Goal: Task Accomplishment & Management: Complete application form

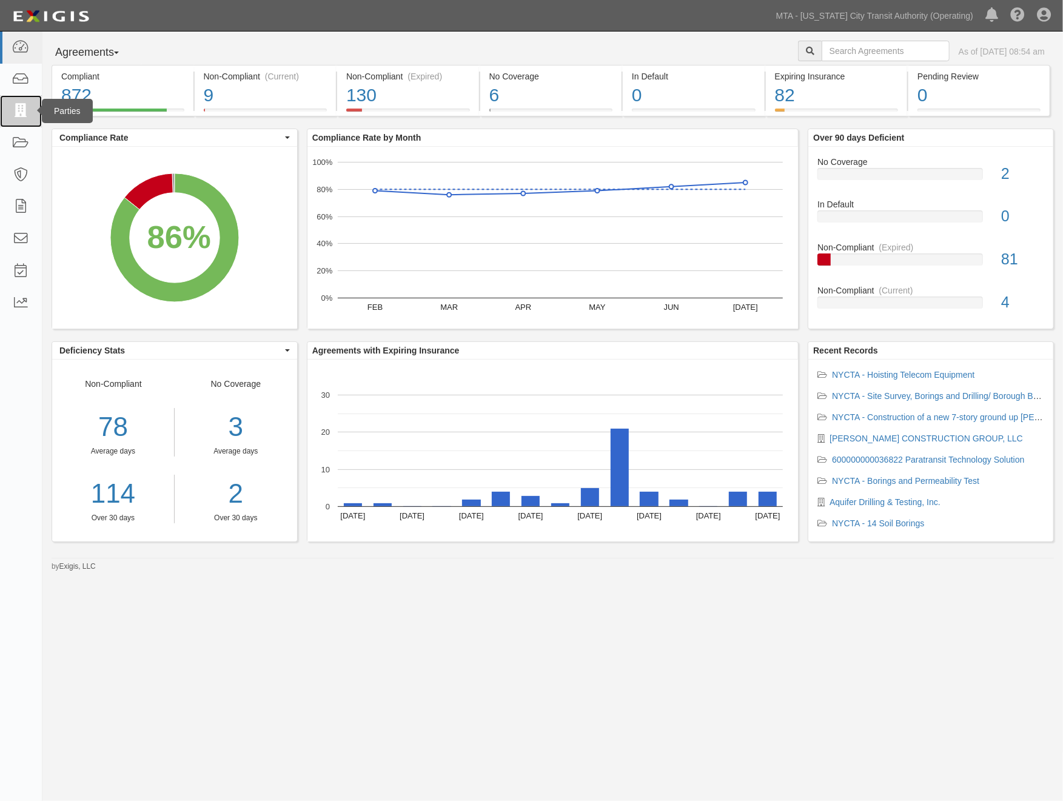
click at [19, 114] on icon at bounding box center [20, 111] width 17 height 14
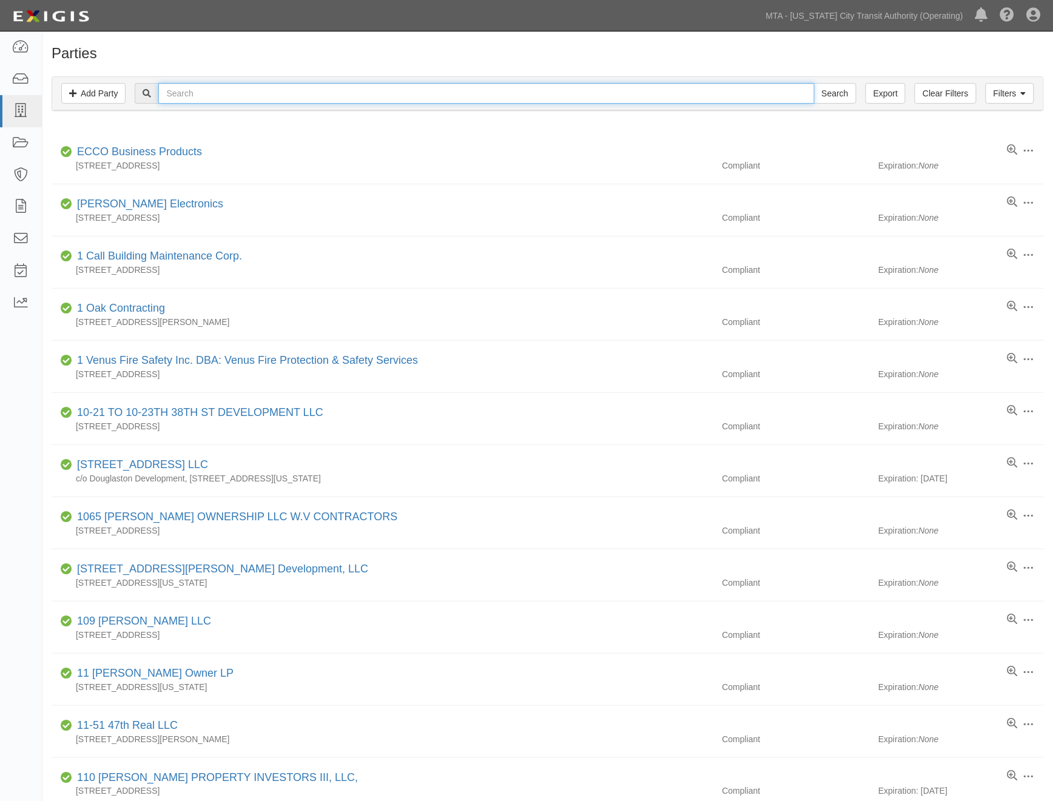
click at [215, 97] on input "text" at bounding box center [485, 93] width 655 height 21
type input "aventura"
click at [814, 83] on input "Search" at bounding box center [835, 93] width 42 height 21
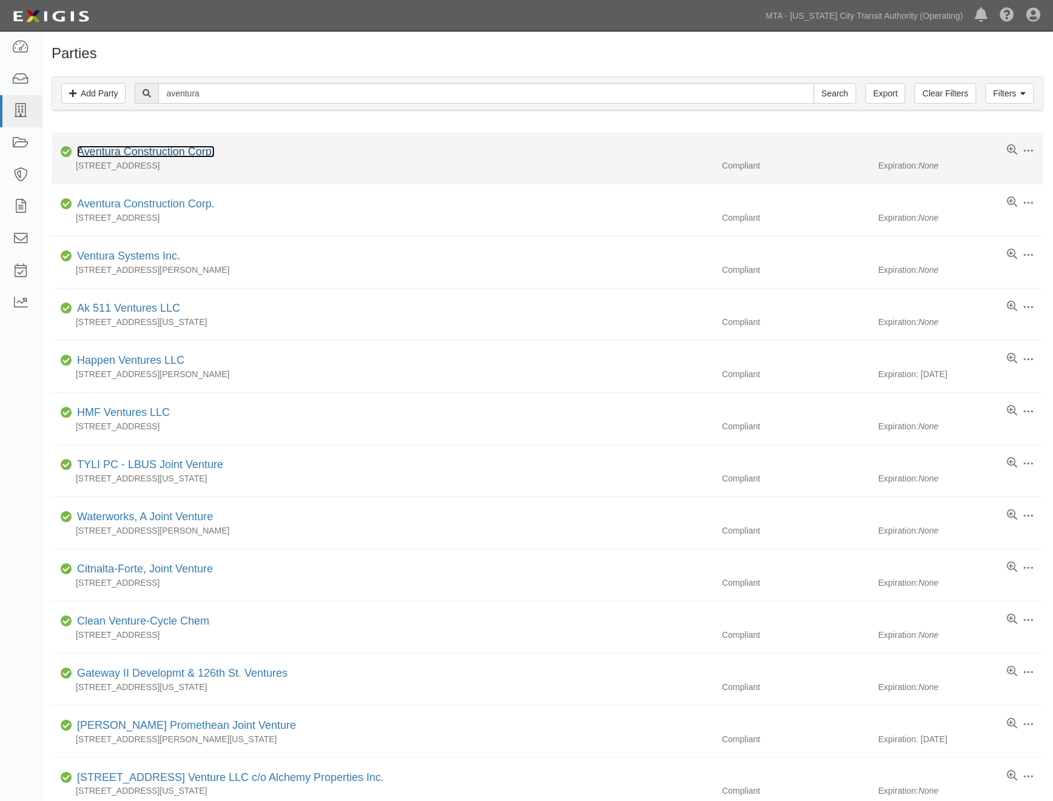
click at [189, 152] on link "Aventura Construction Corp." at bounding box center [146, 152] width 138 height 12
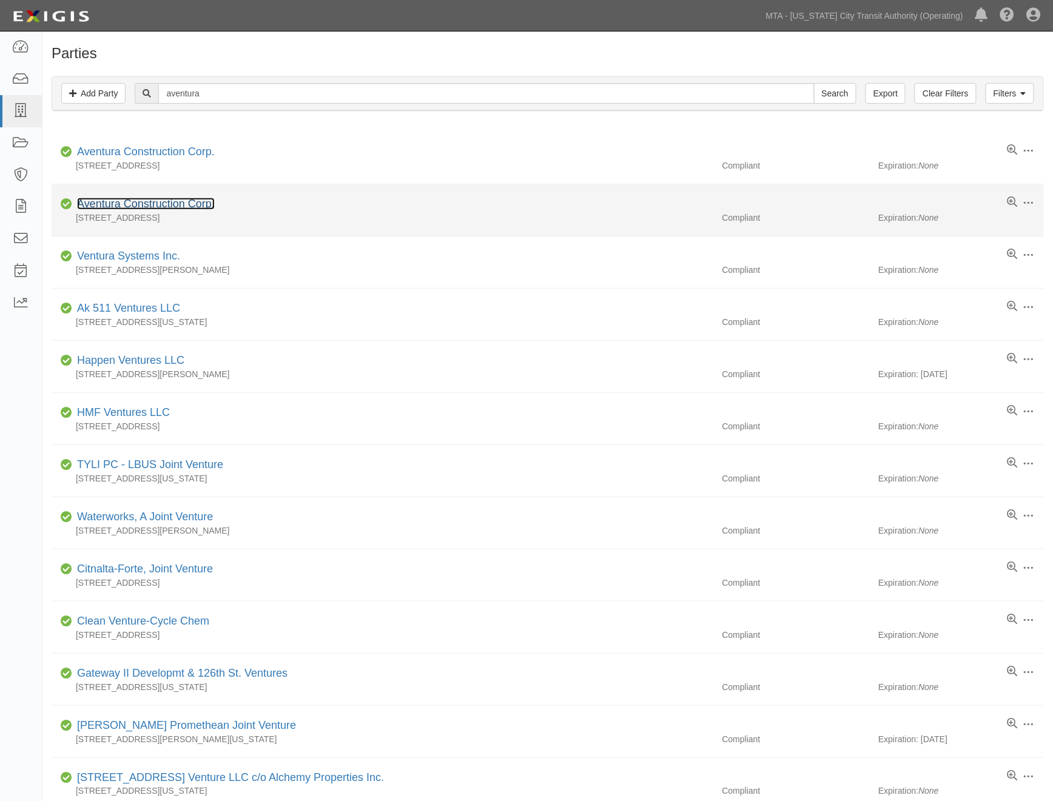
click at [91, 206] on link "Aventura Construction Corp." at bounding box center [146, 204] width 138 height 12
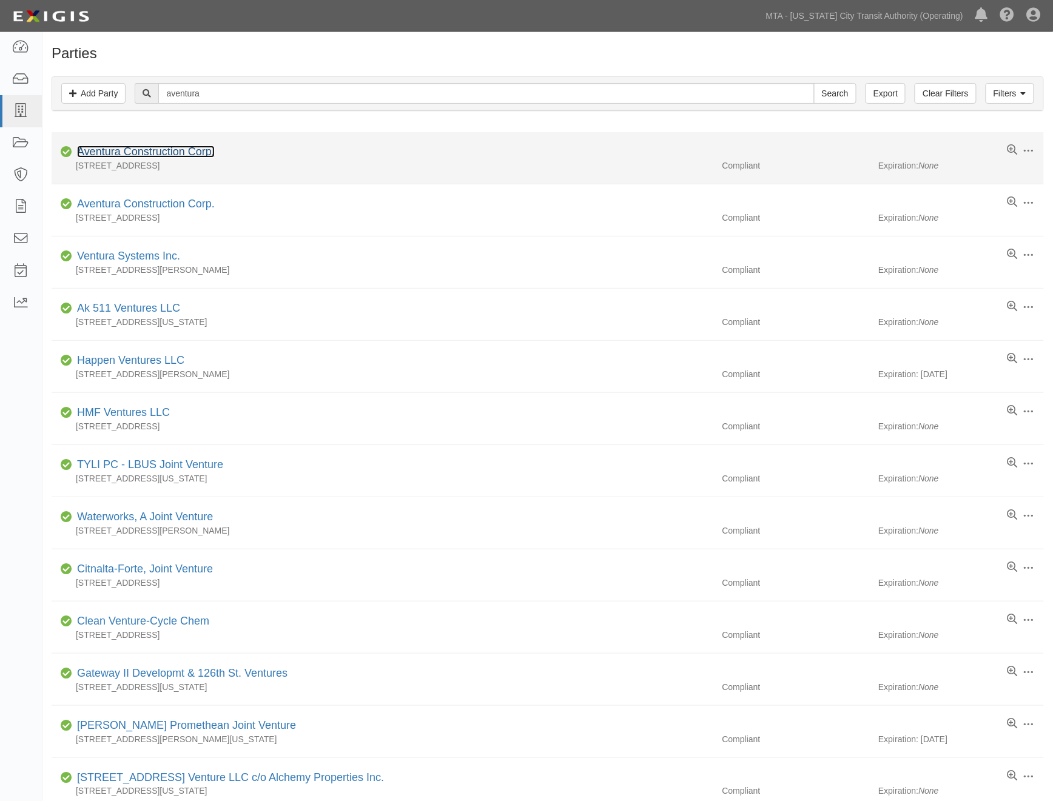
click at [167, 155] on link "Aventura Construction Corp." at bounding box center [146, 152] width 138 height 12
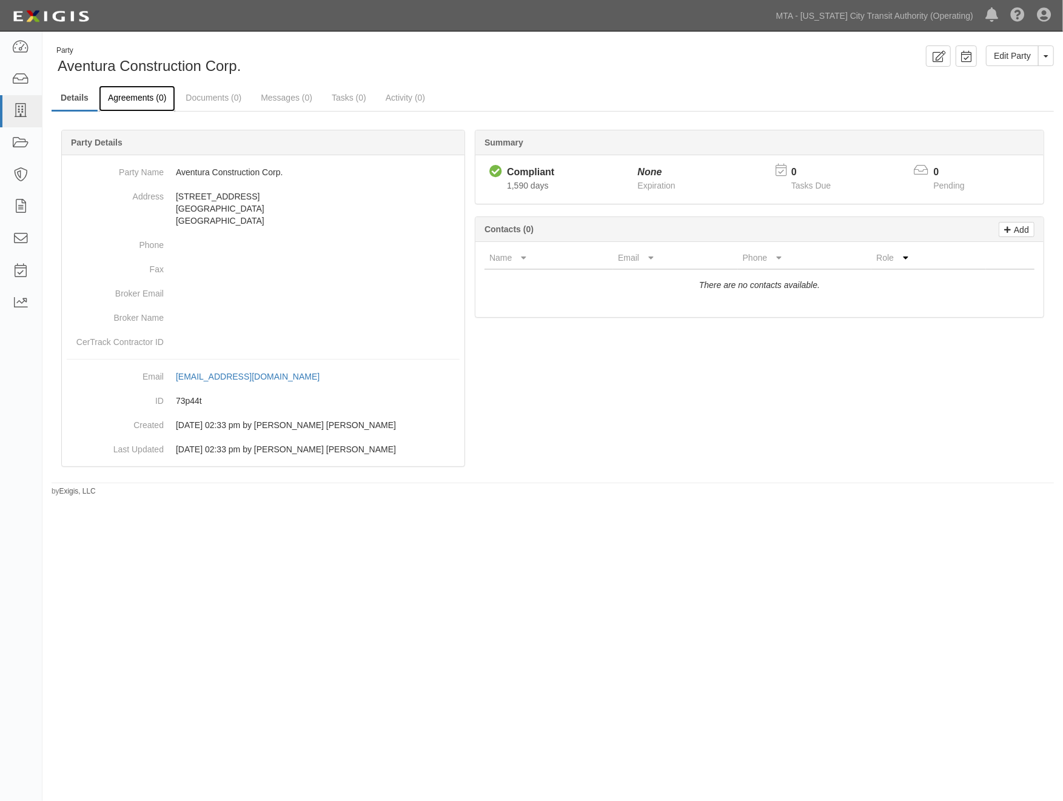
click at [154, 97] on link "Agreements (0)" at bounding box center [137, 98] width 76 height 26
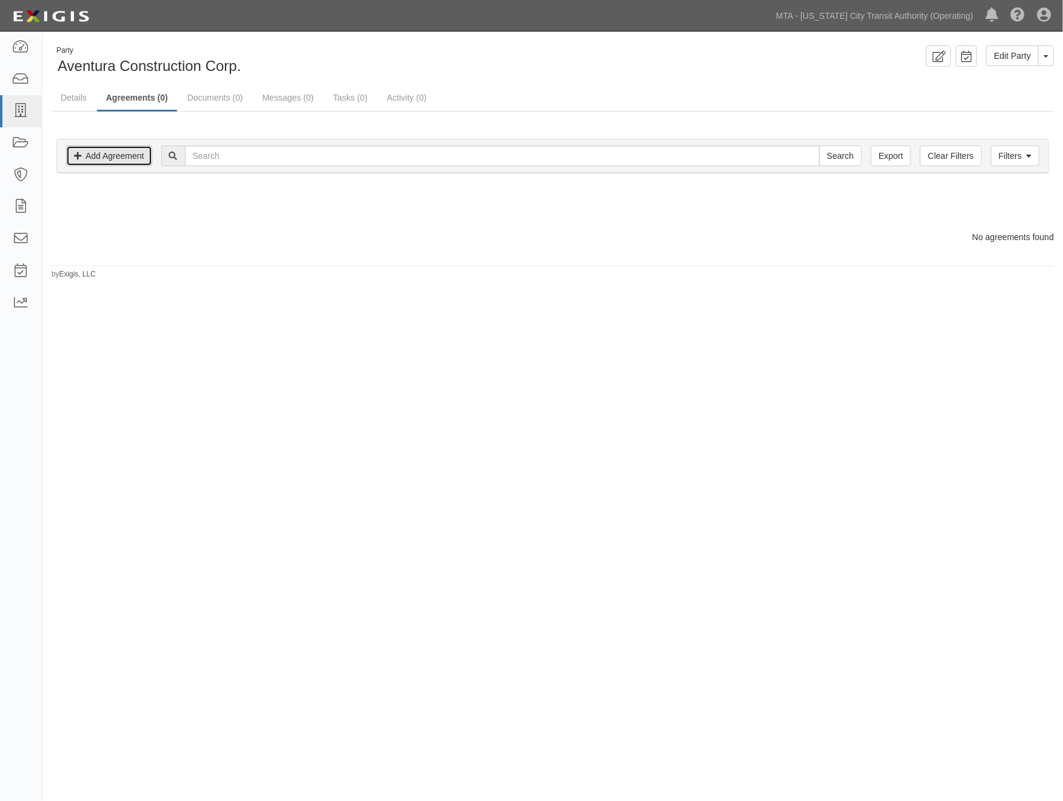
click at [120, 153] on link "Add Agreement" at bounding box center [109, 156] width 86 height 21
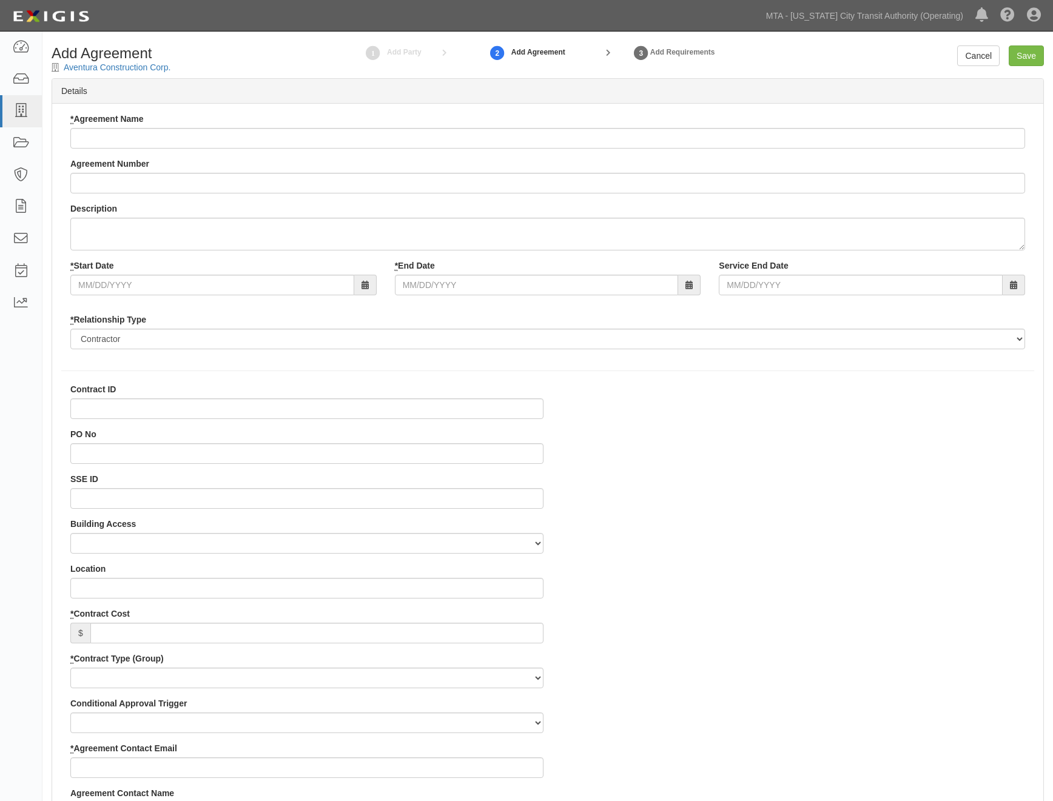
select select
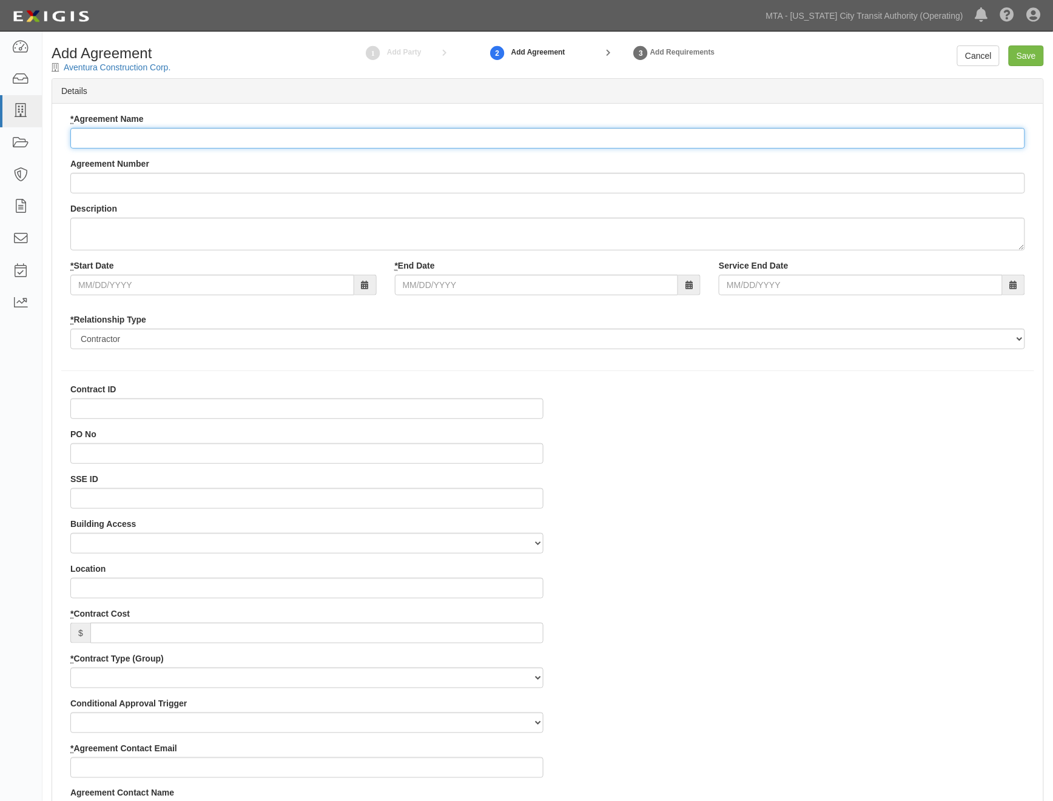
click at [241, 139] on input "* Agreement Name" at bounding box center [547, 138] width 954 height 21
paste input "On-site tank system repair and testing services"
type input "On-site tank system repair and testing services"
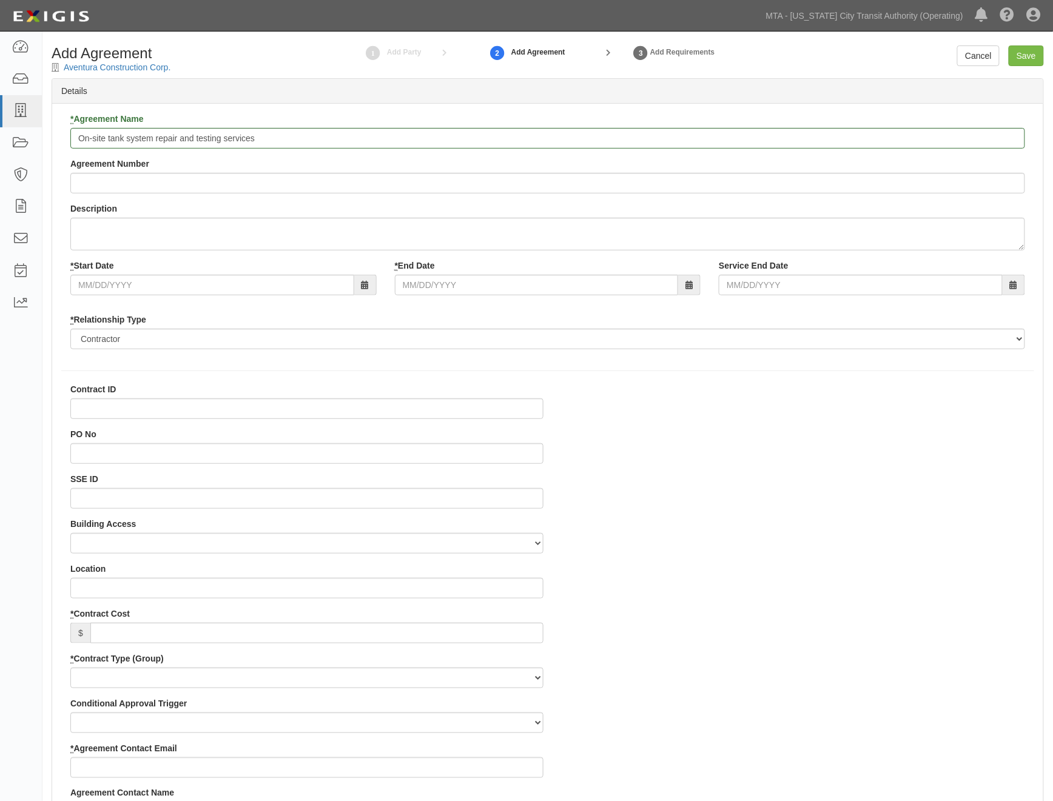
paste input "15,652,423"
type input "15,652,423"
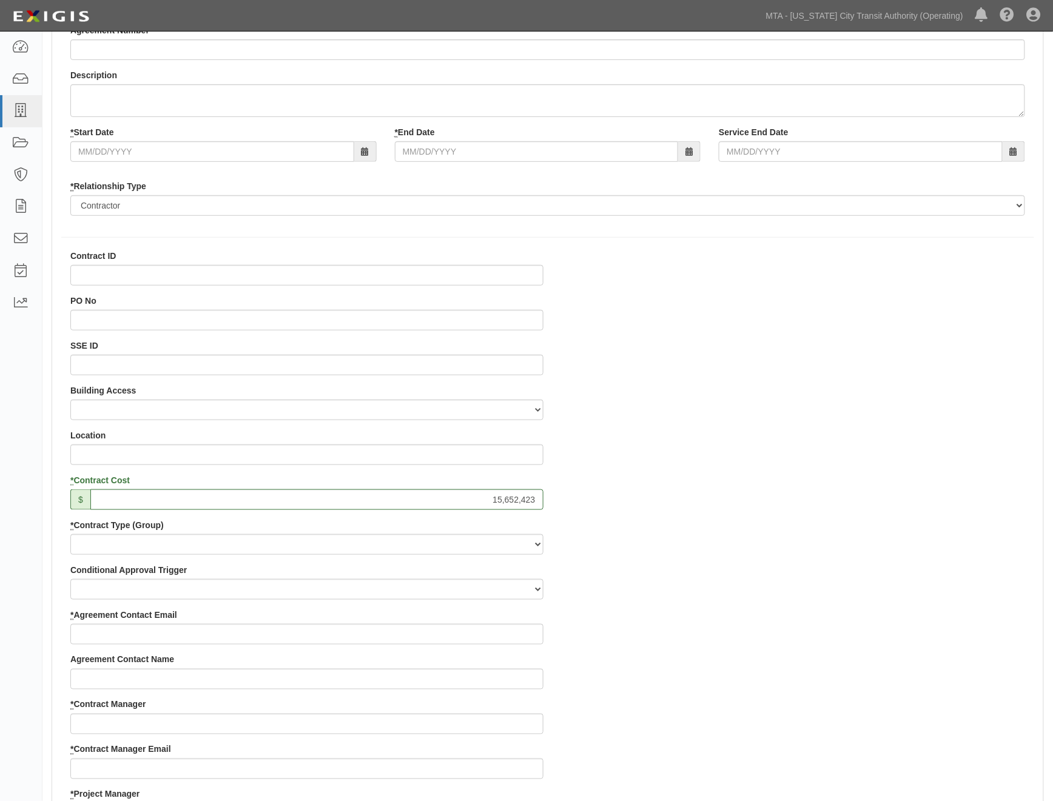
scroll to position [135, 0]
click at [125, 546] on select "Capital Operating Not for Benefit (incls. FA, Entry Permits) Real Estate Other" at bounding box center [306, 543] width 473 height 21
select select "102"
click at [70, 533] on select "Capital Operating Not for Benefit (incls. FA, Entry Permits) Real Estate Other" at bounding box center [306, 543] width 473 height 21
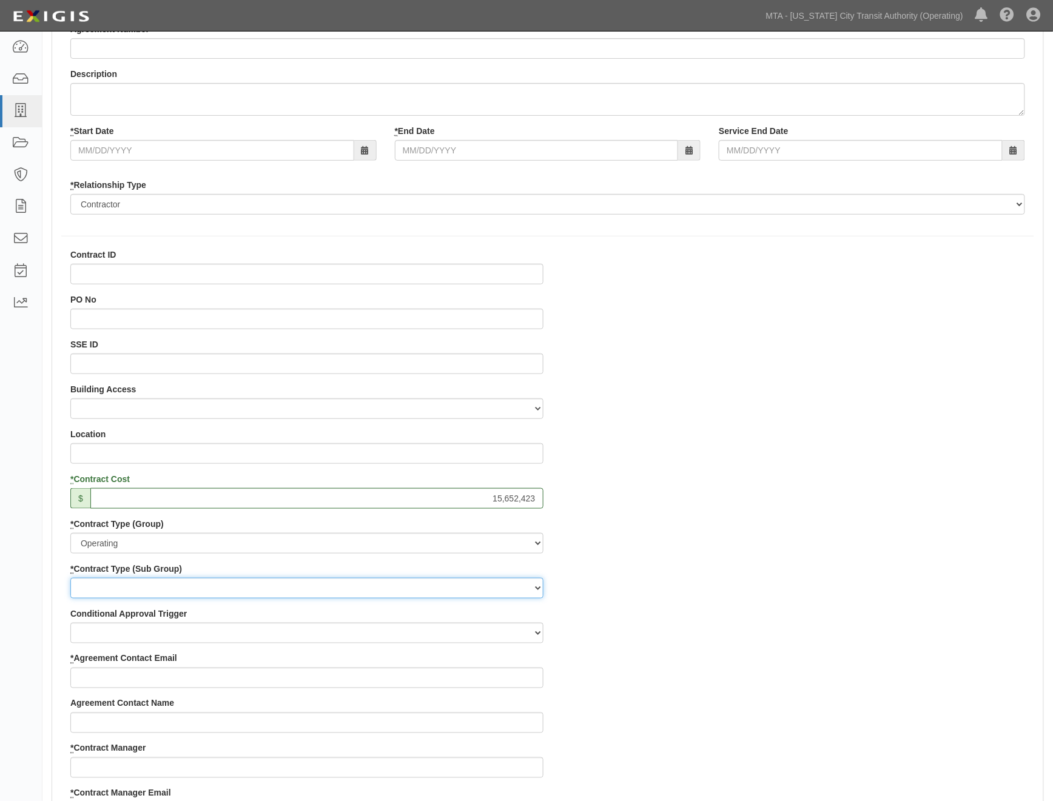
click at [124, 591] on select "Construction Loan / Test and Demo Maintenance Painting Personal Services Contra…" at bounding box center [306, 588] width 473 height 21
select select "161"
click at [70, 578] on select "Construction Loan / Test and Demo Maintenance Painting Personal Services Contra…" at bounding box center [306, 588] width 473 height 21
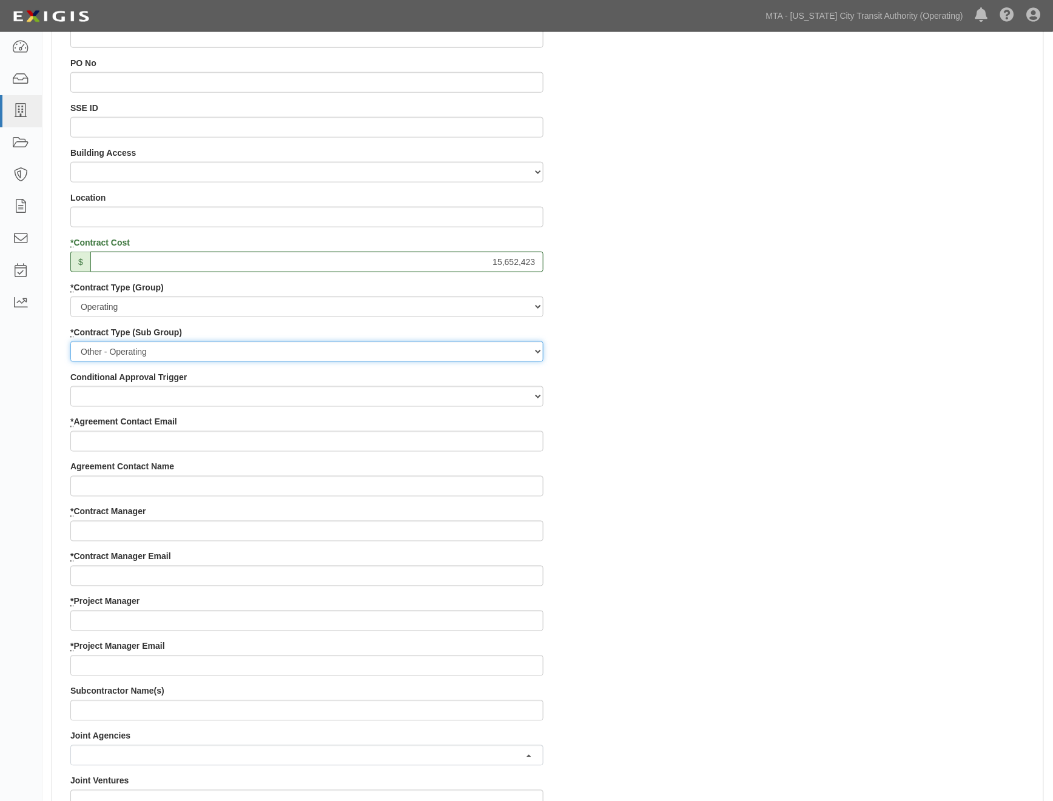
scroll to position [471, 0]
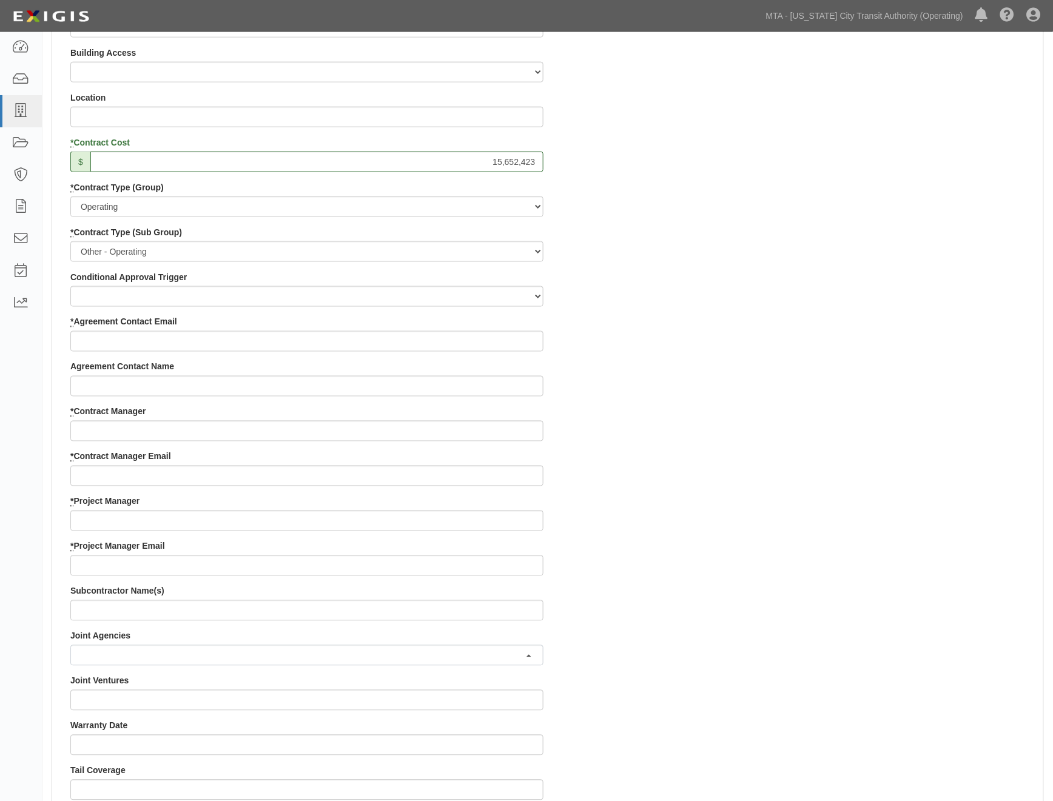
click at [600, 473] on div "Contract ID PO No SSE ID Building Access 2 Broadway 341/345/347 BREP 333 Other …" at bounding box center [547, 495] width 991 height 1167
paste input "zumrad.rashidova-consultant@mtahq.org"
type input "zumrad.rashidova-consultant@mtahq.org"
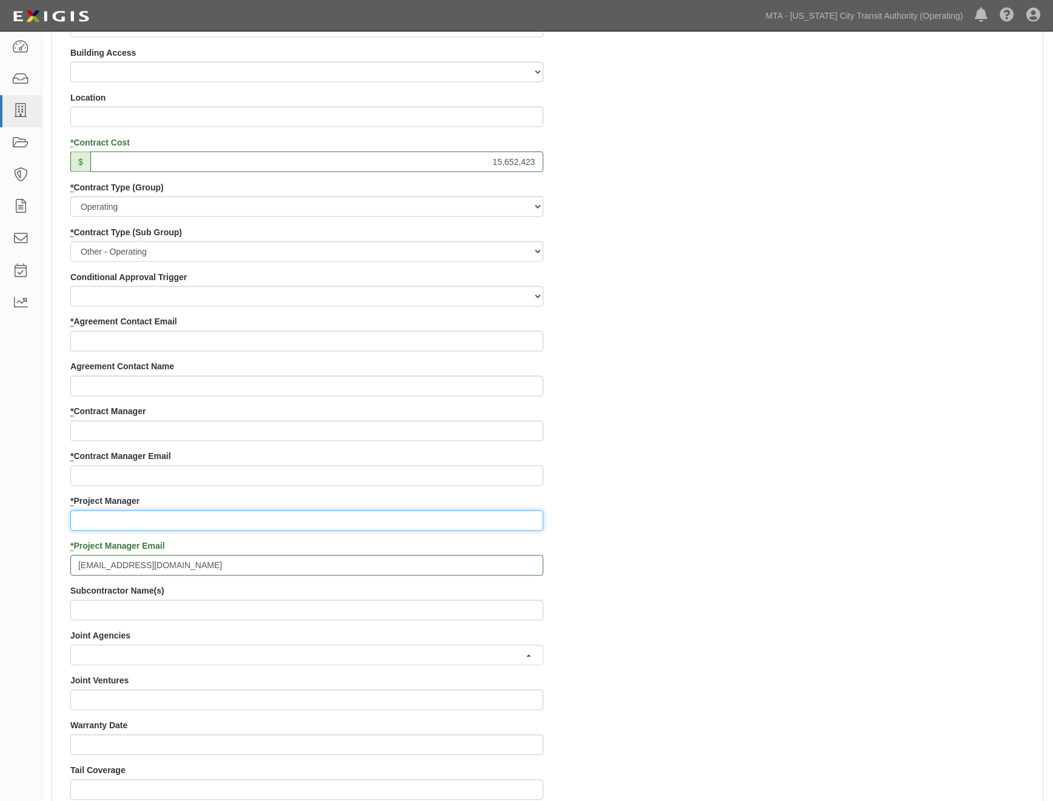
paste input "Zumrad"
type input "Zumrad"
drag, startPoint x: 851, startPoint y: 480, endPoint x: 451, endPoint y: 432, distance: 403.7
click at [838, 481] on div "Contract ID PO No SSE ID Building Access 2 Broadway 341/345/347 BREP 333 Other …" at bounding box center [547, 495] width 991 height 1167
click at [97, 464] on div "* Contract Manager Email" at bounding box center [306, 469] width 473 height 36
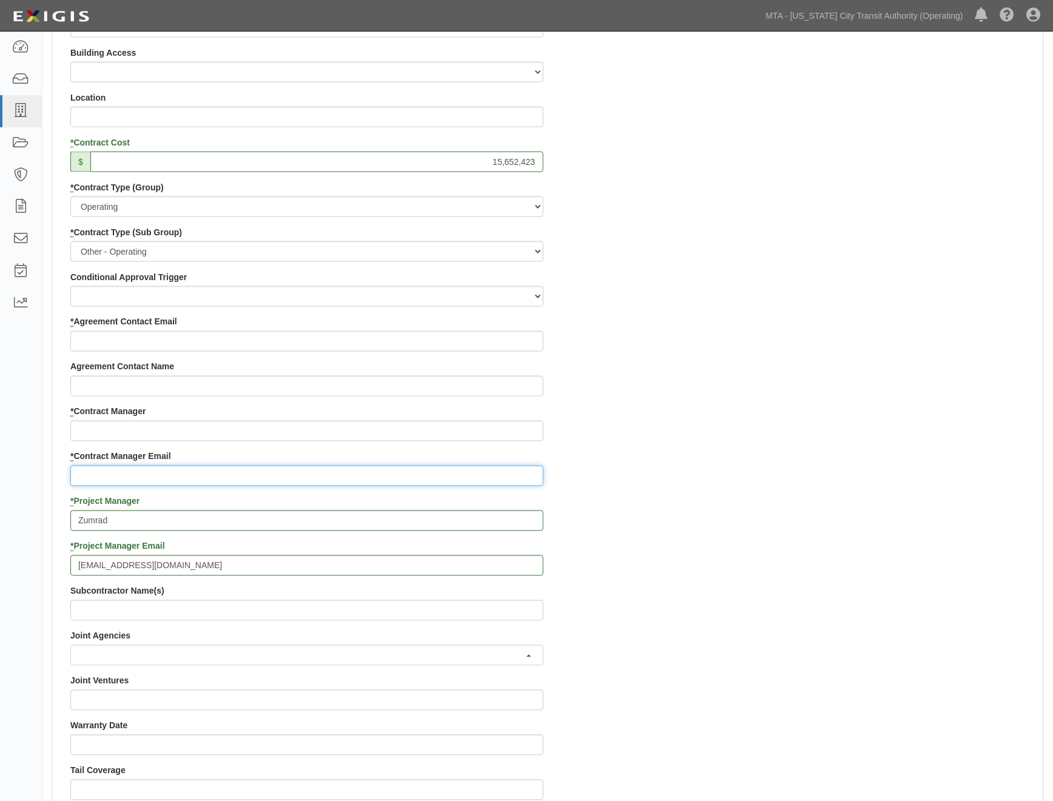
click at [96, 477] on input "* Contract Manager Email" at bounding box center [306, 476] width 473 height 21
paste input "Terrance.Farrell@nyct.com"
type input "Terrance.Farrell@nyct.com"
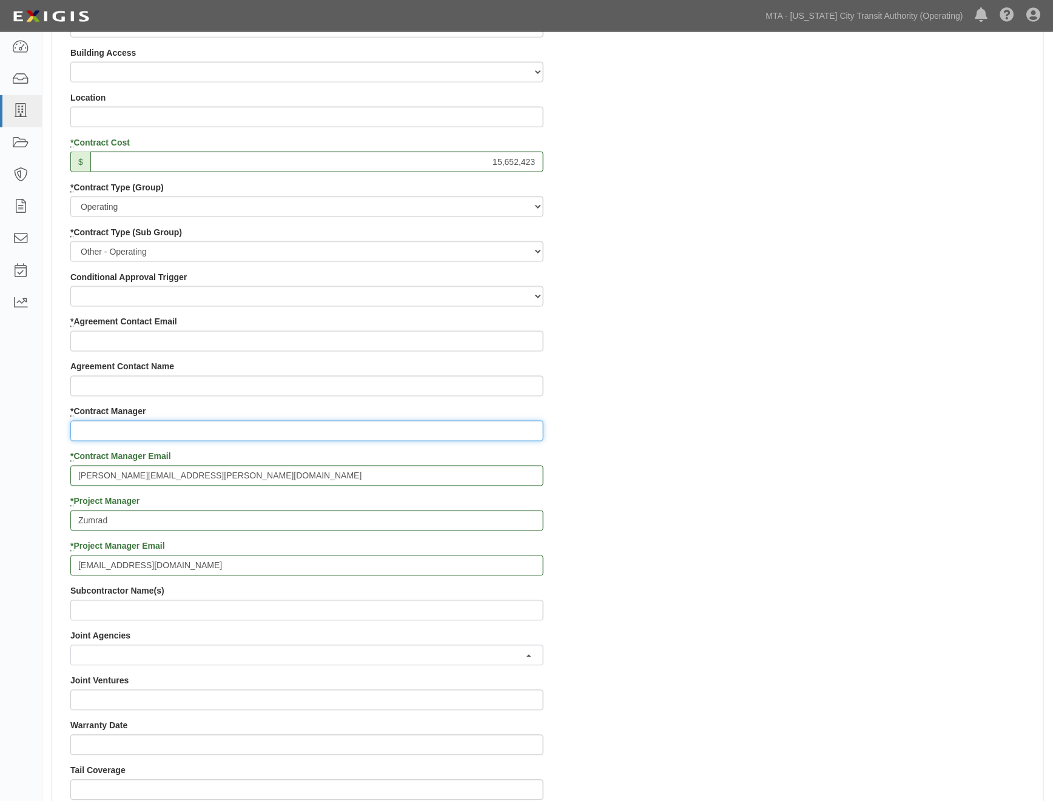
click at [115, 435] on input "* Contract Manager" at bounding box center [306, 431] width 473 height 21
type input "Terrance"
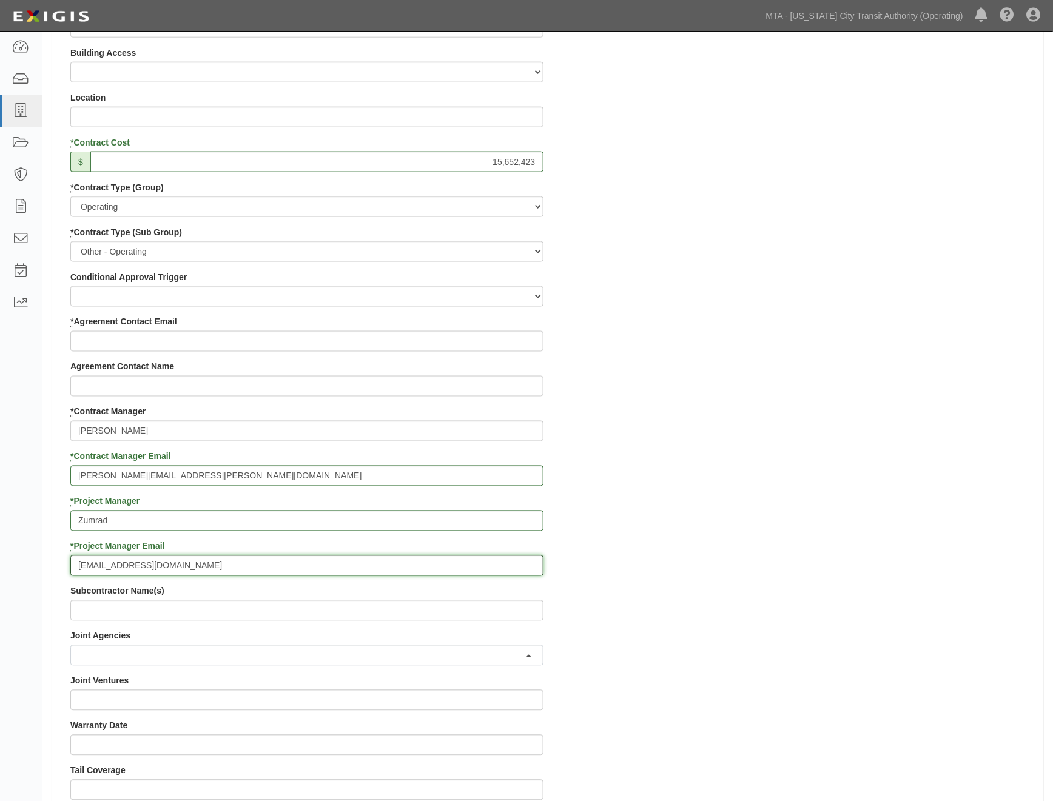
click at [125, 560] on input "zumrad.rashidova-consultant@mtahq.org" at bounding box center [306, 565] width 473 height 21
click at [122, 565] on input "zumrad.rashidova-consultant@mtahq.org" at bounding box center [306, 565] width 473 height 21
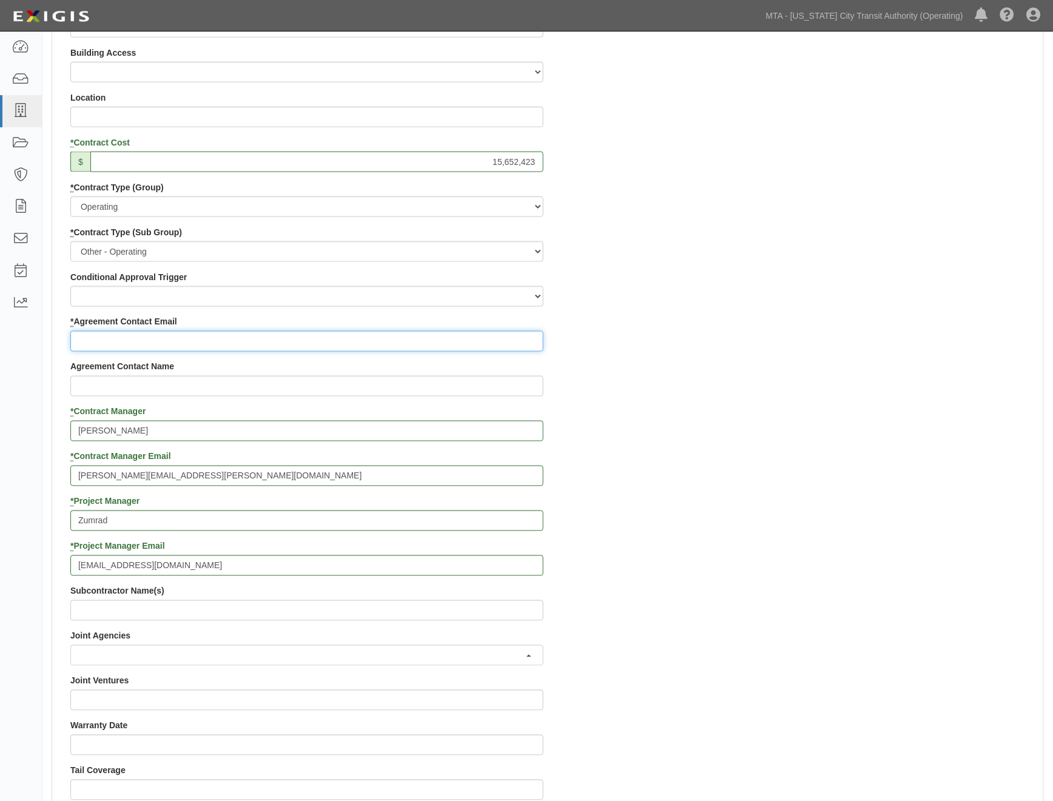
paste input "zumrad.rashidova-consultant@mtahq.org"
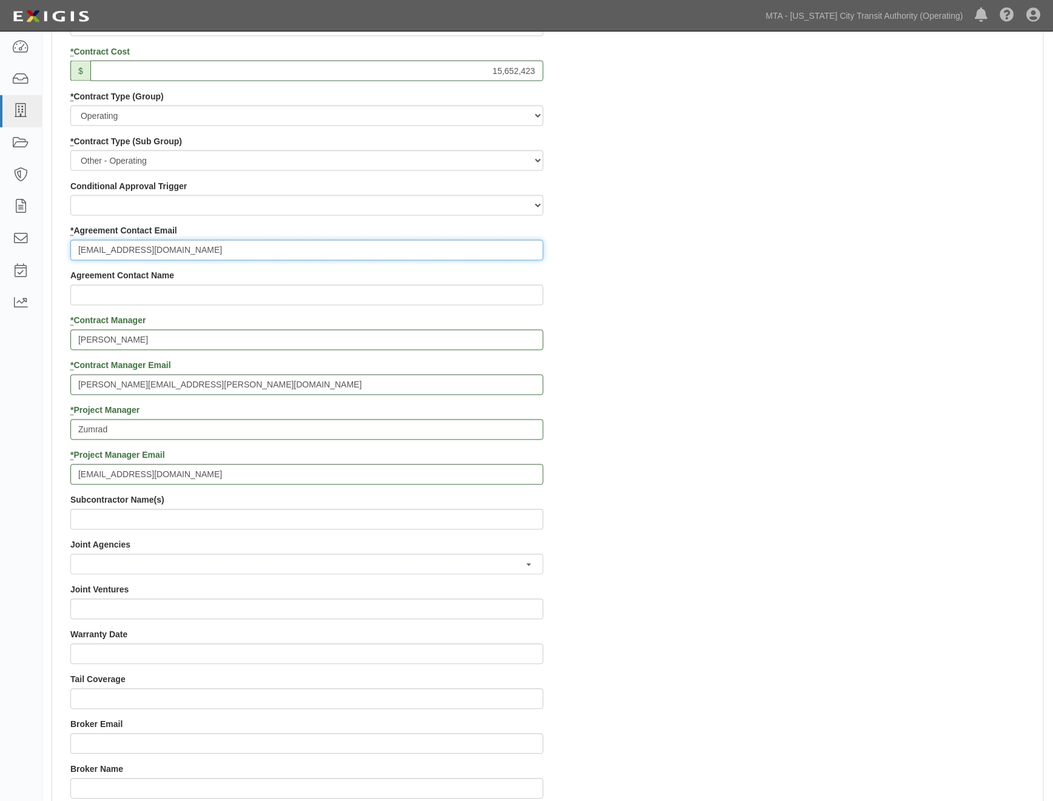
scroll to position [808, 0]
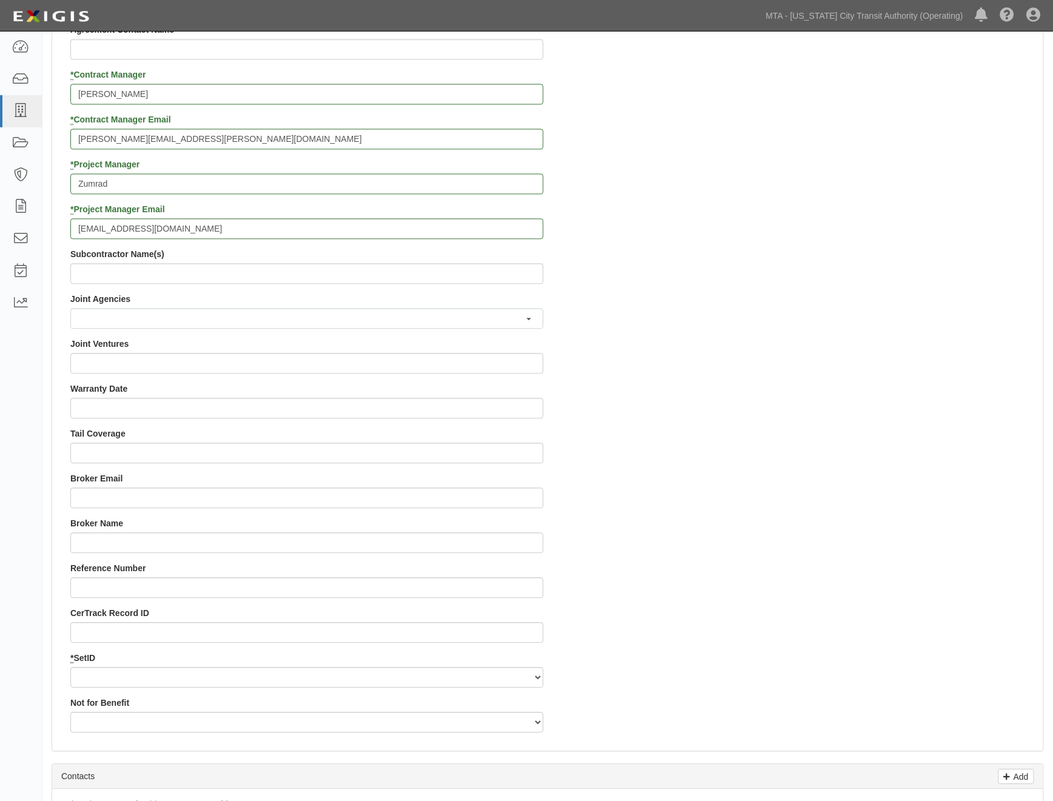
type input "zumrad.rashidova-consultant@mtahq.org"
click at [103, 676] on select "NYCTA SIRTA" at bounding box center [306, 677] width 473 height 21
select select "91"
click at [70, 667] on select "NYCTA SIRTA" at bounding box center [306, 677] width 473 height 21
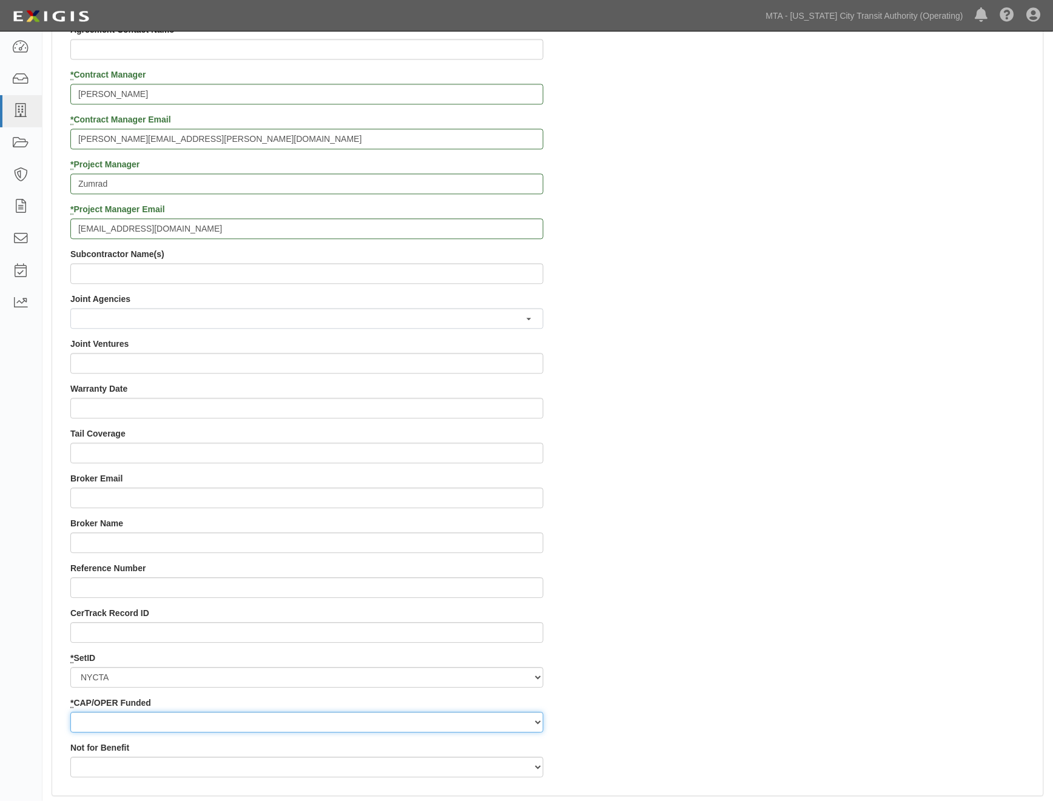
click at [101, 719] on select "Capital Operating" at bounding box center [306, 722] width 473 height 21
select select "92"
click at [70, 712] on select "Capital Operating" at bounding box center [306, 722] width 473 height 21
click at [104, 315] on button "button" at bounding box center [306, 318] width 473 height 21
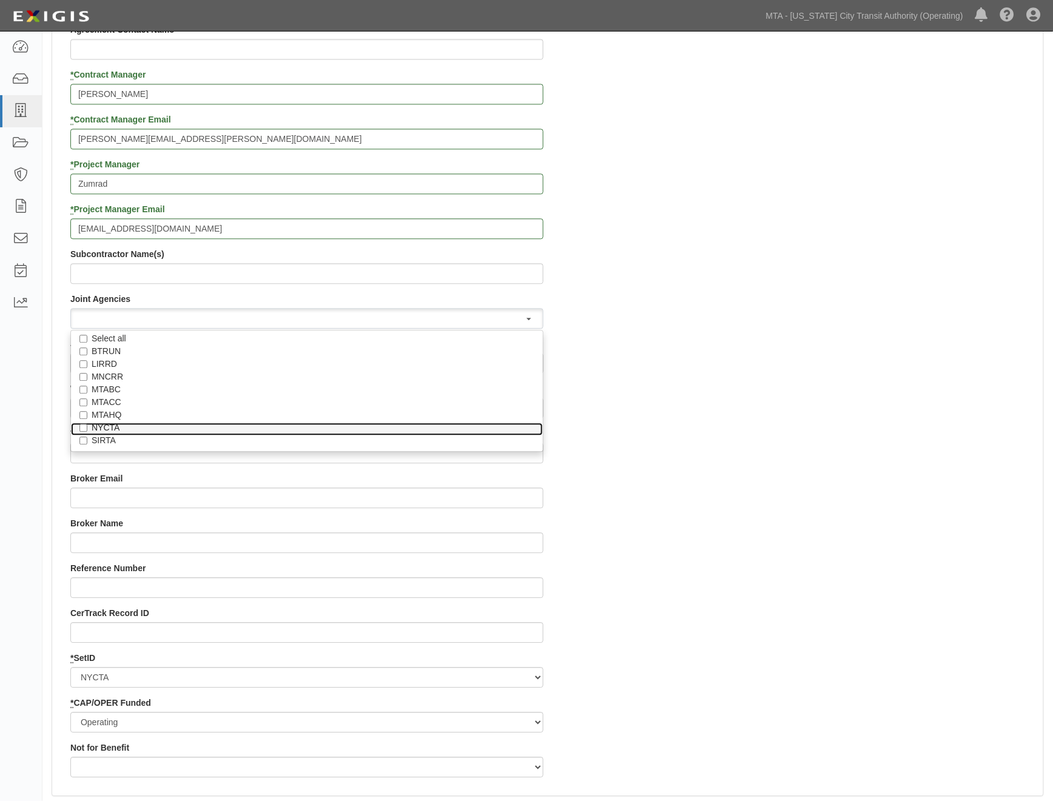
click at [109, 427] on label "NYCTA" at bounding box center [307, 427] width 431 height 12
click at [87, 427] on input "NYCTA" at bounding box center [83, 428] width 8 height 8
checkbox input "true"
select select "26"
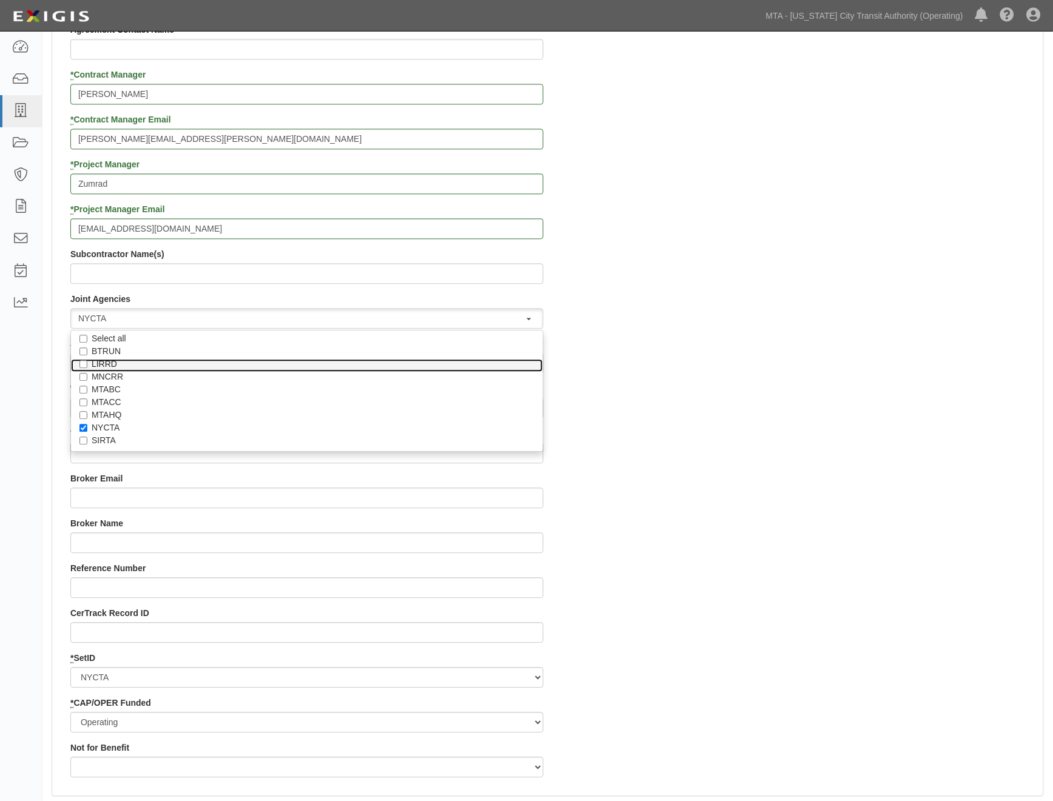
click at [113, 362] on label "LIRRD" at bounding box center [307, 364] width 431 height 12
click at [87, 362] on input "LIRRD" at bounding box center [83, 364] width 8 height 8
checkbox input "true"
select select "22"
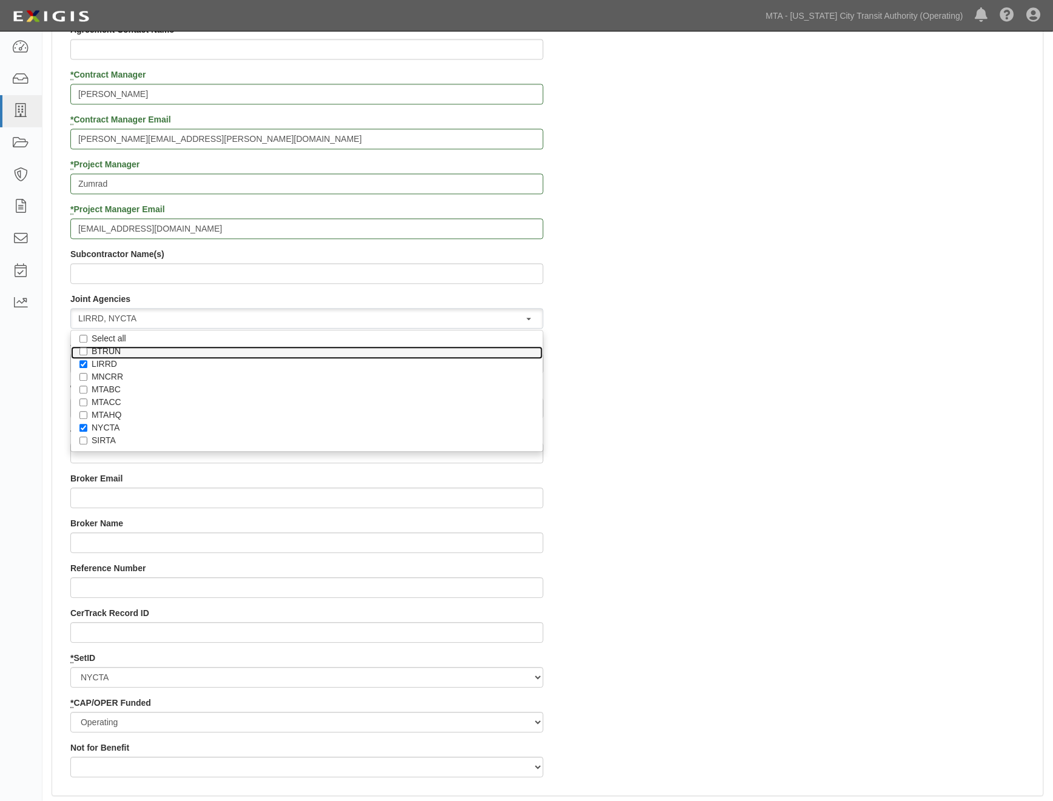
click at [113, 350] on label "BTRUN" at bounding box center [307, 351] width 431 height 12
click at [87, 350] on input "BTRUN" at bounding box center [83, 351] width 8 height 8
checkbox input "true"
select select "19"
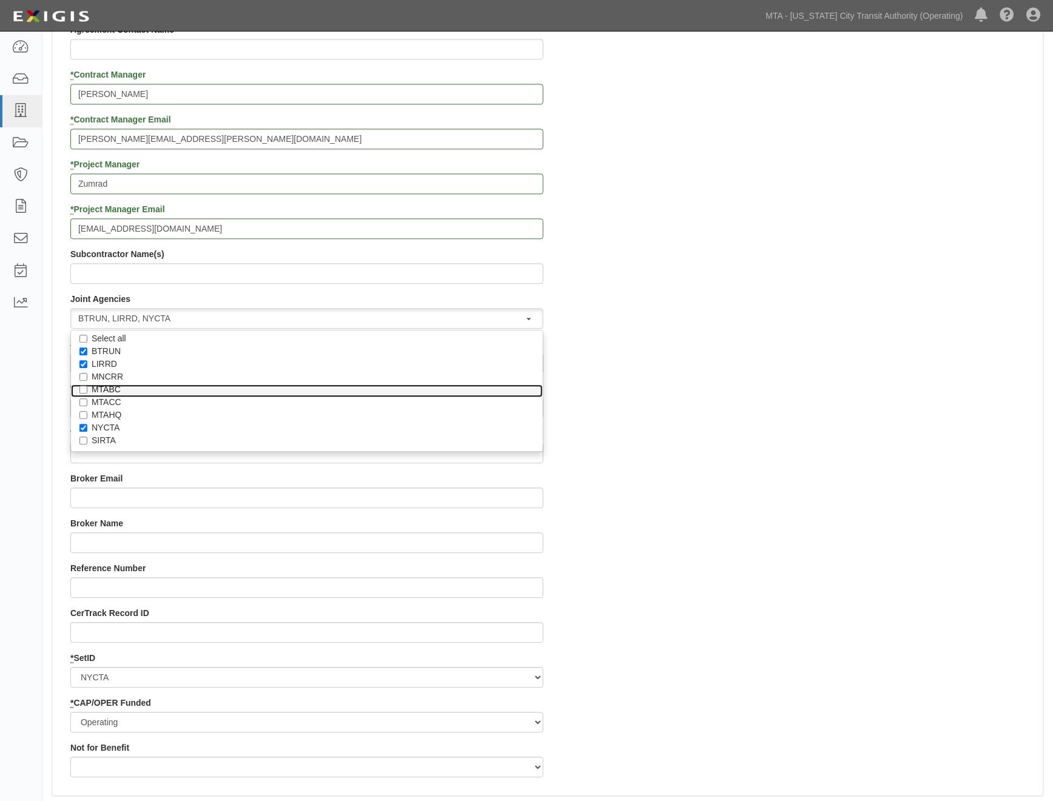
click at [110, 389] on label "MTABC" at bounding box center [307, 389] width 431 height 12
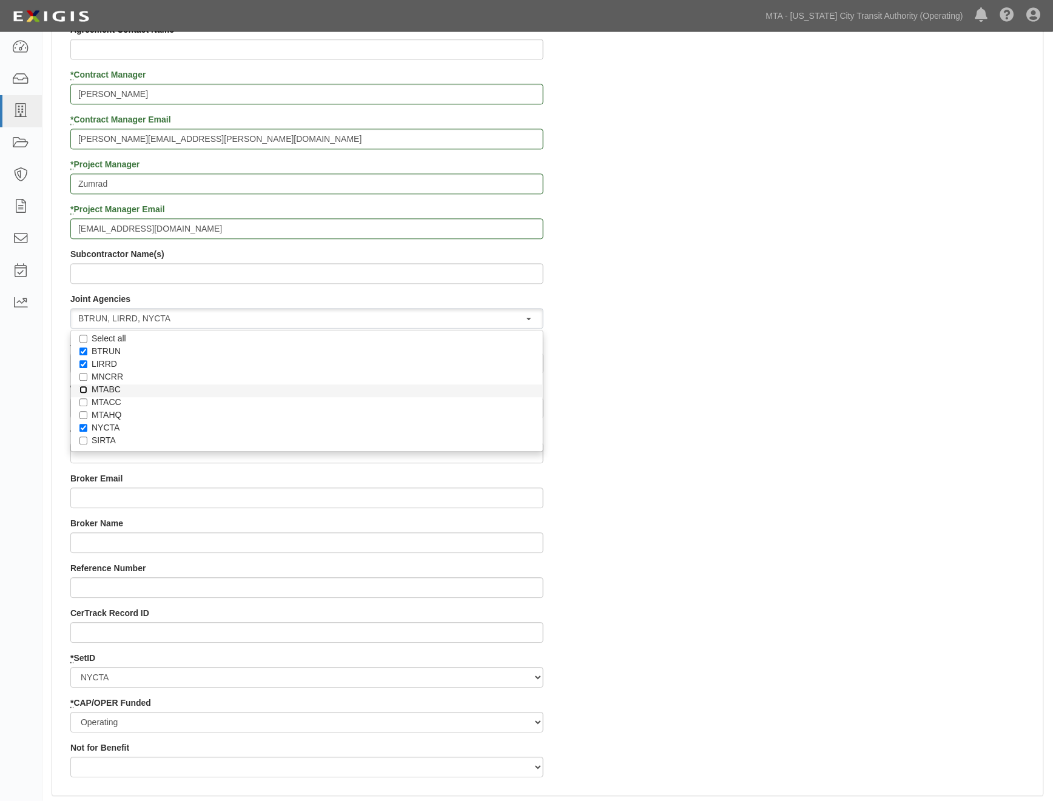
click at [87, 389] on input "MTABC" at bounding box center [83, 390] width 8 height 8
checkbox input "true"
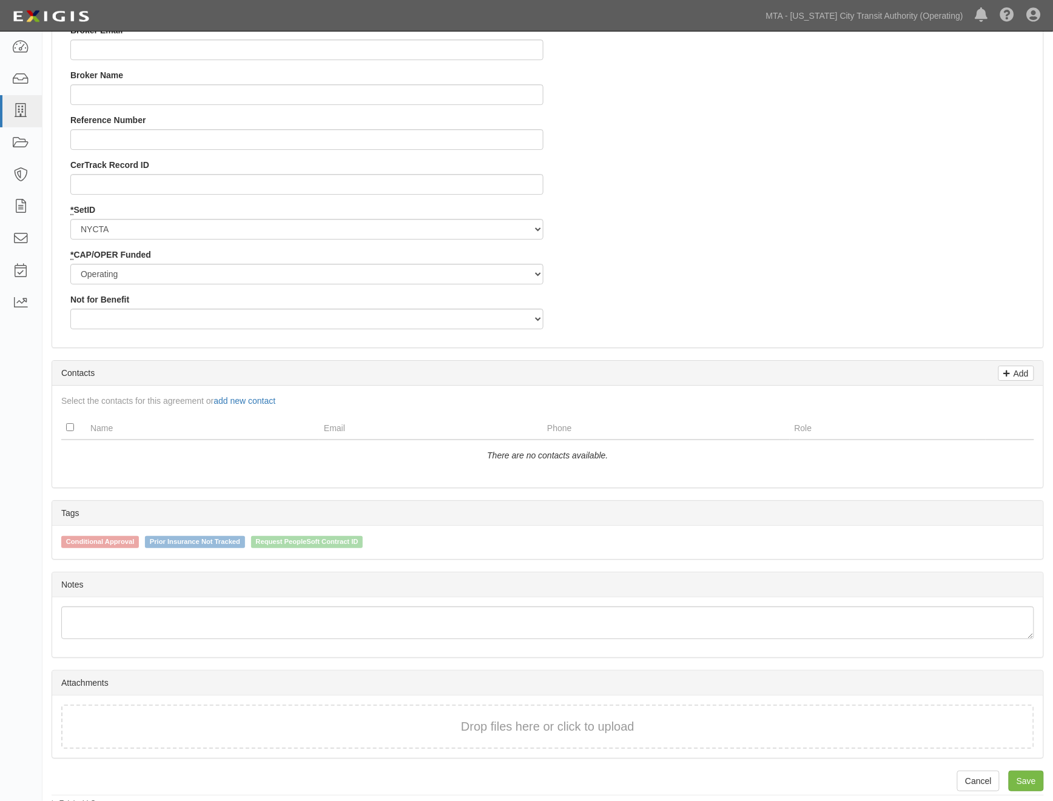
scroll to position [1264, 0]
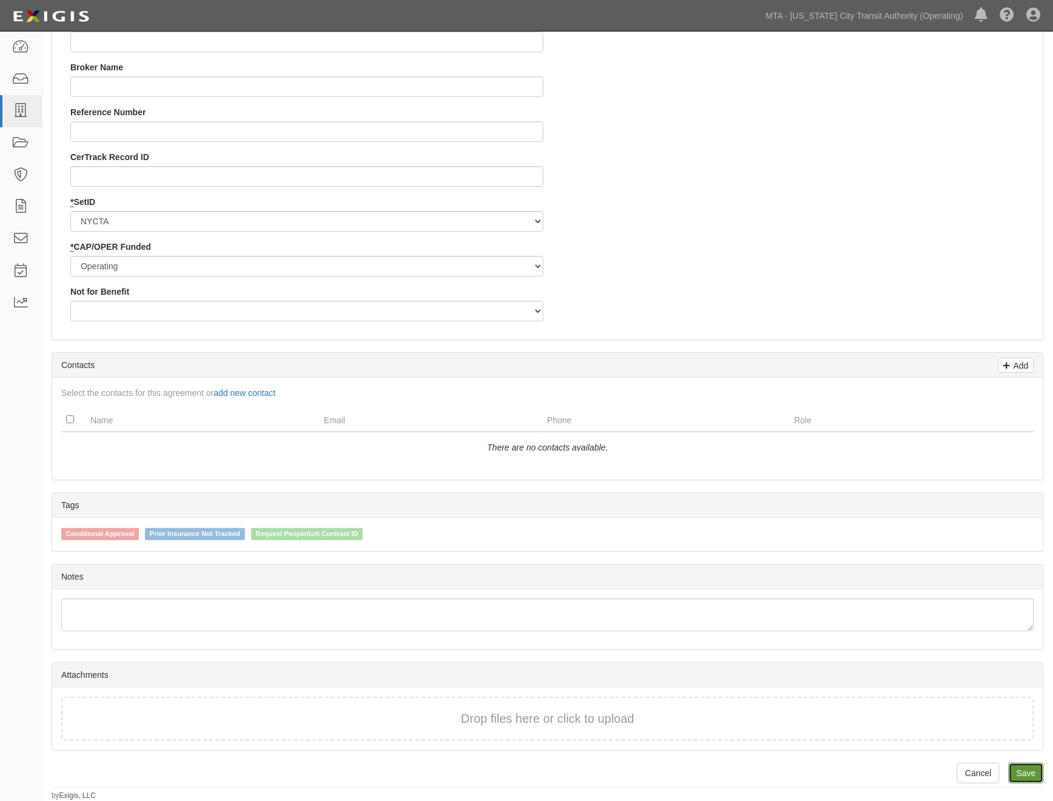
click at [1037, 768] on link "Save" at bounding box center [1025, 773] width 35 height 21
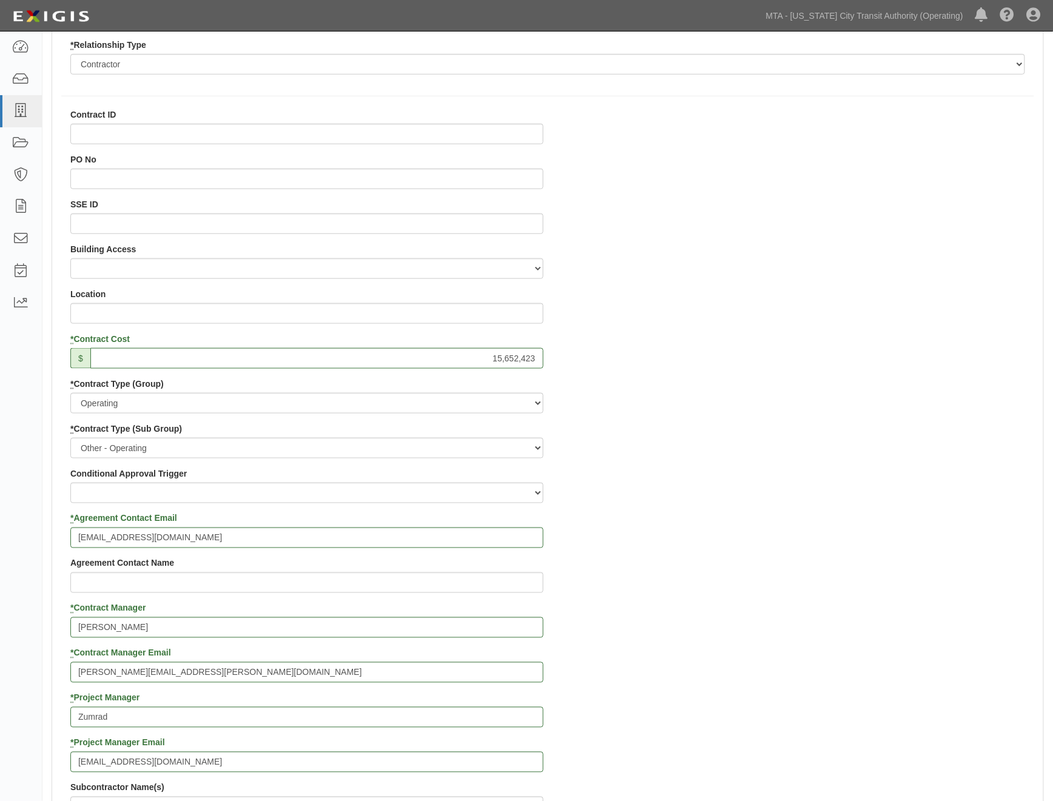
click at [793, 535] on div "Contract ID PO No SSE ID Building Access 2 Broadway 341/345/347 BREP 333 Other …" at bounding box center [547, 715] width 991 height 1212
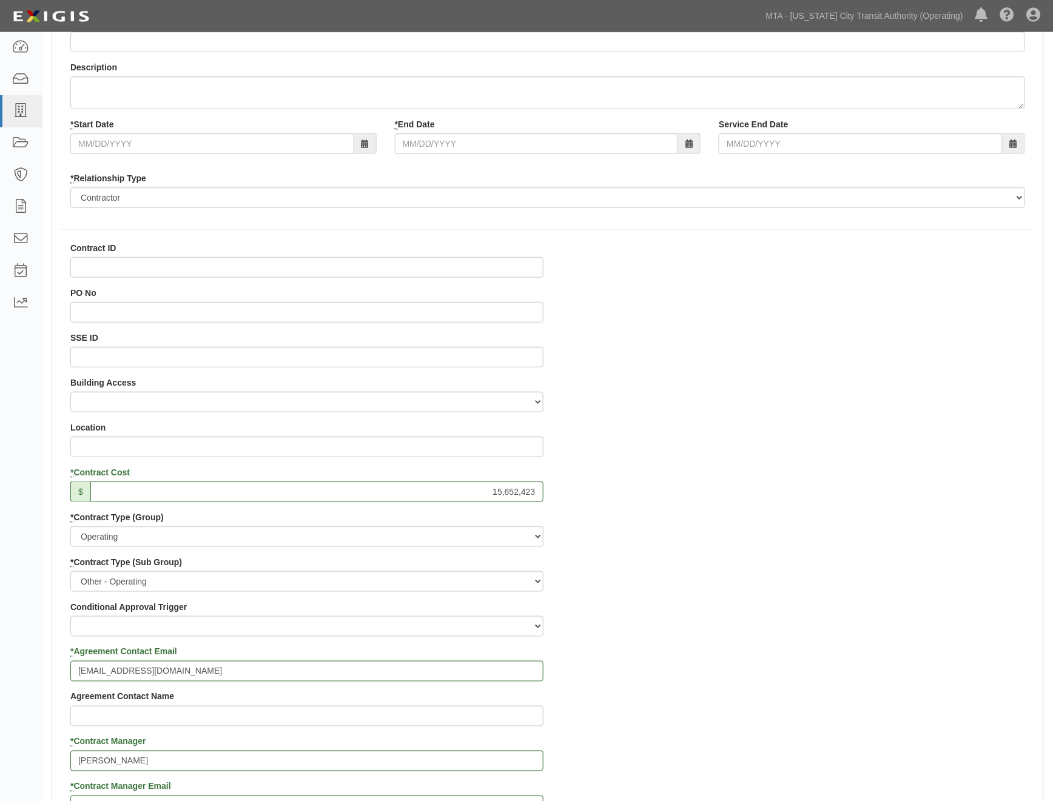
scroll to position [140, 0]
click at [116, 362] on input "SSE ID" at bounding box center [306, 358] width 473 height 21
type input "0000501268"
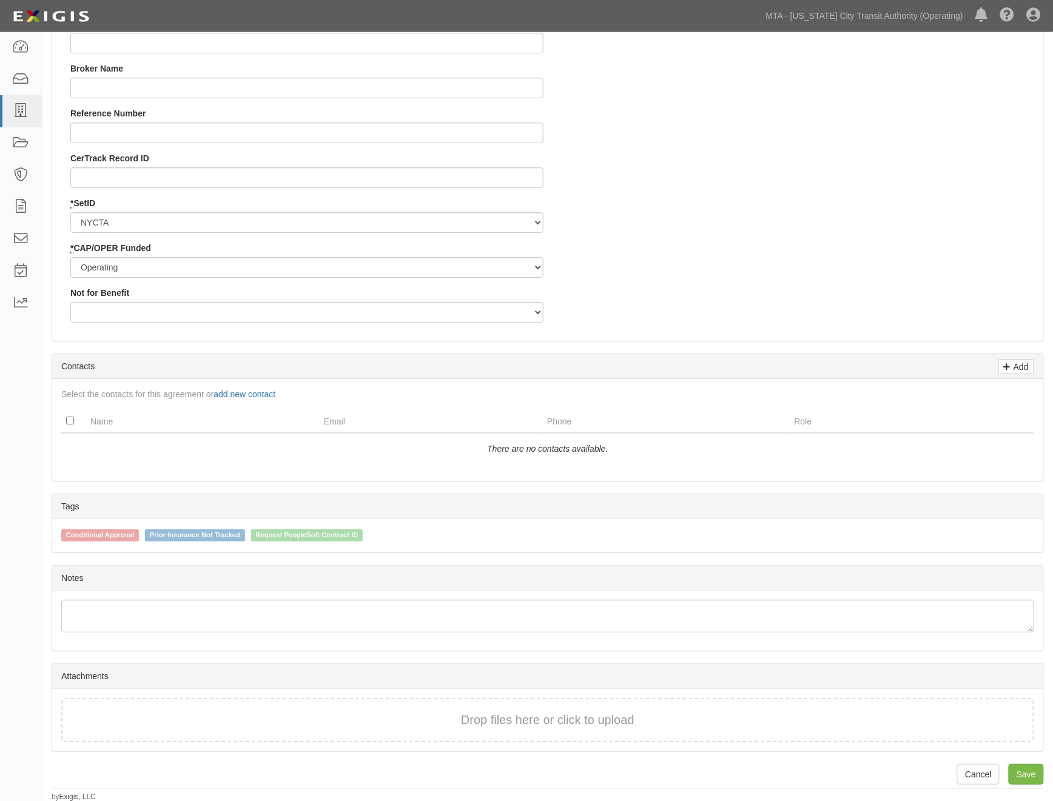
scroll to position [1264, 0]
click at [1036, 773] on link "Save" at bounding box center [1025, 773] width 35 height 21
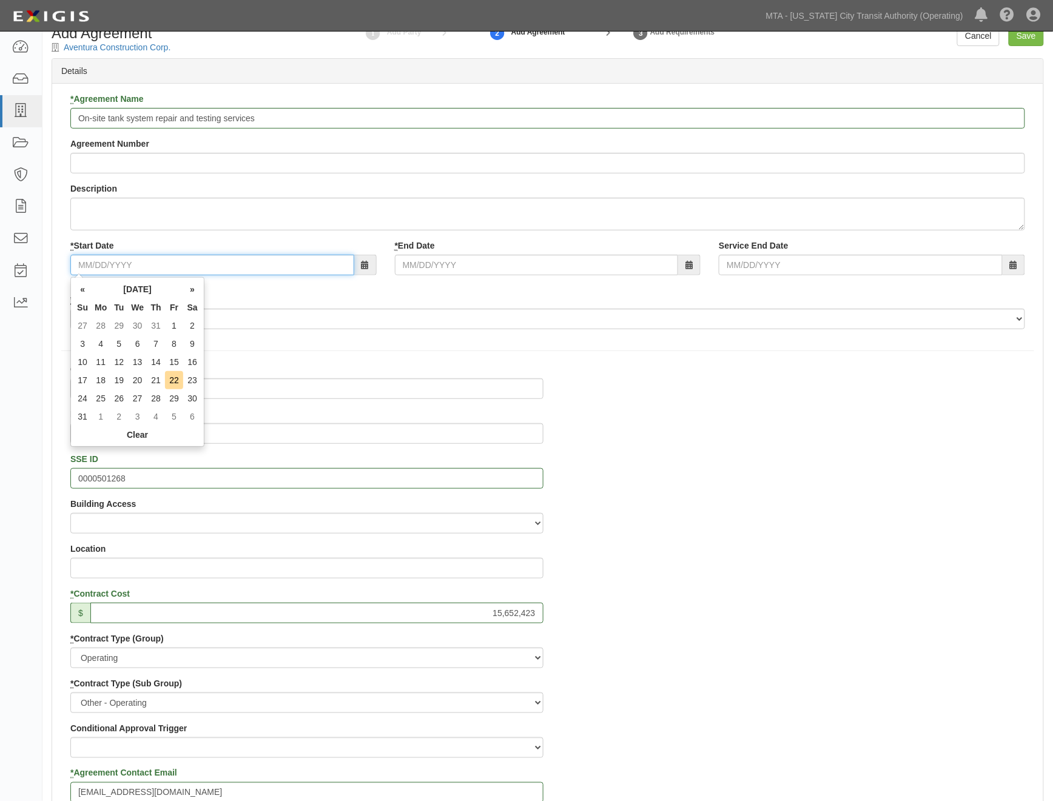
scroll to position [5, 0]
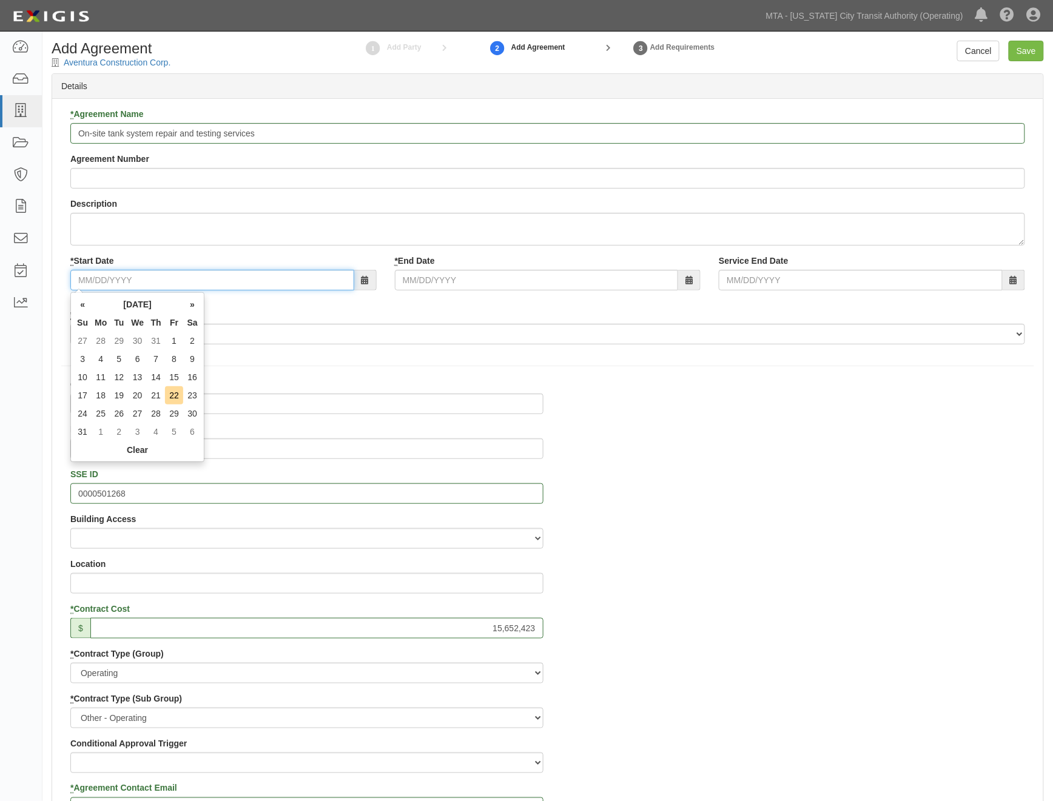
click at [128, 277] on input "* Start Date" at bounding box center [212, 280] width 284 height 21
type input "08/22/2025"
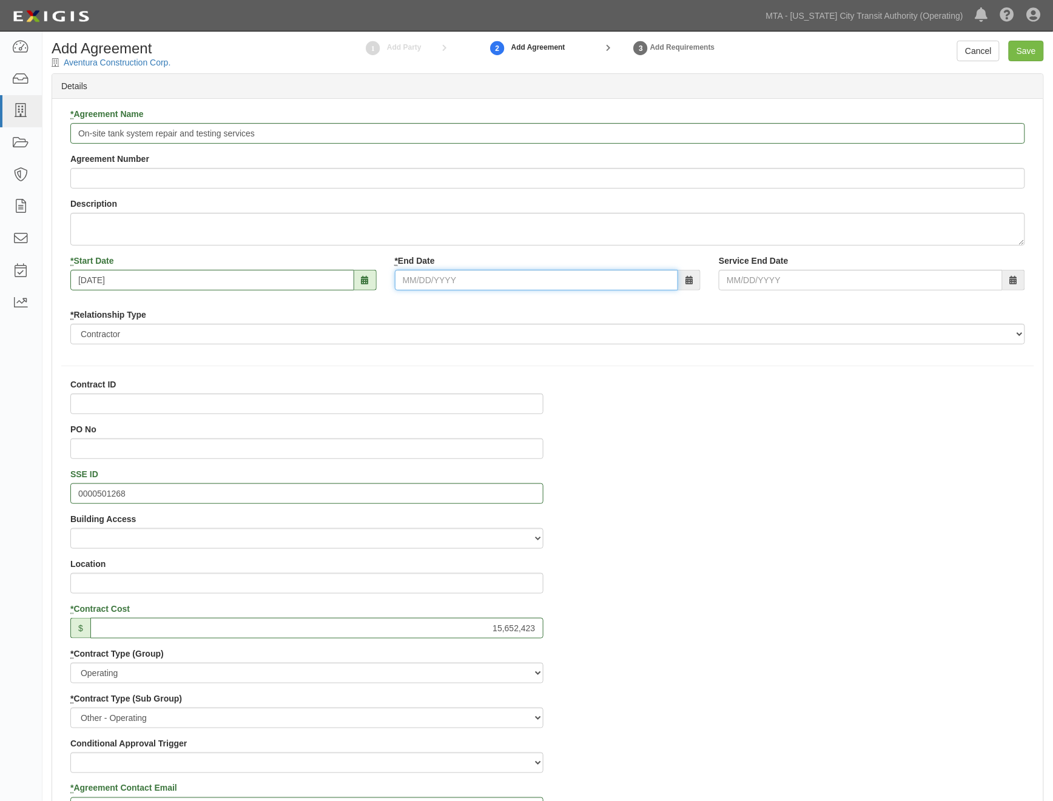
click at [429, 281] on input "* End Date" at bounding box center [537, 280] width 284 height 21
type input "07/25/2029"
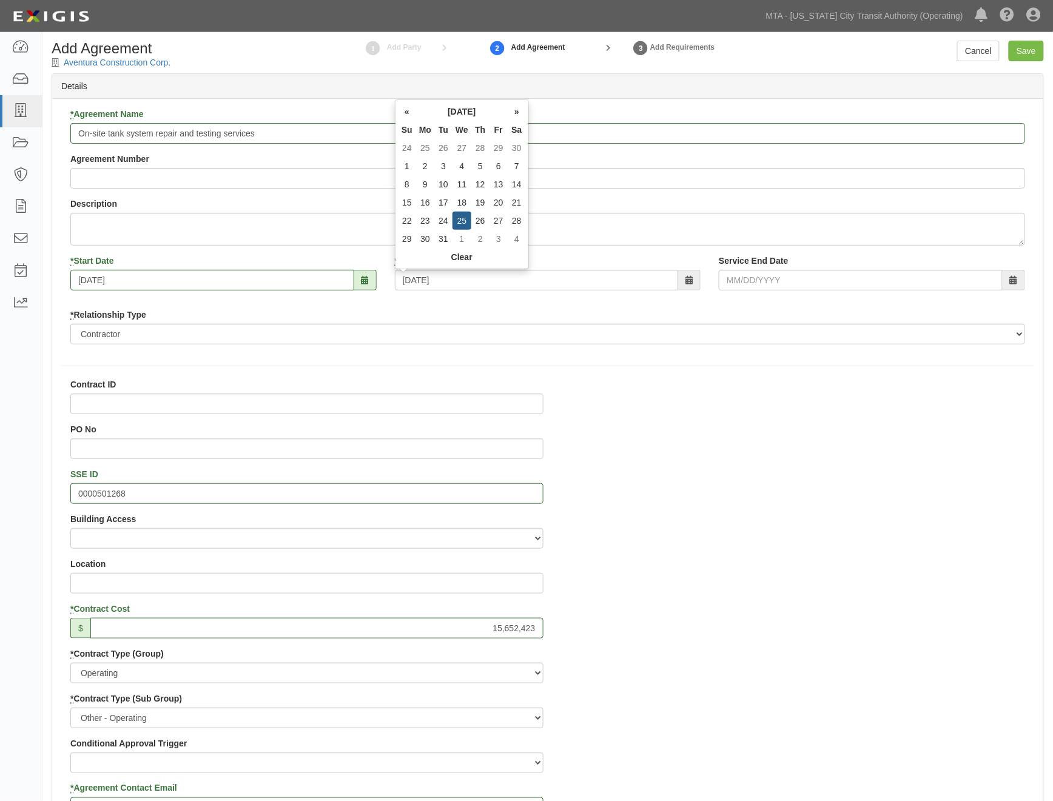
type input "07/25/2029"
click at [1016, 45] on link "Save" at bounding box center [1025, 51] width 35 height 21
type input "15652423"
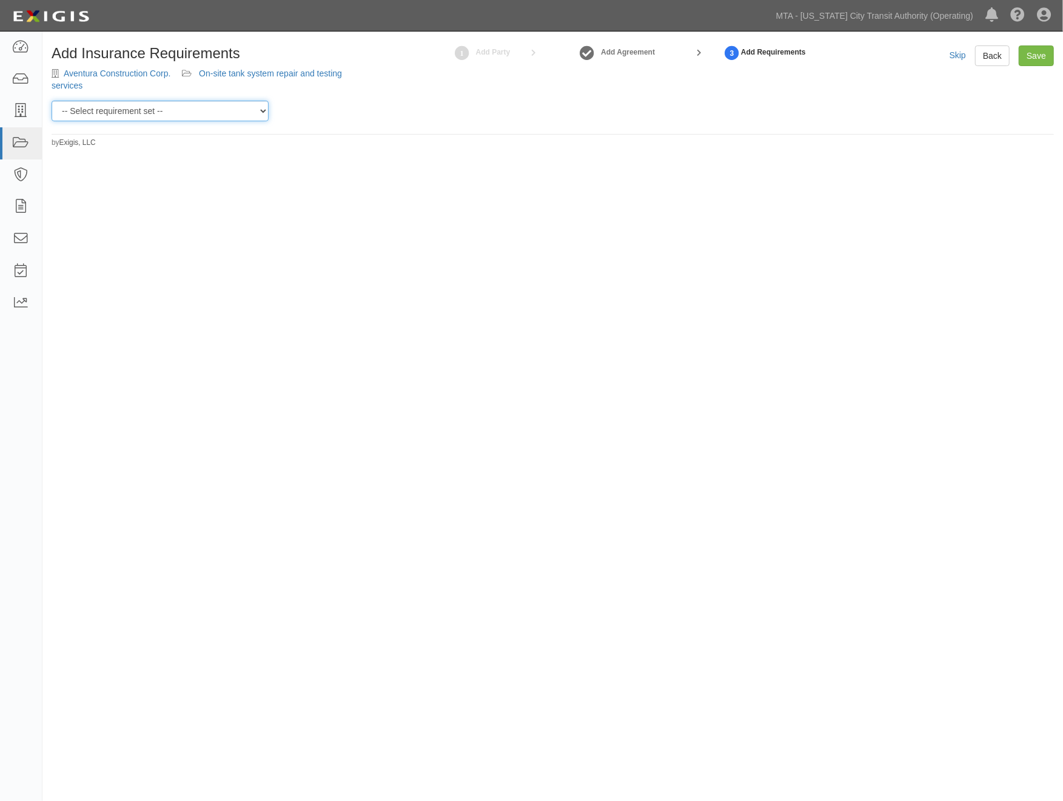
click at [129, 114] on select "-- Select requirement set -- Basic Basic Enhanced Option for Operating Agreemen…" at bounding box center [160, 111] width 217 height 21
select select "12382"
click at [52, 101] on select "-- Select requirement set -- Basic Basic Enhanced Option for Operating Agreemen…" at bounding box center [160, 111] width 217 height 21
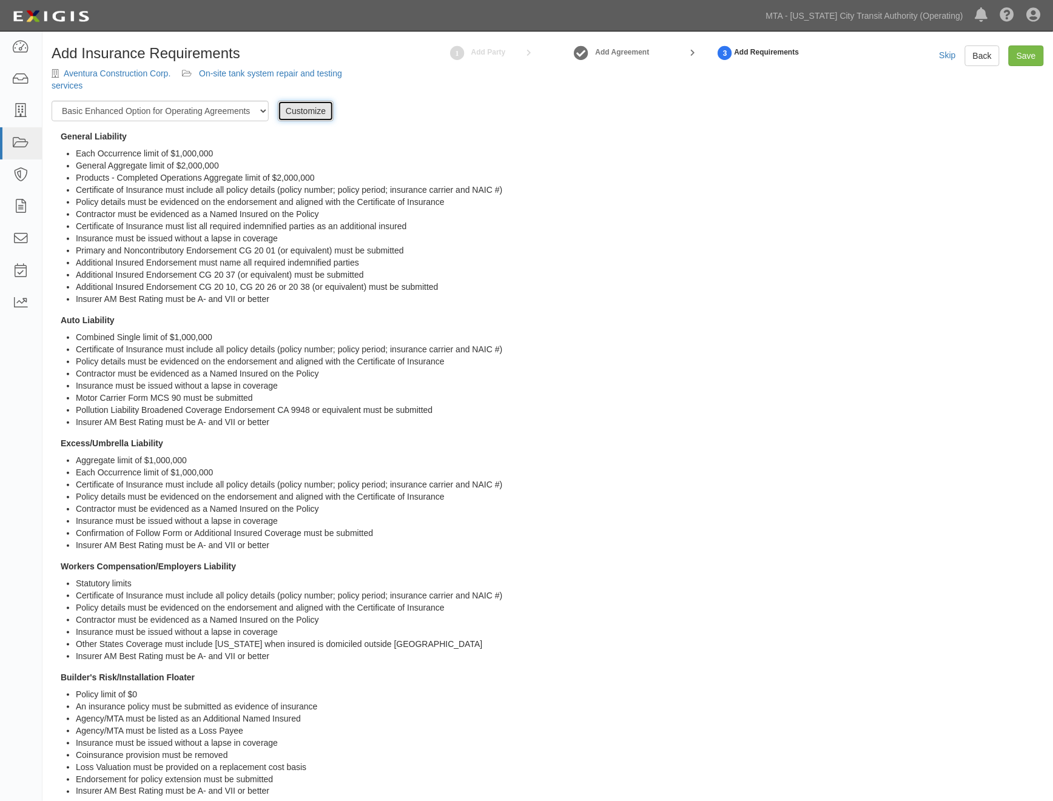
click at [304, 112] on link "Customize" at bounding box center [306, 111] width 56 height 21
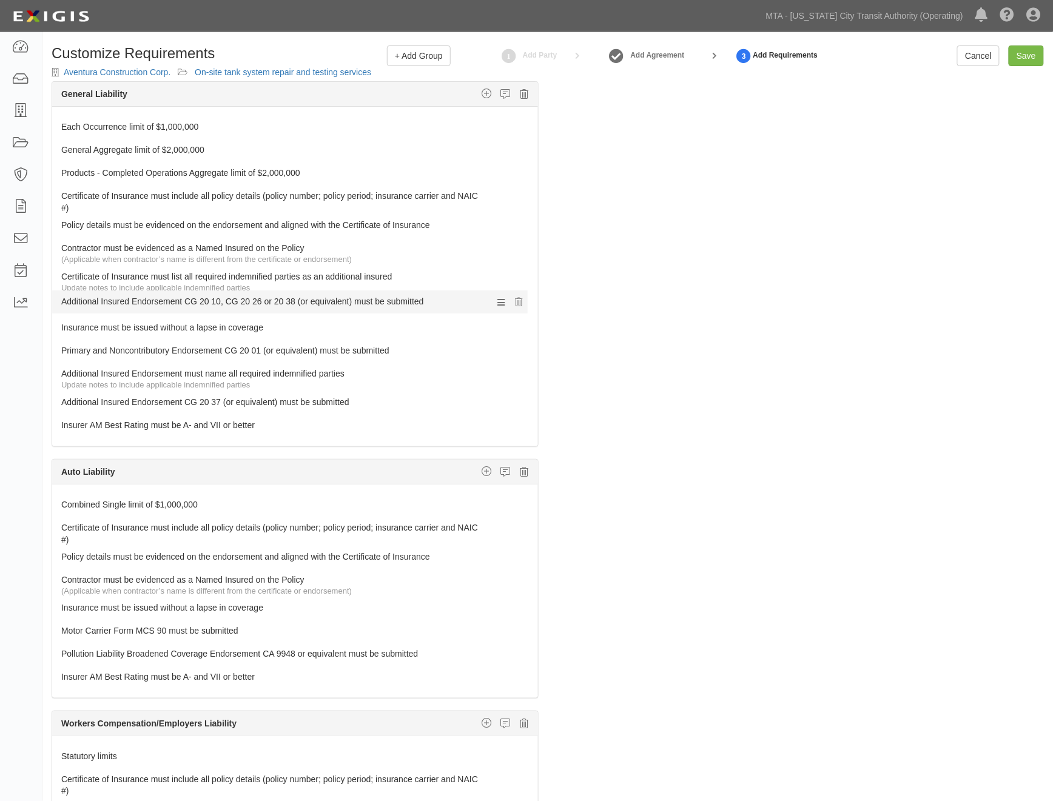
drag, startPoint x: 176, startPoint y: 401, endPoint x: 170, endPoint y: 300, distance: 102.0
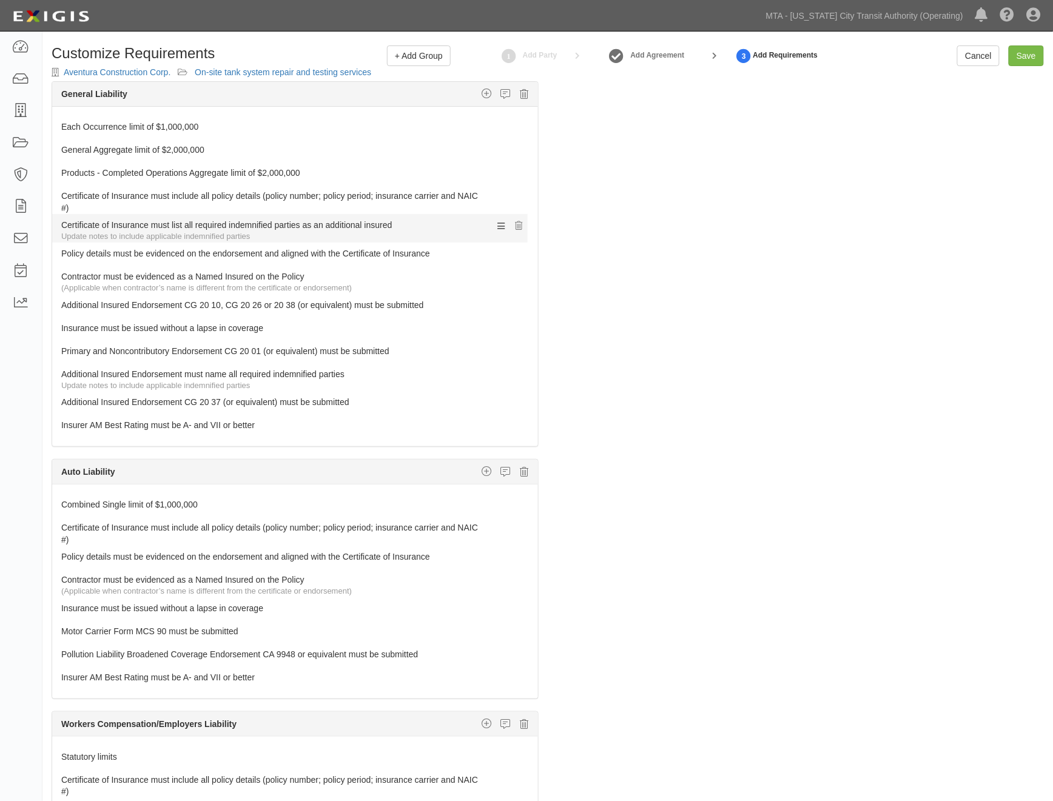
drag, startPoint x: 159, startPoint y: 275, endPoint x: 142, endPoint y: 223, distance: 54.5
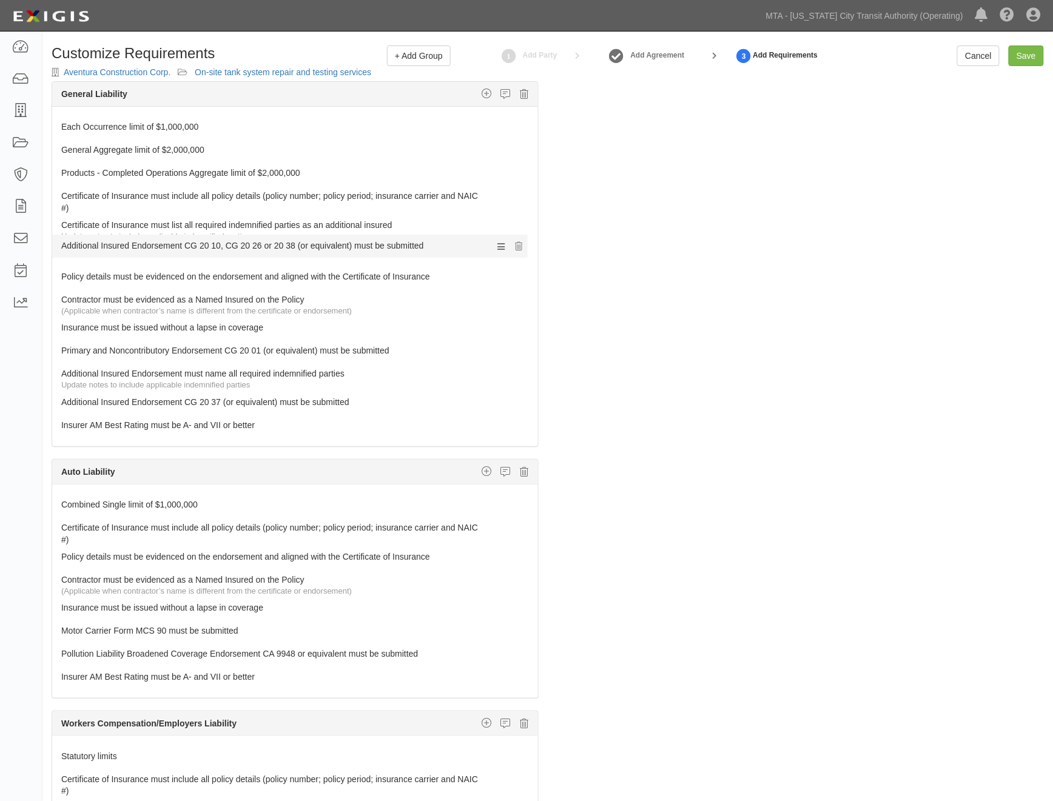
drag, startPoint x: 113, startPoint y: 304, endPoint x: 112, endPoint y: 244, distance: 59.4
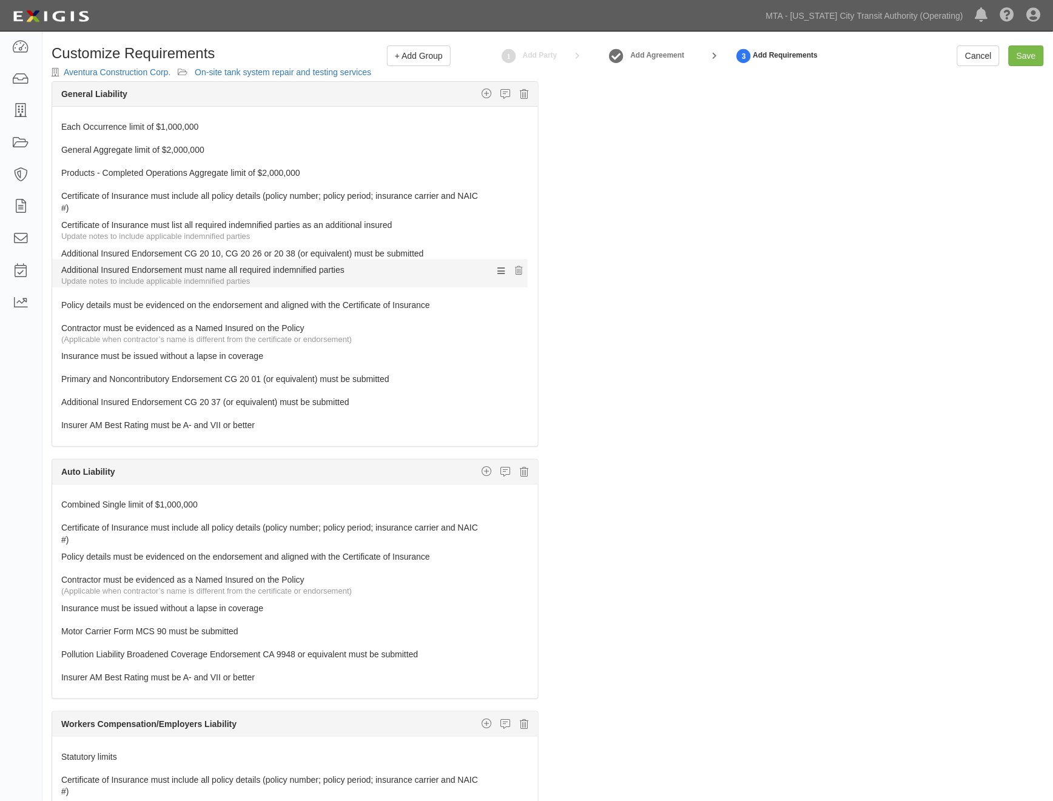
drag, startPoint x: 105, startPoint y: 372, endPoint x: 105, endPoint y: 267, distance: 104.9
drag, startPoint x: 104, startPoint y: 397, endPoint x: 104, endPoint y: 265, distance: 132.2
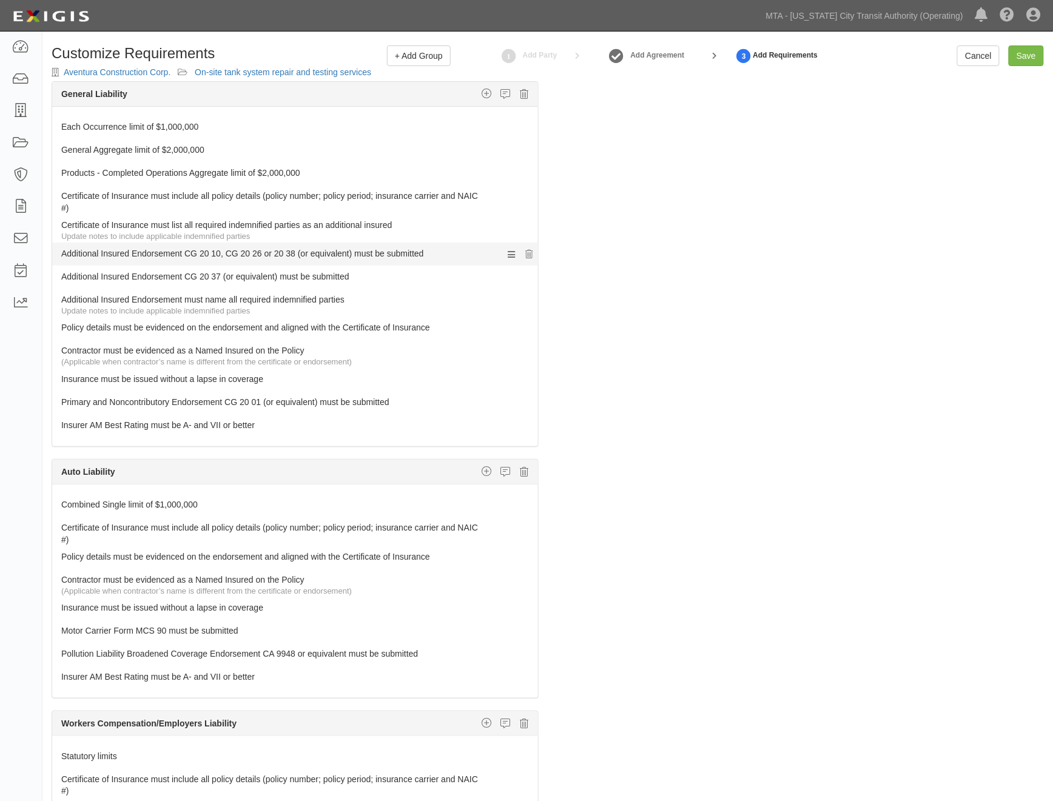
click at [134, 253] on link "Additional Insured Endorsement CG 20 10, CG 20 26 or 20 38 (or equivalent) must…" at bounding box center [272, 251] width 422 height 17
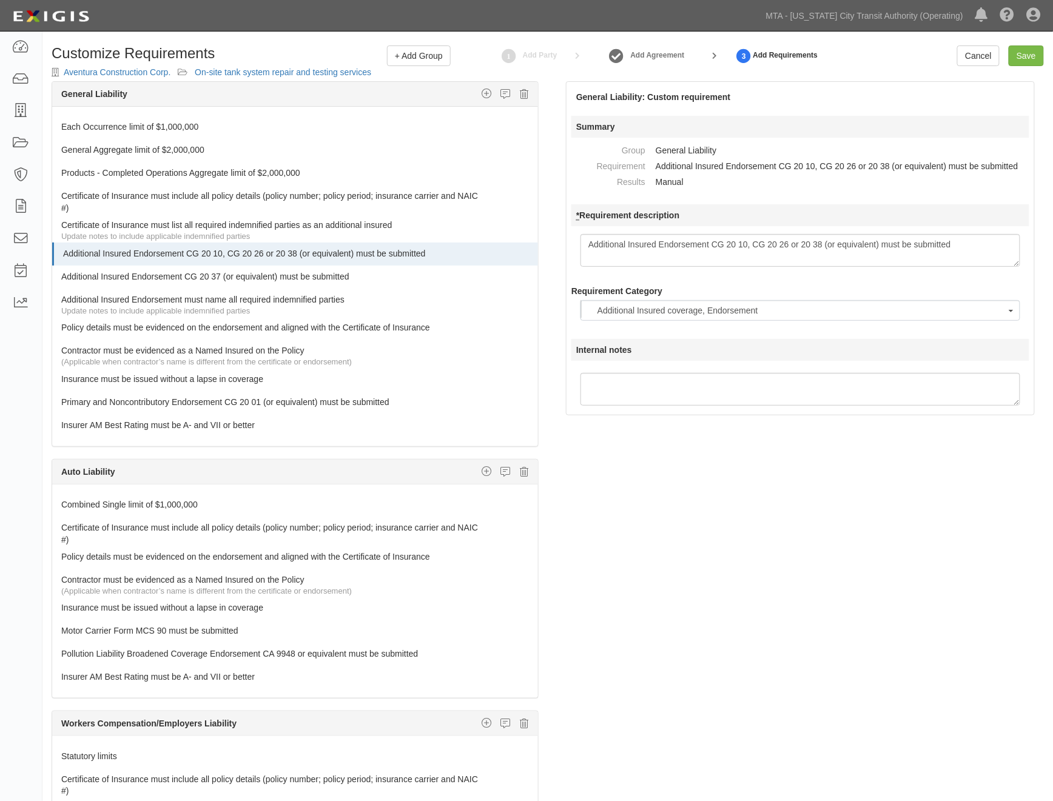
drag, startPoint x: 748, startPoint y: 244, endPoint x: 826, endPoint y: 240, distance: 78.3
click at [826, 240] on textarea "Additional Insured Endorsement CG 20 10, CG 20 26 or 20 38 (or equivalent) must…" at bounding box center [800, 250] width 440 height 33
type textarea "Additional Insured Endorsement CG 20 10 (or equivalent) must be submitted"
click at [809, 449] on div "The requirements in red require changes in order to save. General Liability Add…" at bounding box center [547, 470] width 1010 height 779
drag, startPoint x: 121, startPoint y: 377, endPoint x: 116, endPoint y: 407, distance: 31.3
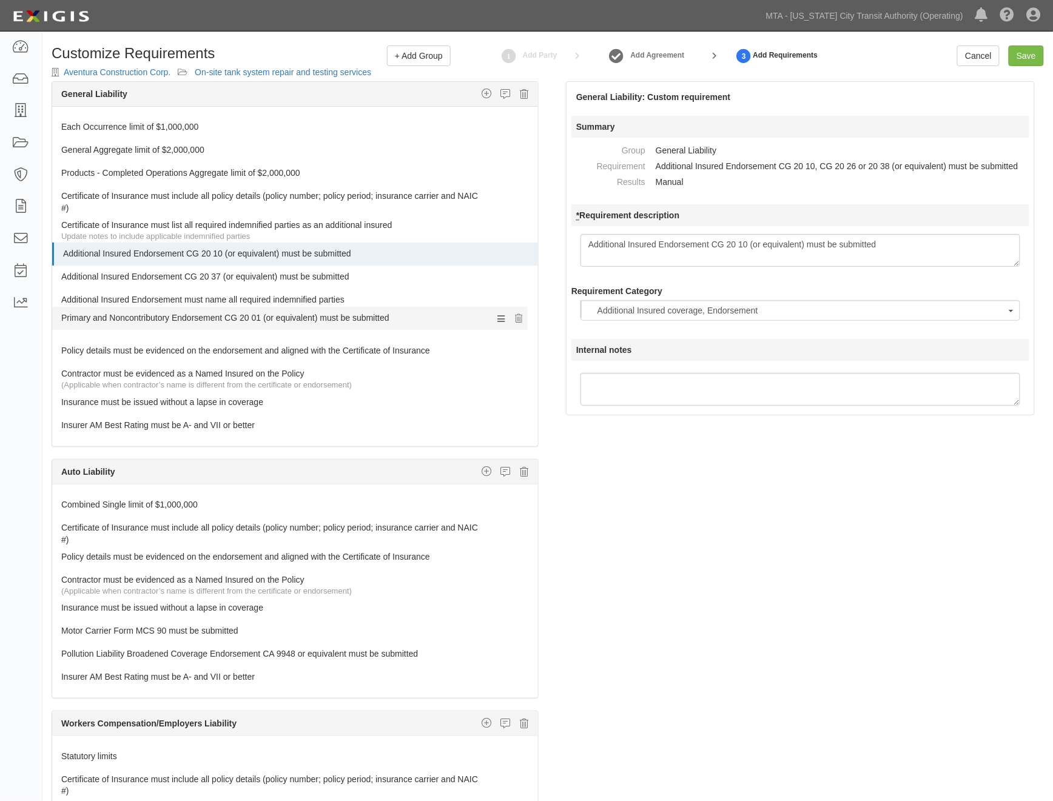
drag, startPoint x: 117, startPoint y: 381, endPoint x: 123, endPoint y: 318, distance: 63.4
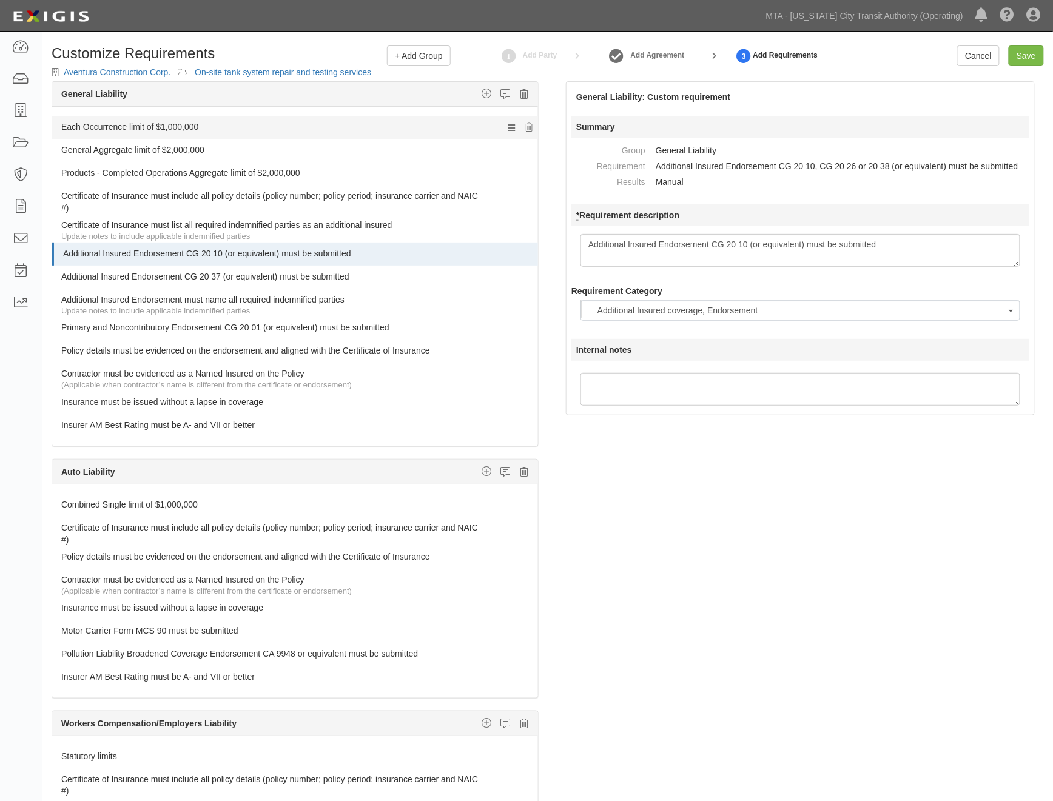
click at [110, 124] on link "Each Occurrence limit of $1,000,000" at bounding box center [272, 124] width 422 height 17
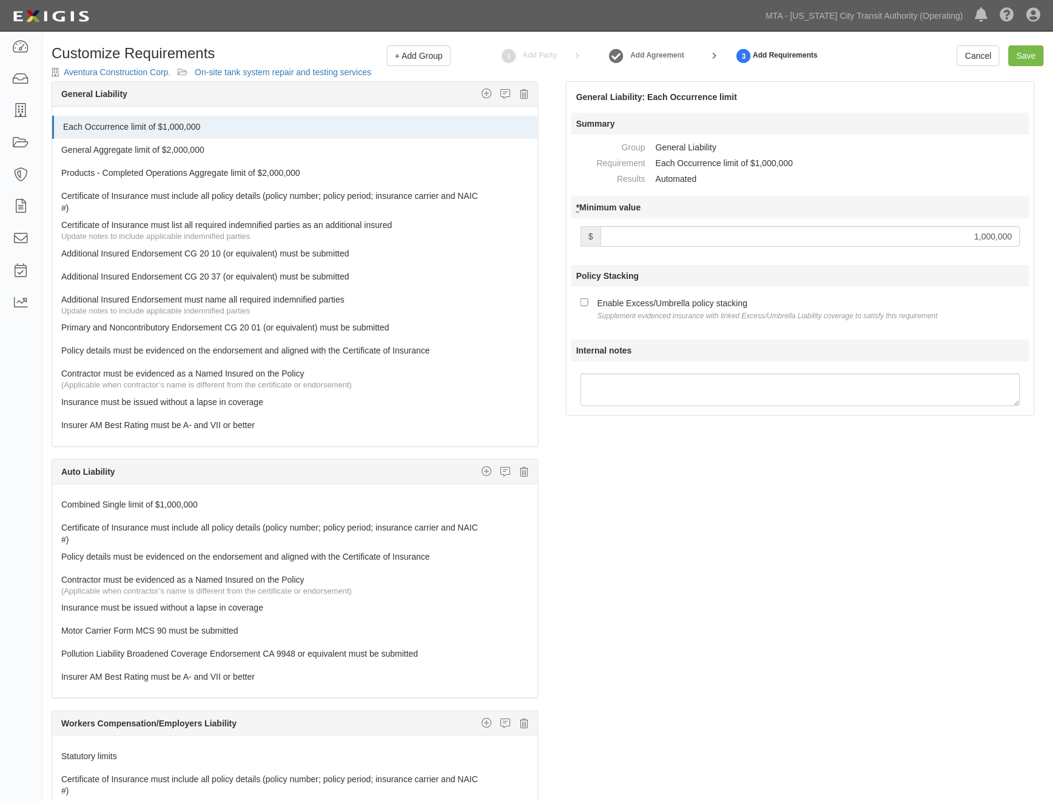
click at [626, 230] on input "1,000,000" at bounding box center [810, 236] width 420 height 21
type input "2,000,000"
click at [611, 310] on div "Enable Excess/Umbrella policy stacking Supplement evidenced insurance with link…" at bounding box center [767, 308] width 340 height 25
click at [588, 306] on input "Enable Excess/Umbrella policy stacking Supplement evidenced insurance with link…" at bounding box center [584, 302] width 8 height 8
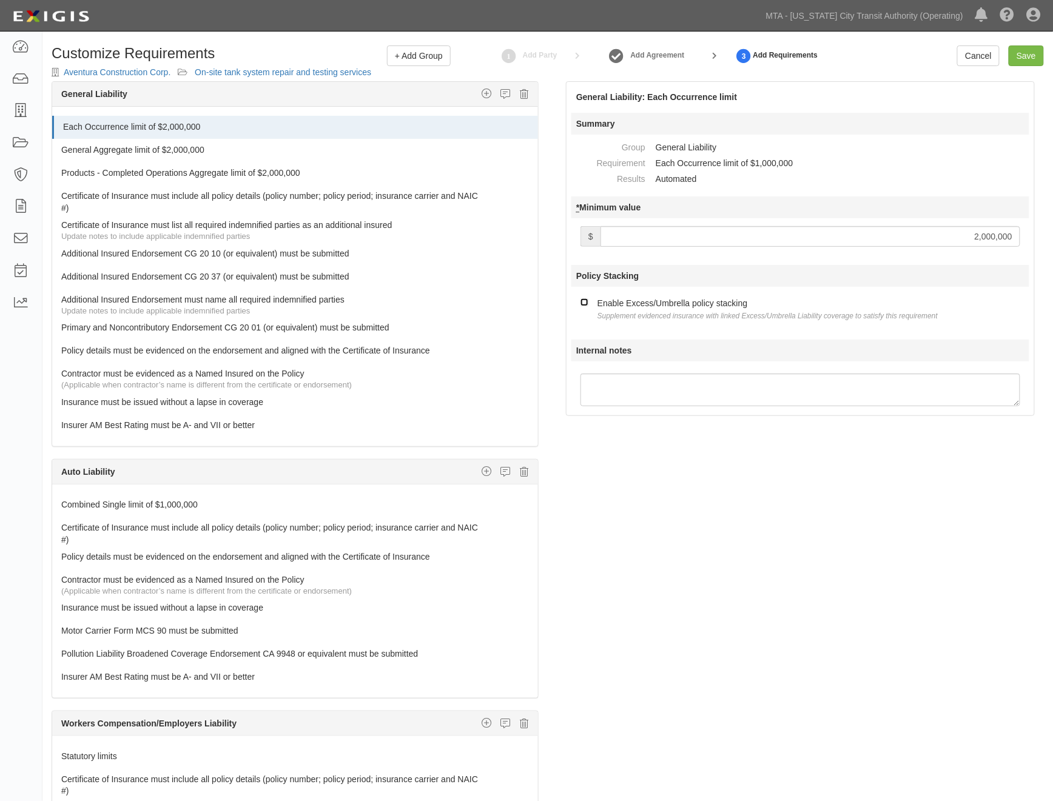
checkbox input "true"
click at [617, 480] on div "The requirements in red require changes in order to save. General Liability Add…" at bounding box center [547, 470] width 1010 height 779
click at [193, 147] on link "General Aggregate limit of $2,000,000" at bounding box center [272, 147] width 422 height 17
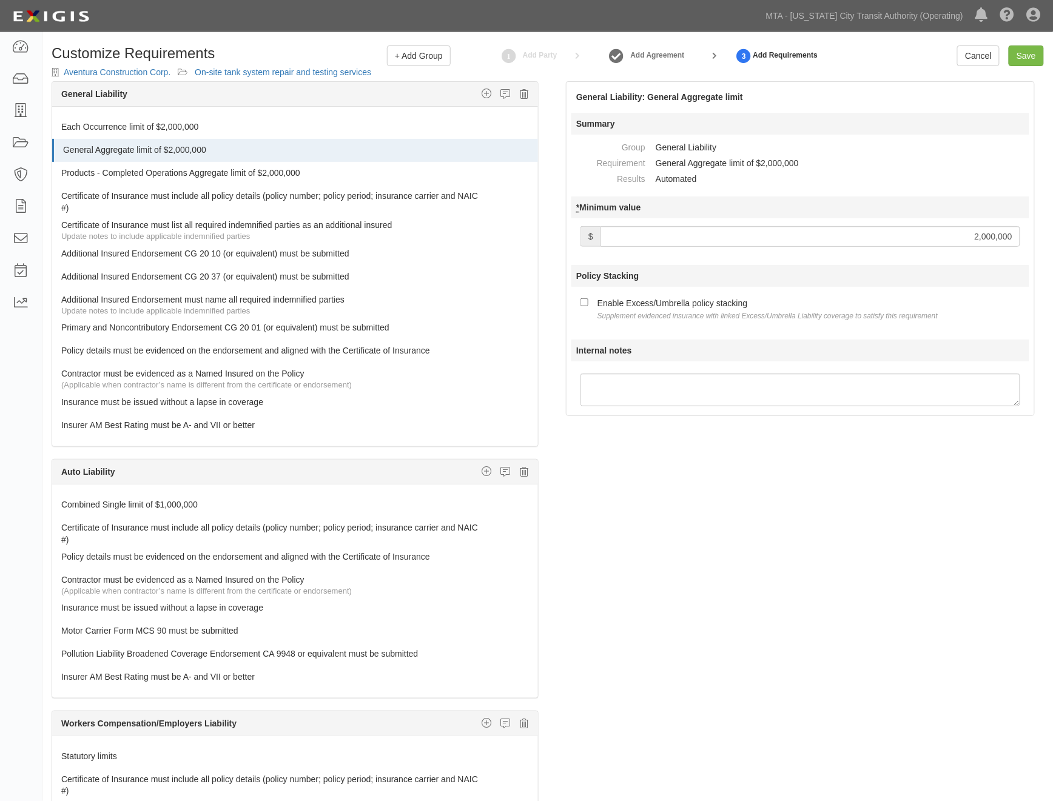
drag, startPoint x: 905, startPoint y: 236, endPoint x: 1078, endPoint y: 235, distance: 172.8
click at [1052, 235] on html "Toggle navigation Dashboard Inbox Parties Agreements Coverages Documents Messag…" at bounding box center [526, 439] width 1053 height 878
type input "4,000,000"
click at [752, 313] on small "Supplement evidenced insurance with linked Excess/Umbrella Liability coverage t…" at bounding box center [767, 316] width 340 height 8
click at [588, 306] on input "Enable Excess/Umbrella policy stacking Supplement evidenced insurance with link…" at bounding box center [584, 302] width 8 height 8
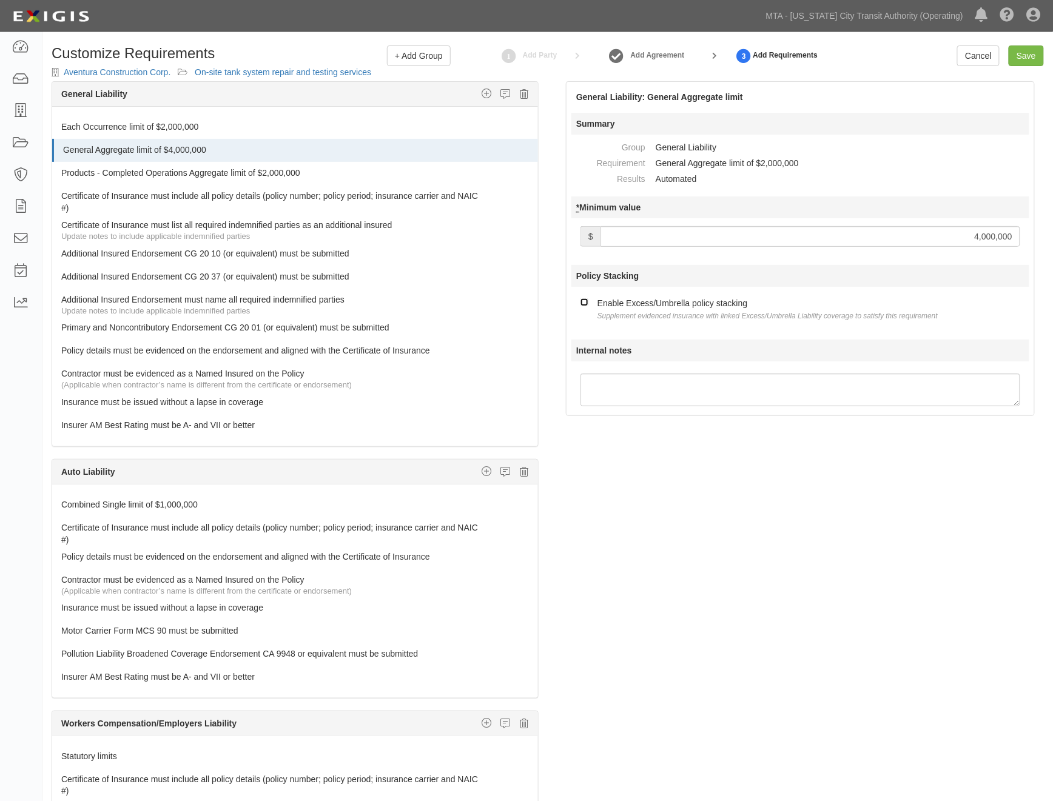
checkbox input "true"
click at [744, 515] on div "The requirements in red require changes in order to save. General Liability Add…" at bounding box center [547, 470] width 1010 height 779
click at [100, 173] on link "Products - Completed Operations Aggregate limit of $2,000,000" at bounding box center [272, 170] width 422 height 17
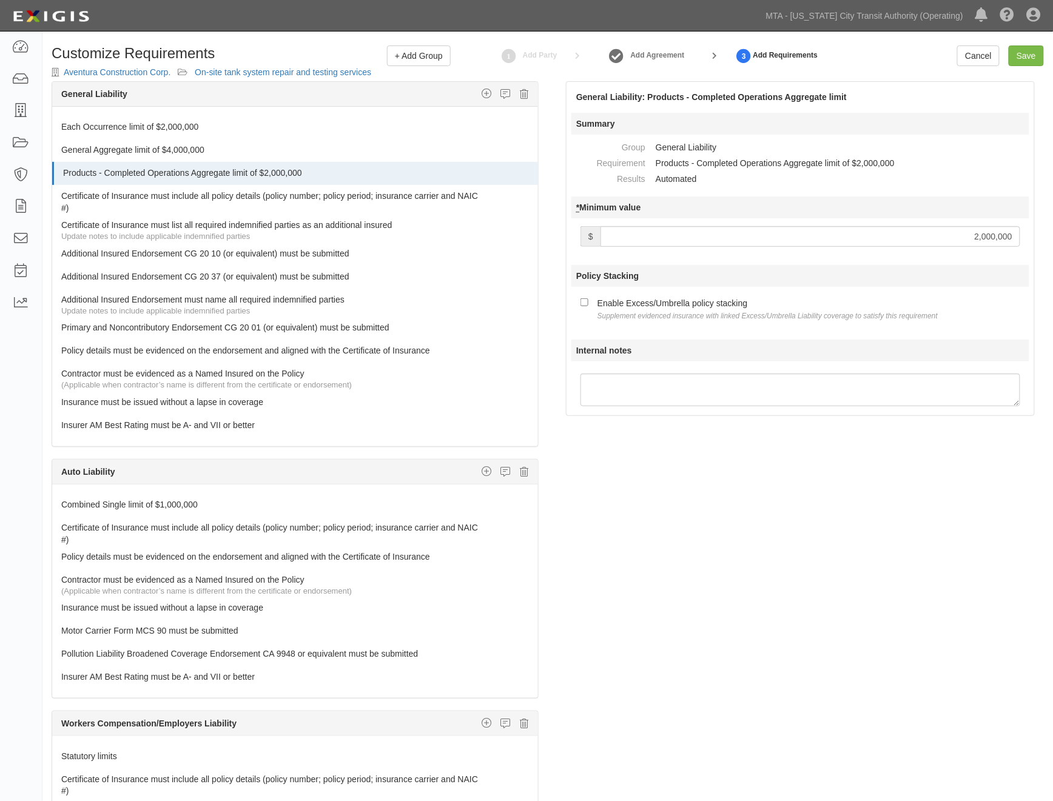
click at [662, 298] on div "Enable Excess/Umbrella policy stacking Supplement evidenced insurance with link…" at bounding box center [767, 308] width 340 height 25
click at [588, 298] on input "Enable Excess/Umbrella policy stacking Supplement evidenced insurance with link…" at bounding box center [584, 302] width 8 height 8
checkbox input "true"
drag, startPoint x: 1047, startPoint y: 240, endPoint x: 1095, endPoint y: 238, distance: 47.9
click at [1052, 238] on html "Toggle navigation Dashboard Inbox Parties Agreements Coverages Documents Messag…" at bounding box center [526, 439] width 1053 height 878
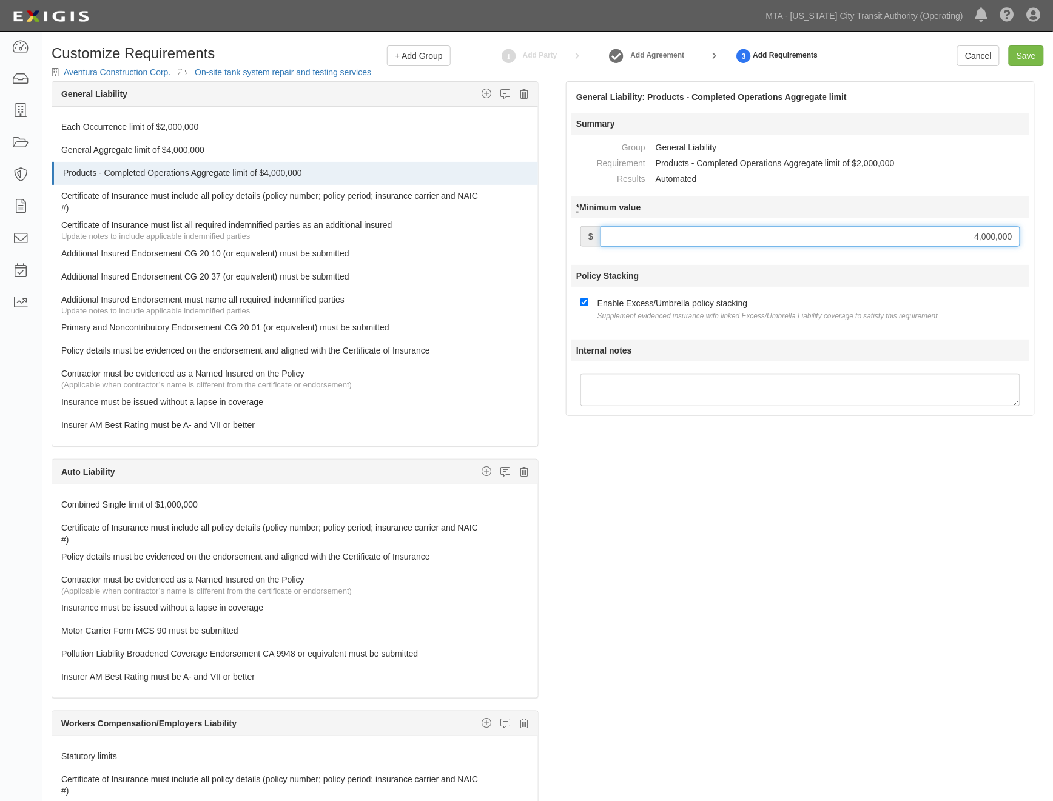
type input "4,000,000"
click at [854, 590] on div "The requirements in red require changes in order to save. General Liability Add…" at bounding box center [547, 470] width 1010 height 779
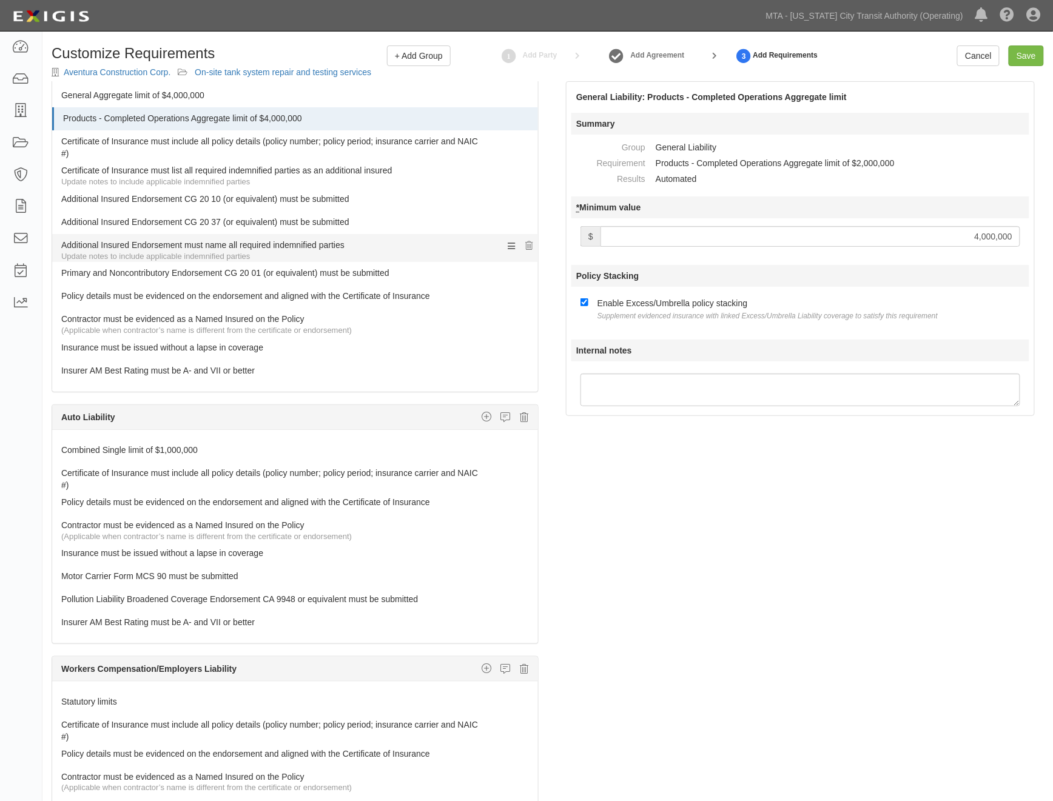
scroll to position [135, 0]
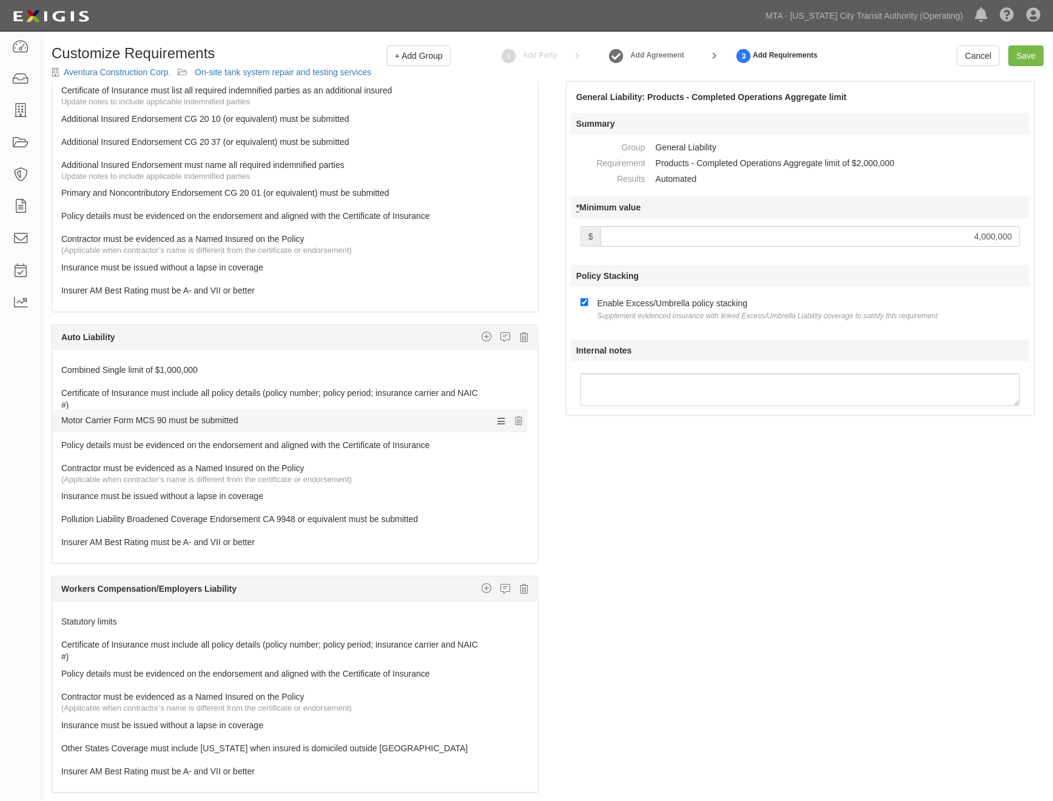
drag, startPoint x: 133, startPoint y: 496, endPoint x: 127, endPoint y: 417, distance: 79.1
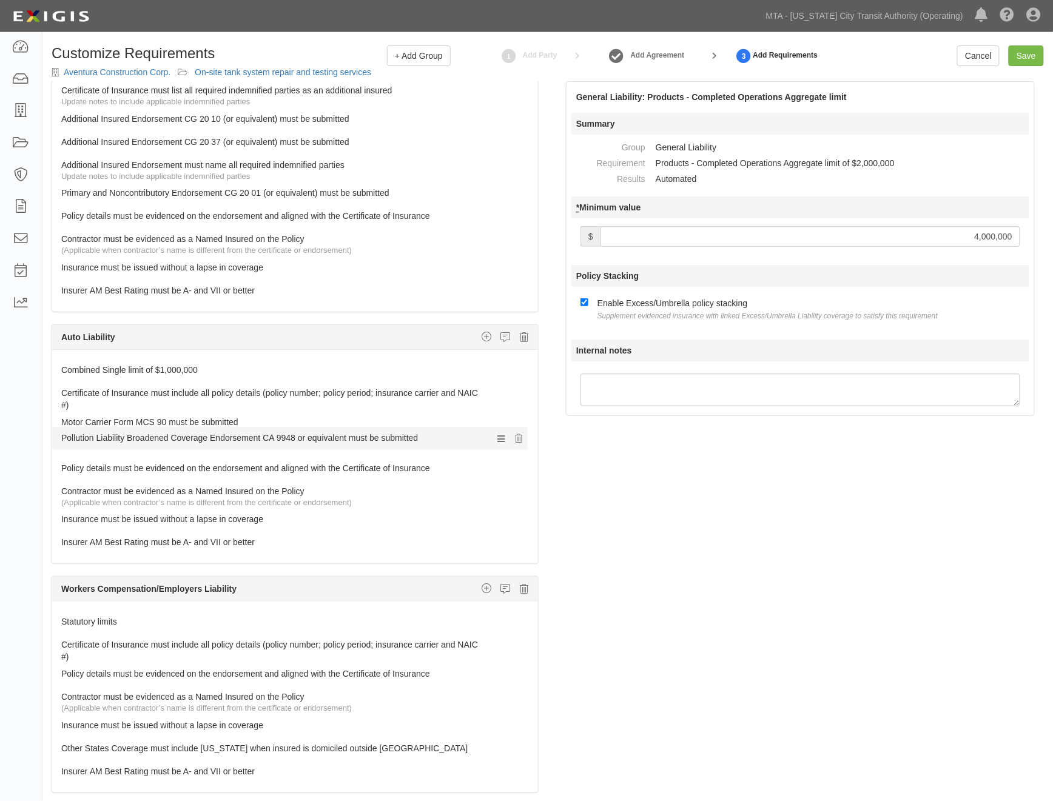
drag, startPoint x: 122, startPoint y: 520, endPoint x: 110, endPoint y: 437, distance: 84.0
click at [107, 423] on link "Motor Carrier Form MCS 90 must be submitted" at bounding box center [272, 419] width 422 height 17
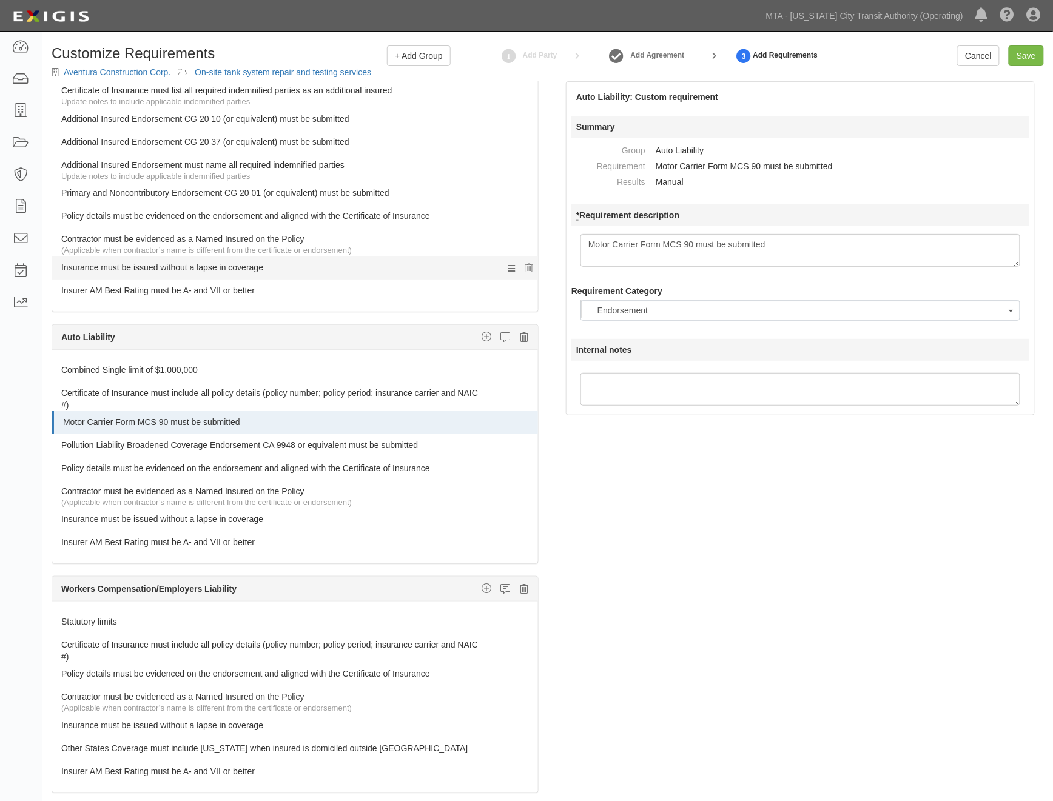
scroll to position [34, 0]
click at [639, 243] on textarea "Motor Carrier Form MCS 90 must be submitted" at bounding box center [800, 250] width 440 height 33
click at [677, 243] on textarea "Motor Carrier Form MCS 90 must be submitted" at bounding box center [800, 250] width 440 height 33
click at [686, 244] on textarea "Motor Carrier Form MCS 90 must be submitted" at bounding box center [800, 250] width 440 height 33
type textarea "Motor Carrier Act MCS90 Endorsement must be submitted"
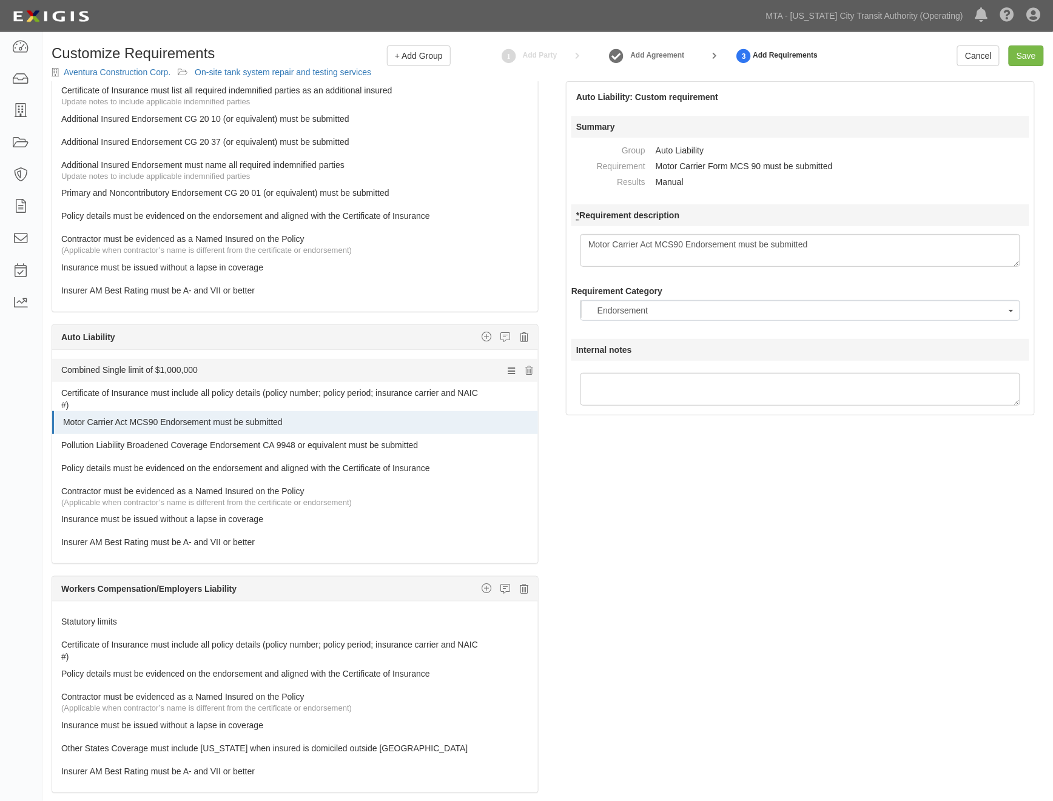
click at [165, 376] on link "Combined Single limit of $1,000,000" at bounding box center [272, 367] width 422 height 17
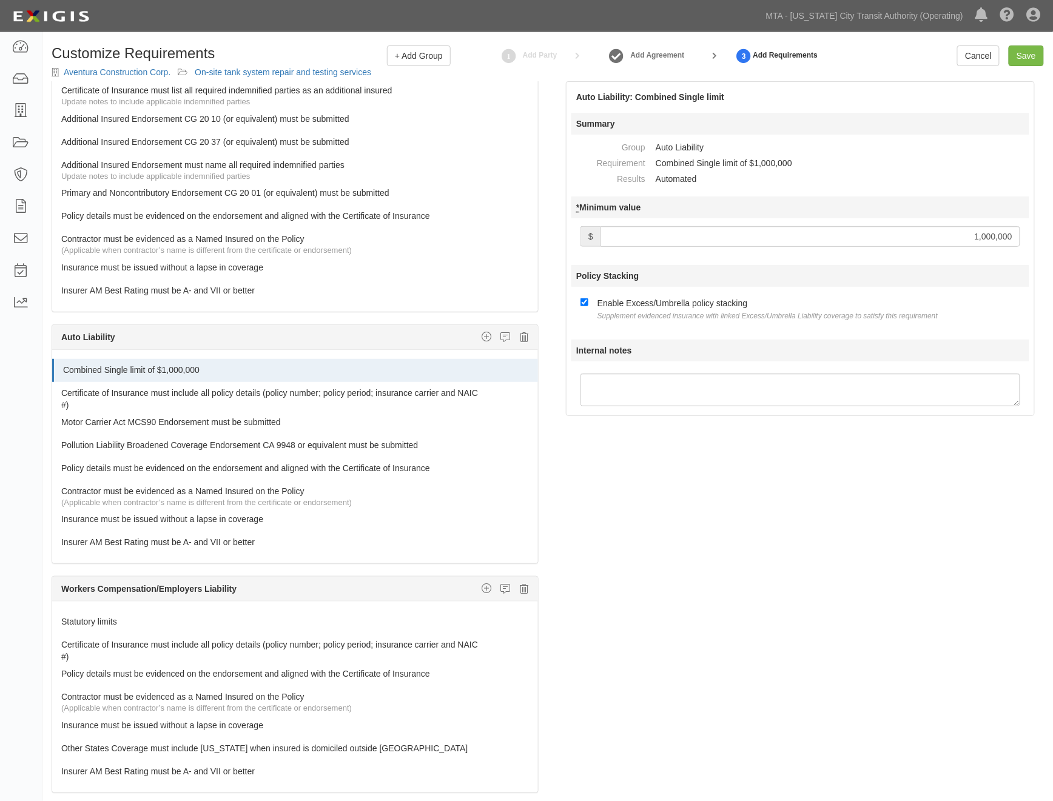
click at [725, 238] on input "1,000,000" at bounding box center [810, 236] width 420 height 21
type input "2,000,000"
click at [748, 431] on div "The requirements in red require changes in order to save. General Liability Add…" at bounding box center [547, 470] width 1010 height 779
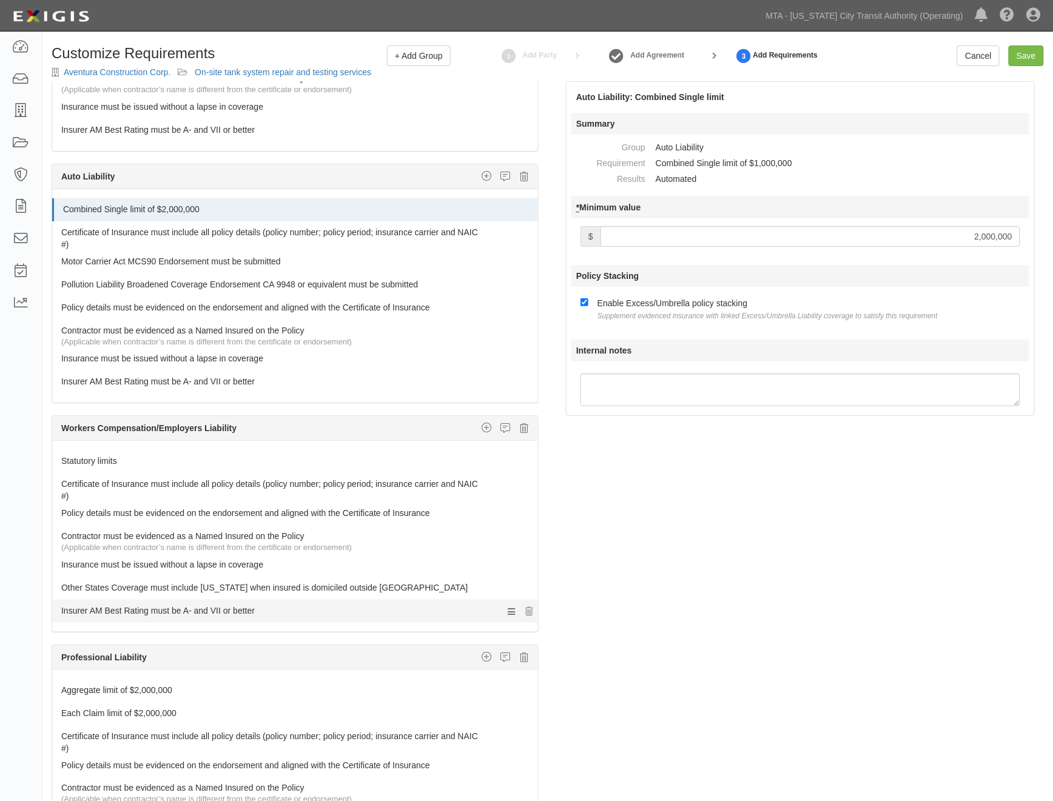
scroll to position [404, 0]
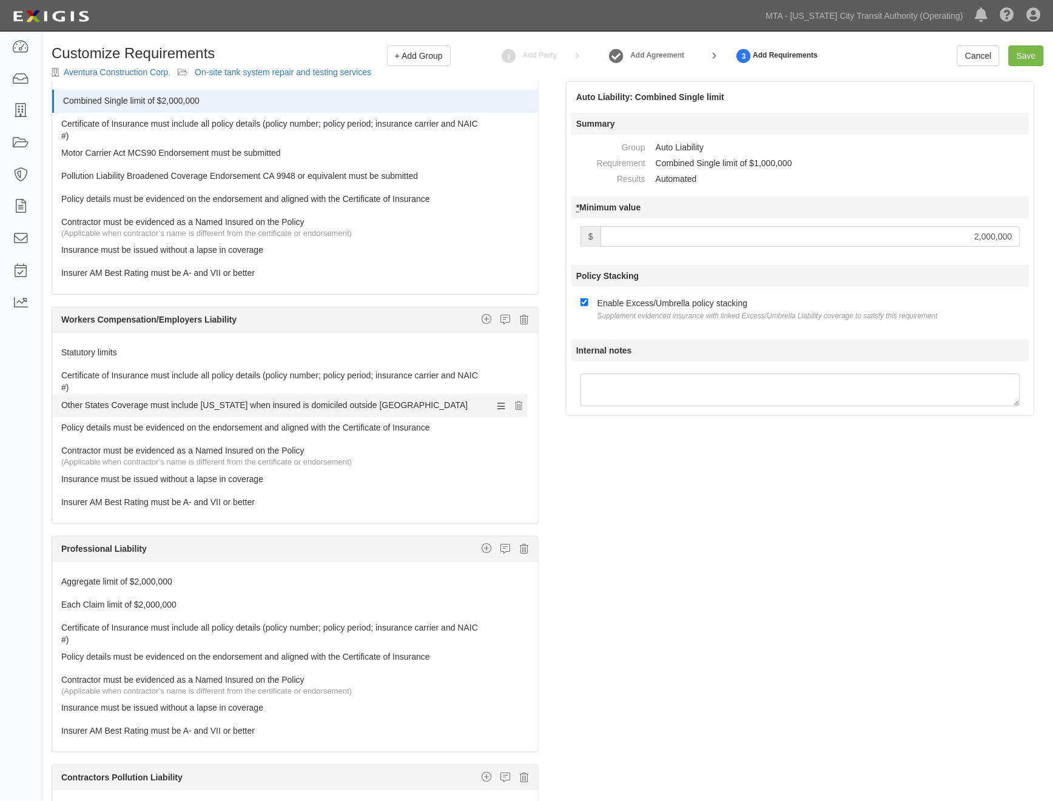
drag, startPoint x: 155, startPoint y: 478, endPoint x: 147, endPoint y: 402, distance: 76.2
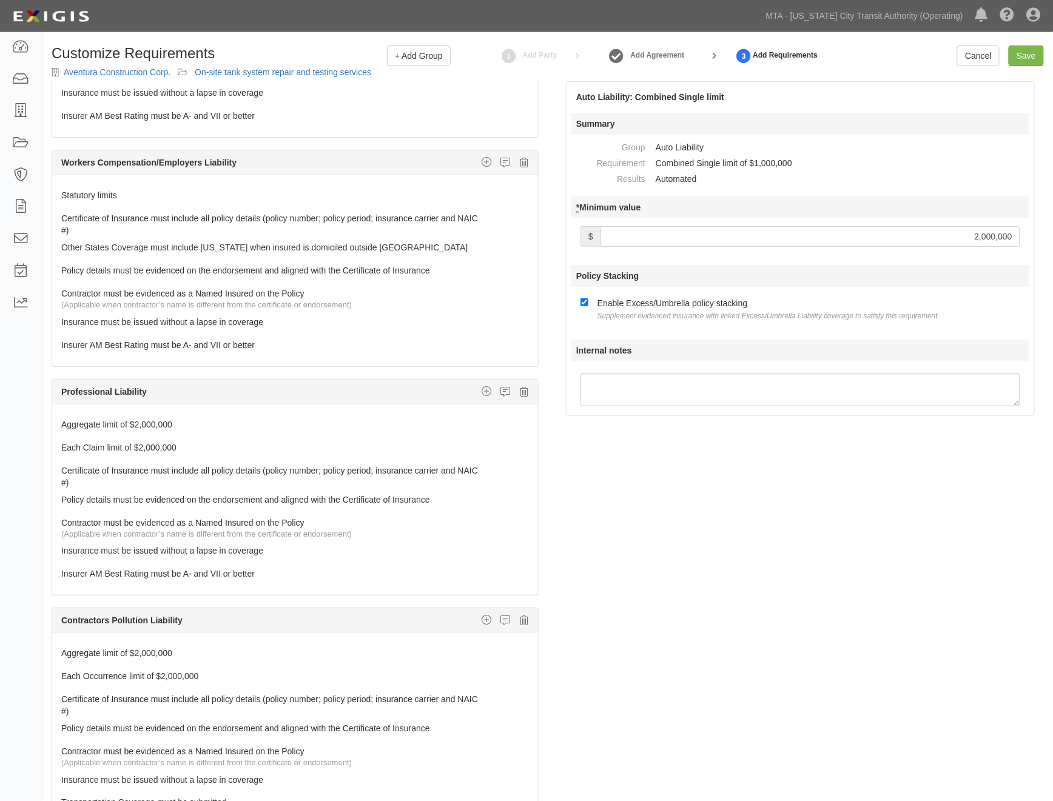
scroll to position [606, 0]
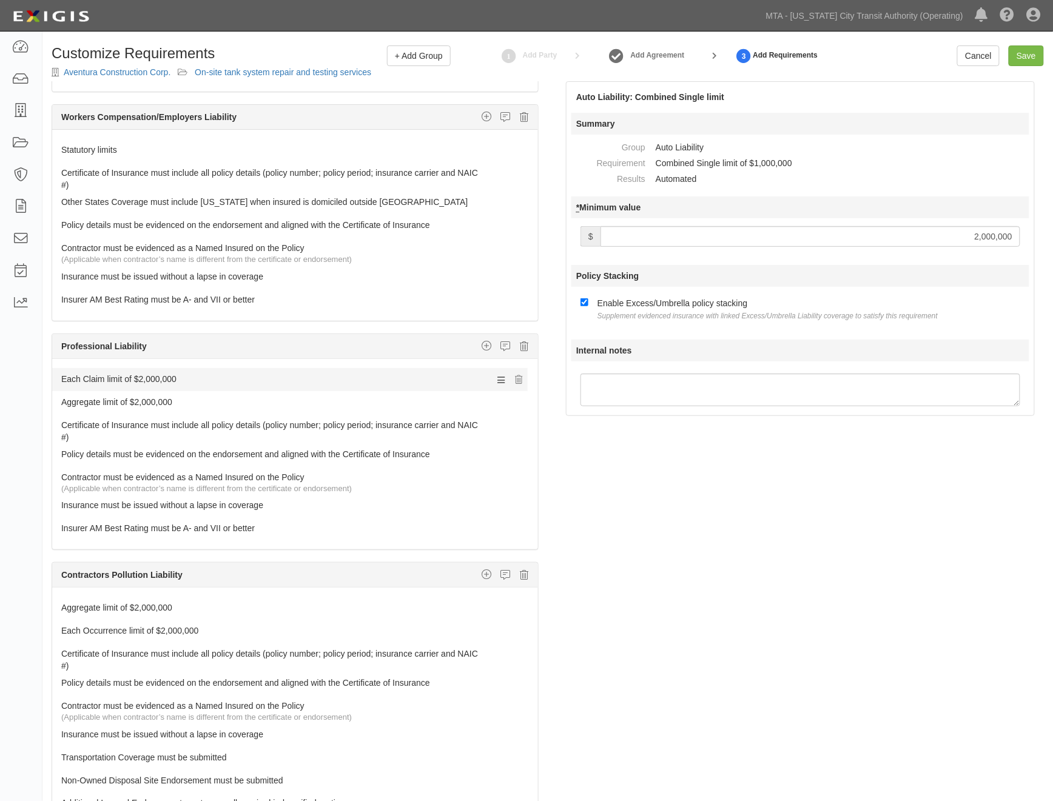
drag, startPoint x: 147, startPoint y: 402, endPoint x: 141, endPoint y: 377, distance: 26.0
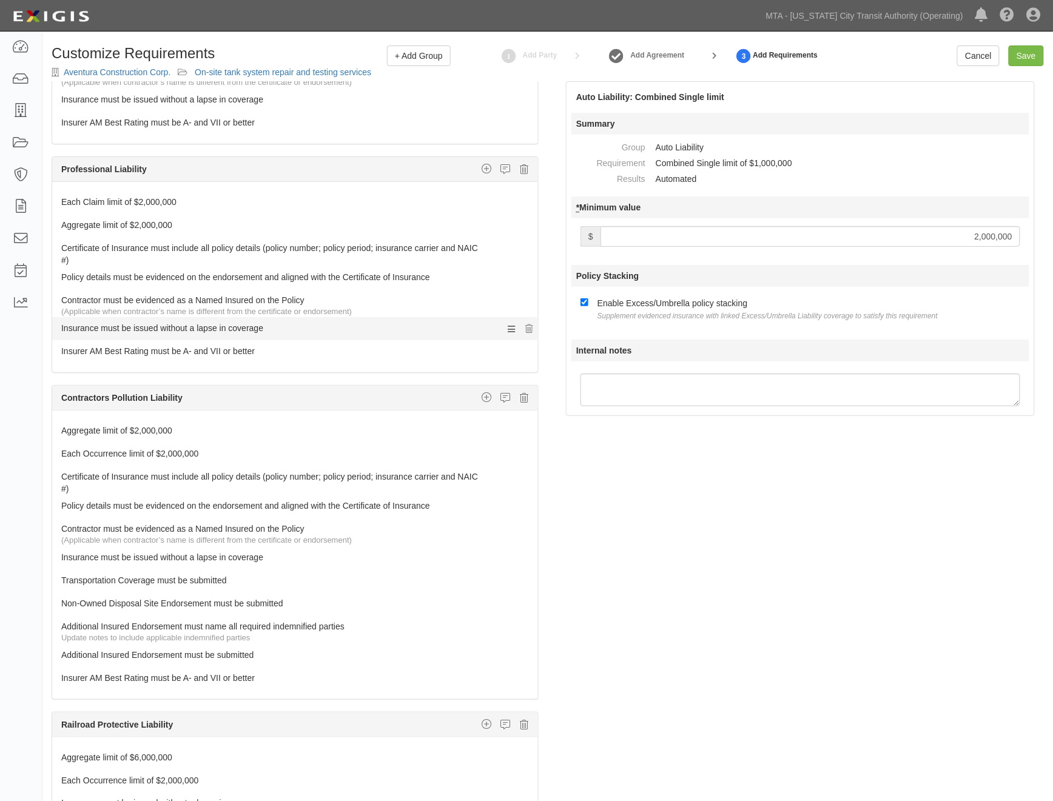
scroll to position [808, 0]
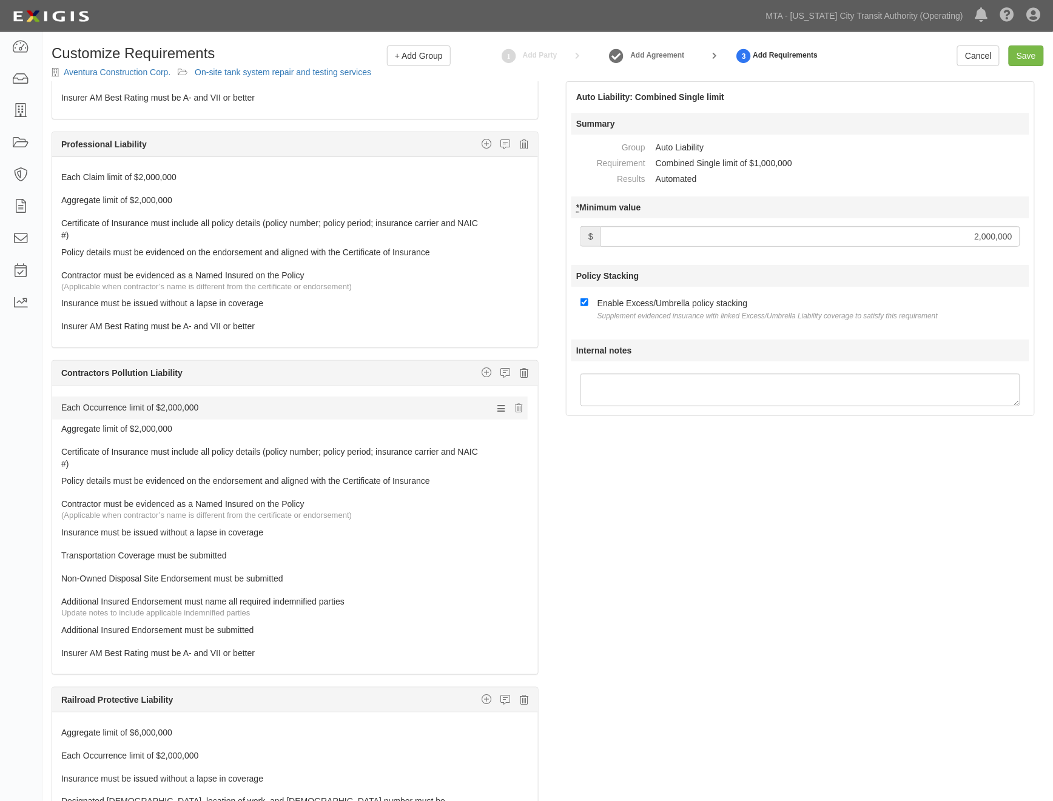
drag, startPoint x: 82, startPoint y: 429, endPoint x: 80, endPoint y: 403, distance: 26.1
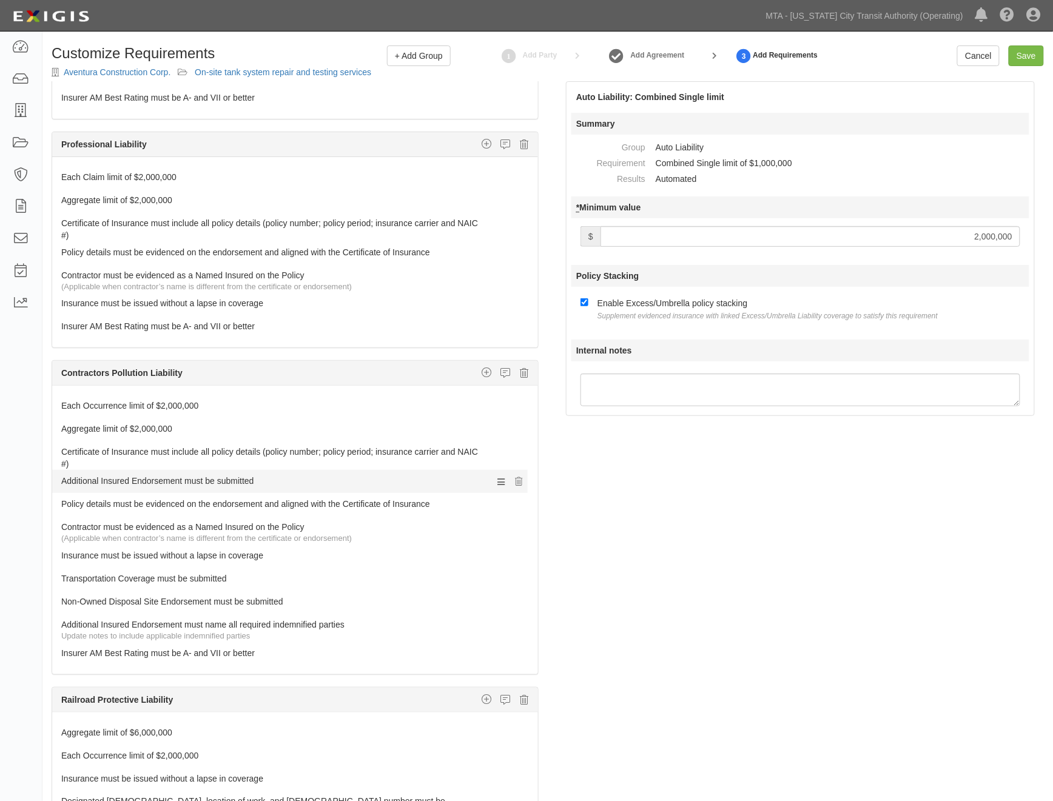
drag, startPoint x: 105, startPoint y: 631, endPoint x: 105, endPoint y: 478, distance: 152.8
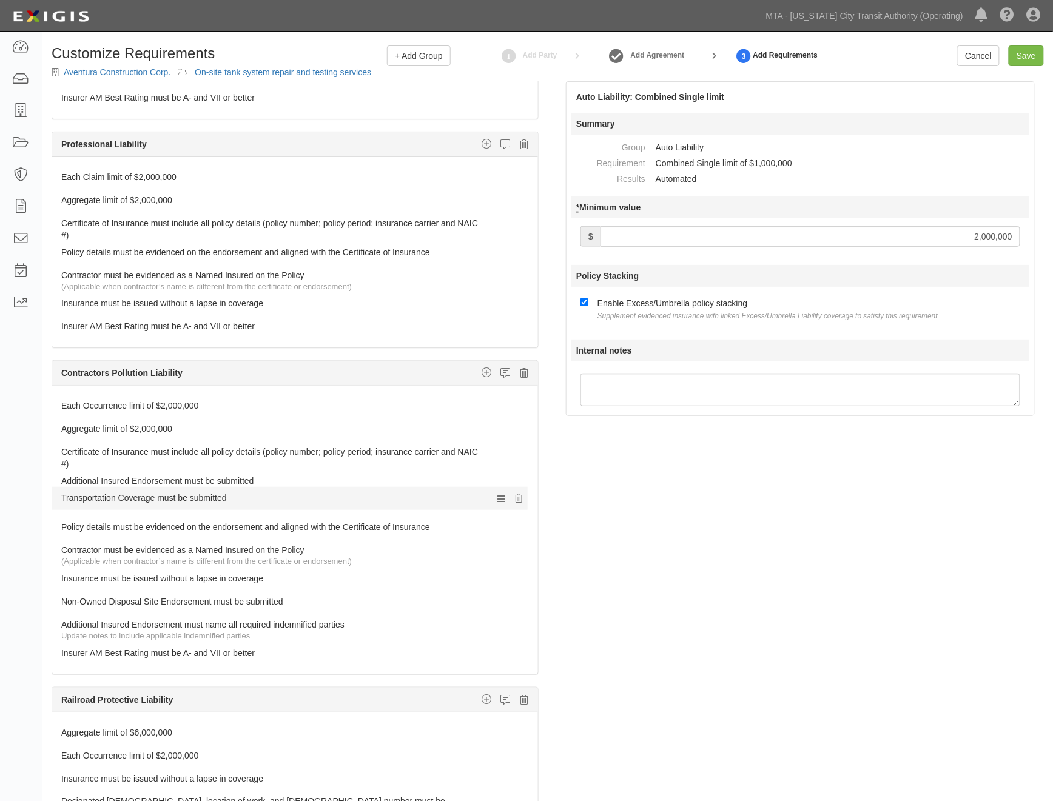
drag, startPoint x: 101, startPoint y: 578, endPoint x: 95, endPoint y: 494, distance: 84.5
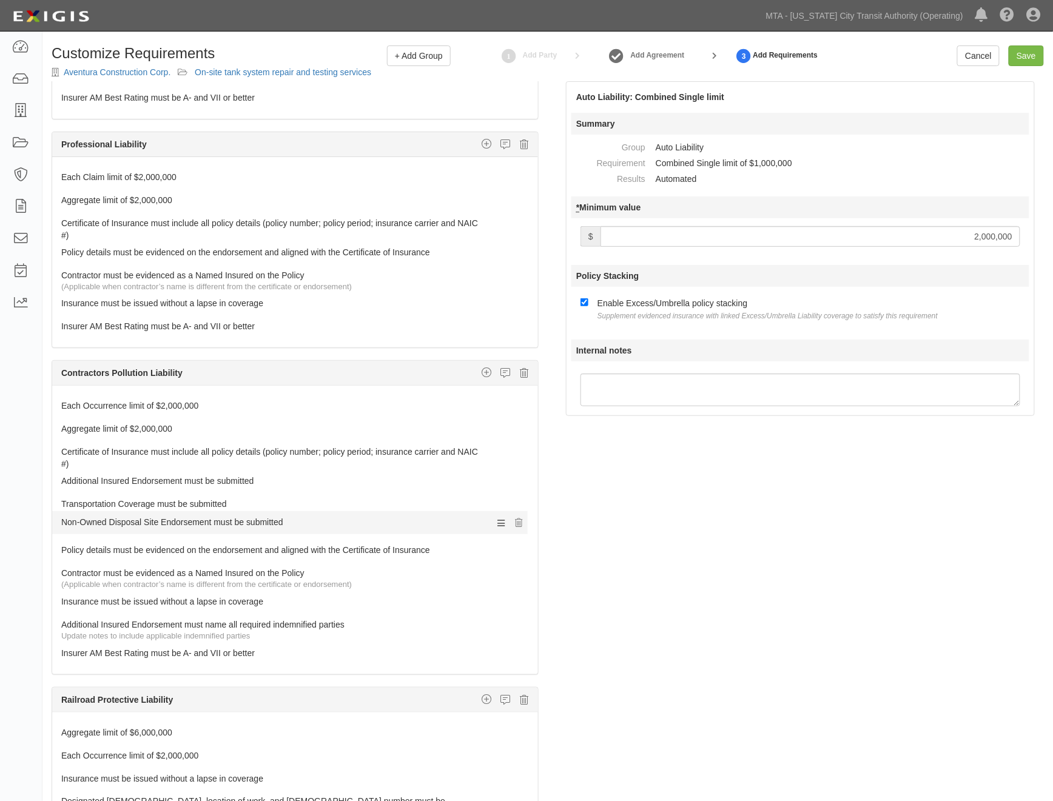
drag, startPoint x: 92, startPoint y: 608, endPoint x: 92, endPoint y: 525, distance: 83.1
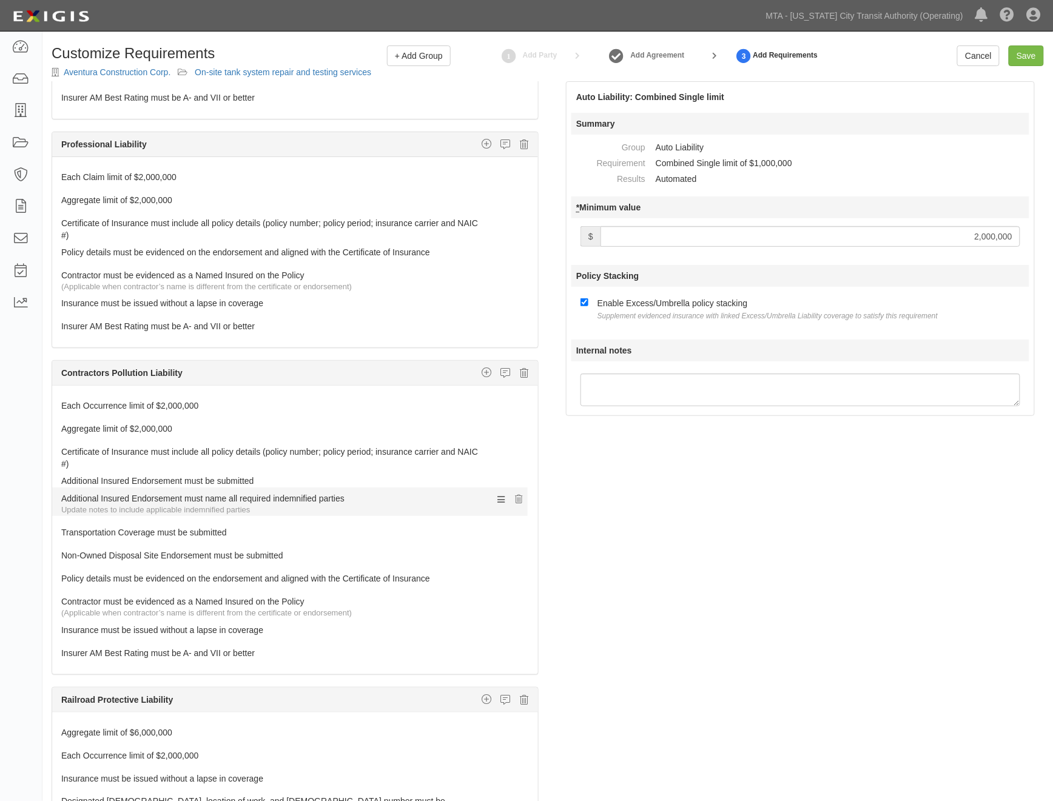
drag, startPoint x: 89, startPoint y: 623, endPoint x: 89, endPoint y: 493, distance: 129.8
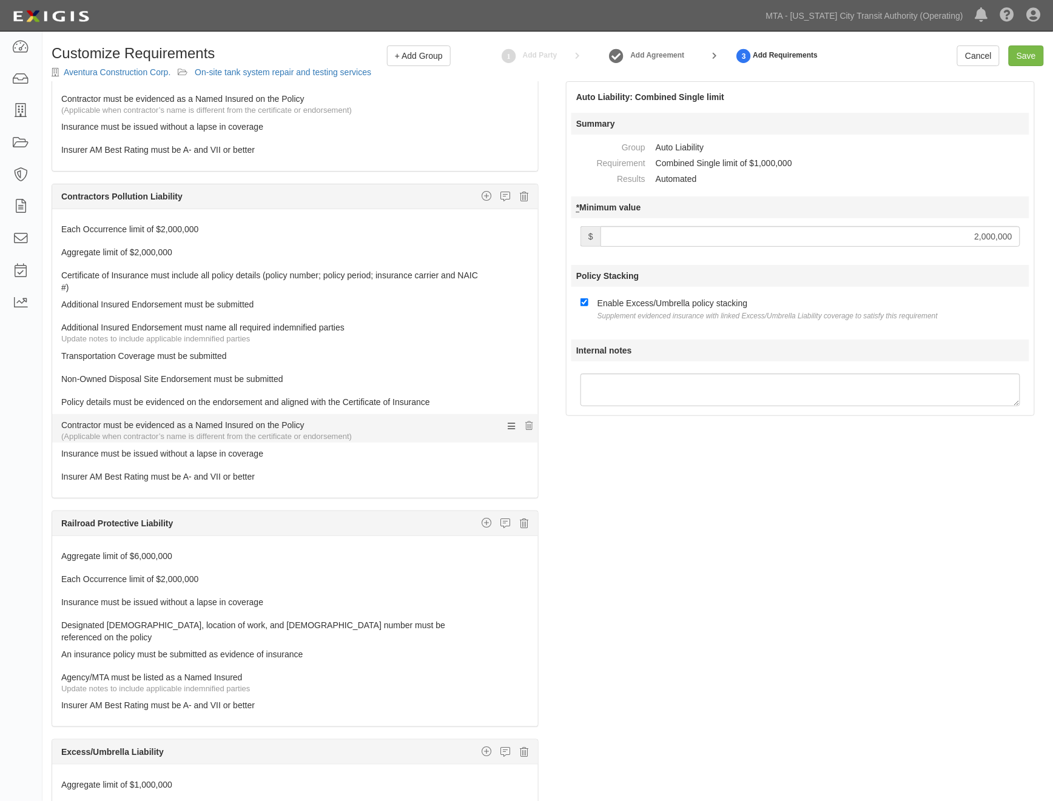
scroll to position [1010, 0]
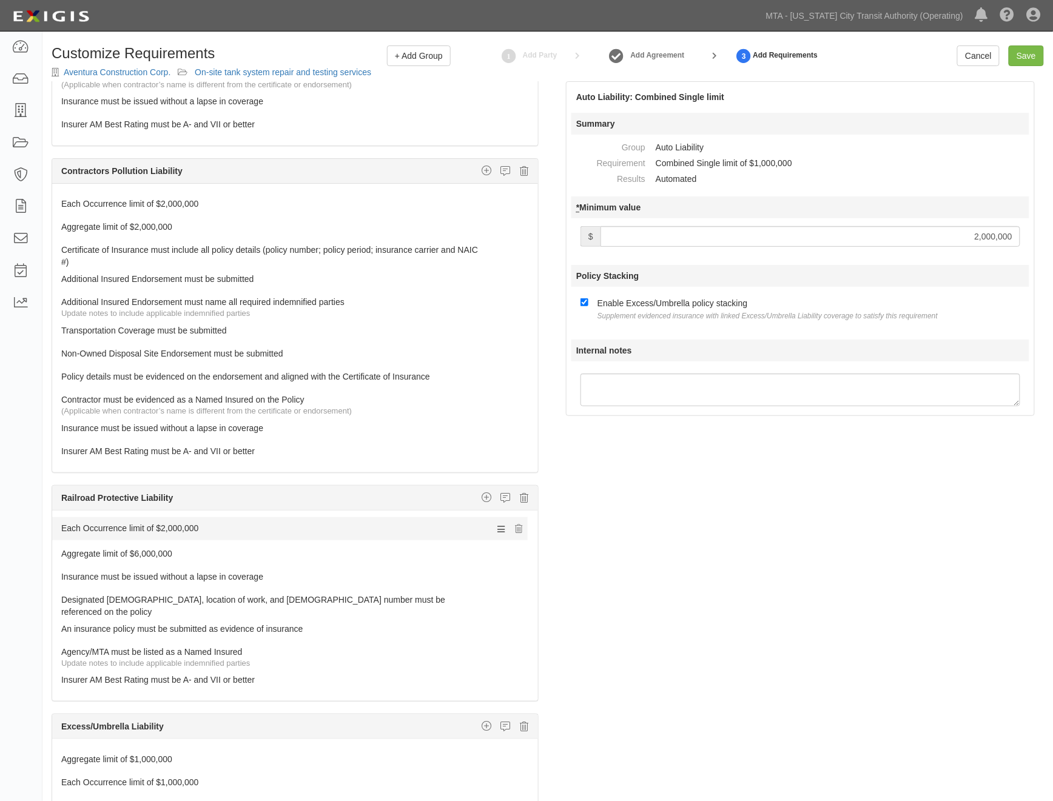
drag, startPoint x: 103, startPoint y: 555, endPoint x: 98, endPoint y: 525, distance: 31.3
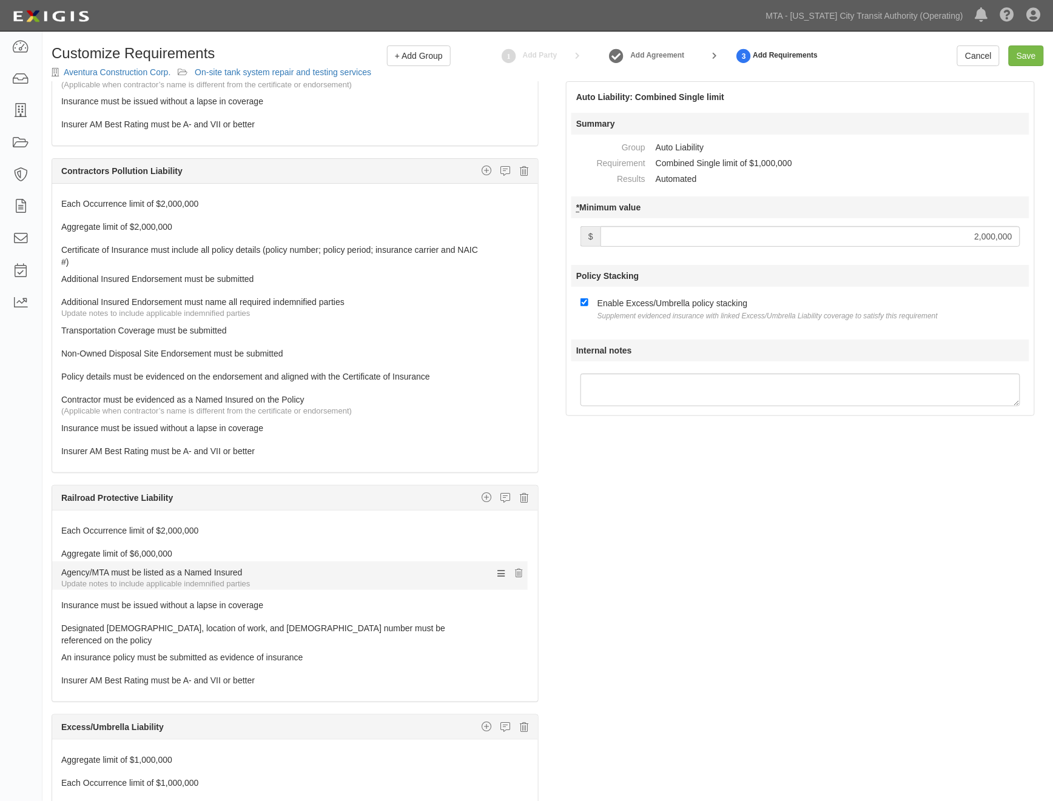
drag, startPoint x: 107, startPoint y: 648, endPoint x: 107, endPoint y: 570, distance: 77.6
drag, startPoint x: 98, startPoint y: 608, endPoint x: 98, endPoint y: 572, distance: 35.8
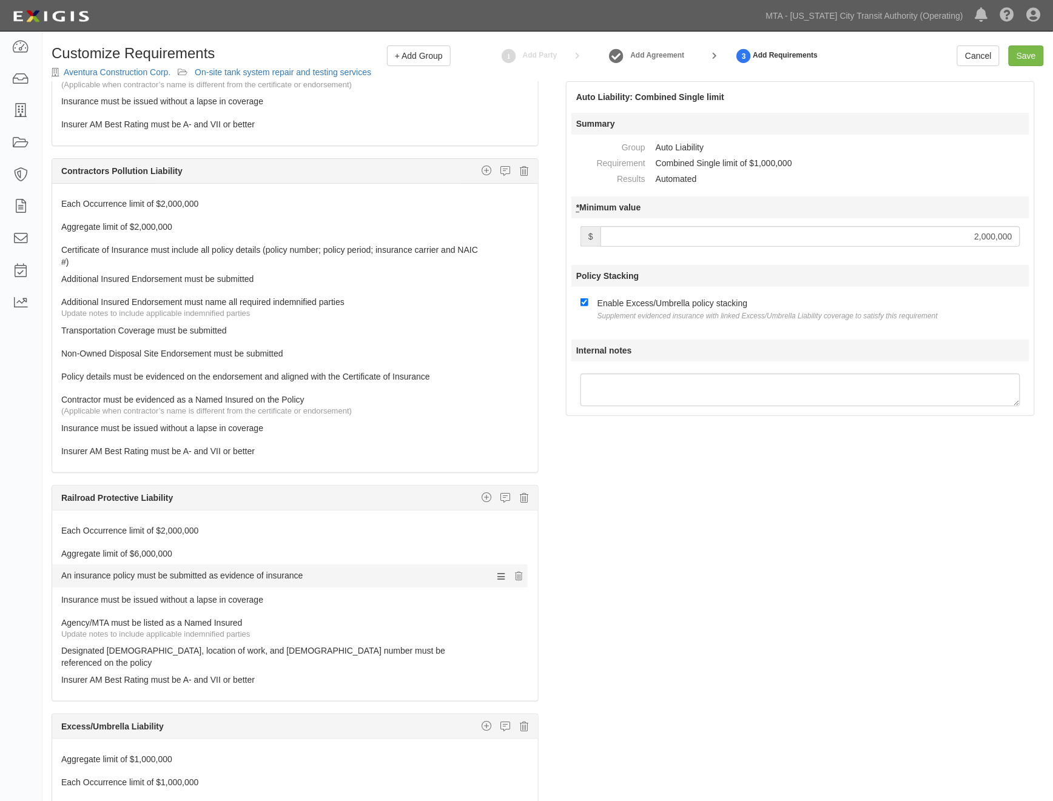
drag, startPoint x: 99, startPoint y: 651, endPoint x: 92, endPoint y: 572, distance: 79.8
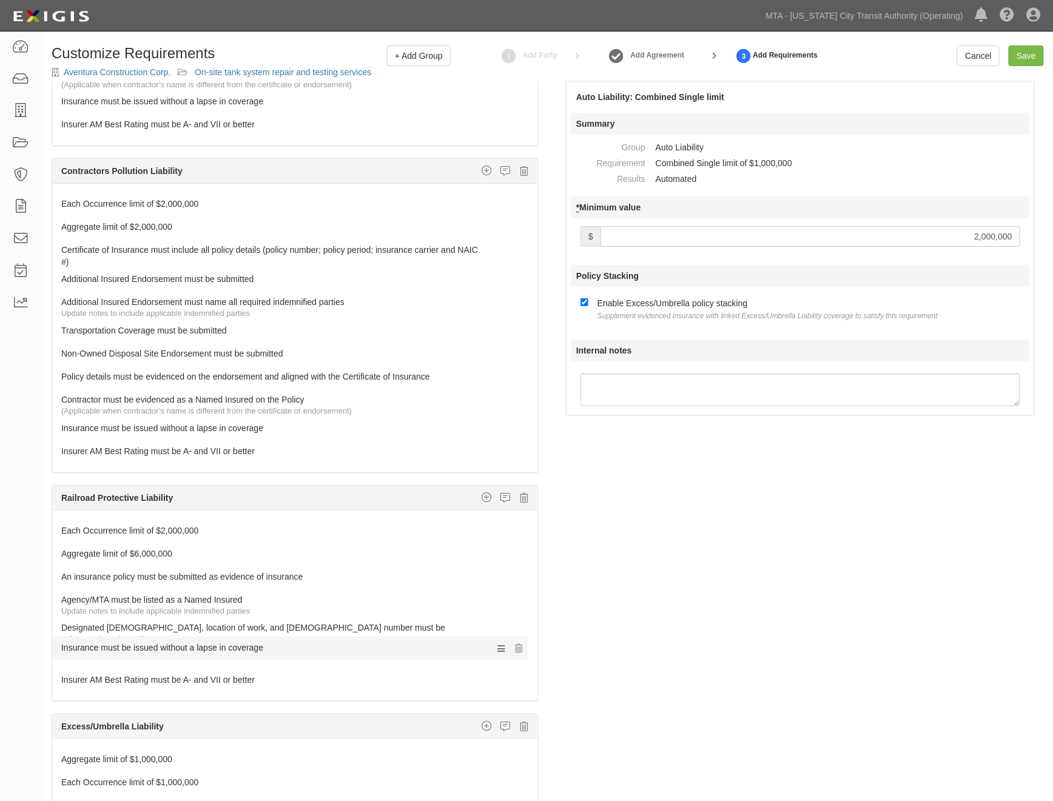
drag, startPoint x: 93, startPoint y: 599, endPoint x: 99, endPoint y: 643, distance: 44.2
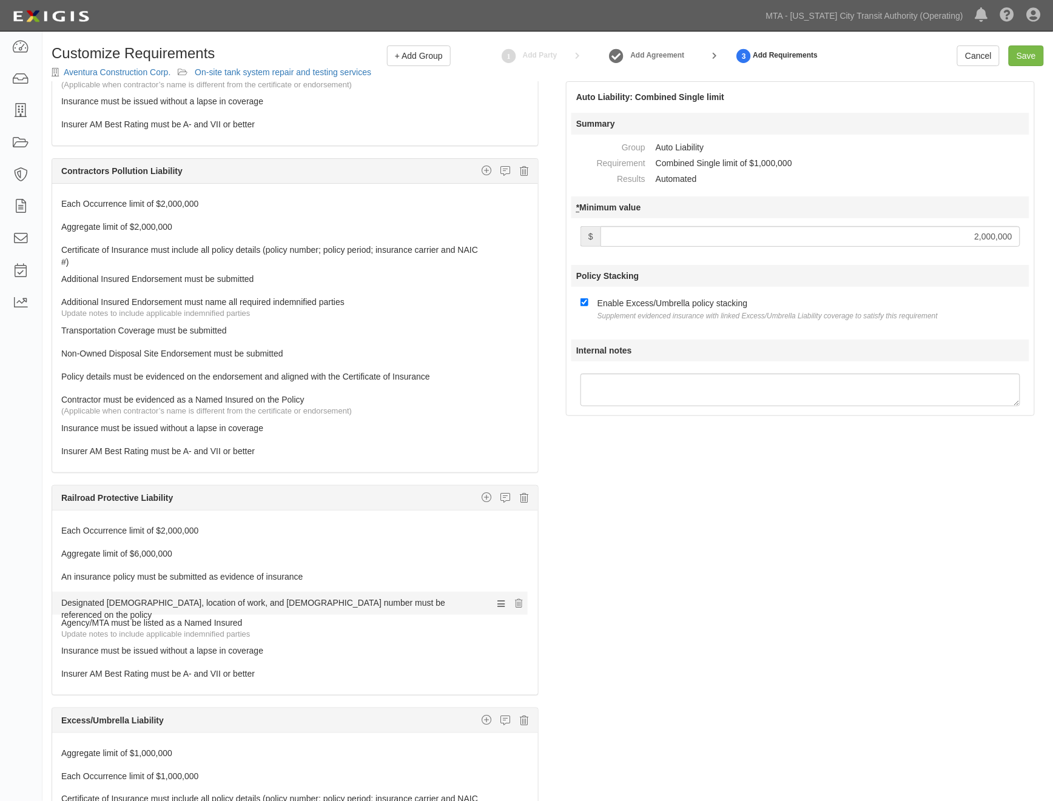
drag, startPoint x: 99, startPoint y: 631, endPoint x: 101, endPoint y: 600, distance: 30.4
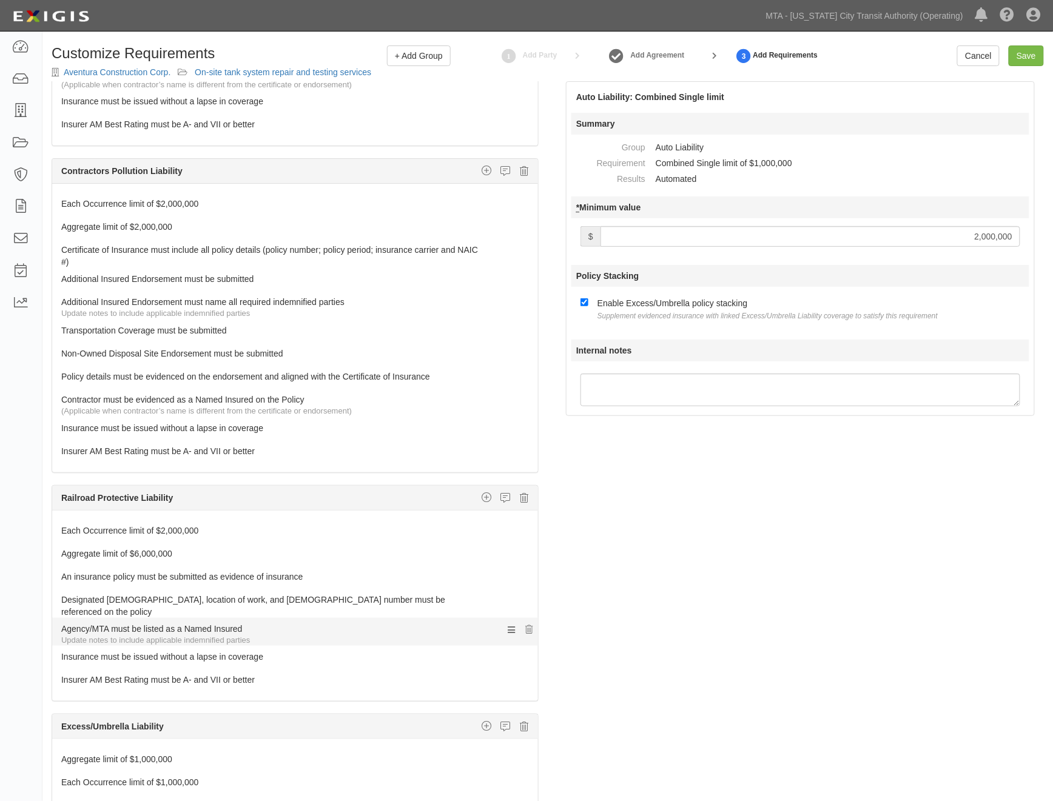
click at [107, 629] on link "Agency/MTA must be listed as a Named Insured" at bounding box center [272, 626] width 422 height 17
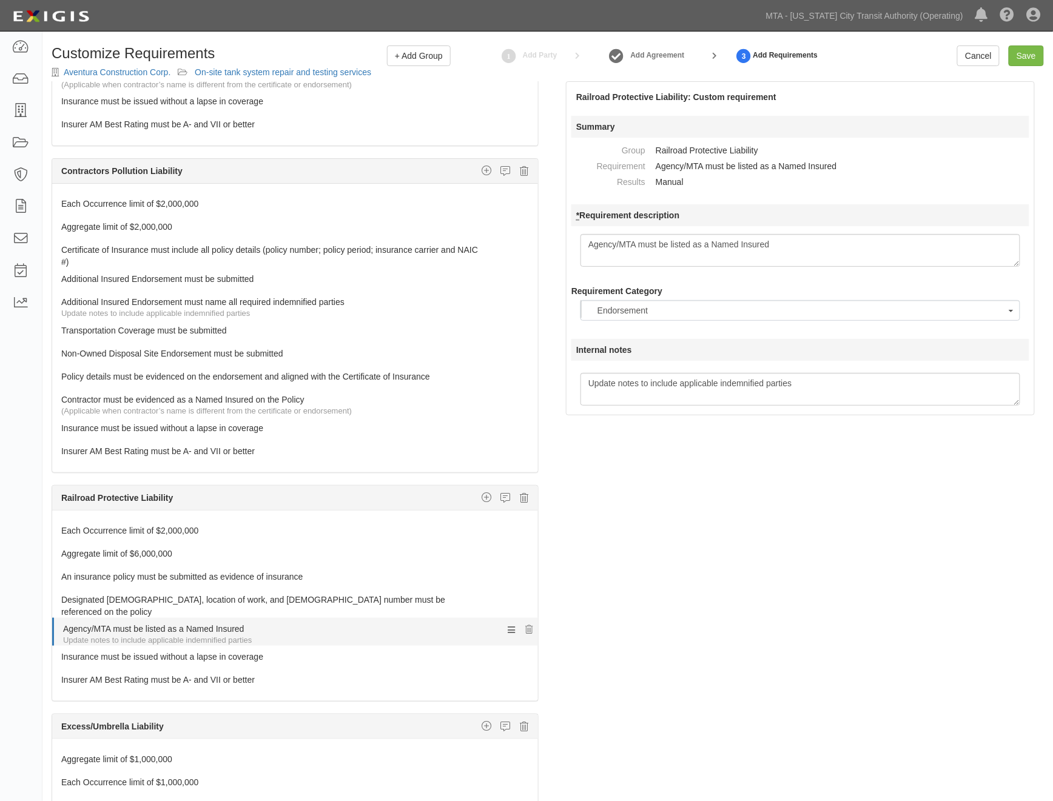
scroll to position [34, 0]
click at [805, 235] on textarea "Agency/MTA must be listed as a Named Insured" at bounding box center [800, 250] width 440 height 33
type textarea "The Agencies/MTA must be listed as a Named Insureds"
click at [708, 524] on div "The requirements in red require changes in order to save. General Liability Add…" at bounding box center [547, 470] width 1010 height 779
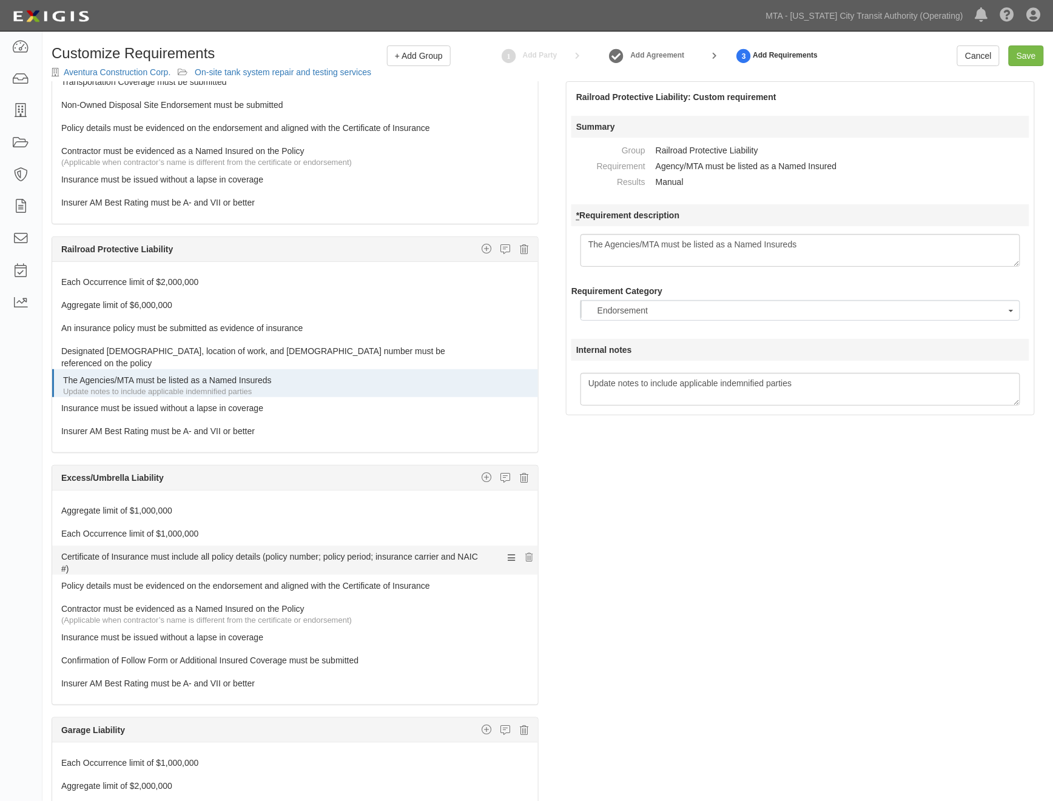
scroll to position [1280, 0]
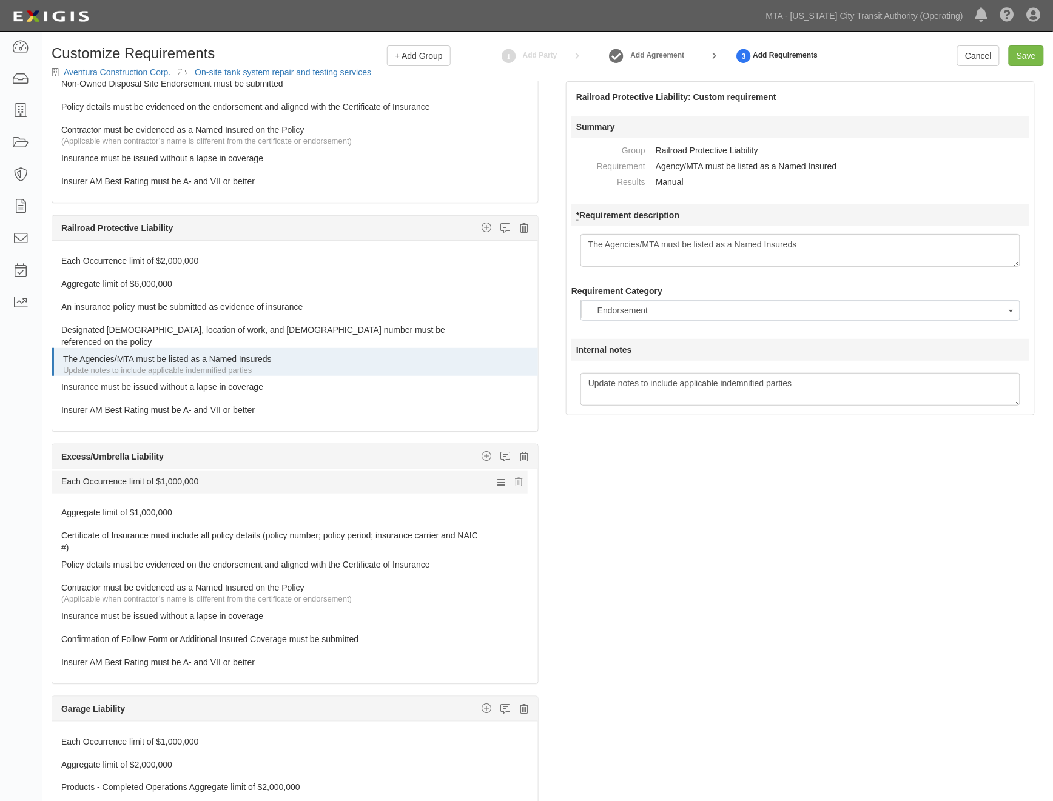
drag, startPoint x: 97, startPoint y: 511, endPoint x: 97, endPoint y: 480, distance: 30.9
click at [142, 489] on link "Each Occurrence limit of $1,000,000" at bounding box center [272, 486] width 422 height 17
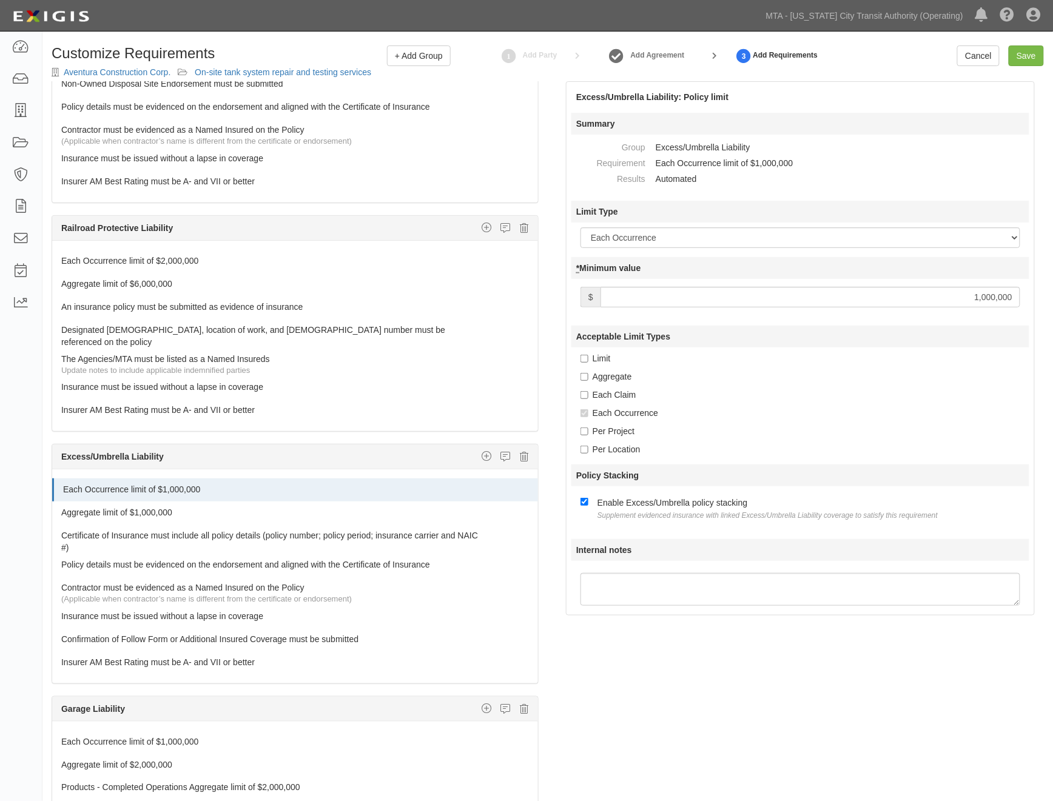
click at [680, 304] on input "1,000,000" at bounding box center [810, 297] width 420 height 21
type input "2,000,000"
click at [202, 508] on link "Aggregate limit of $1,000,000" at bounding box center [272, 509] width 422 height 17
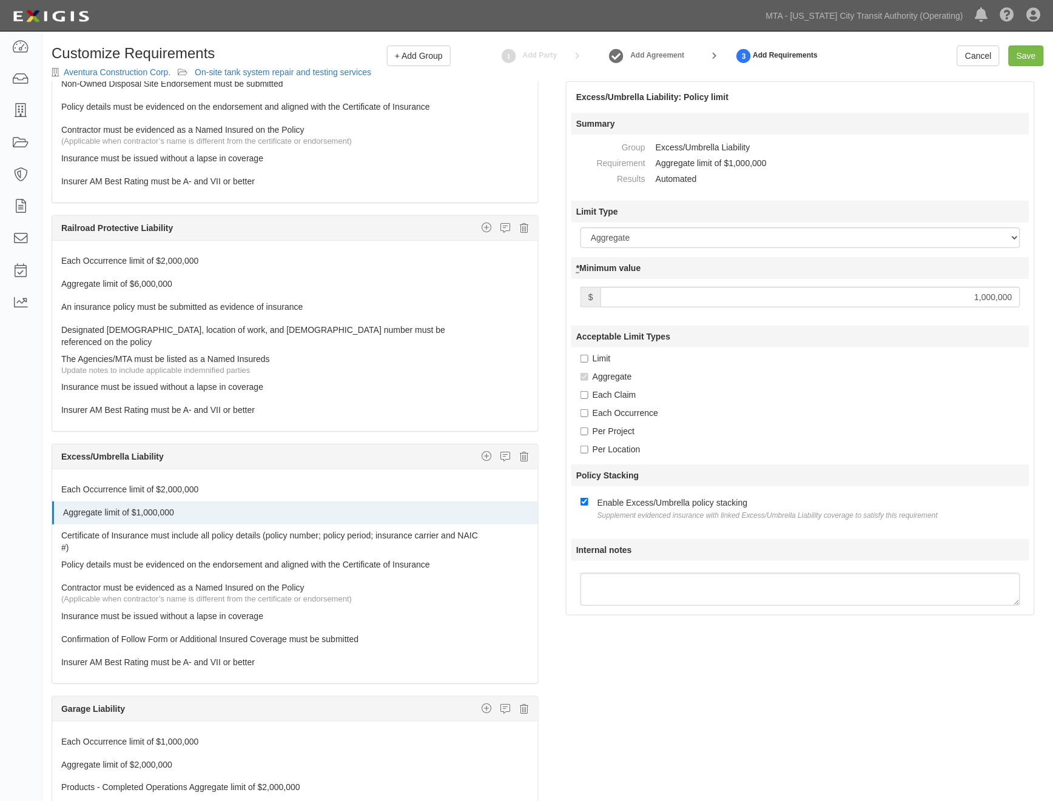
drag, startPoint x: 965, startPoint y: 289, endPoint x: 1095, endPoint y: 295, distance: 129.9
click at [1052, 295] on html "Toggle navigation Dashboard Inbox Parties Agreements Coverages Documents Messag…" at bounding box center [526, 439] width 1053 height 878
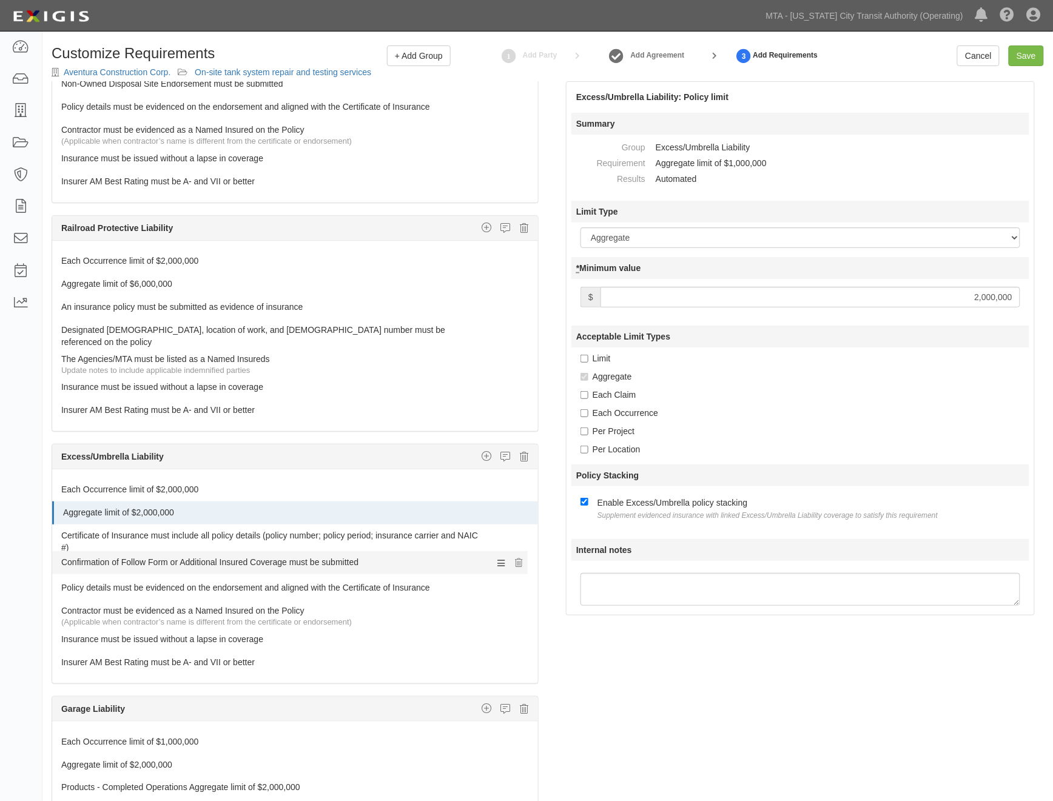
drag, startPoint x: 144, startPoint y: 638, endPoint x: 146, endPoint y: 561, distance: 76.4
type input "2,000,000"
click at [651, 691] on div "The requirements in red require changes in order to save. General Liability Add…" at bounding box center [547, 470] width 1010 height 779
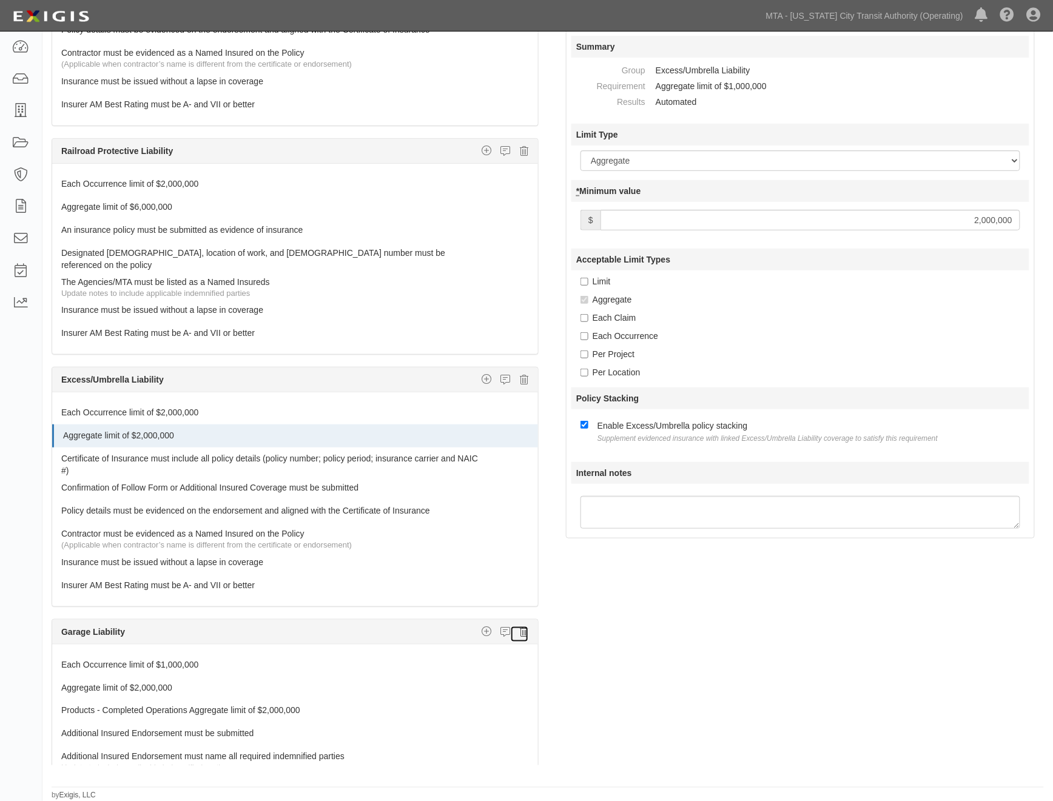
click at [520, 628] on icon at bounding box center [524, 631] width 8 height 11
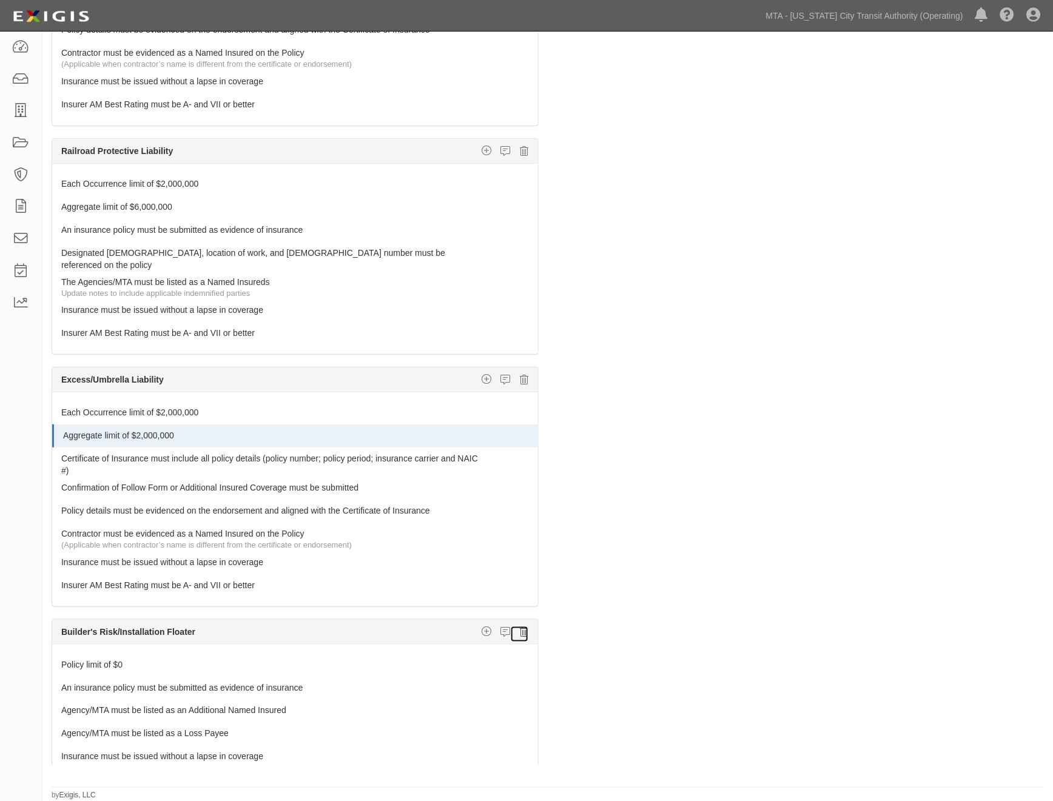
click at [520, 629] on icon at bounding box center [524, 631] width 8 height 11
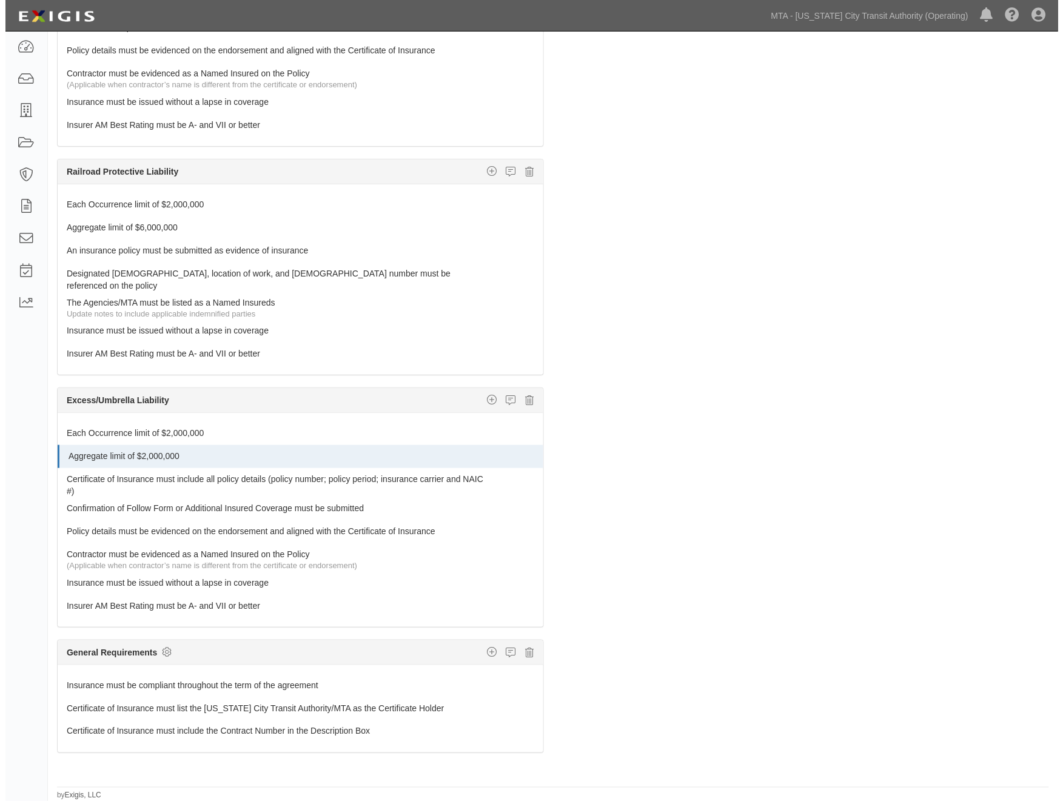
scroll to position [1260, 0]
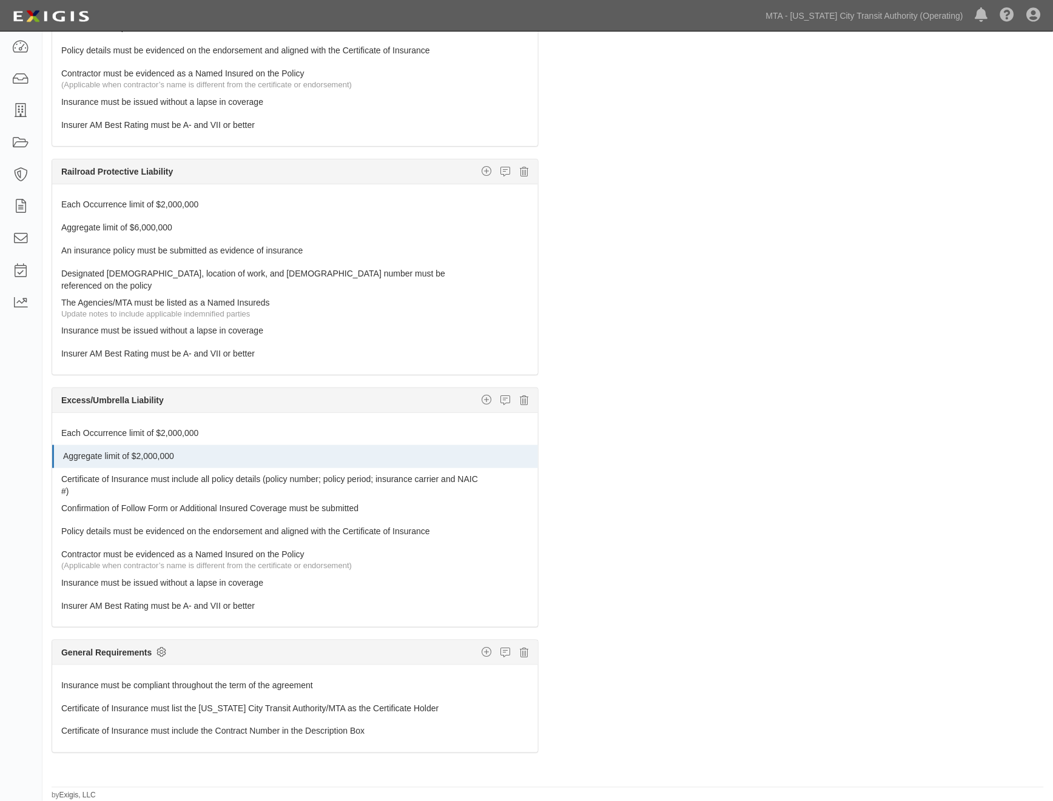
click at [161, 652] on icon at bounding box center [161, 651] width 10 height 11
checkbox input "true"
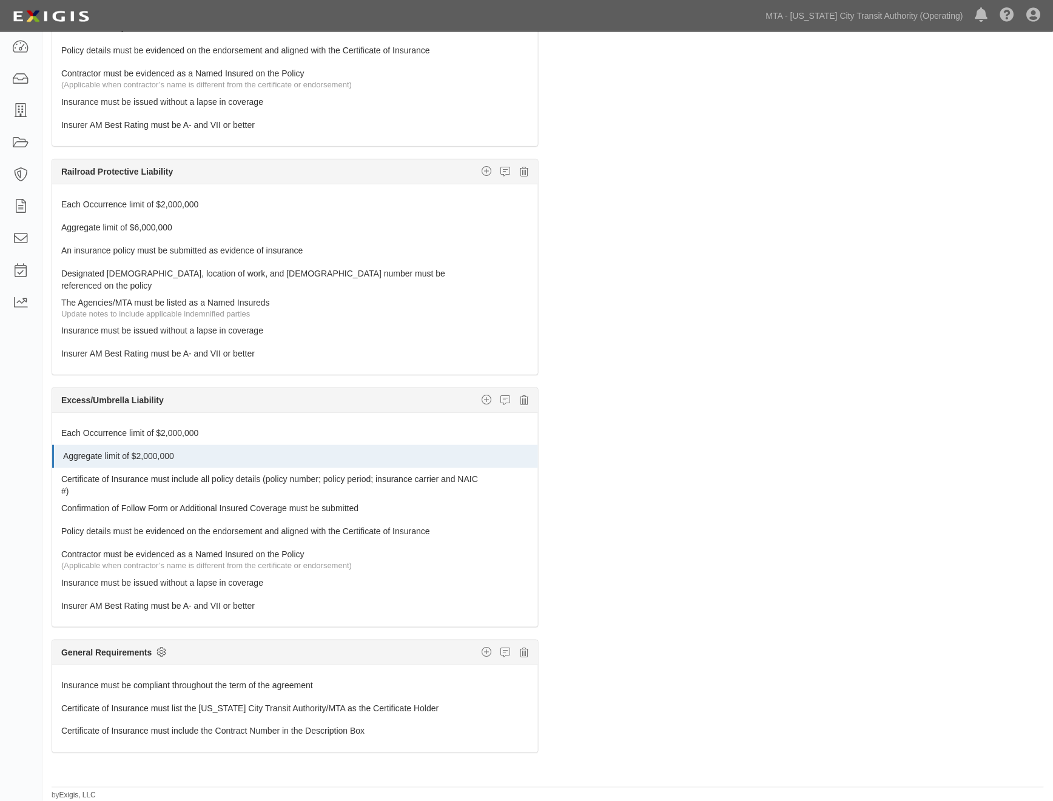
checkbox input "true"
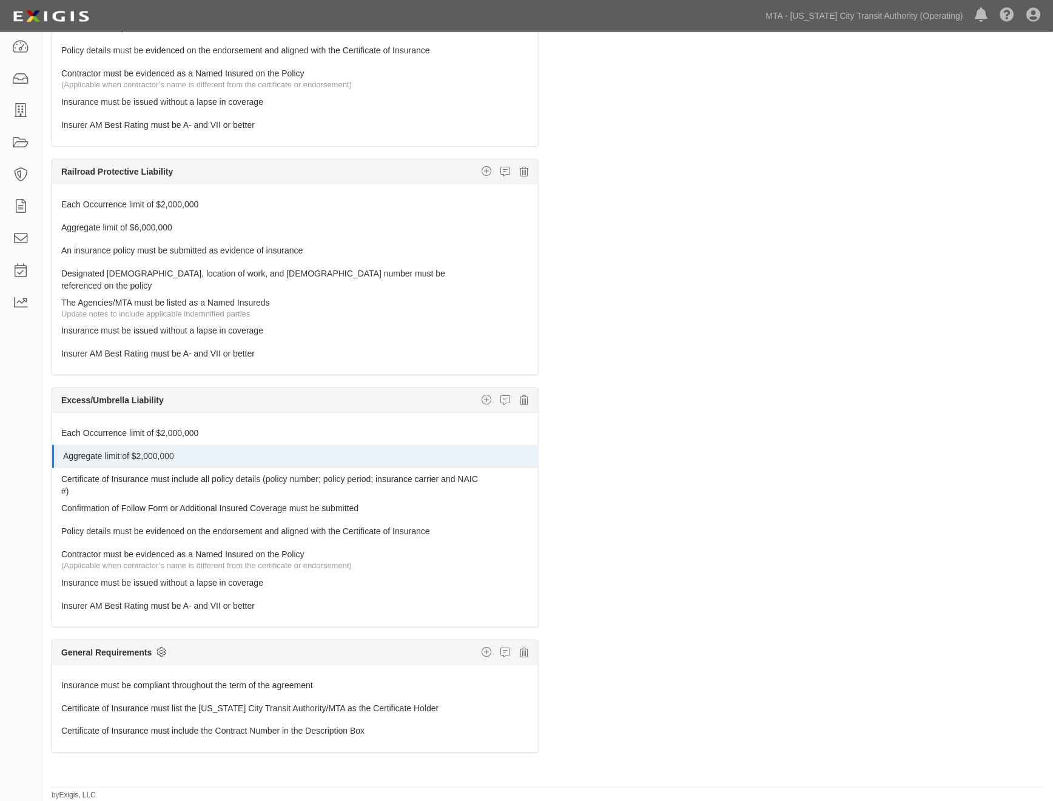
checkbox input "true"
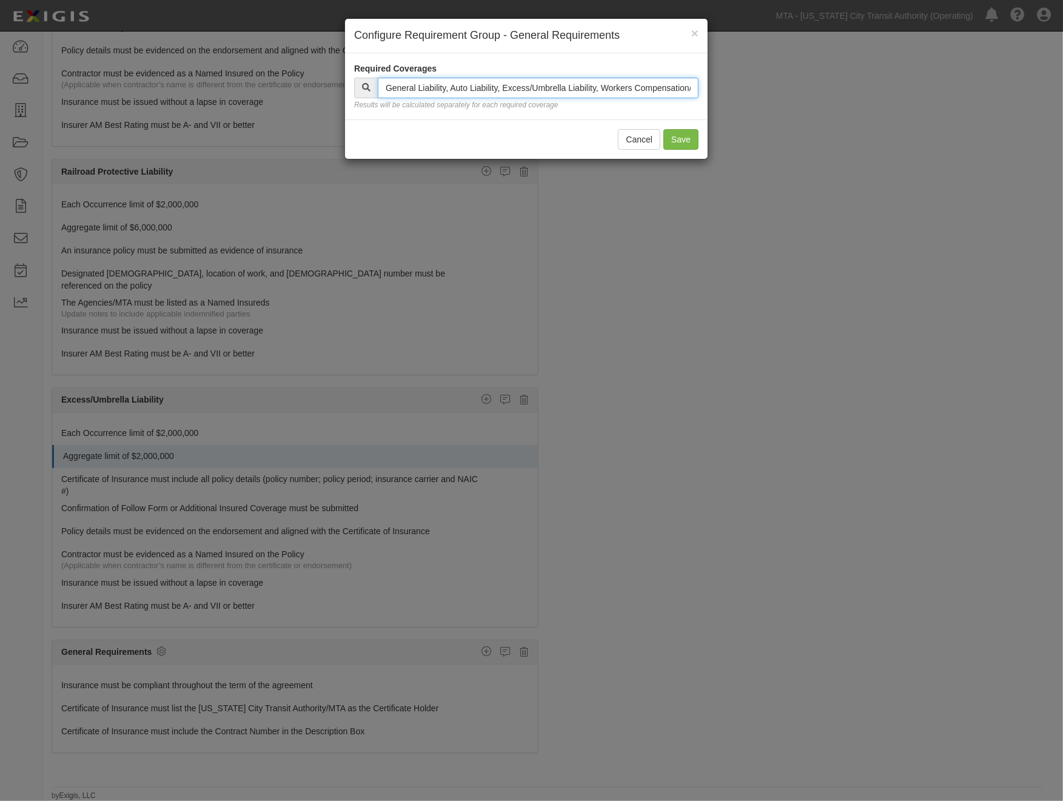
click at [529, 84] on input "text" at bounding box center [538, 88] width 321 height 21
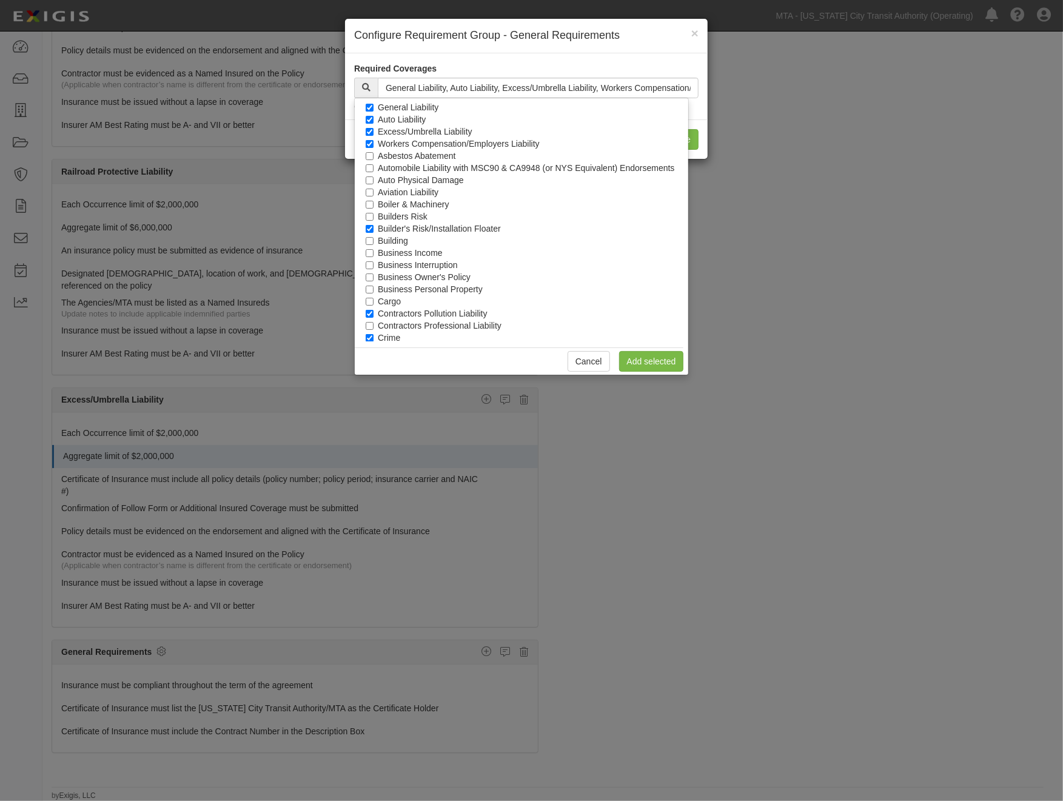
click at [389, 228] on label "Builder's Risk/Installation Floater" at bounding box center [439, 229] width 123 height 12
click at [374, 228] on input "Builder's Risk/Installation Floater" at bounding box center [370, 229] width 8 height 8
checkbox input "false"
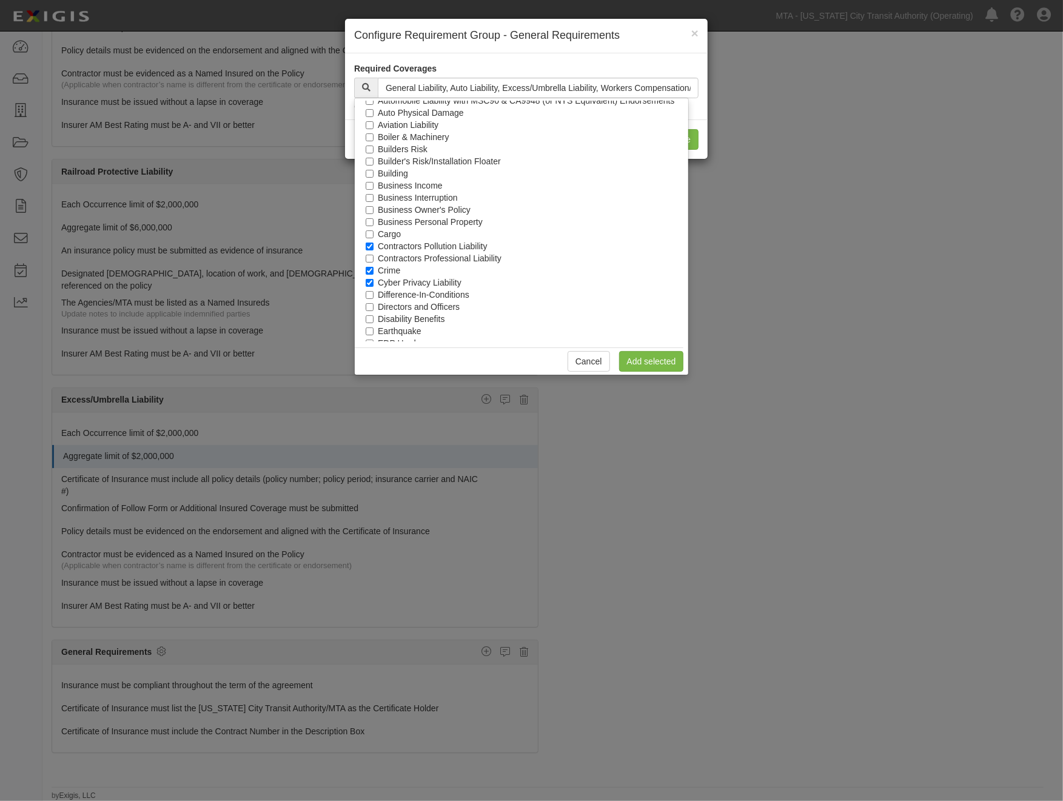
click at [386, 269] on label "Crime" at bounding box center [389, 270] width 22 height 12
click at [374, 269] on input "Crime" at bounding box center [370, 271] width 8 height 8
checkbox input "false"
click at [389, 283] on label "Cyber Privacy Liability" at bounding box center [420, 283] width 84 height 12
click at [374, 283] on input "Cyber Privacy Liability" at bounding box center [370, 283] width 8 height 8
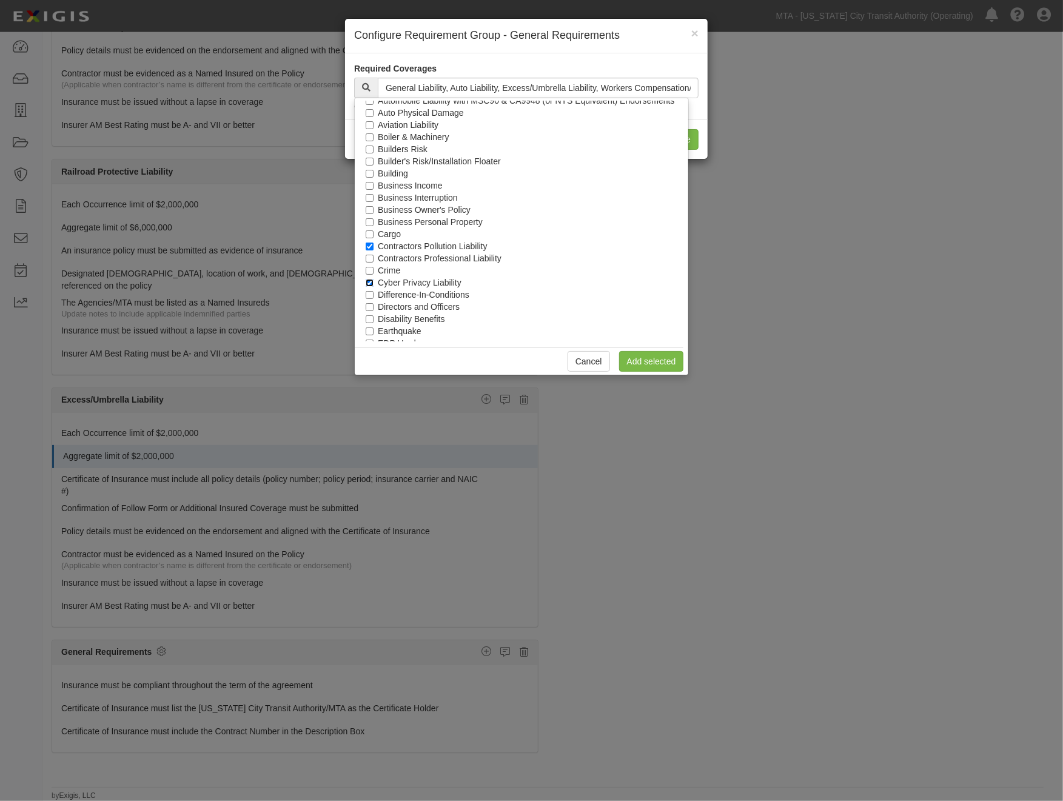
checkbox input "false"
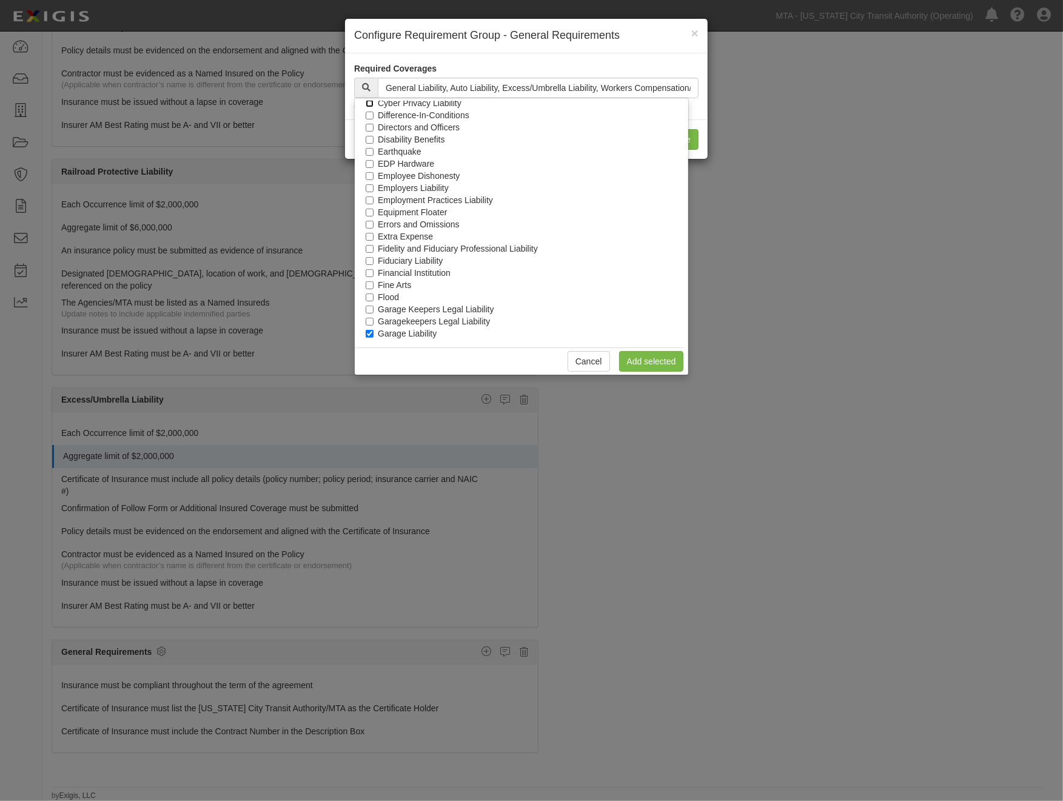
scroll to position [269, 0]
click at [407, 307] on label "Garage Liability" at bounding box center [407, 311] width 59 height 12
click at [374, 307] on input "Garage Liability" at bounding box center [370, 311] width 8 height 8
checkbox input "false"
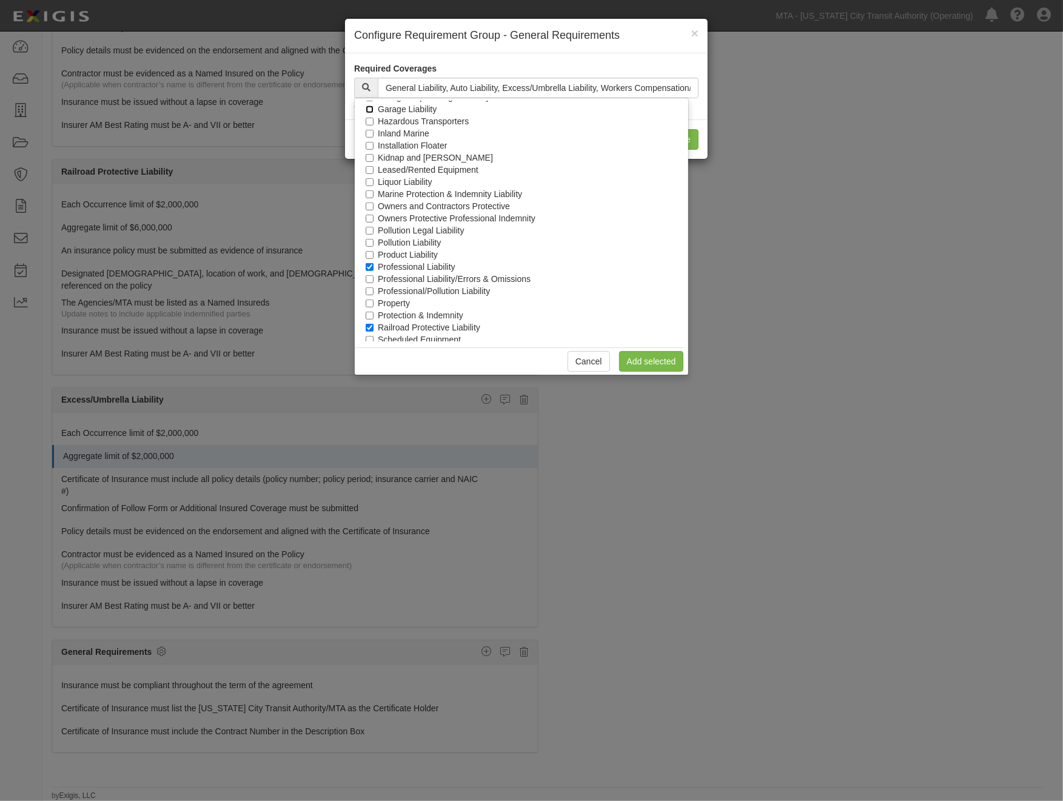
scroll to position [538, 0]
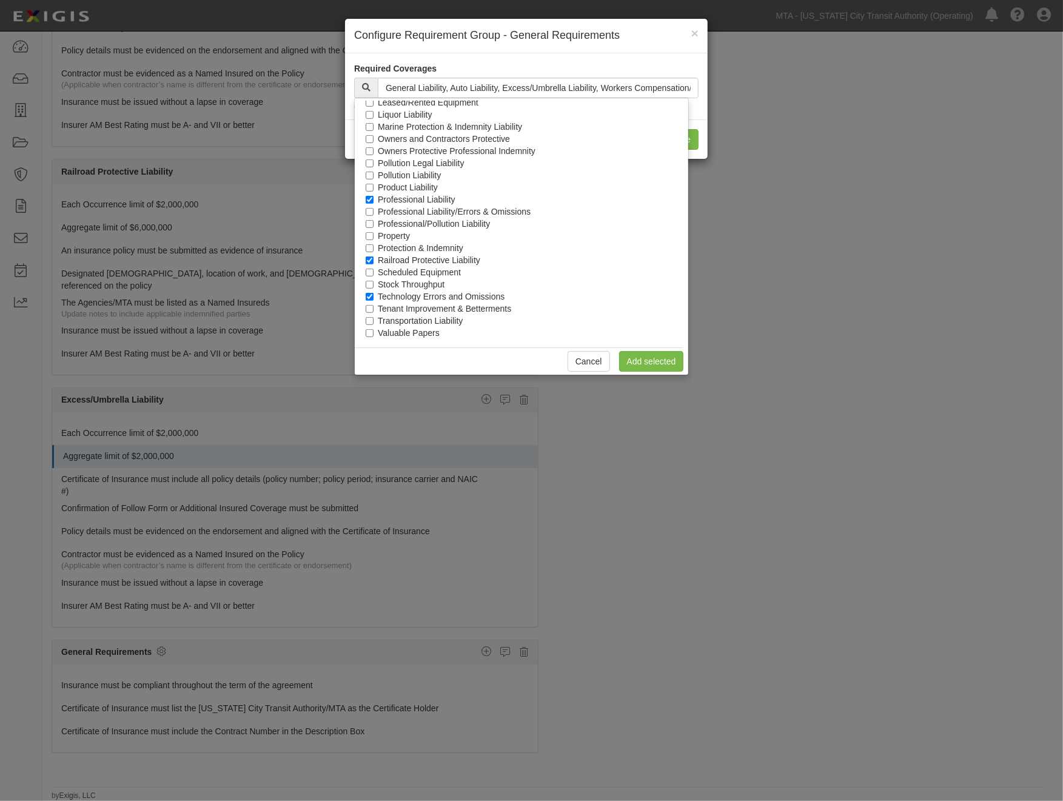
click at [410, 295] on label "Technology Errors and Omissions" at bounding box center [441, 296] width 127 height 12
click at [374, 295] on input "Technology Errors and Omissions" at bounding box center [370, 297] width 8 height 8
checkbox input "false"
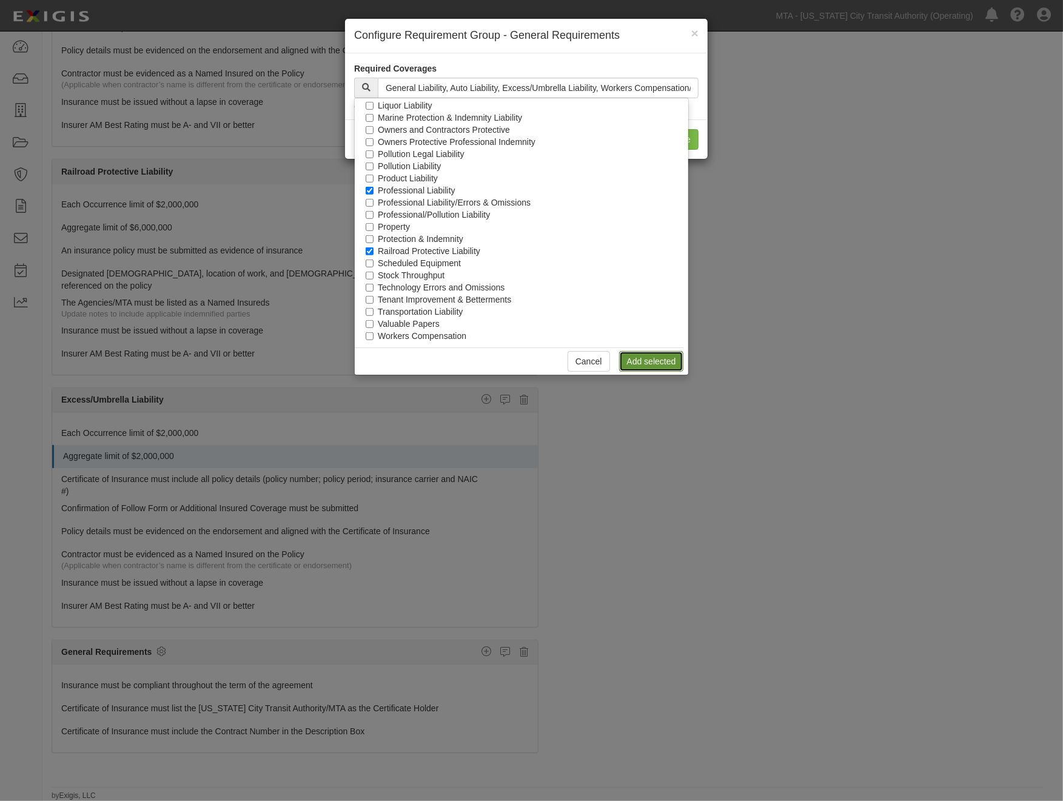
click at [654, 366] on link "Add selected" at bounding box center [651, 361] width 65 height 21
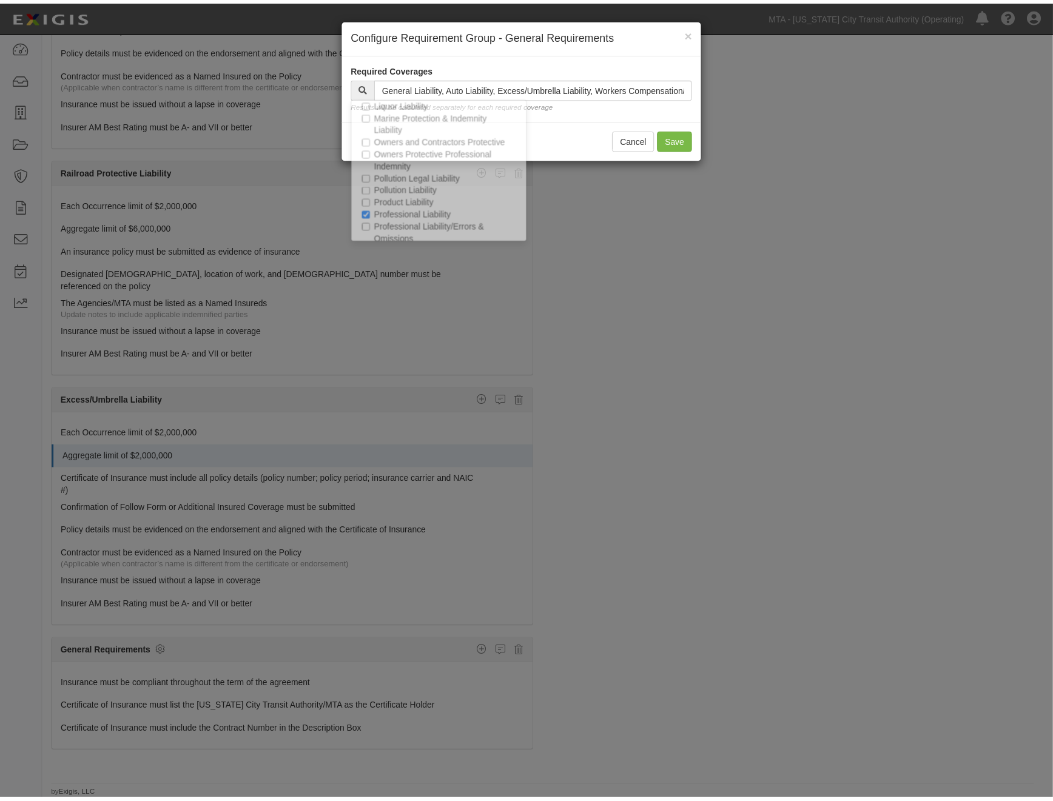
scroll to position [1250, 0]
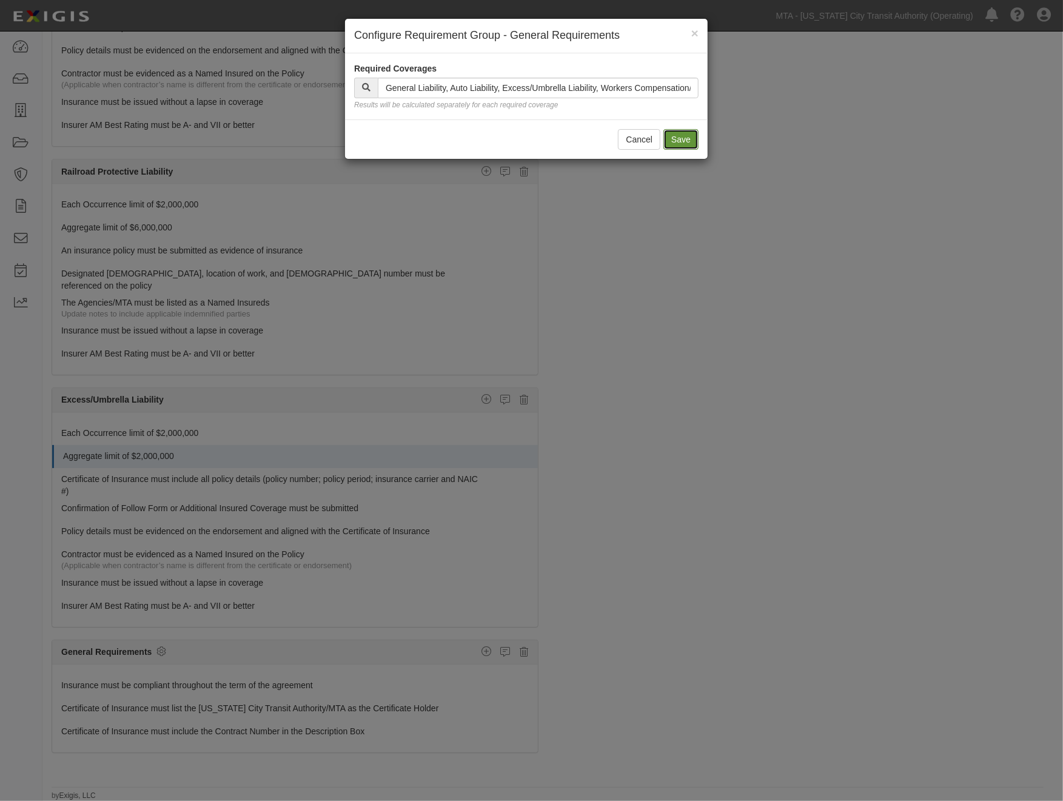
click at [675, 142] on button "Save" at bounding box center [680, 139] width 35 height 21
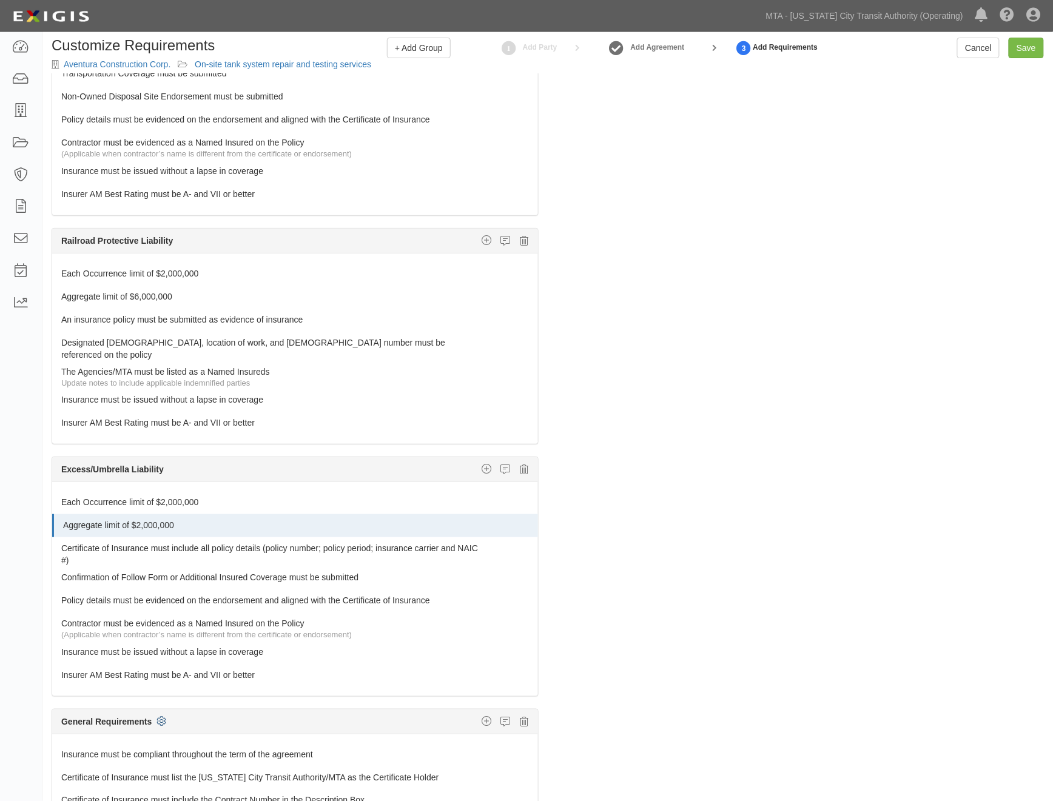
scroll to position [0, 0]
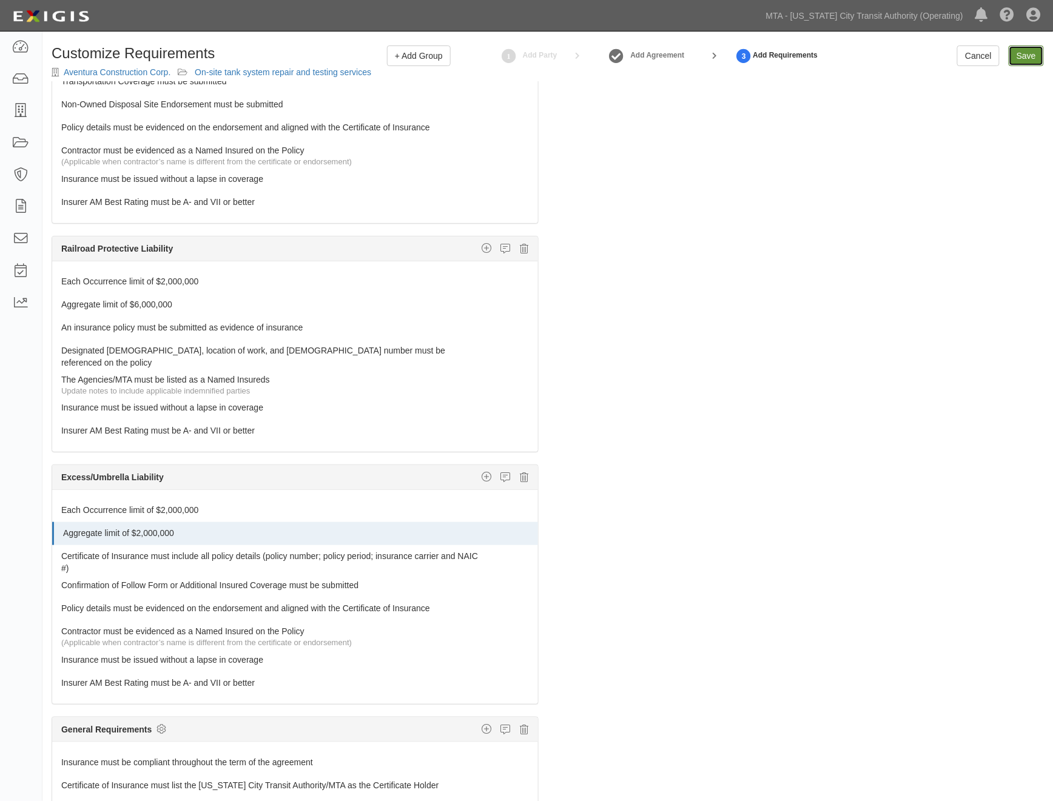
click at [1036, 61] on input "Save" at bounding box center [1025, 55] width 35 height 21
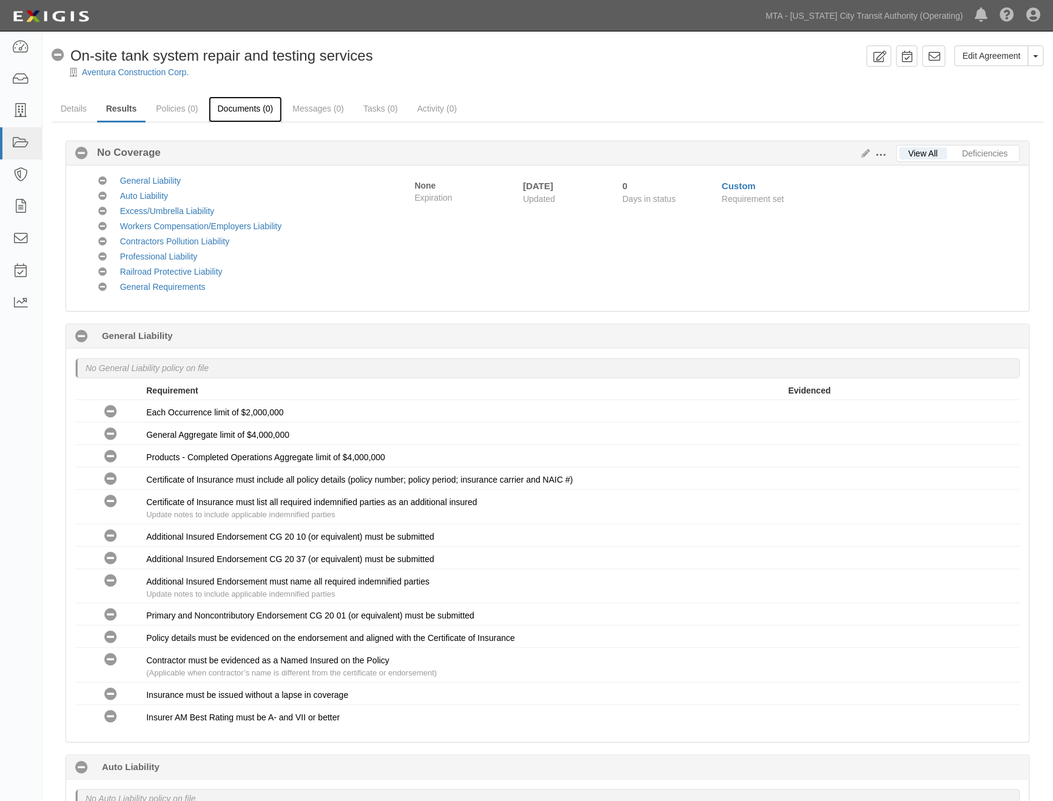
click at [250, 112] on link "Documents (0)" at bounding box center [246, 109] width 74 height 26
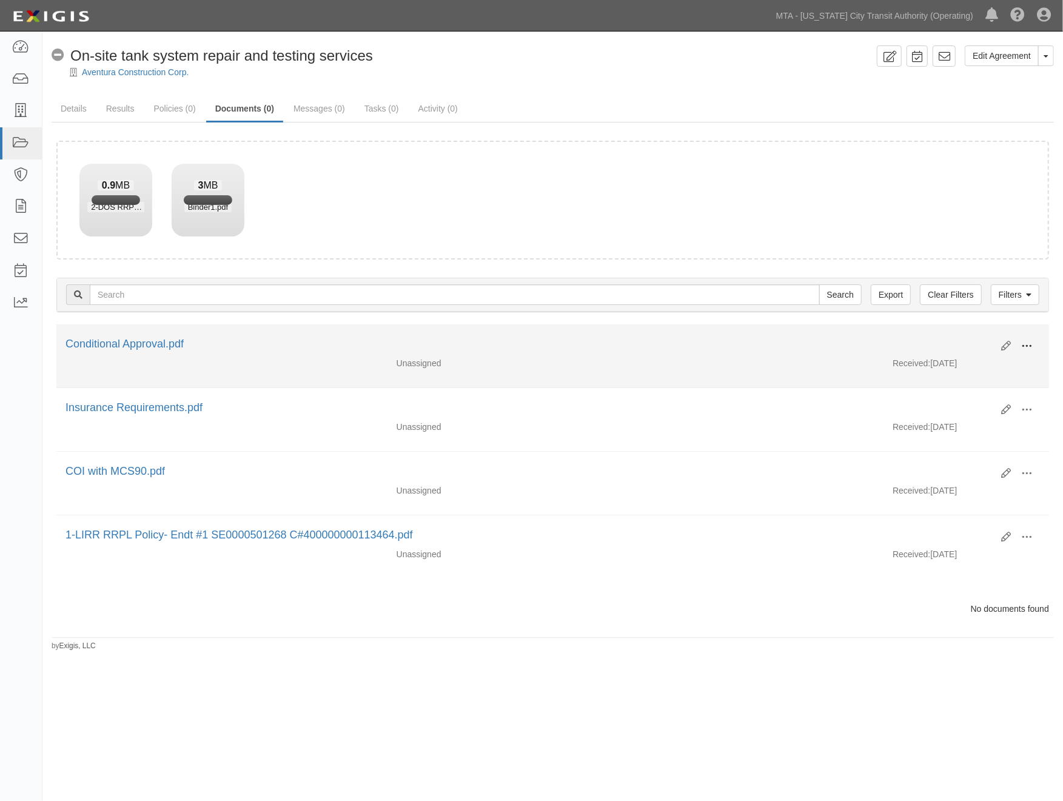
click at [1024, 344] on span at bounding box center [1026, 346] width 11 height 11
click at [938, 338] on link "Edit" at bounding box center [968, 341] width 96 height 22
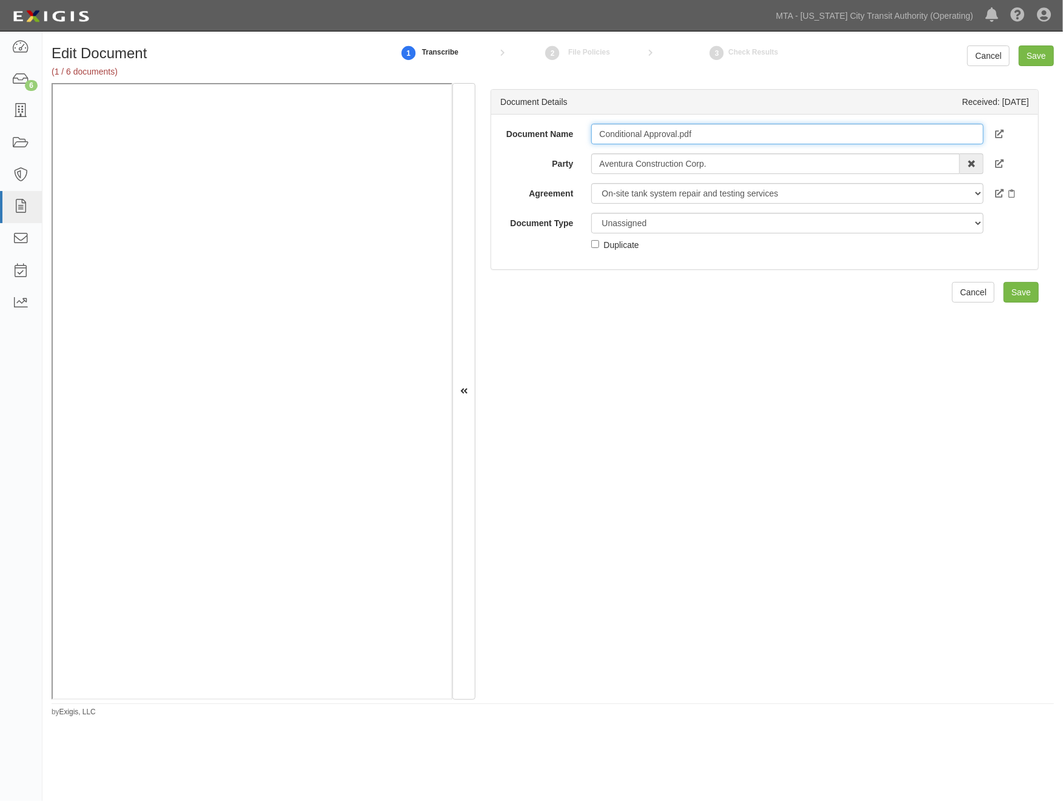
click at [697, 132] on input "Conditional Approval.pdf" at bounding box center [787, 134] width 392 height 21
type input "Conditional Approval."
click at [640, 224] on select "Unassigned Binder Cancellation Notice Certificate Contract Endorsement Insuranc…" at bounding box center [787, 223] width 392 height 21
select select "OtherDetail"
click at [591, 213] on select "Unassigned Binder Cancellation Notice Certificate Contract Endorsement Insuranc…" at bounding box center [787, 223] width 392 height 21
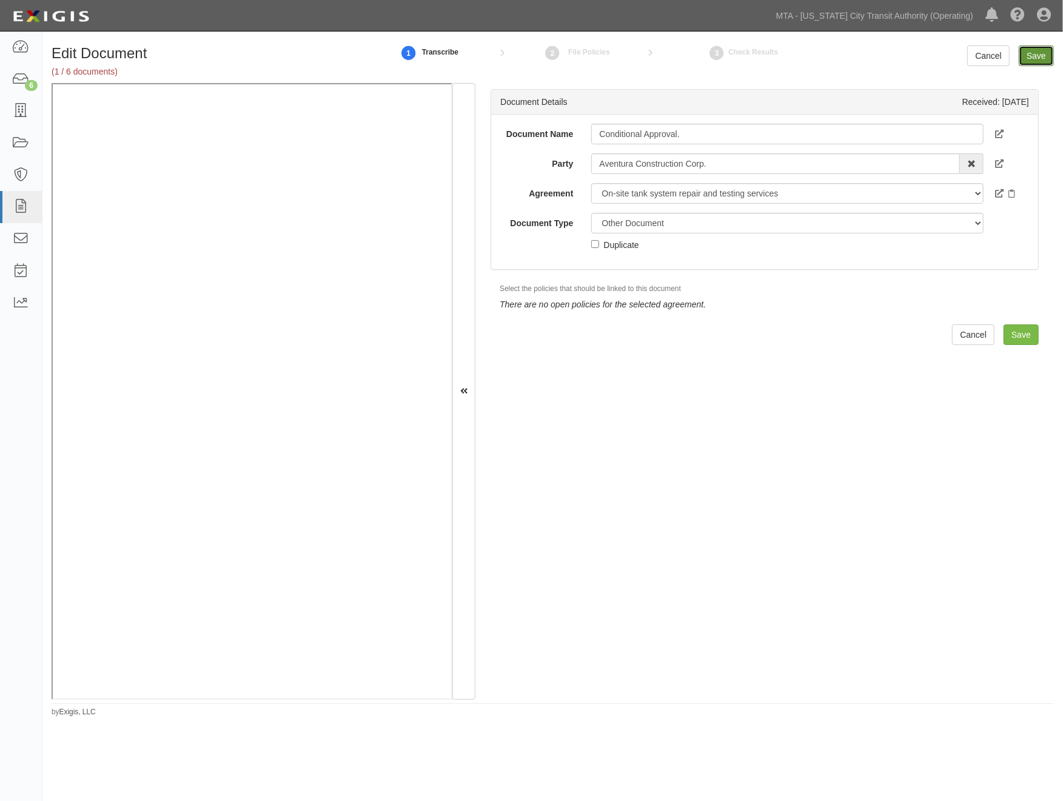
click at [1028, 63] on input "Save" at bounding box center [1036, 55] width 35 height 21
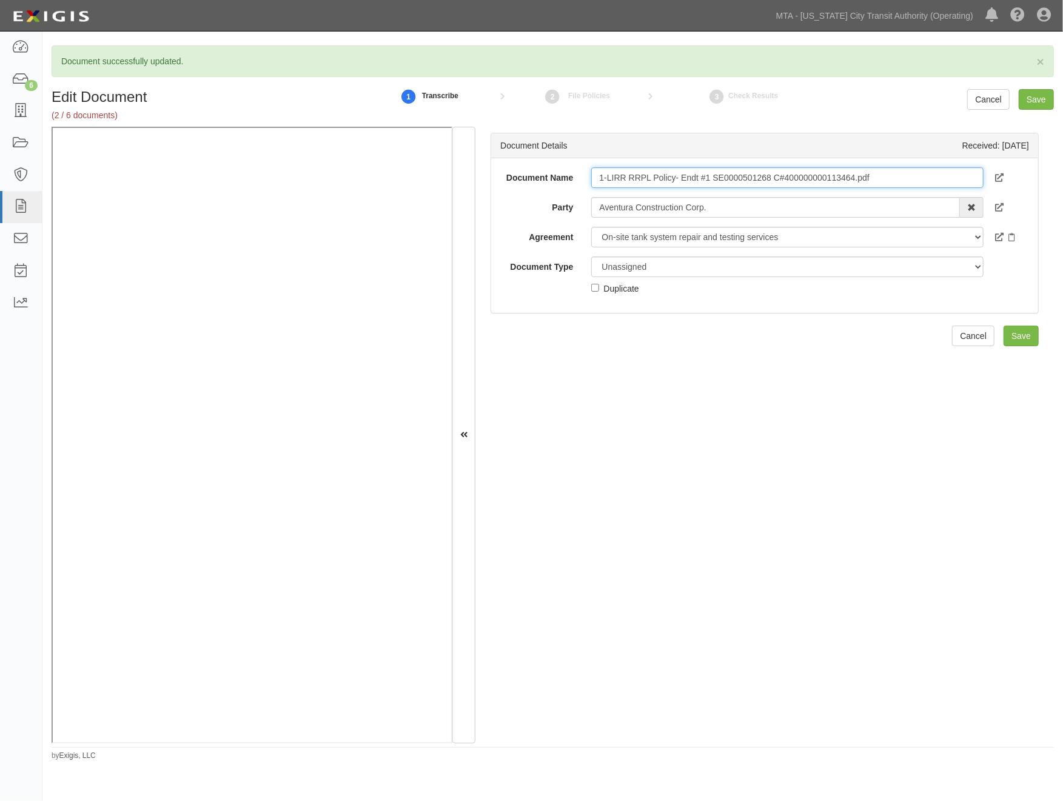
drag, startPoint x: 592, startPoint y: 178, endPoint x: 947, endPoint y: 171, distance: 354.8
click at [947, 171] on input "1-LIRR RRPL Policy- Endt #1 SE0000501268 C#400000000113464.pdf" at bounding box center [787, 177] width 392 height 21
type input "RRPL [DATE]"
click at [626, 268] on select "Unassigned Binder Cancellation Notice Certificate Contract Endorsement Insuranc…" at bounding box center [787, 266] width 392 height 21
select select "PolicyDetail"
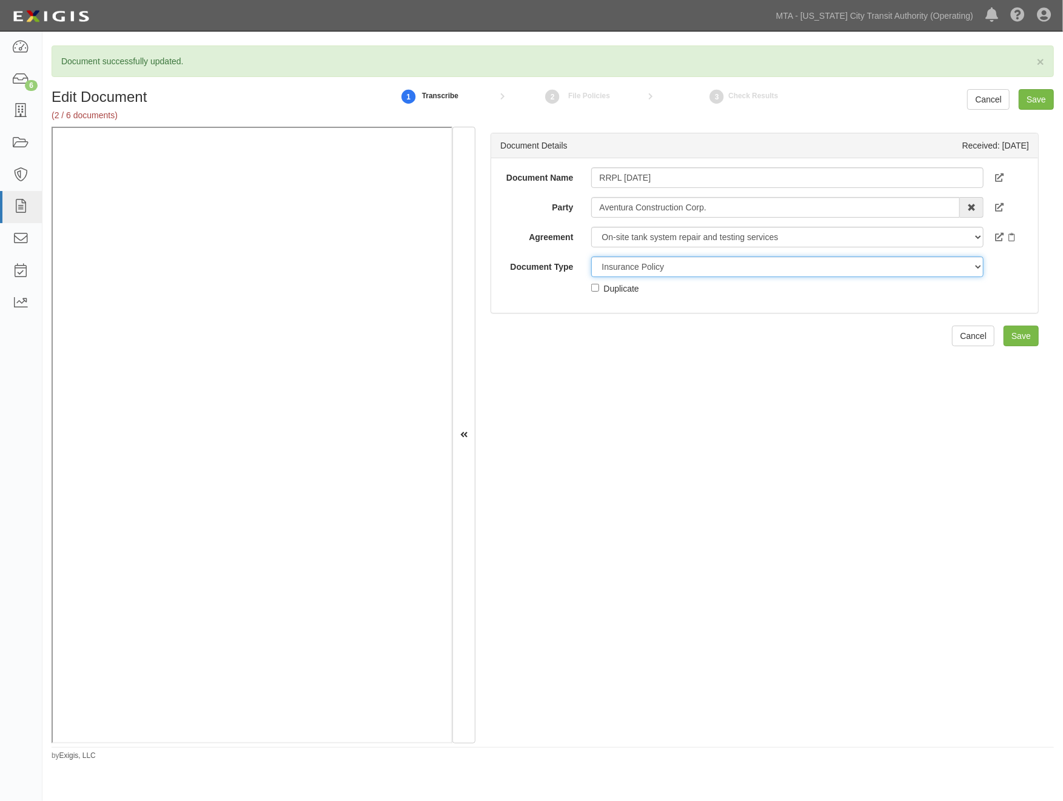
click at [591, 256] on select "Unassigned Binder Cancellation Notice Certificate Contract Endorsement Insuranc…" at bounding box center [787, 266] width 392 height 21
click at [974, 326] on link "Add Policy" at bounding box center [1005, 336] width 65 height 21
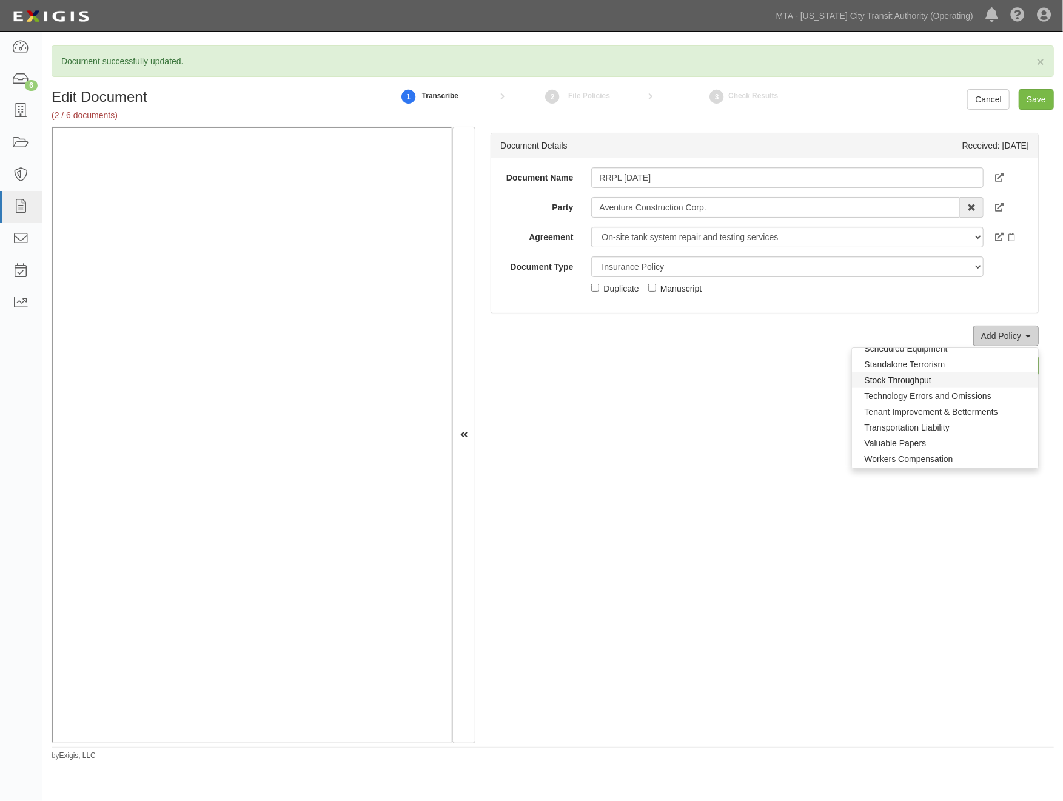
scroll to position [873, 0]
click at [871, 398] on link "Railroad Protective Liability" at bounding box center [945, 400] width 186 height 16
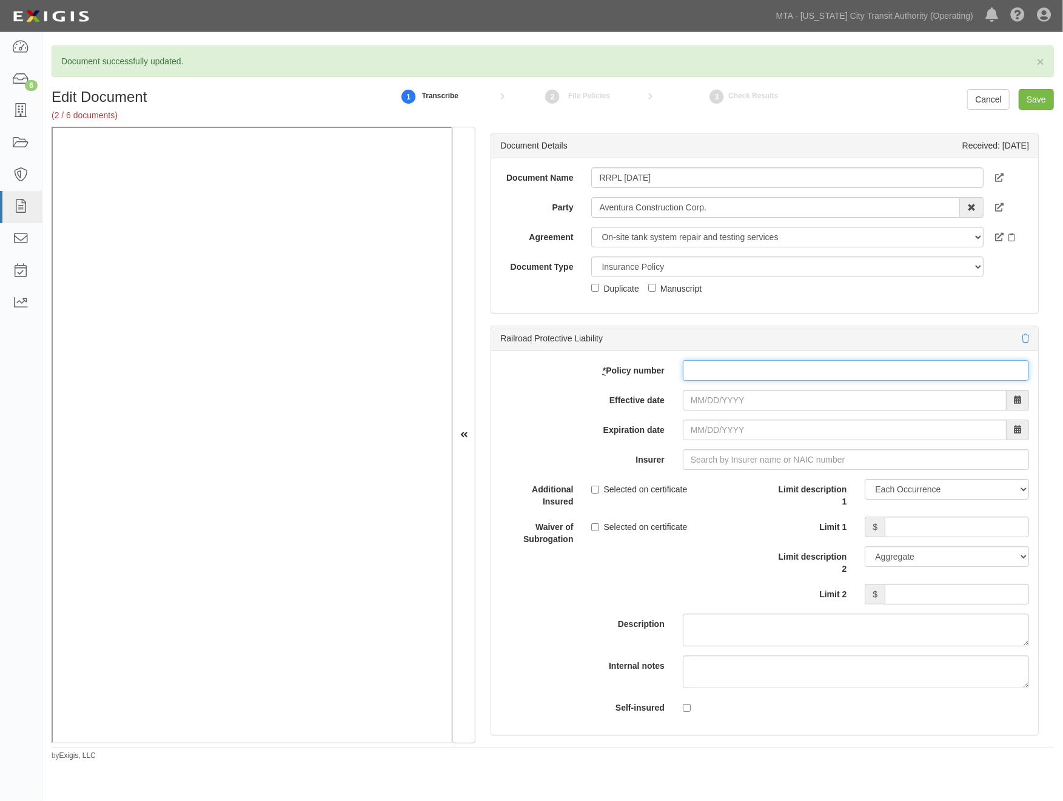
paste input "RPL-7002601-00"
type input "RPL-7002601-00"
click at [716, 401] on input "Effective date" at bounding box center [845, 400] width 324 height 21
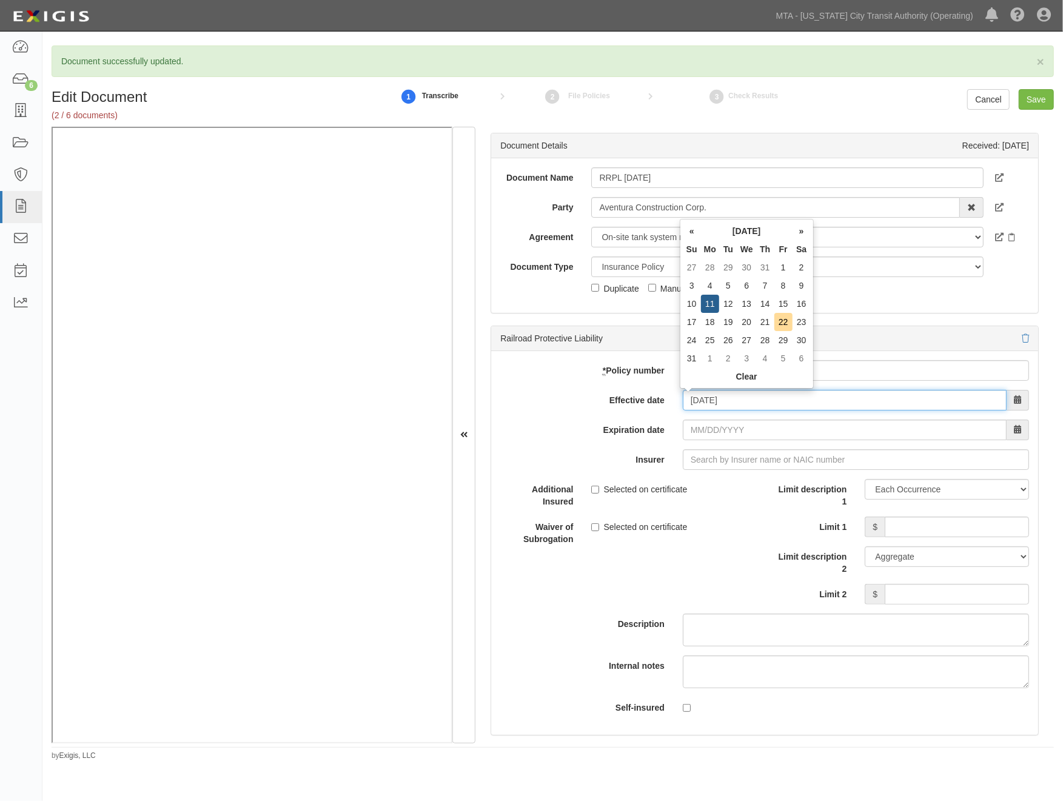
type input "08/11/2025"
type input "08/11/2026"
click at [739, 446] on div "* Policy number RPL-7002601-00 Effective date 08/11/2025 Expiration date 08/11/…" at bounding box center [764, 543] width 547 height 384
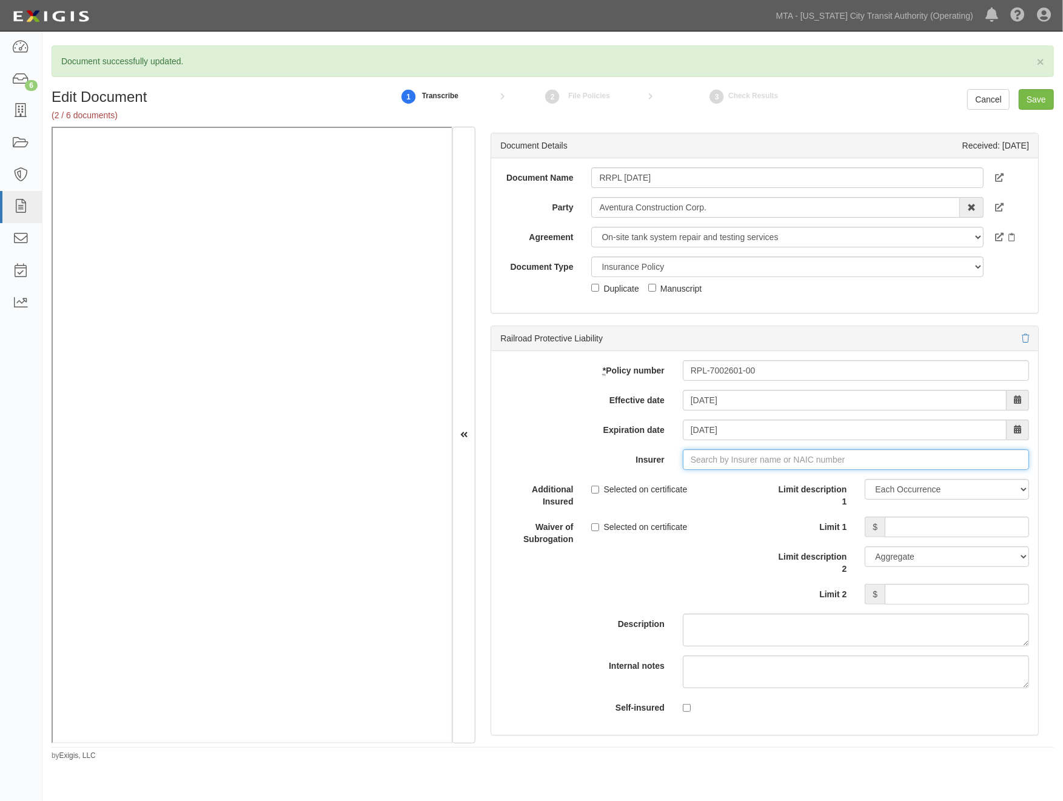
click at [731, 458] on input "Insurer" at bounding box center [856, 459] width 346 height 21
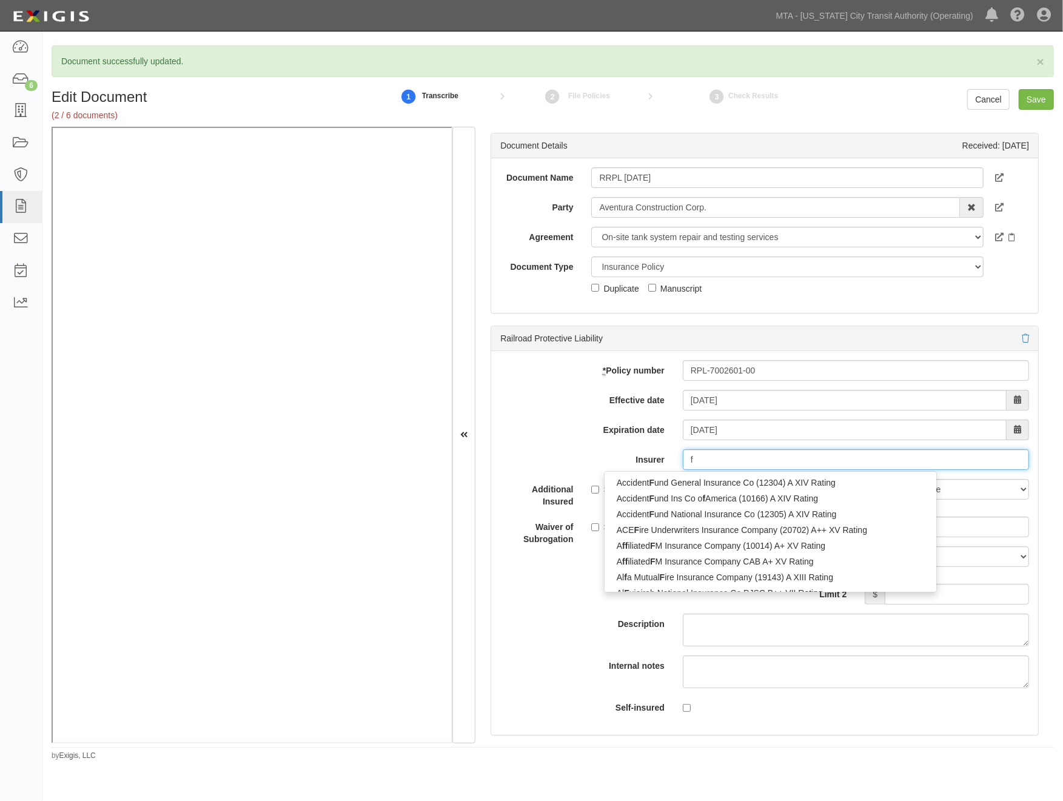
type input "fa"
type input "fair American Insurance and Reins Co (35157) A++ XV Rating"
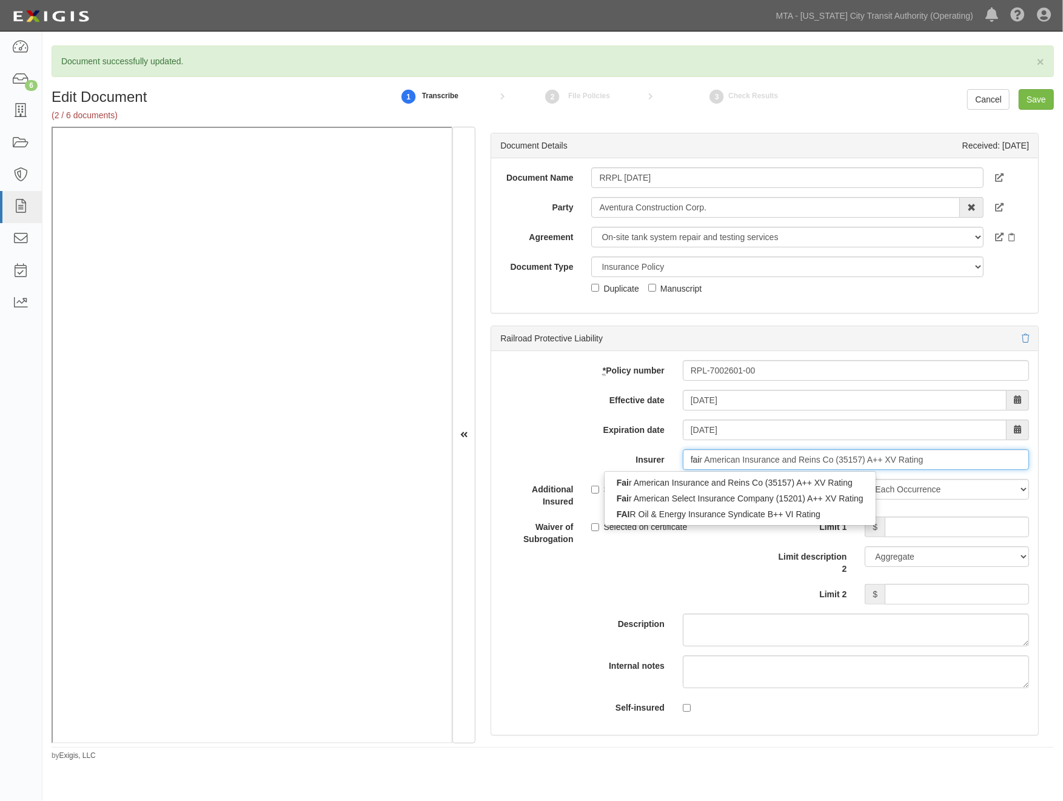
type input "fair"
click at [737, 484] on div "Fair American Insurance and Reins Co (35157) A++ XV Rating" at bounding box center [740, 483] width 270 height 16
type input "Fair American Insurance and Reins Co (35157) A++ XV Rating"
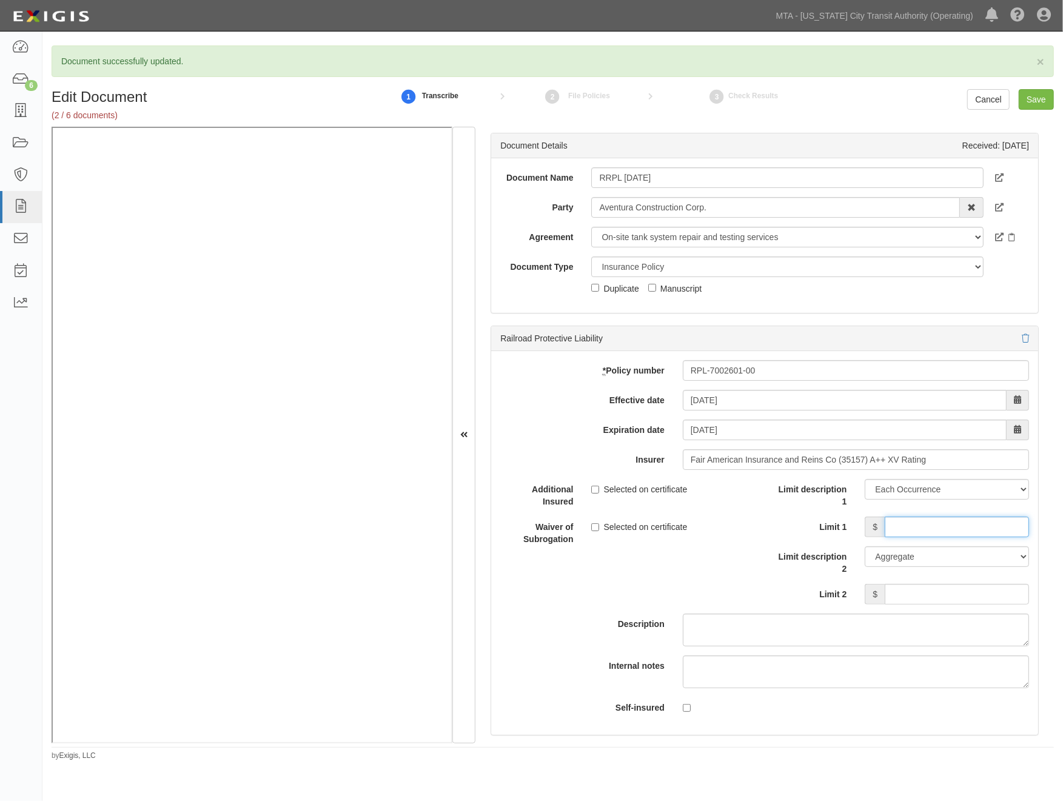
click at [907, 523] on input "Limit 1" at bounding box center [957, 527] width 144 height 21
type input "2,000,000"
click at [923, 589] on input "Limit 2" at bounding box center [957, 594] width 144 height 21
type input "6,000,000"
click at [1030, 98] on input "Save" at bounding box center [1036, 99] width 35 height 21
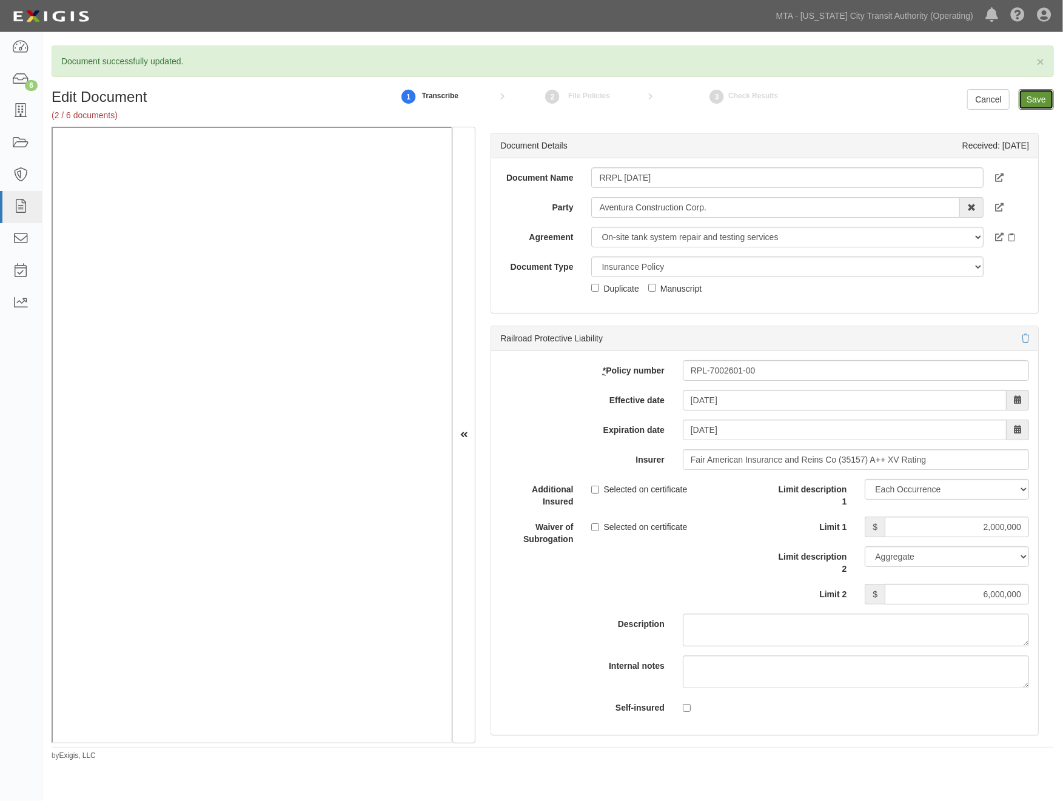
type input "2000000"
type input "6000000"
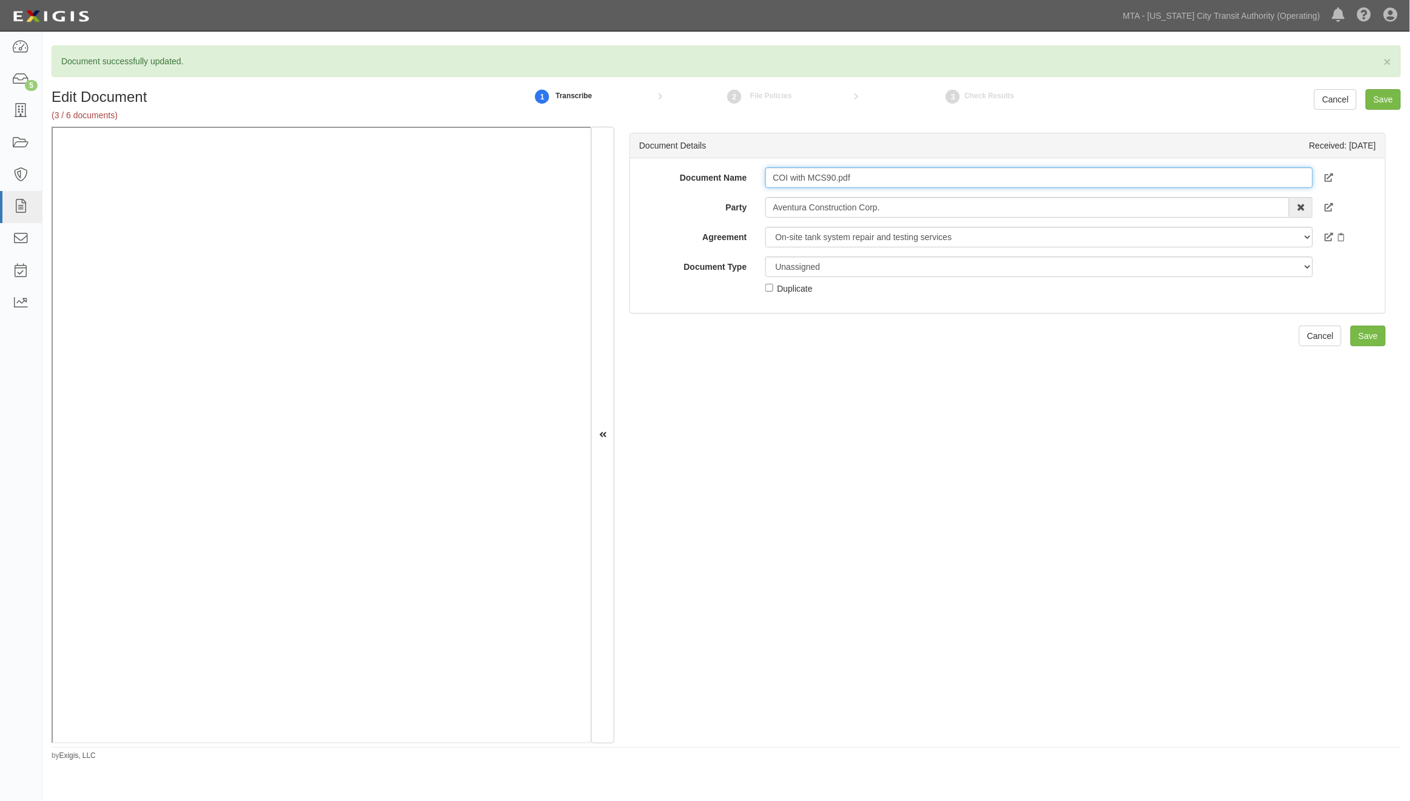
drag, startPoint x: 865, startPoint y: 174, endPoint x: 760, endPoint y: 173, distance: 104.9
click at [760, 173] on div "COI with MCS90.pdf" at bounding box center [1039, 177] width 566 height 21
type input "0"
type input "2026"
click at [821, 267] on select "Unassigned Binder Cancellation Notice Certificate Contract Endorsement Insuranc…" at bounding box center [1039, 266] width 548 height 21
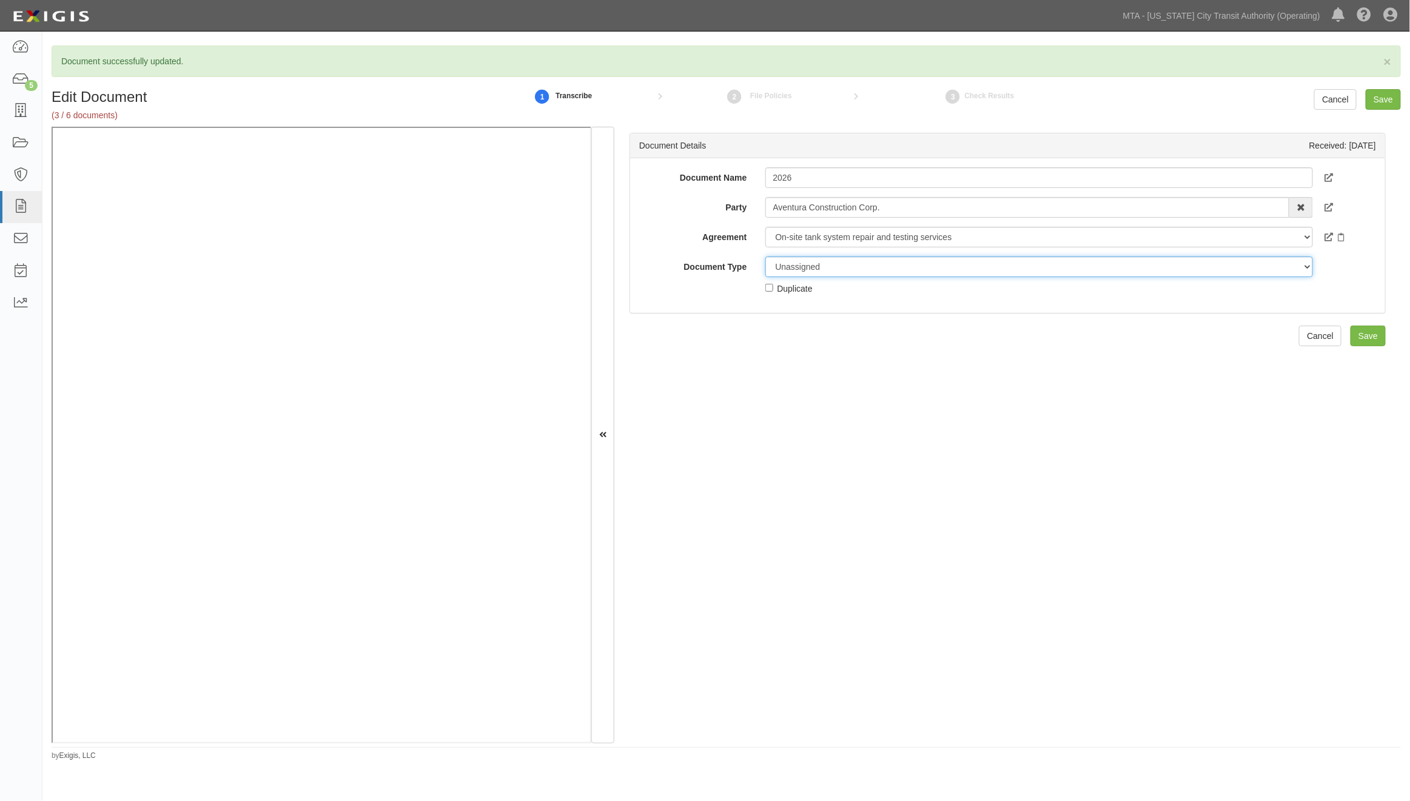
select select "CertificateDetail"
click at [765, 256] on select "Unassigned Binder Cancellation Notice Certificate Contract Endorsement Insuranc…" at bounding box center [1039, 266] width 548 height 21
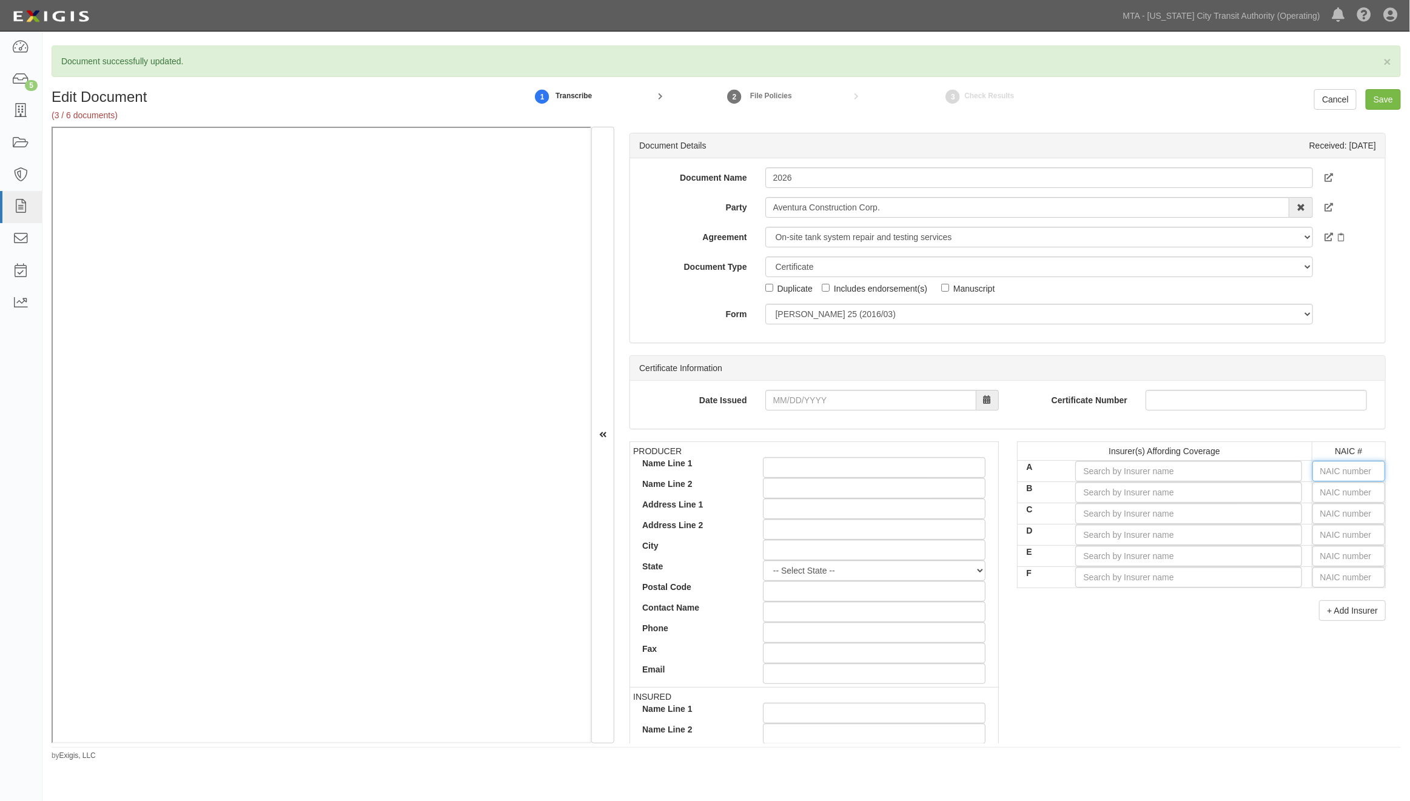
click at [1062, 477] on input "text" at bounding box center [1348, 471] width 73 height 21
type input "25232"
type input "252"
type input "25224"
type input "2522"
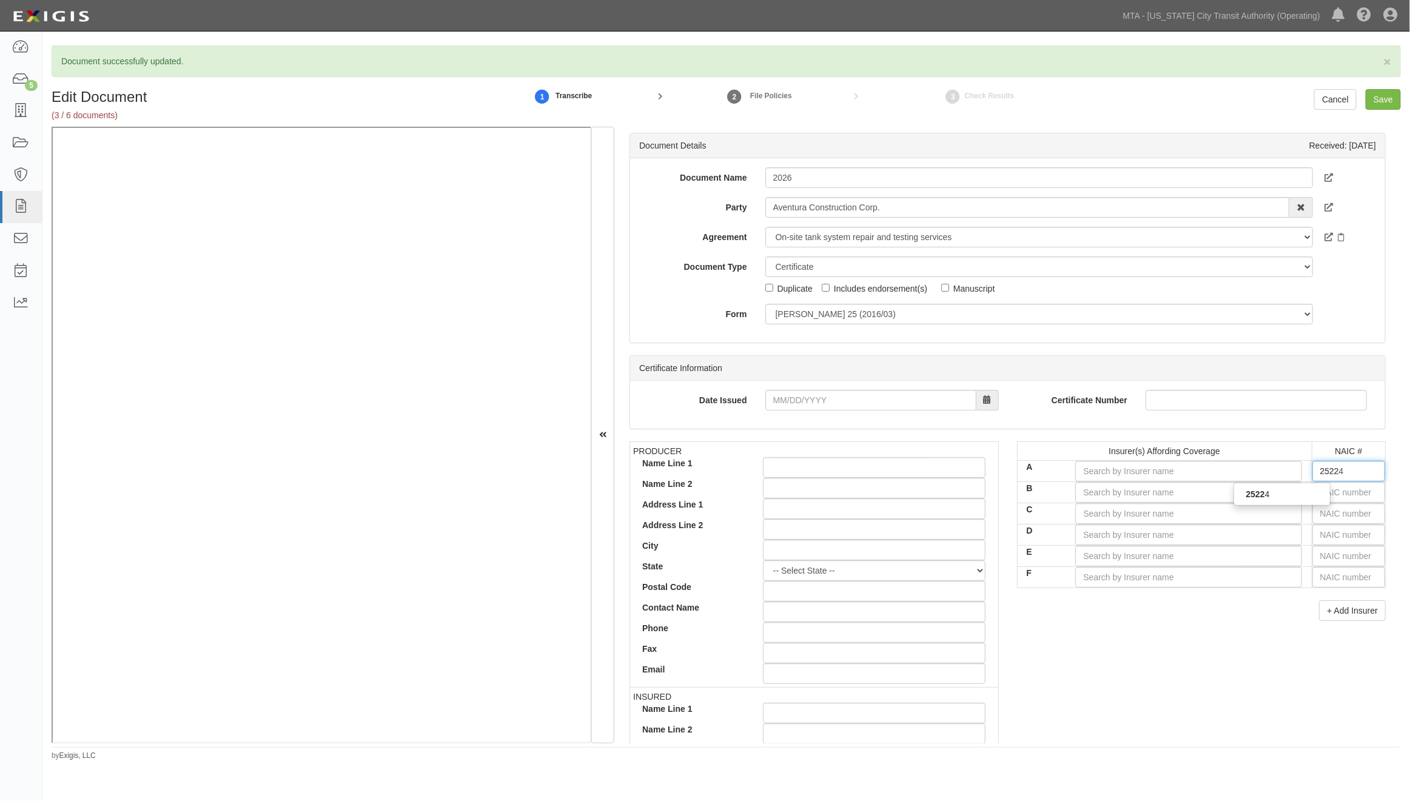
type input "25224"
click at [1062, 490] on div "25224" at bounding box center [1282, 494] width 96 height 16
type input "Great Divide Insurance Company (A+ XV Rating)"
type input "25224"
click at [1062, 491] on input "text" at bounding box center [1348, 492] width 73 height 21
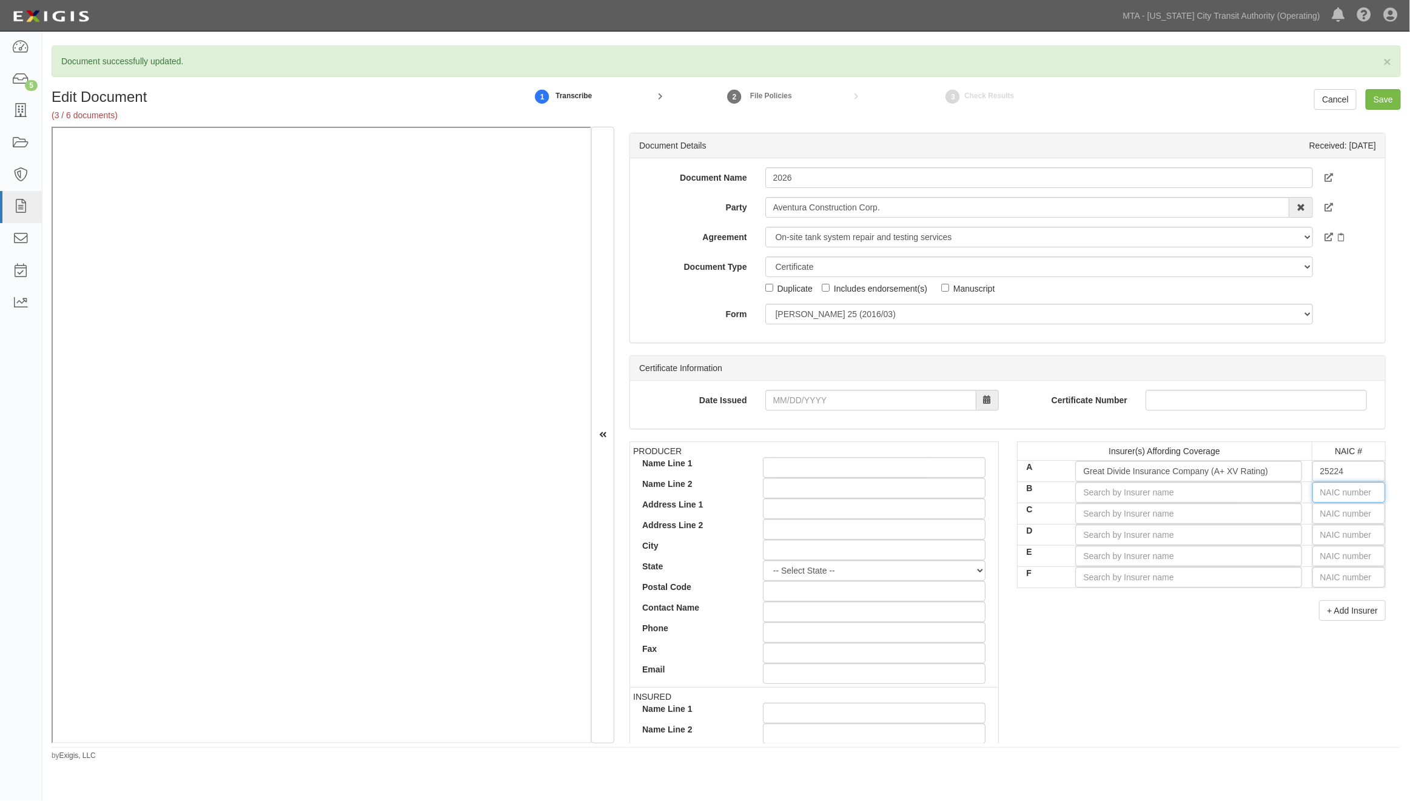
type input "16862"
type input "1"
type input "10750"
type input "10"
type input "10852"
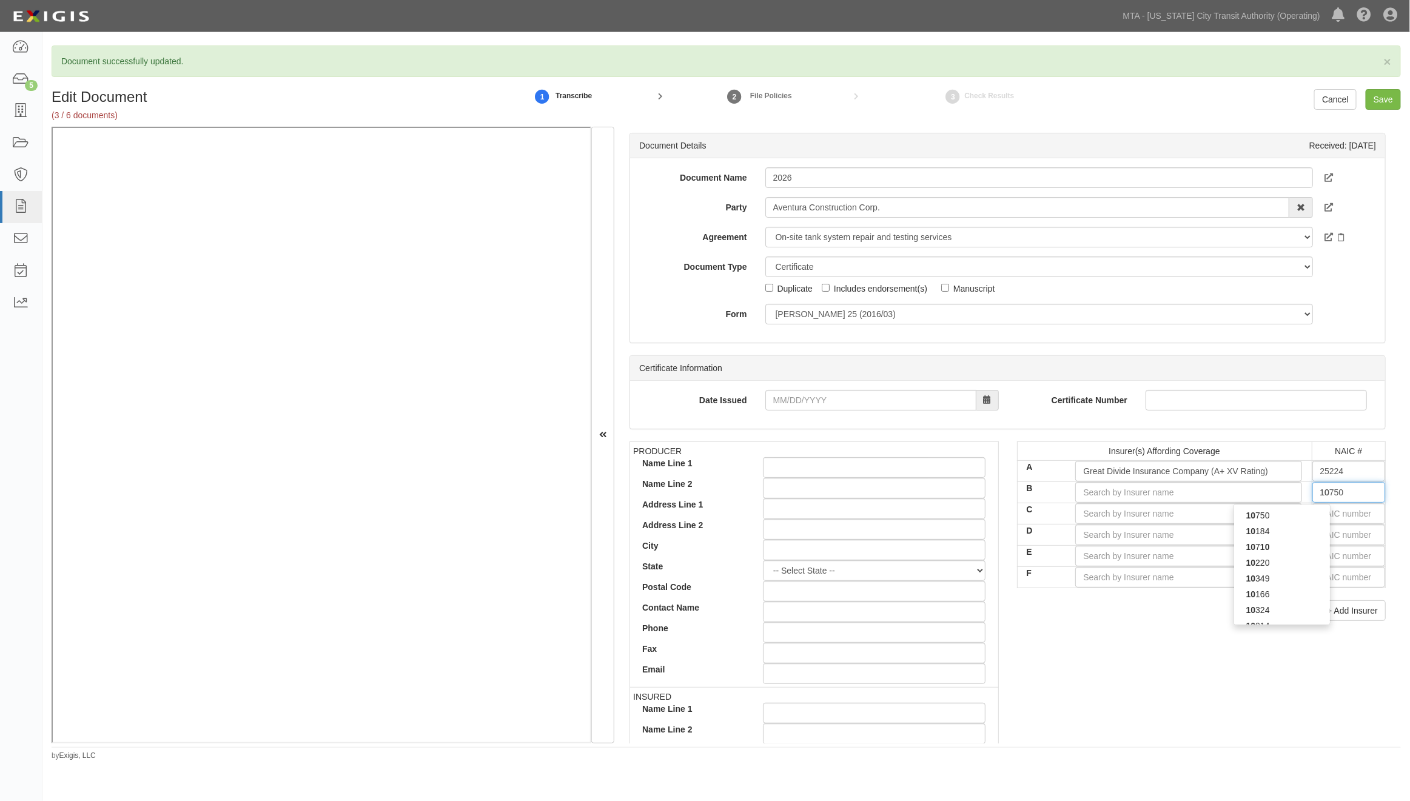
type input "108"
type input "10887"
type input "1088"
type input "10885"
click at [1062, 509] on div "10885" at bounding box center [1282, 516] width 96 height 16
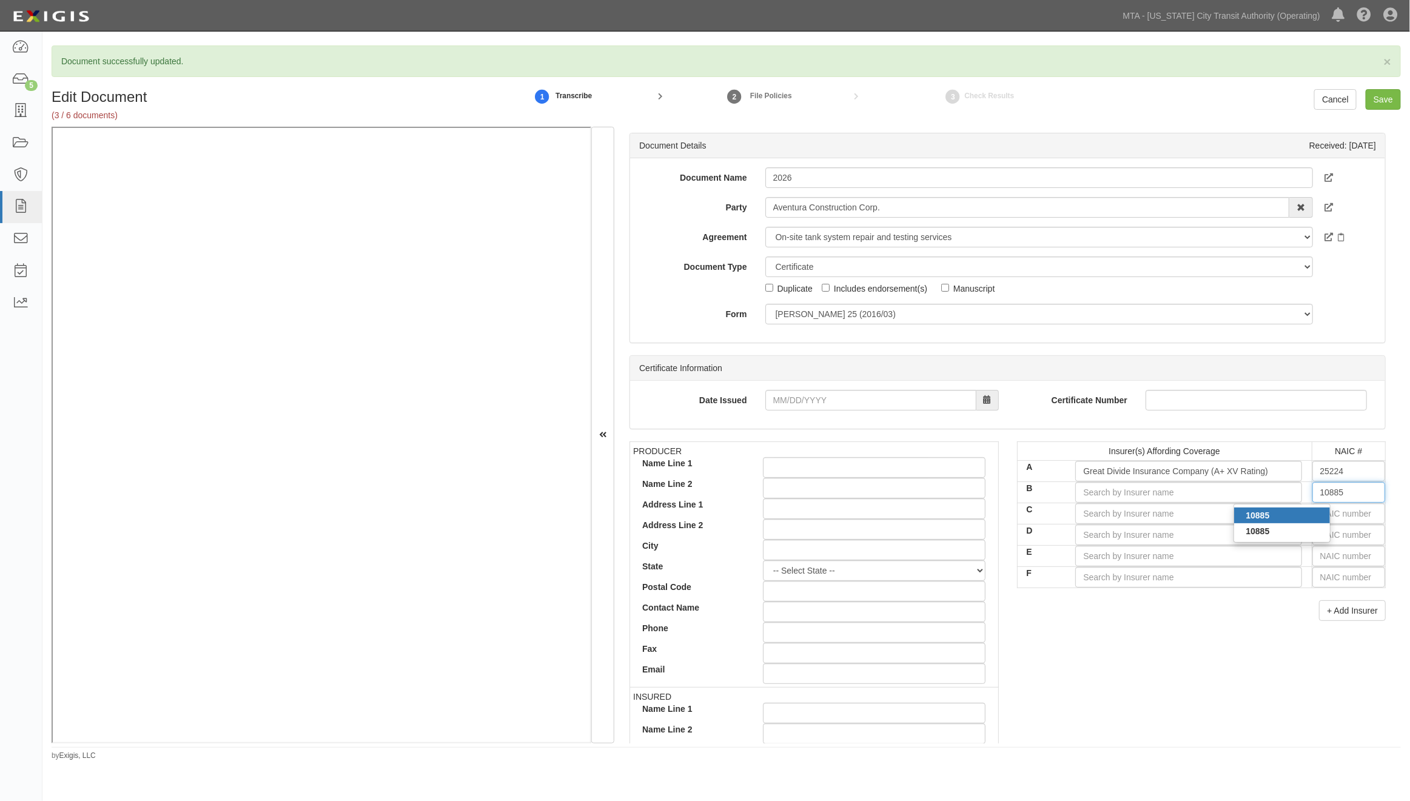
type input "Key Risk Insurance Company (A+ XV Rating)"
type input "10885"
click at [1062, 511] on input "text" at bounding box center [1348, 513] width 73 height 21
type input "0"
click at [1062, 540] on div "0" at bounding box center [1282, 537] width 96 height 16
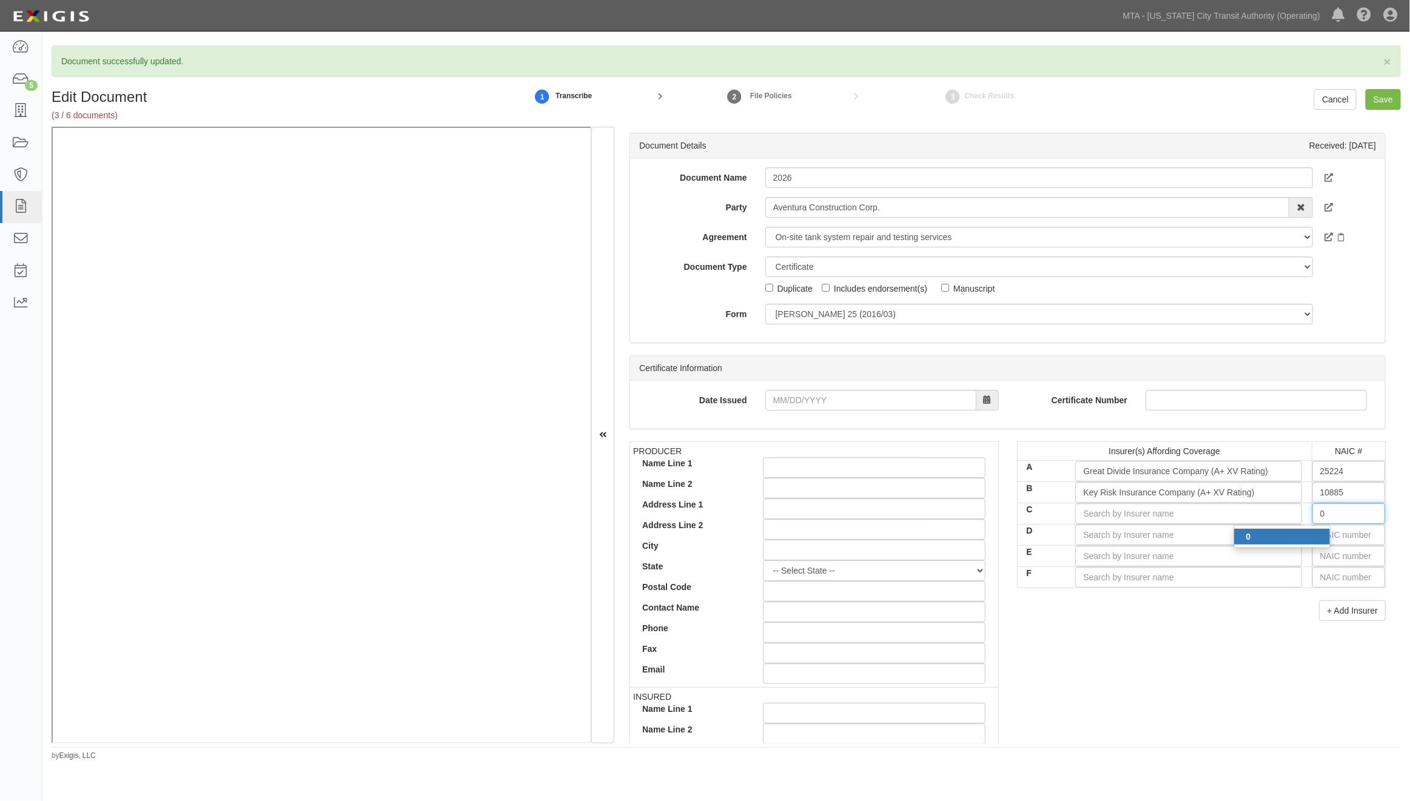
type input "State Compensation Insurance Fund (A++ XV Rating)"
click at [1062, 537] on input "text" at bounding box center [1348, 535] width 73 height 21
type input "25232"
type input "2"
type input "23795"
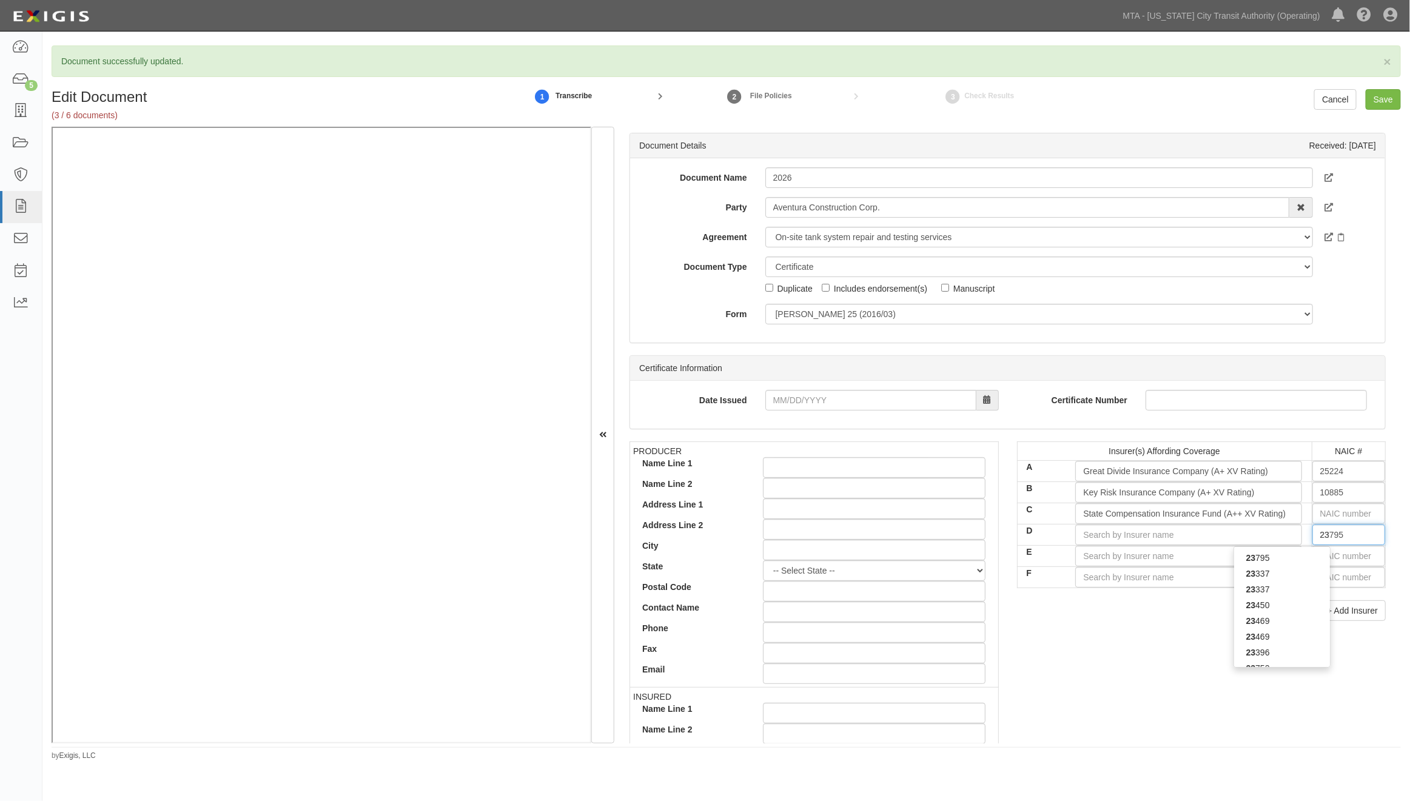
type input "237"
type input "23752"
type input "2375"
type input "23752"
click at [1062, 552] on div "23752" at bounding box center [1282, 558] width 96 height 16
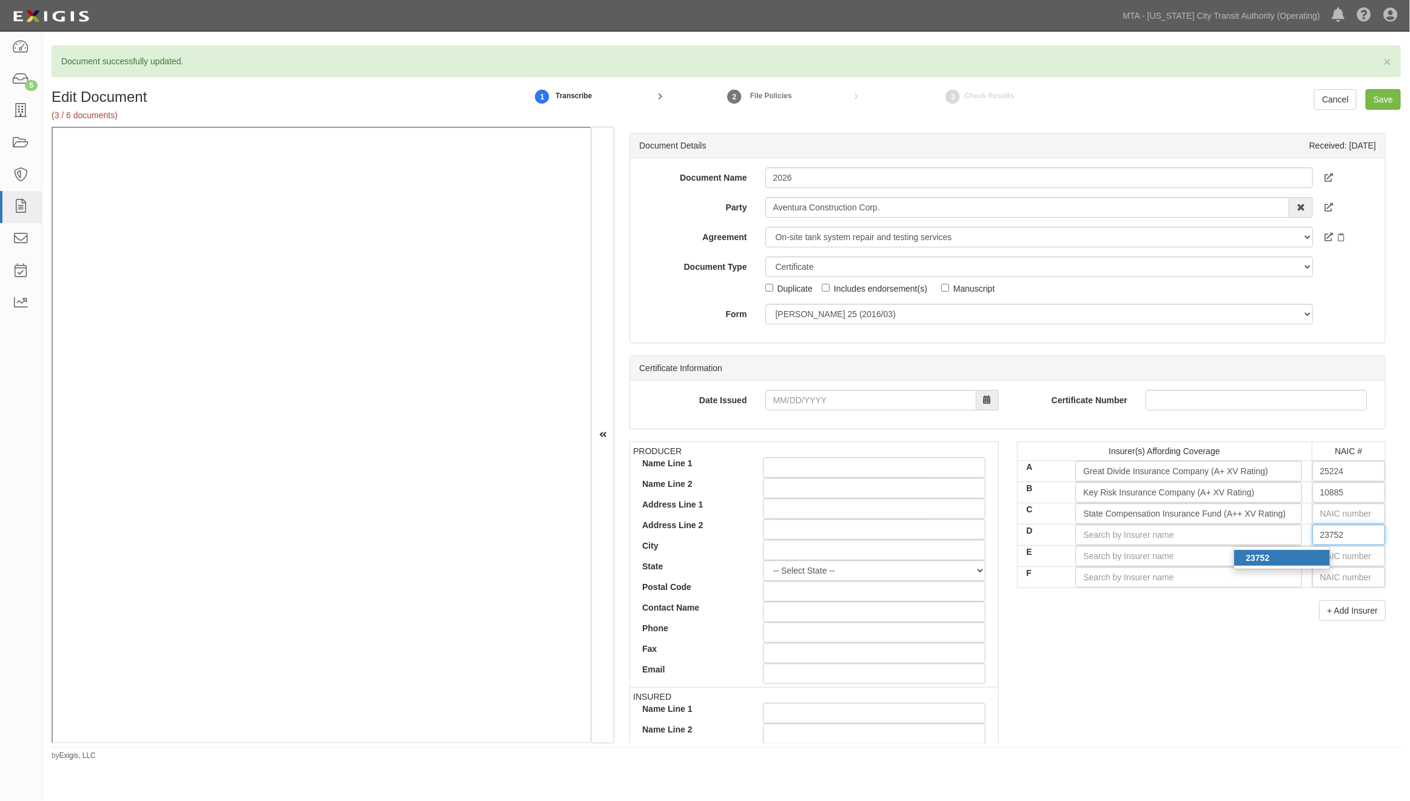
type input "Ascot Insurance Company (A XIV Rating)"
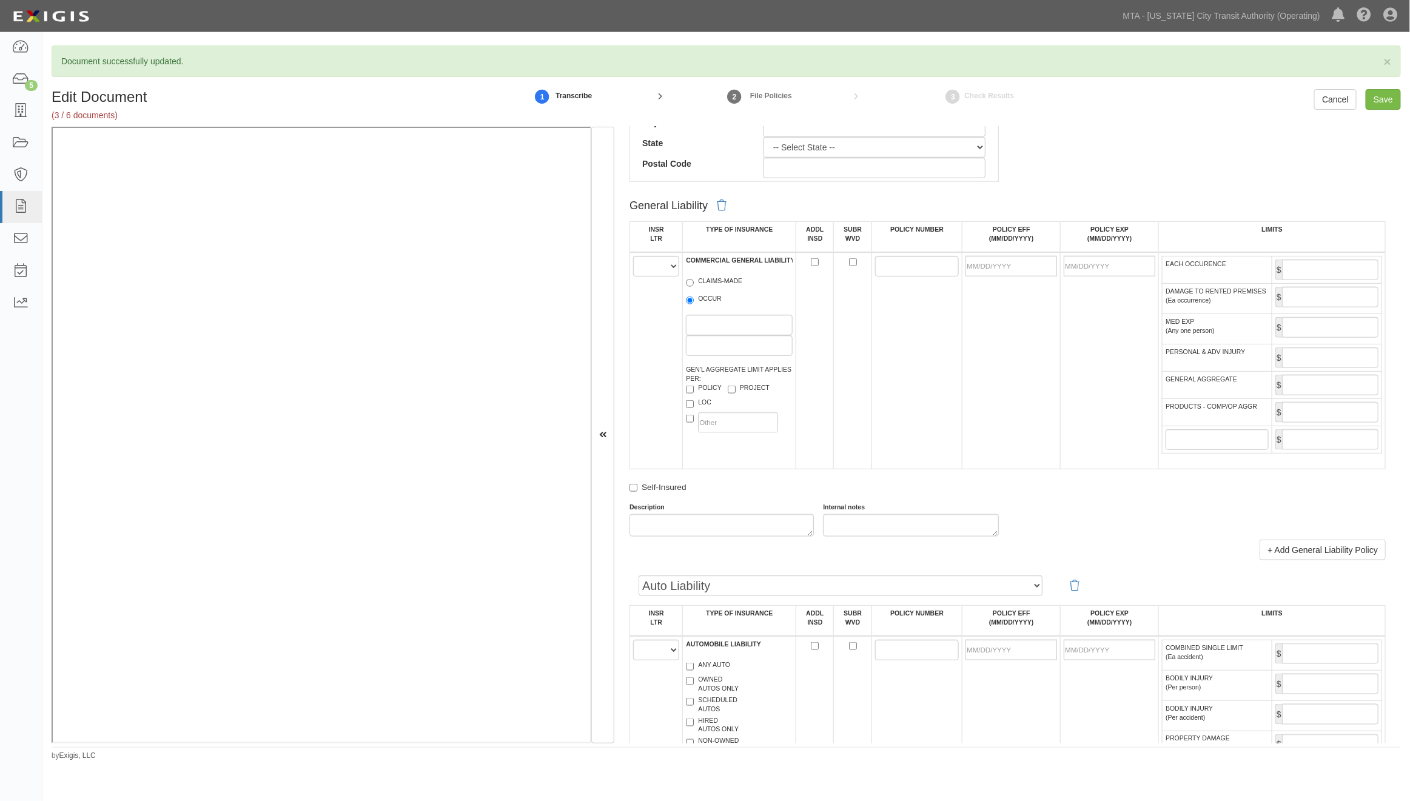
scroll to position [674, 0]
type input "23752"
click at [647, 264] on select "A B C D E F" at bounding box center [656, 261] width 46 height 21
select select "A"
click at [633, 253] on select "A B C D E F" at bounding box center [656, 261] width 46 height 21
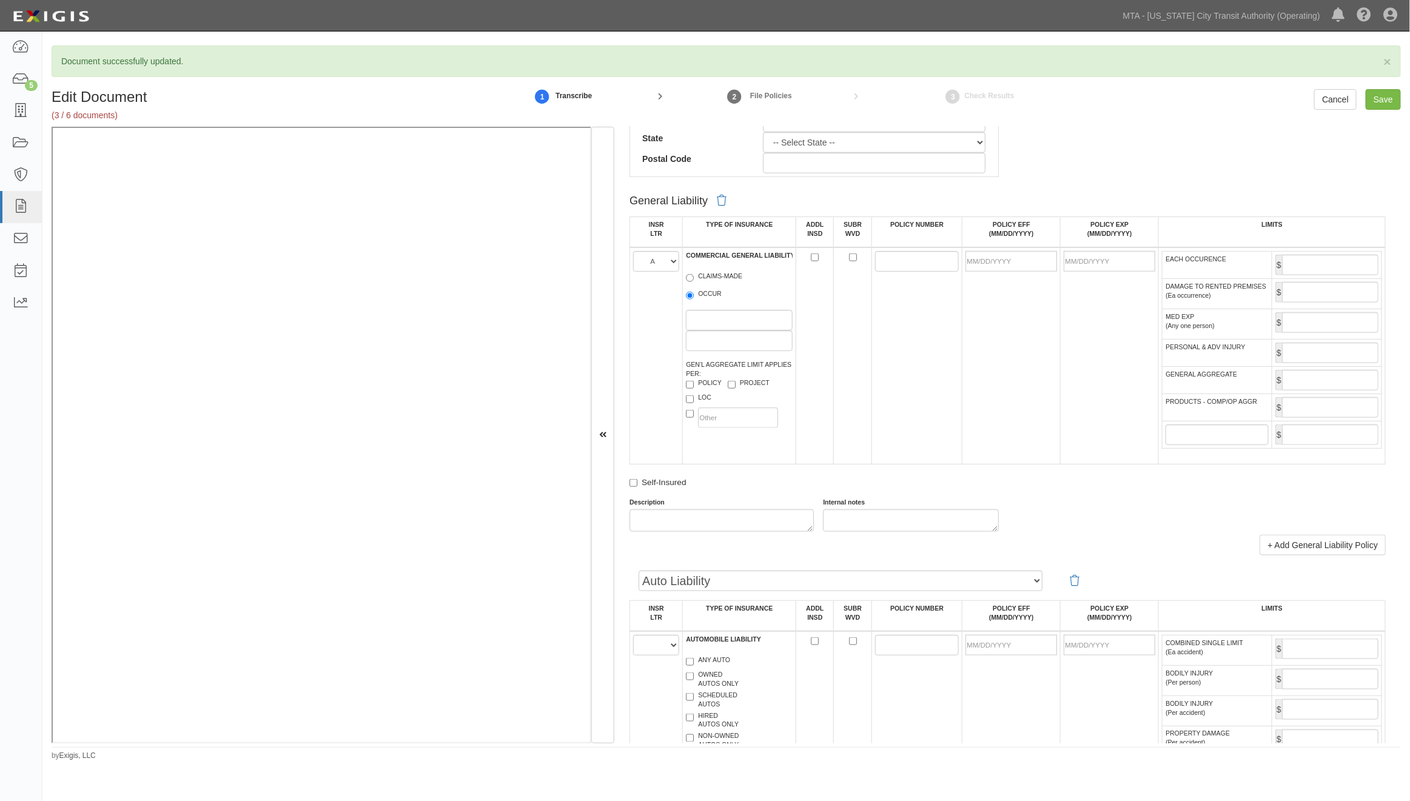
click at [705, 296] on label "OCCUR" at bounding box center [704, 295] width 36 height 12
click at [694, 296] on input "OCCUR" at bounding box center [690, 296] width 8 height 8
radio input "true"
paste input "ECPO1542540"
type input "ECPO1542540"
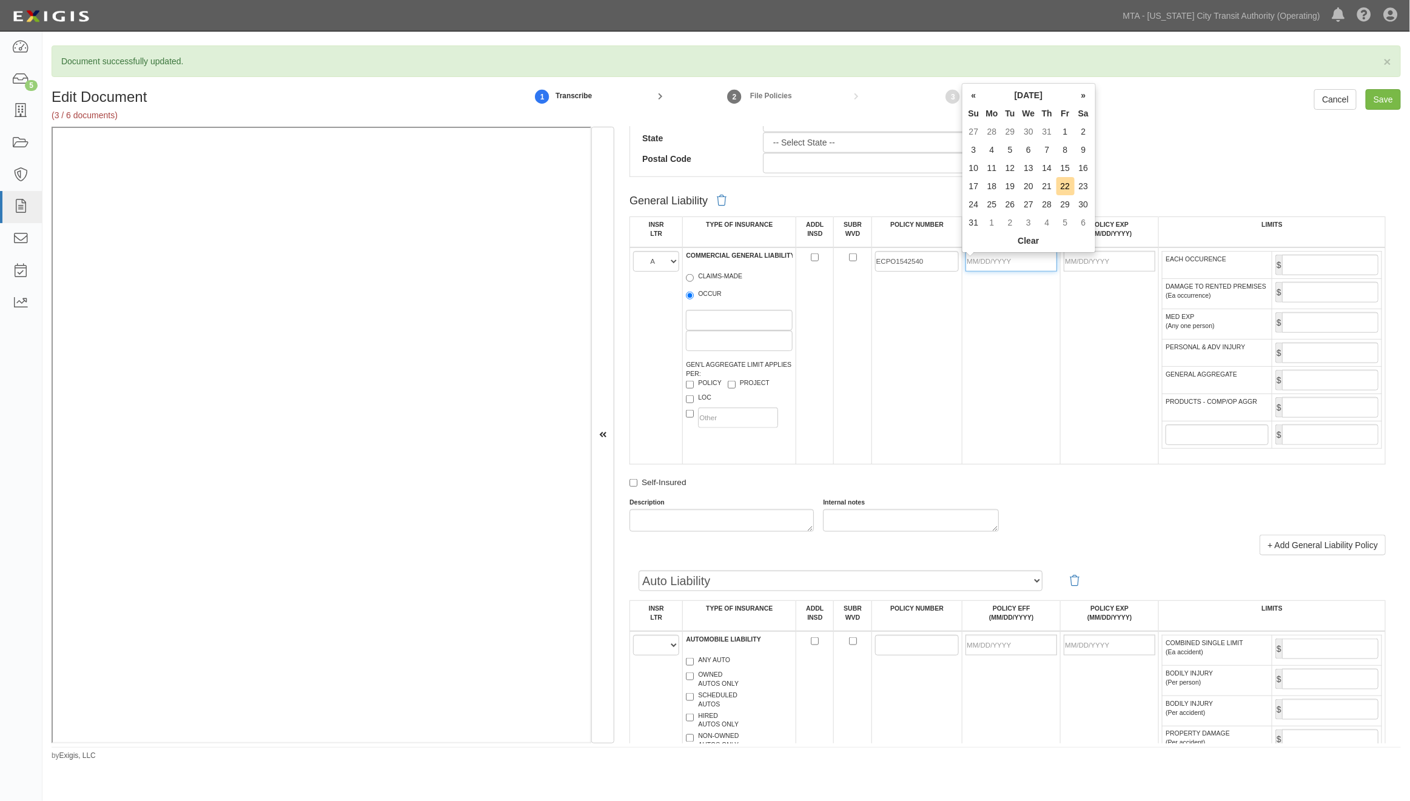
click at [1002, 267] on input "POLICY EFF (MM/DD/YYYY)" at bounding box center [1011, 261] width 92 height 21
type input "01/29/2025"
type input "[DATE]"
click at [1031, 332] on td "01/29/2025" at bounding box center [1011, 355] width 98 height 217
click at [1062, 264] on input "EACH OCCURENCE" at bounding box center [1330, 265] width 96 height 21
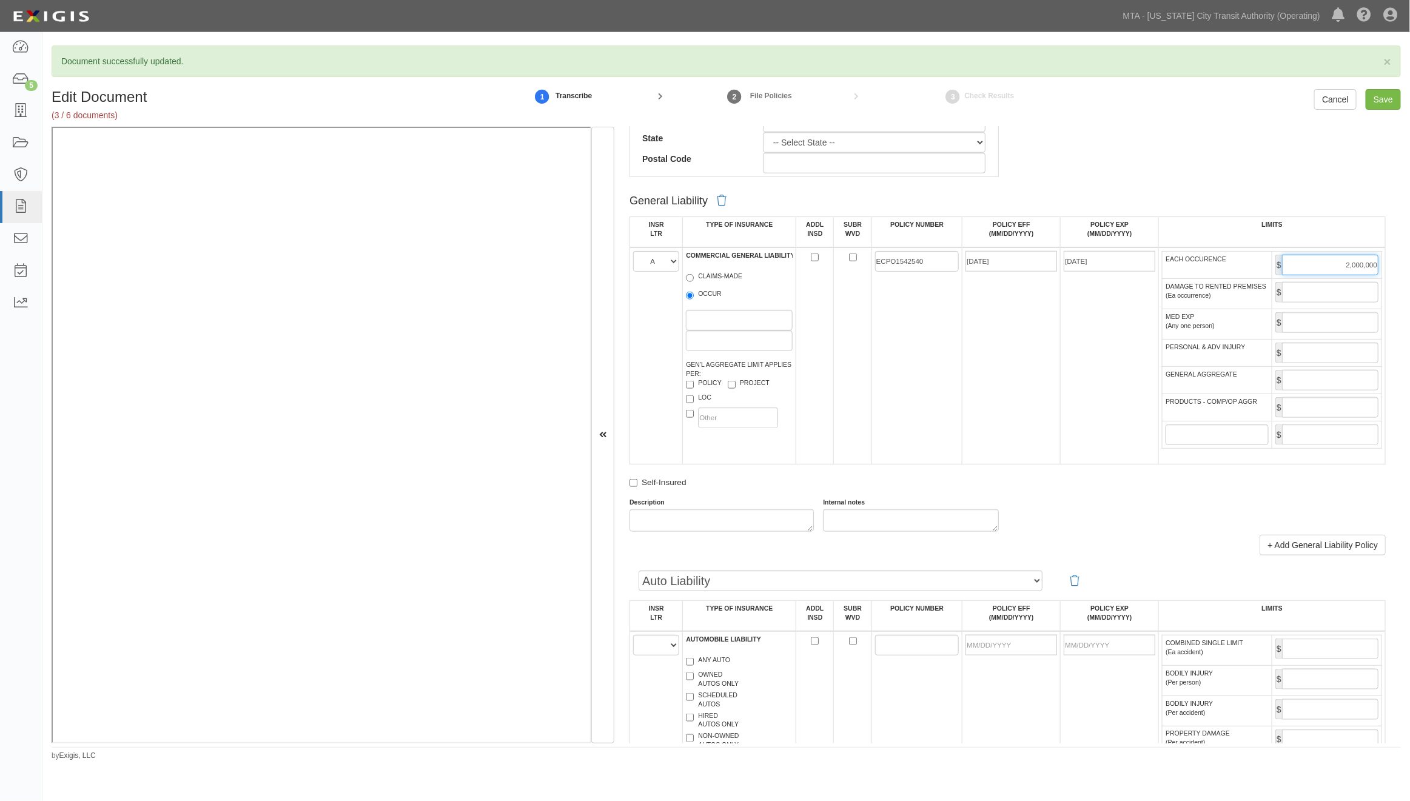
type input "2,000,000"
click at [1062, 390] on input "GENERAL AGGREGATE" at bounding box center [1330, 380] width 96 height 21
type input "4,000,000"
click at [1062, 418] on input "PRODUCTS - COMP/OP AGGR" at bounding box center [1330, 407] width 96 height 21
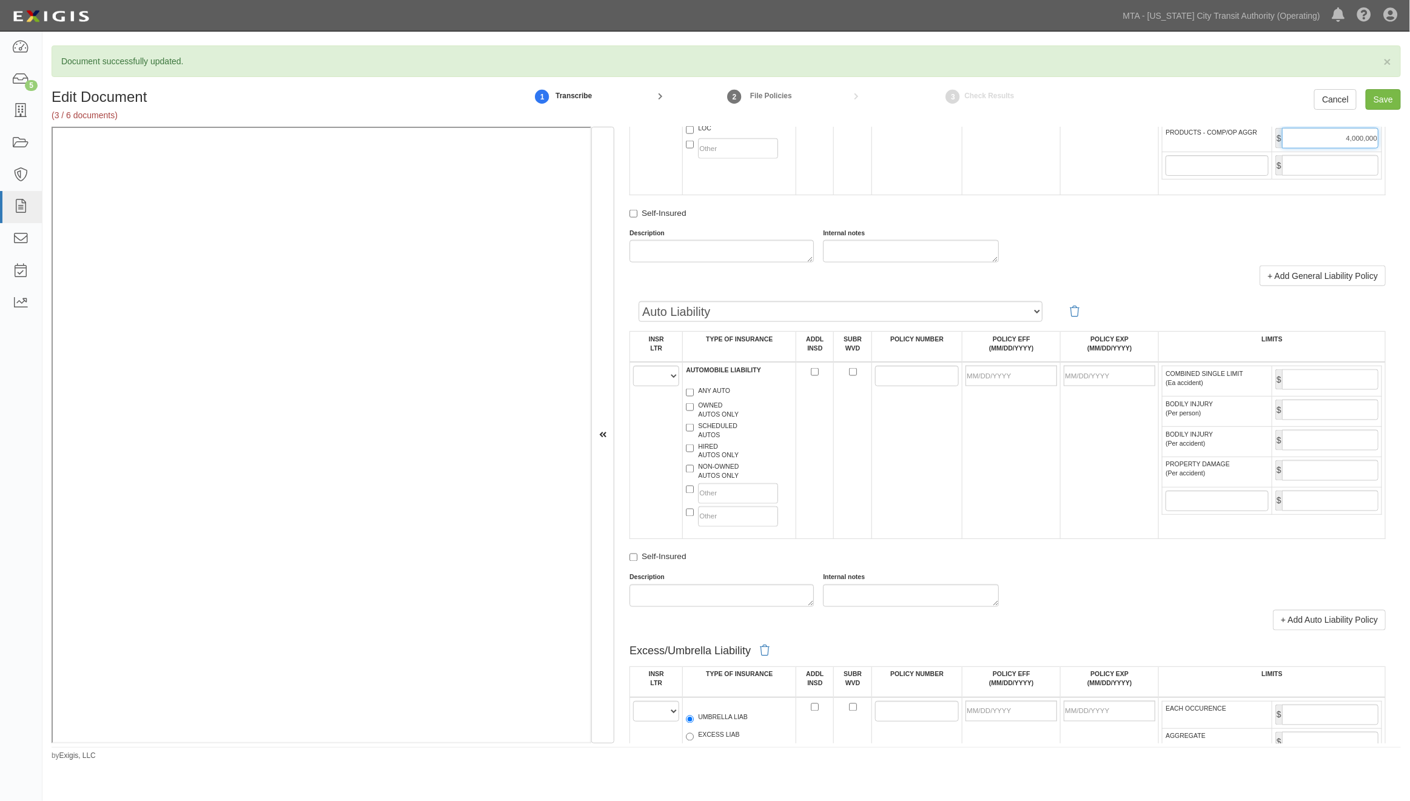
scroll to position [1010, 0]
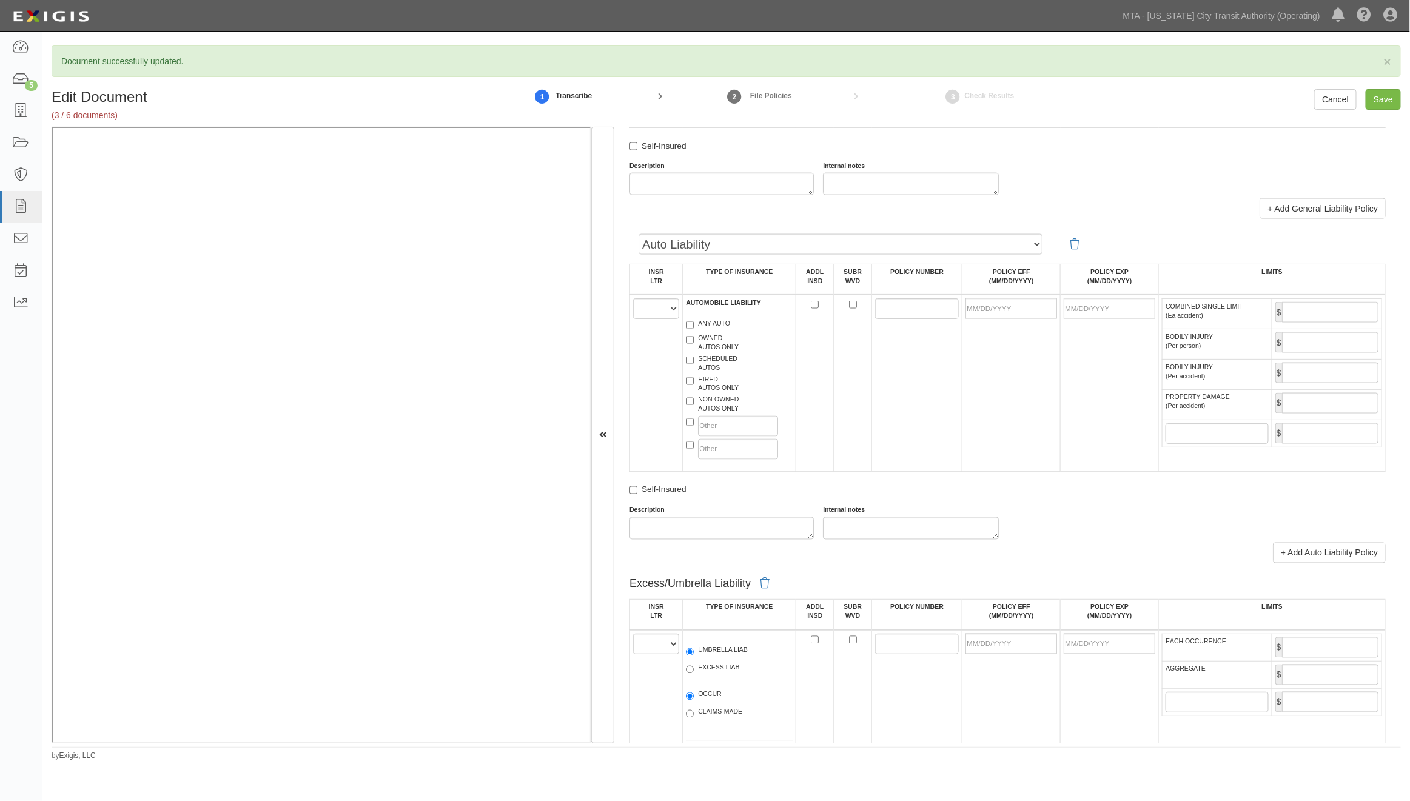
type input "4,000,000"
click at [651, 319] on select "A B C D E F" at bounding box center [656, 308] width 46 height 21
select select "B"
click at [633, 319] on select "A B C D E F" at bounding box center [656, 308] width 46 height 21
click at [696, 414] on label "NON-OWNED AUTOS ONLY" at bounding box center [712, 404] width 53 height 18
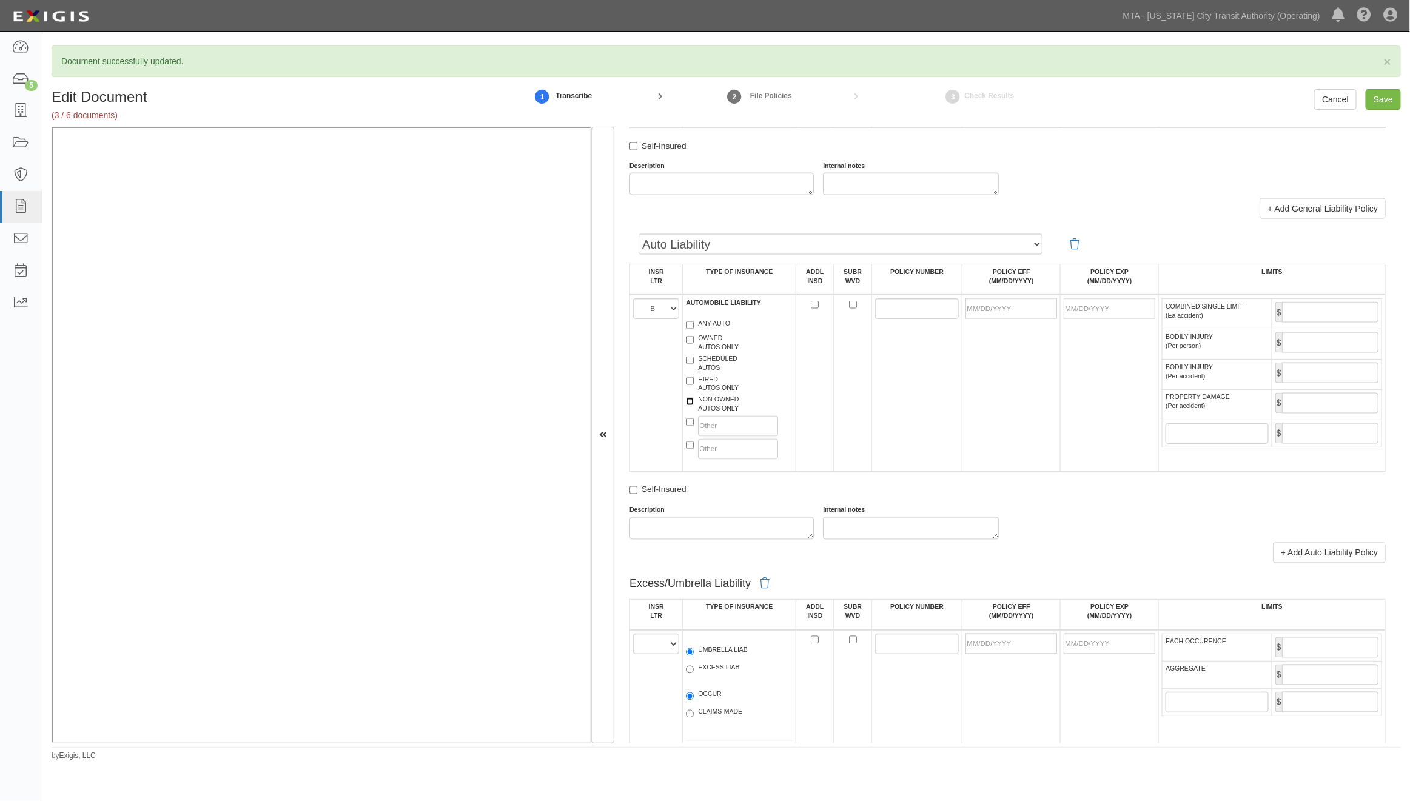
click at [694, 406] on input "NON-OWNED AUTOS ONLY" at bounding box center [690, 402] width 8 height 8
checkbox input "true"
click at [702, 393] on label "HIRED AUTOS ONLY" at bounding box center [712, 384] width 53 height 18
click at [694, 385] on input "HIRED AUTOS ONLY" at bounding box center [690, 381] width 8 height 8
checkbox input "true"
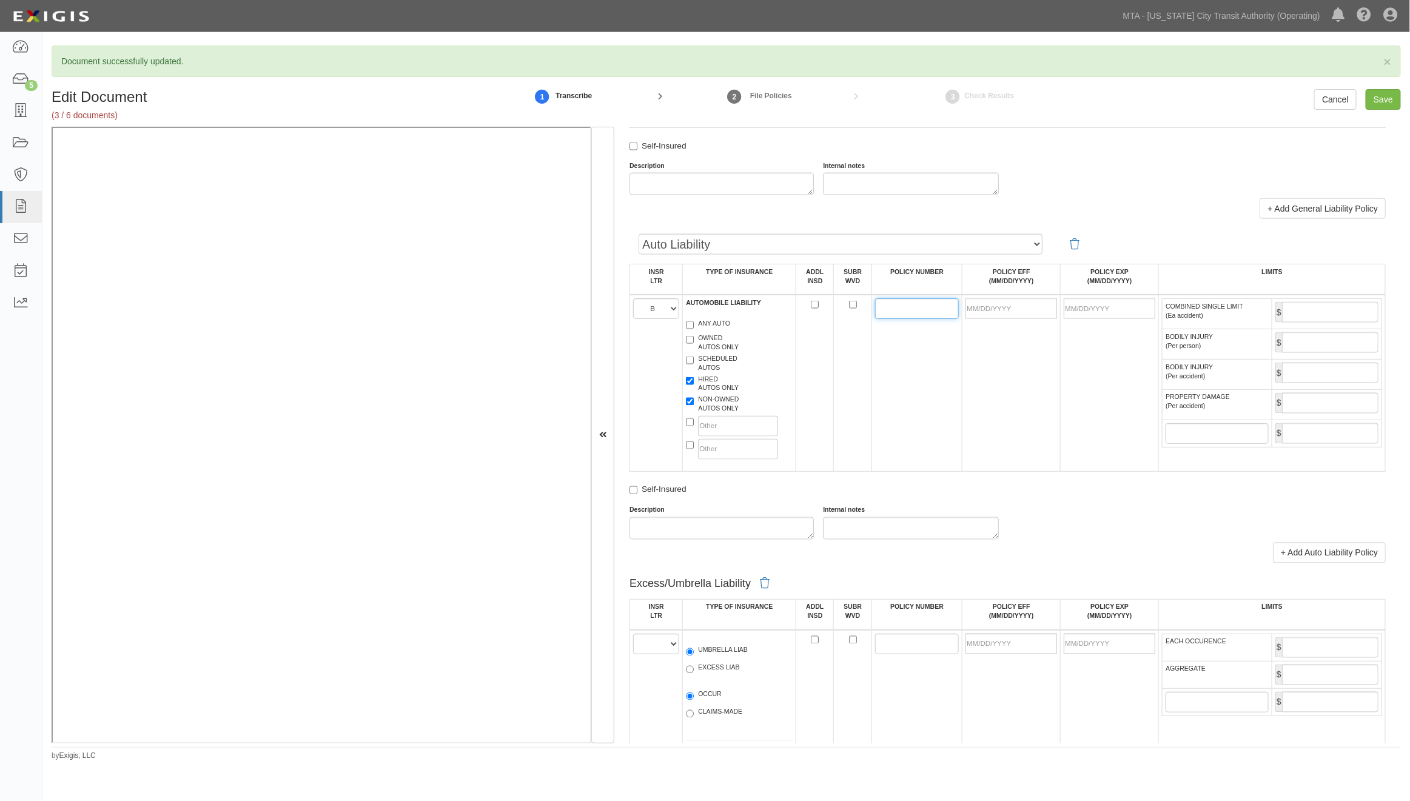
click at [922, 319] on input "POLICY NUMBER" at bounding box center [917, 308] width 84 height 21
paste input "BAP2042596"
type input "BAP2042596"
click at [985, 319] on input "POLICY EFF (MM/DD/YYYY)" at bounding box center [1011, 308] width 92 height 21
type input "02/11/2025"
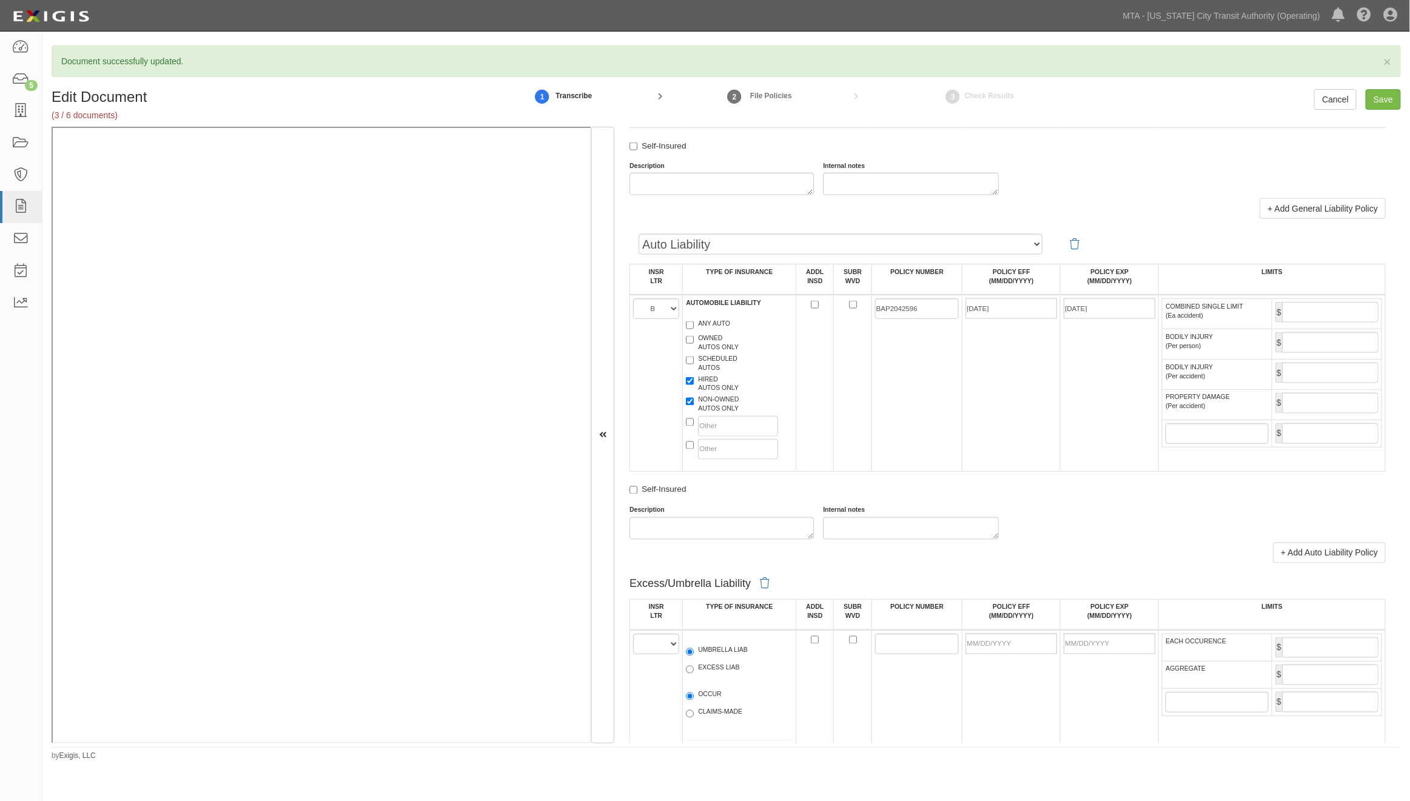
click at [1042, 467] on td "02/11/2025" at bounding box center [1011, 383] width 98 height 177
drag, startPoint x: 1105, startPoint y: 344, endPoint x: 1034, endPoint y: 338, distance: 70.6
click at [1034, 338] on tr "A B C D E F AUTOMOBILE LIABILITY ANY AUTO OWNED AUTOS ONLY SCHEDULED AUTOS HIRE…" at bounding box center [1008, 383] width 756 height 177
type input "01/29/2026"
click at [1062, 323] on input "COMBINED SINGLE LIMIT (Ea accident)" at bounding box center [1330, 312] width 96 height 21
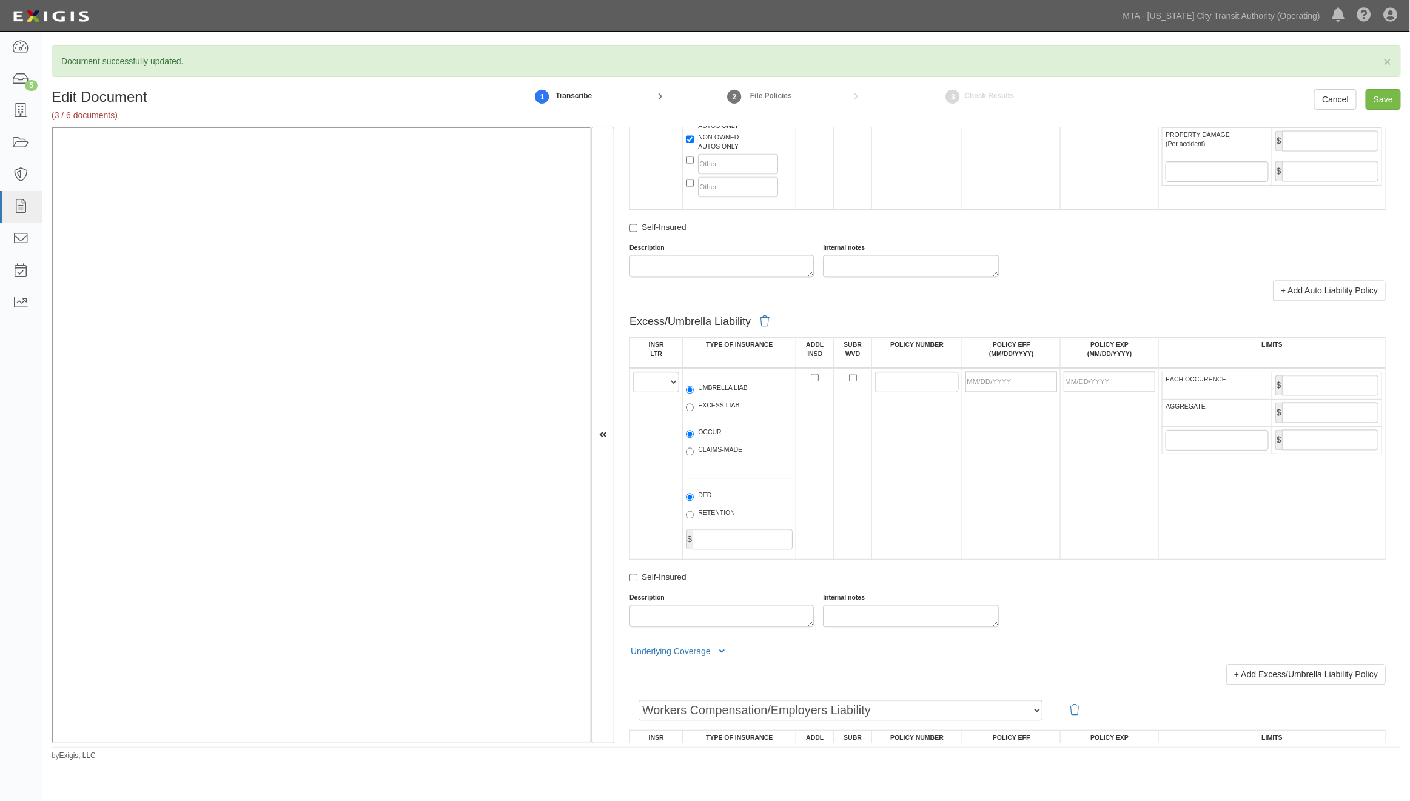
scroll to position [1280, 0]
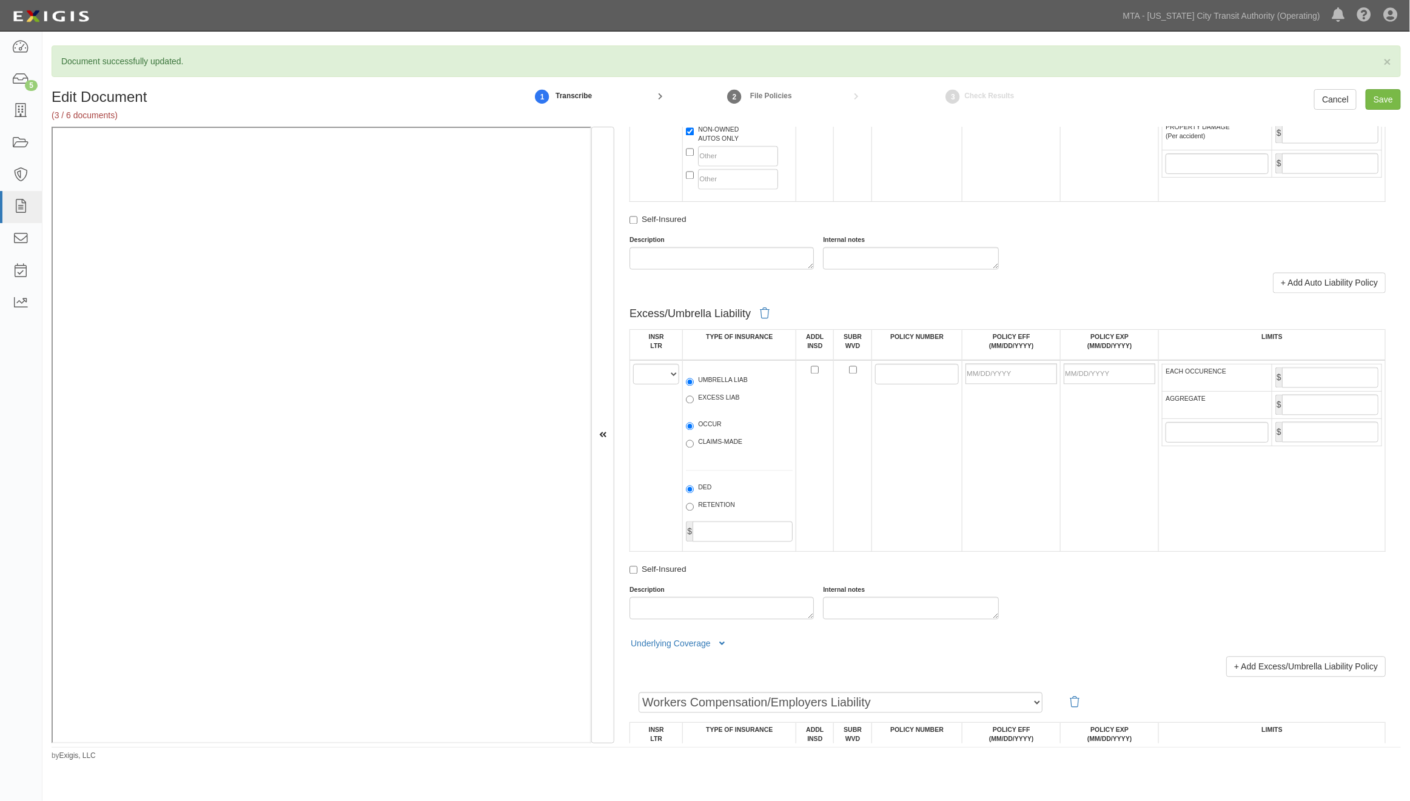
type input "1,000,000"
click at [649, 384] on select "A B C D E F" at bounding box center [656, 374] width 46 height 21
select select "A"
click at [633, 384] on select "A B C D E F" at bounding box center [656, 374] width 46 height 21
click at [720, 406] on label "EXCESS LIAB" at bounding box center [712, 400] width 53 height 12
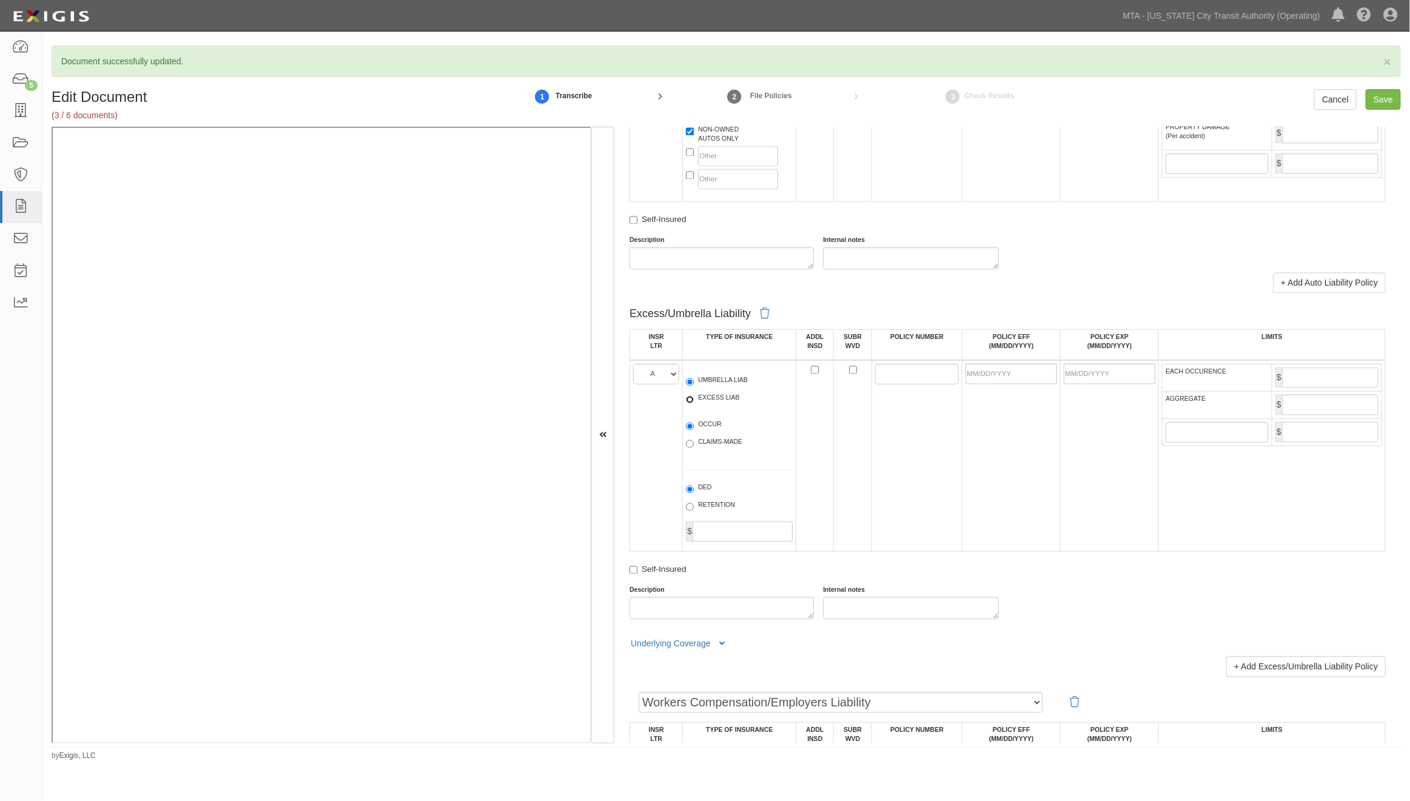
click at [694, 404] on input "EXCESS LIAB" at bounding box center [690, 400] width 8 height 8
radio input "true"
click at [718, 432] on label "OCCUR" at bounding box center [704, 426] width 36 height 12
click at [694, 431] on input "OCCUR" at bounding box center [690, 427] width 8 height 8
radio input "true"
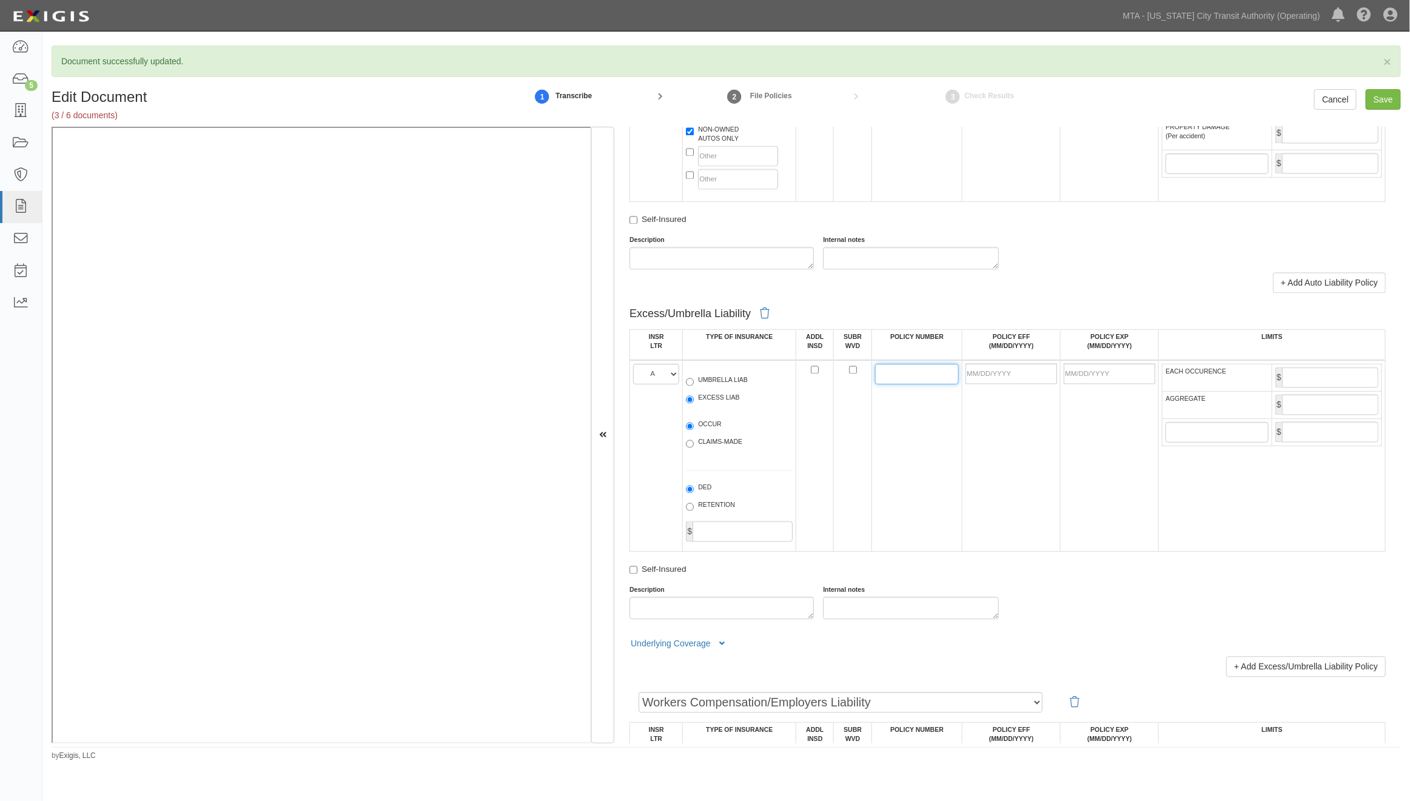
paste input "FFX2014281"
type input "FFX2014281"
click at [979, 384] on input "POLICY EFF (MM/DD/YYYY)" at bounding box center [1011, 374] width 92 height 21
type input "01/28/2025"
click at [1030, 552] on td "01/28/2025" at bounding box center [1011, 456] width 98 height 192
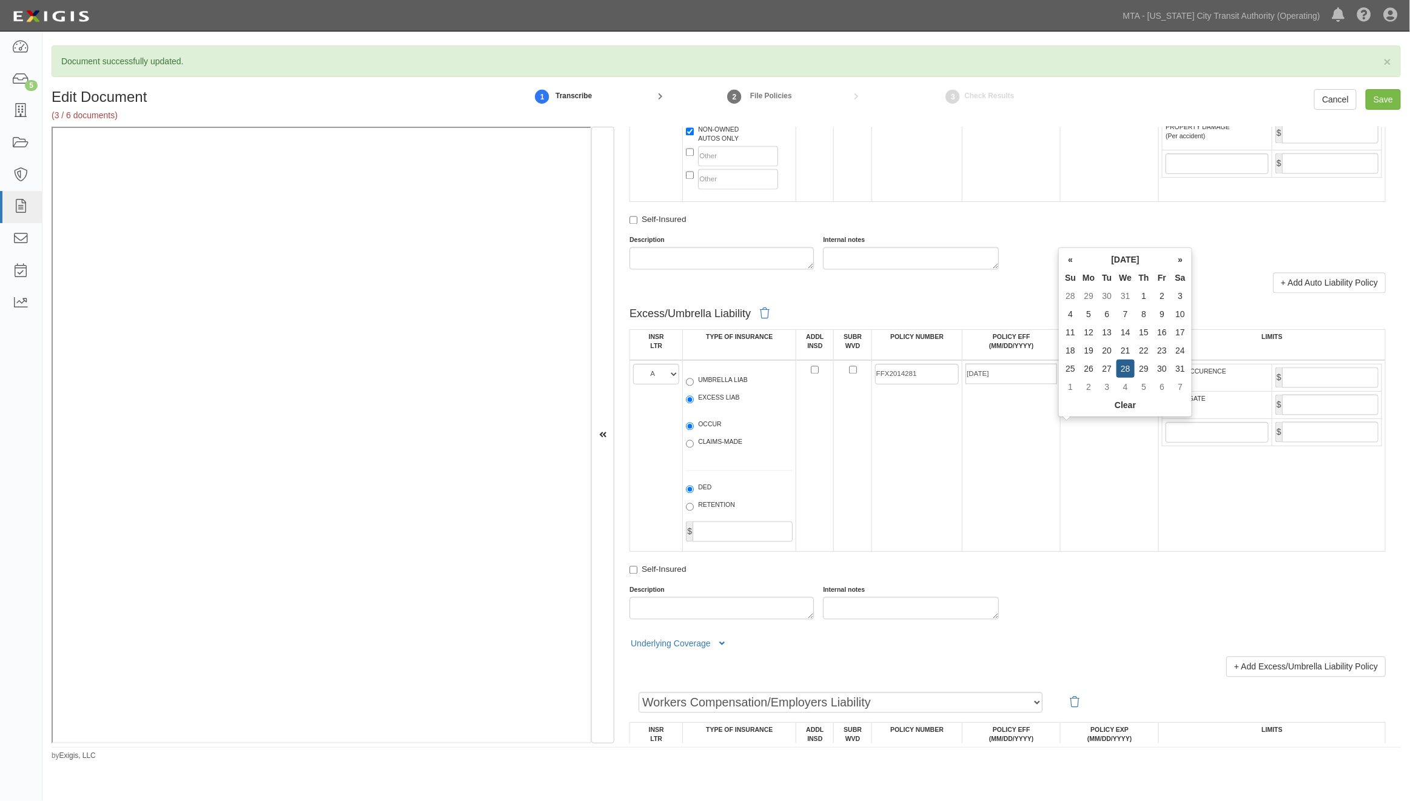
drag, startPoint x: 1098, startPoint y: 431, endPoint x: 1044, endPoint y: 432, distance: 54.0
click at [1044, 432] on tr "A B C D E F UMBRELLA LIAB EXCESS LIAB OCCUR CLAIMS-MADE DED RETENTION $ FFX2014…" at bounding box center [1008, 456] width 756 height 192
type input "01/29/2026"
drag, startPoint x: 1093, startPoint y: 515, endPoint x: 1102, endPoint y: 515, distance: 8.5
click at [1062, 515] on td "01/29/2026" at bounding box center [1110, 456] width 98 height 192
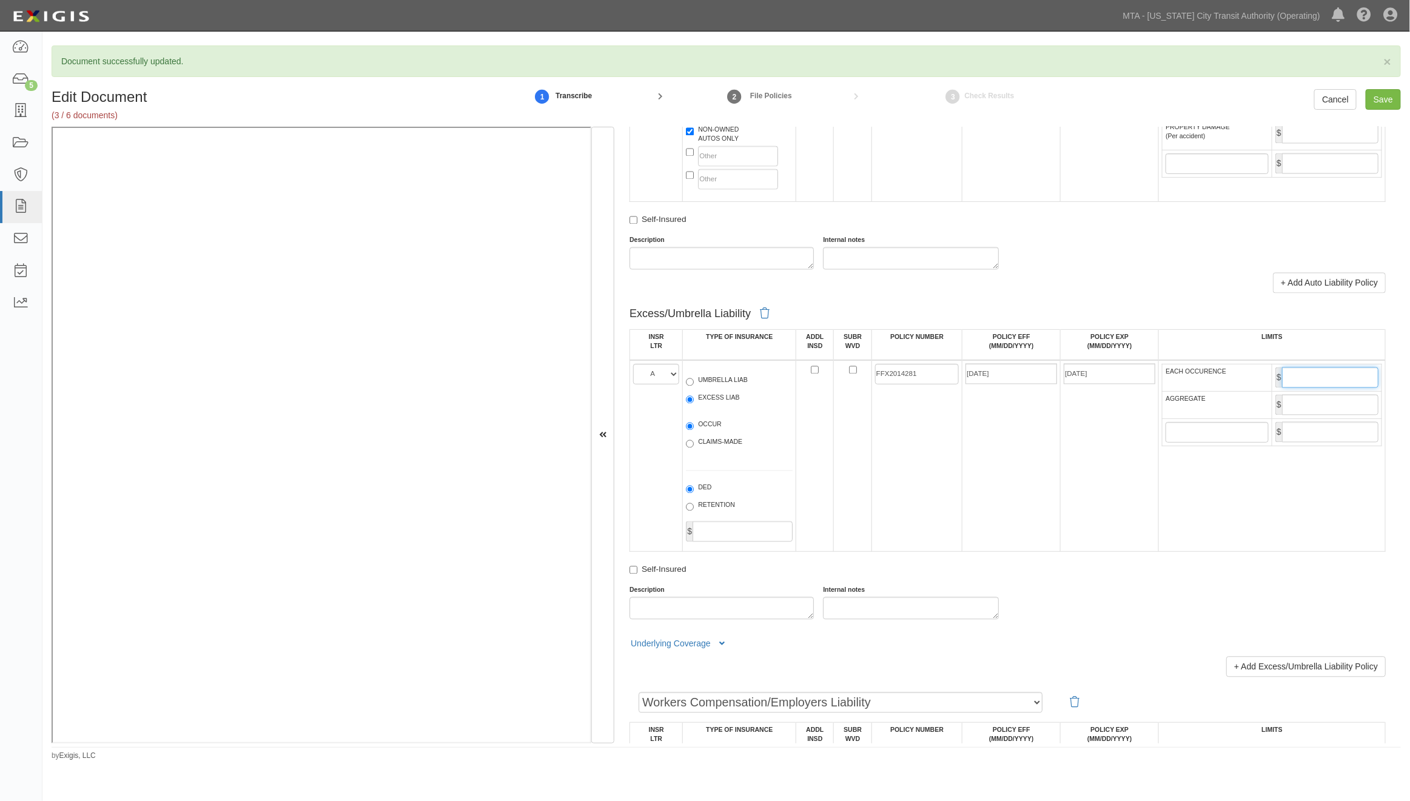
click at [1062, 388] on input "EACH OCCURENCE" at bounding box center [1330, 377] width 96 height 21
type input "5,000,000"
click at [1062, 415] on input "AGGREGATE" at bounding box center [1330, 405] width 96 height 21
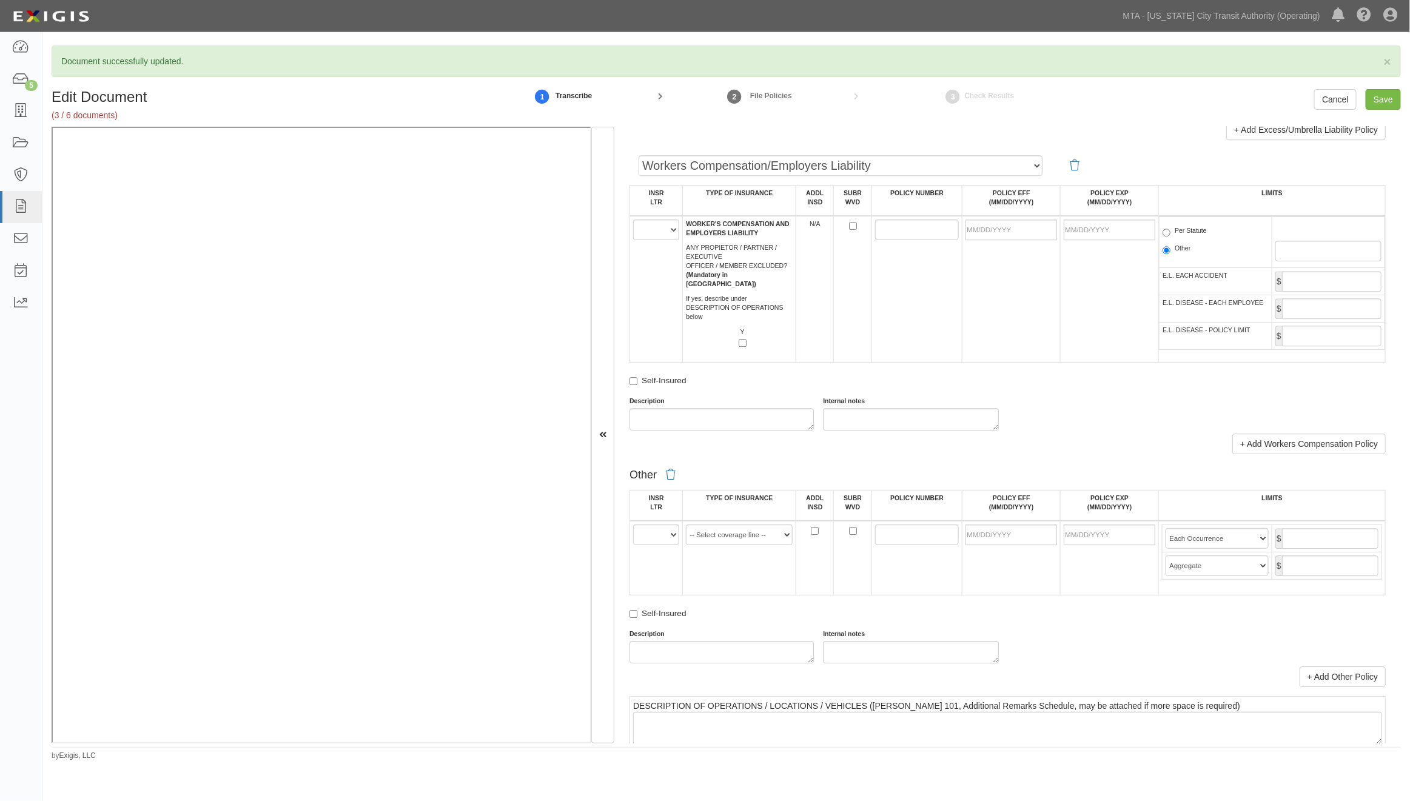
scroll to position [1819, 0]
type input "5,000,000"
click at [656, 238] on select "A B C D E F" at bounding box center [656, 228] width 46 height 21
select select "C"
click at [633, 238] on select "A B C D E F" at bounding box center [656, 228] width 46 height 21
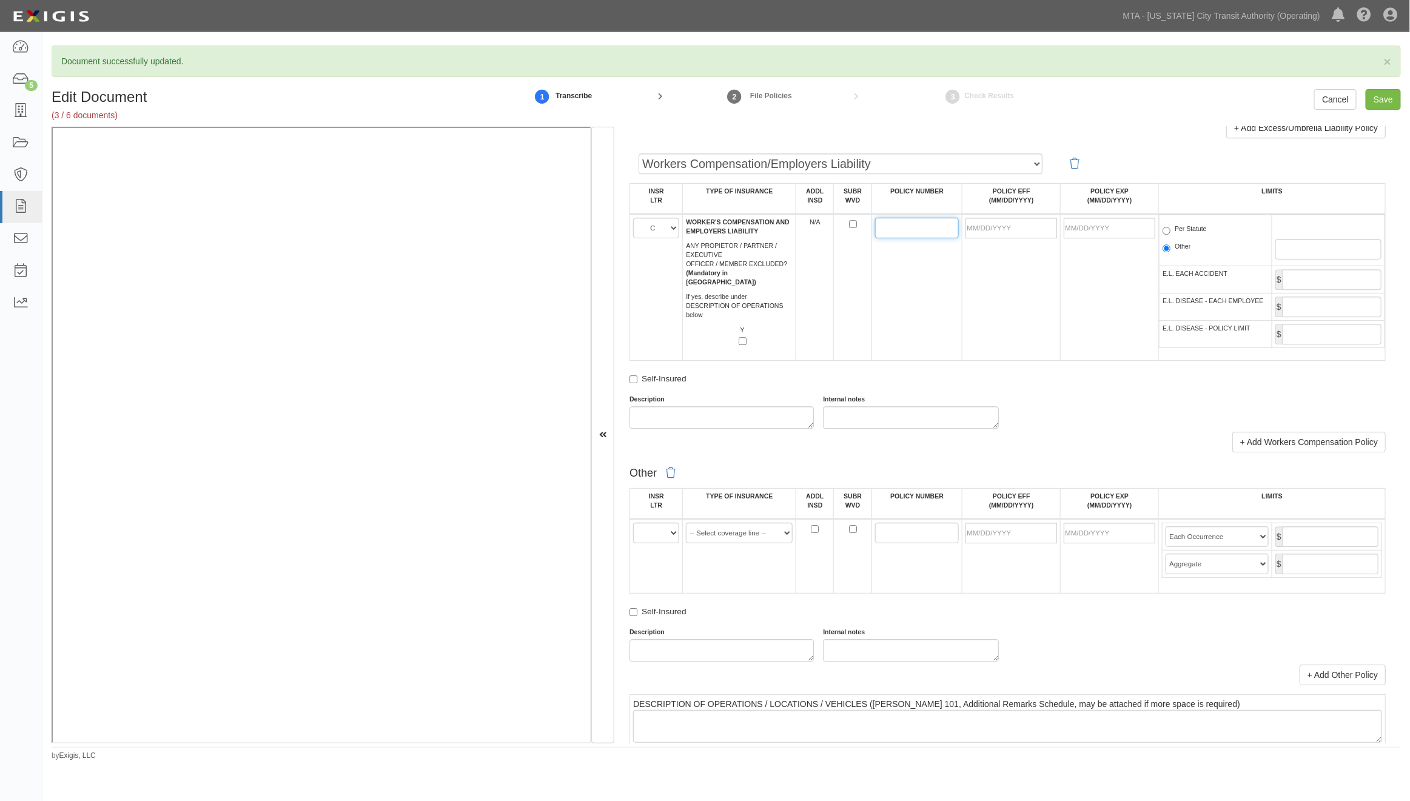
paste input "26154641"
type input "26154641"
click at [1002, 238] on input "POLICY EFF (MM/DD/YYYY)" at bounding box center [1011, 228] width 92 height 21
type input "04/01/2025"
type input "04/01/2026"
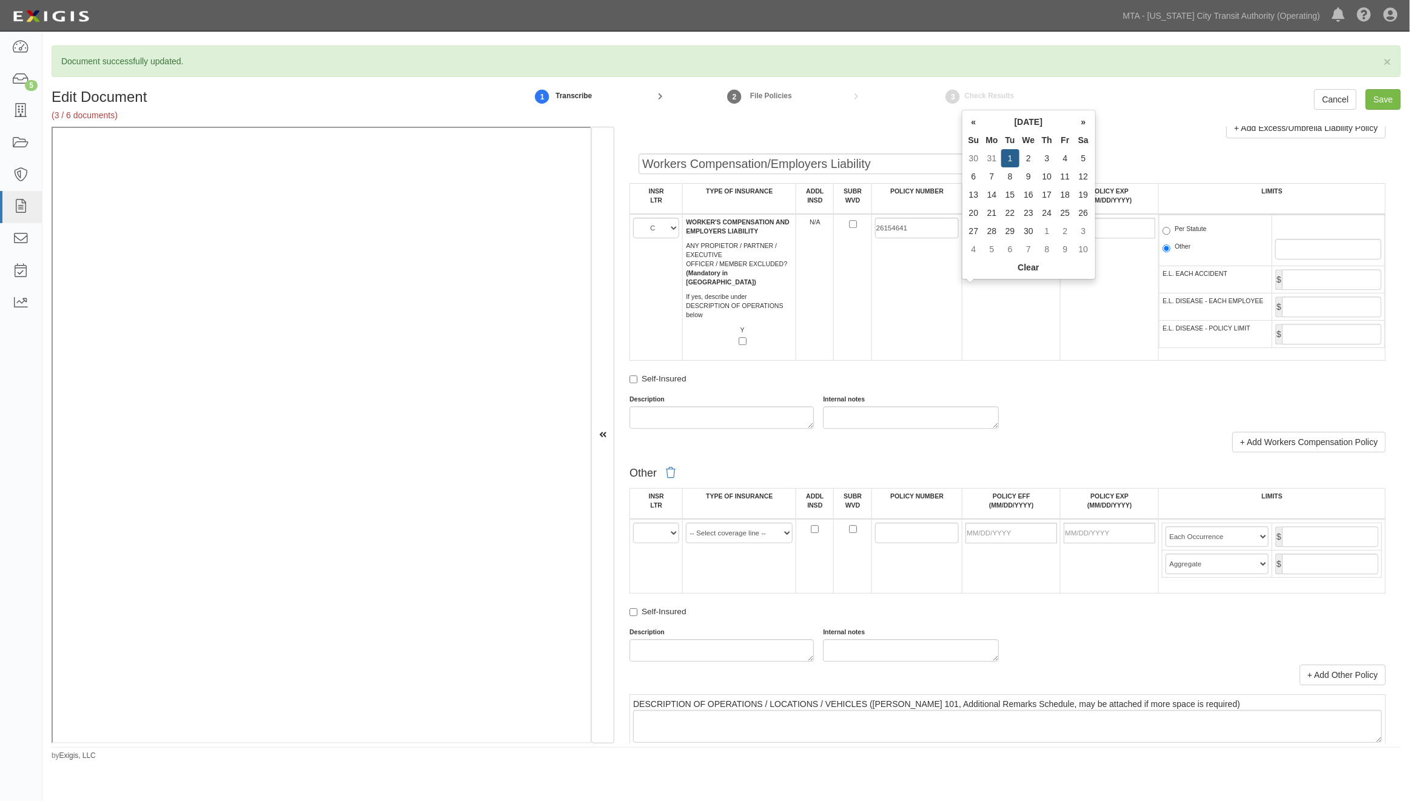
click at [1004, 361] on td "04/01/2025" at bounding box center [1011, 287] width 98 height 147
click at [1062, 236] on label "Per Statute" at bounding box center [1184, 230] width 44 height 12
click at [1062, 235] on input "Per Statute" at bounding box center [1166, 231] width 8 height 8
radio input "true"
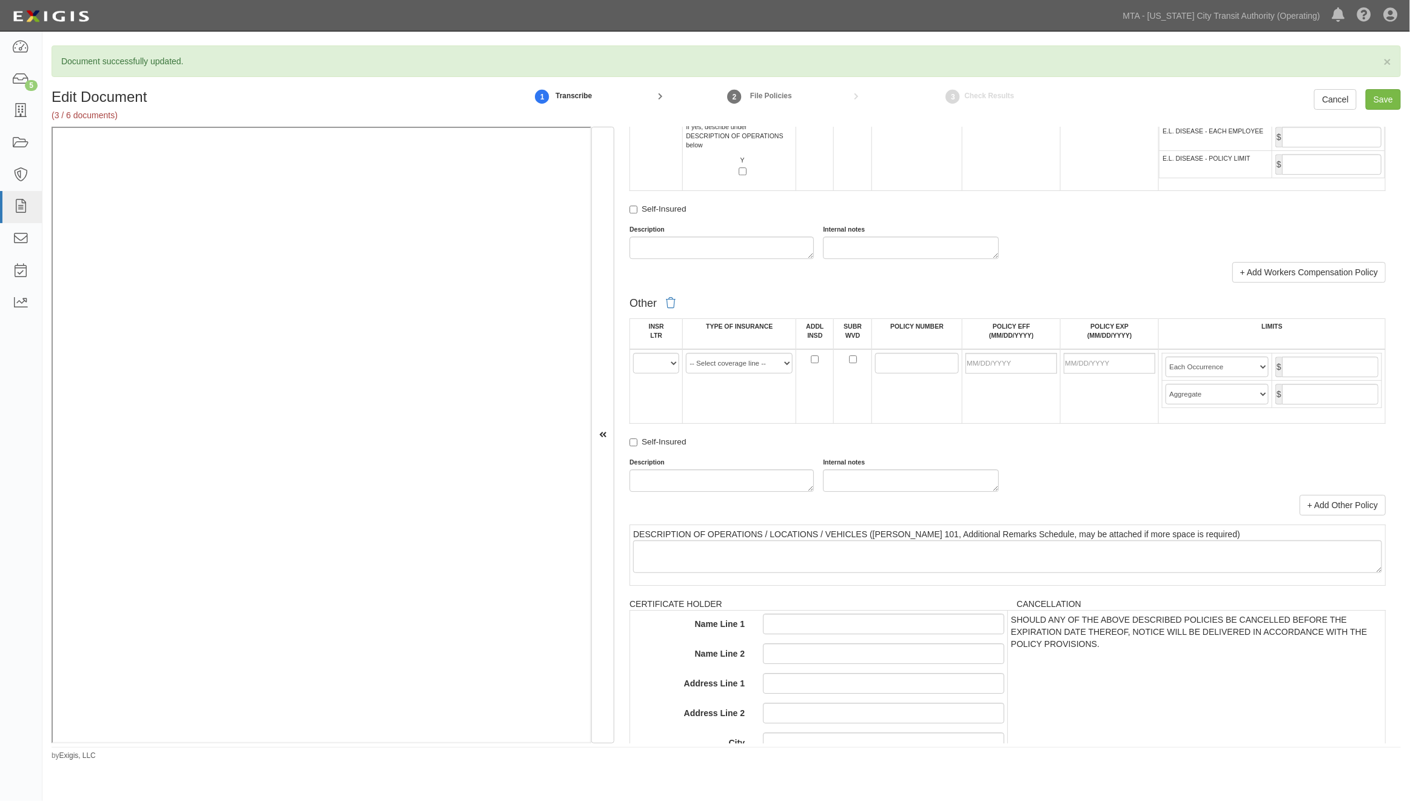
scroll to position [2021, 0]
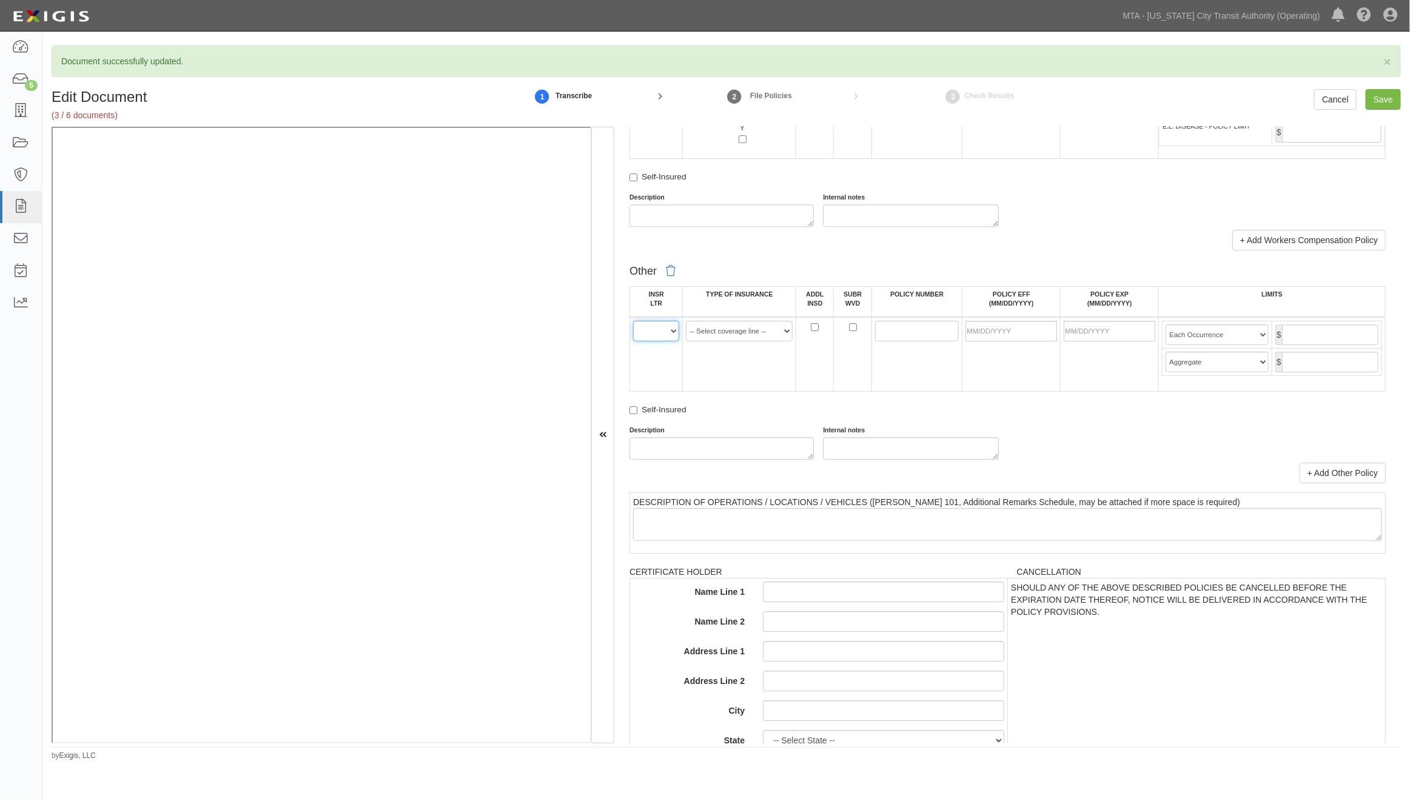
click at [655, 341] on select "A B C D E F" at bounding box center [656, 331] width 46 height 21
select select "A"
click at [633, 341] on select "A B C D E F" at bounding box center [656, 331] width 46 height 21
click at [709, 341] on select "-- Select coverage line -- Asbestos Abatement Auto Physical Damage Aviation Lia…" at bounding box center [739, 331] width 107 height 21
select select "14"
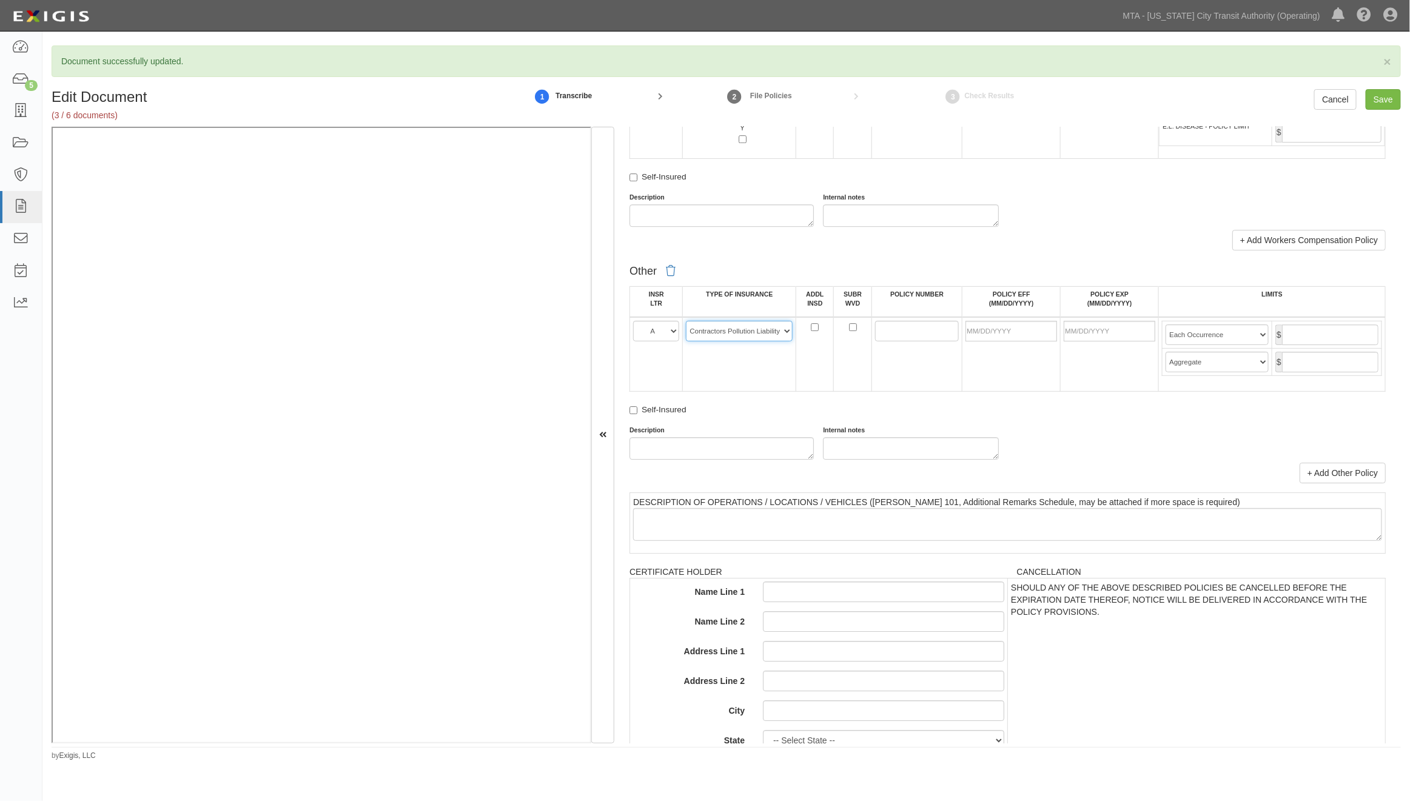
click at [686, 341] on select "-- Select coverage line -- Asbestos Abatement Auto Physical Damage Aviation Lia…" at bounding box center [739, 331] width 107 height 21
paste input "ECPO1542540"
type input "ECPO1542540"
click at [986, 341] on input "POLICY EFF (MM/DD/YYYY)" at bounding box center [1011, 331] width 92 height 21
type input "01/29/2025"
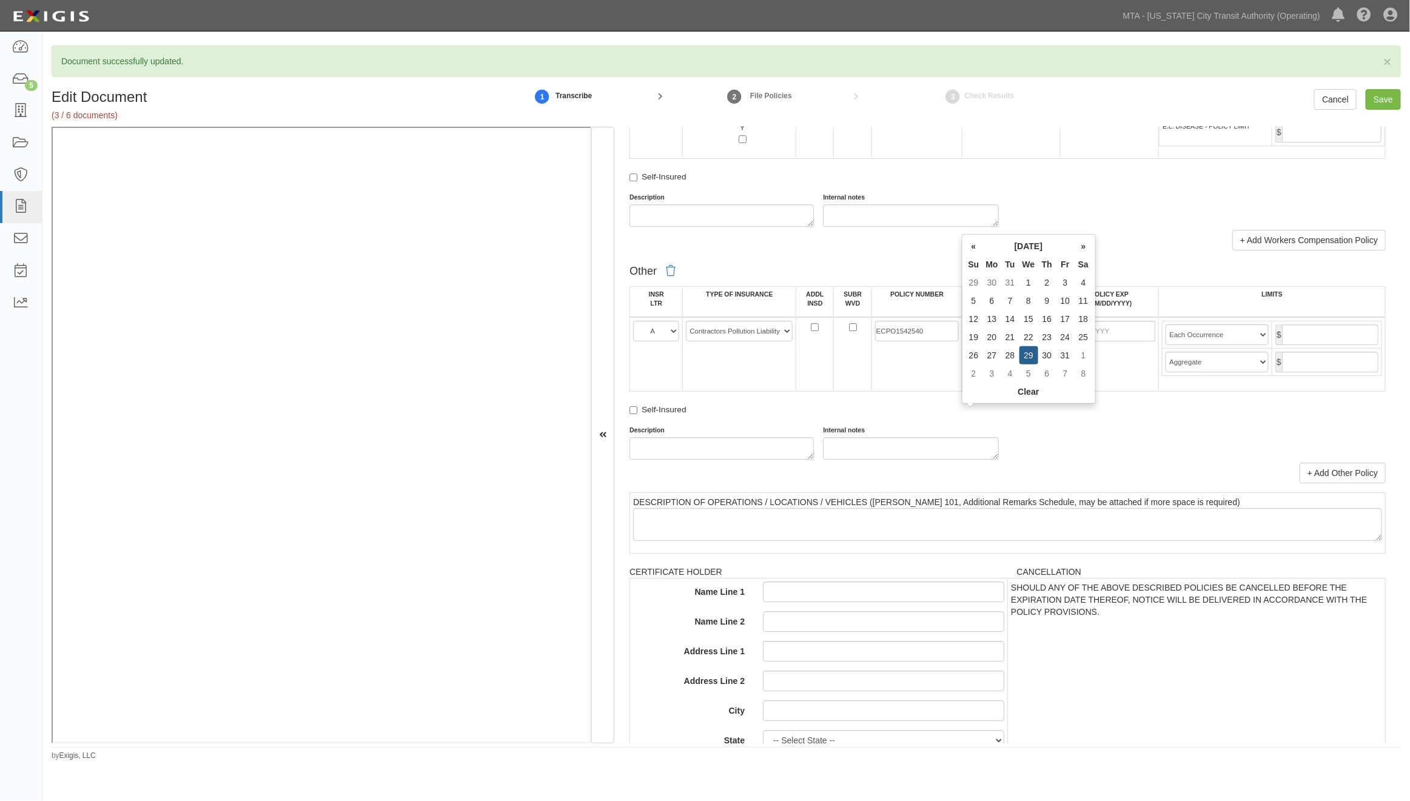
type input "01/29/2026"
click at [1062, 460] on div "Description Internal notes" at bounding box center [1007, 443] width 774 height 34
click at [1062, 345] on input "text" at bounding box center [1330, 334] width 96 height 21
type input "2,000,000"
click at [1062, 372] on input "text" at bounding box center [1330, 362] width 96 height 21
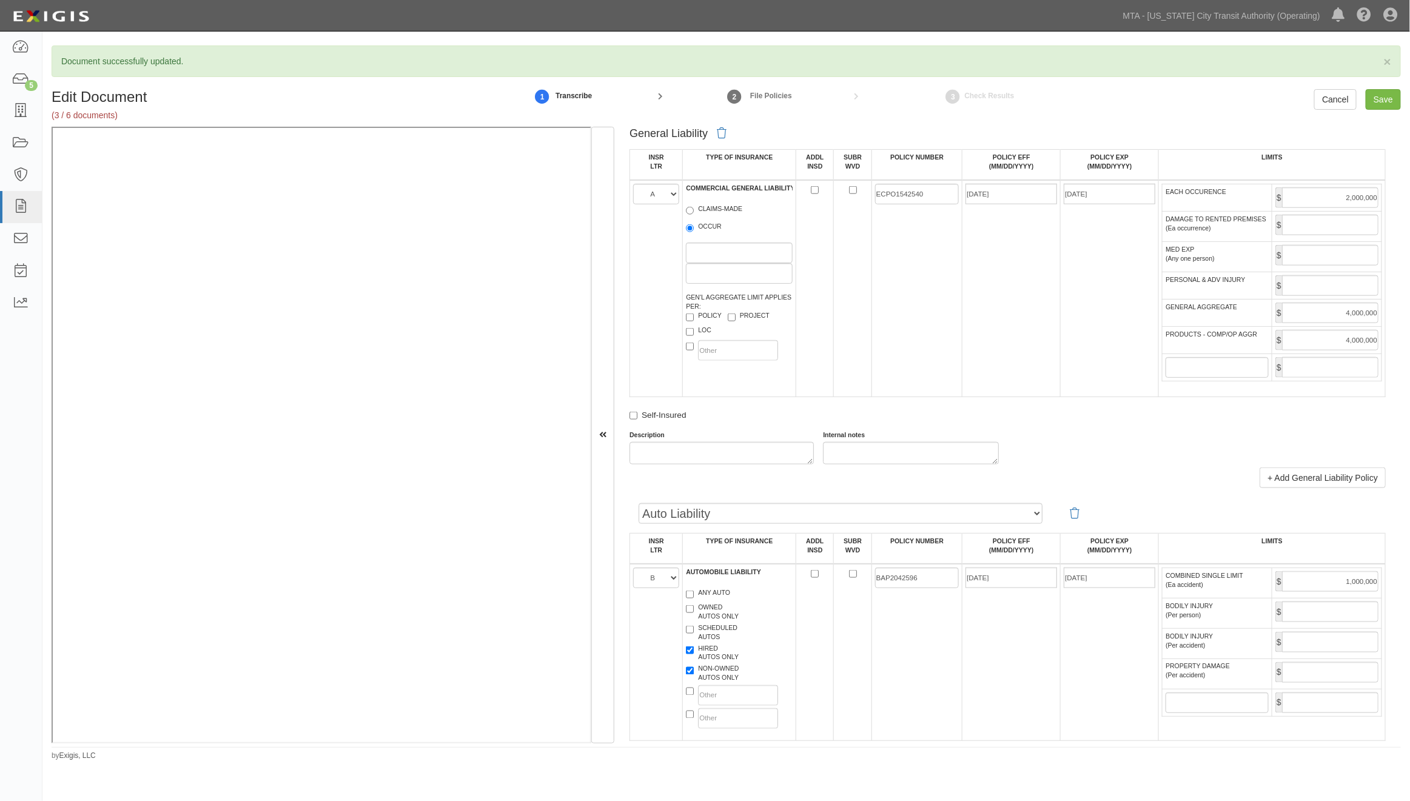
scroll to position [943, 0]
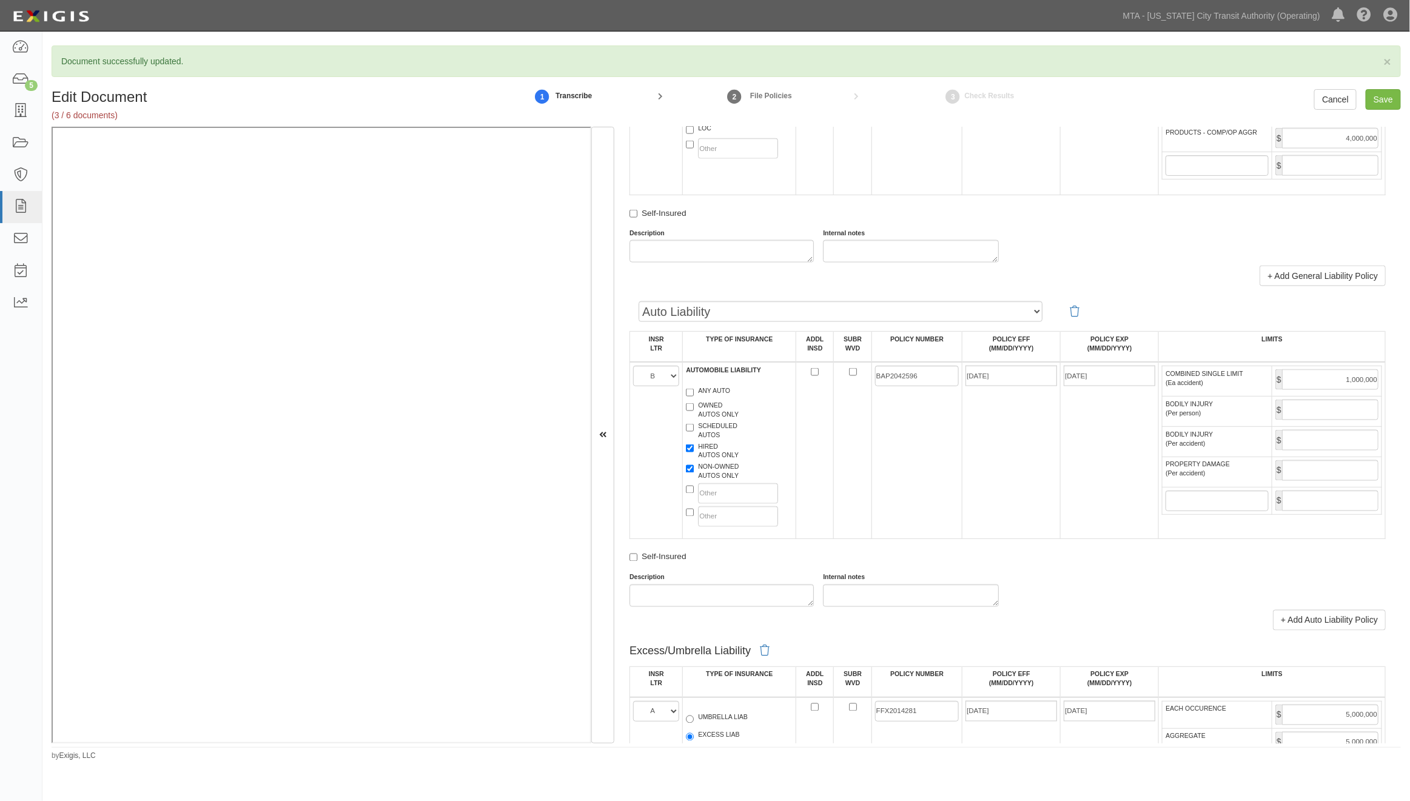
type input "2,000,000"
click at [746, 322] on select "Auto Liability Auto Liability with CA9948 Auto Liability with MCS90 Auto Liabil…" at bounding box center [841, 311] width 404 height 21
select select "111"
click at [639, 322] on select "Auto Liability Auto Liability with CA9948 Auto Liability with MCS90 Auto Liabil…" at bounding box center [841, 311] width 404 height 21
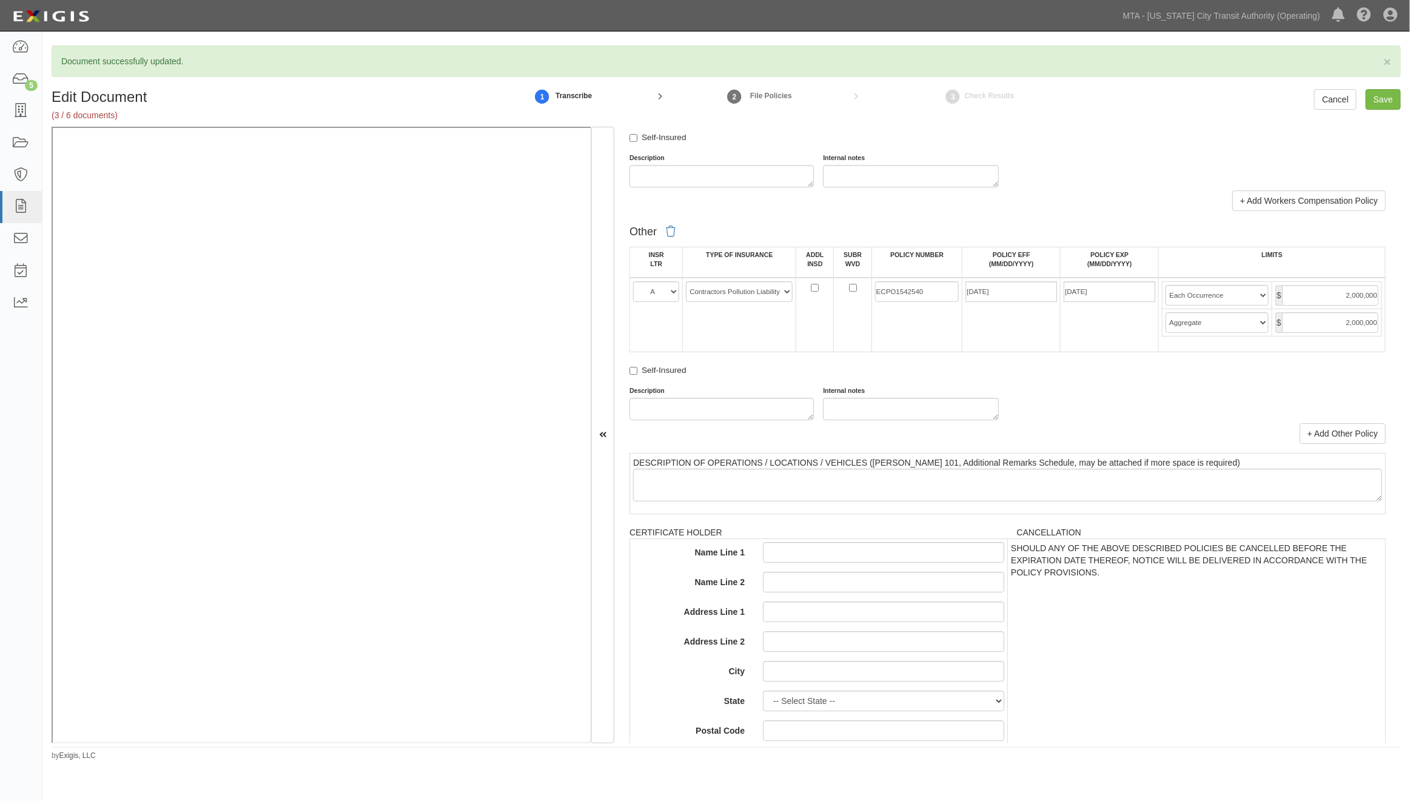
scroll to position [2088, 0]
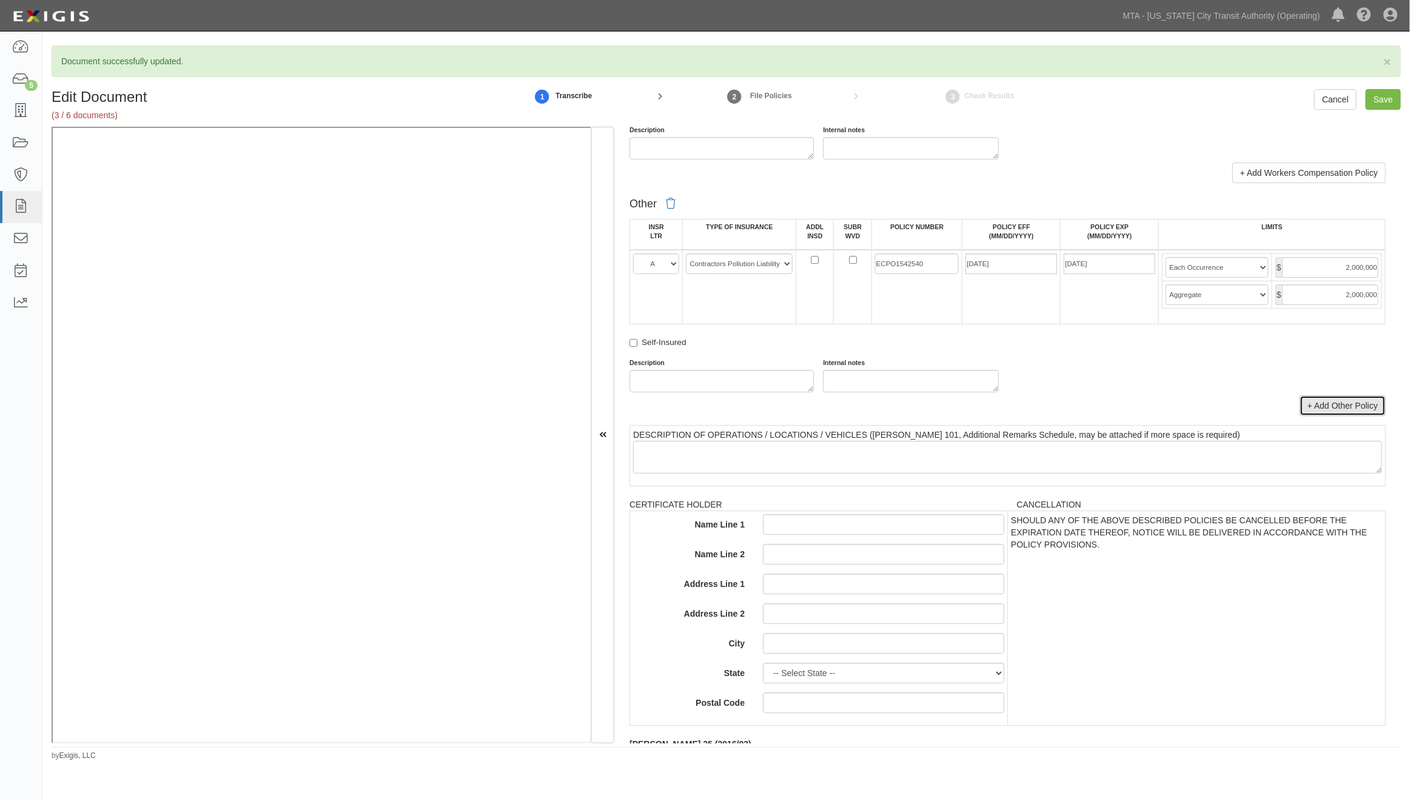
click at [1062, 416] on link "+ Add Other Policy" at bounding box center [1342, 405] width 86 height 21
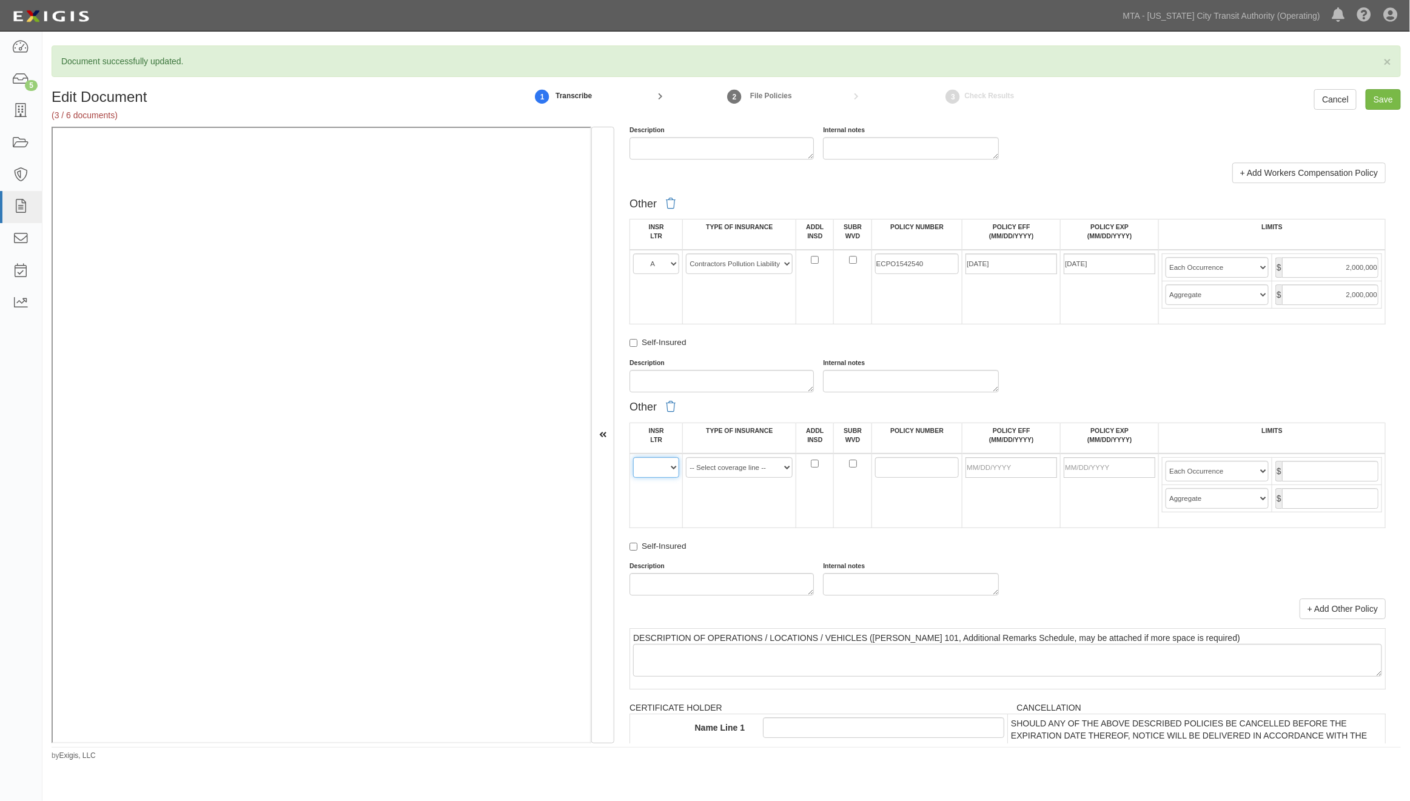
click at [651, 478] on select "A B C D E F" at bounding box center [656, 467] width 46 height 21
select select "A"
click at [633, 478] on select "A B C D E F" at bounding box center [656, 467] width 46 height 21
click at [706, 478] on select "-- Select coverage line -- Asbestos Abatement Auto Physical Damage Aviation Lia…" at bounding box center [739, 467] width 107 height 21
select select "44"
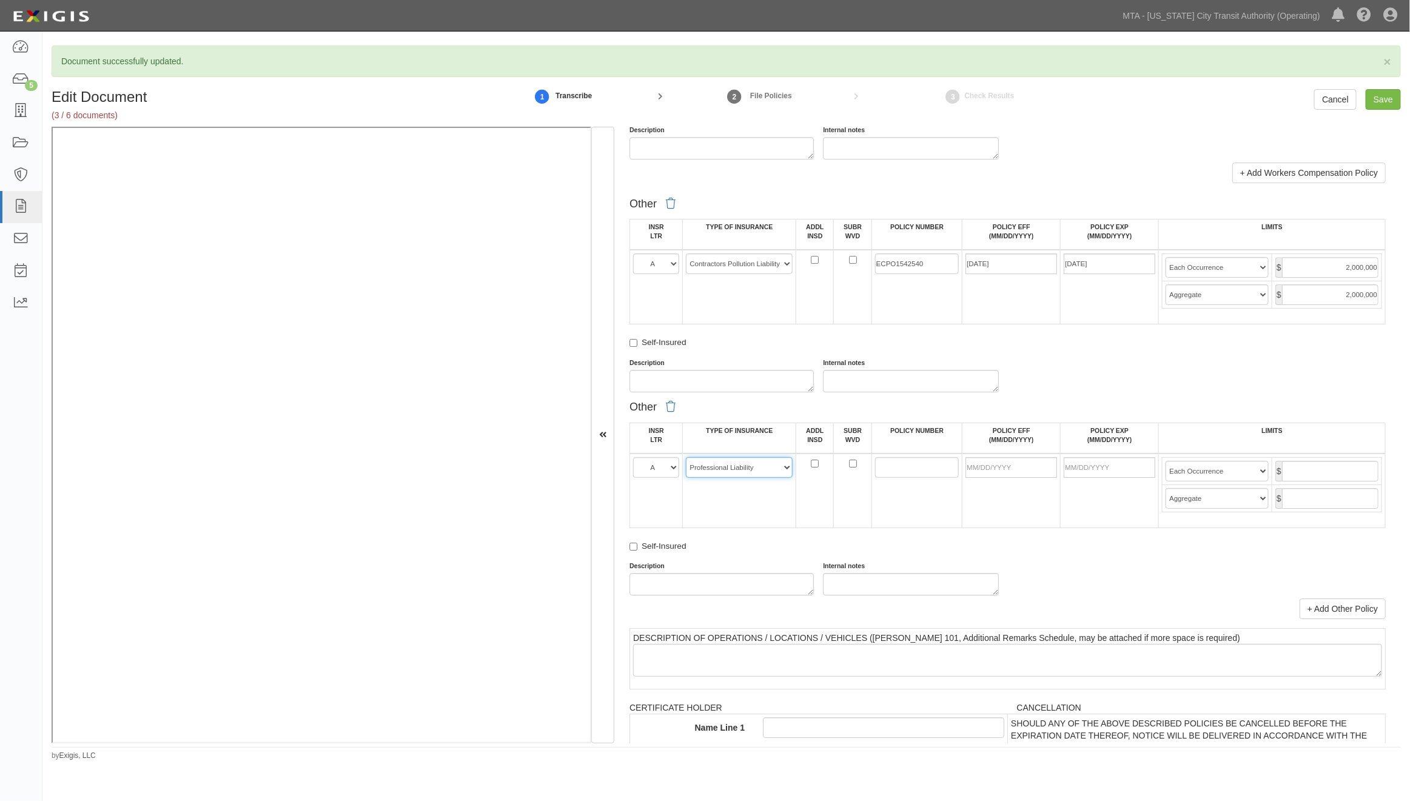
click at [686, 478] on select "-- Select coverage line -- Asbestos Abatement Auto Physical Damage Aviation Lia…" at bounding box center [739, 467] width 107 height 21
paste input "ECPO1542540"
type input "ECPO1542540"
click at [980, 478] on input "POLICY EFF (MM/DD/YYYY)" at bounding box center [1011, 467] width 92 height 21
type input "01/29/2025"
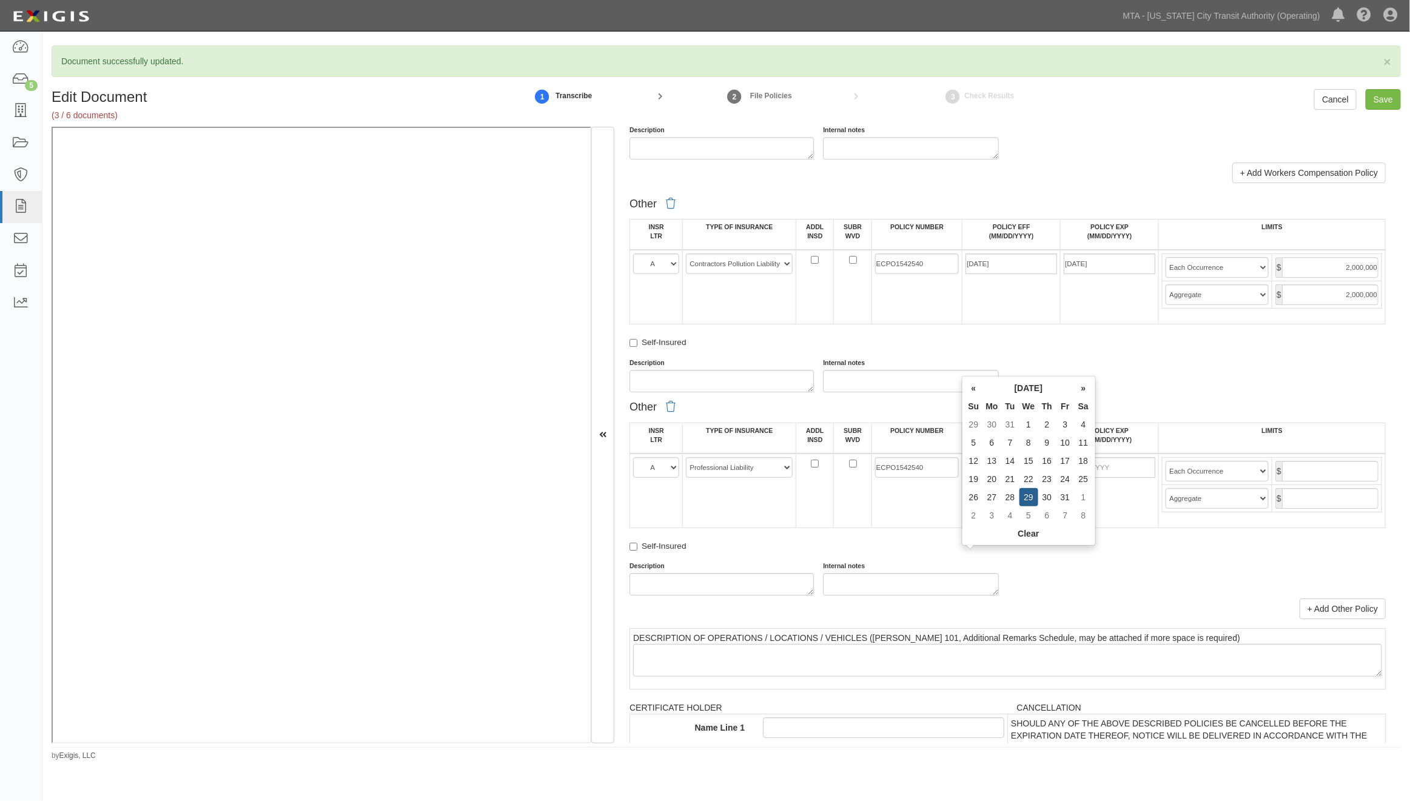
type input "01/29/2026"
click at [1062, 528] on td "01/29/2026" at bounding box center [1110, 491] width 98 height 75
click at [1062, 481] on input "text" at bounding box center [1330, 471] width 96 height 21
type input "2,000,000"
click at [1062, 509] on input "text" at bounding box center [1330, 498] width 96 height 21
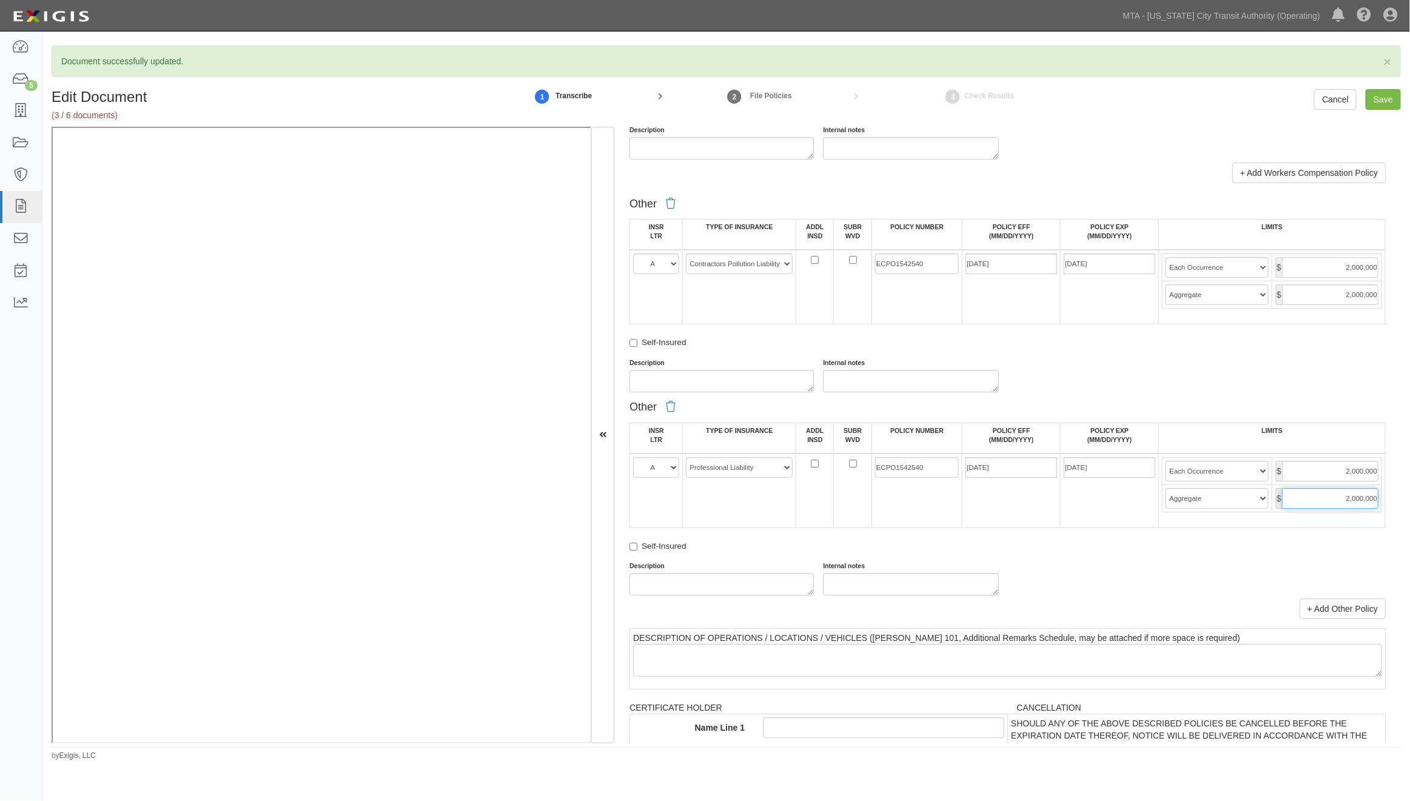
type input "2,000,000"
click at [1062, 104] on input "Save" at bounding box center [1383, 99] width 35 height 21
type input "2000000"
type input "4000000"
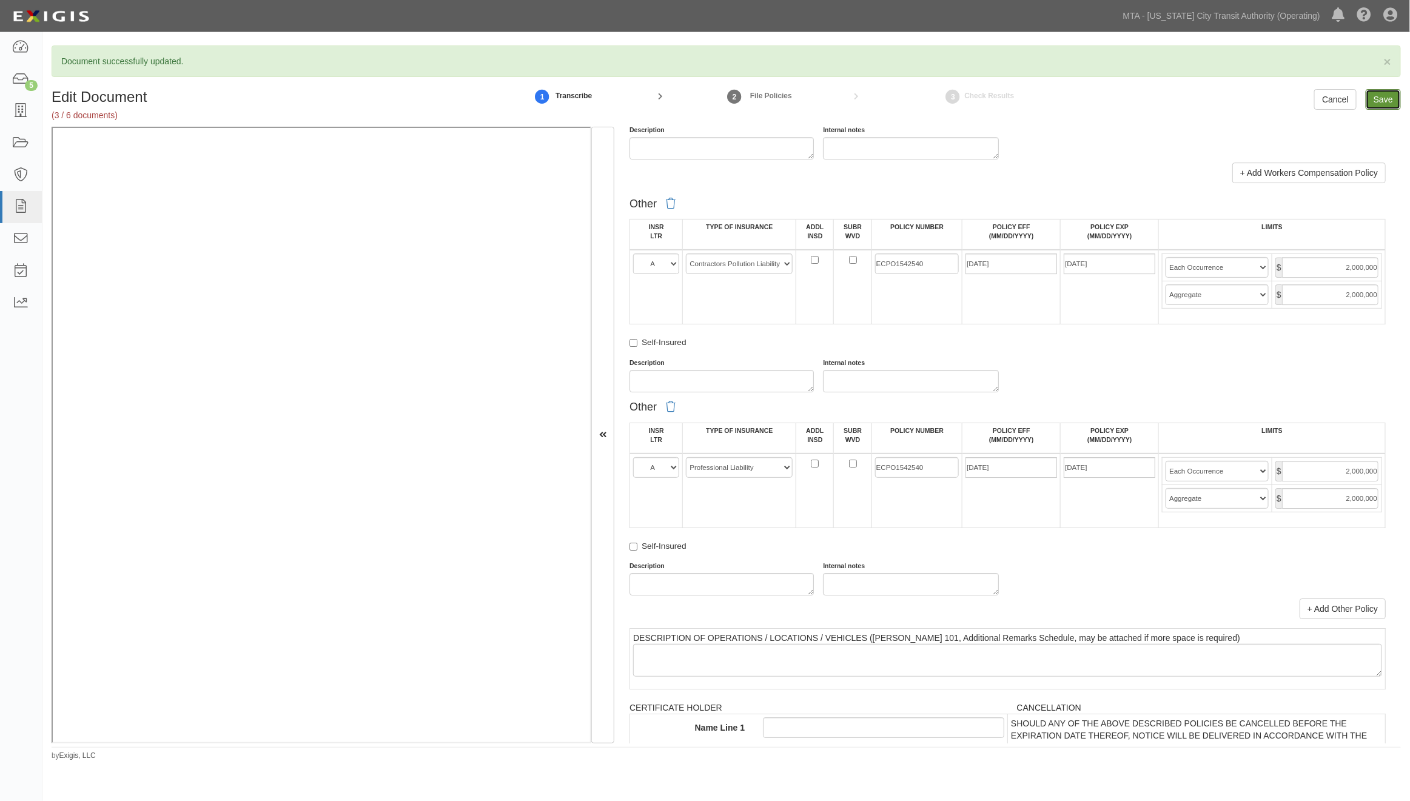
type input "1000000"
type input "5000000"
type input "2000000"
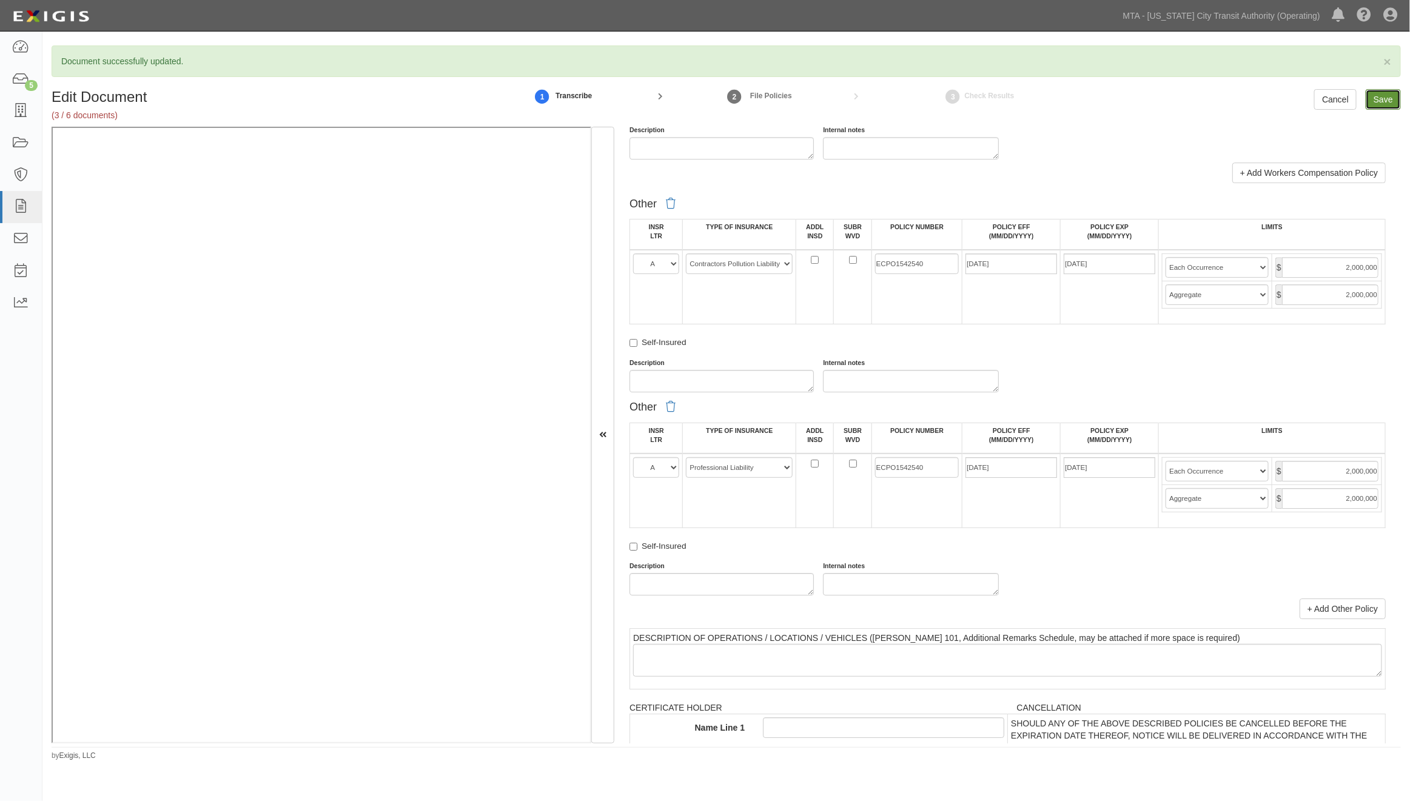
type input "2000000"
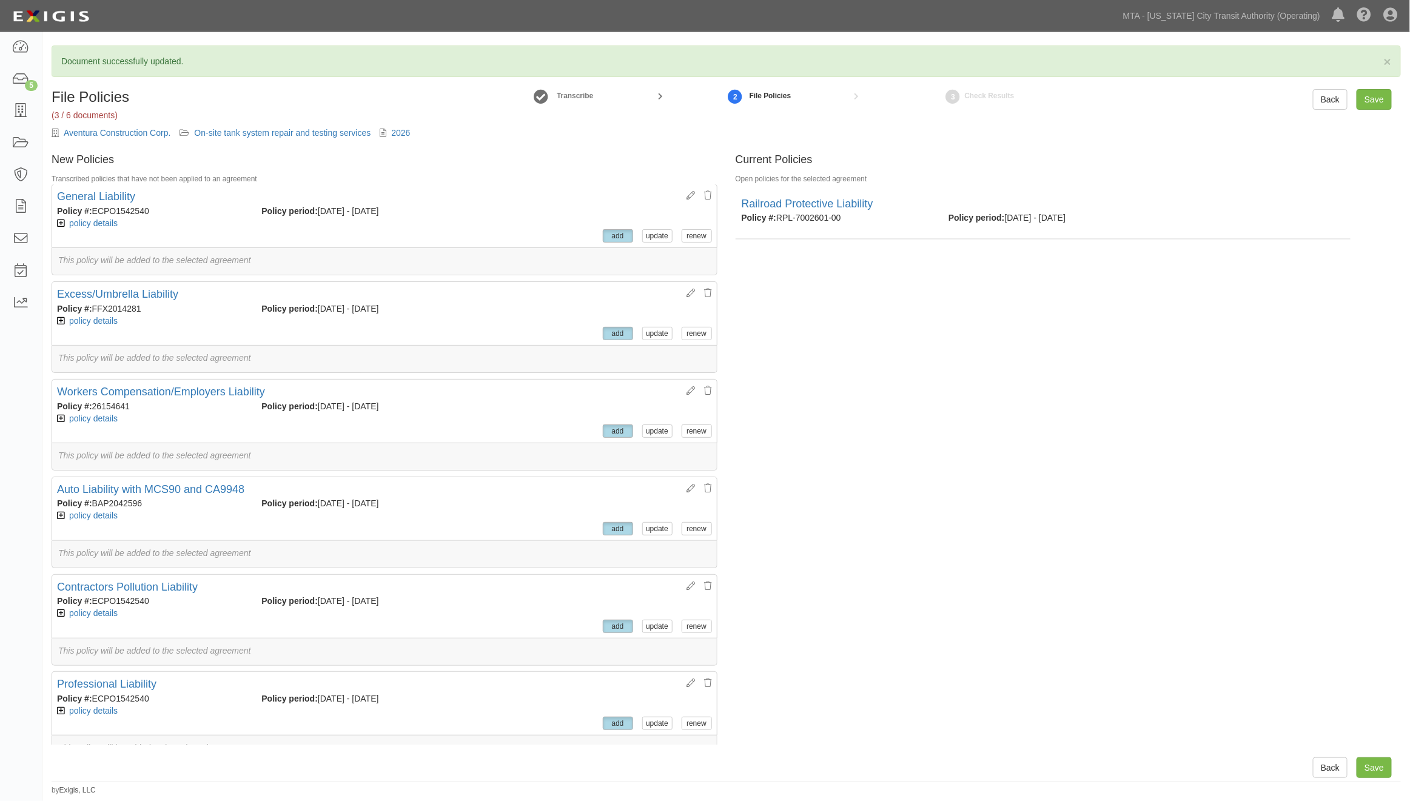
scroll to position [24, 0]
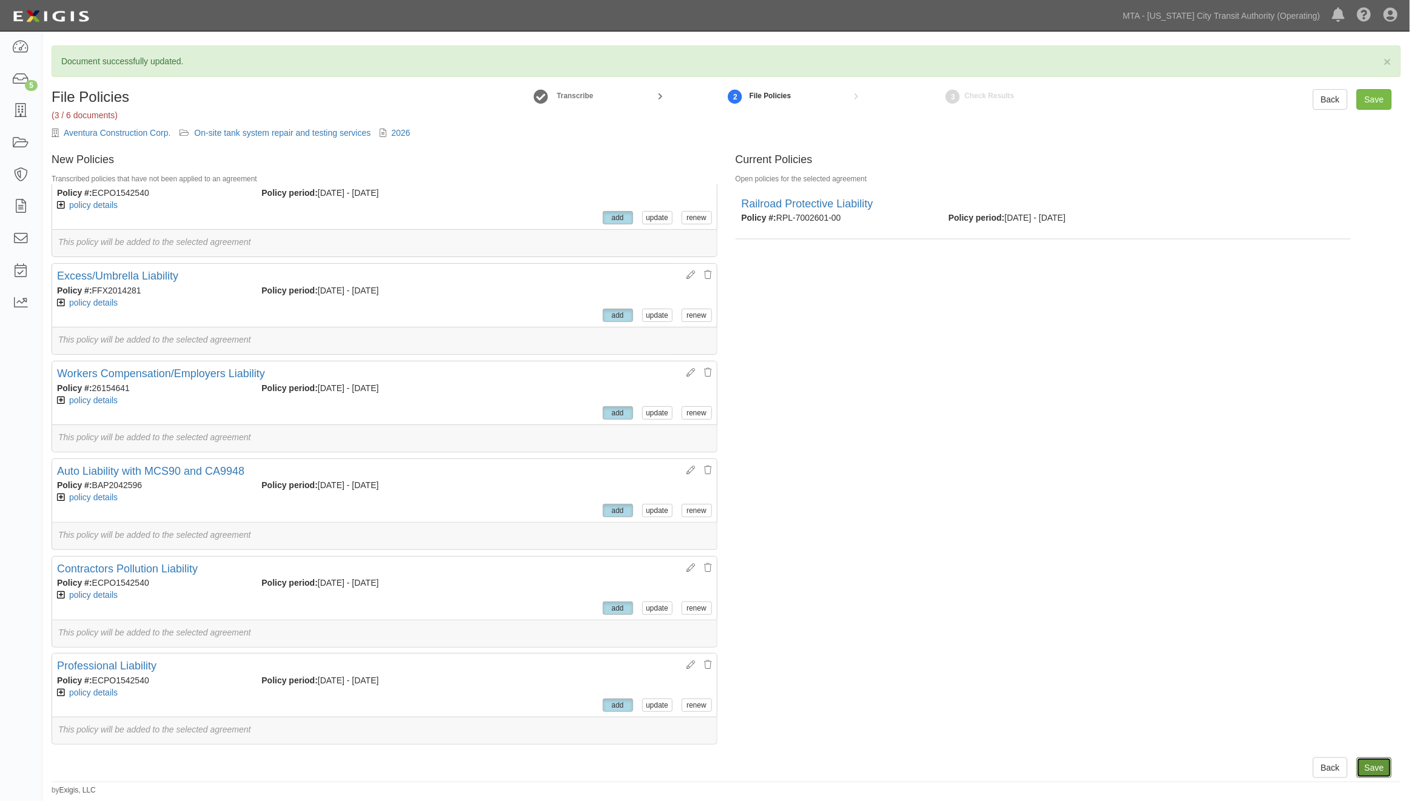
click at [1370, 763] on input "Save" at bounding box center [1373, 767] width 35 height 21
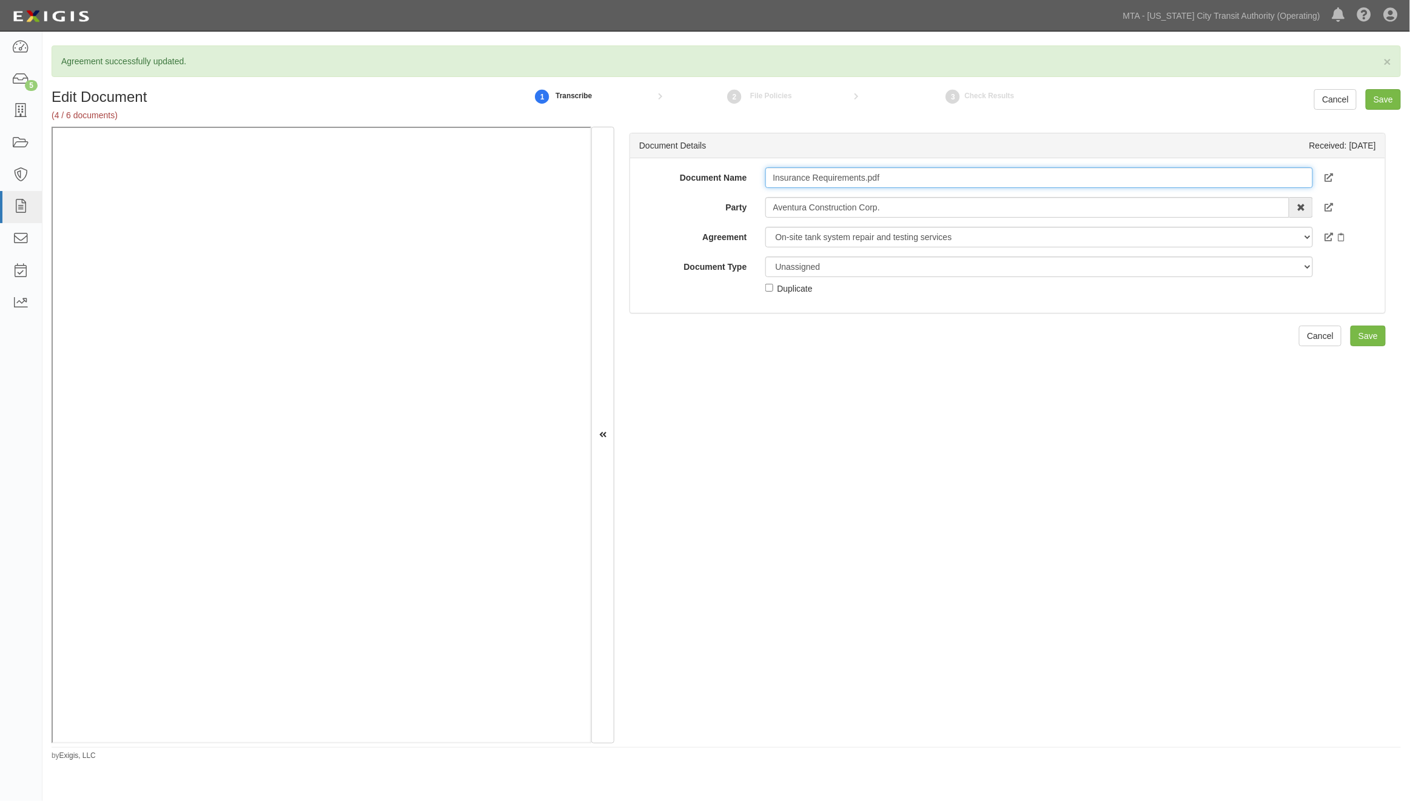
drag, startPoint x: 865, startPoint y: 179, endPoint x: 949, endPoint y: 190, distance: 85.1
click at [949, 190] on div "Document Name Insurance Requirements.pdf Party Aventura Construction Corp. 10-2…" at bounding box center [1007, 230] width 737 height 127
type input "Insurance Requirements"
click at [832, 266] on select "Unassigned Binder Cancellation Notice Certificate Contract Endorsement Insuranc…" at bounding box center [1039, 266] width 548 height 21
select select "RequirementDetail"
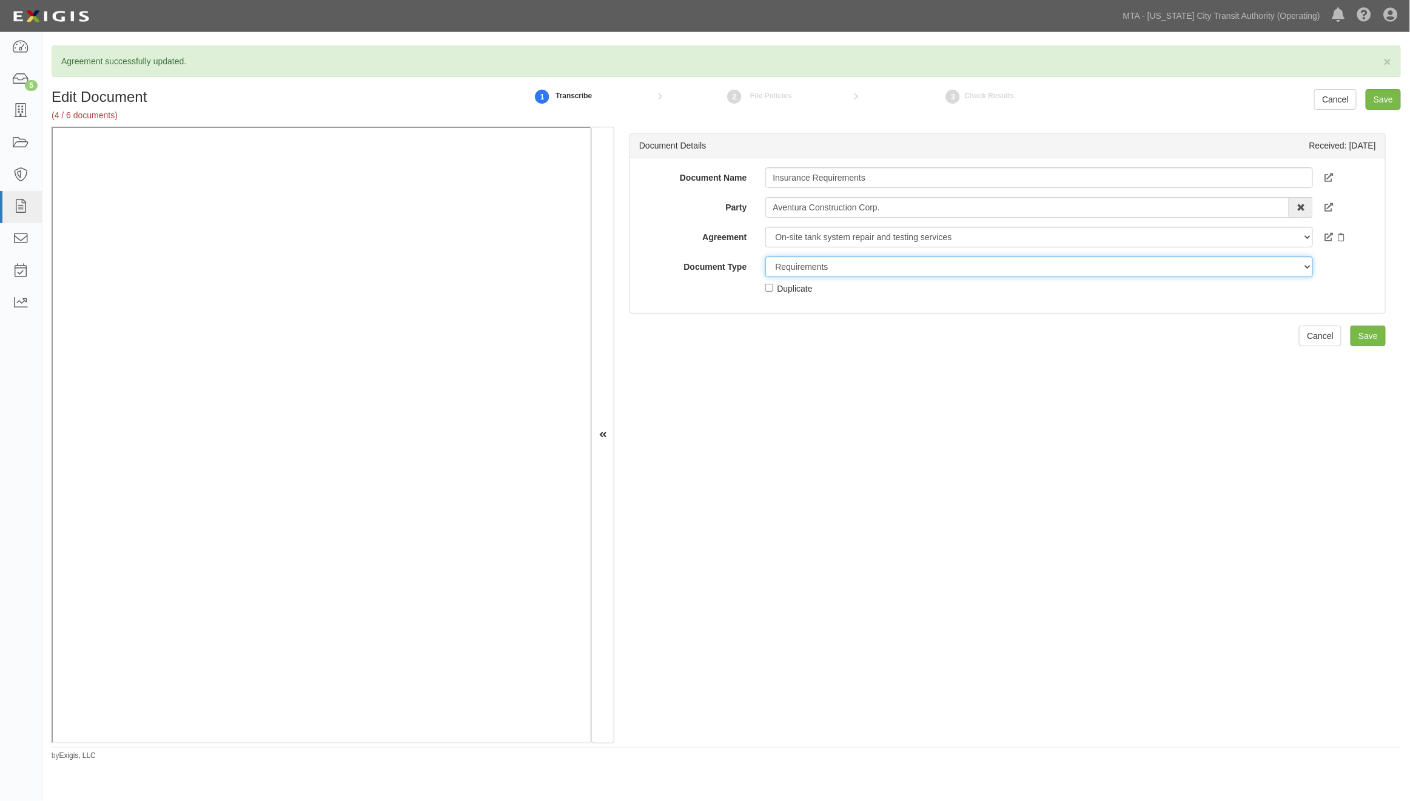
click at [765, 256] on select "Unassigned Binder Cancellation Notice Certificate Contract Endorsement Insuranc…" at bounding box center [1039, 266] width 548 height 21
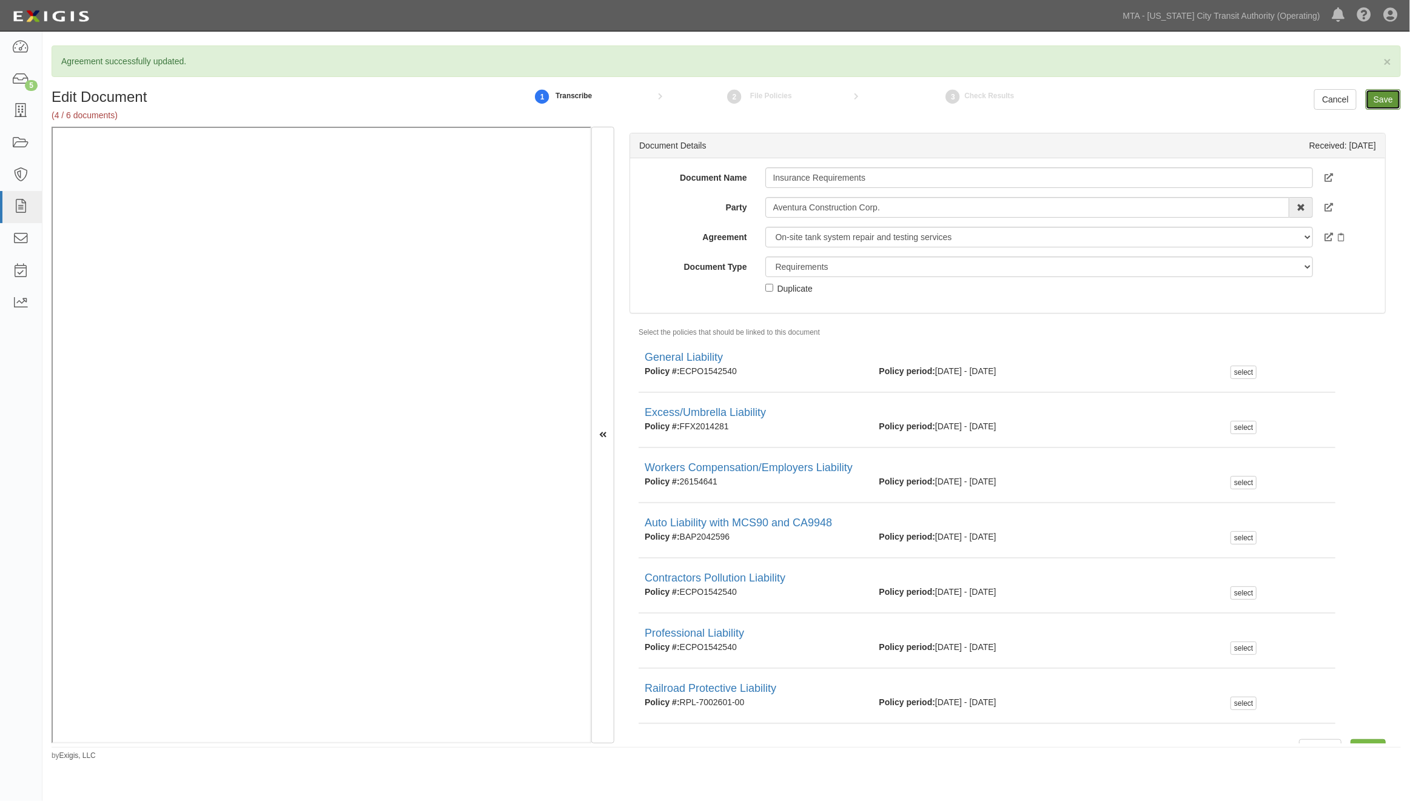
click at [1375, 103] on input "Save" at bounding box center [1383, 99] width 35 height 21
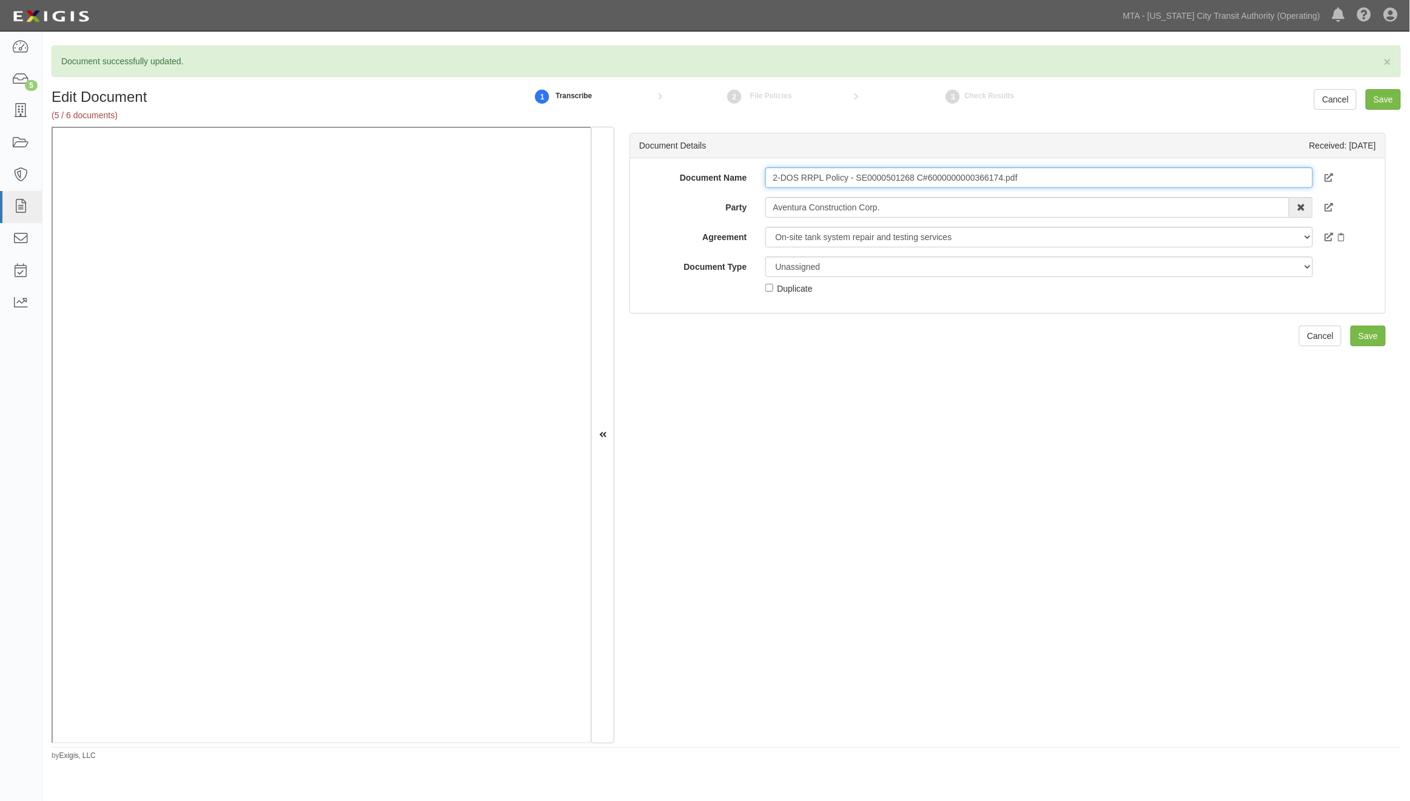
click at [1051, 178] on input "2-DOS RRPL Policy - SE0000501268 C#6000000000366174.pdf" at bounding box center [1039, 177] width 548 height 21
type input "2-DOS RRPL Policy - SE0000501268 C#6000000000366174"
click at [811, 267] on select "Unassigned Binder Cancellation Notice Certificate Contract Endorsement Insuranc…" at bounding box center [1039, 266] width 548 height 21
select select "EndorsementDetail"
click at [765, 256] on select "Unassigned Binder Cancellation Notice Certificate Contract Endorsement Insuranc…" at bounding box center [1039, 266] width 548 height 21
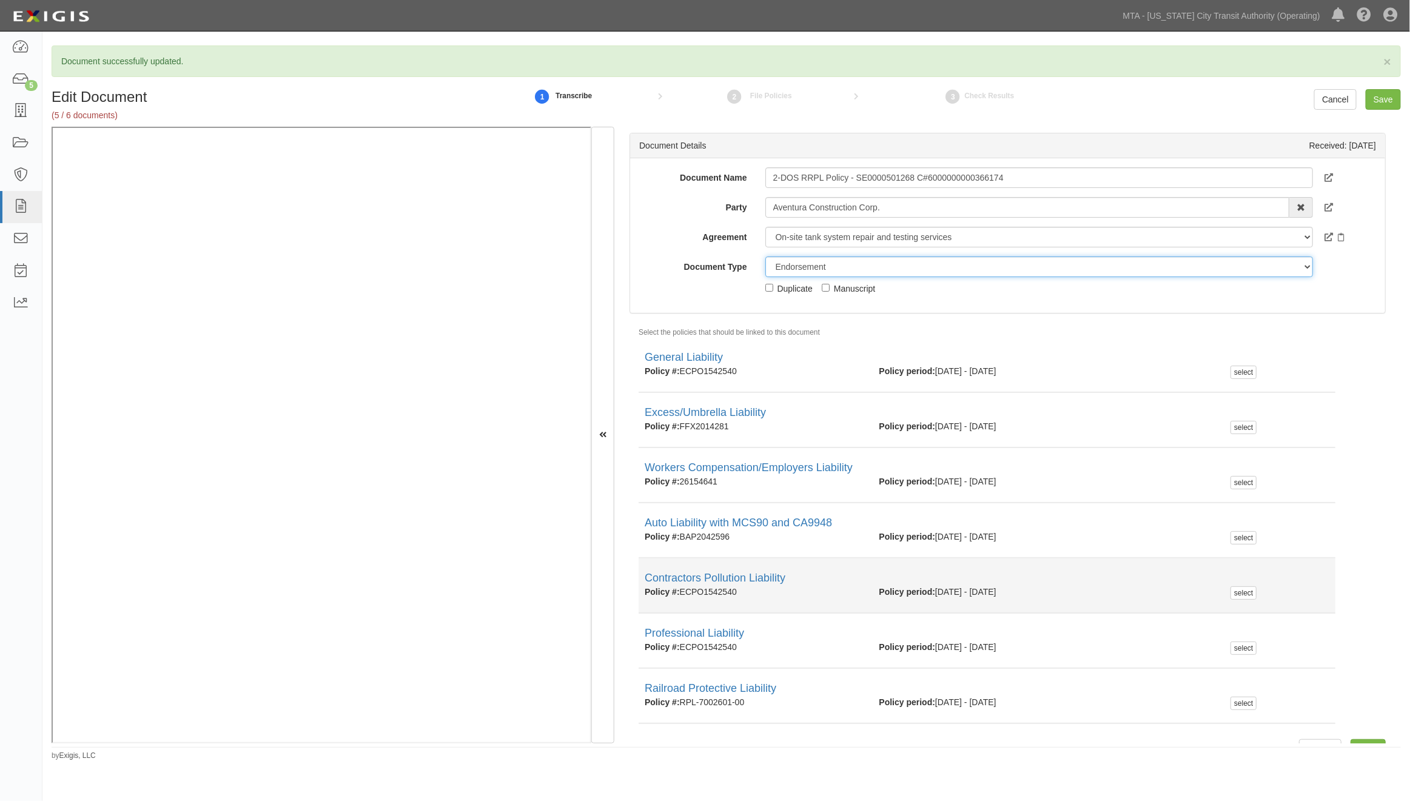
scroll to position [22, 0]
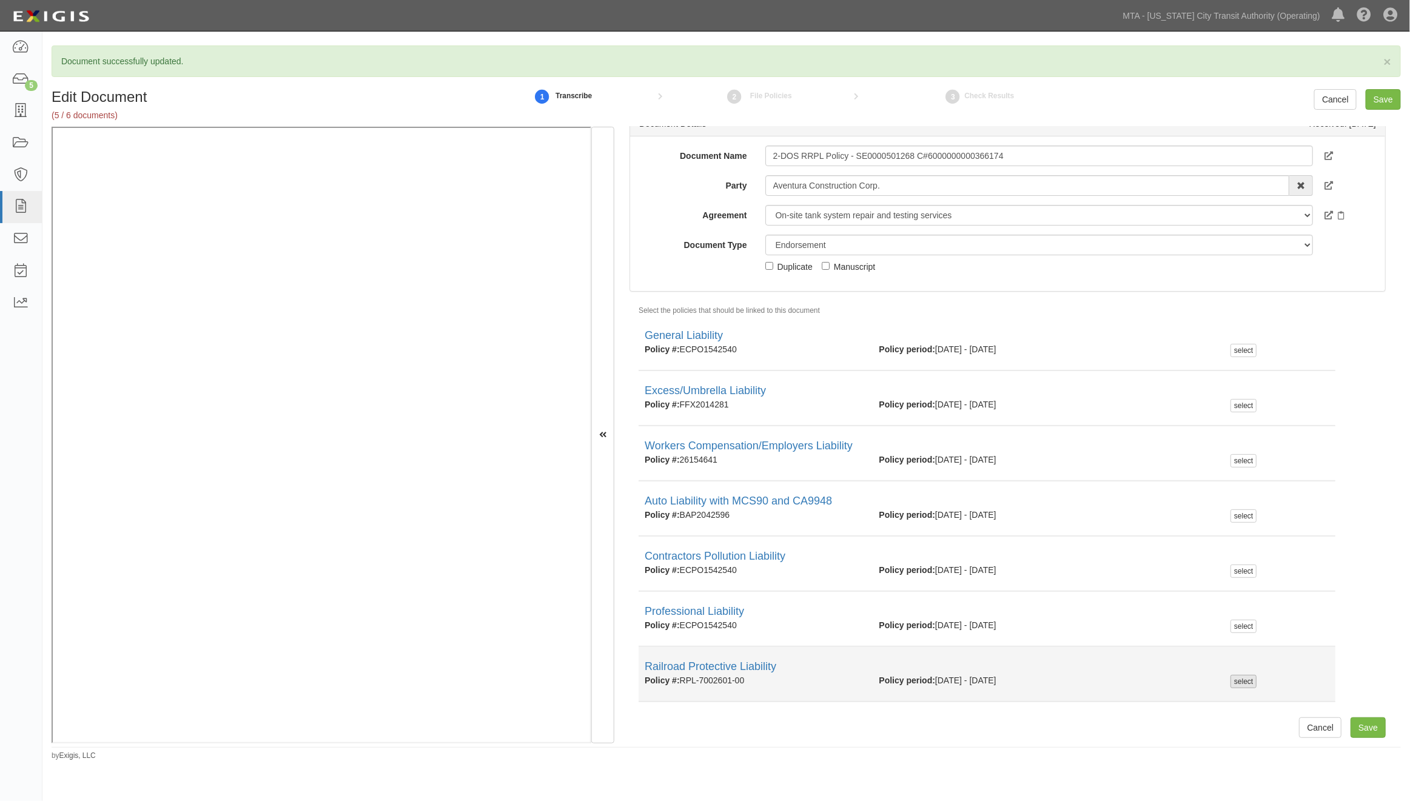
click at [1234, 680] on div "select" at bounding box center [1243, 681] width 26 height 13
checkbox input "true"
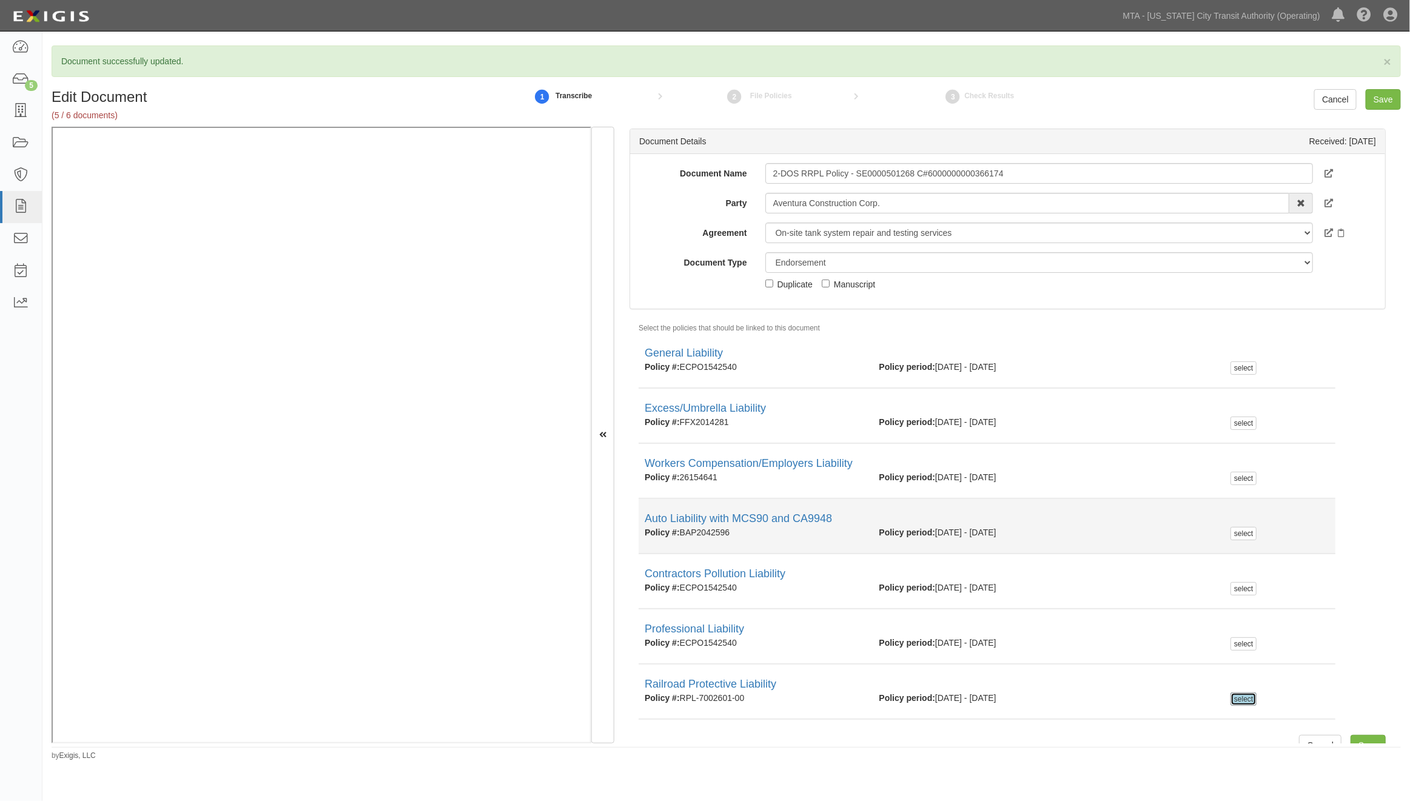
scroll to position [0, 0]
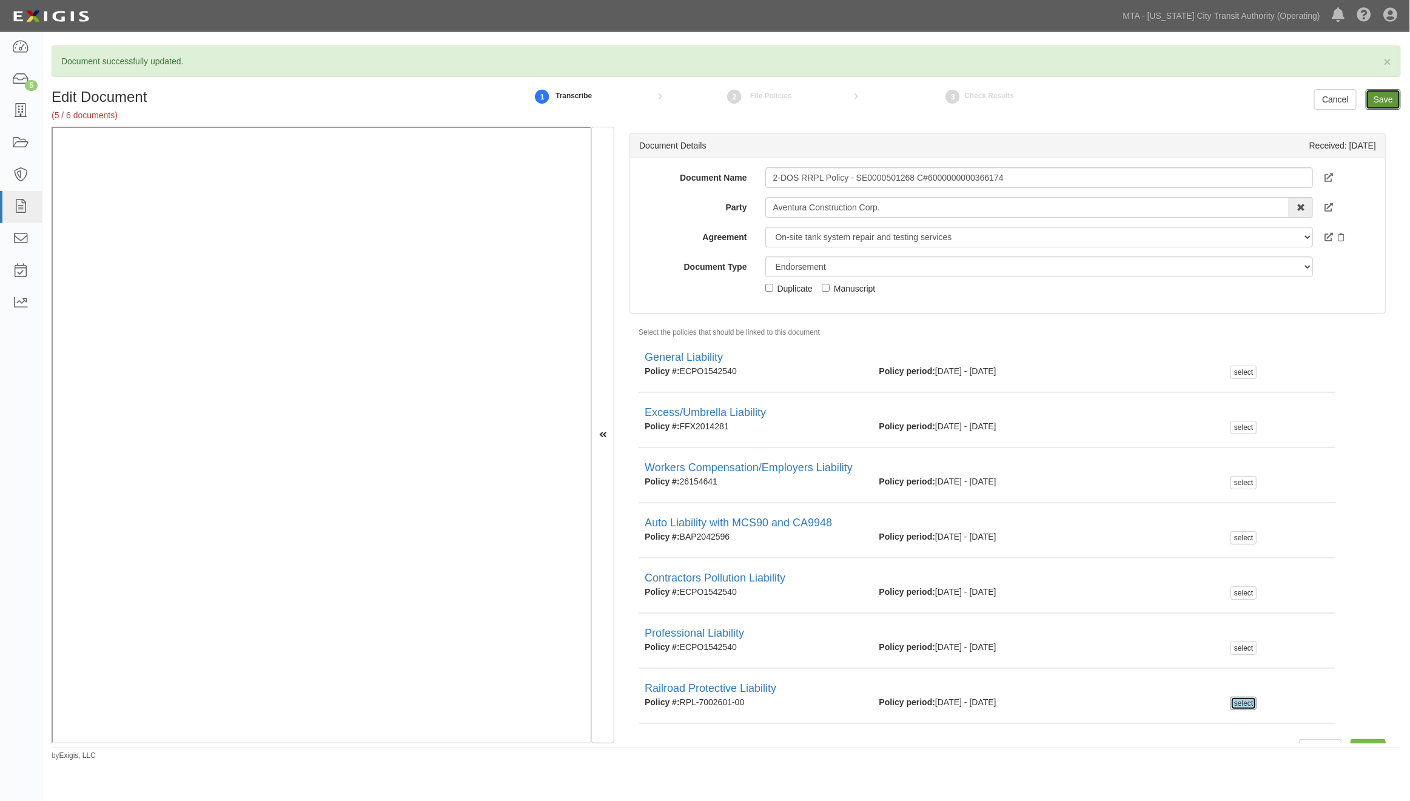
click at [1389, 98] on input "Save" at bounding box center [1383, 99] width 35 height 21
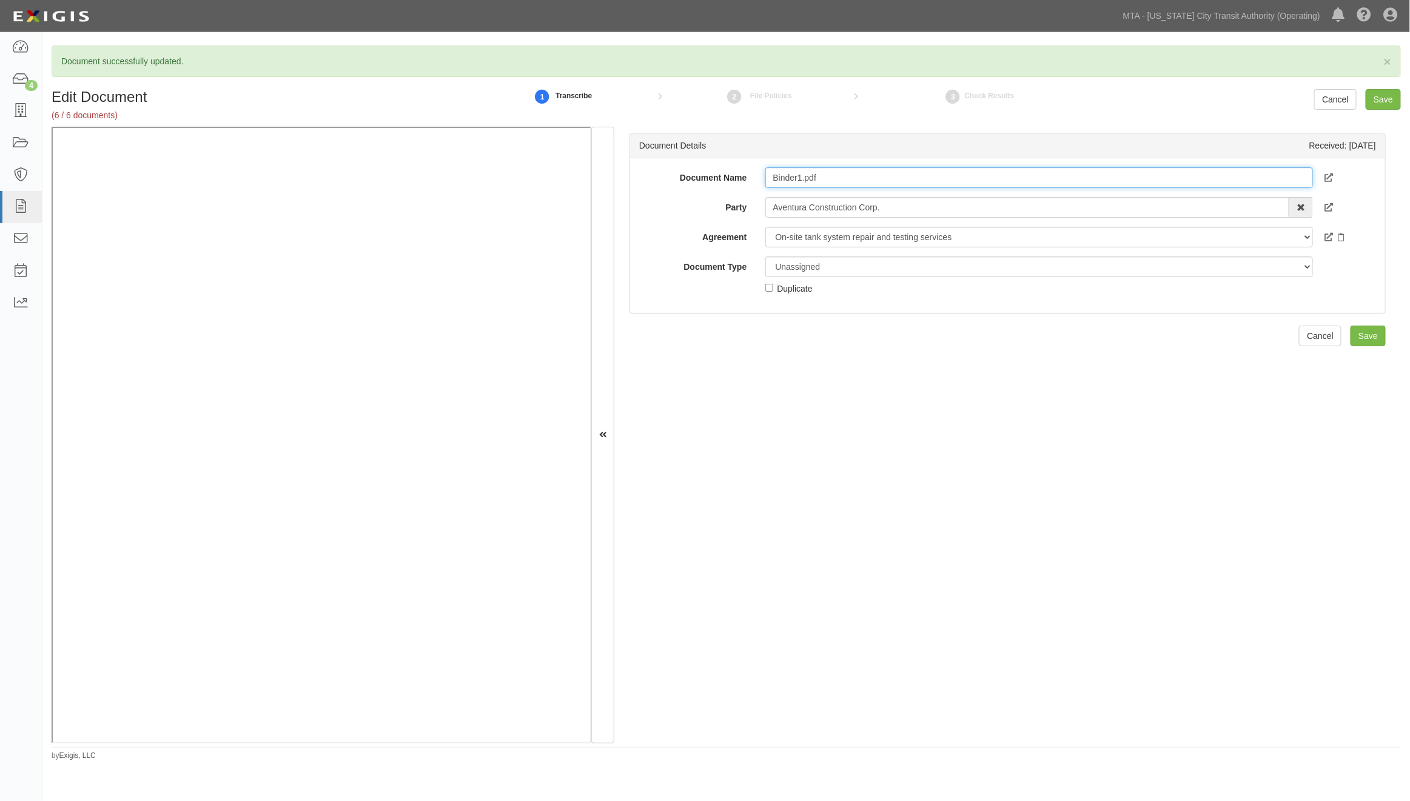
click at [774, 176] on input "Binder1.pdf" at bounding box center [1039, 177] width 548 height 21
paste input "COMMON POLICY DECLARATIONS"
type input "COMMON POLICY DECLARATIONS"
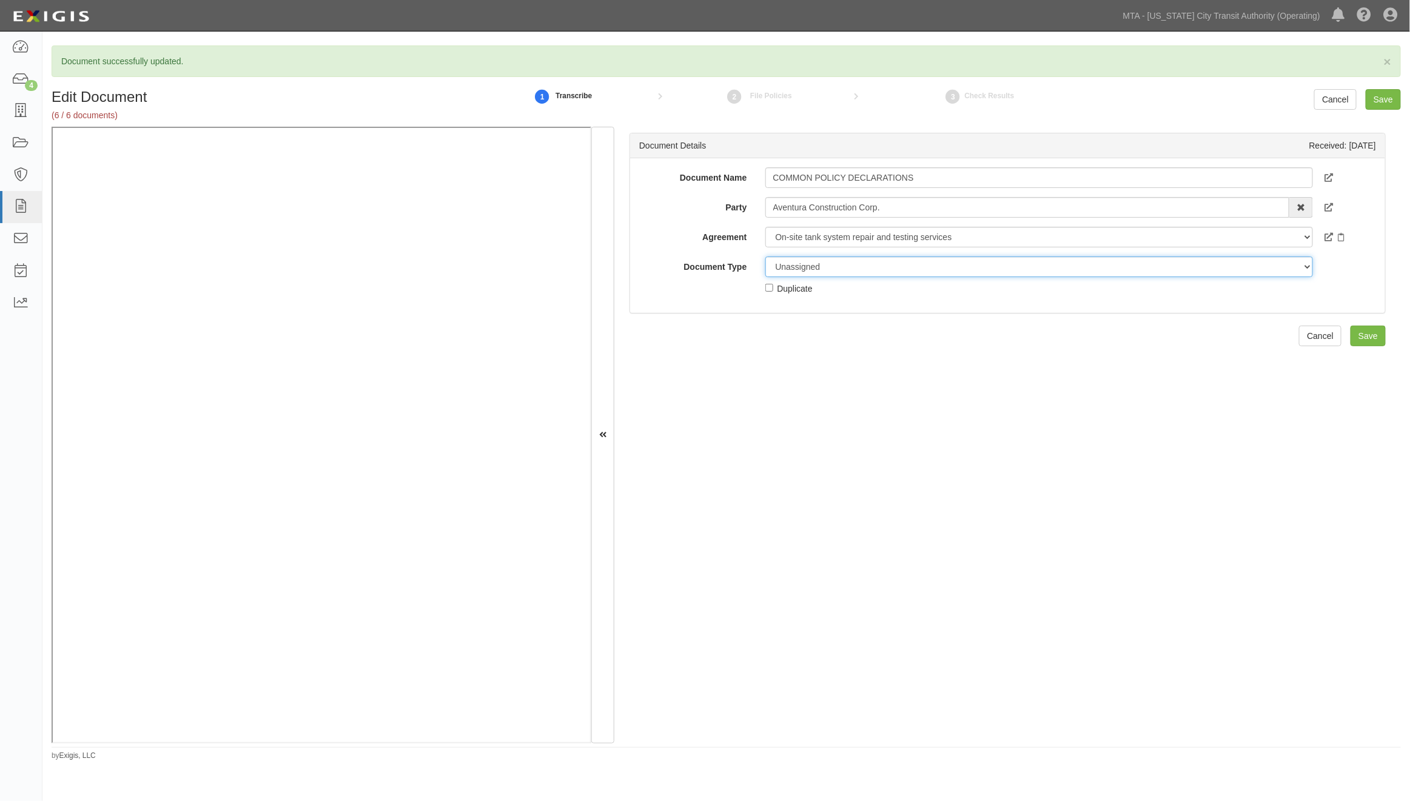
click at [796, 269] on select "Unassigned Binder Cancellation Notice Certificate Contract Endorsement Insuranc…" at bounding box center [1039, 266] width 548 height 21
select select "EndorsementDetail"
click at [765, 256] on select "Unassigned Binder Cancellation Notice Certificate Contract Endorsement Insuranc…" at bounding box center [1039, 266] width 548 height 21
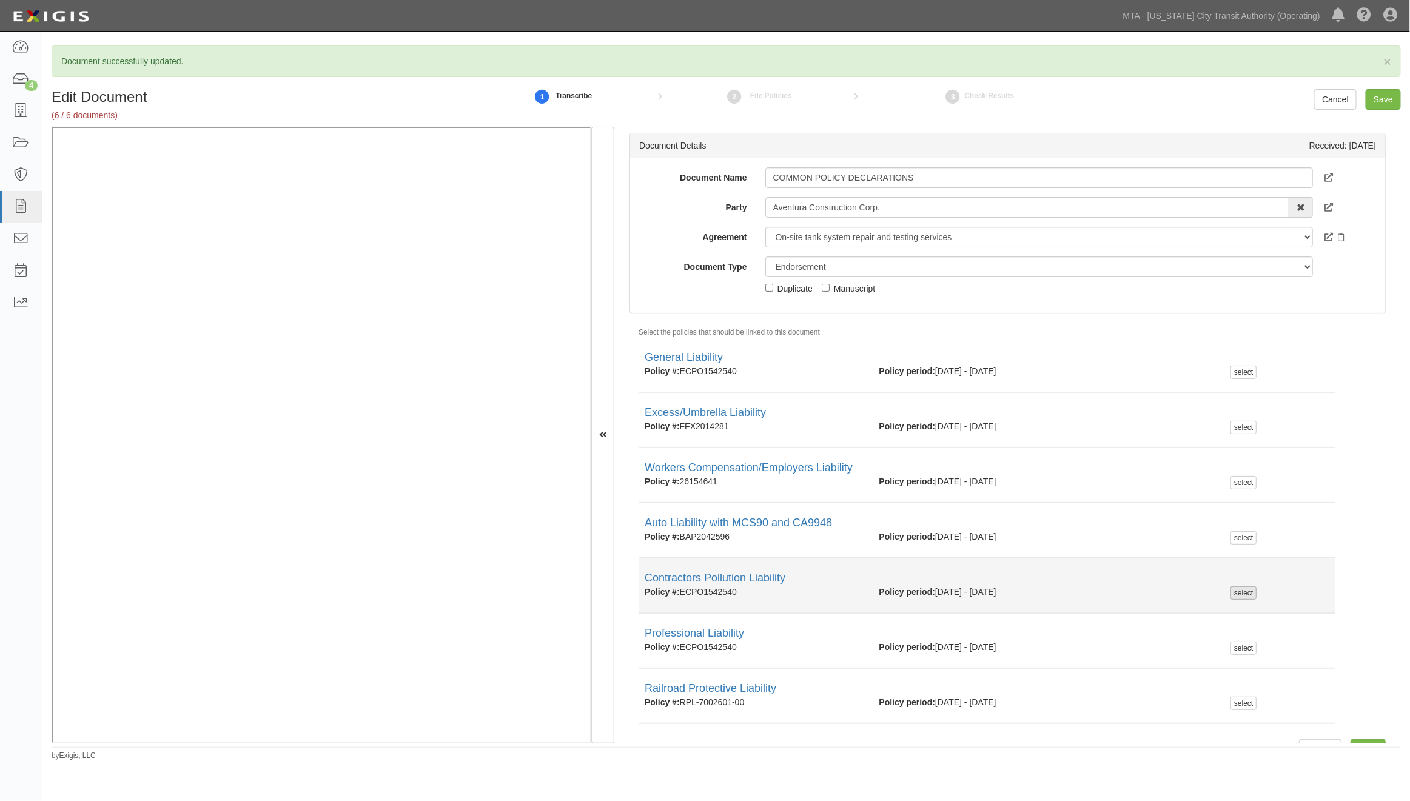
click at [1230, 597] on div "select" at bounding box center [1243, 592] width 26 height 13
checkbox input "true"
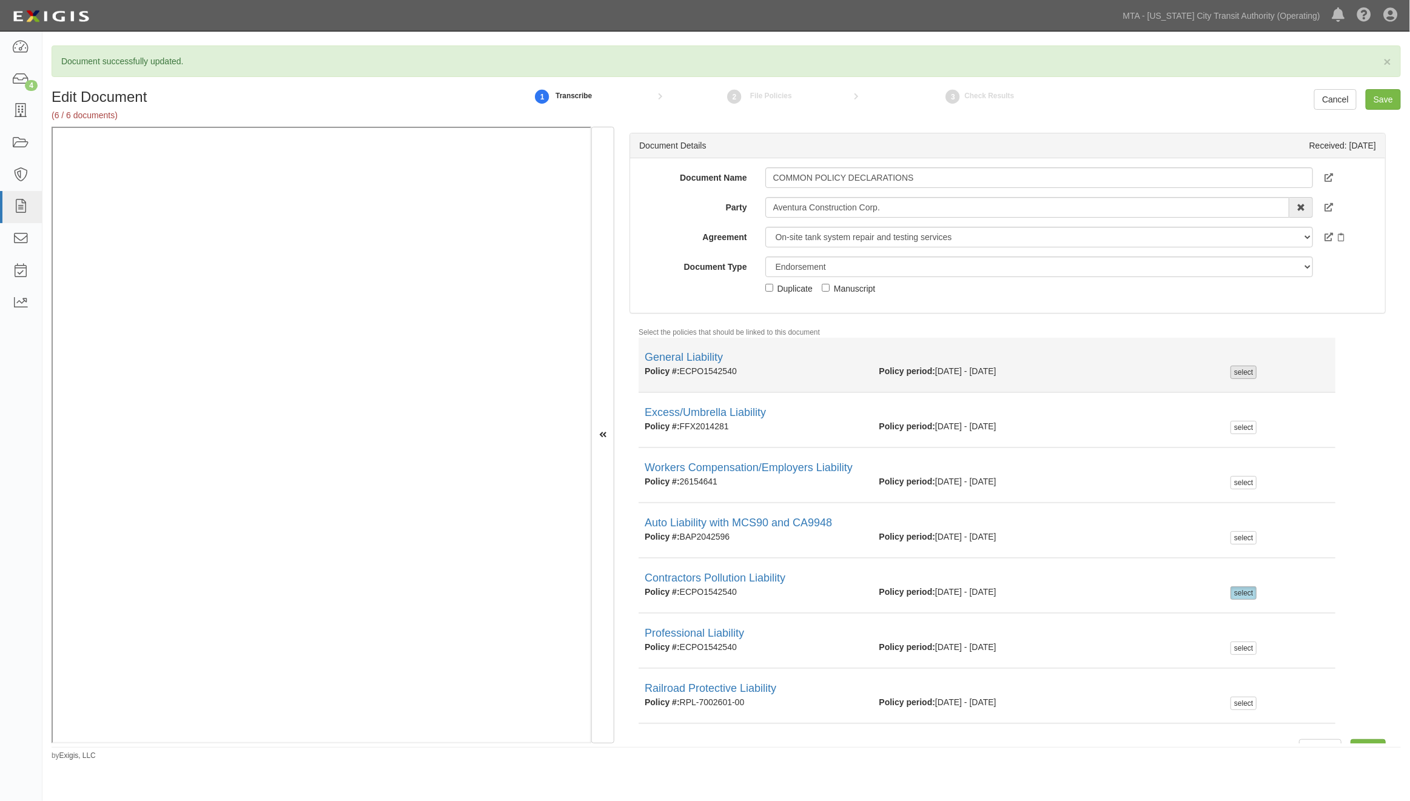
click at [1239, 374] on div "select" at bounding box center [1243, 372] width 26 height 13
checkbox input "true"
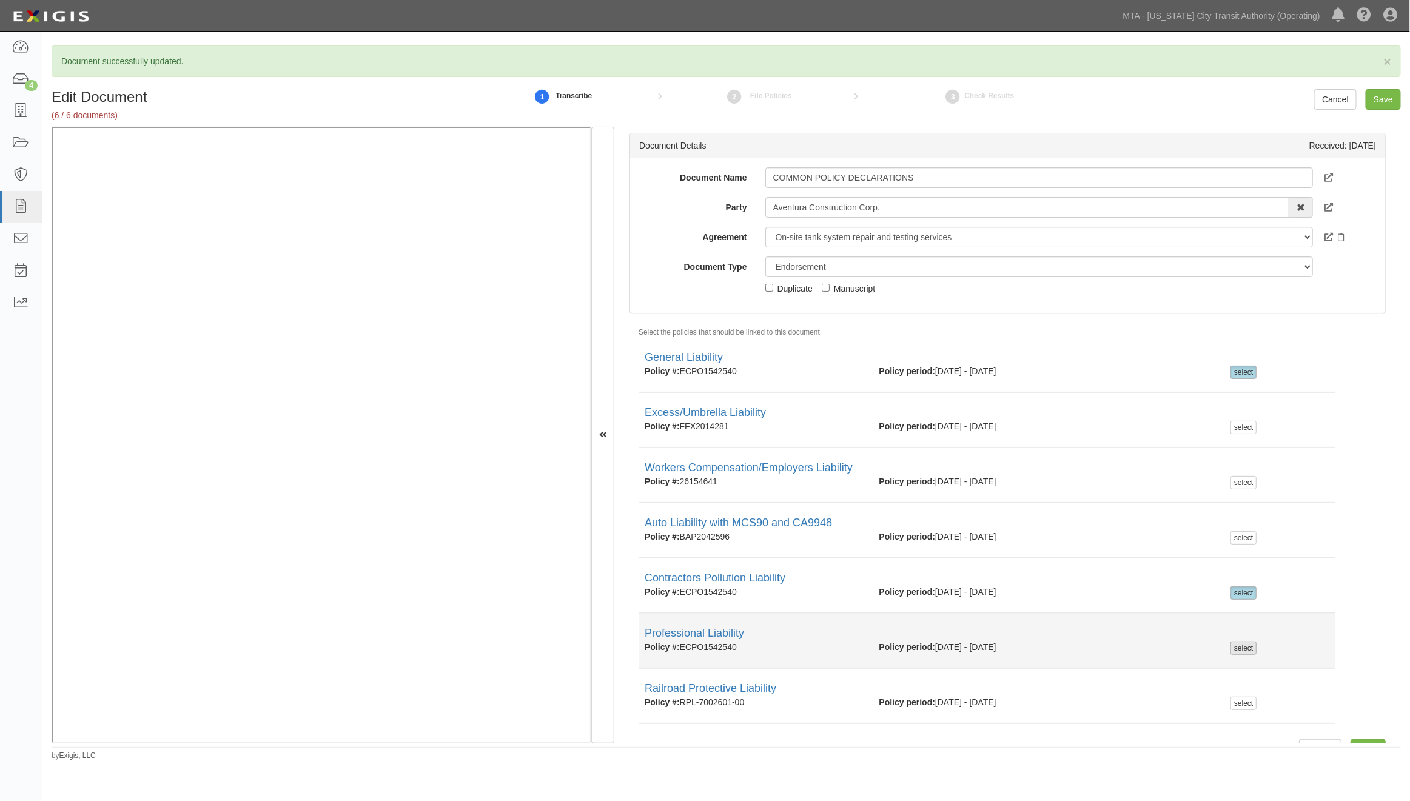
click at [1235, 651] on div "select" at bounding box center [1243, 648] width 26 height 13
checkbox input "true"
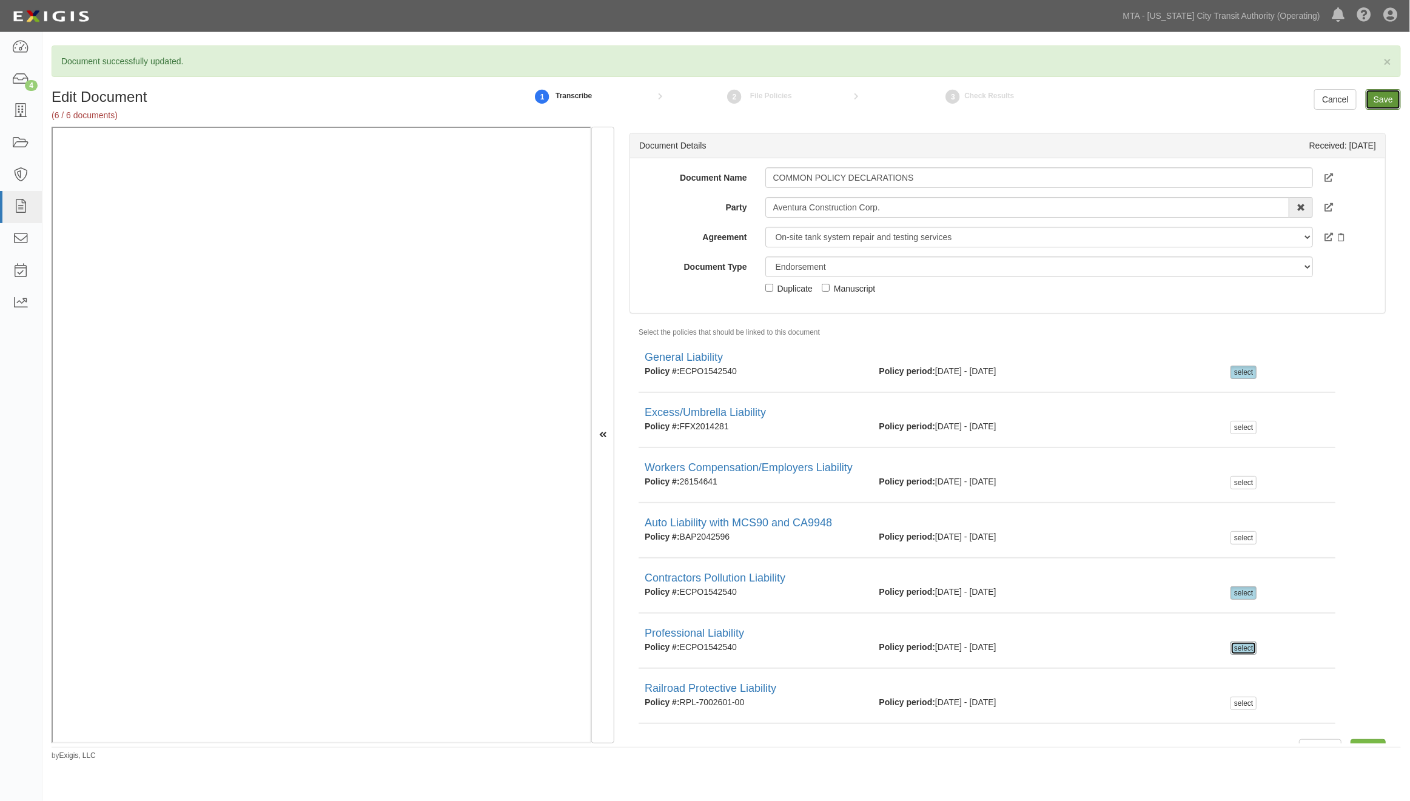
click at [1378, 100] on input "Save" at bounding box center [1383, 99] width 35 height 21
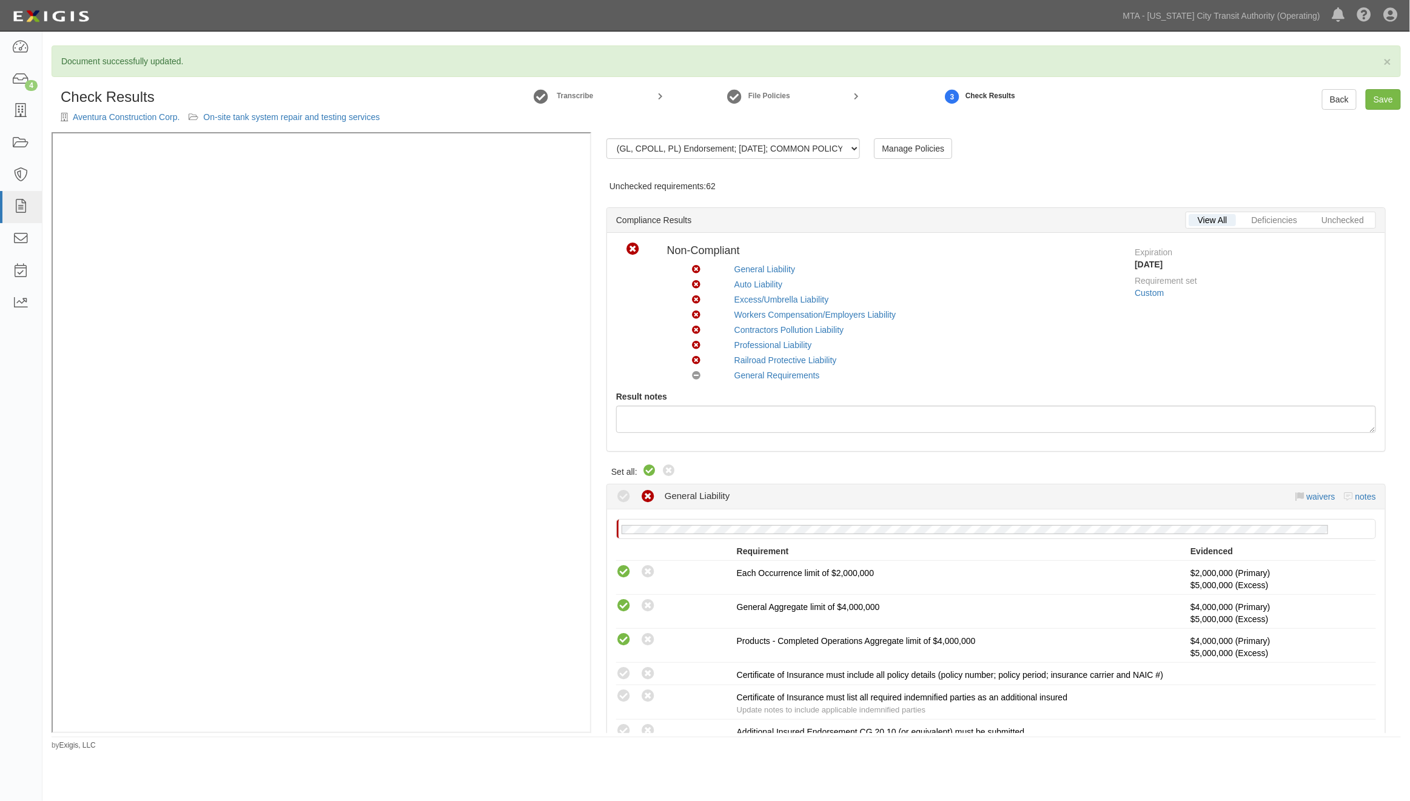
click at [648, 471] on icon at bounding box center [649, 471] width 15 height 15
radio input "true"
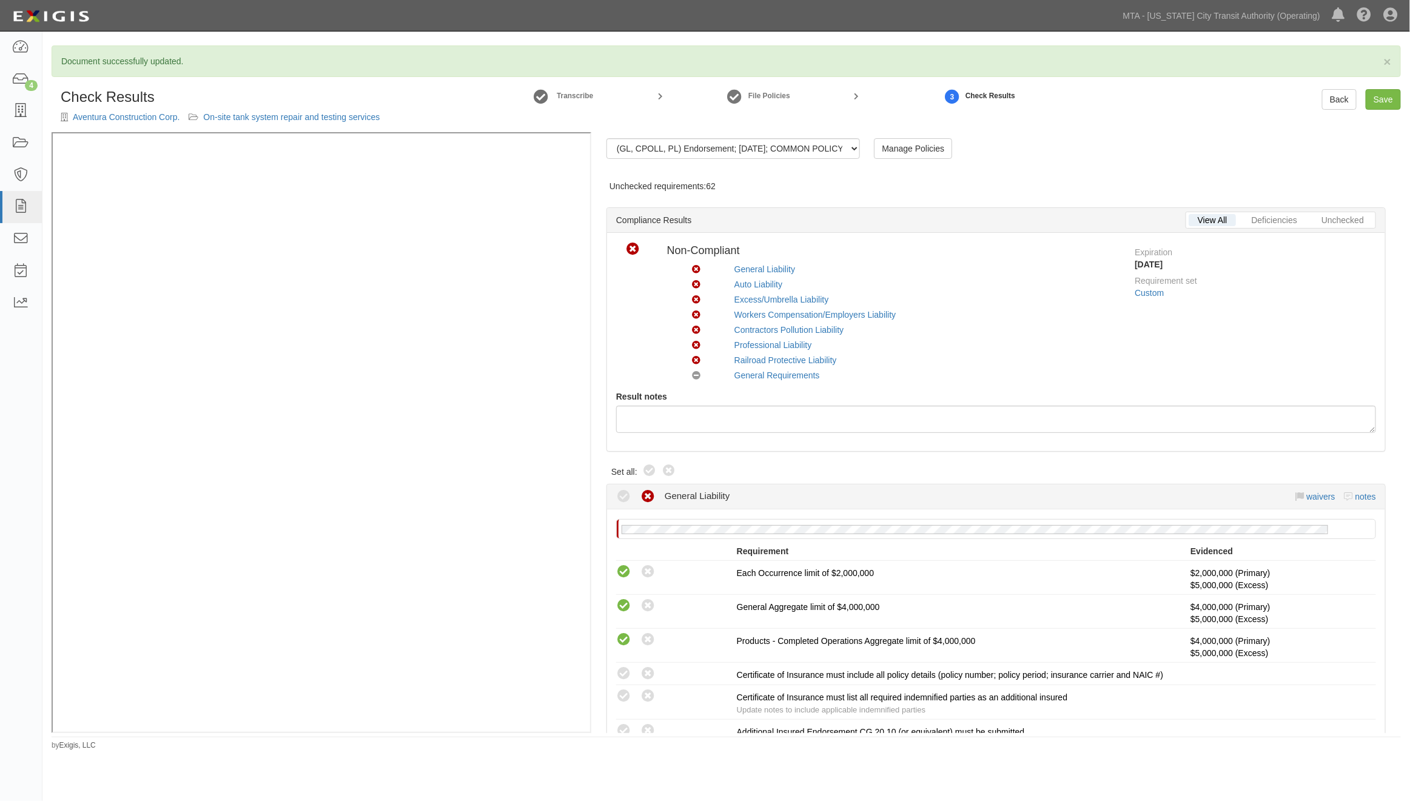
radio input "true"
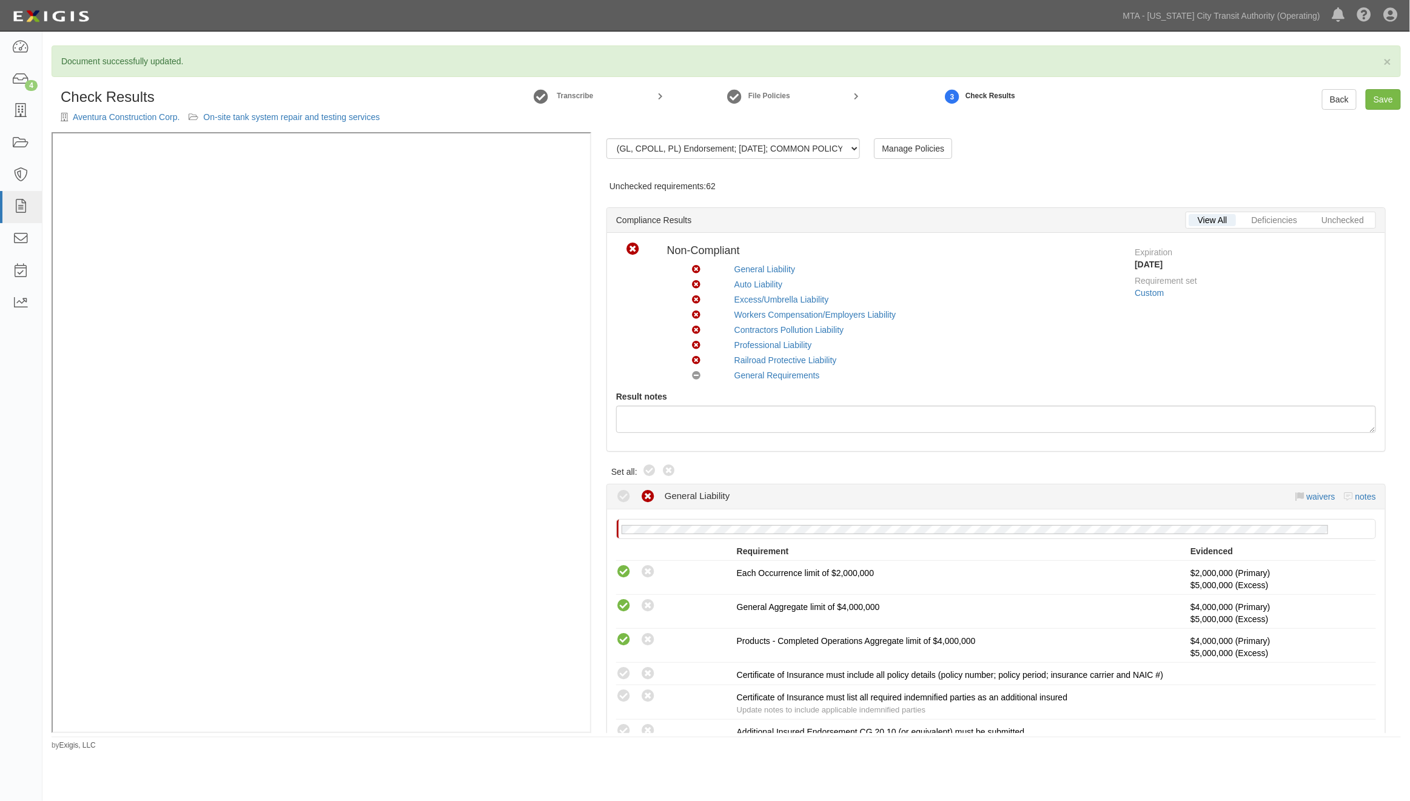
radio input "true"
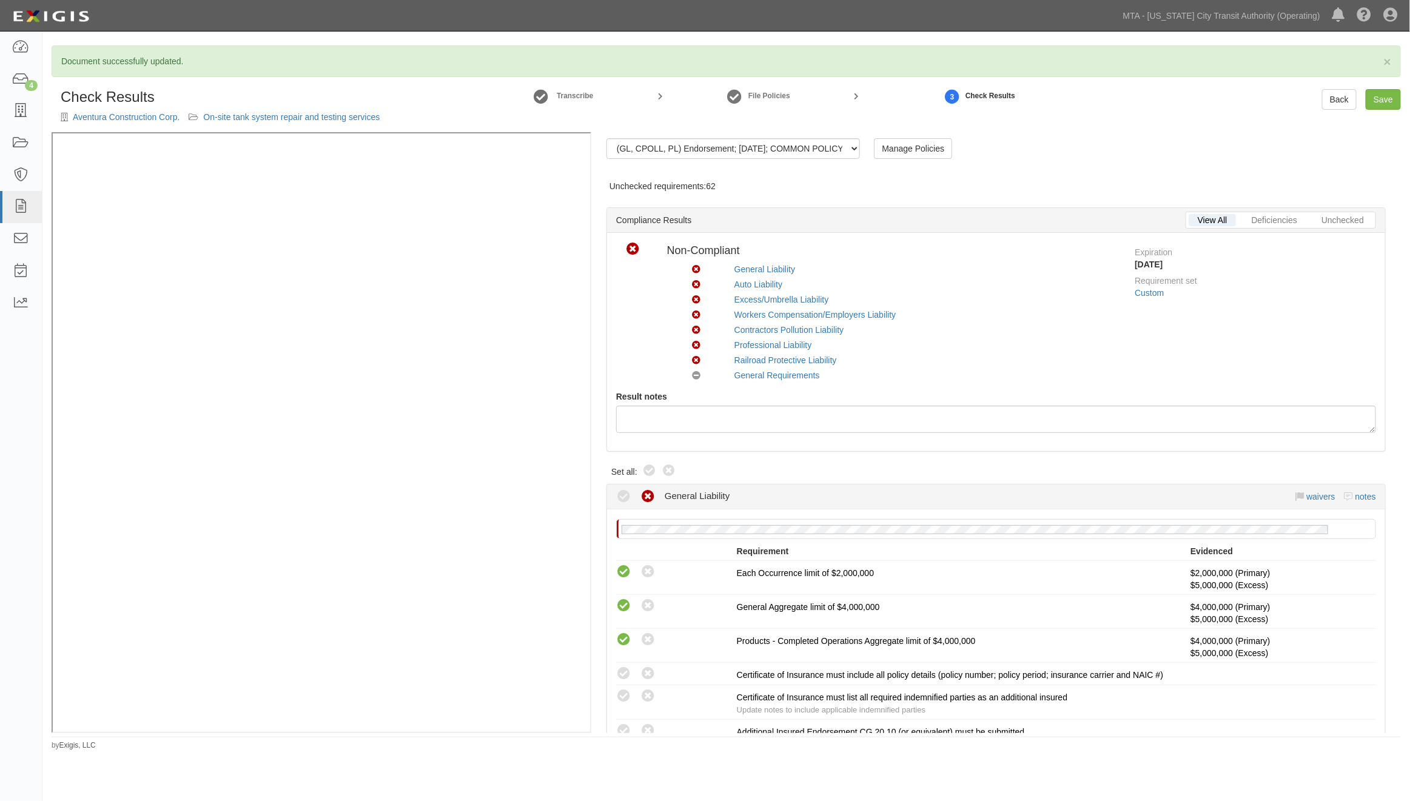
radio input "true"
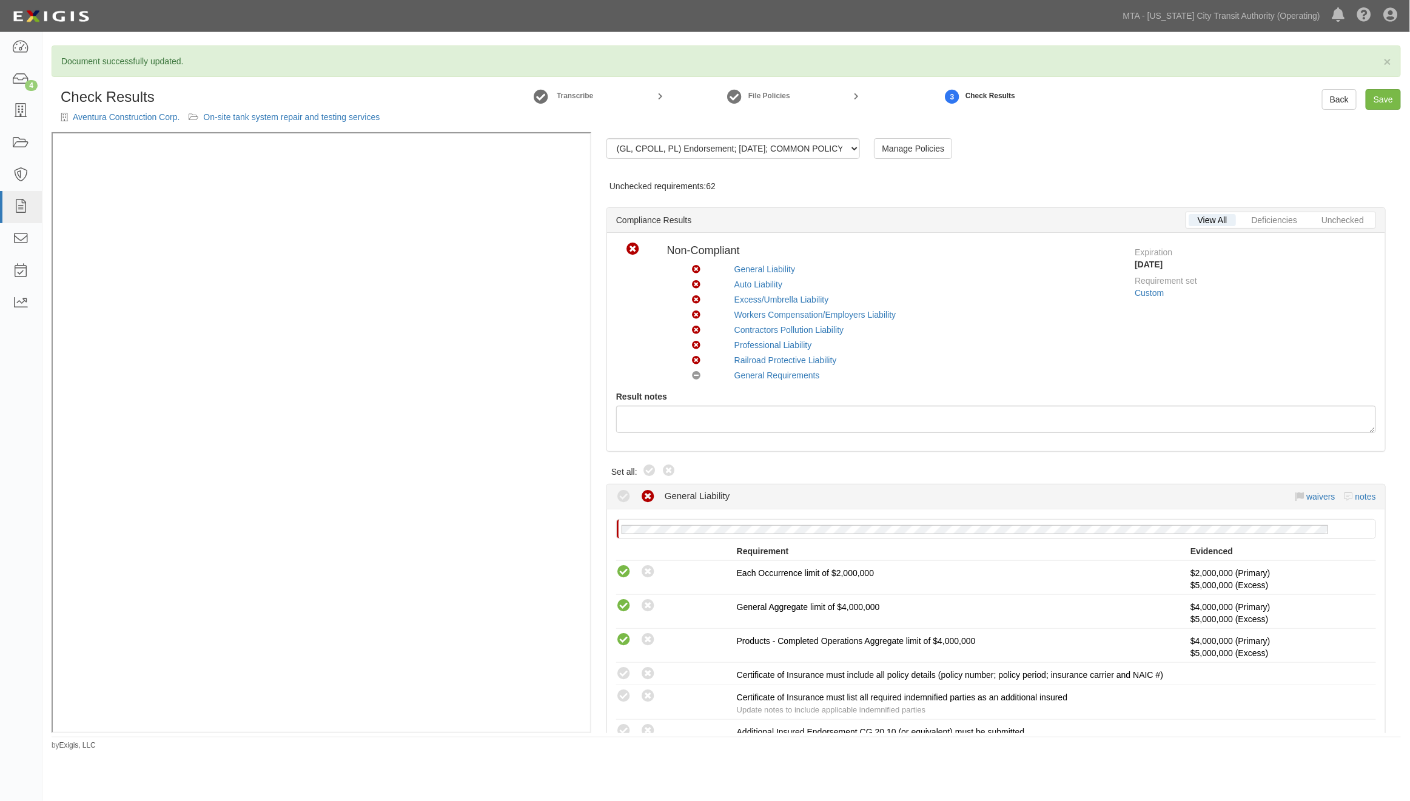
radio input "true"
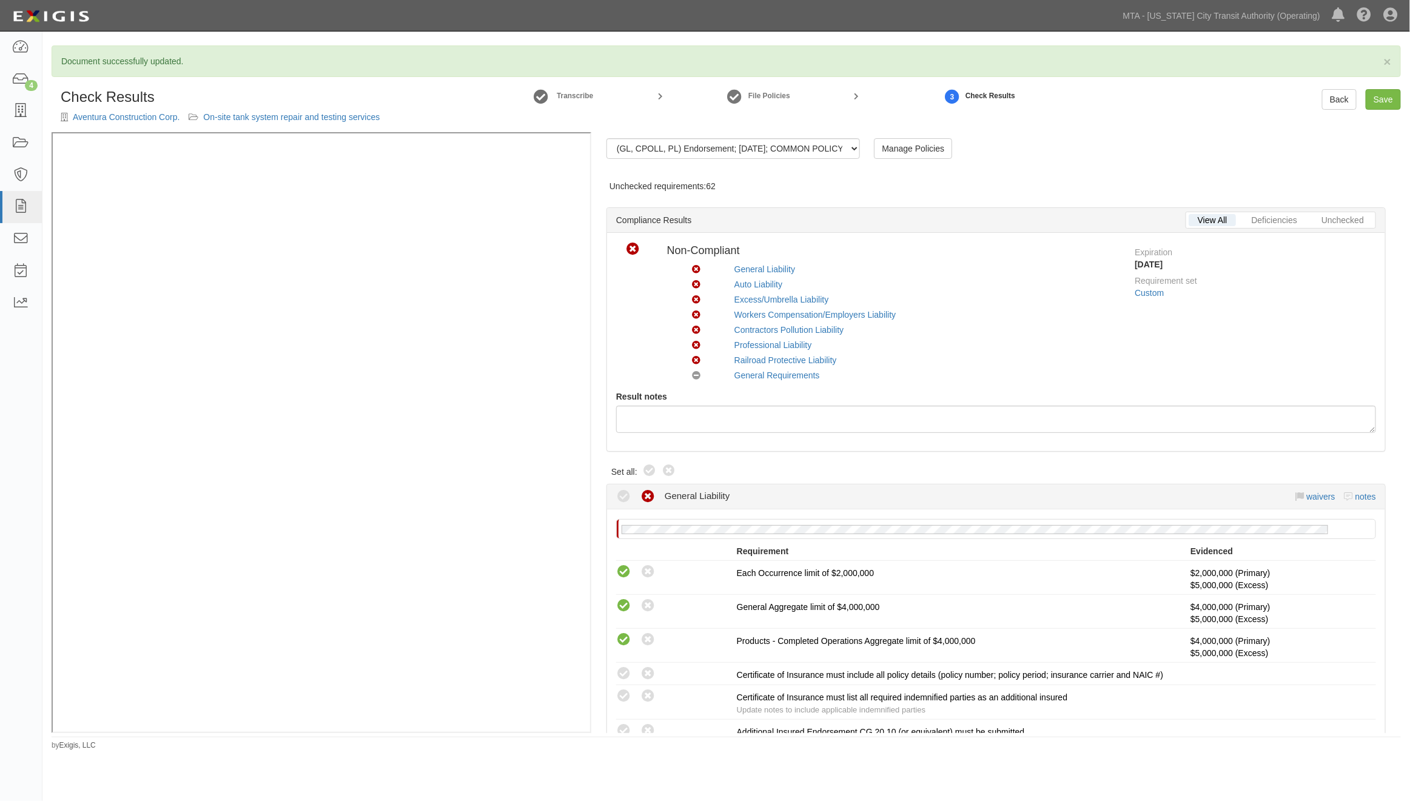
radio input "true"
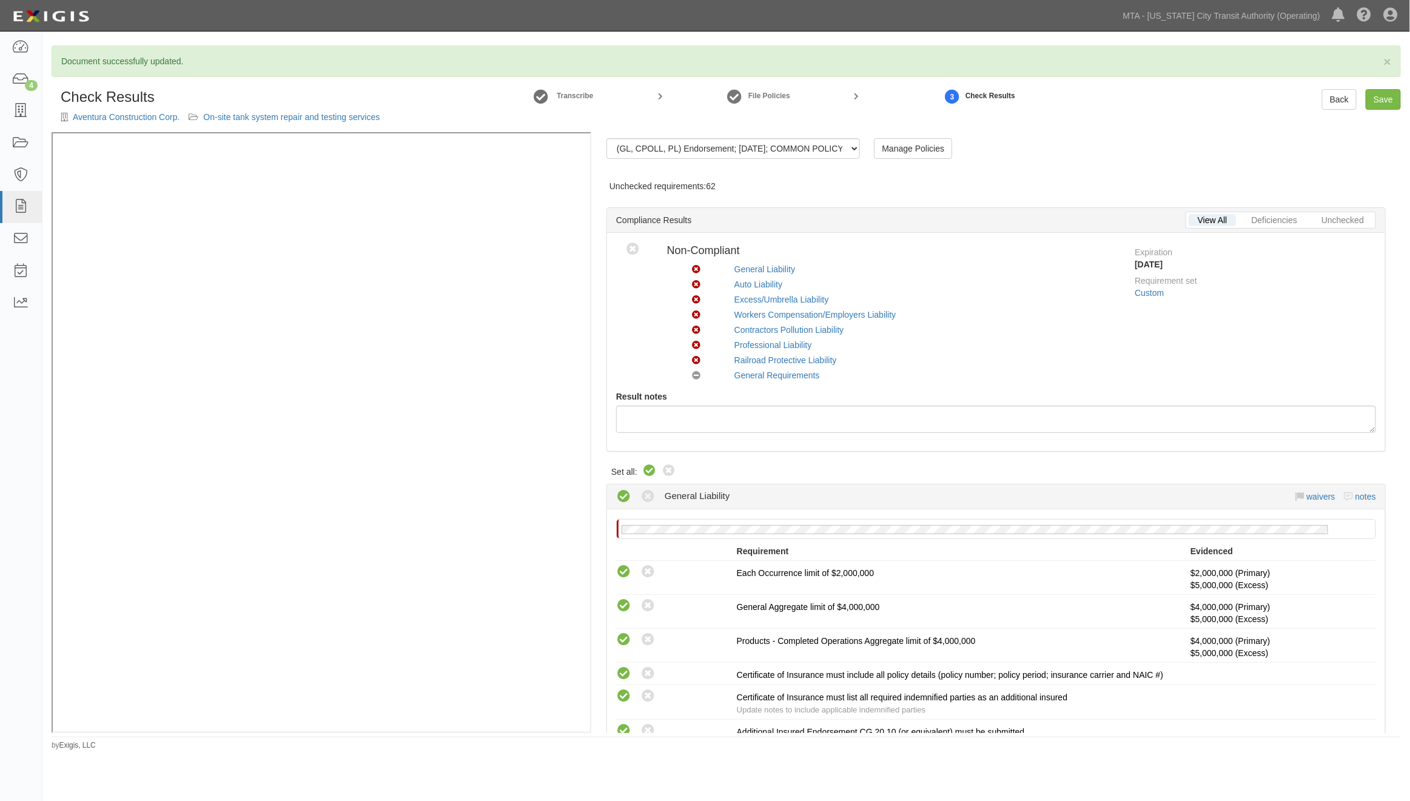
radio input "true"
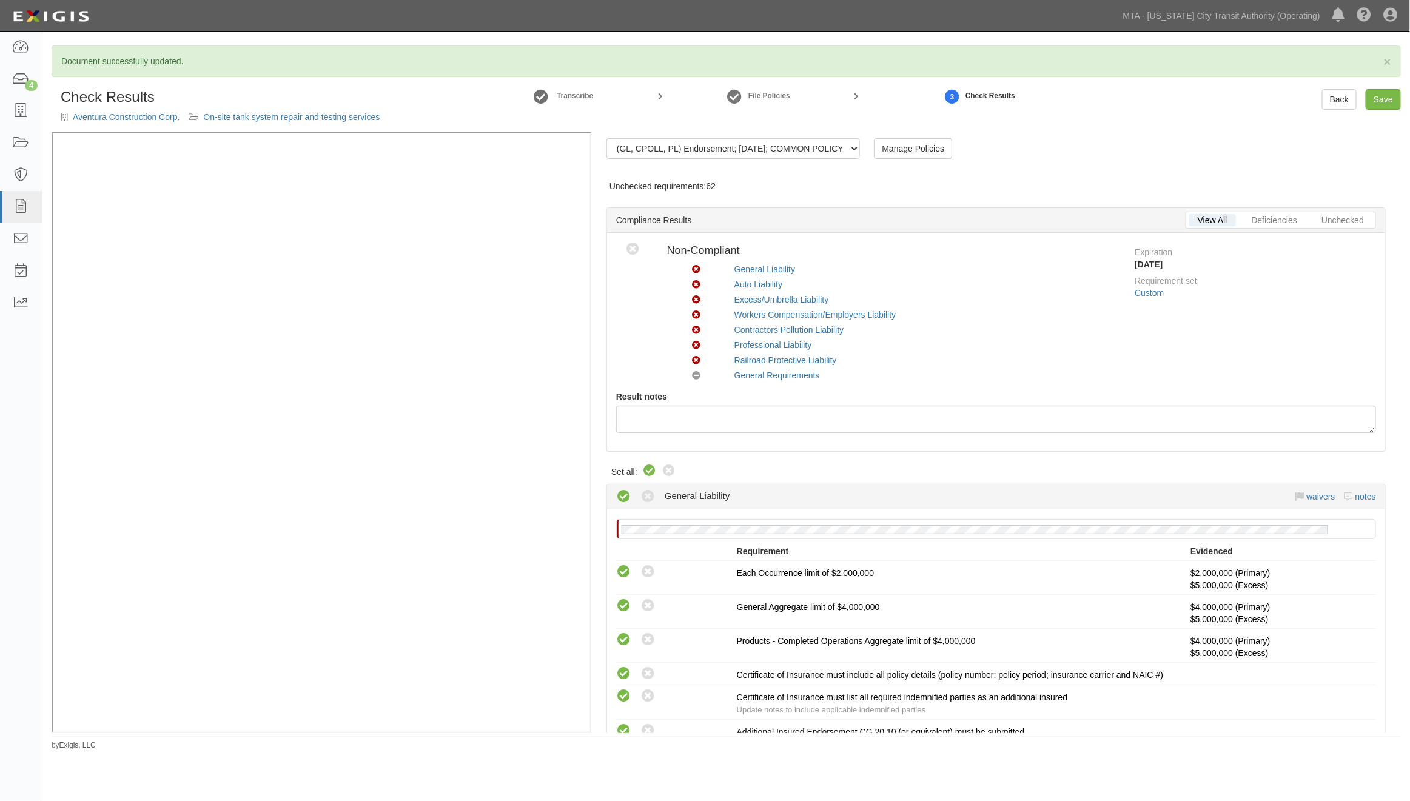
radio input "true"
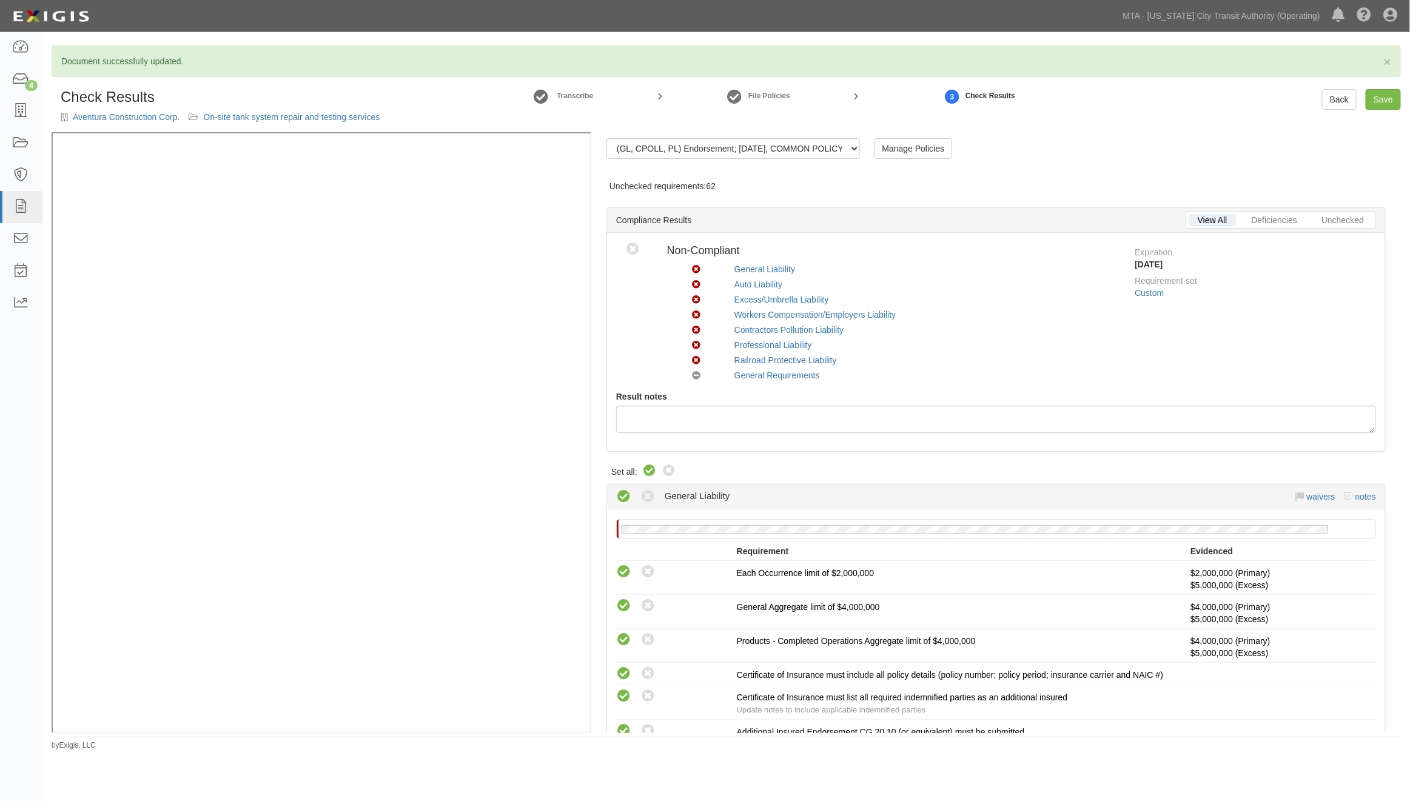
radio input "true"
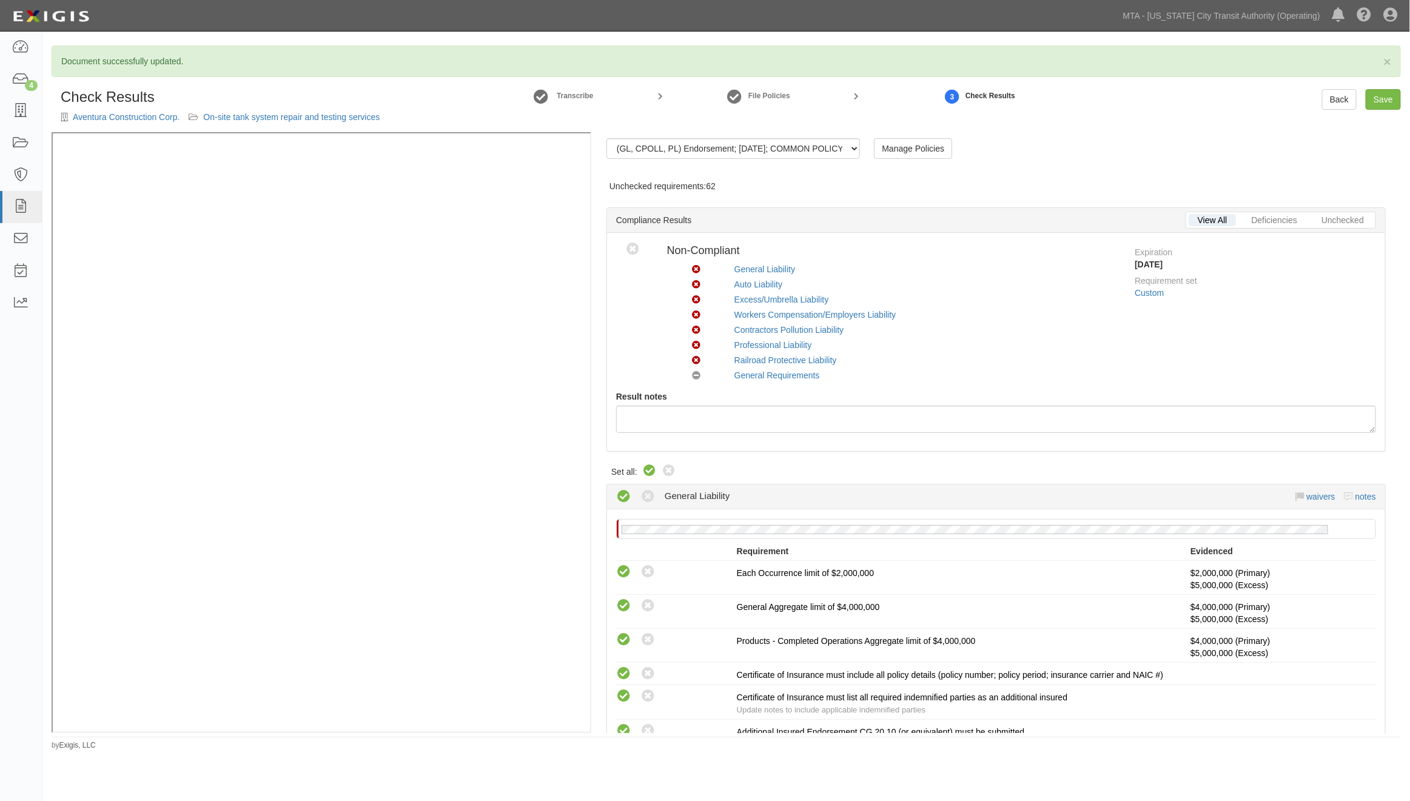
radio input "true"
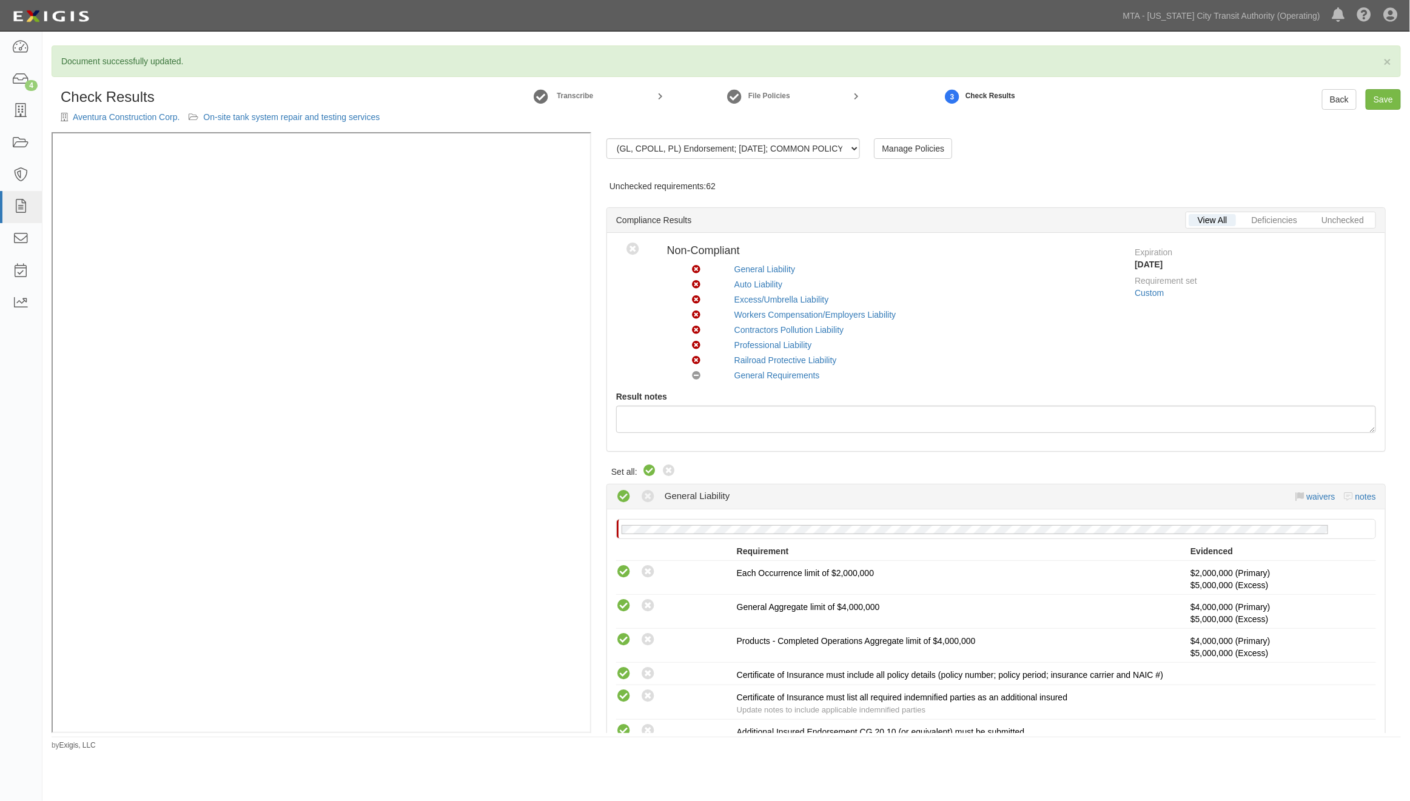
radio input "true"
radio input "false"
radio input "true"
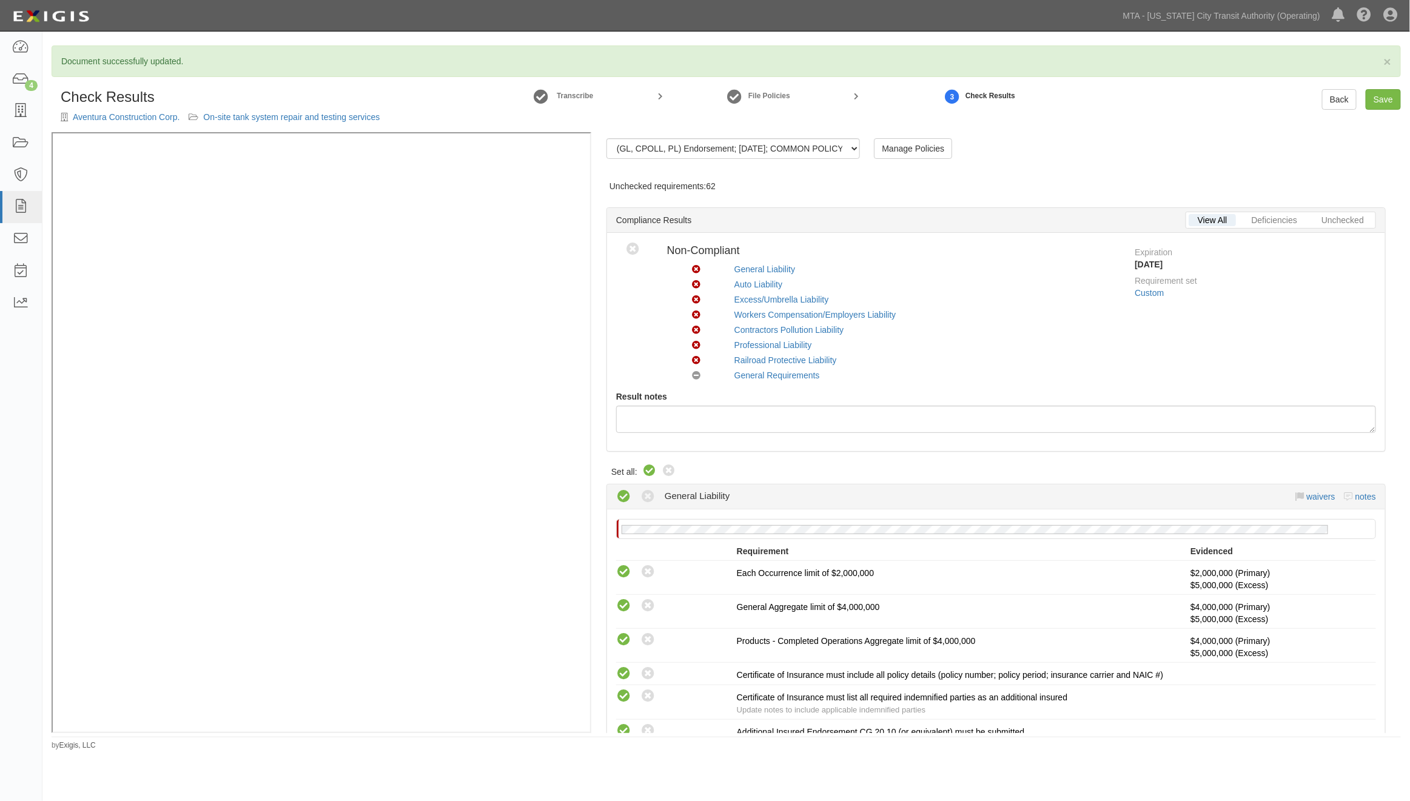
radio input "true"
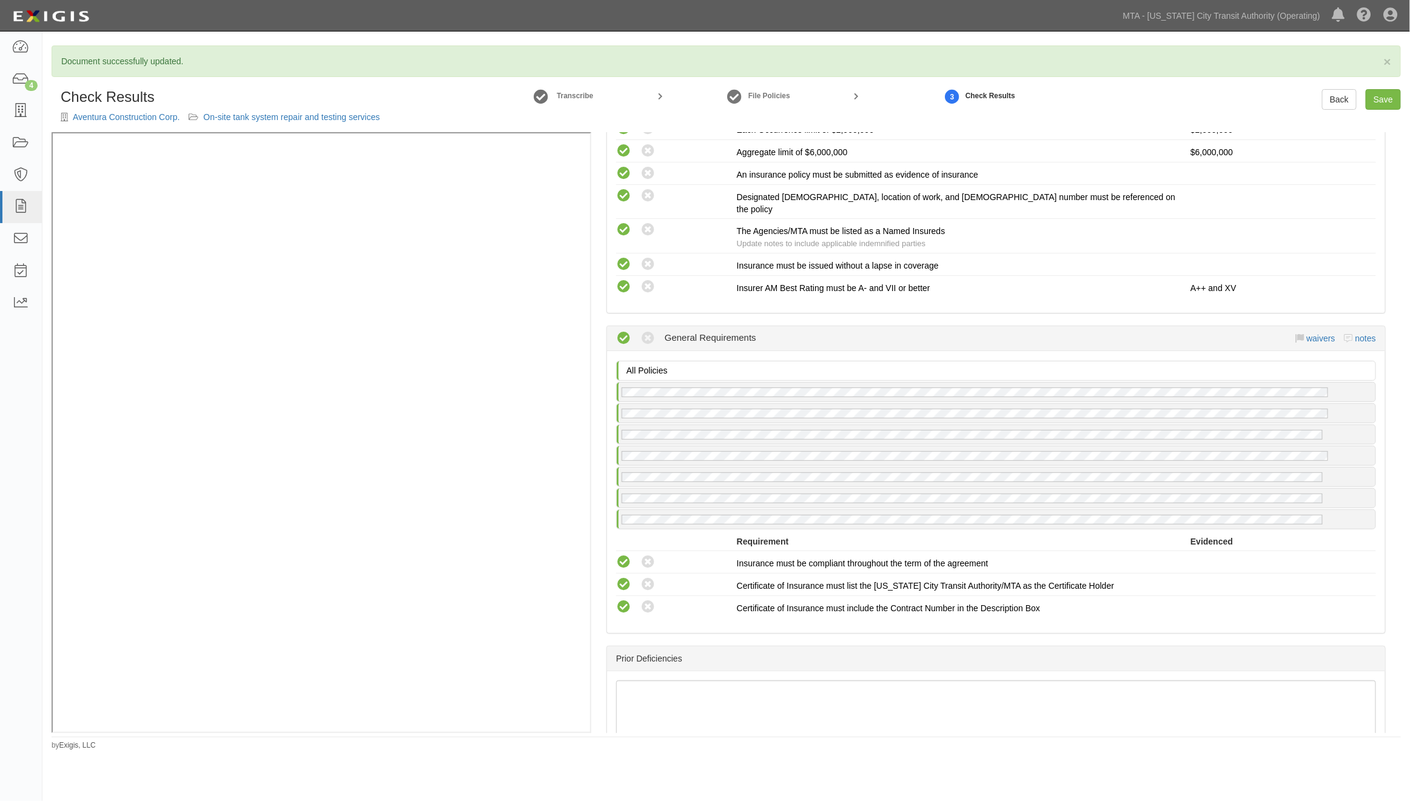
scroll to position [2493, 0]
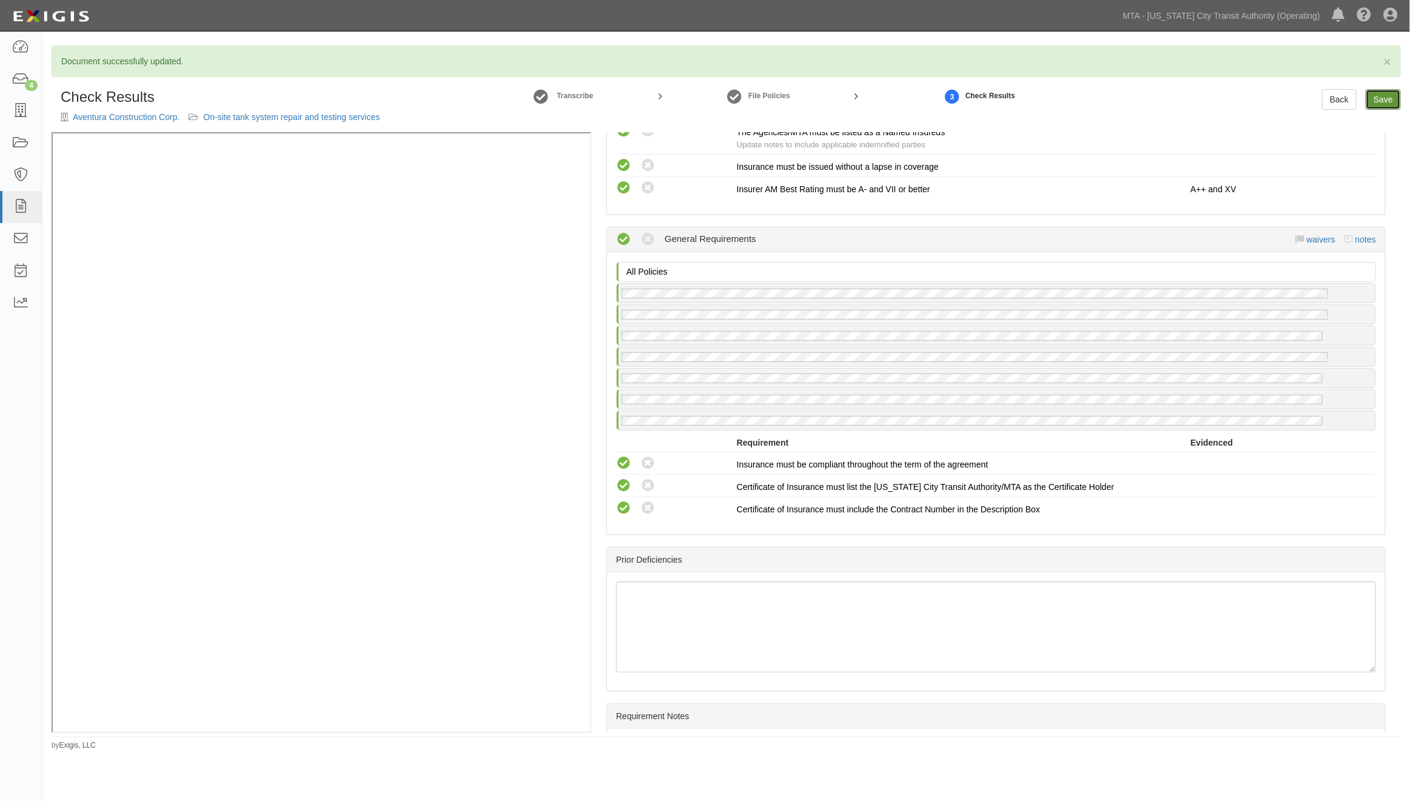
click at [1386, 99] on link "Save" at bounding box center [1383, 99] width 35 height 21
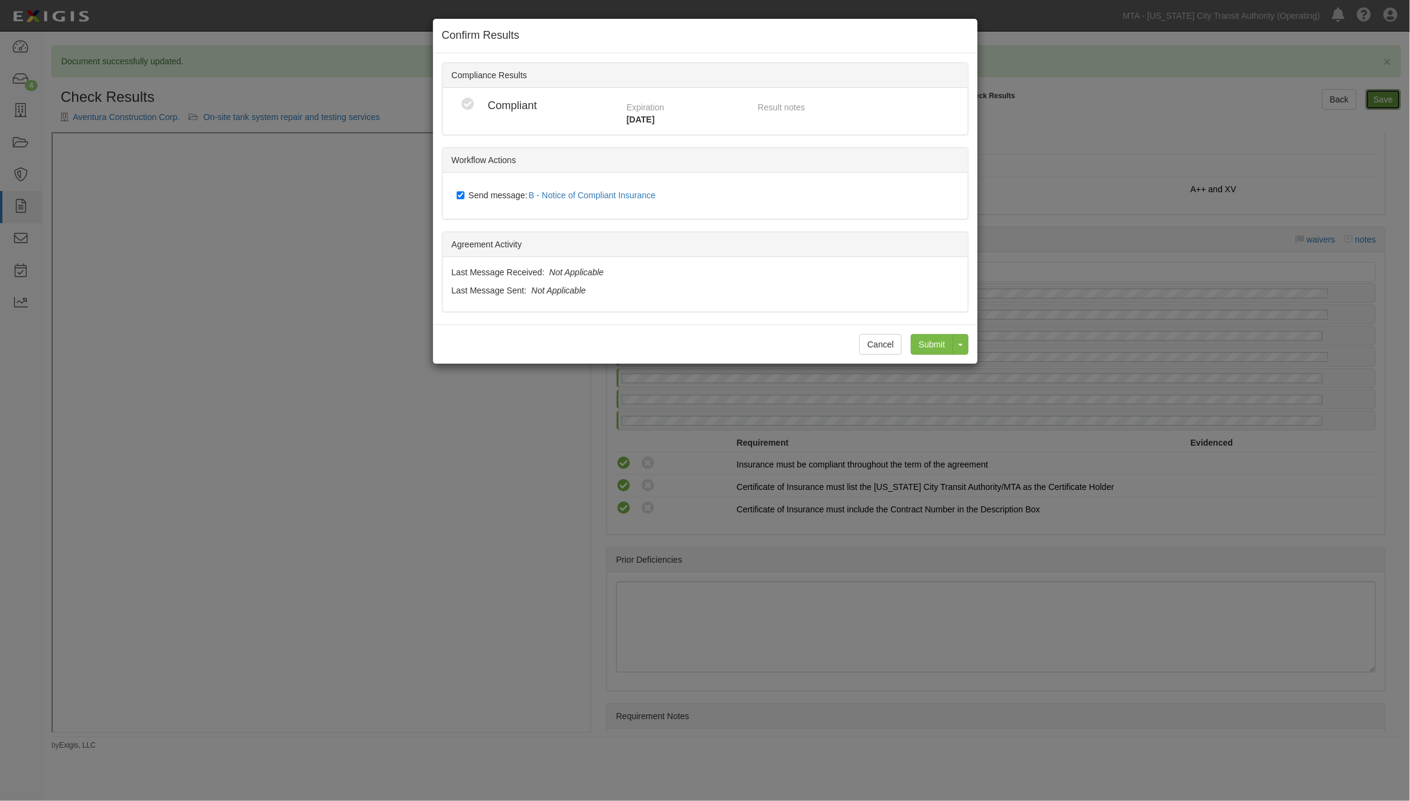
radio input "true"
click at [466, 198] on label "Send message: B - Notice of Compliant Insurance" at bounding box center [559, 196] width 204 height 16
click at [464, 198] on input "Send message: B - Notice of Compliant Insurance" at bounding box center [461, 195] width 8 height 10
checkbox input "false"
click at [929, 344] on input "Submit" at bounding box center [932, 344] width 42 height 21
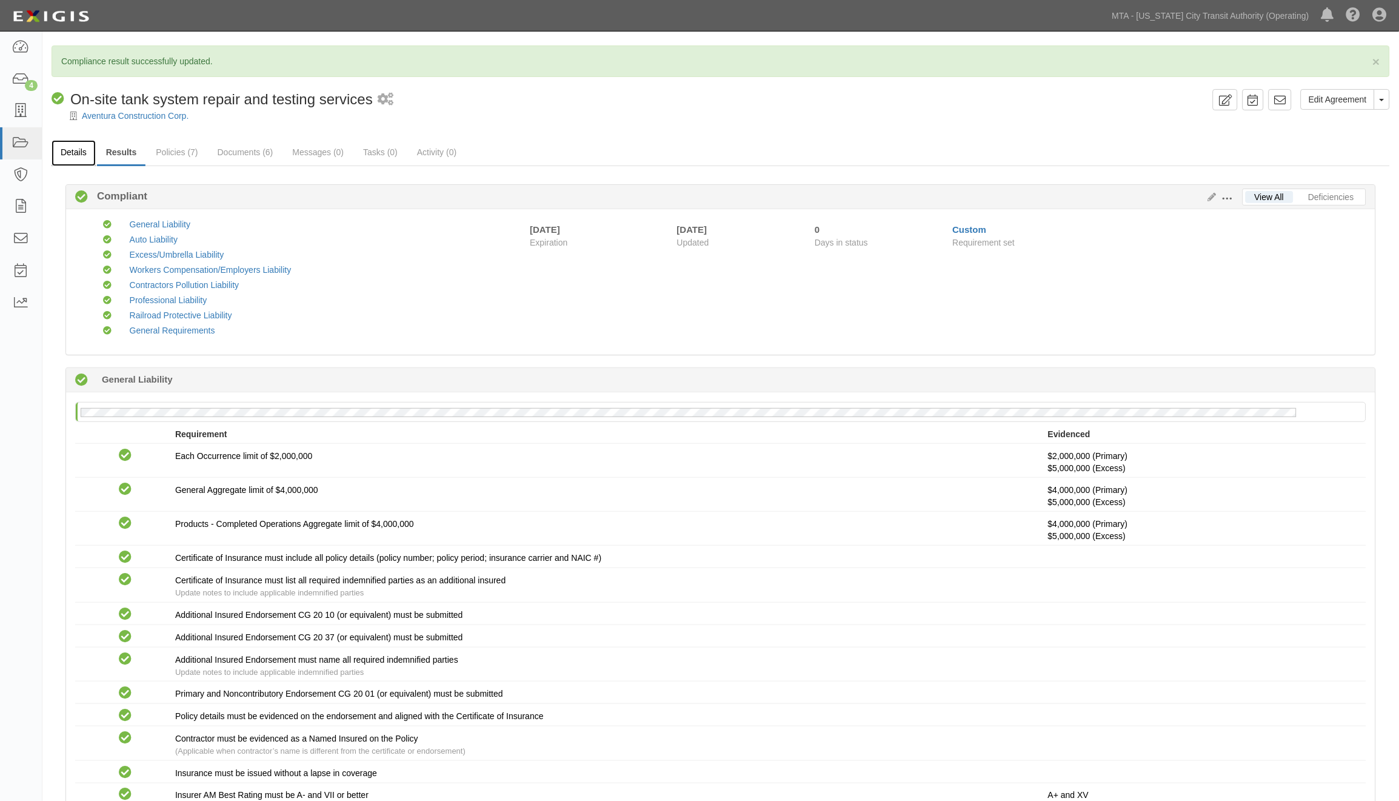
click at [70, 153] on link "Details" at bounding box center [74, 153] width 44 height 26
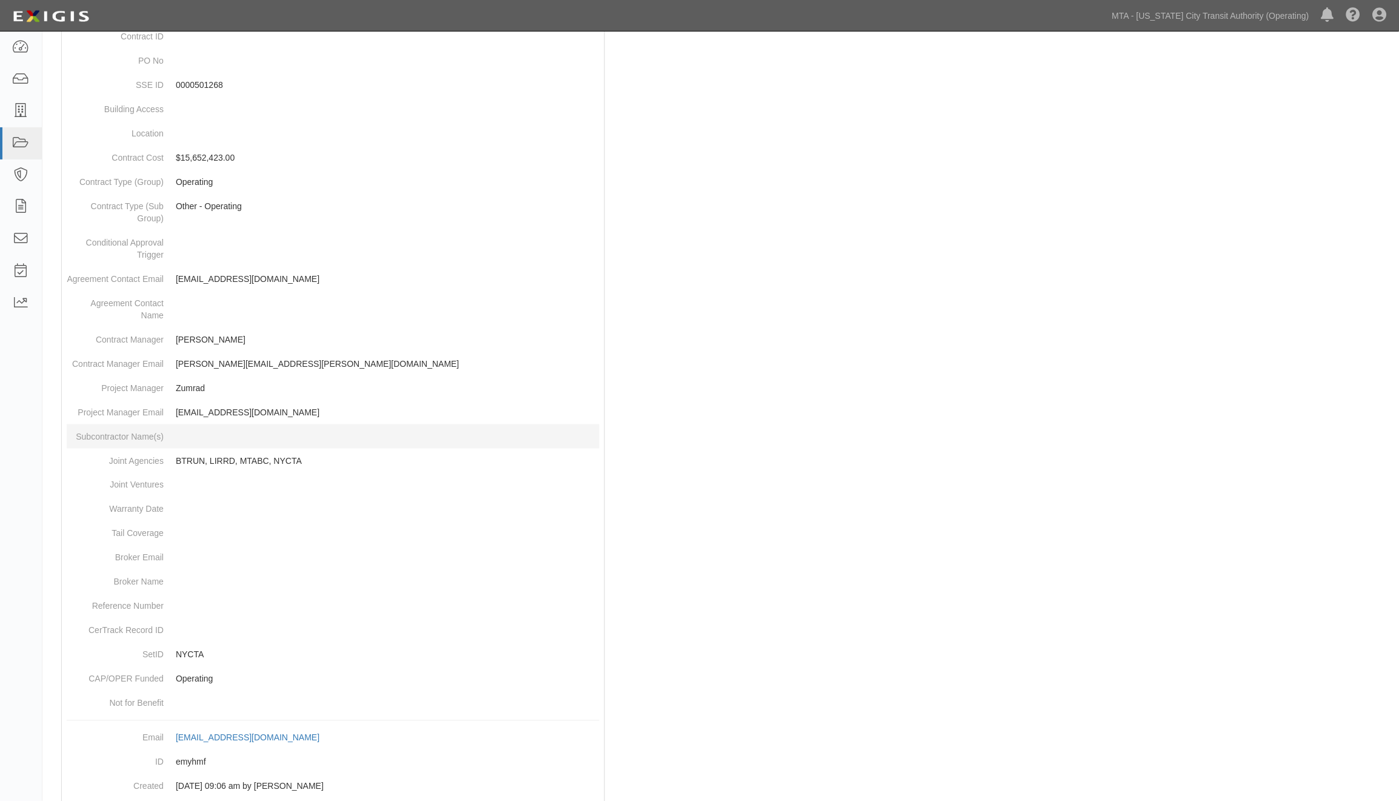
scroll to position [373, 0]
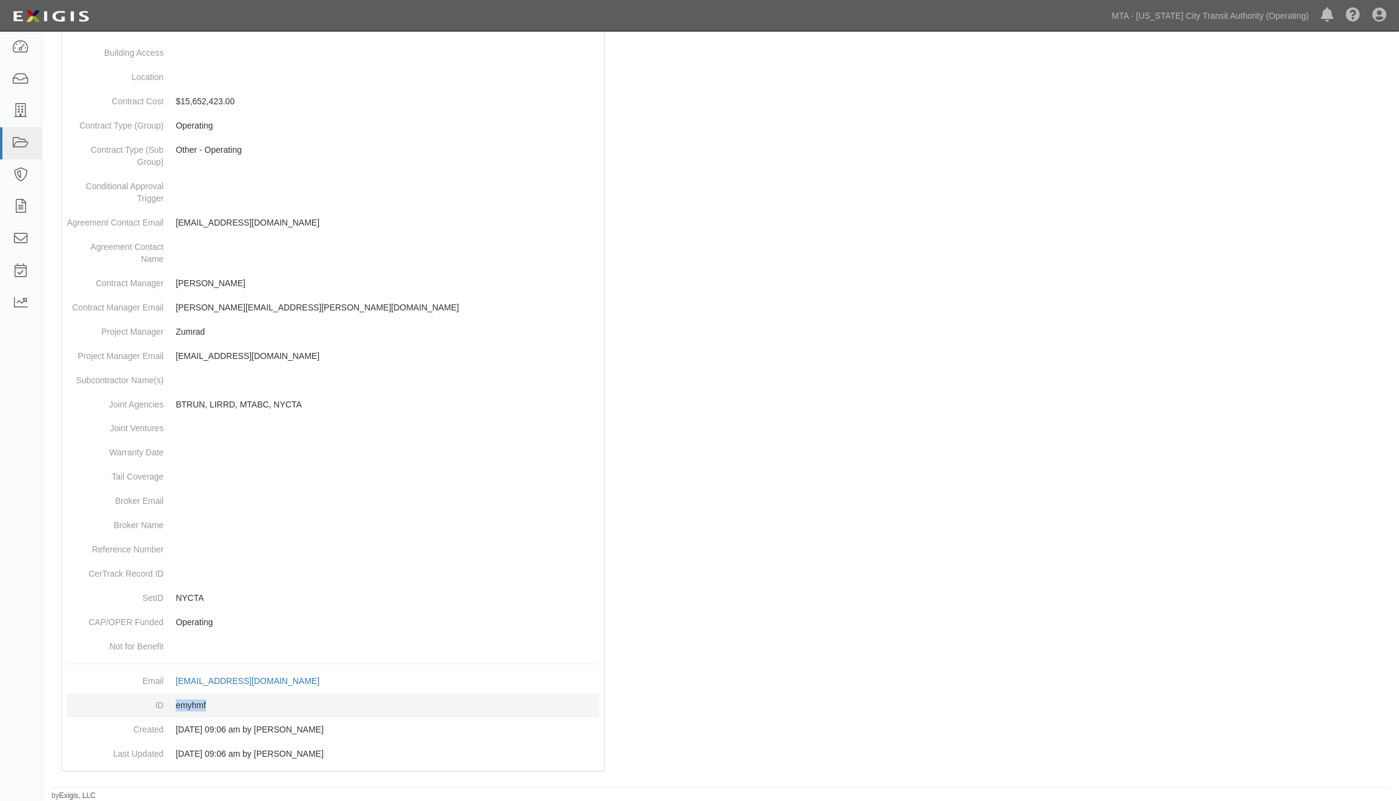
drag, startPoint x: 209, startPoint y: 704, endPoint x: 176, endPoint y: 706, distance: 32.8
click at [176, 706] on dd "emyhmf" at bounding box center [333, 706] width 533 height 24
copy dd "emyhmf"
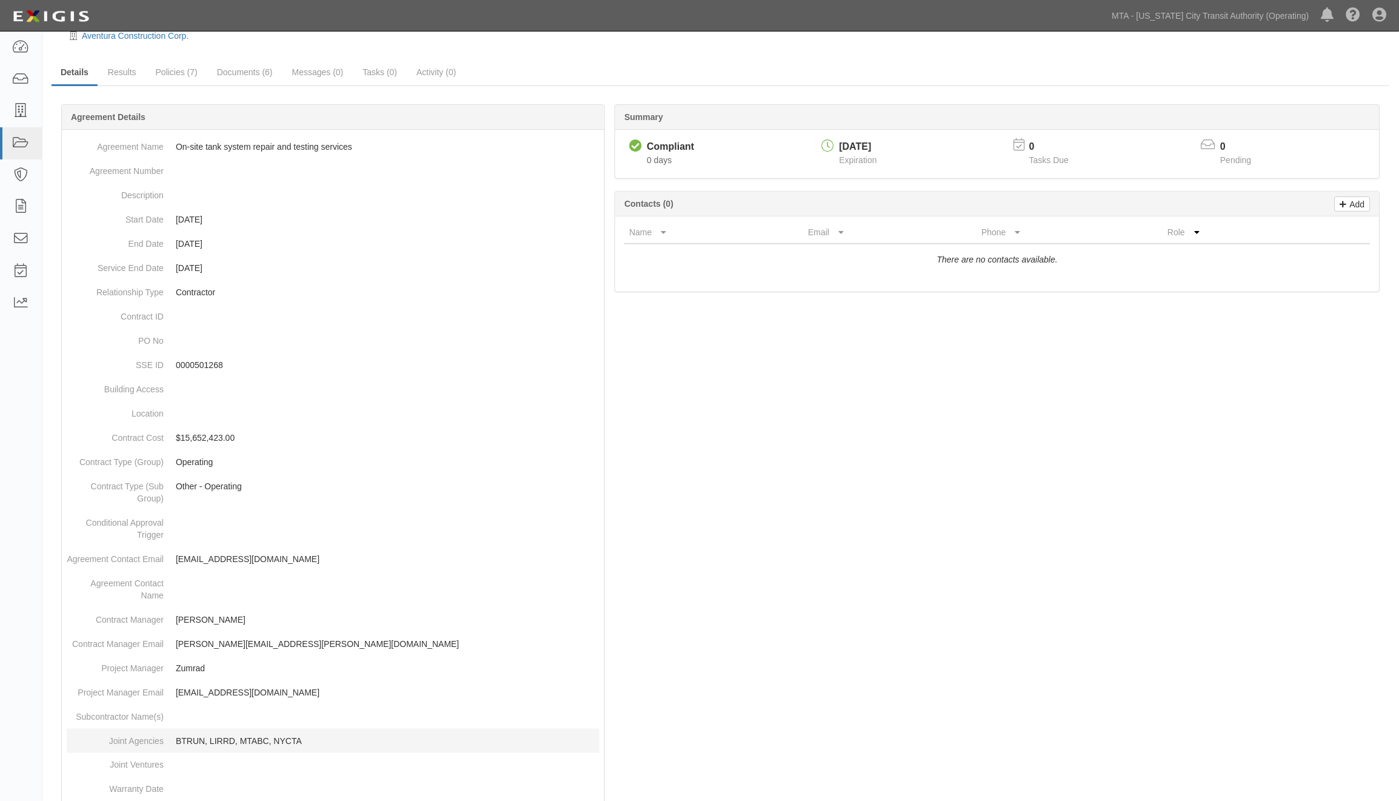
scroll to position [0, 0]
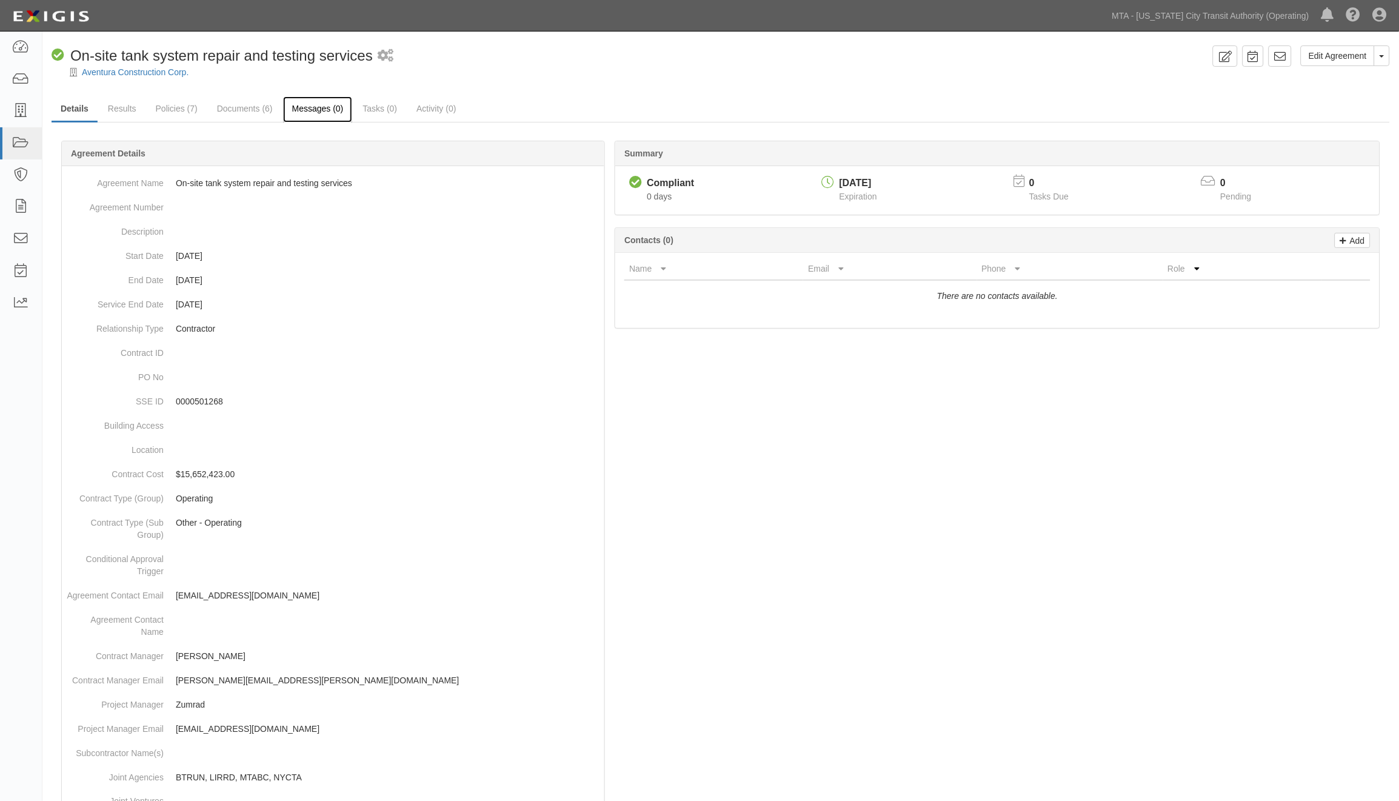
click at [324, 106] on link "Messages (0)" at bounding box center [318, 109] width 70 height 26
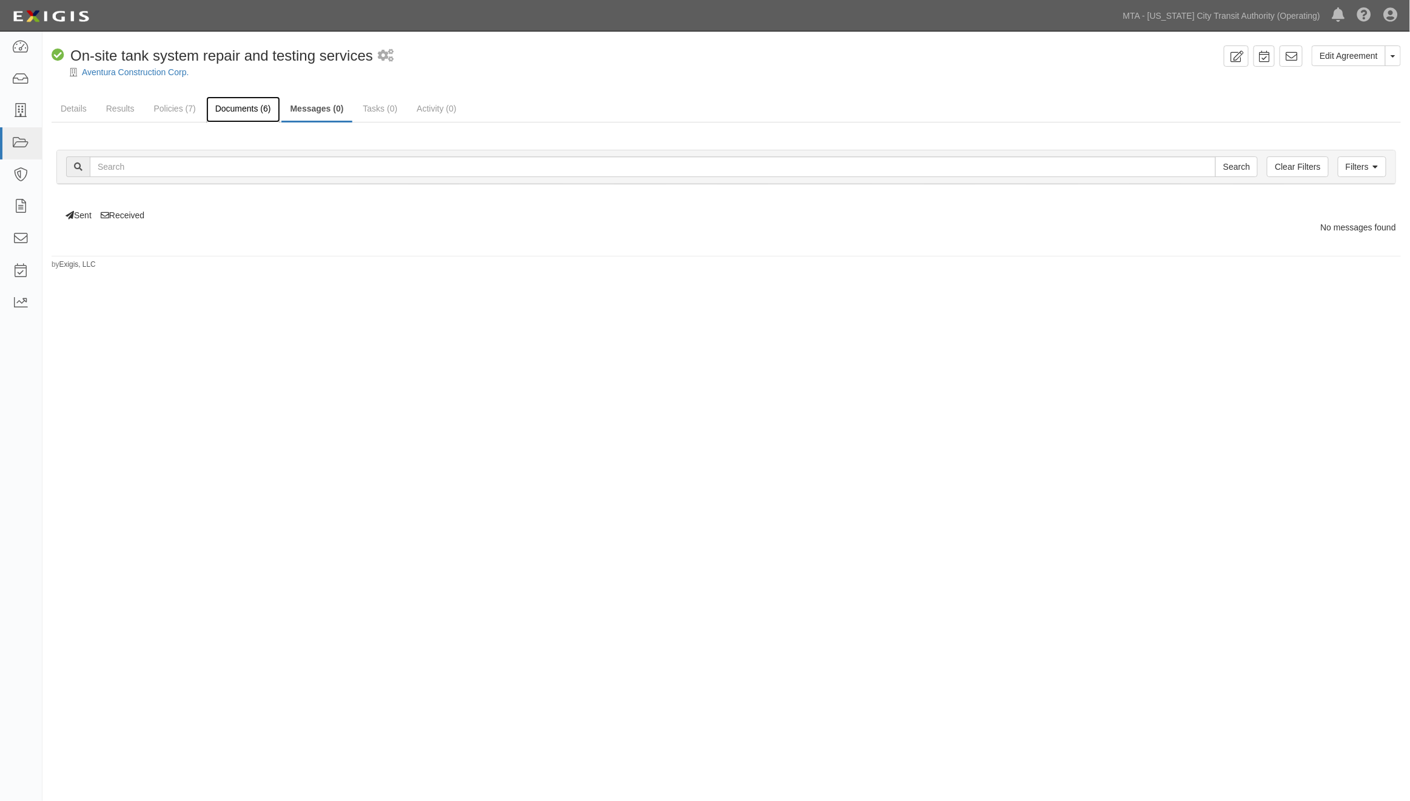
click at [250, 107] on link "Documents (6)" at bounding box center [243, 109] width 74 height 26
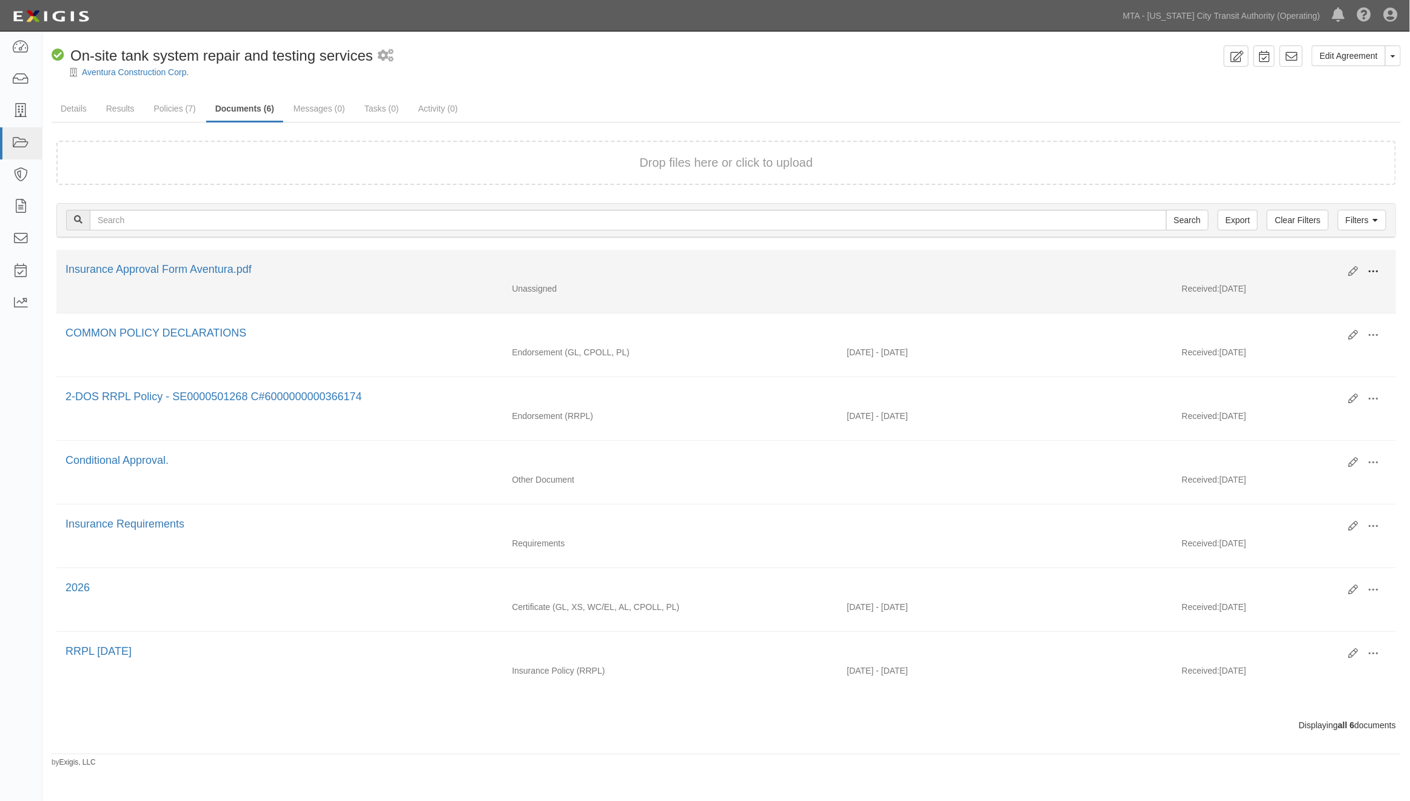
click at [1372, 263] on button at bounding box center [1373, 272] width 27 height 21
click at [1282, 263] on link "Edit" at bounding box center [1315, 267] width 96 height 22
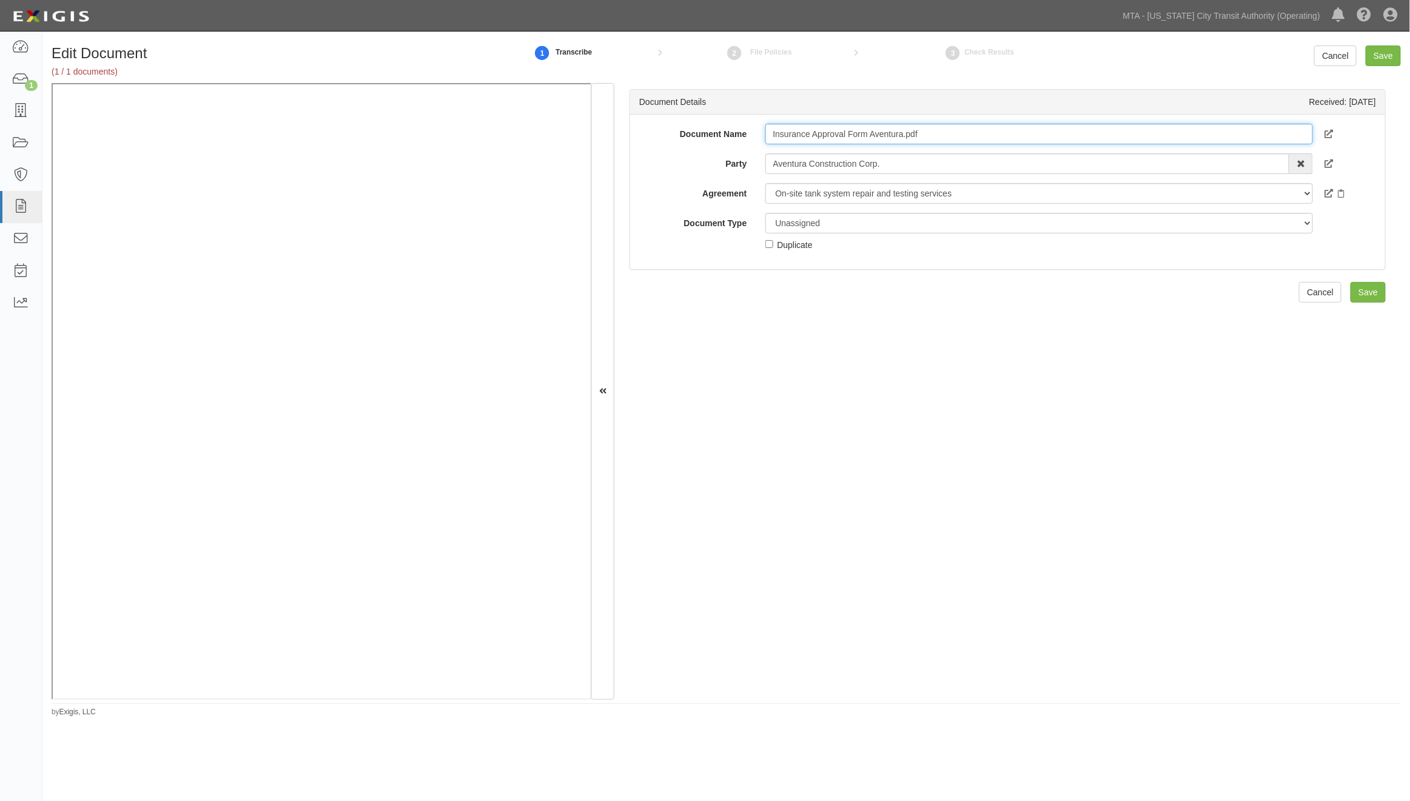
drag, startPoint x: 902, startPoint y: 136, endPoint x: 971, endPoint y: 136, distance: 69.1
click at [971, 136] on input "Insurance Approval Form Aventura.pdf" at bounding box center [1039, 134] width 548 height 21
type input "Insurance Approval Form Aventura"
click at [882, 231] on select "Unassigned Binder Cancellation Notice Certificate Contract Endorsement Insuranc…" at bounding box center [1039, 223] width 548 height 21
select select "OtherDetail"
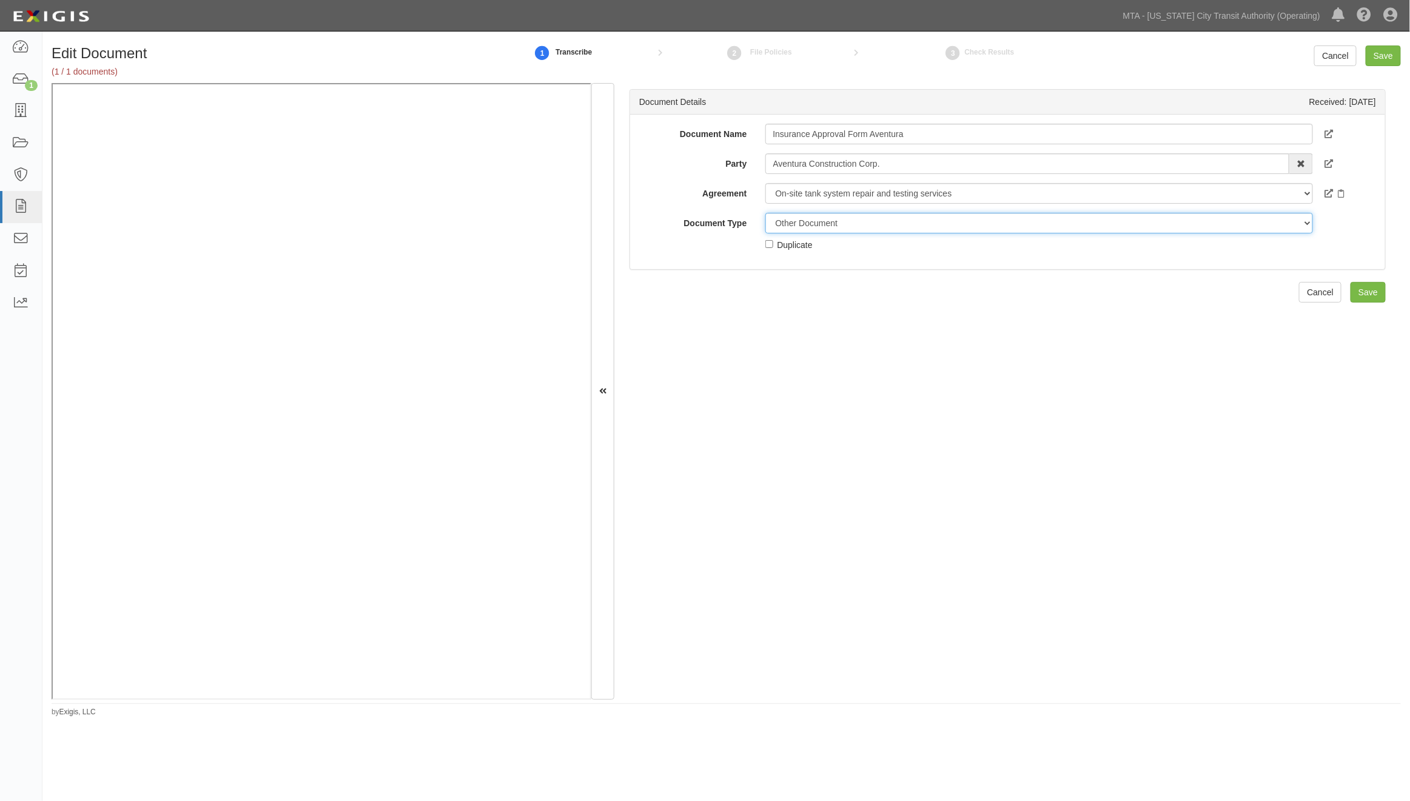
click at [765, 213] on select "Unassigned Binder Cancellation Notice Certificate Contract Endorsement Insuranc…" at bounding box center [1039, 223] width 548 height 21
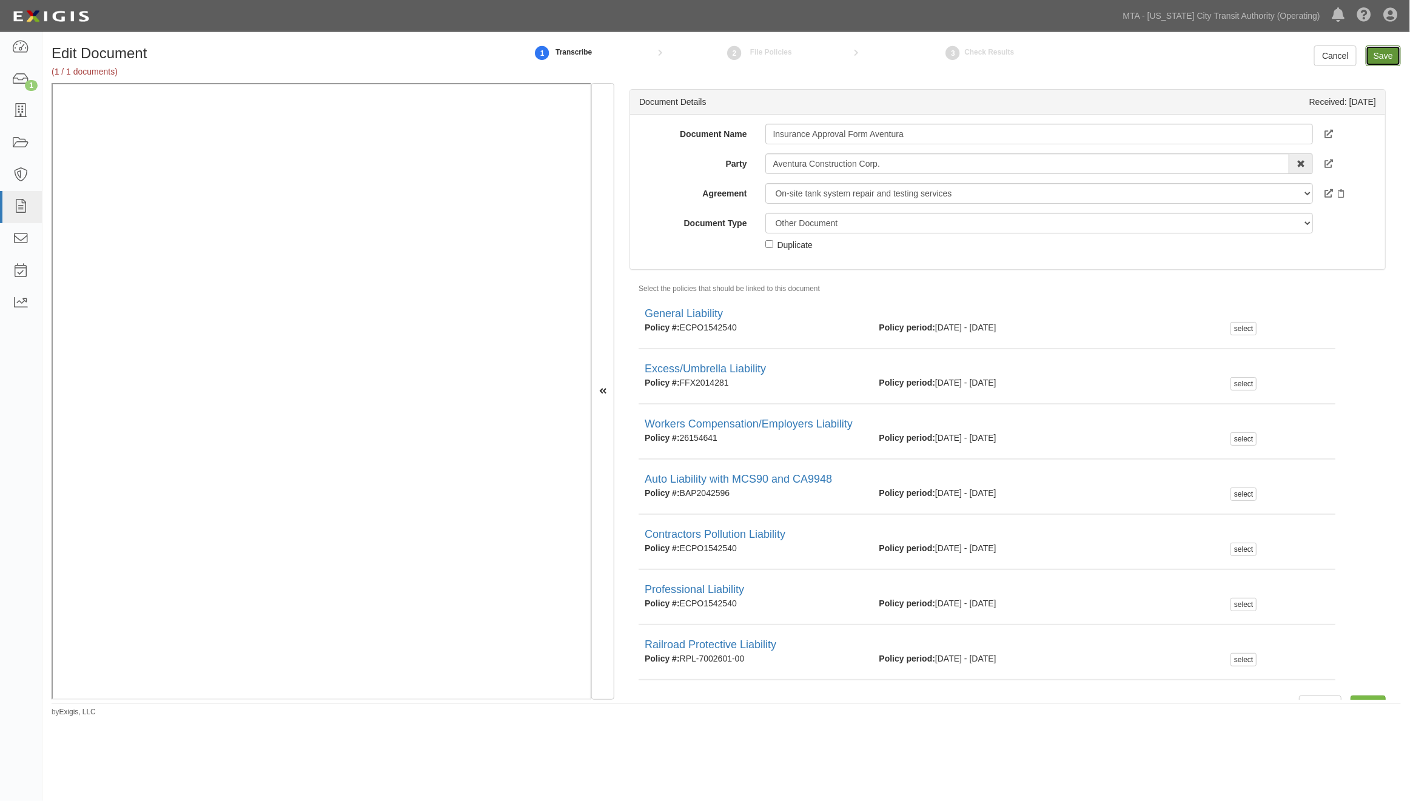
click at [1381, 58] on input "Save" at bounding box center [1383, 55] width 35 height 21
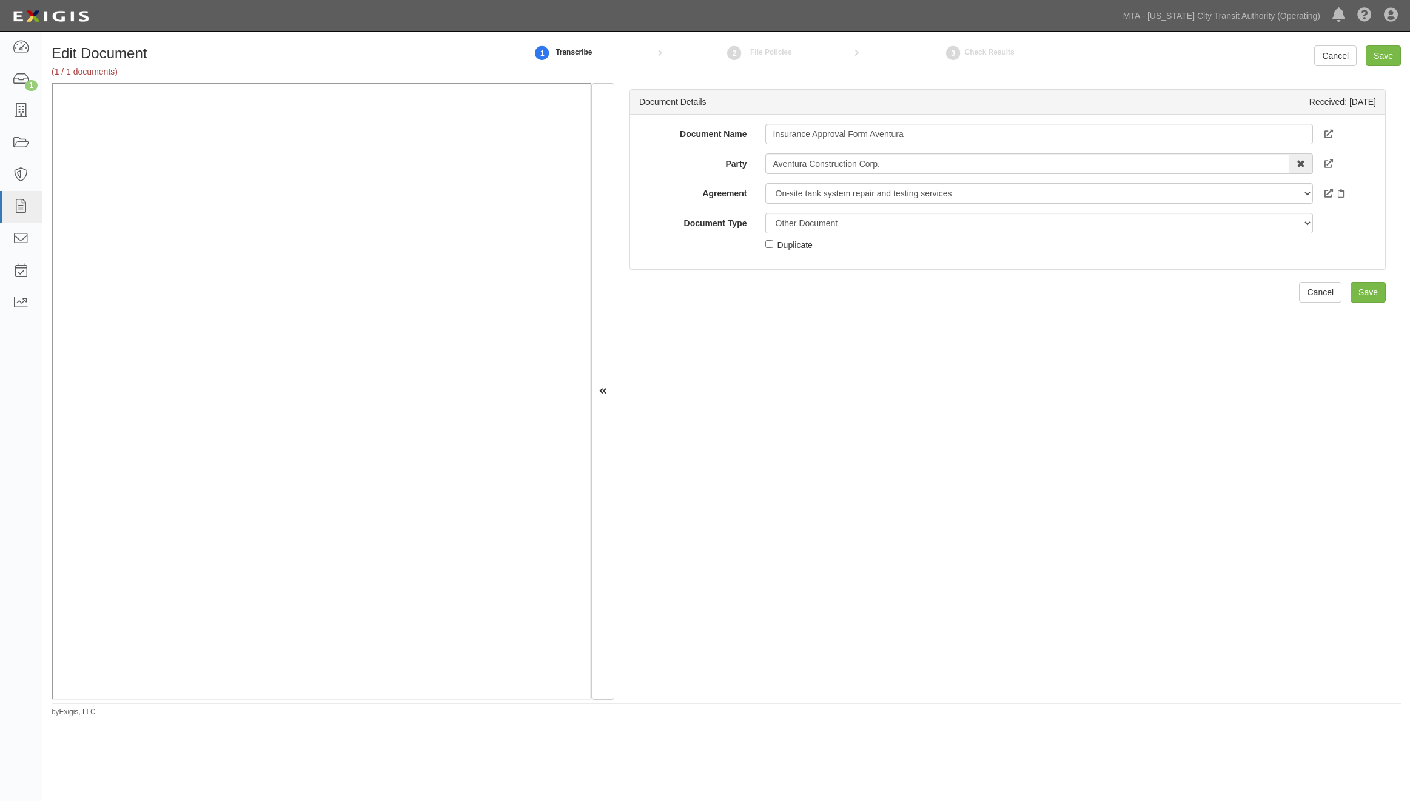
select select "OtherDetail"
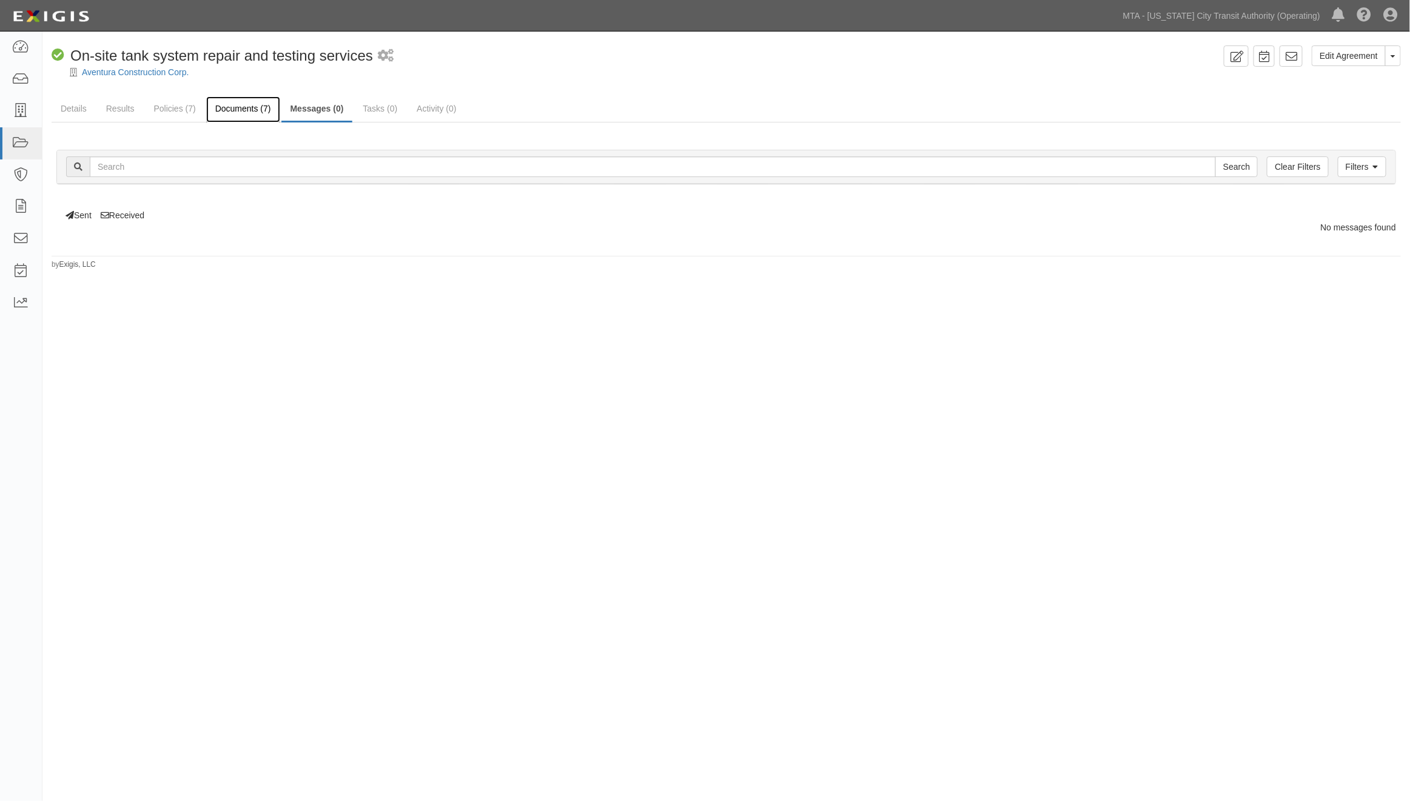
click at [246, 104] on link "Documents (7)" at bounding box center [243, 109] width 74 height 26
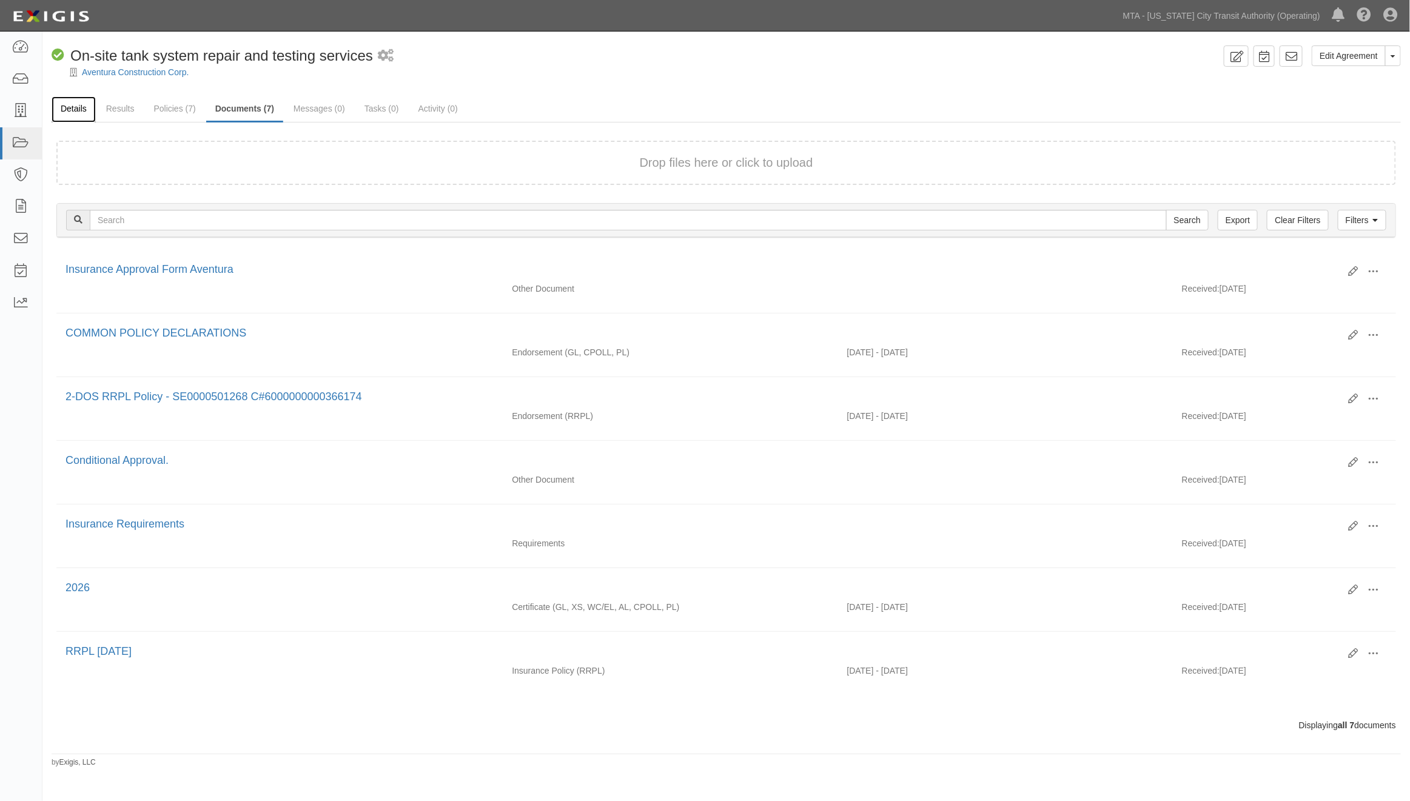
click at [78, 107] on link "Details" at bounding box center [74, 109] width 44 height 26
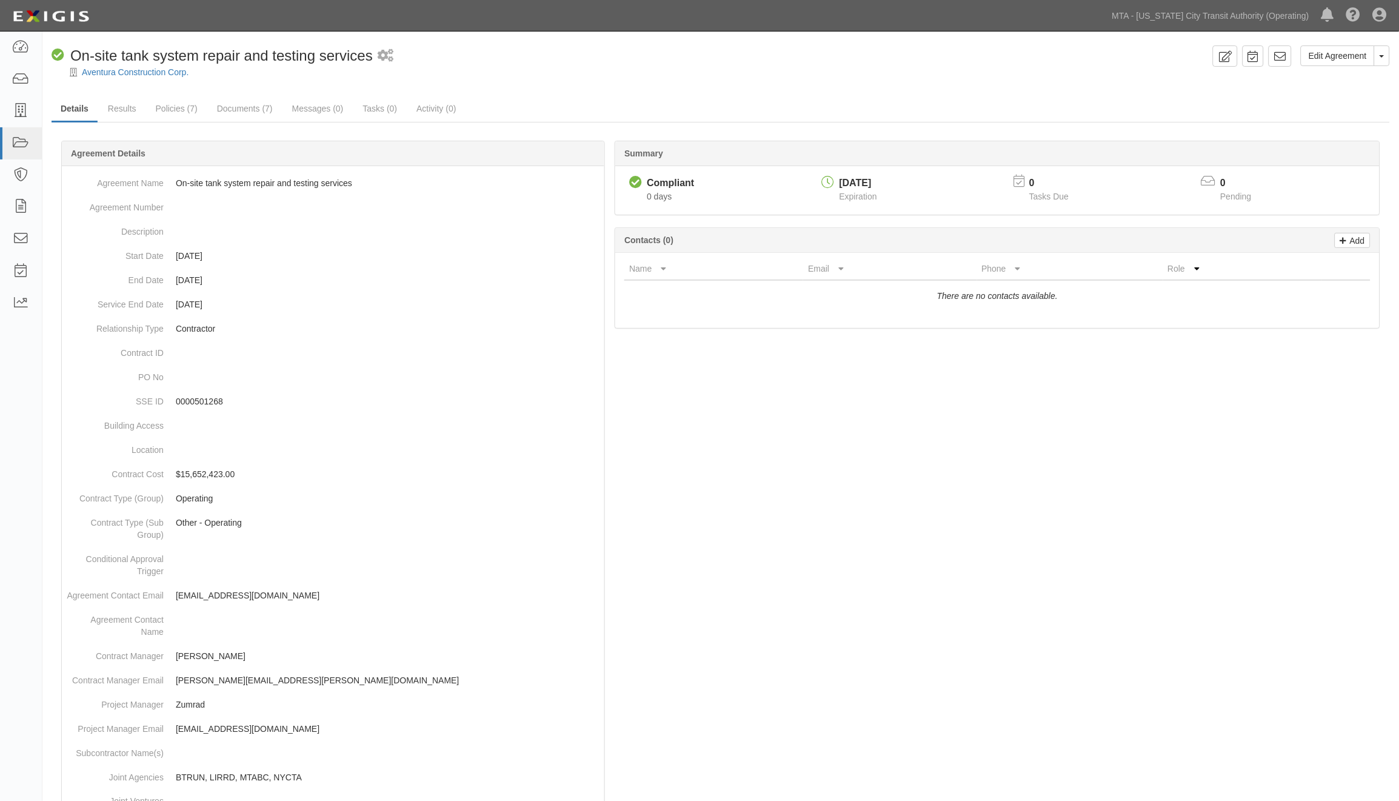
click at [756, 437] on div at bounding box center [721, 658] width 1339 height 998
click at [15, 42] on icon at bounding box center [20, 48] width 17 height 14
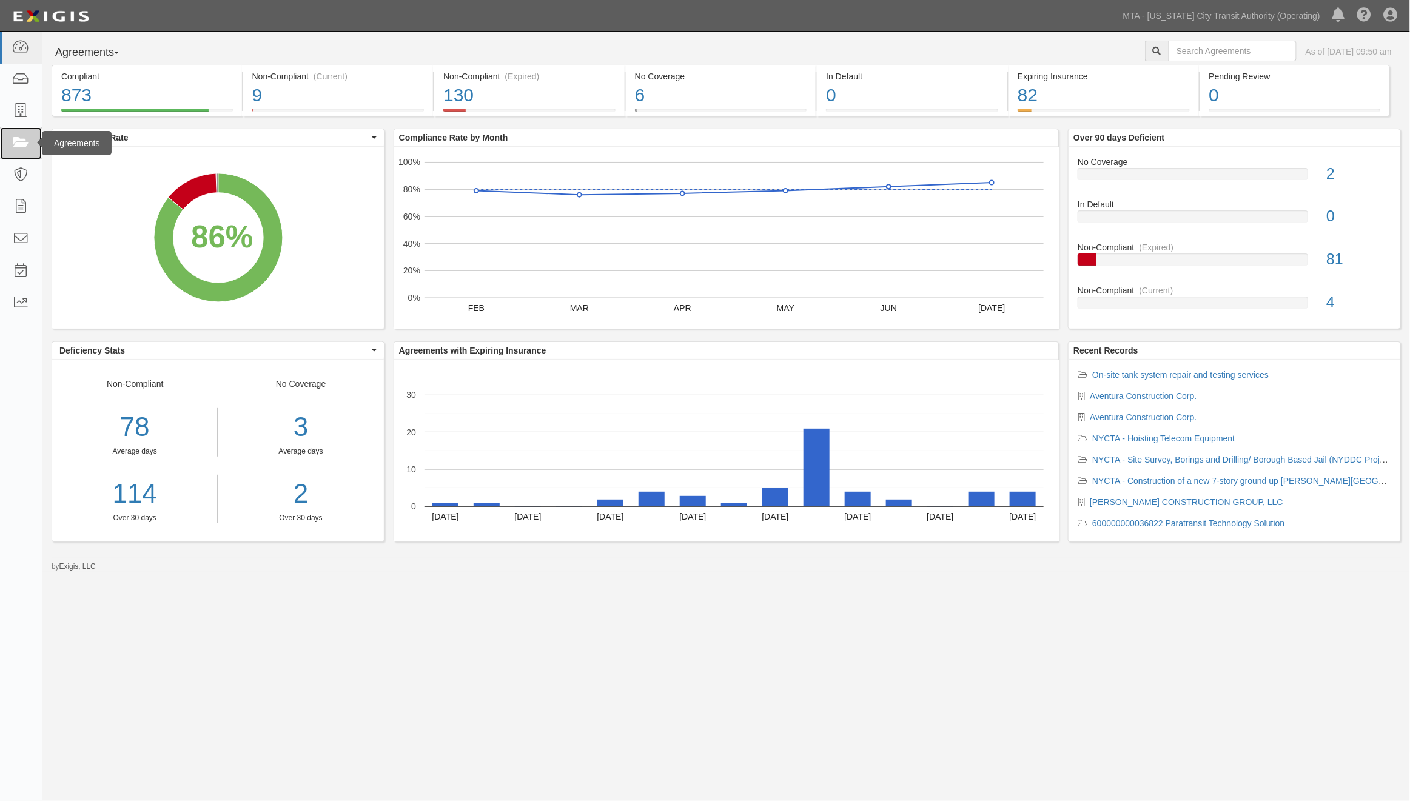
click at [20, 142] on icon at bounding box center [20, 143] width 17 height 14
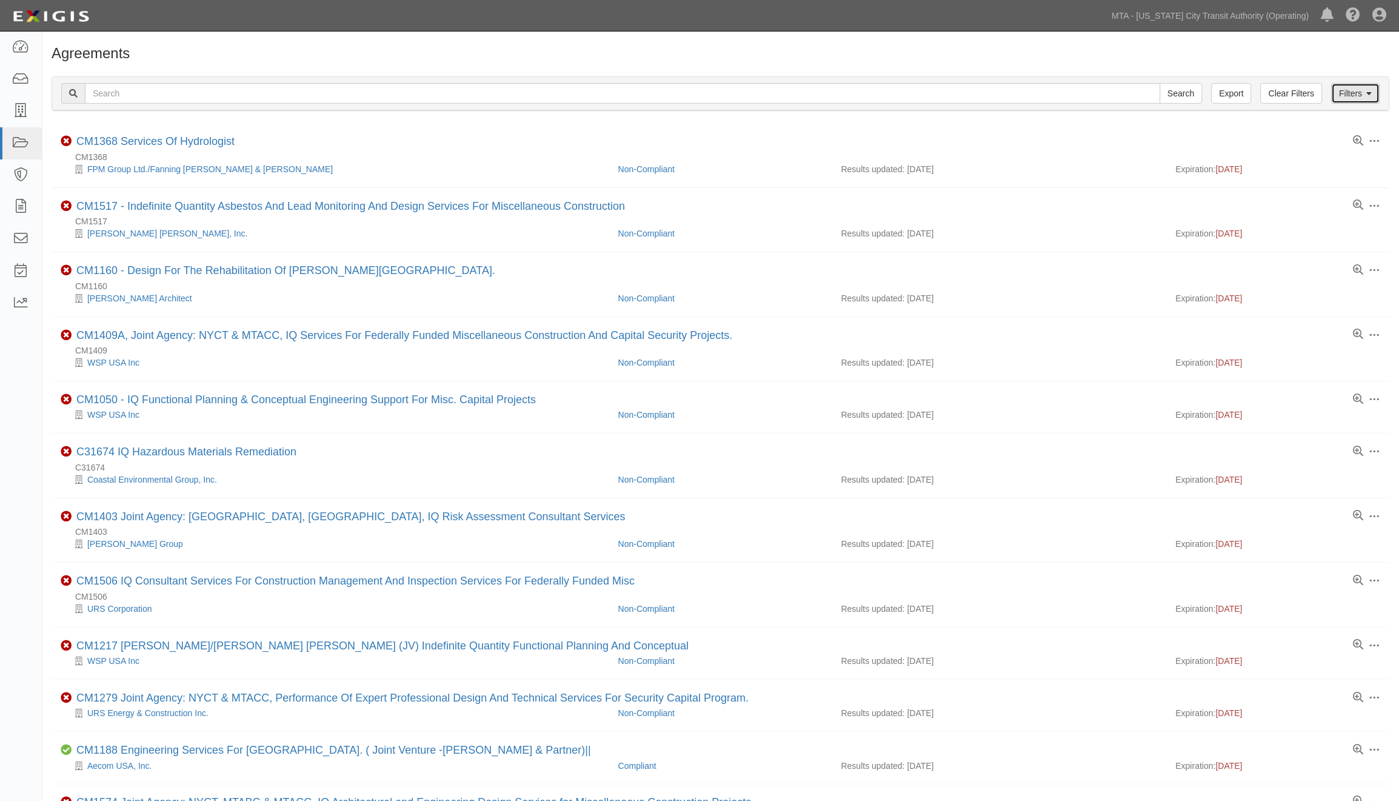
click at [1360, 94] on link "Filters" at bounding box center [1356, 93] width 49 height 21
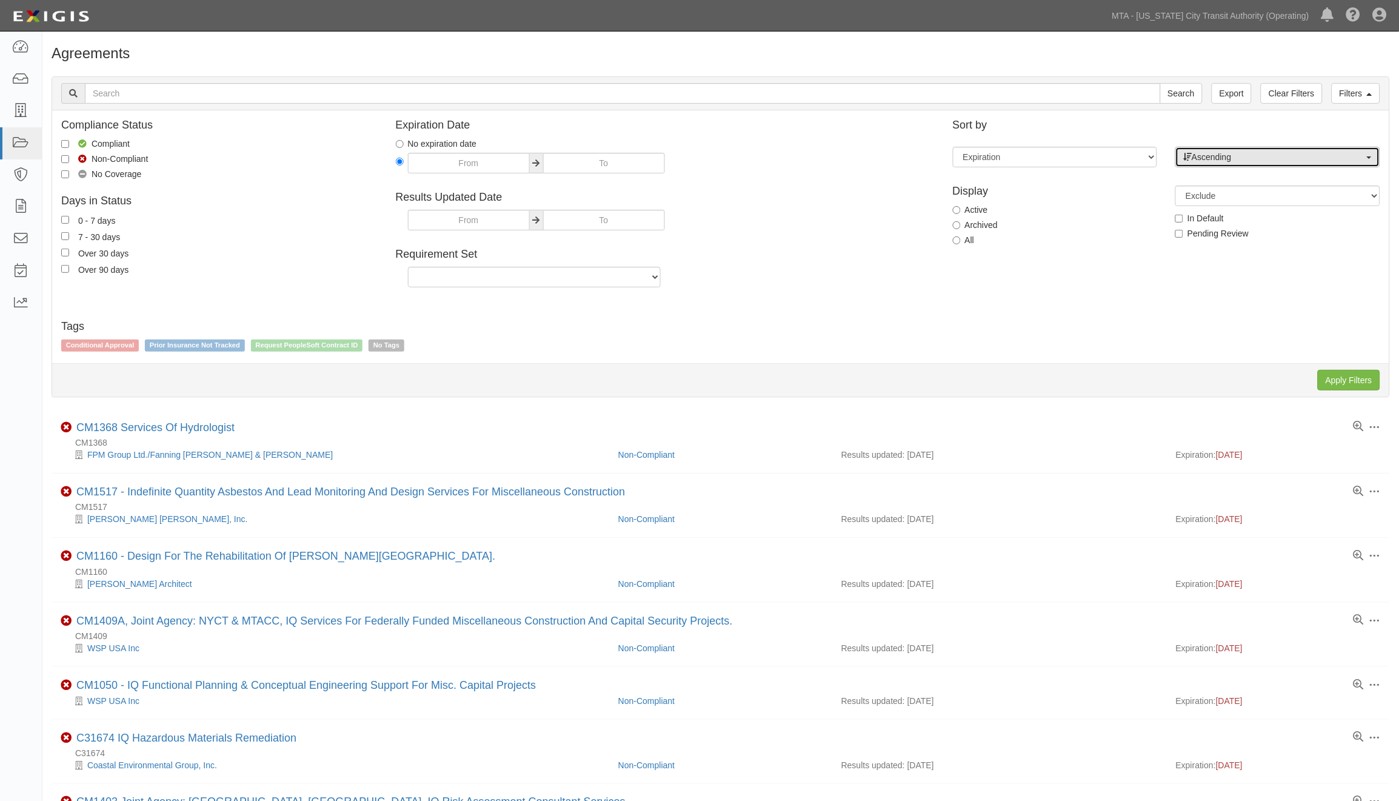
click at [1248, 153] on span "Ascending" at bounding box center [1274, 157] width 181 height 12
click at [1225, 202] on span "Descending" at bounding box center [1221, 196] width 45 height 12
select select "desc"
click at [1338, 387] on input "Apply Filters" at bounding box center [1349, 380] width 62 height 21
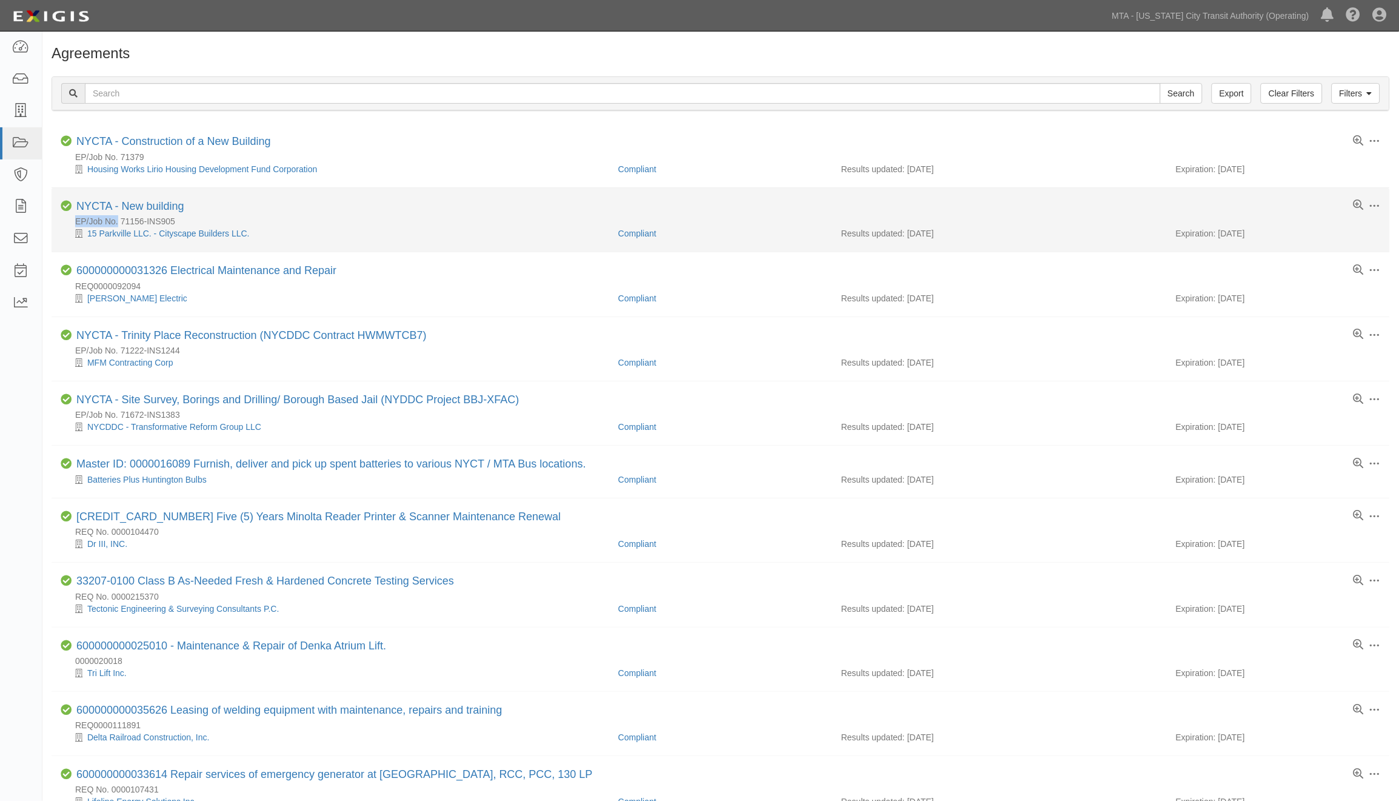
drag, startPoint x: 71, startPoint y: 219, endPoint x: 118, endPoint y: 227, distance: 47.4
click at [118, 227] on div "EP/Job No. 71156-INS905" at bounding box center [726, 221] width 1330 height 12
copy div "EP/Job No."
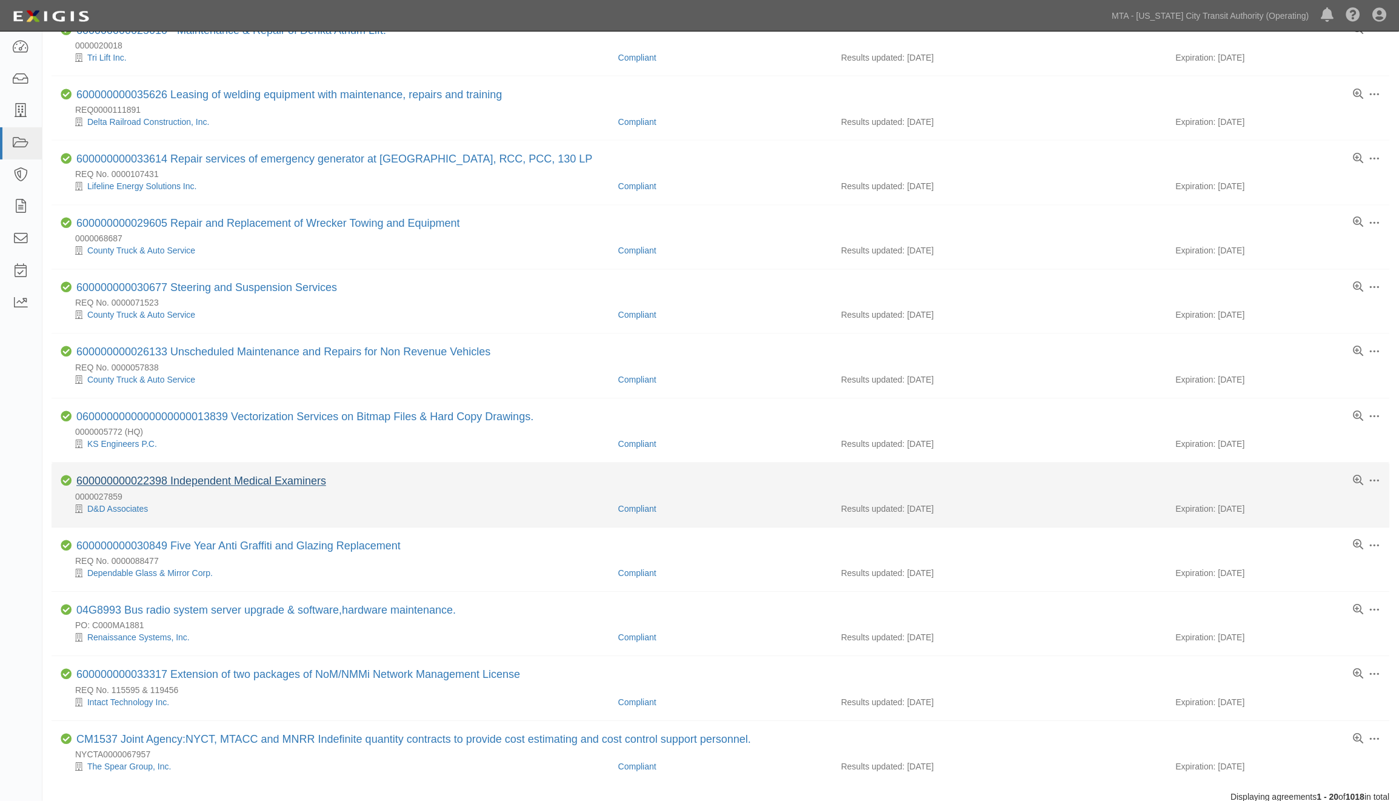
scroll to position [713, 0]
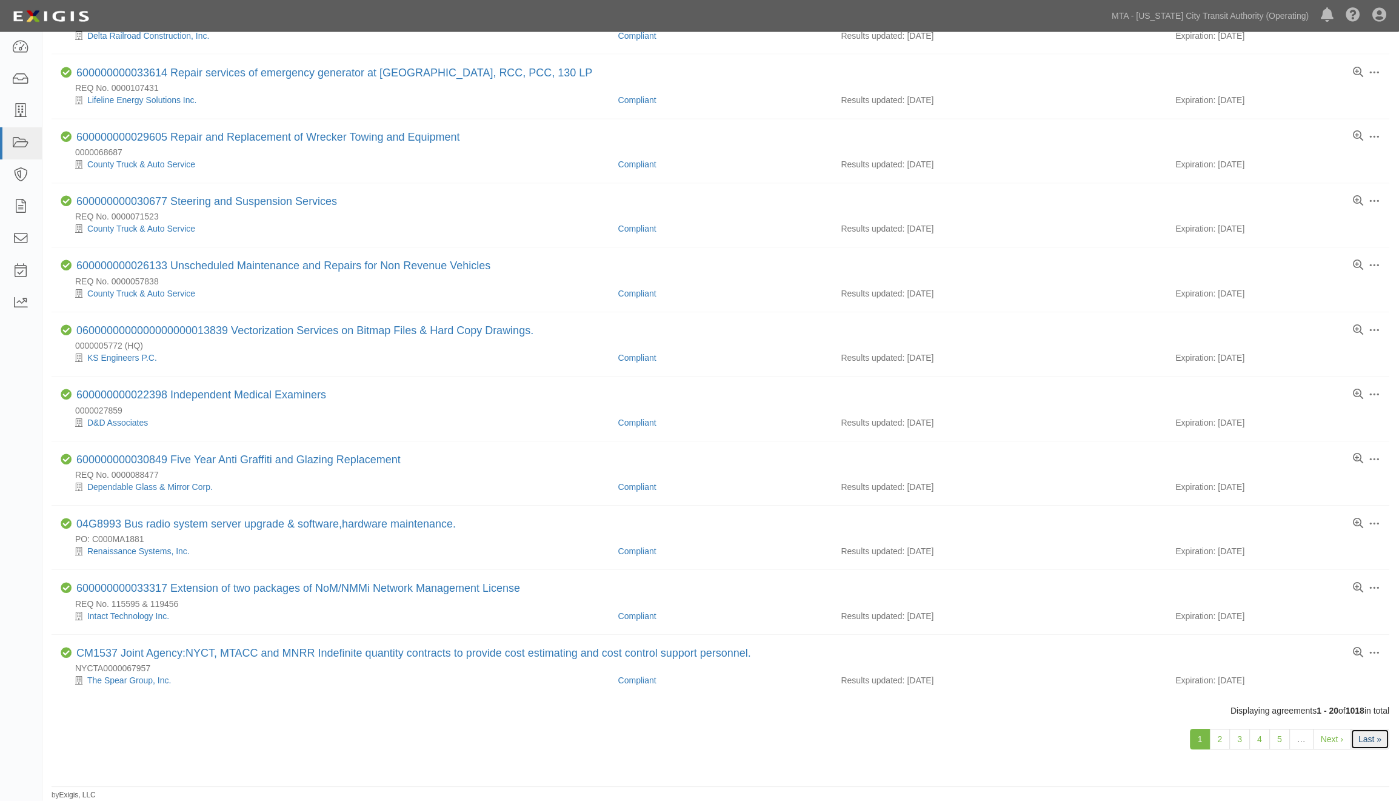
click at [1369, 740] on link "Last »" at bounding box center [1371, 739] width 39 height 21
click at [1216, 743] on link "2" at bounding box center [1220, 739] width 21 height 21
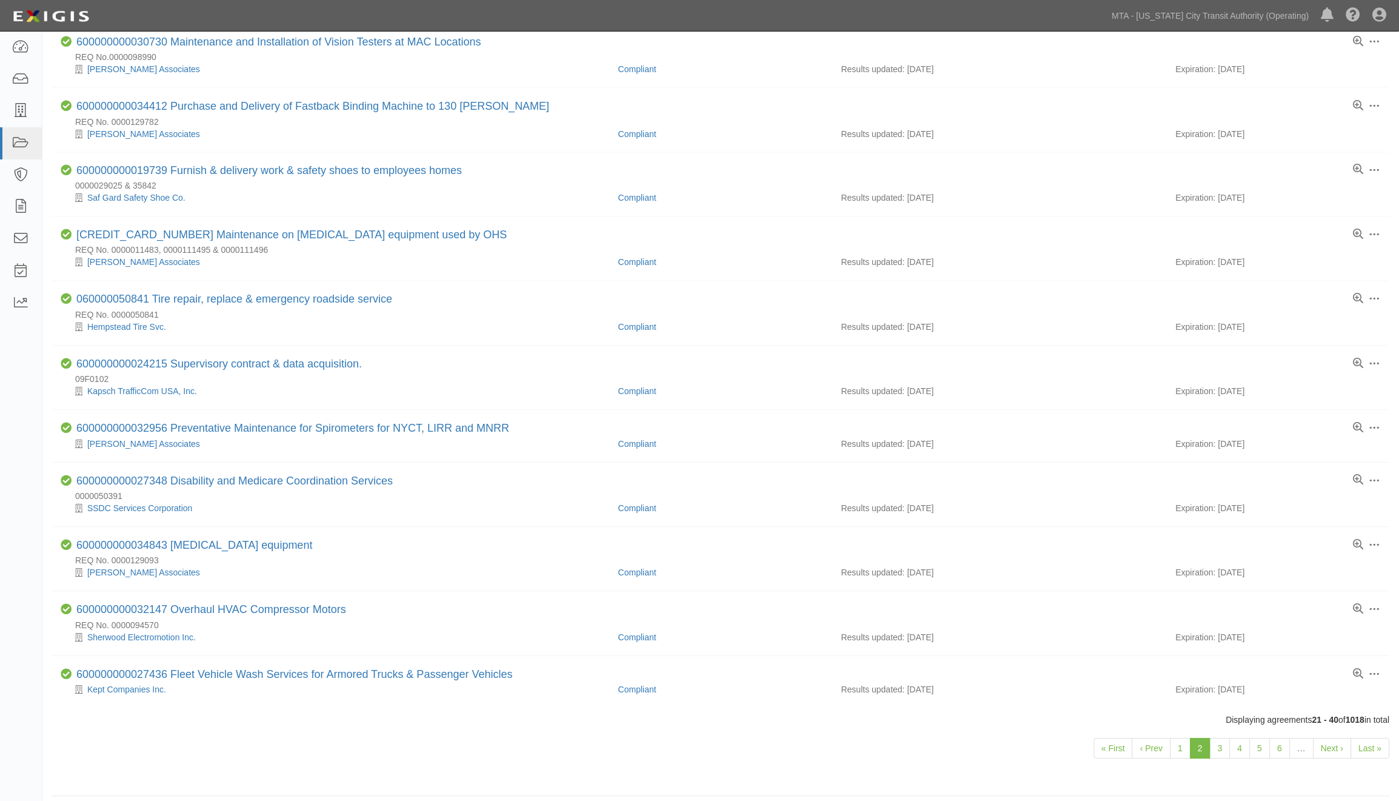
scroll to position [665, 0]
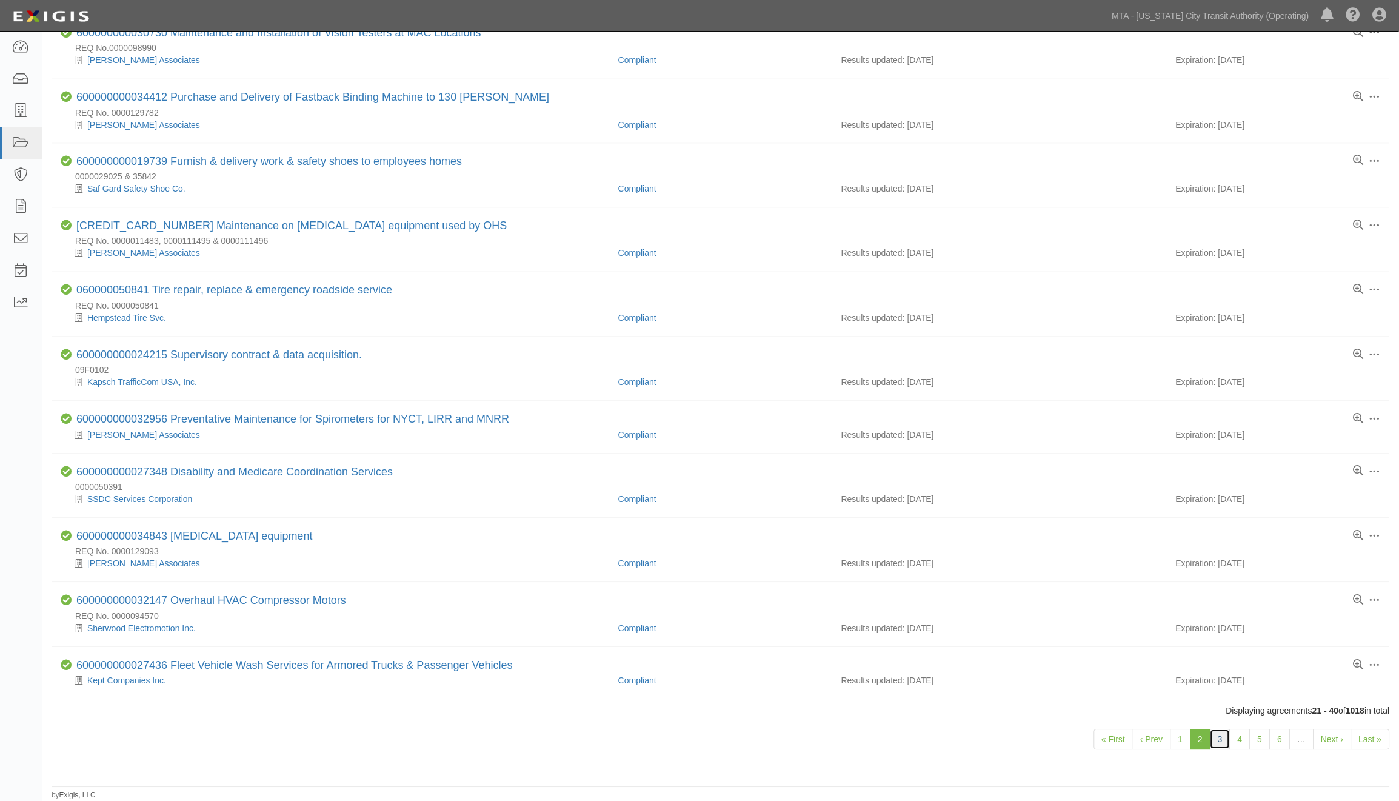
click at [1225, 734] on link "3" at bounding box center [1220, 739] width 21 height 21
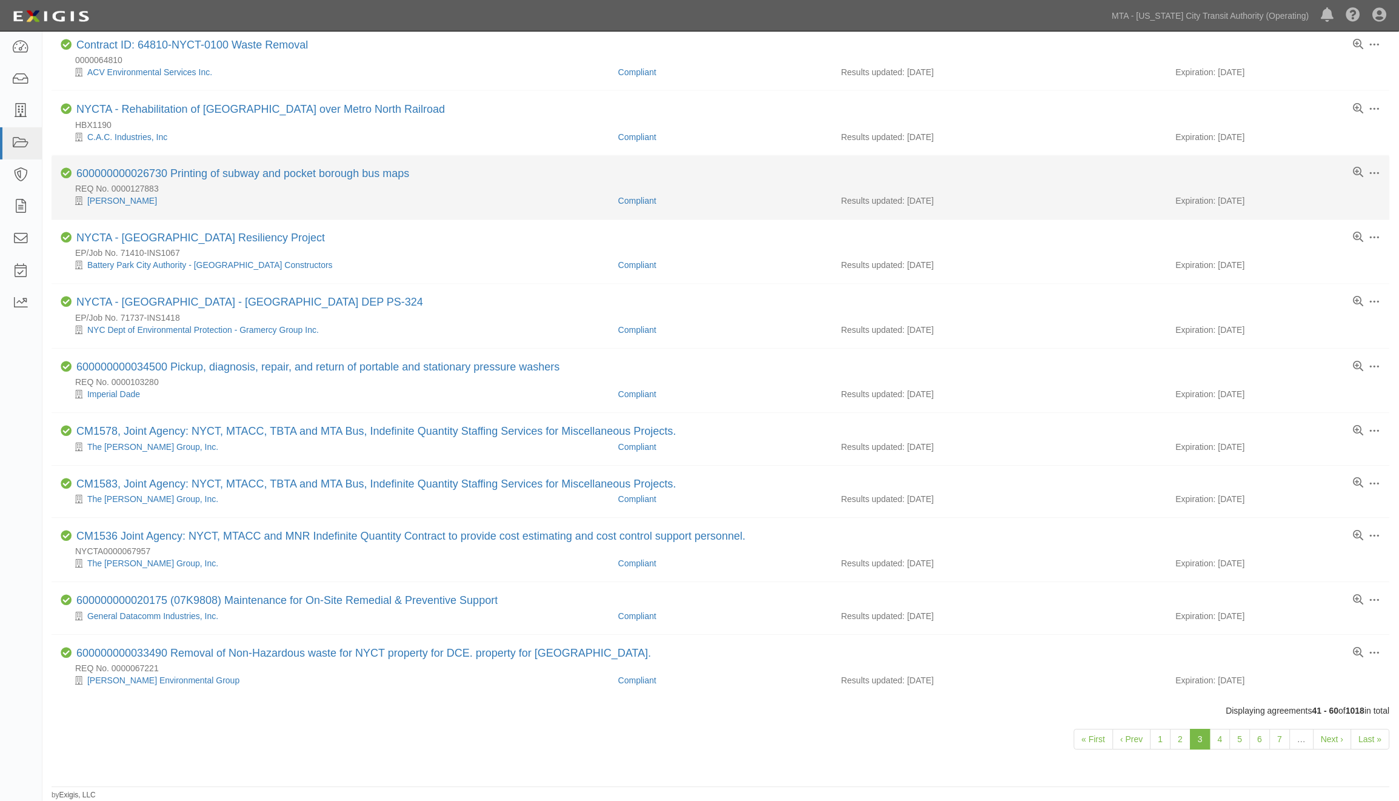
scroll to position [652, 0]
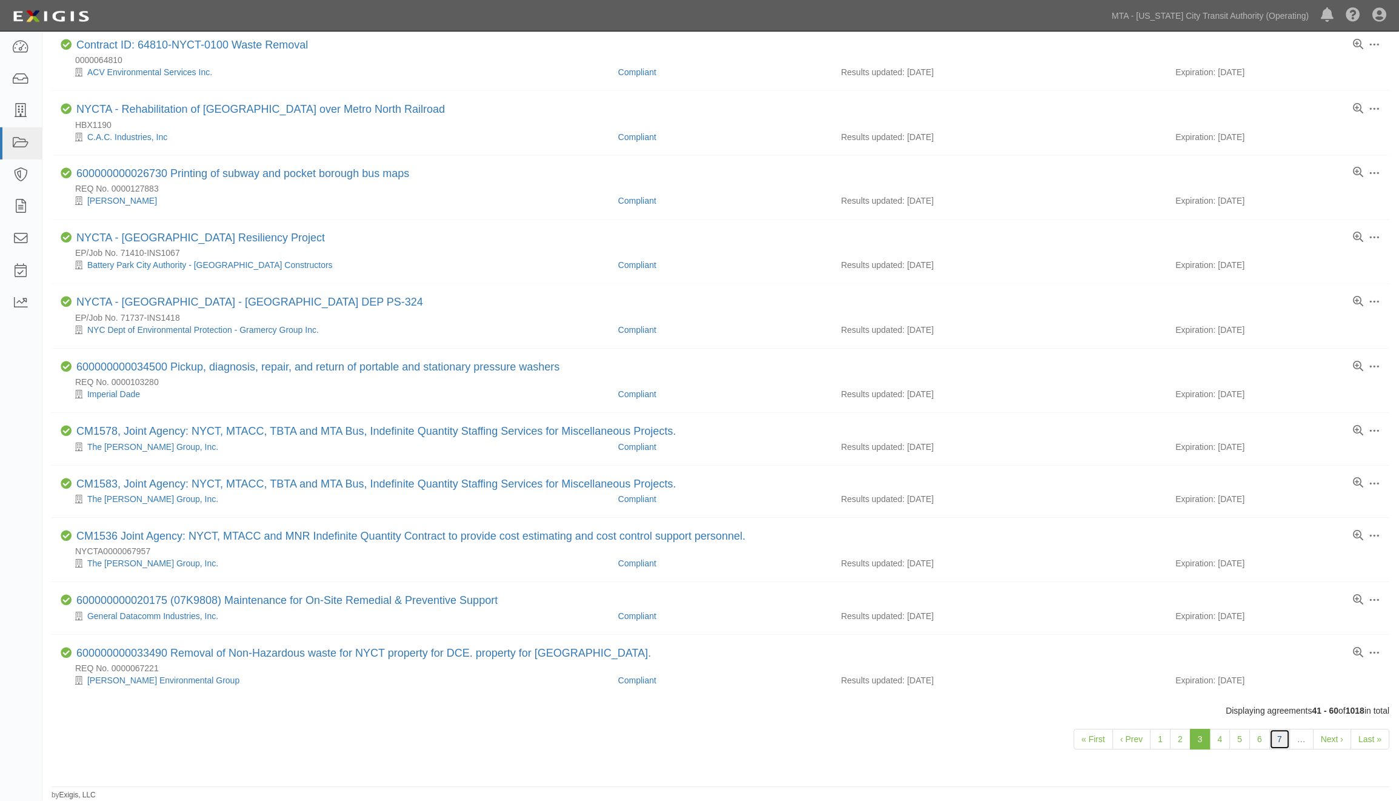
click at [1282, 742] on link "7" at bounding box center [1280, 739] width 21 height 21
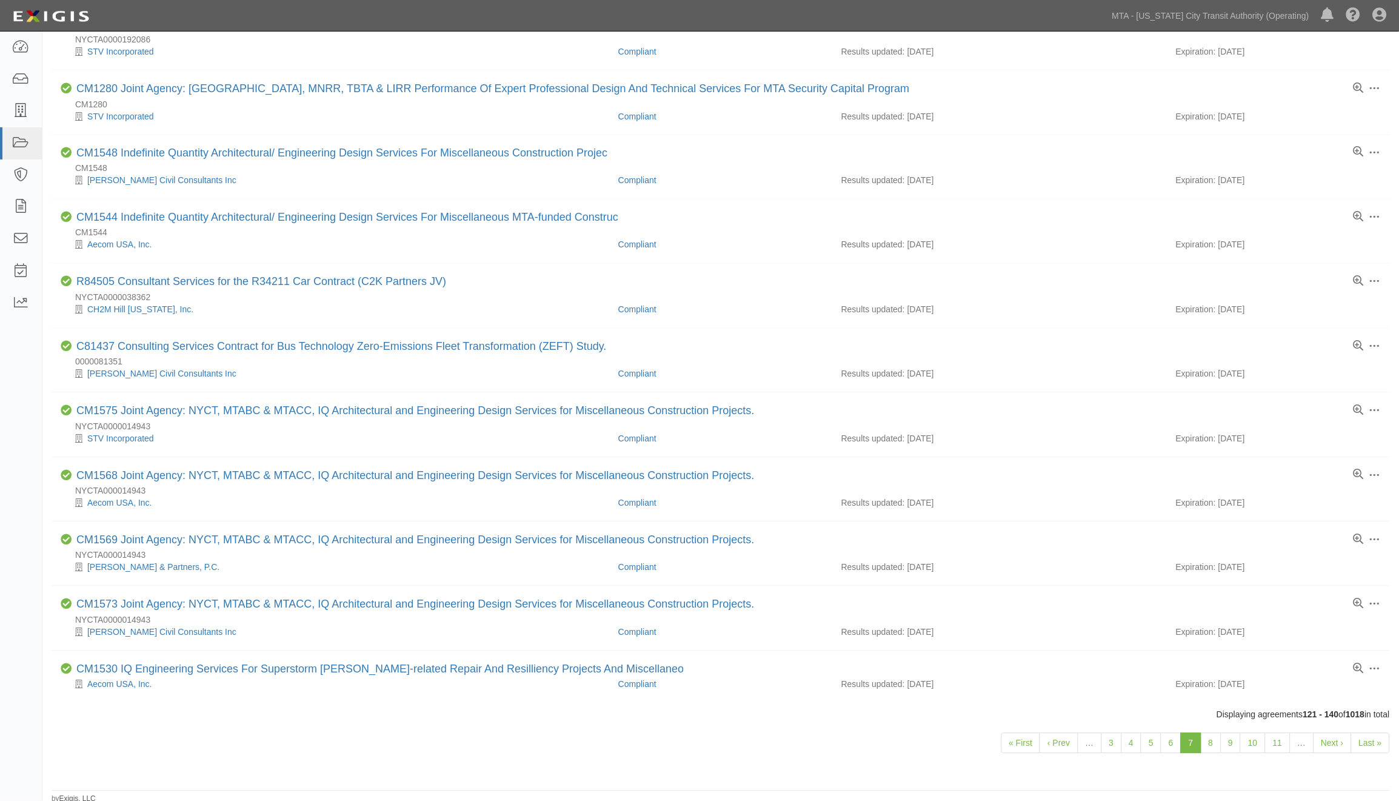
scroll to position [652, 0]
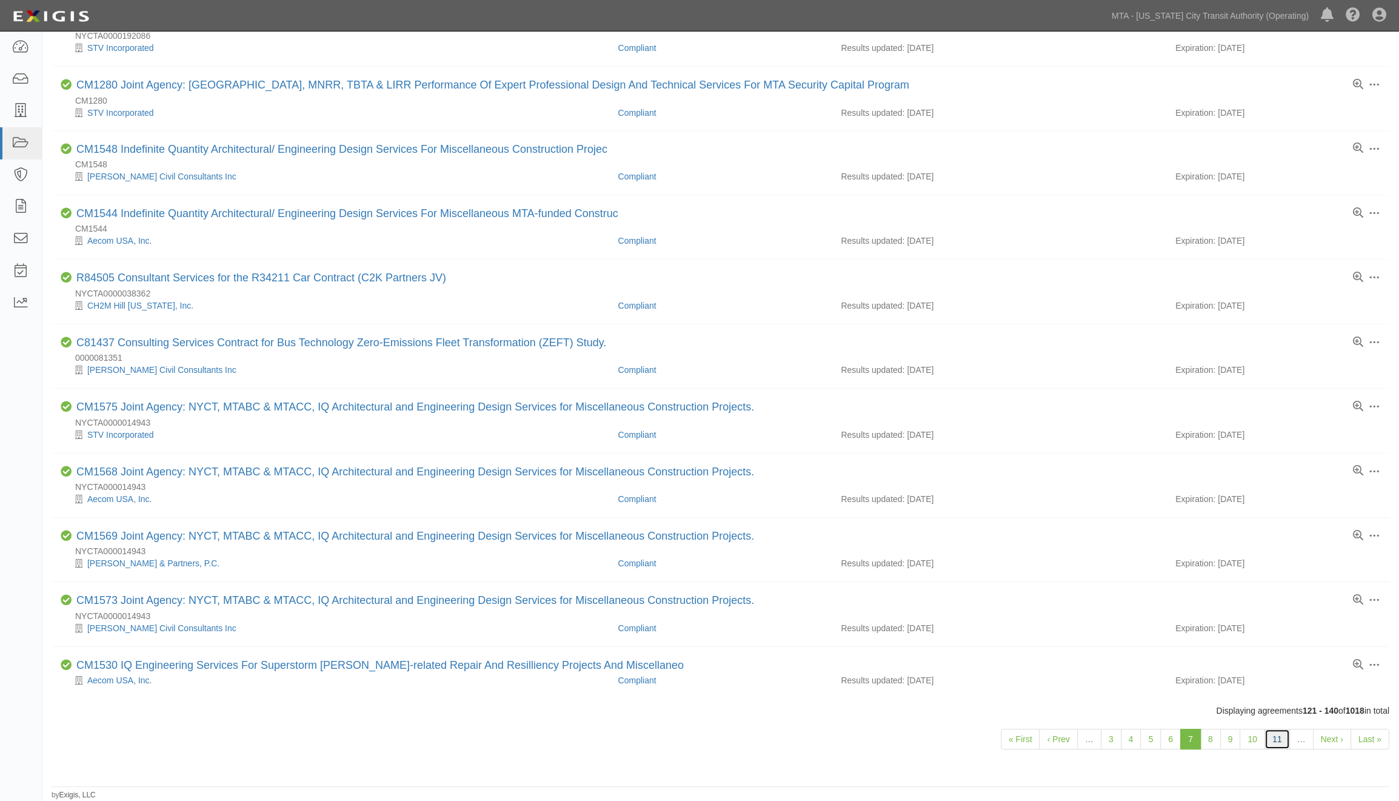
click at [1280, 732] on link "11" at bounding box center [1277, 739] width 25 height 21
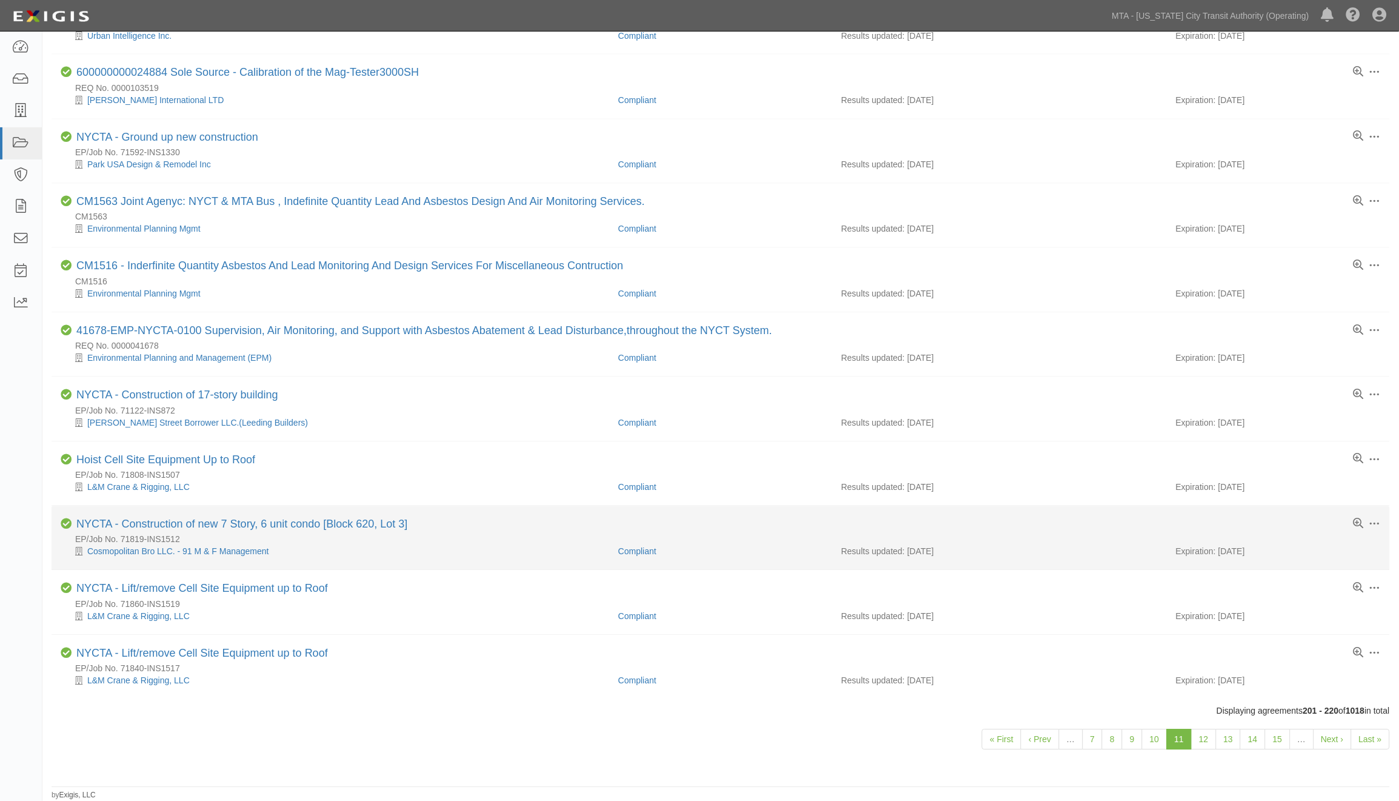
scroll to position [725, 0]
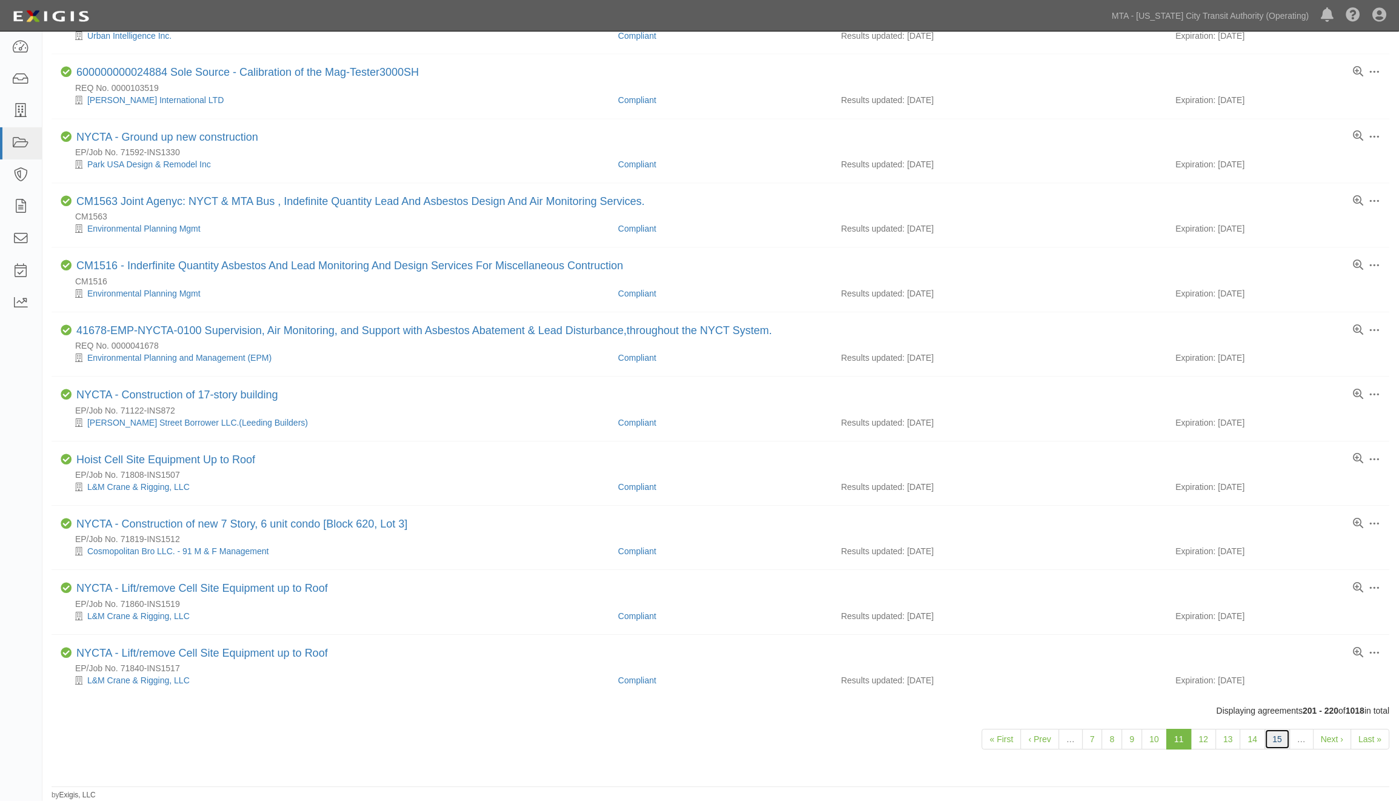
click at [1276, 743] on link "15" at bounding box center [1277, 739] width 25 height 21
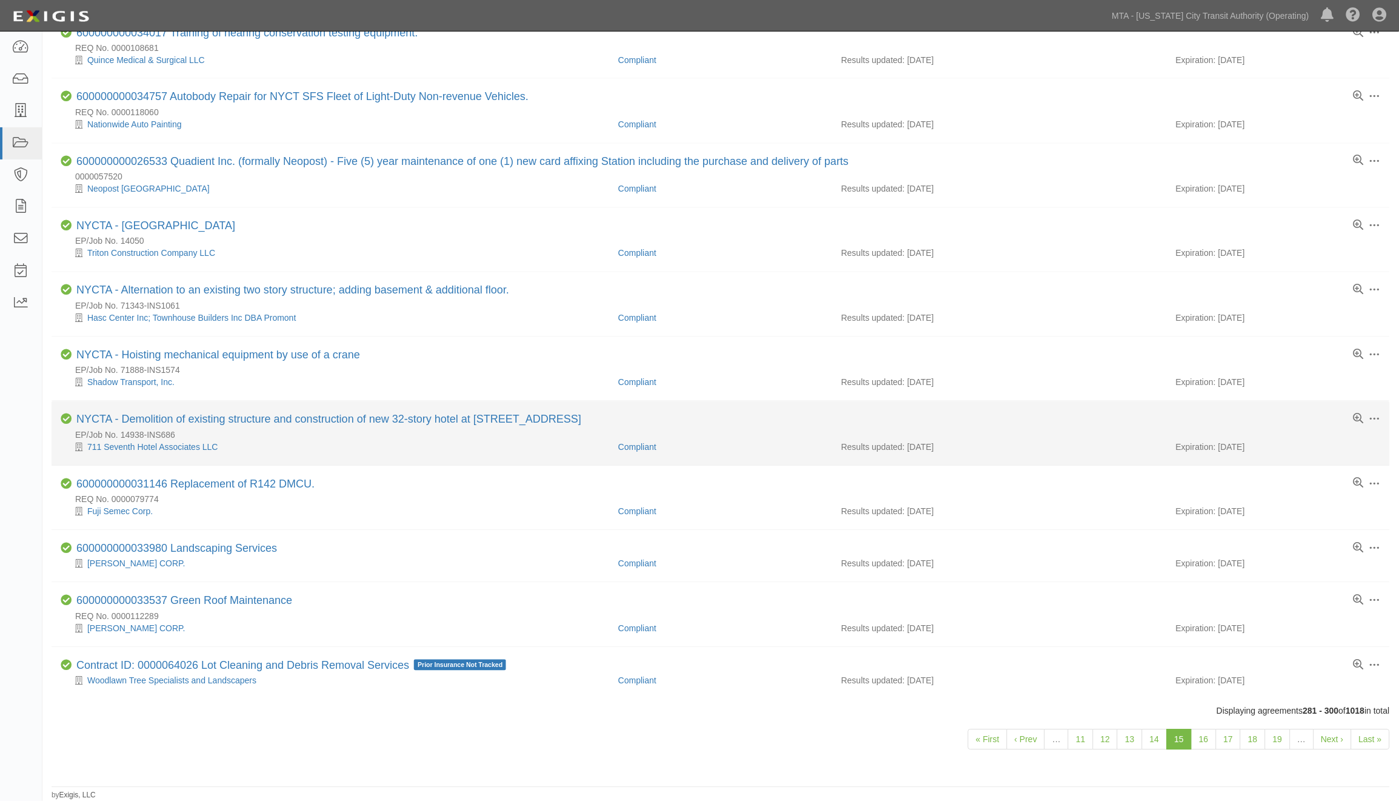
scroll to position [701, 0]
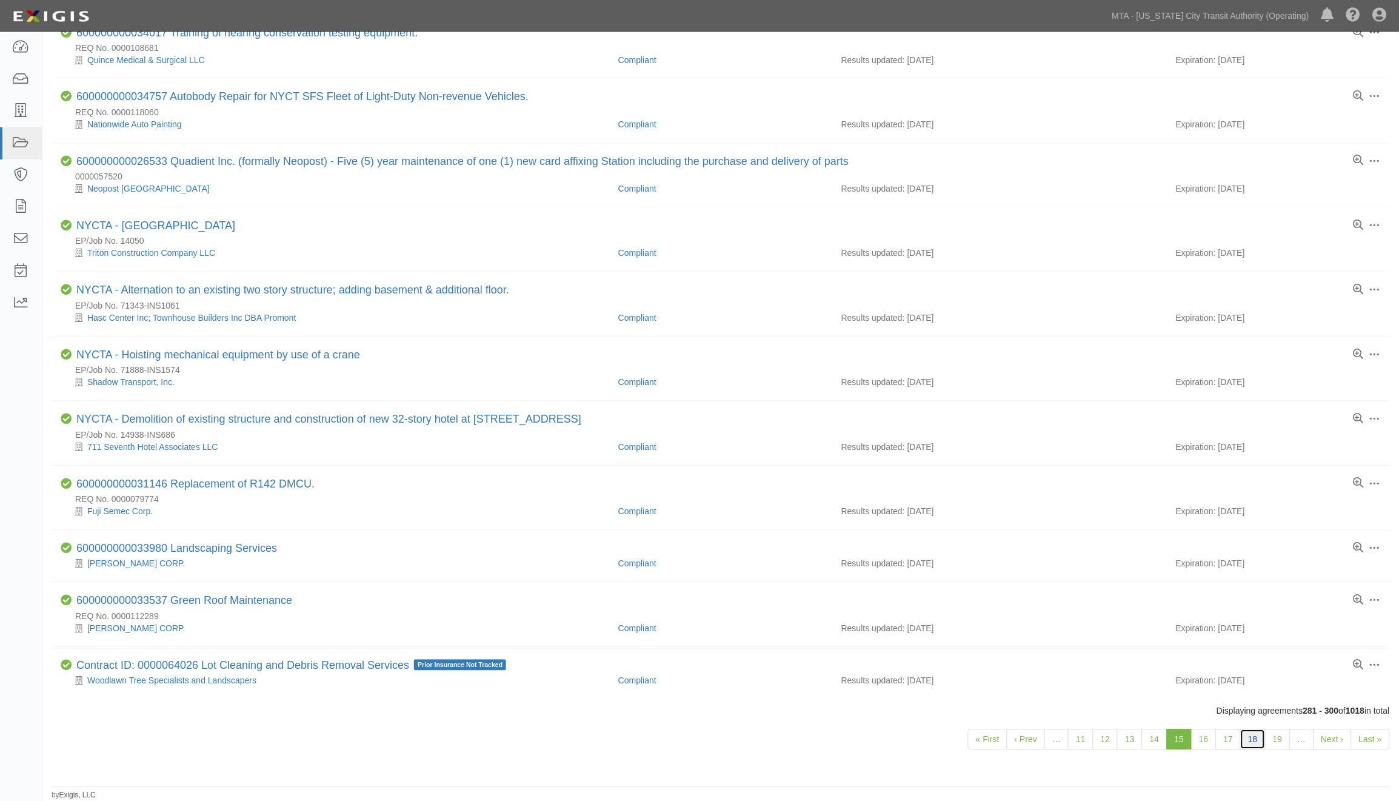
click at [1259, 736] on link "18" at bounding box center [1253, 739] width 25 height 21
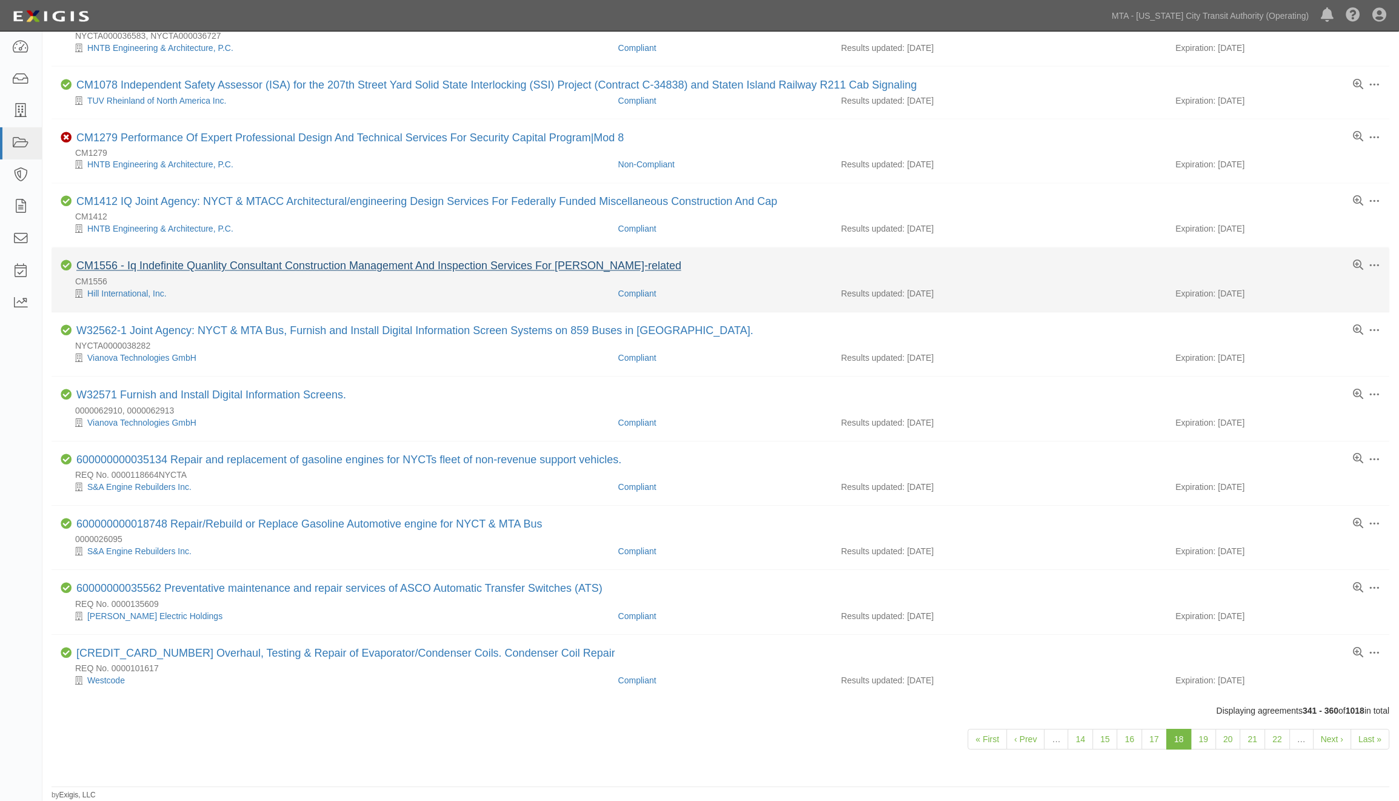
scroll to position [640, 0]
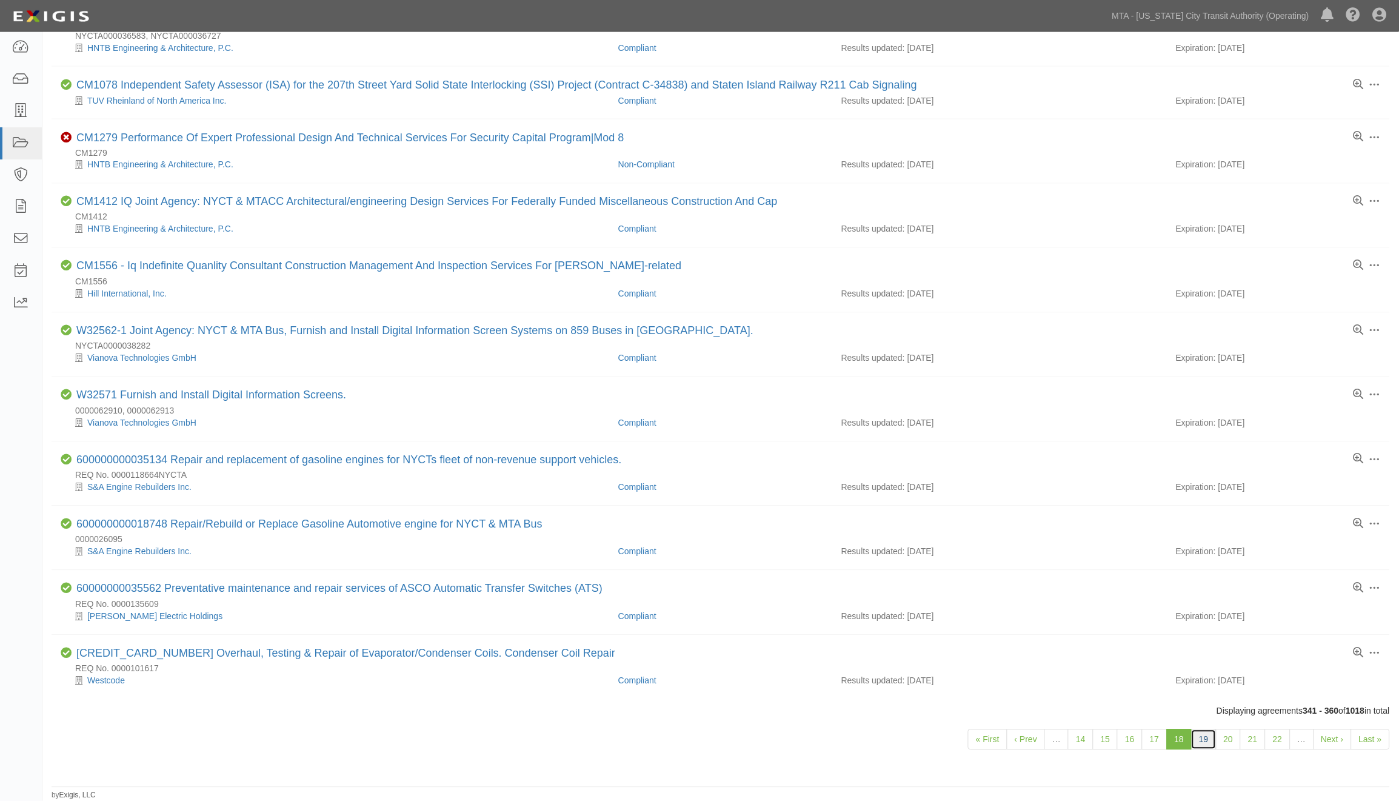
click at [1207, 742] on link "19" at bounding box center [1204, 739] width 25 height 21
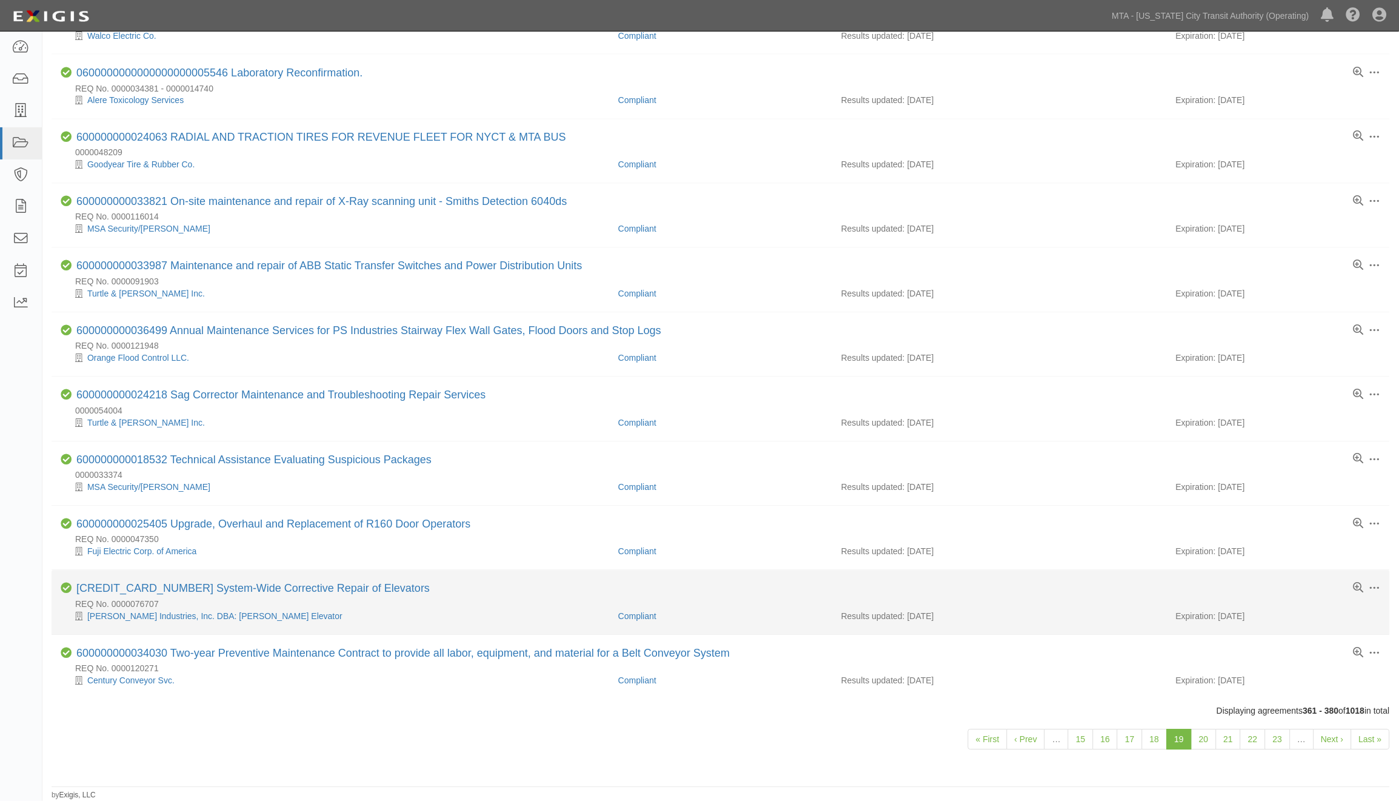
scroll to position [701, 0]
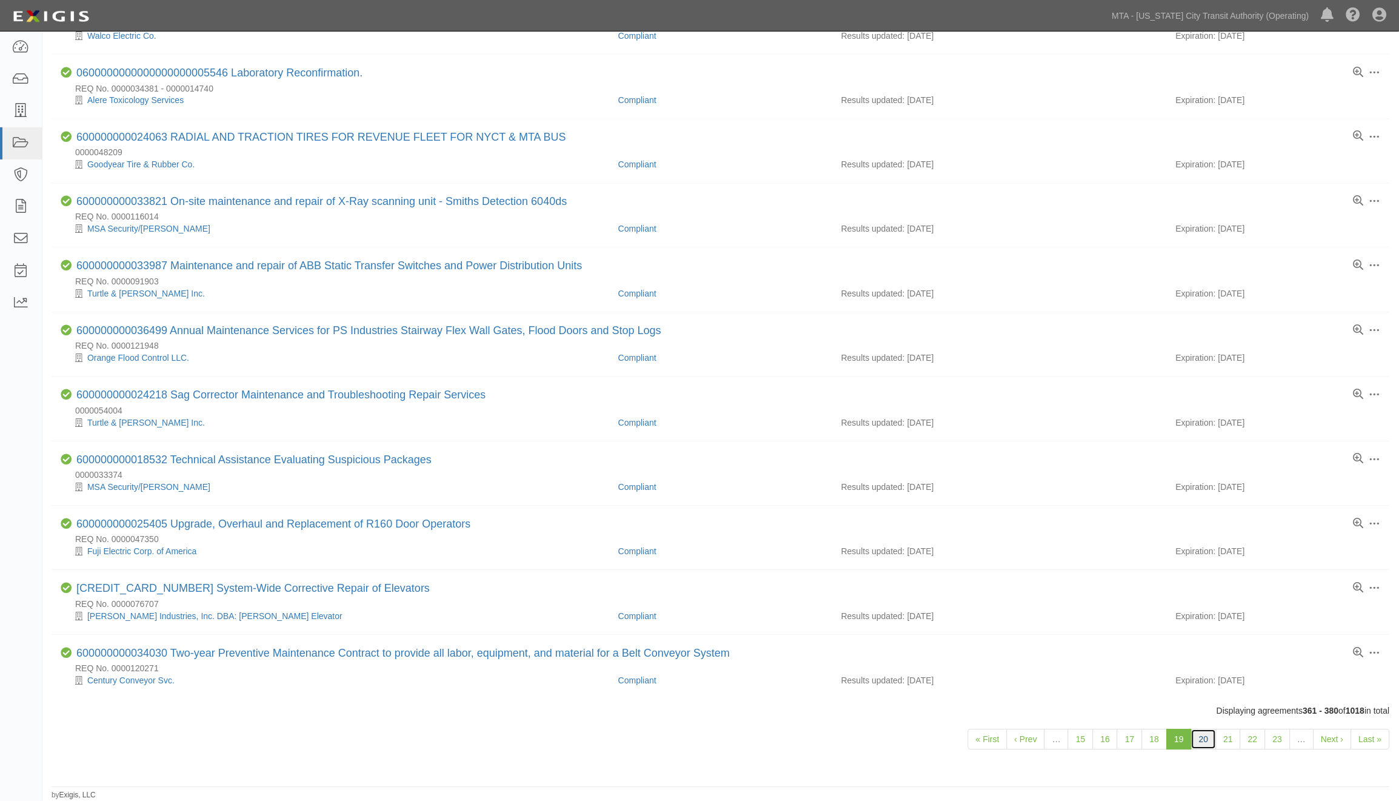
click at [1210, 743] on link "20" at bounding box center [1204, 739] width 25 height 21
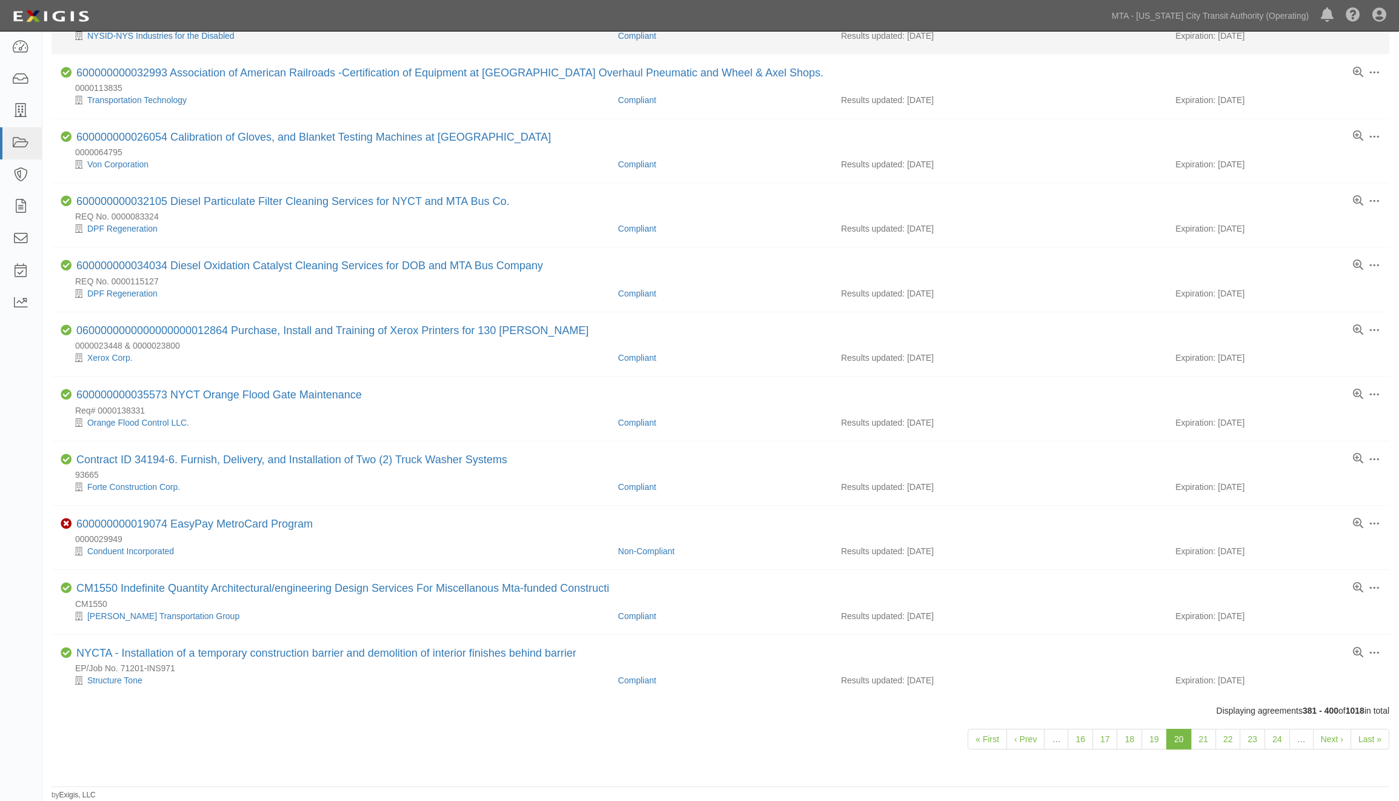
scroll to position [713, 0]
click at [1207, 743] on link "21" at bounding box center [1204, 739] width 25 height 21
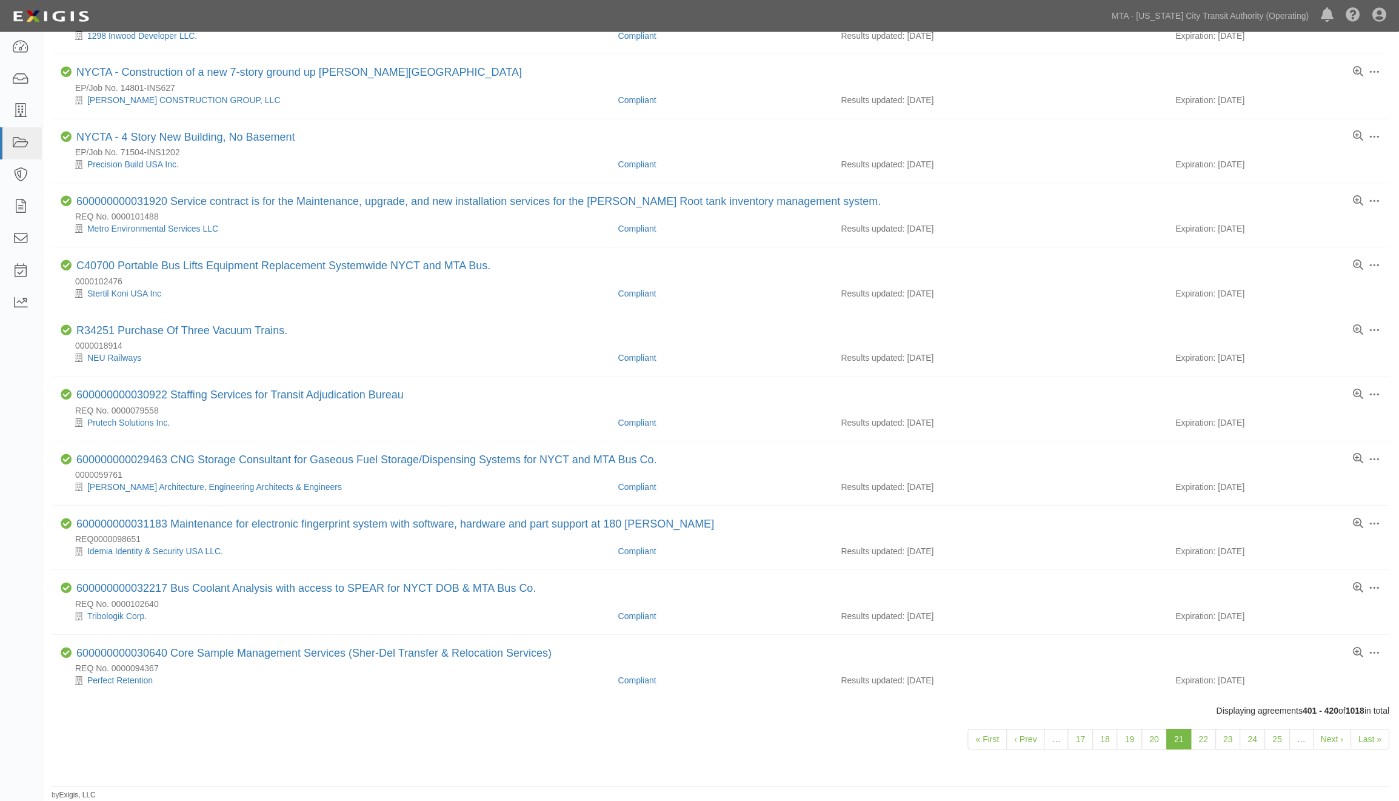
scroll to position [725, 0]
click at [1204, 743] on link "22" at bounding box center [1204, 739] width 25 height 21
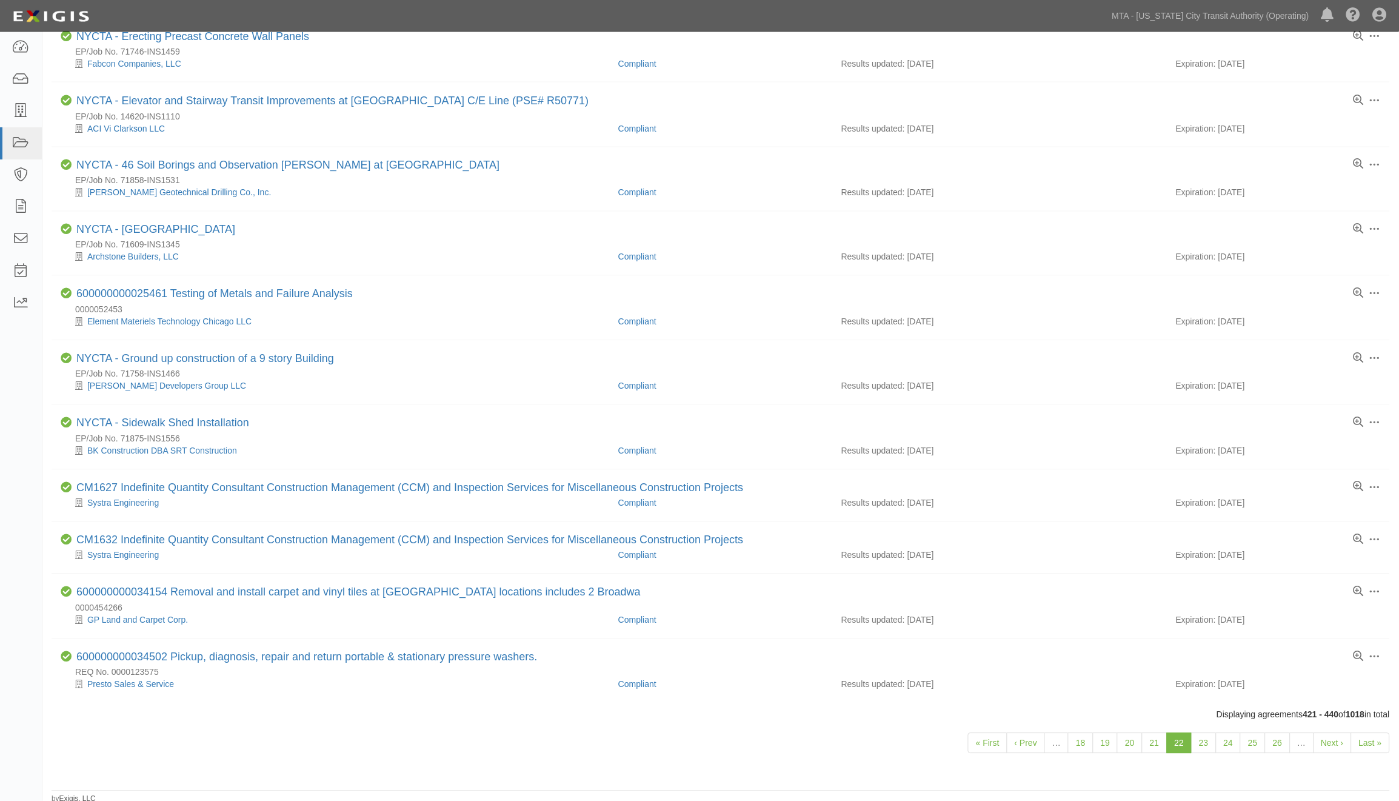
scroll to position [665, 0]
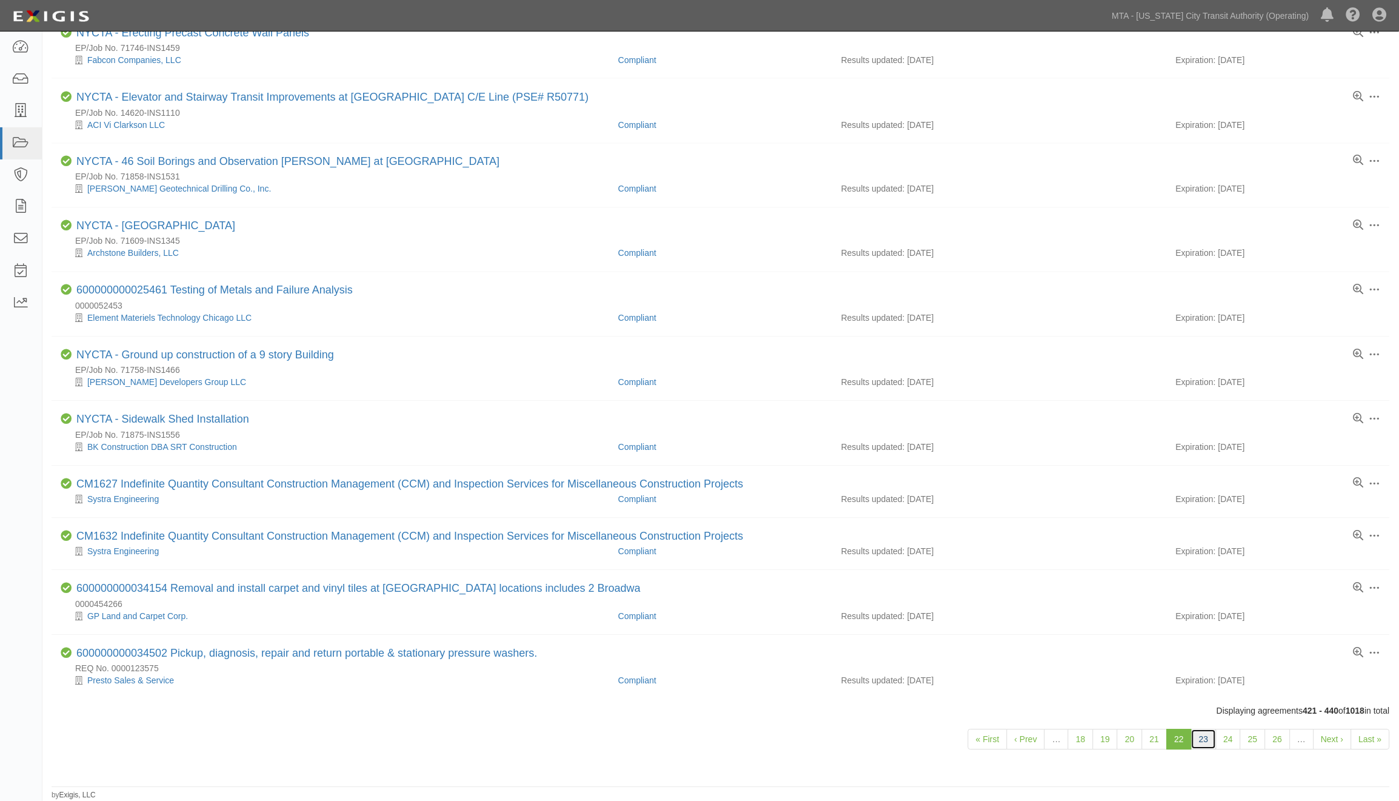
click at [1207, 737] on link "23" at bounding box center [1204, 739] width 25 height 21
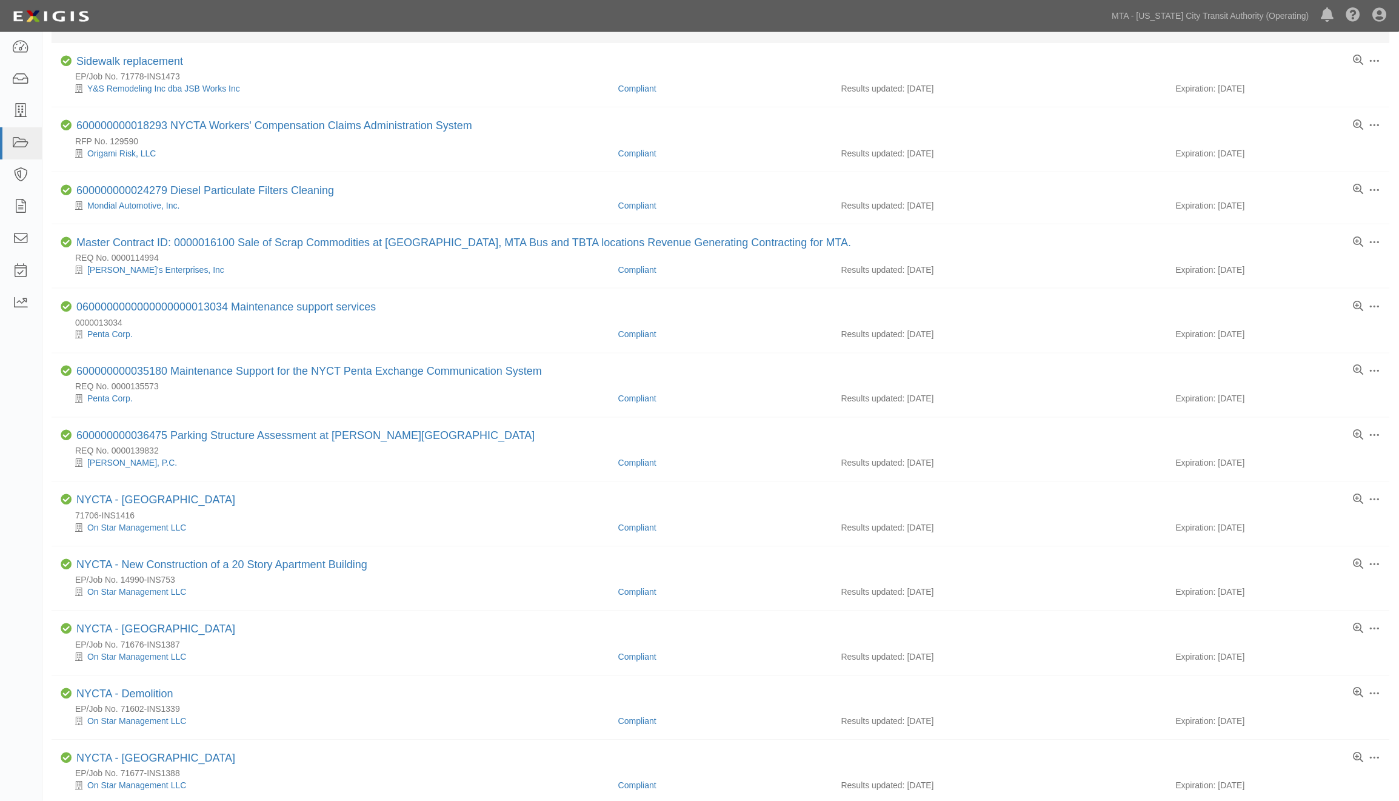
scroll to position [471, 0]
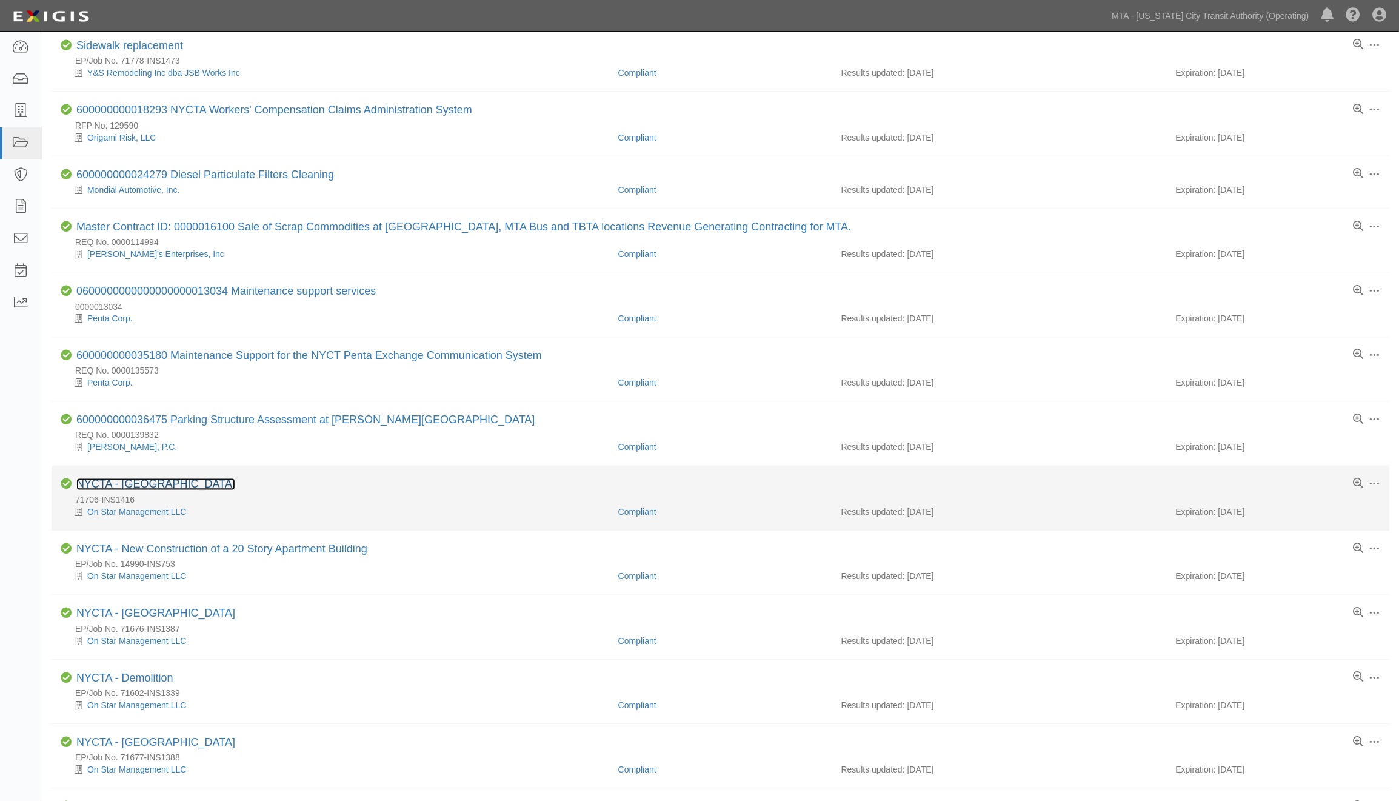
click at [166, 490] on link "NYCTA - [GEOGRAPHIC_DATA]" at bounding box center [155, 484] width 159 height 12
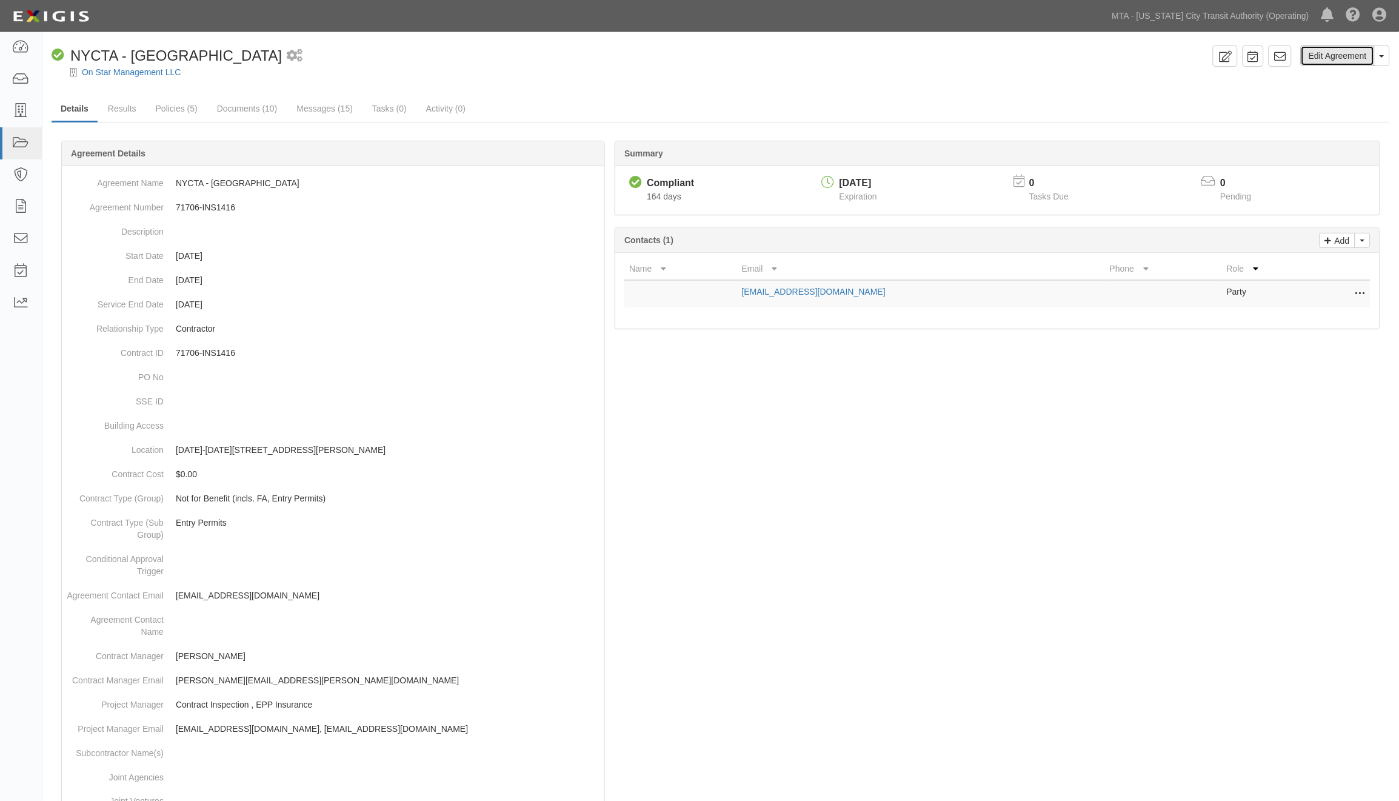
click at [1330, 56] on link "Edit Agreement" at bounding box center [1338, 55] width 74 height 21
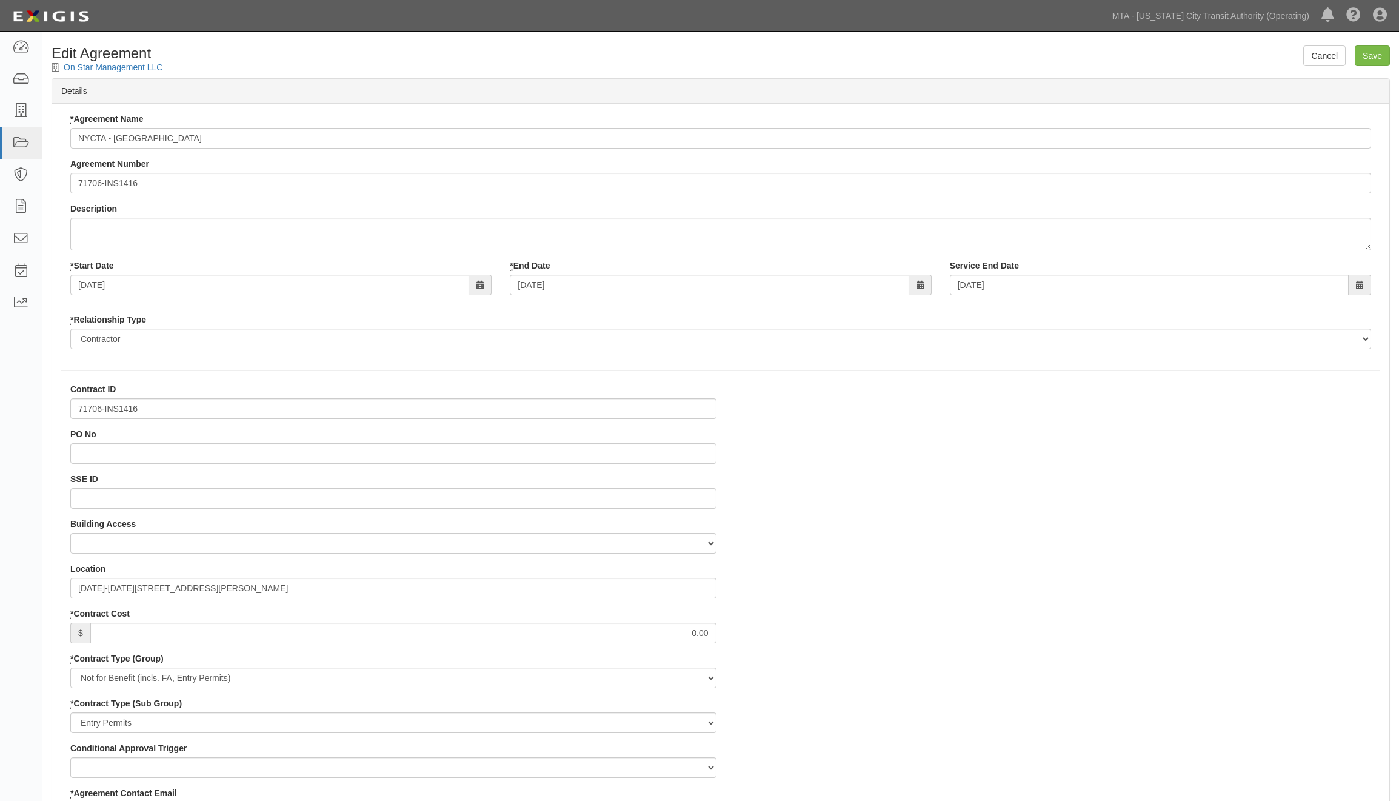
select select
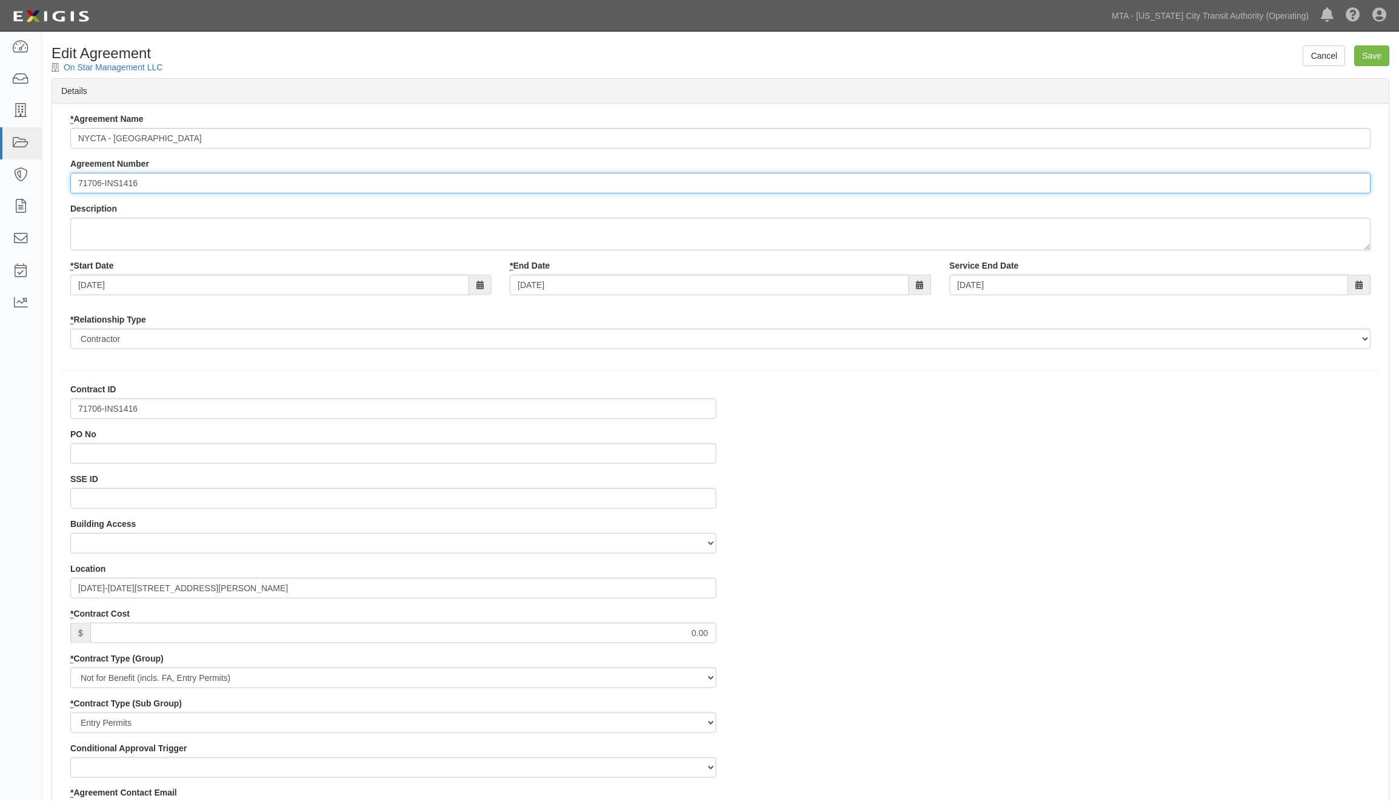
click at [74, 184] on input "71706-INS1416" at bounding box center [720, 183] width 1301 height 21
paste input "EP/Job No."
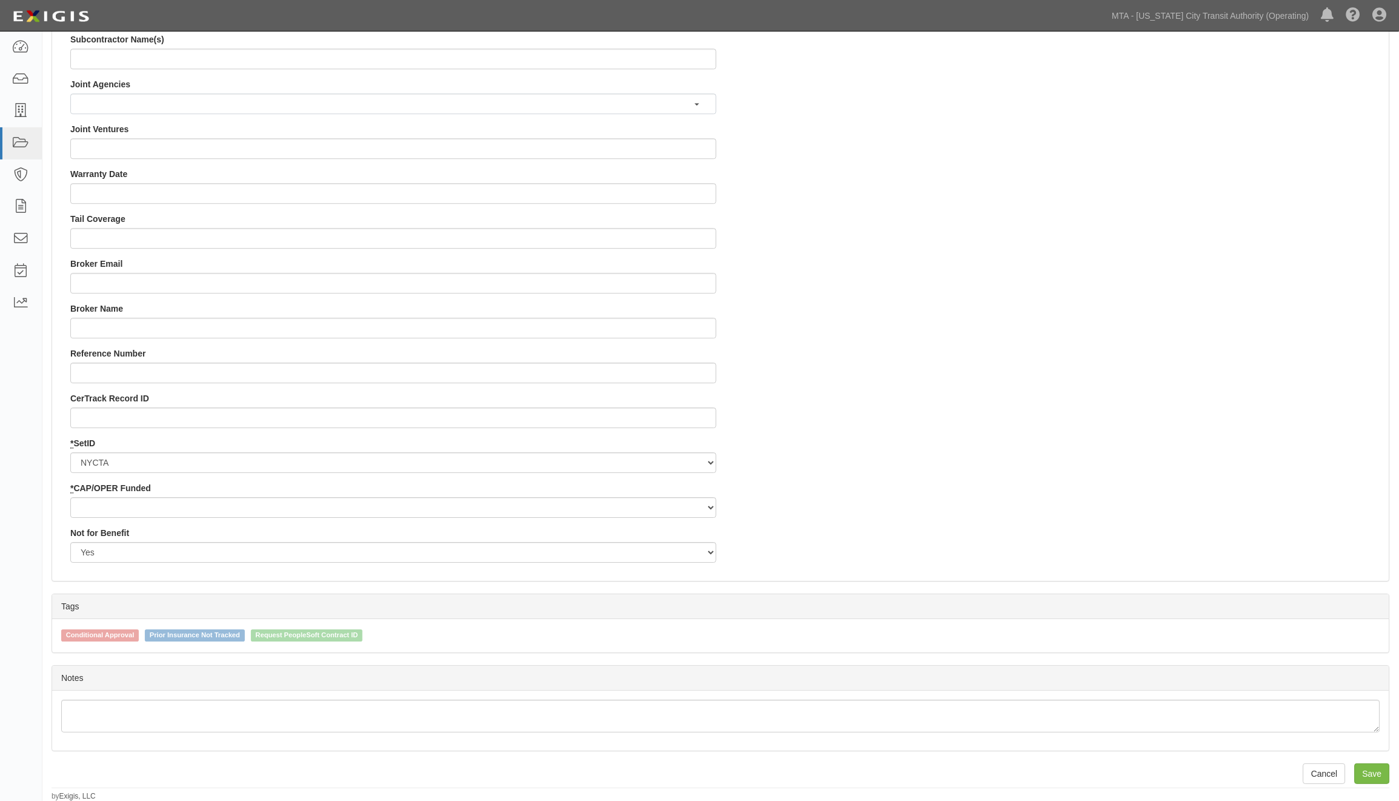
scroll to position [1024, 0]
type input "EP/Job No. 71706-INS1416"
click at [1373, 773] on input "Save" at bounding box center [1372, 773] width 35 height 21
click at [241, 513] on select "Capital Operating" at bounding box center [393, 507] width 646 height 21
select select "439"
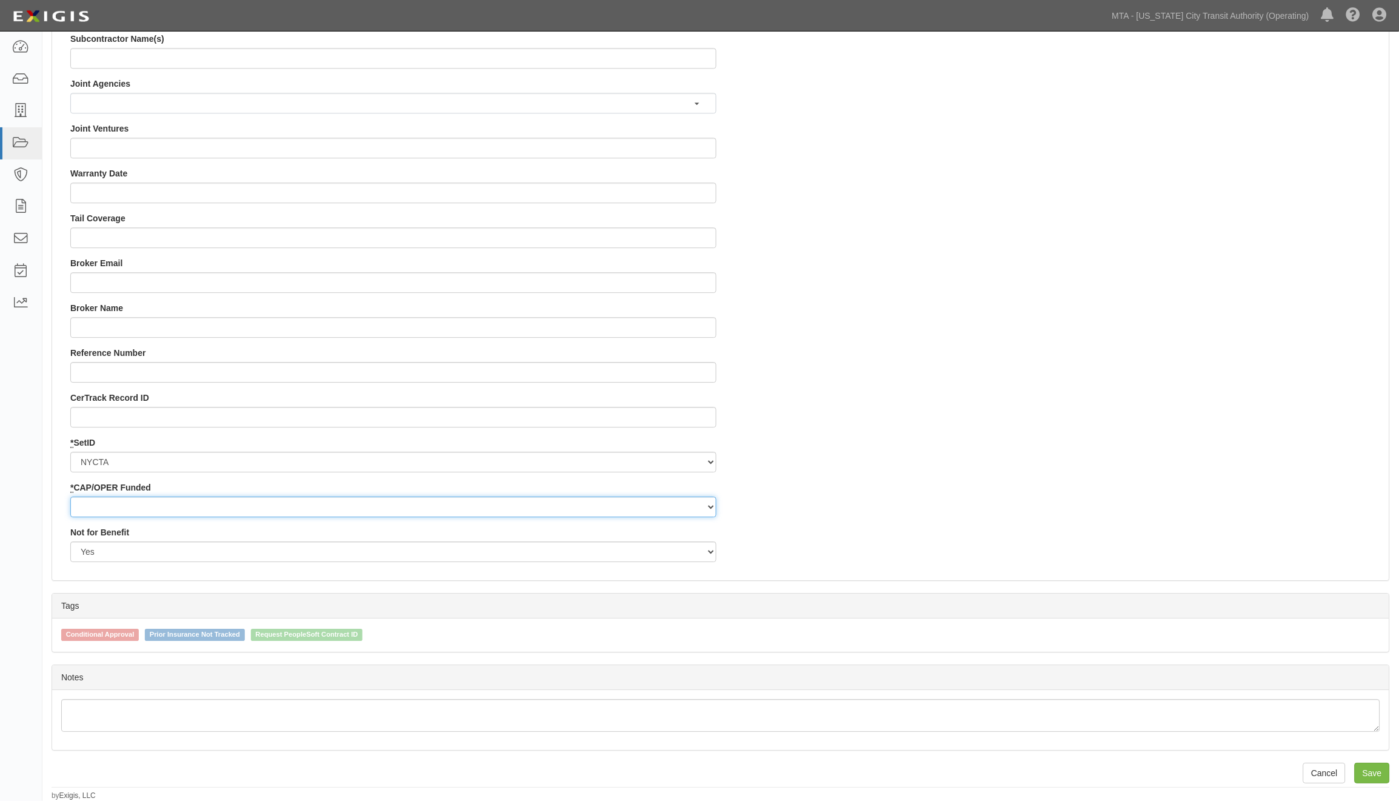
click at [70, 497] on select "Capital Operating" at bounding box center [393, 507] width 646 height 21
click at [1369, 765] on input "Save" at bounding box center [1372, 773] width 35 height 21
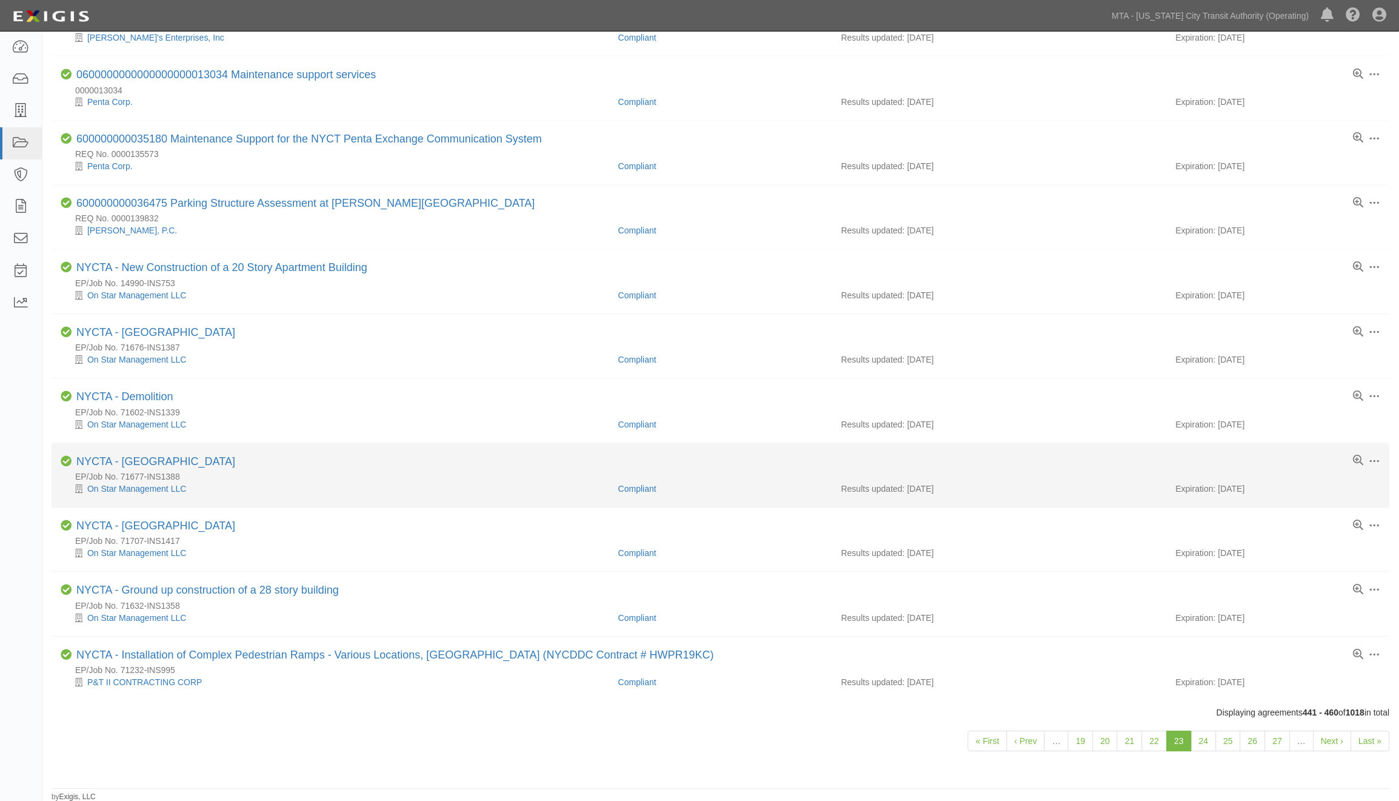
scroll to position [701, 0]
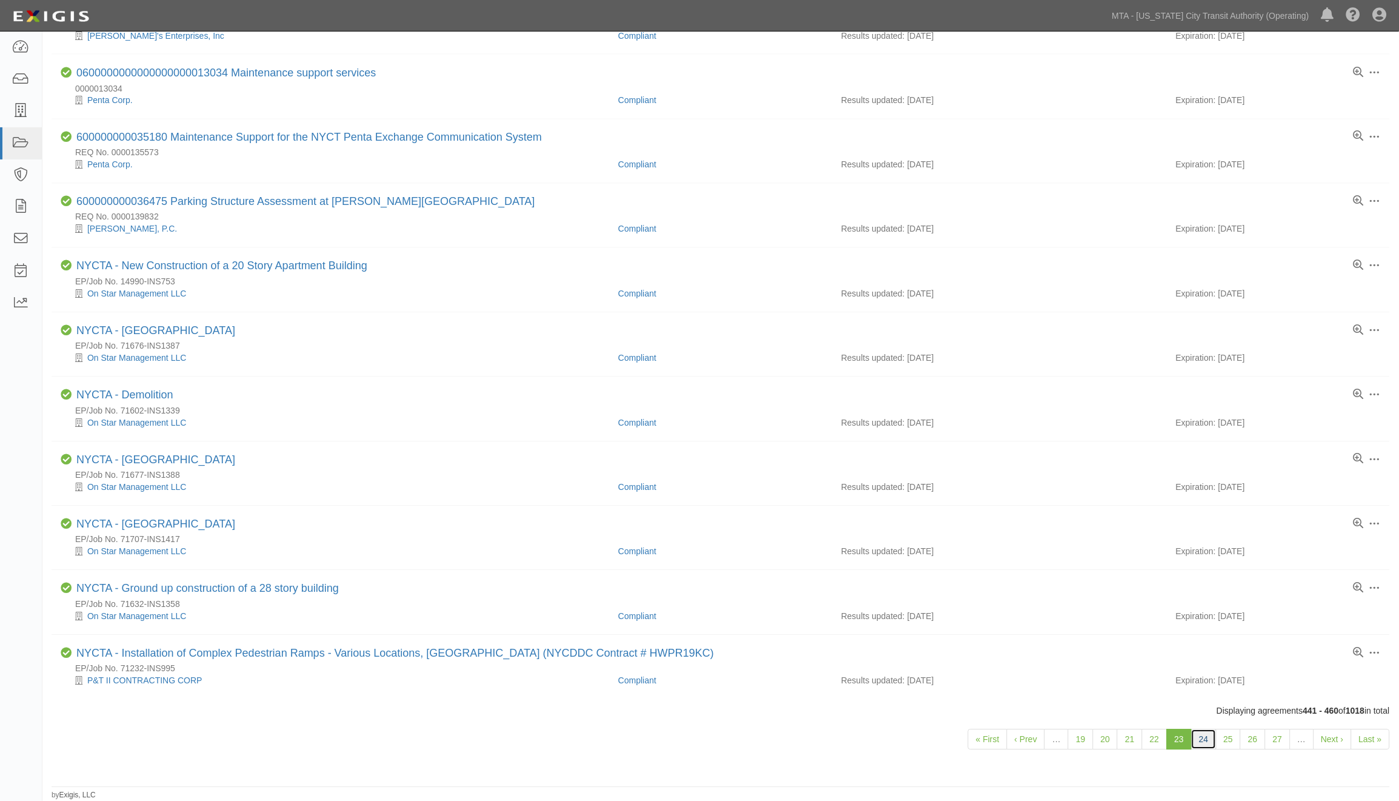
click at [1207, 737] on link "24" at bounding box center [1204, 739] width 25 height 21
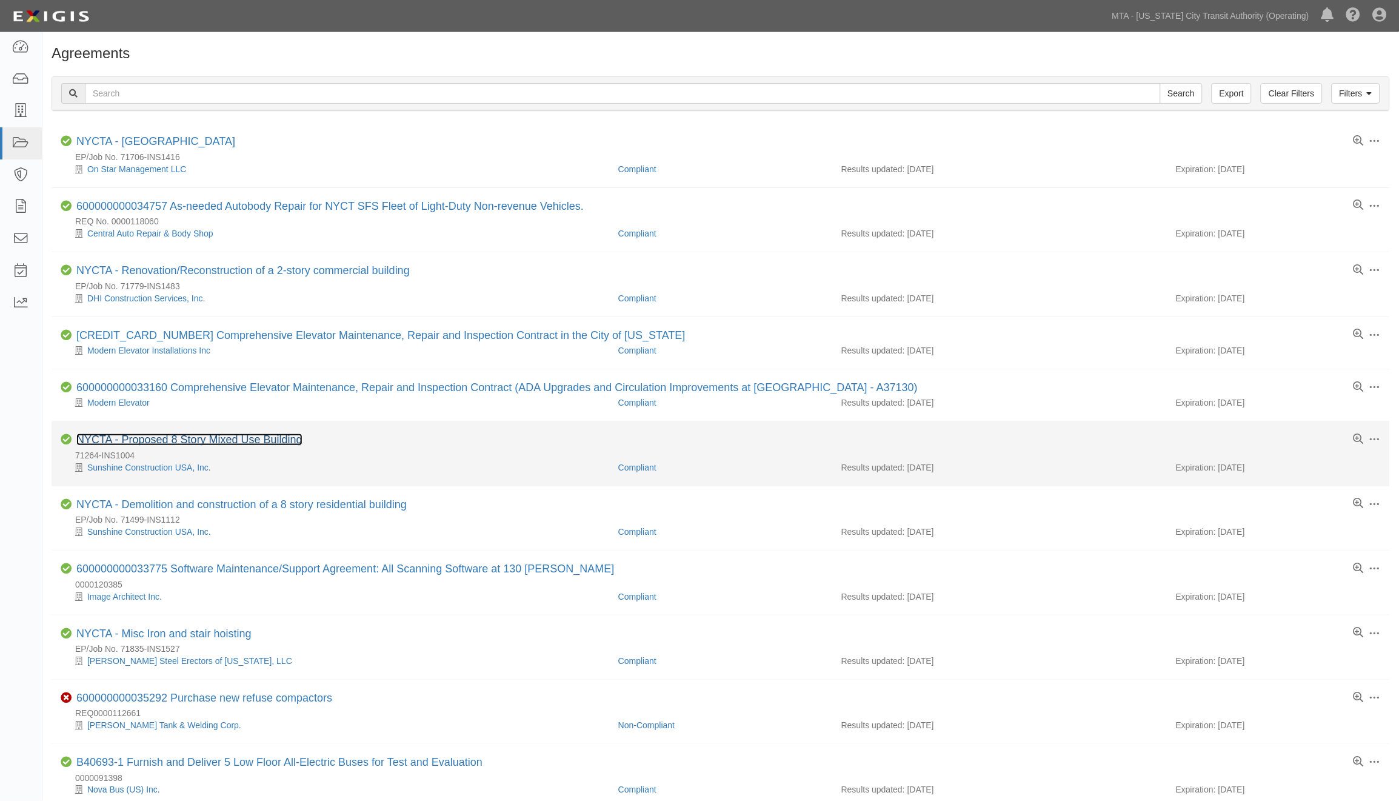
click at [265, 440] on link "NYCTA - Proposed 8 Story Mixed Use Building" at bounding box center [189, 440] width 226 height 12
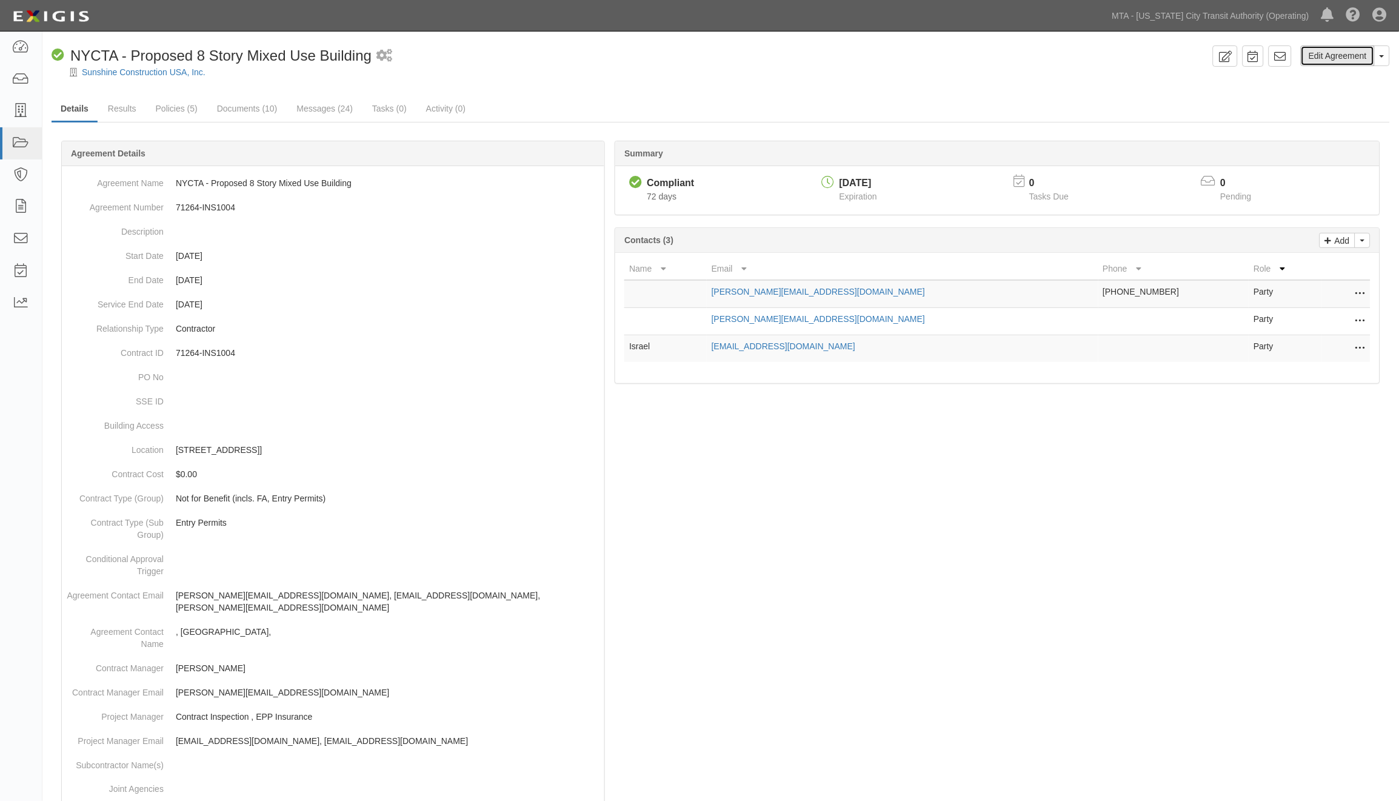
click at [1325, 56] on link "Edit Agreement" at bounding box center [1338, 55] width 74 height 21
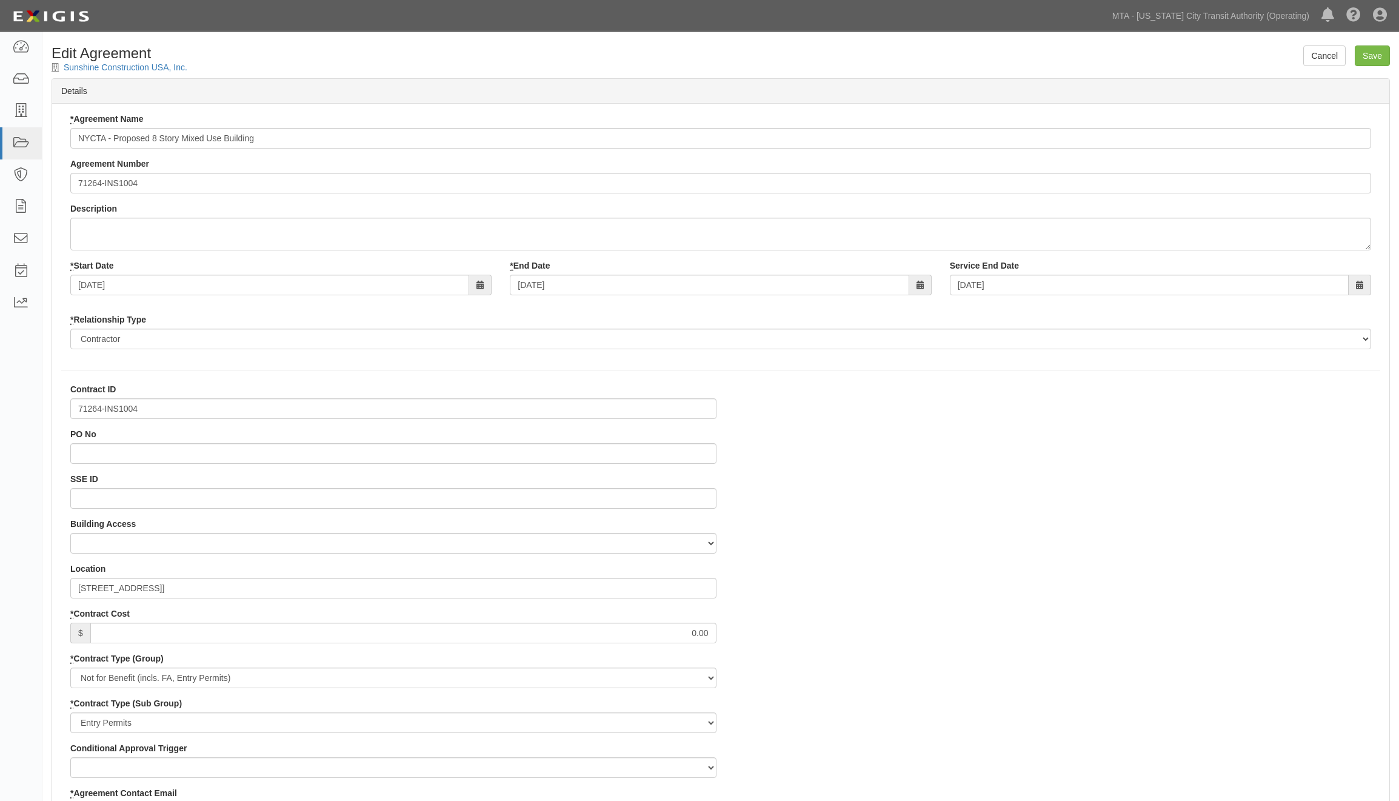
select select
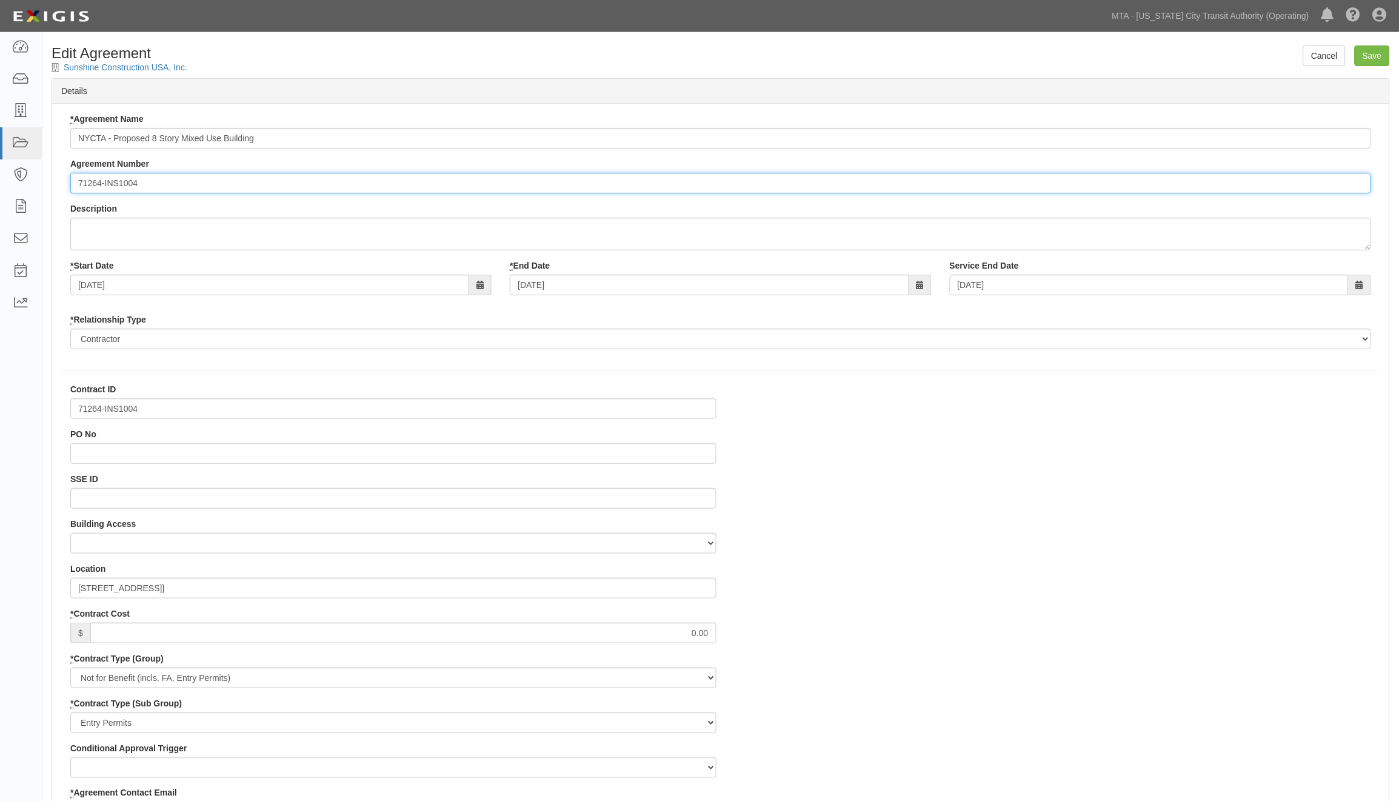
click at [76, 181] on input "71264-INS1004" at bounding box center [720, 183] width 1301 height 21
paste input "EP/Job No."
type input "EP/Job No. 71264-INS1004"
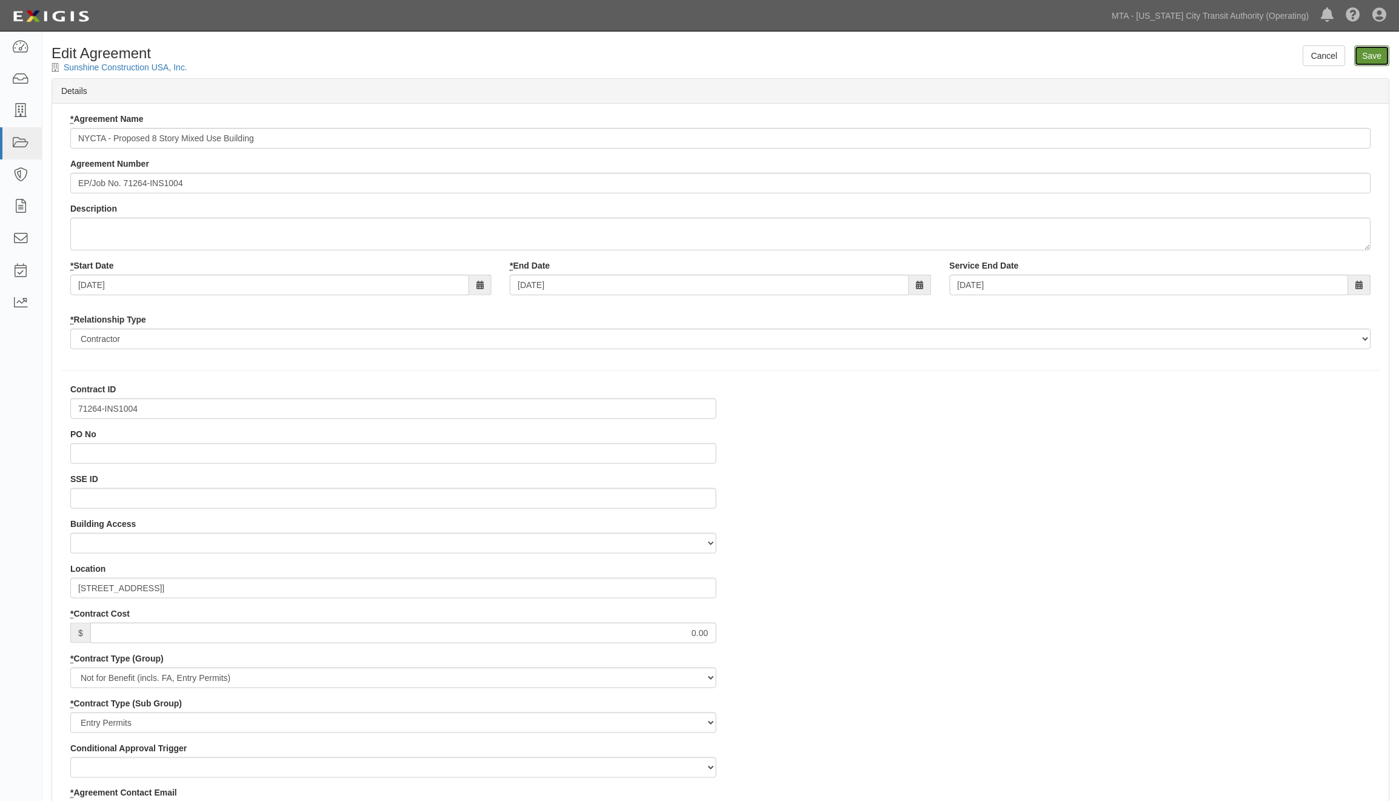
click at [1377, 53] on input "Save" at bounding box center [1372, 55] width 35 height 21
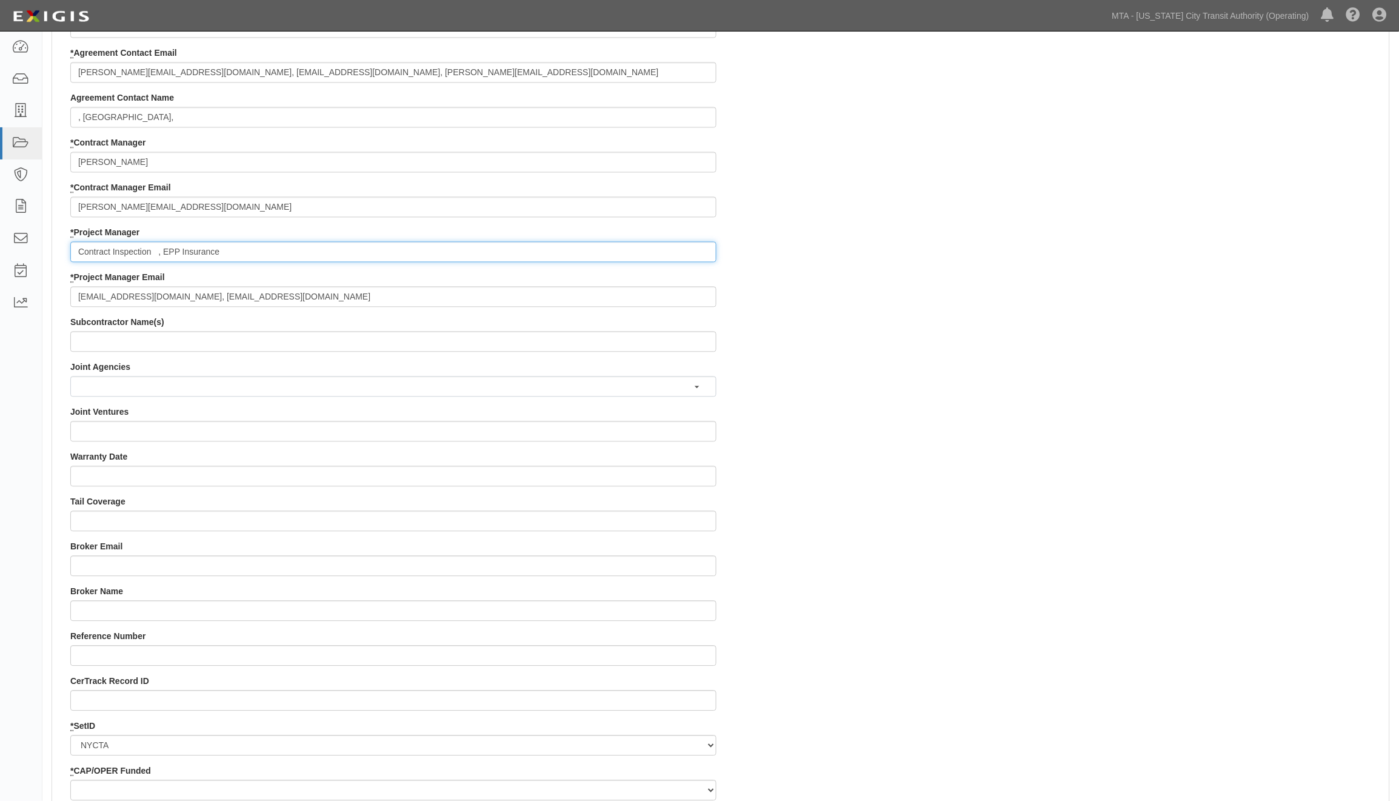
click at [164, 258] on input "Contract Inspection , EPP Insurance" at bounding box center [393, 252] width 646 height 21
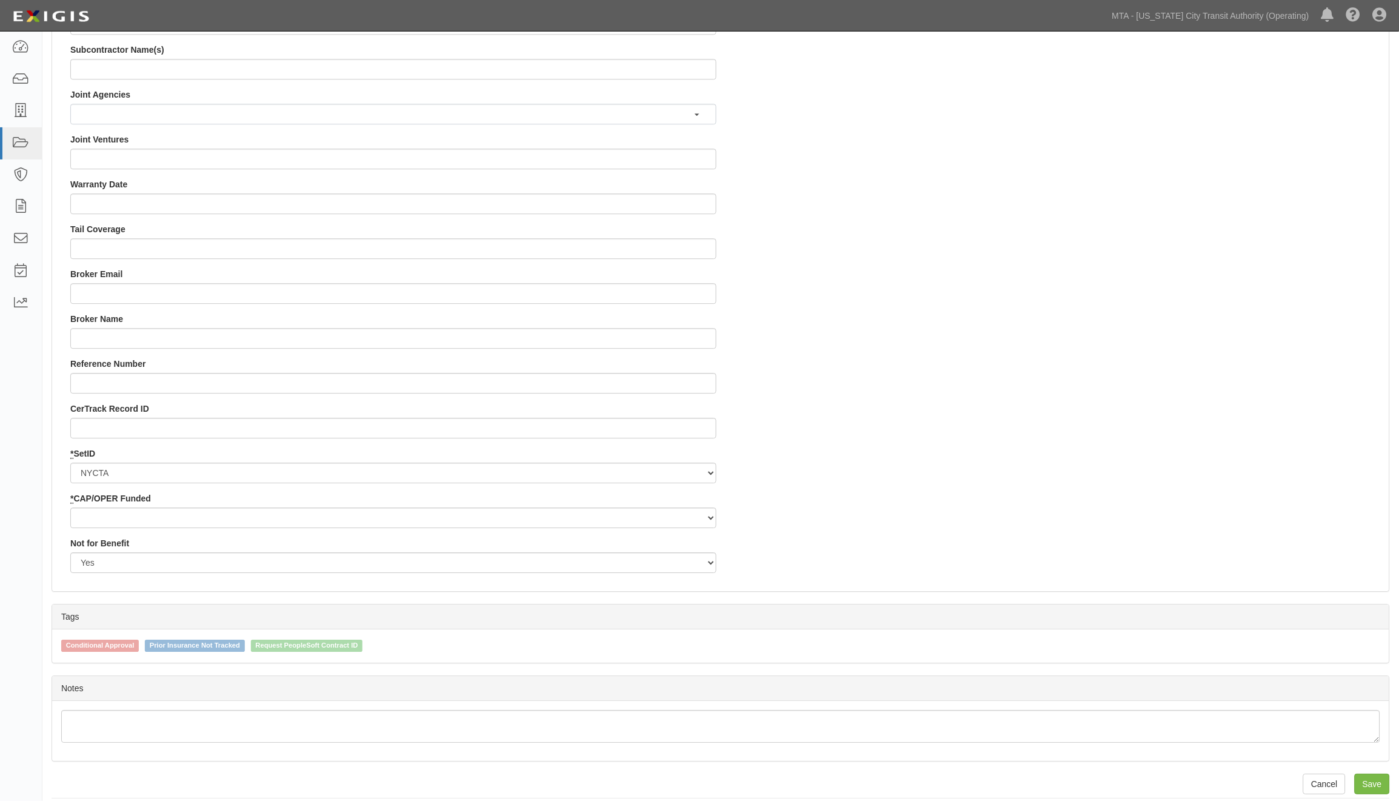
scroll to position [1024, 0]
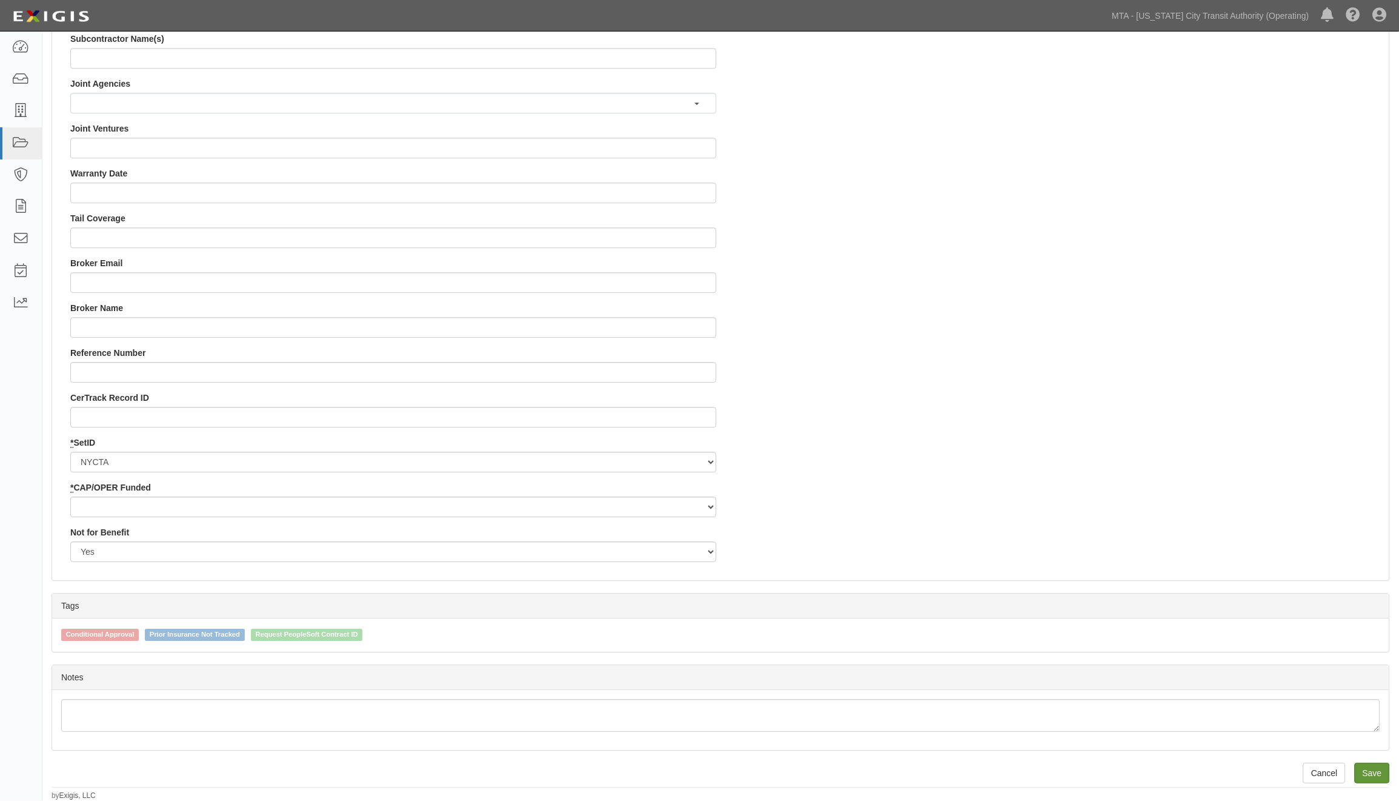
type input "Contract Inspection, EPP Insurance"
click at [1359, 771] on input "Save" at bounding box center [1372, 773] width 35 height 21
click at [194, 510] on select "Capital Operating" at bounding box center [393, 507] width 646 height 21
select select "439"
click at [70, 497] on select "Capital Operating" at bounding box center [393, 507] width 646 height 21
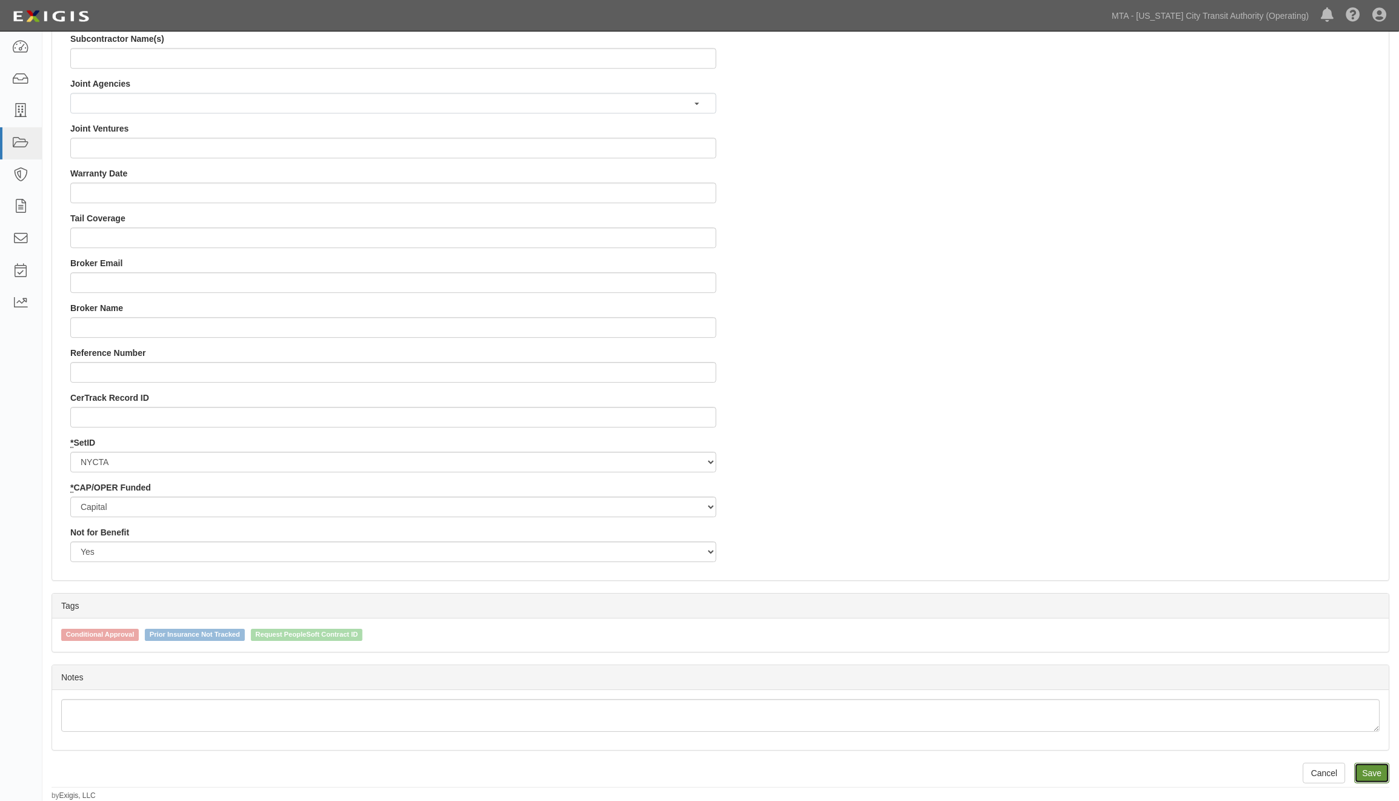
click at [1378, 770] on input "Save" at bounding box center [1372, 773] width 35 height 21
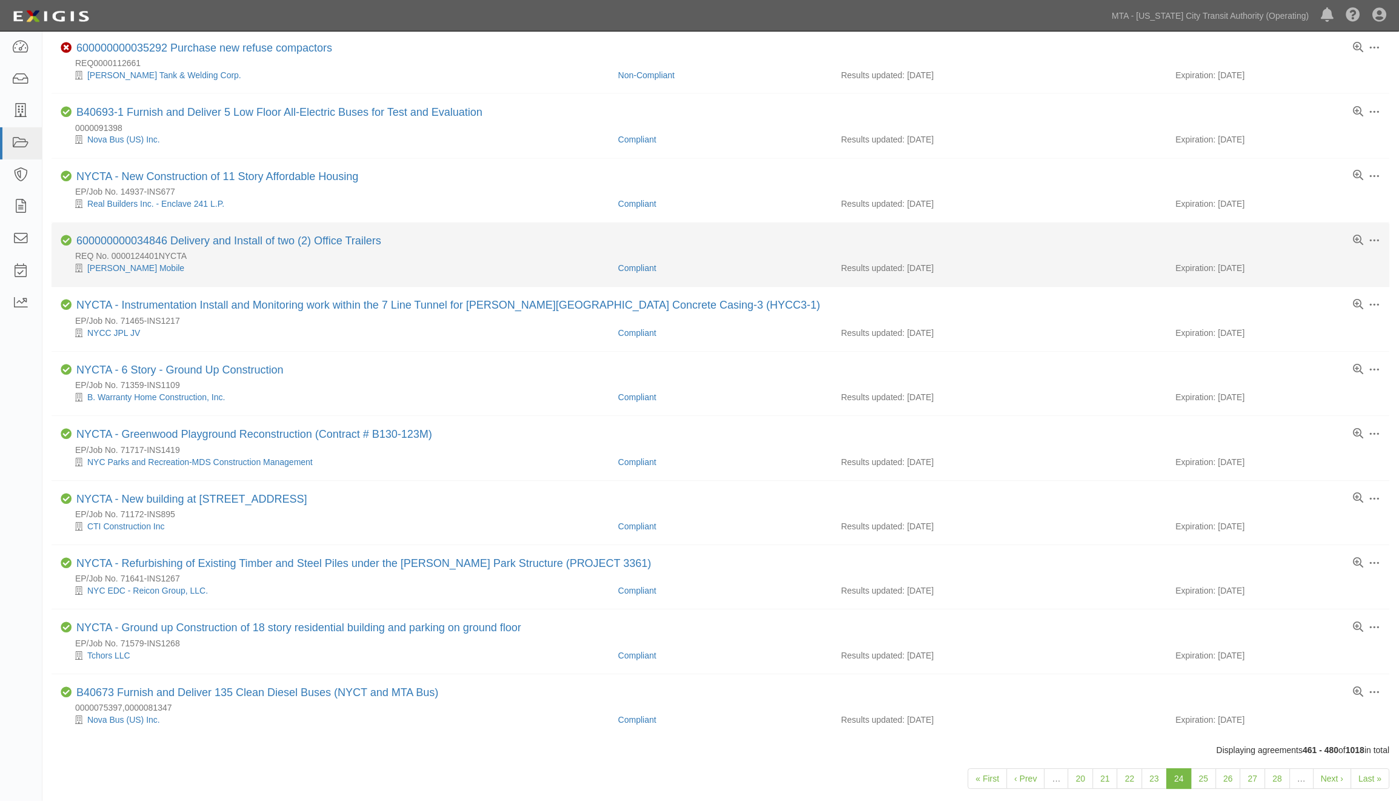
scroll to position [701, 0]
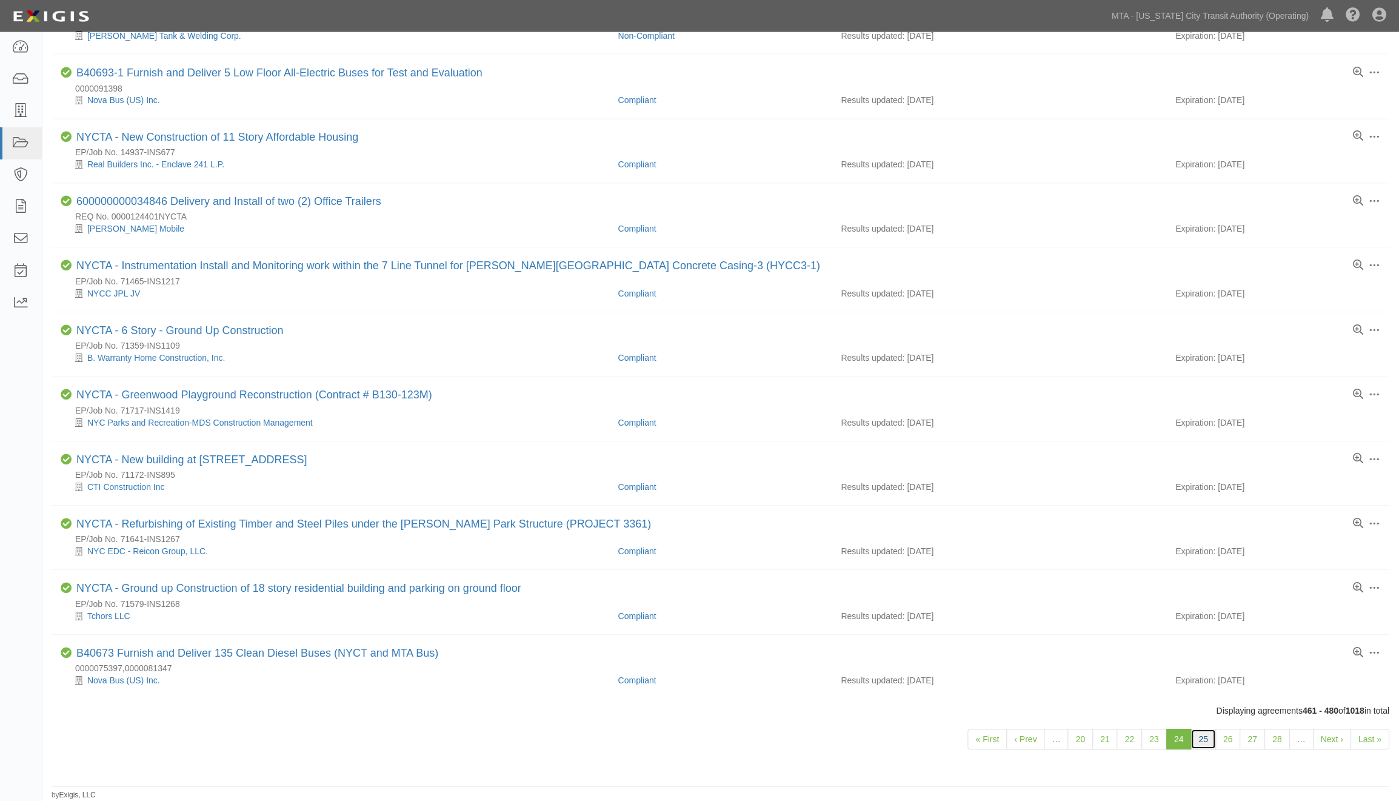
click at [1213, 743] on link "25" at bounding box center [1204, 739] width 25 height 21
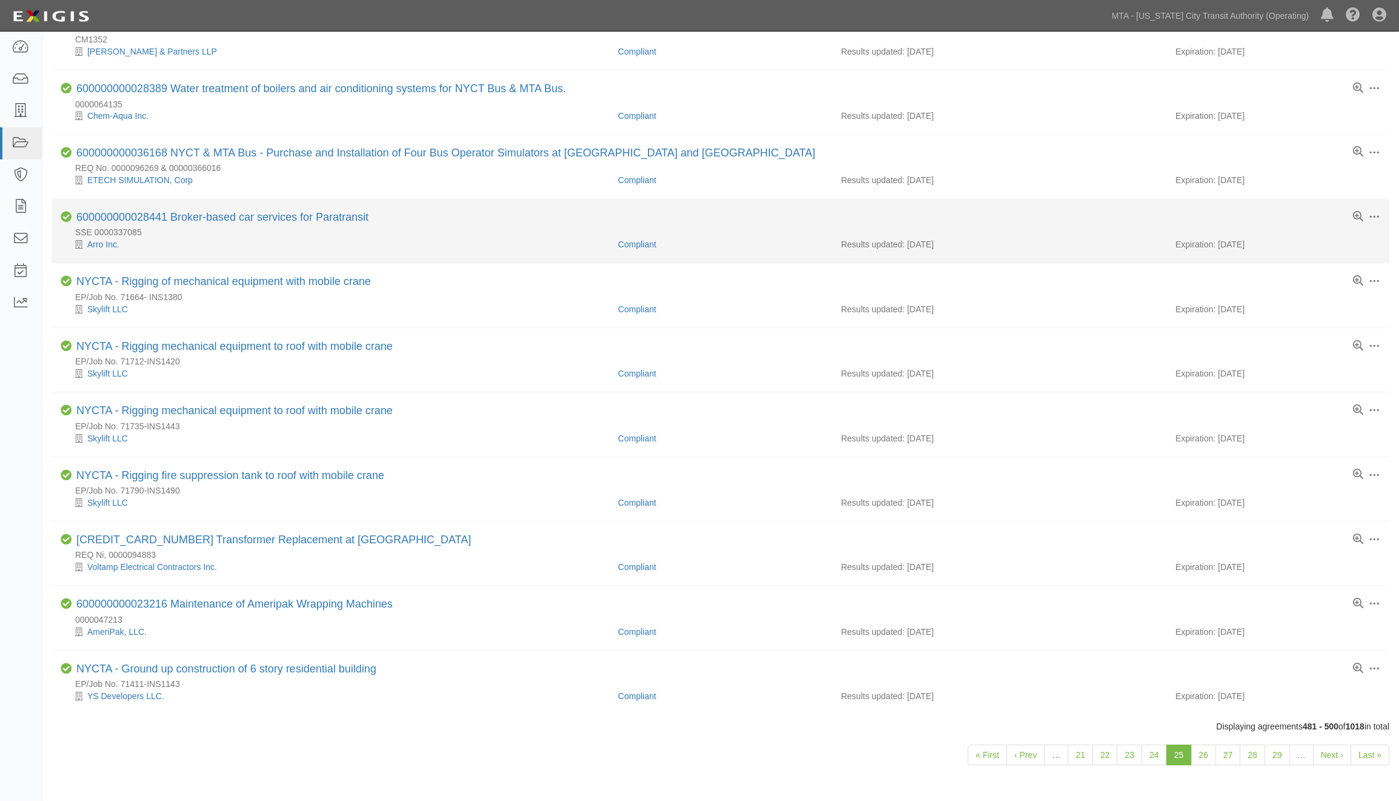
scroll to position [701, 0]
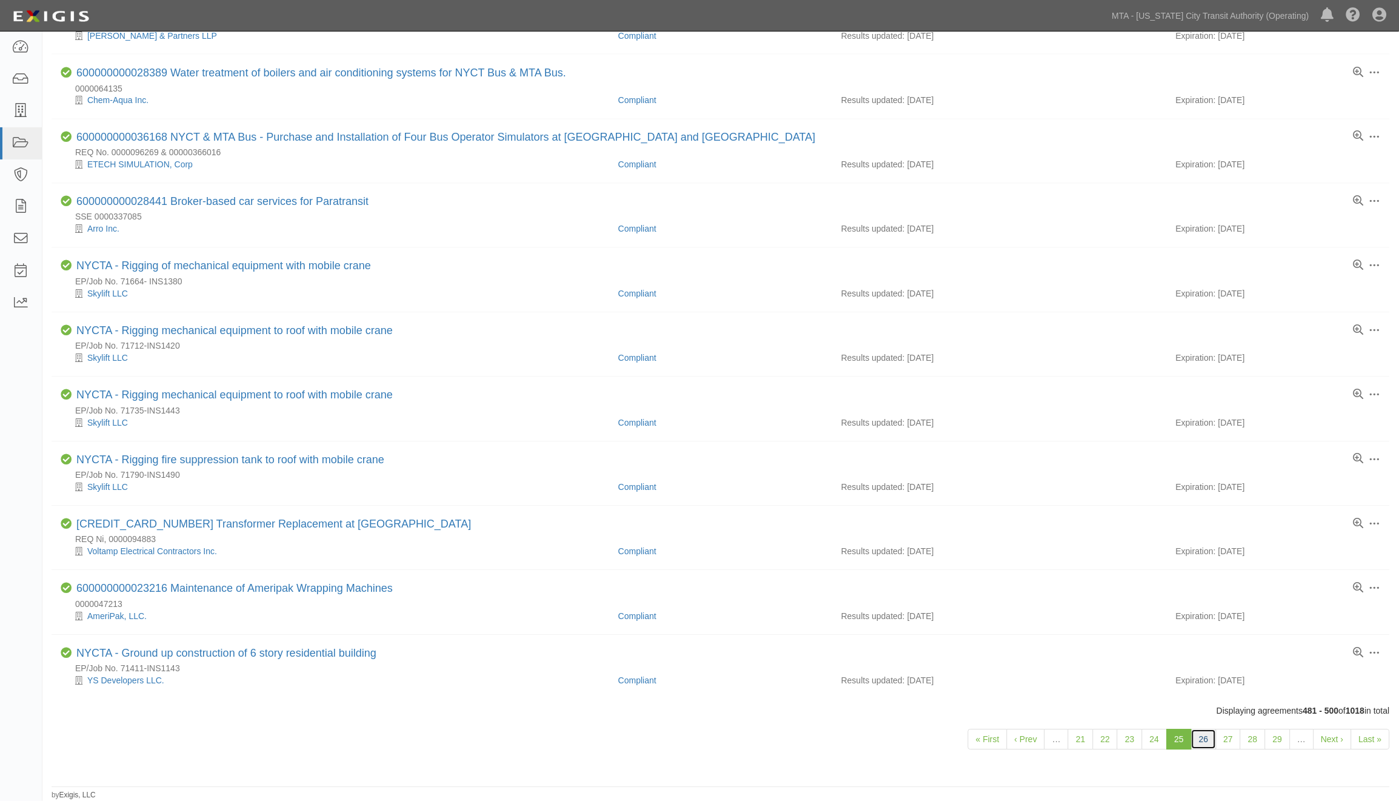
click at [1204, 742] on link "26" at bounding box center [1204, 739] width 25 height 21
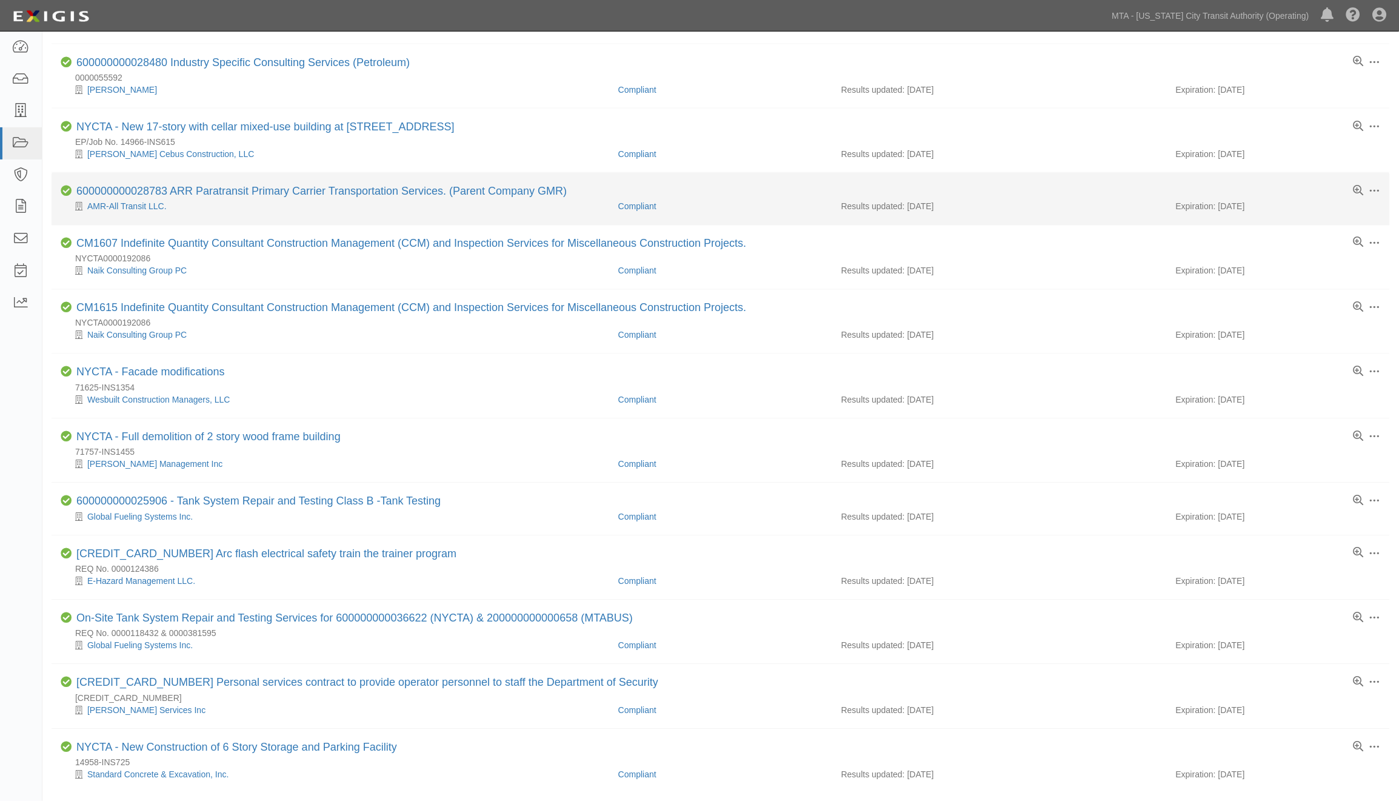
scroll to position [606, 0]
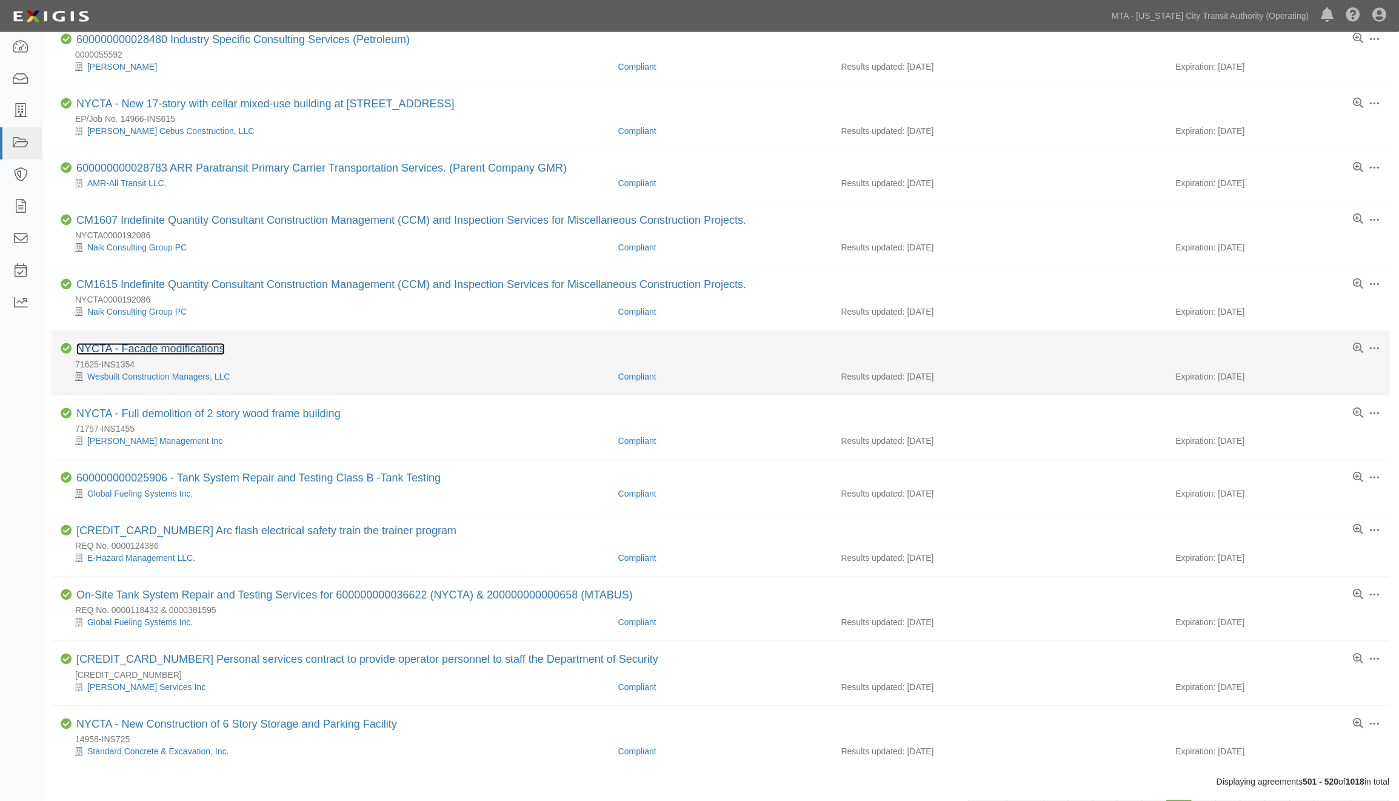
click at [183, 355] on link "NYCTA - Facade modifications" at bounding box center [150, 349] width 149 height 12
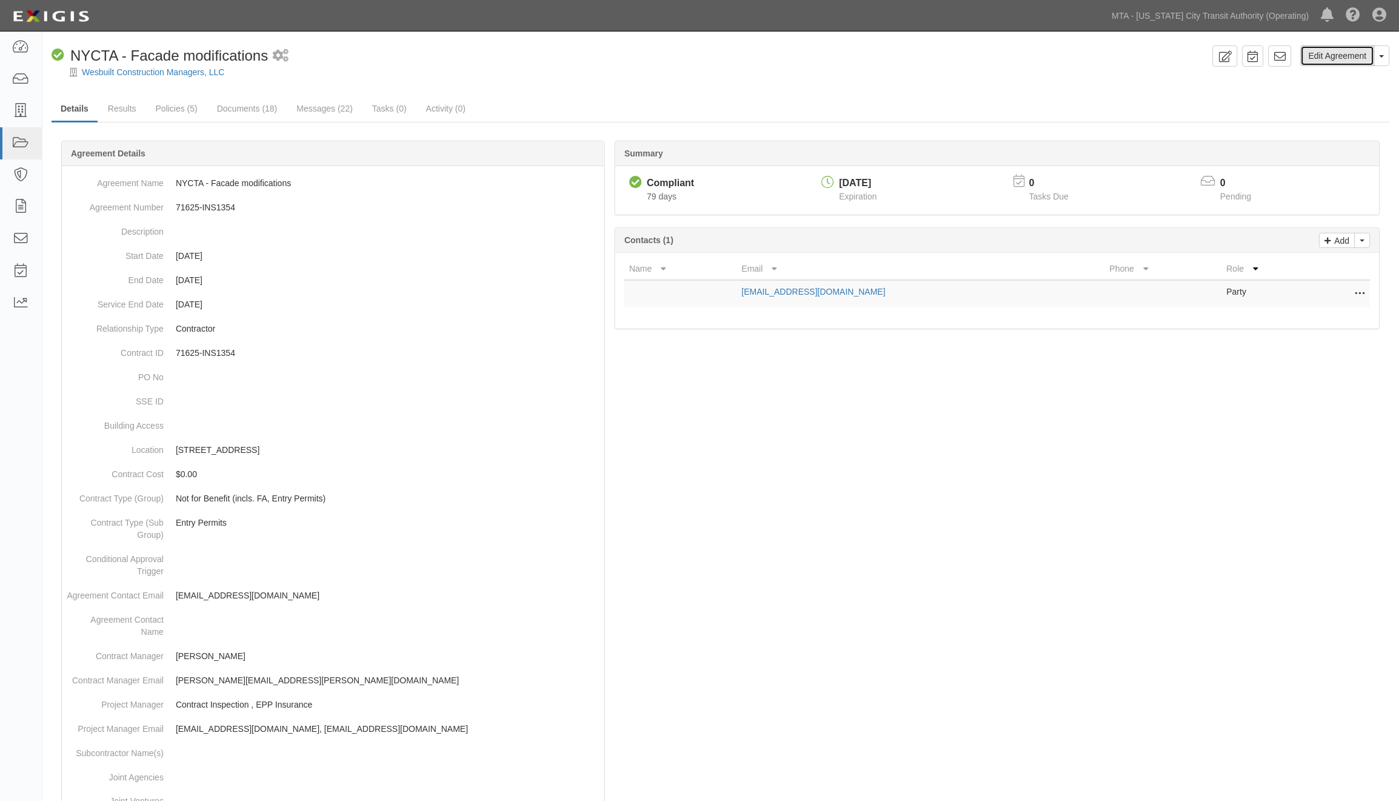
click at [1348, 59] on link "Edit Agreement" at bounding box center [1338, 55] width 74 height 21
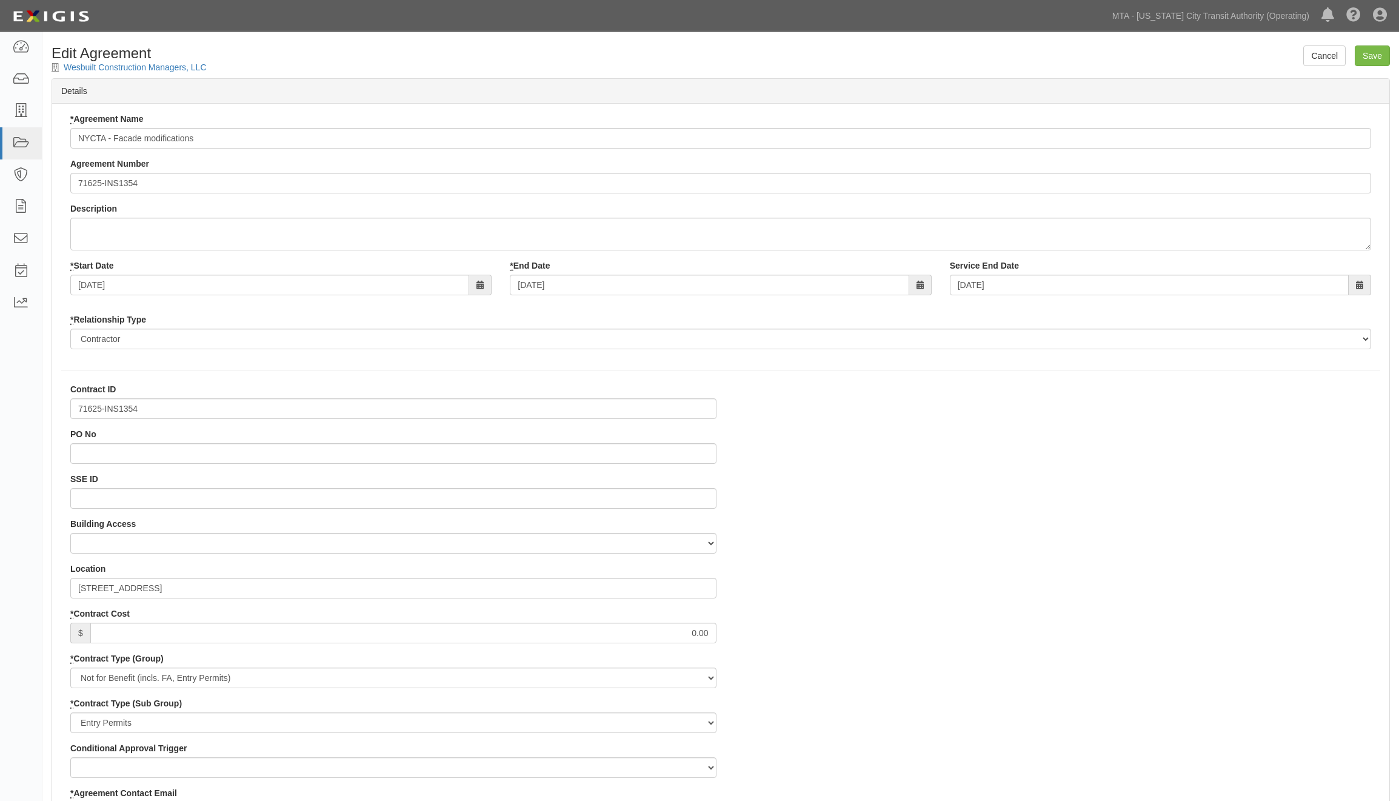
select select
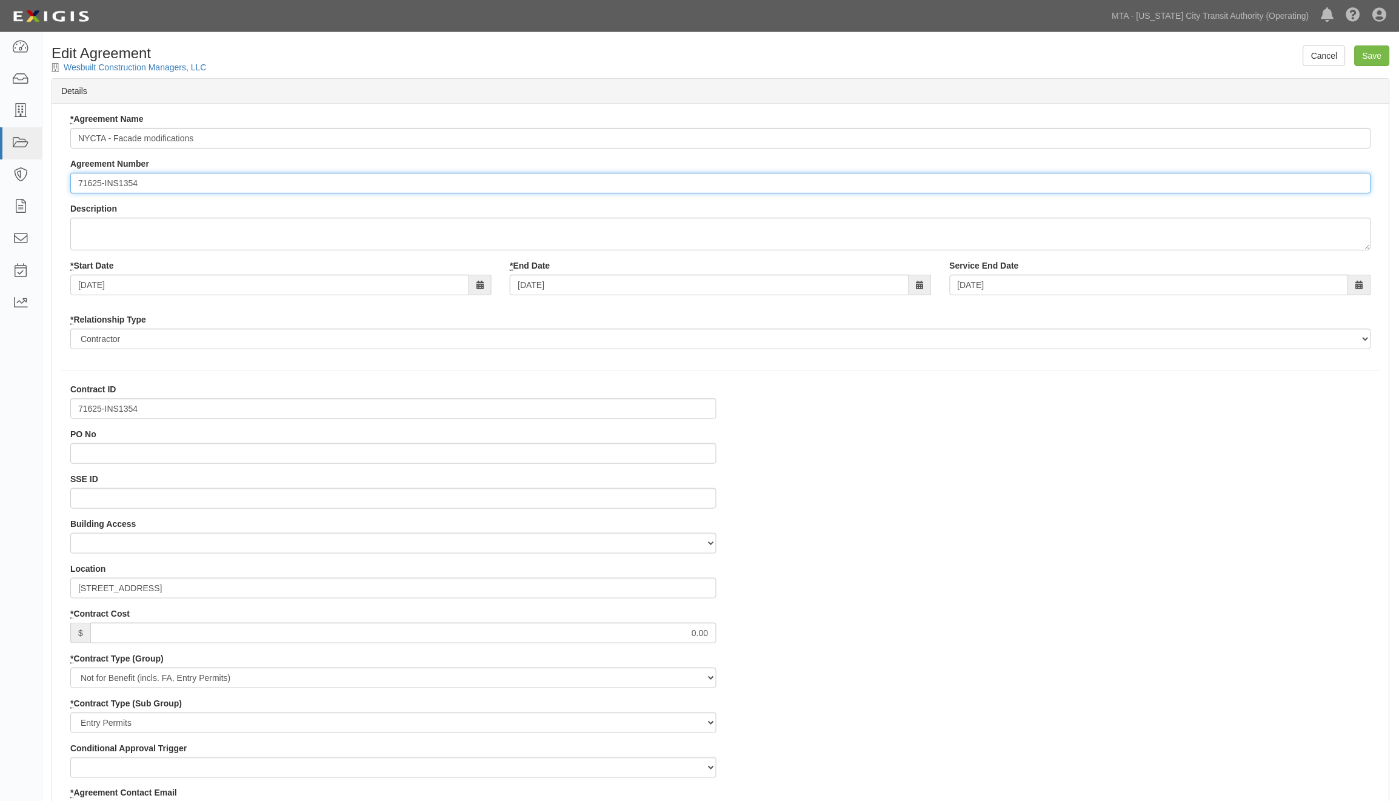
click at [78, 183] on input "71625-INS1354" at bounding box center [720, 183] width 1301 height 21
paste input "EP/Job No."
type input "EP/Job No. 71625-INS1354"
click at [1386, 53] on input "Save" at bounding box center [1372, 55] width 35 height 21
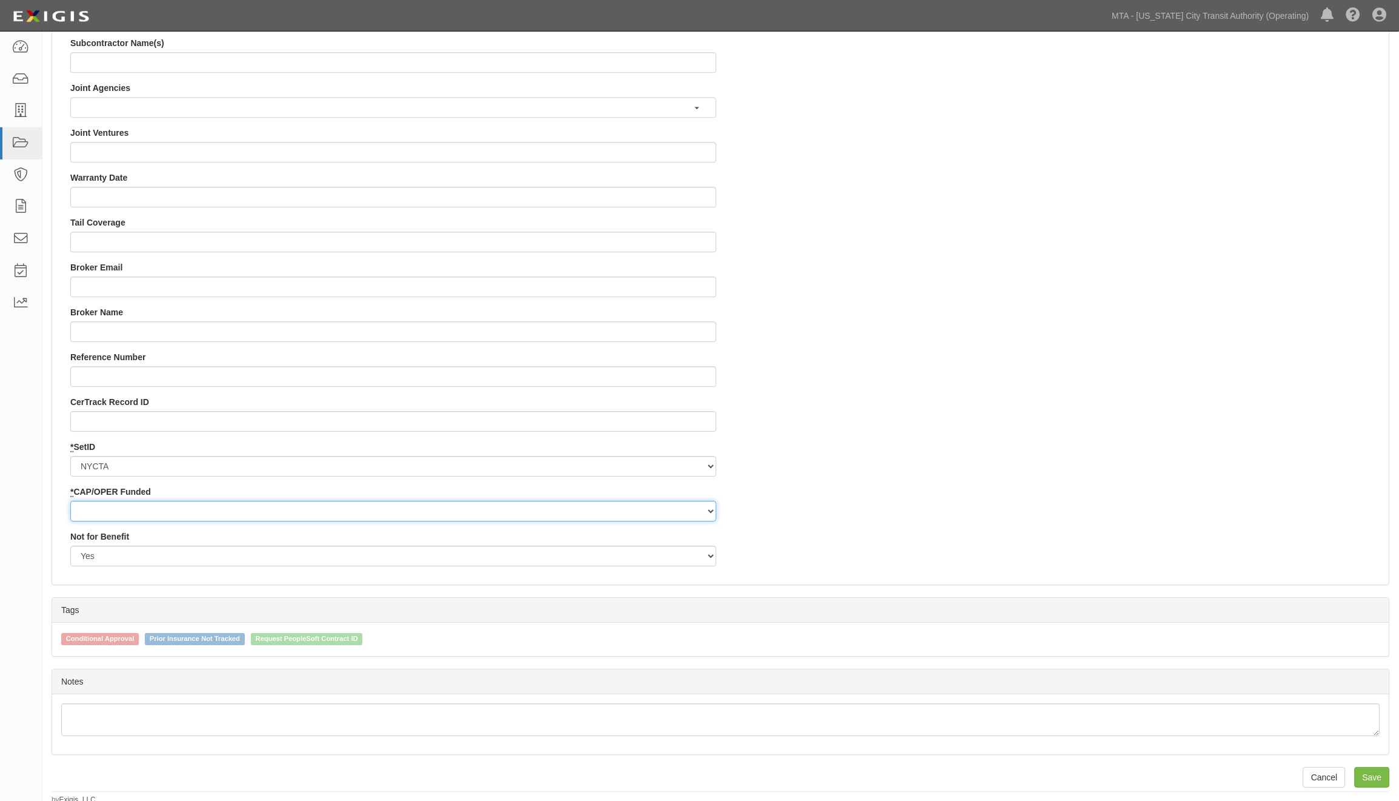
scroll to position [1024, 0]
click at [159, 508] on select "Capital Operating" at bounding box center [393, 507] width 646 height 21
select select "439"
click at [70, 497] on select "Capital Operating" at bounding box center [393, 507] width 646 height 21
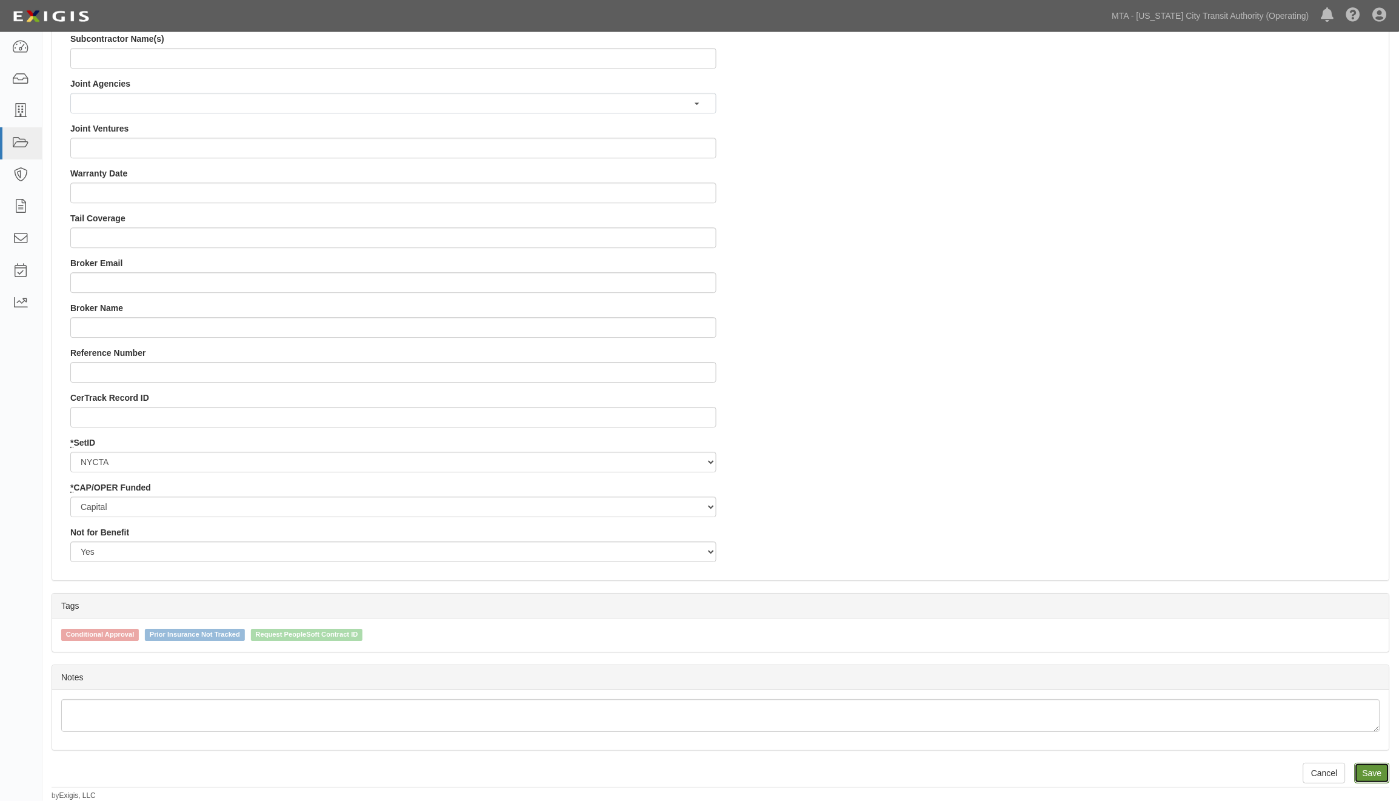
click at [1378, 779] on input "Save" at bounding box center [1372, 773] width 35 height 21
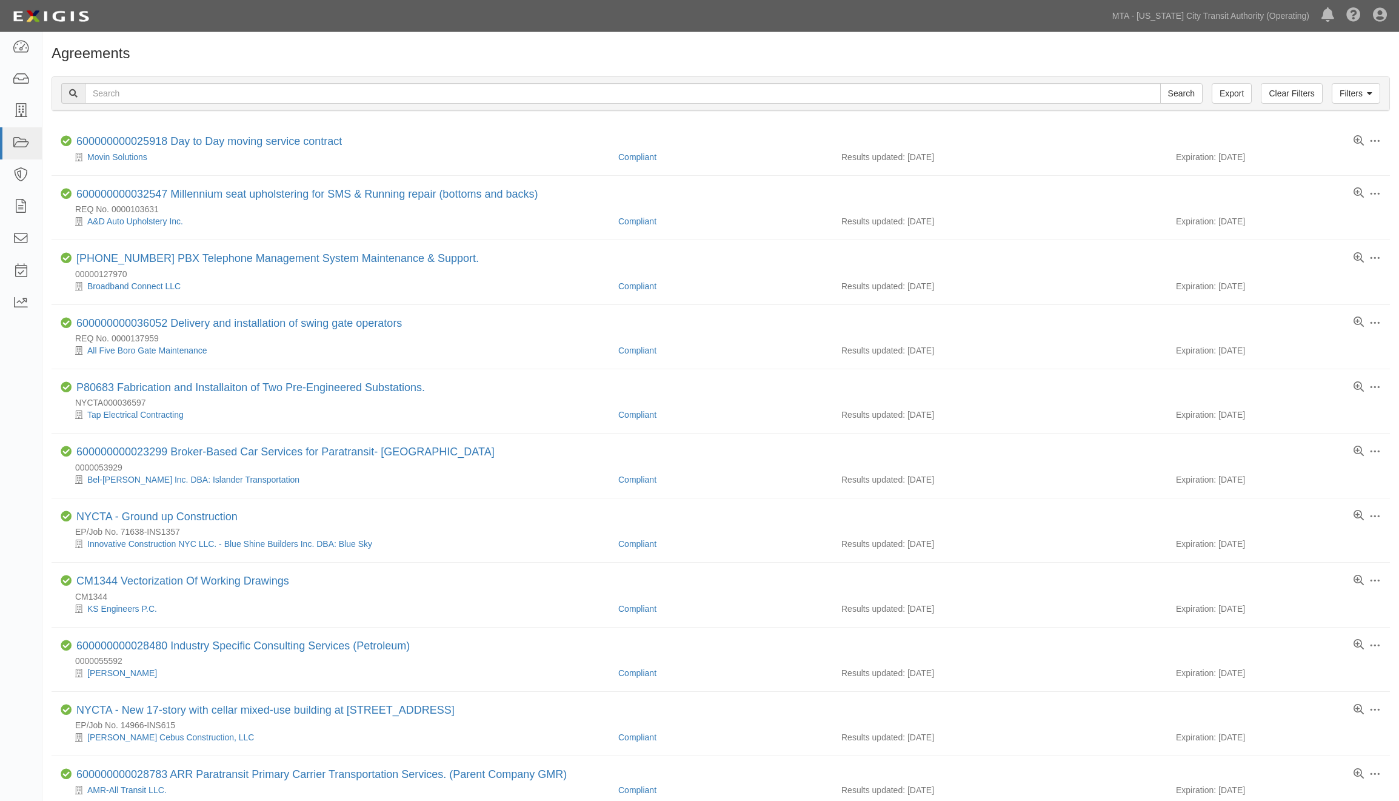
scroll to position [606, 0]
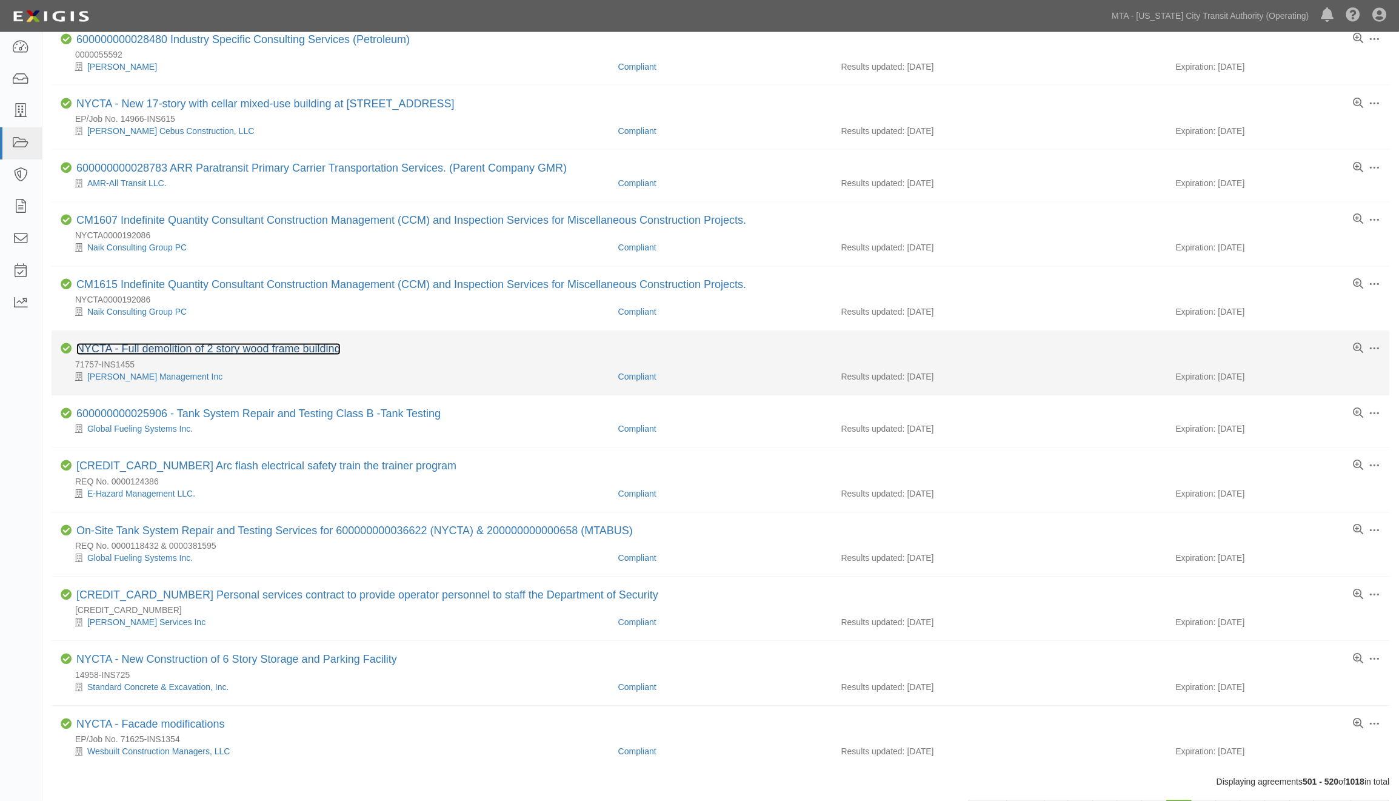
click at [230, 355] on link "NYCTA - Full demolition of 2 story wood frame building" at bounding box center [208, 349] width 264 height 12
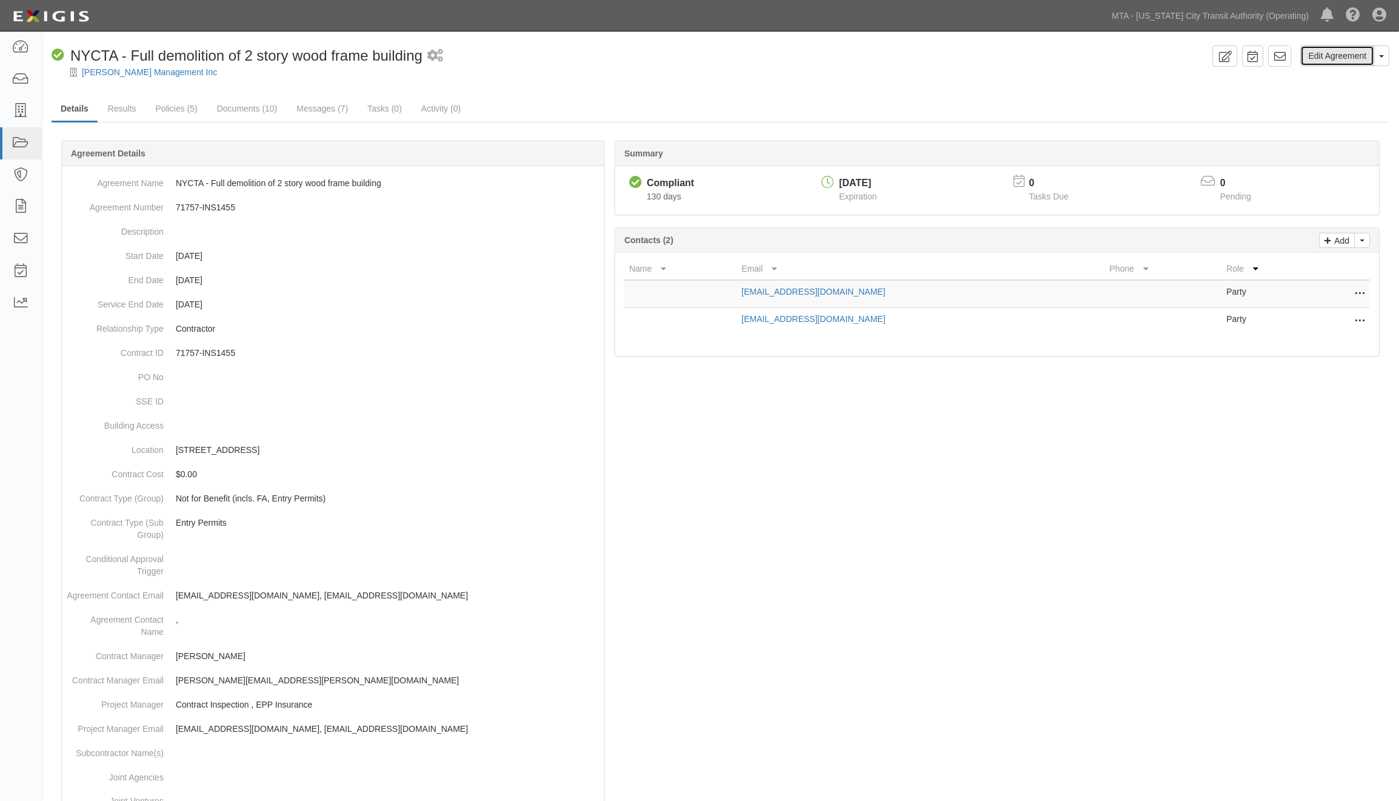
click at [1329, 59] on link "Edit Agreement" at bounding box center [1338, 55] width 74 height 21
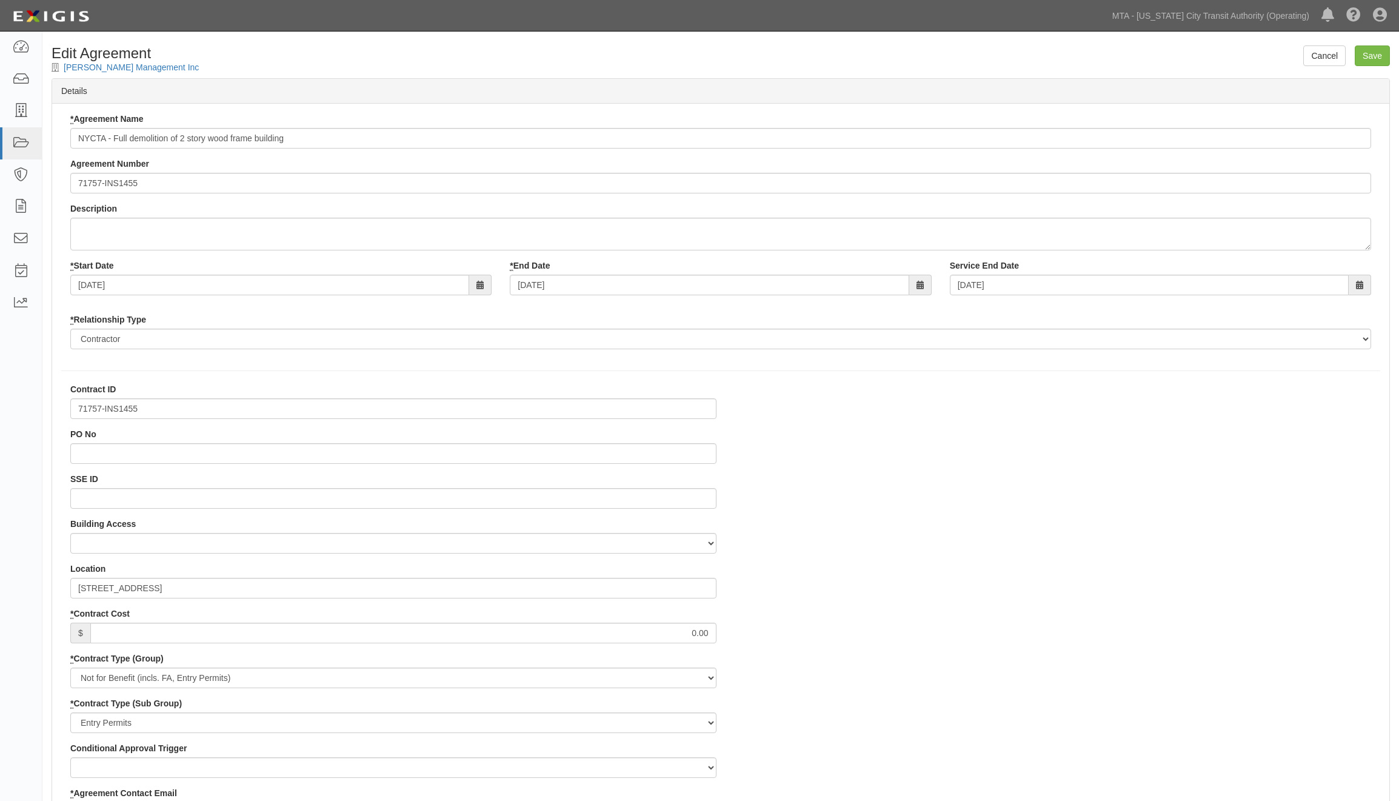
select select
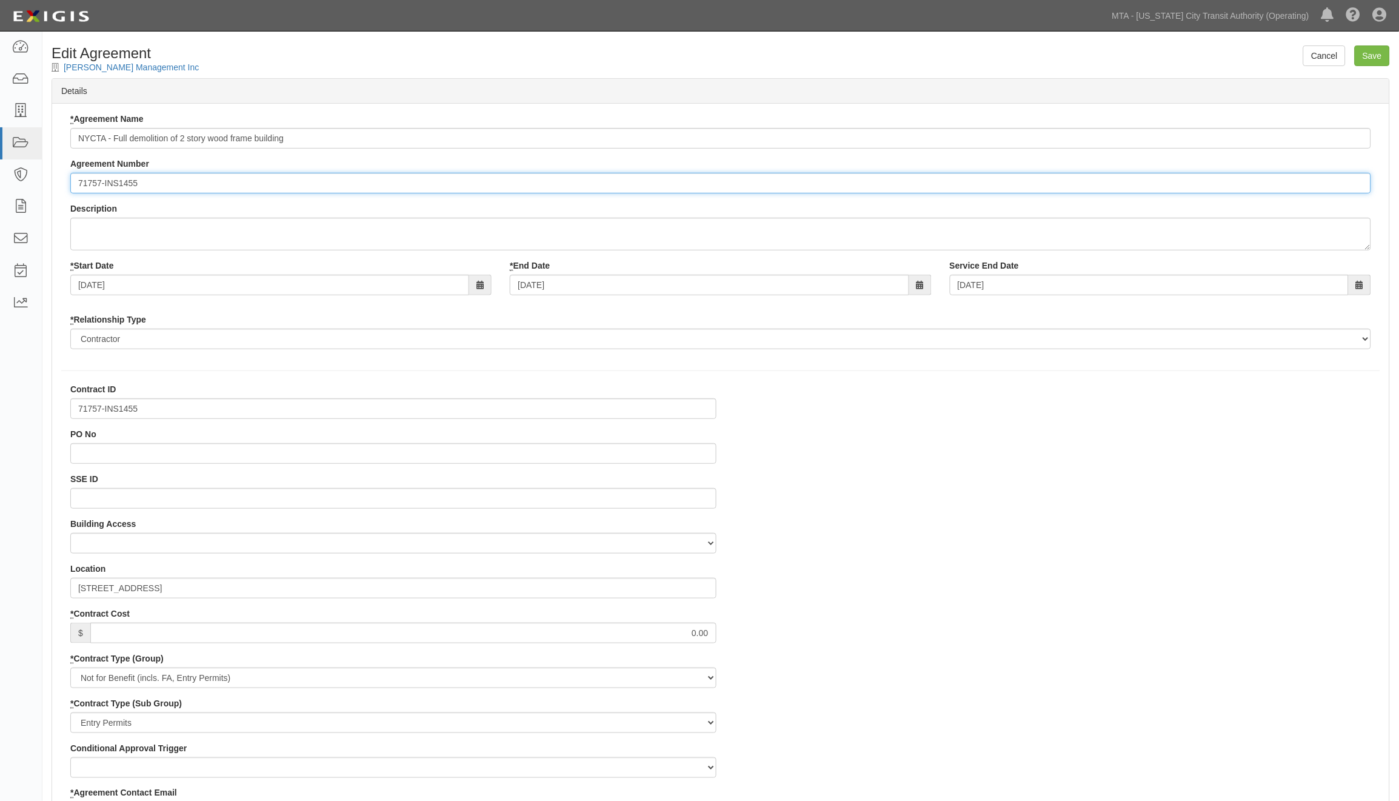
click at [81, 183] on input "71757-INS1455" at bounding box center [720, 183] width 1301 height 21
click at [76, 182] on input "71757-INS1455" at bounding box center [720, 183] width 1301 height 21
paste input "EP/Job No."
type input "EP/Job No. 71757-INS1455"
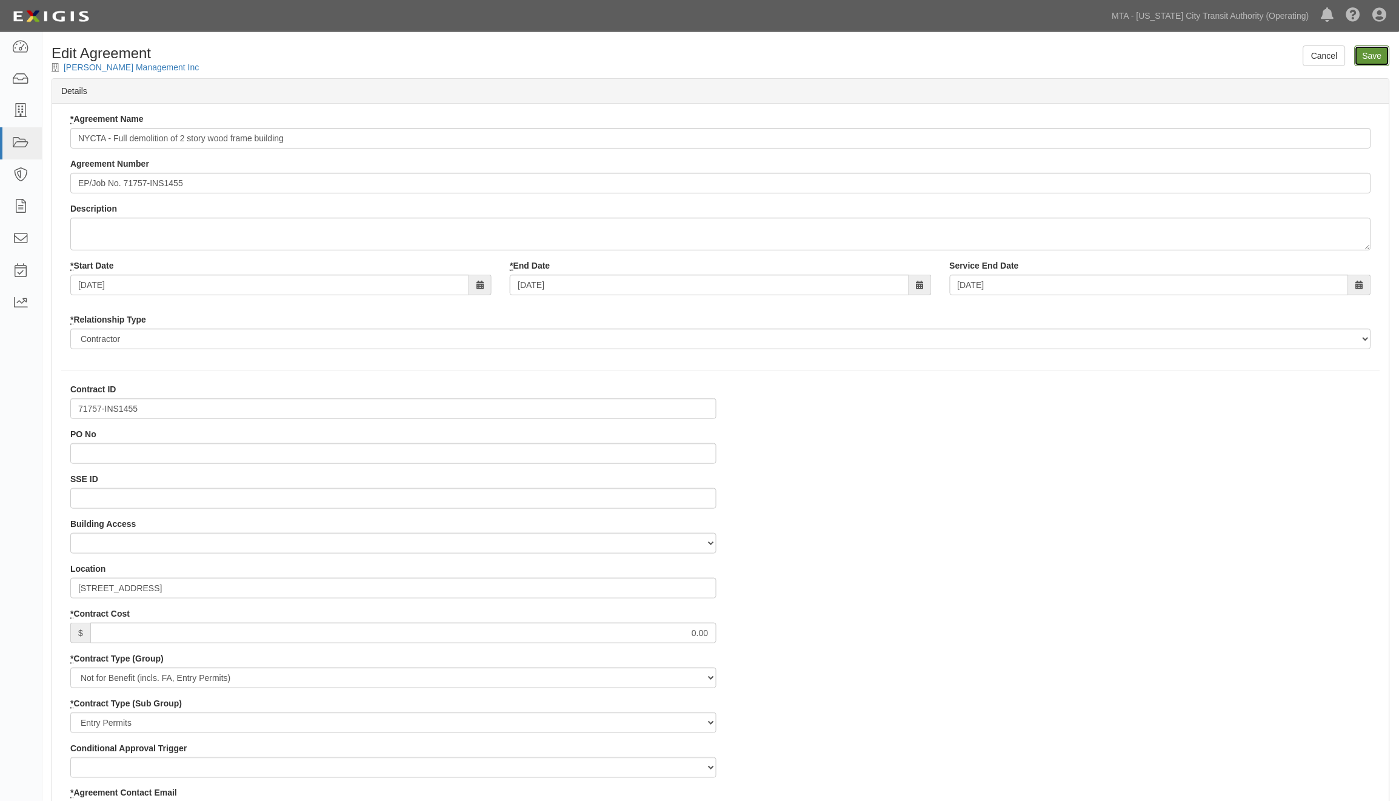
click at [1381, 55] on input "Save" at bounding box center [1372, 55] width 35 height 21
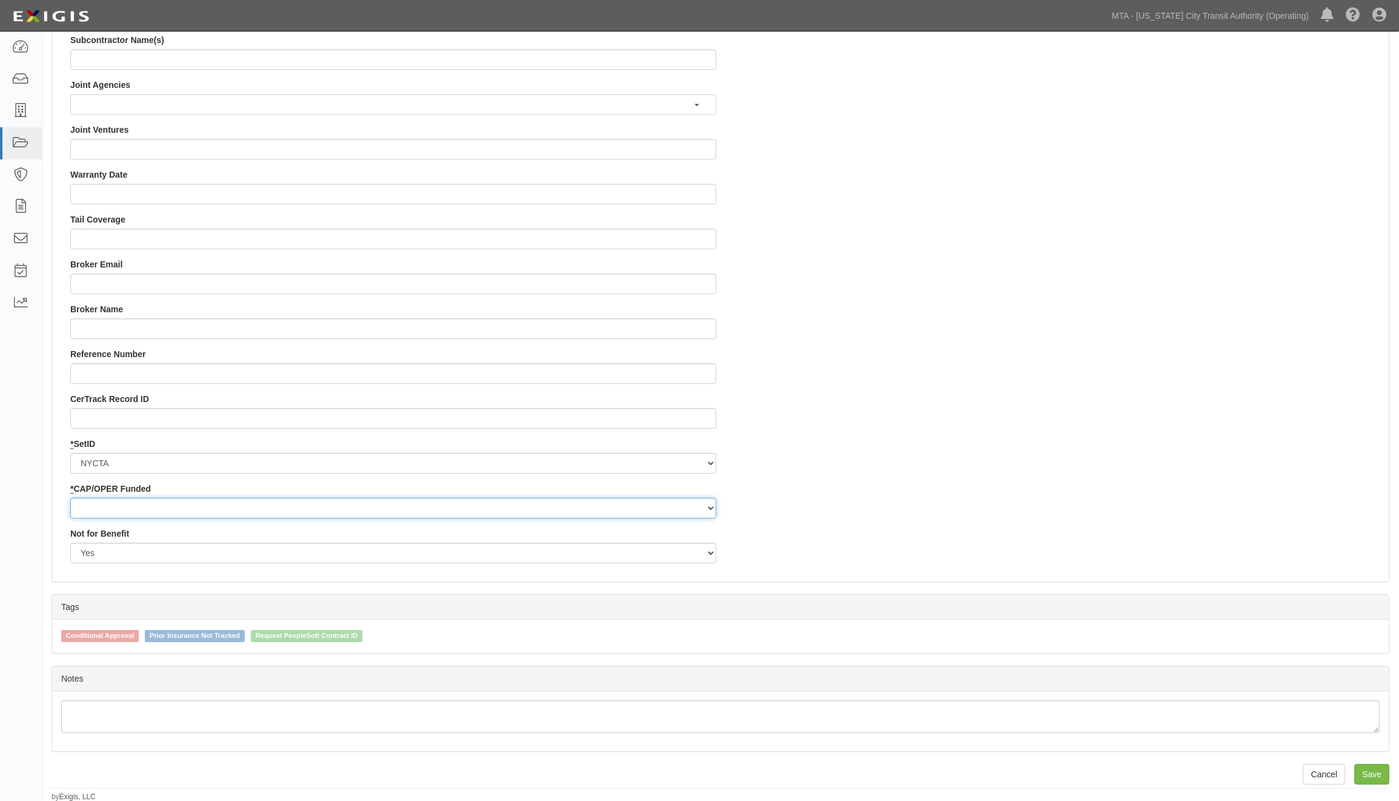
scroll to position [1024, 0]
click at [103, 504] on select "Capital Operating" at bounding box center [393, 507] width 646 height 21
select select "439"
click at [70, 497] on select "Capital Operating" at bounding box center [393, 507] width 646 height 21
click at [1383, 768] on input "Save" at bounding box center [1372, 773] width 35 height 21
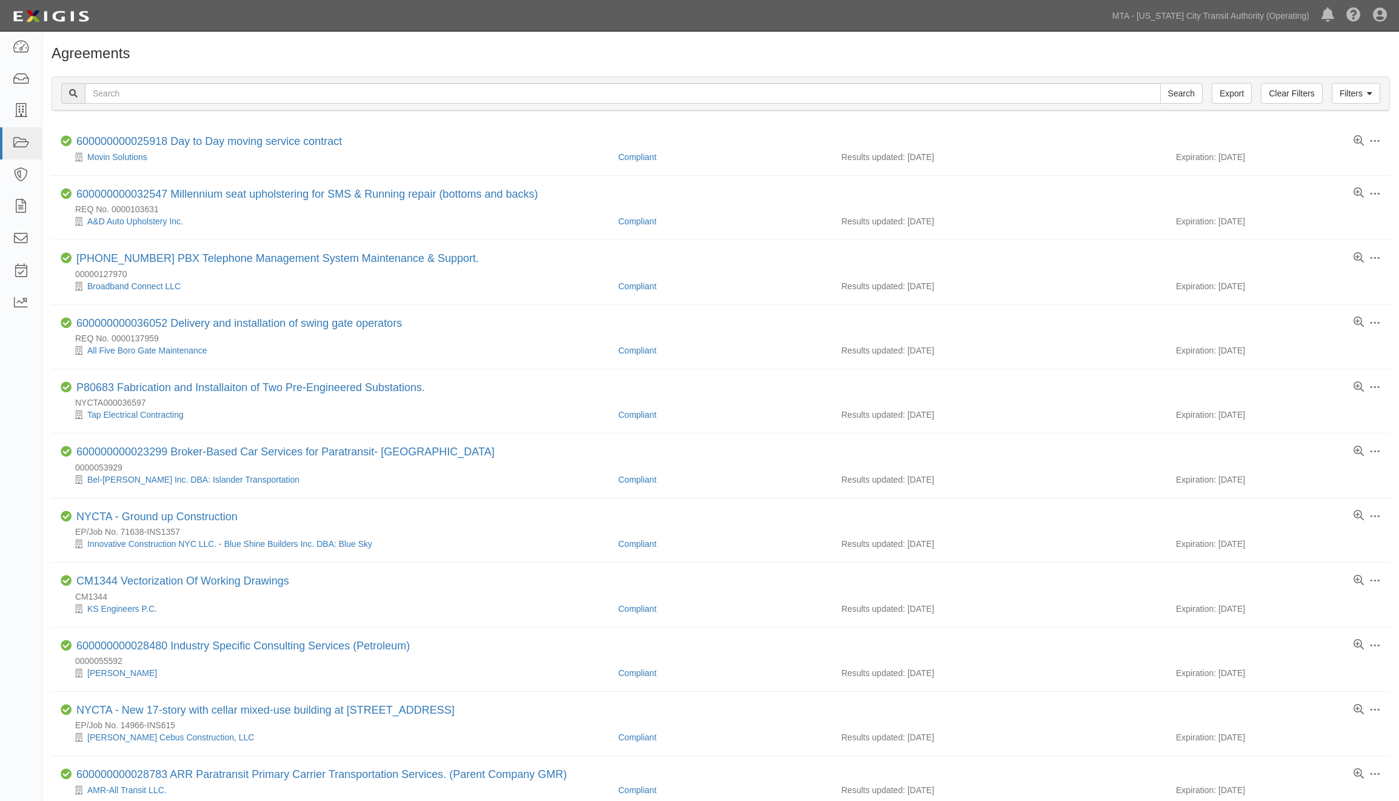
scroll to position [606, 0]
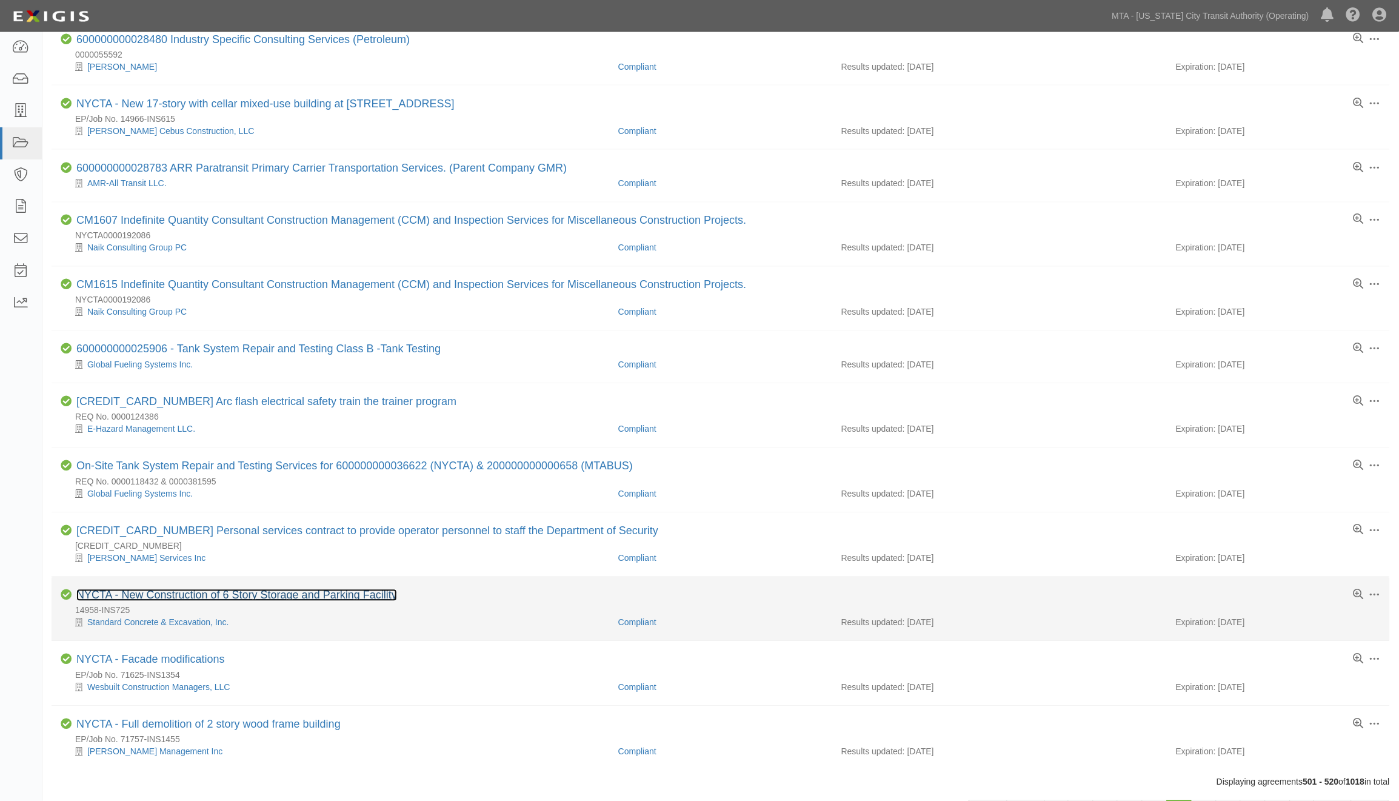
click at [191, 602] on link "NYCTA - New Construction of 6 Story Storage and Parking Facility" at bounding box center [236, 595] width 321 height 12
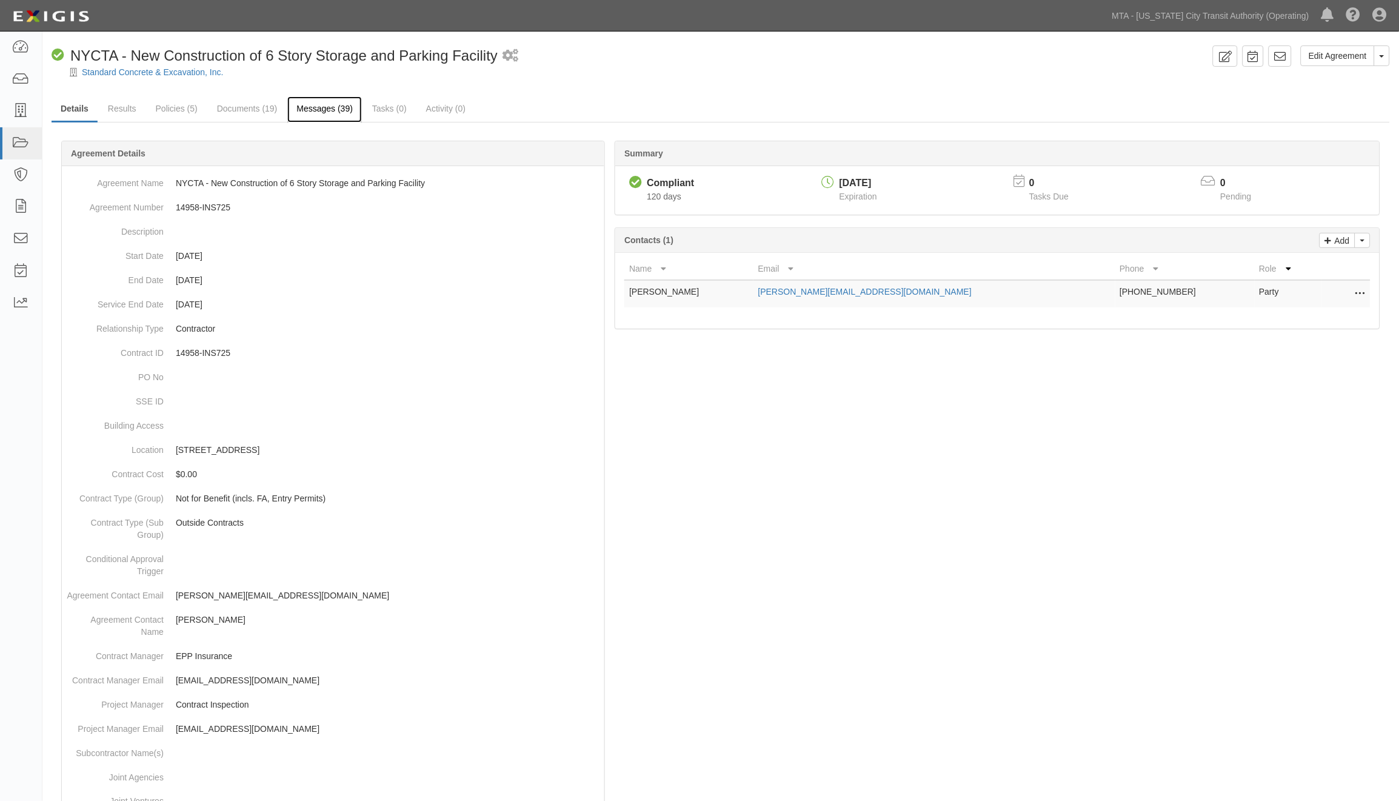
click at [310, 108] on link "Messages (39)" at bounding box center [324, 109] width 75 height 26
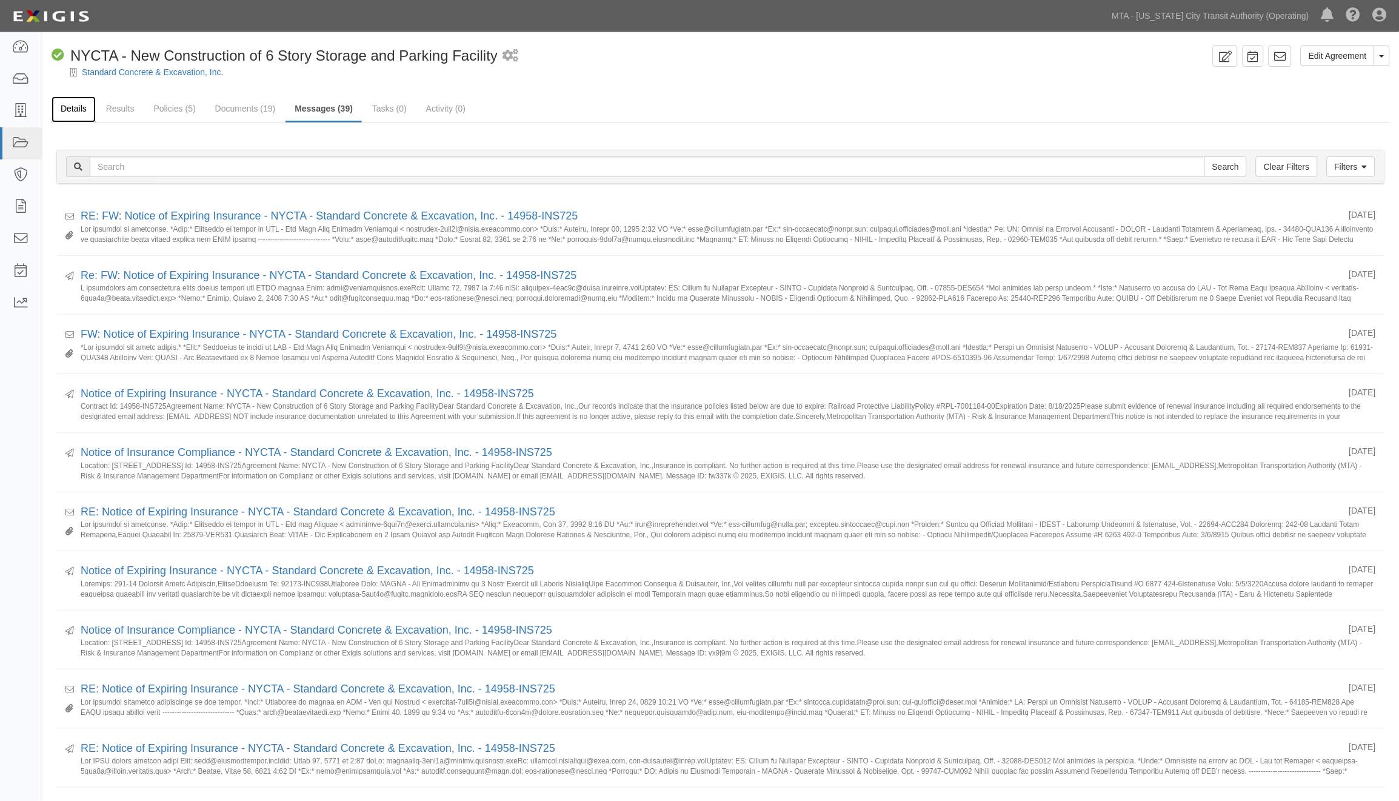
click at [77, 108] on link "Details" at bounding box center [74, 109] width 44 height 26
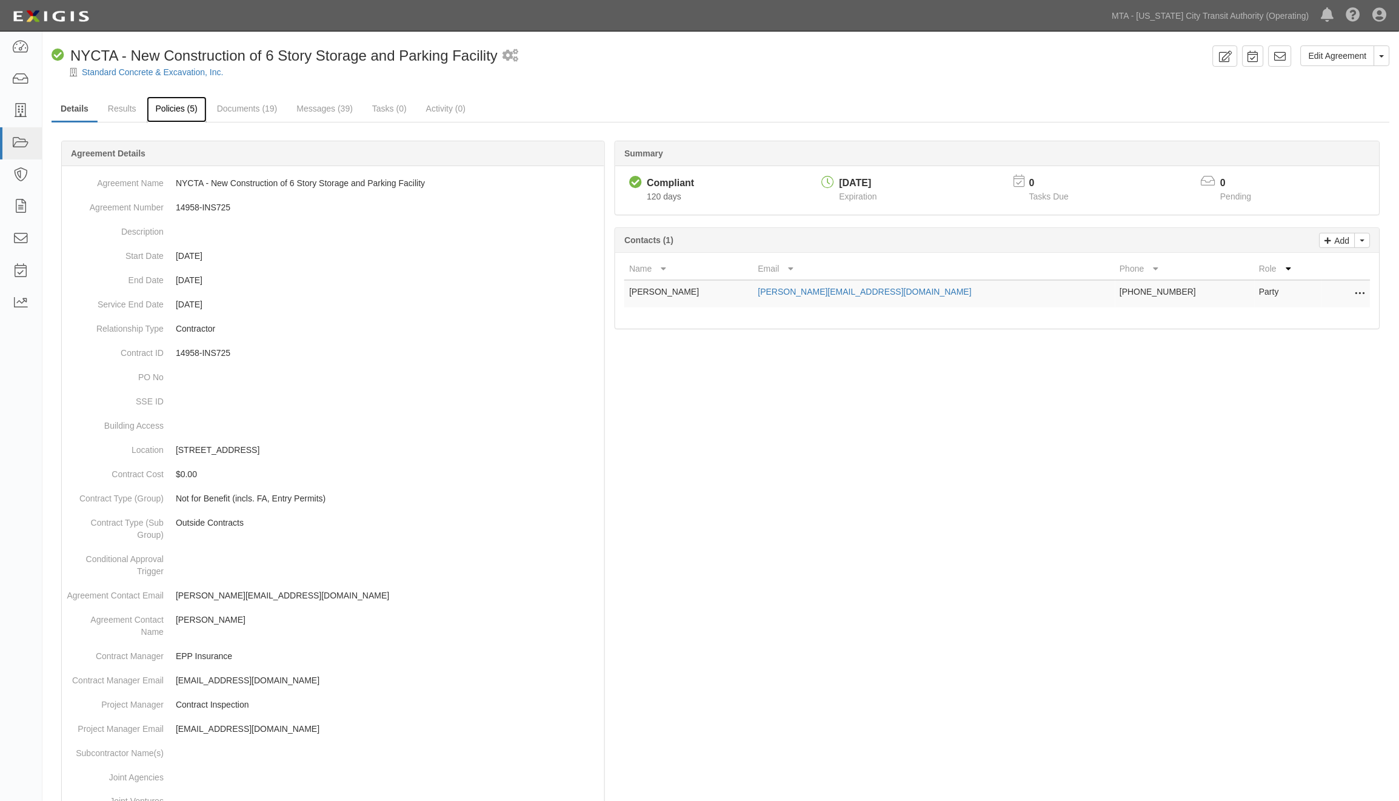
click at [176, 106] on link "Policies (5)" at bounding box center [177, 109] width 60 height 26
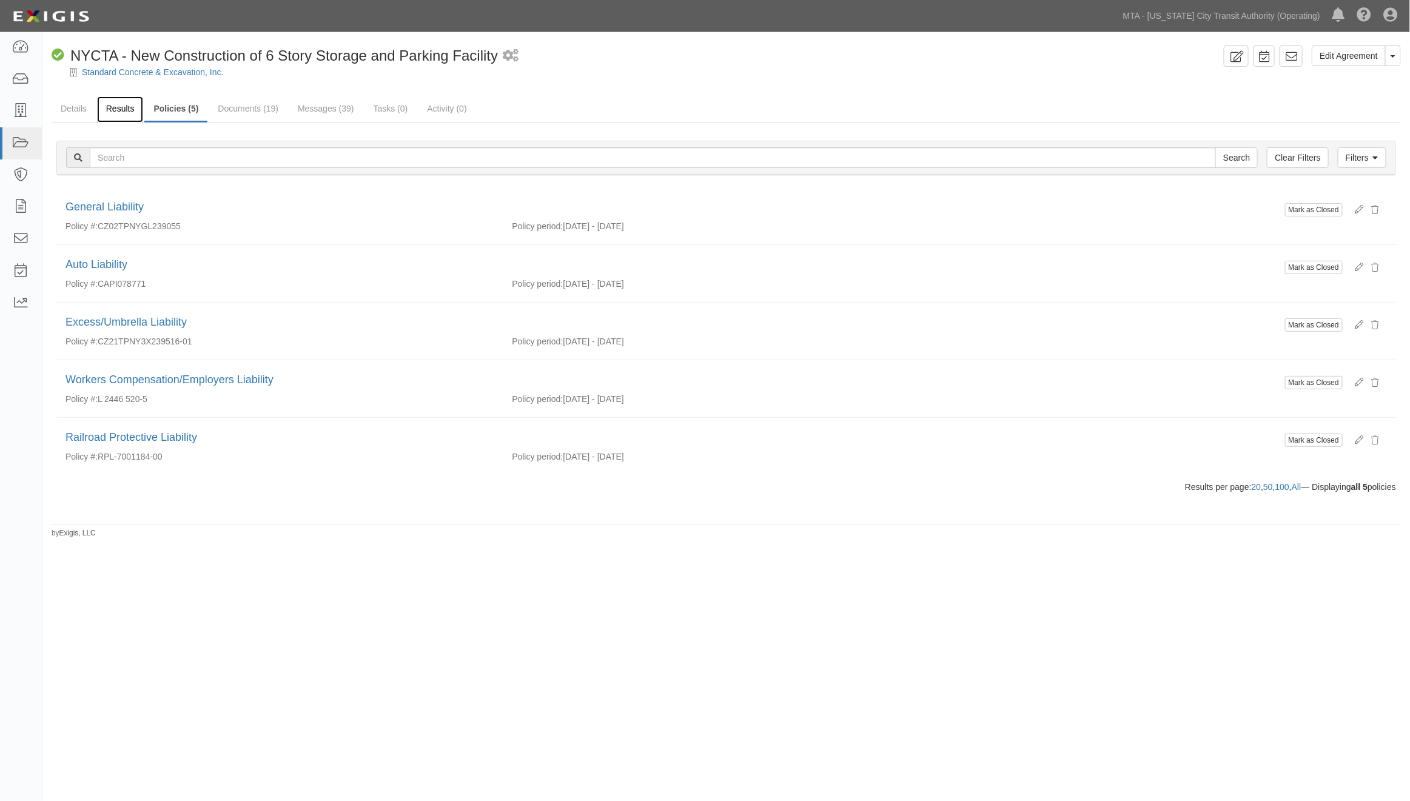
click at [122, 110] on link "Results" at bounding box center [120, 109] width 47 height 26
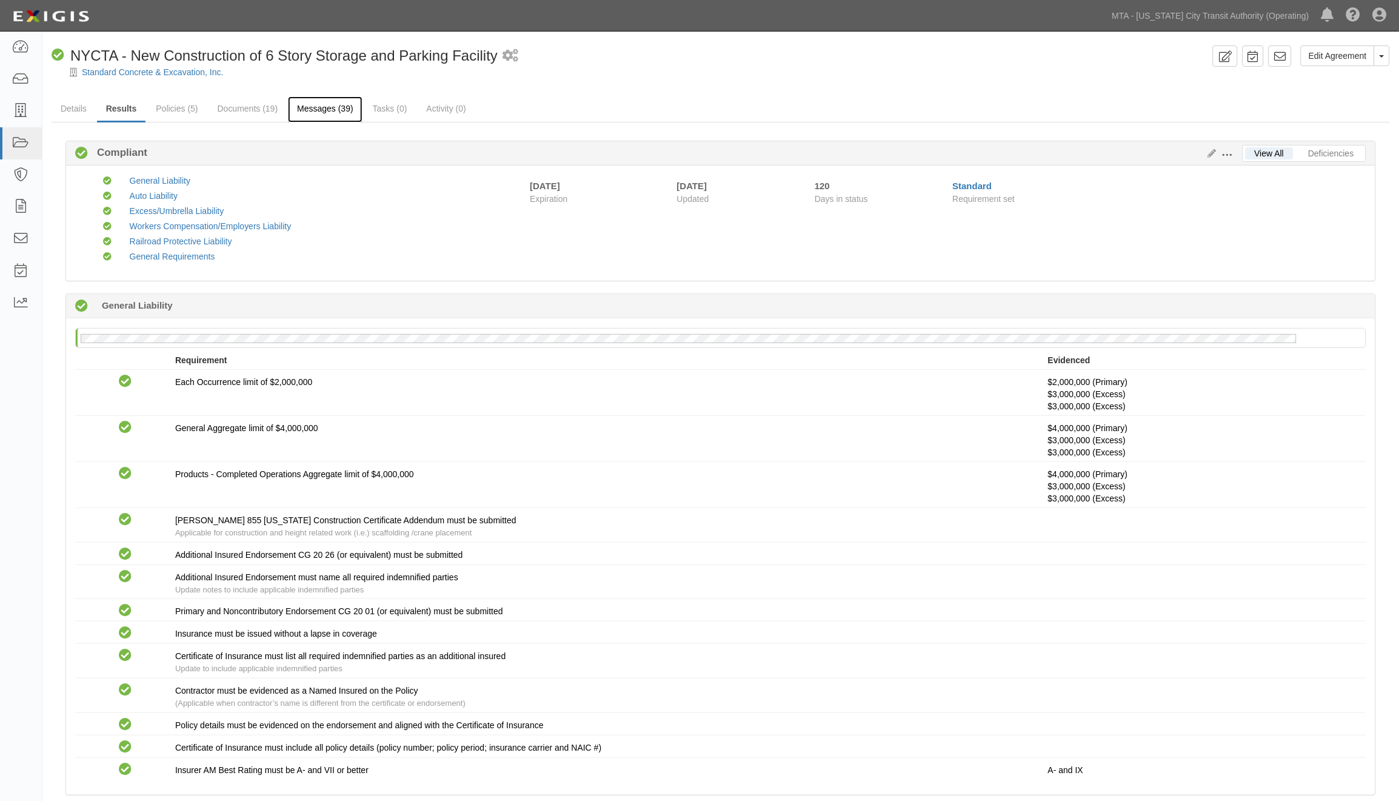
click at [302, 109] on link "Messages (39)" at bounding box center [325, 109] width 75 height 26
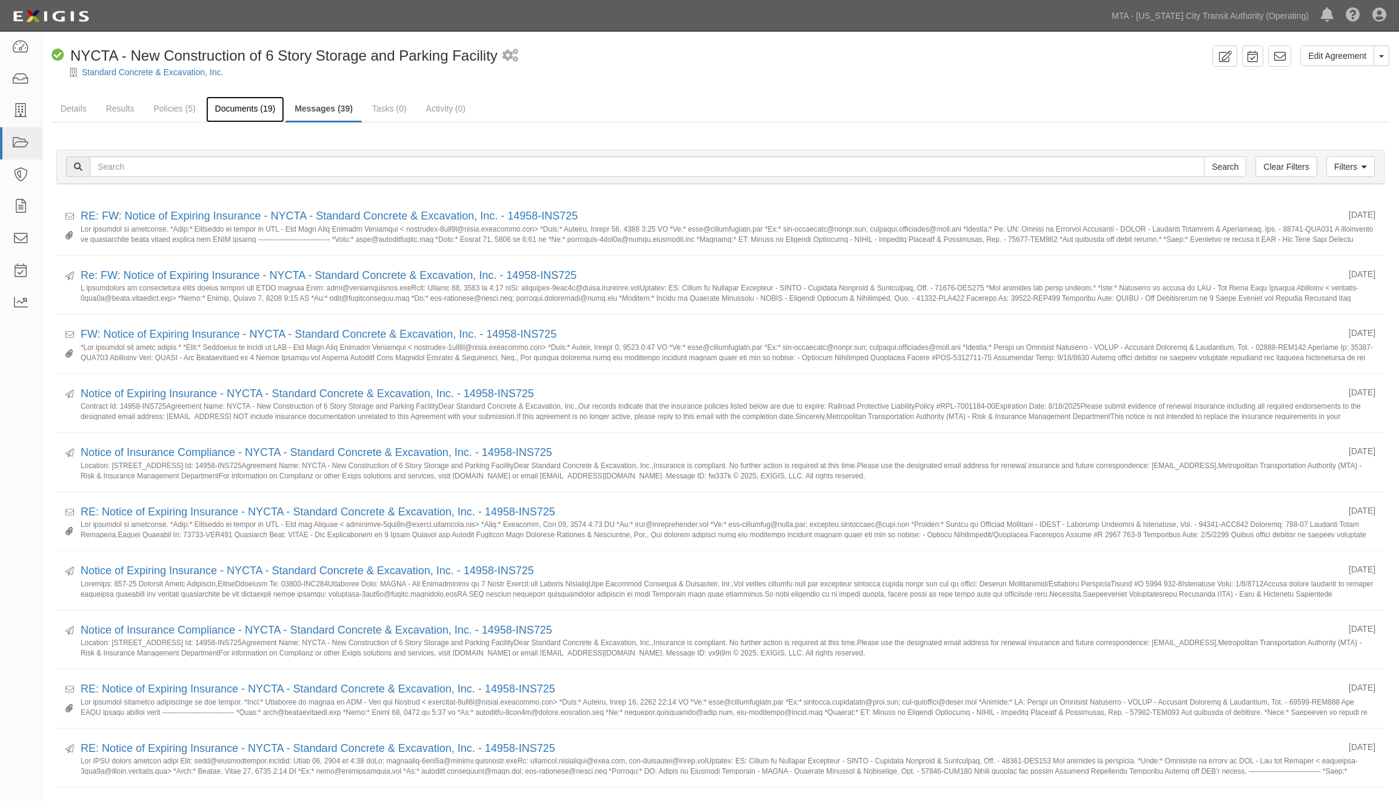
click at [247, 108] on link "Documents (19)" at bounding box center [245, 109] width 79 height 26
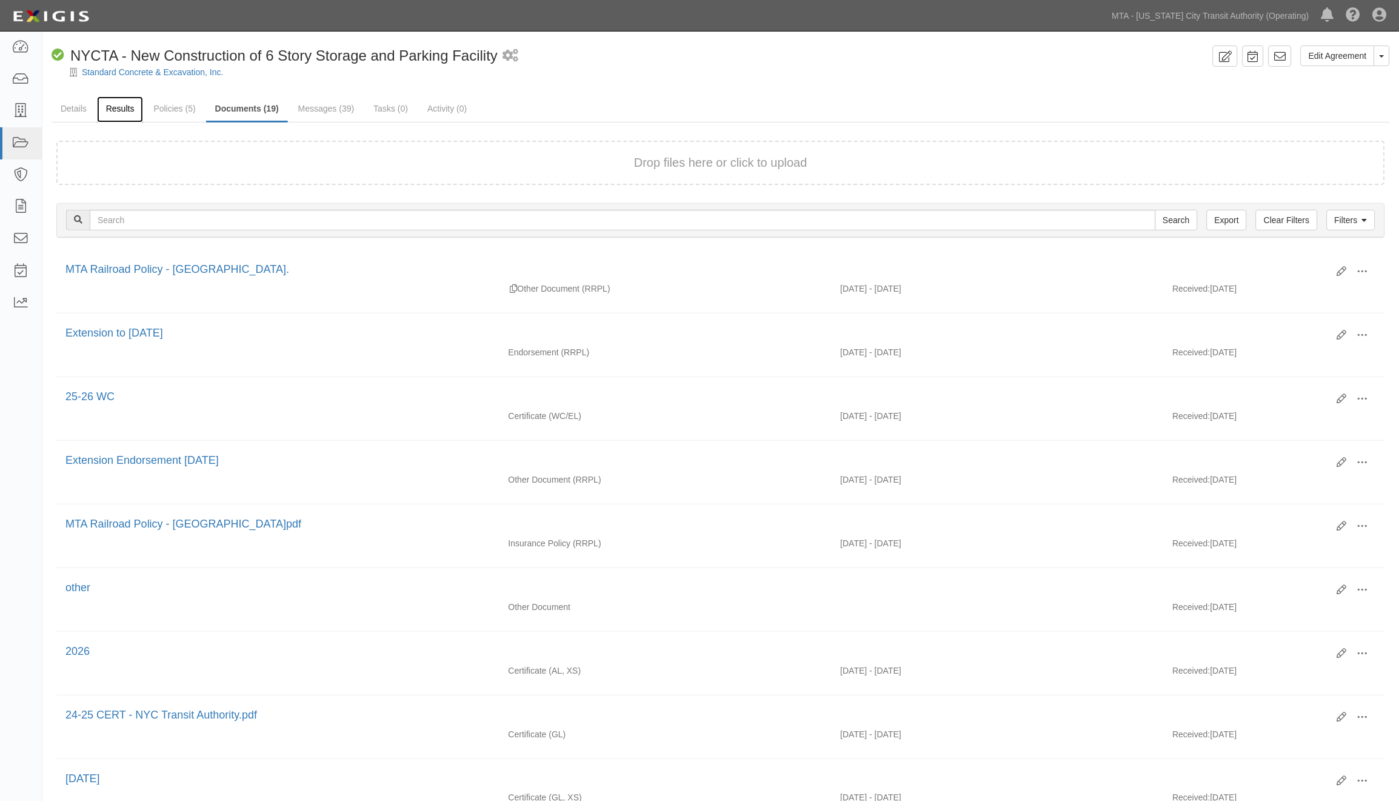
click at [120, 108] on link "Results" at bounding box center [120, 109] width 47 height 26
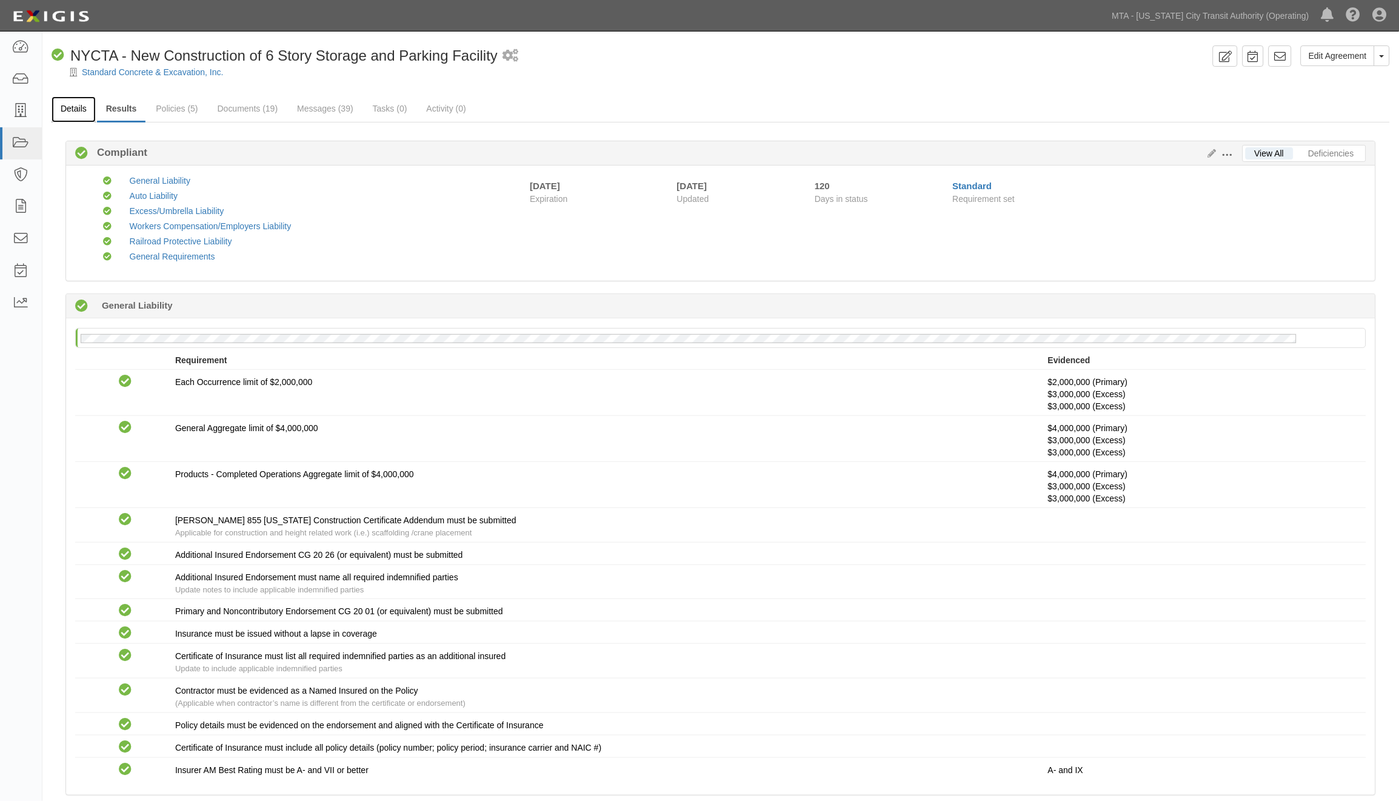
click at [76, 107] on link "Details" at bounding box center [74, 109] width 44 height 26
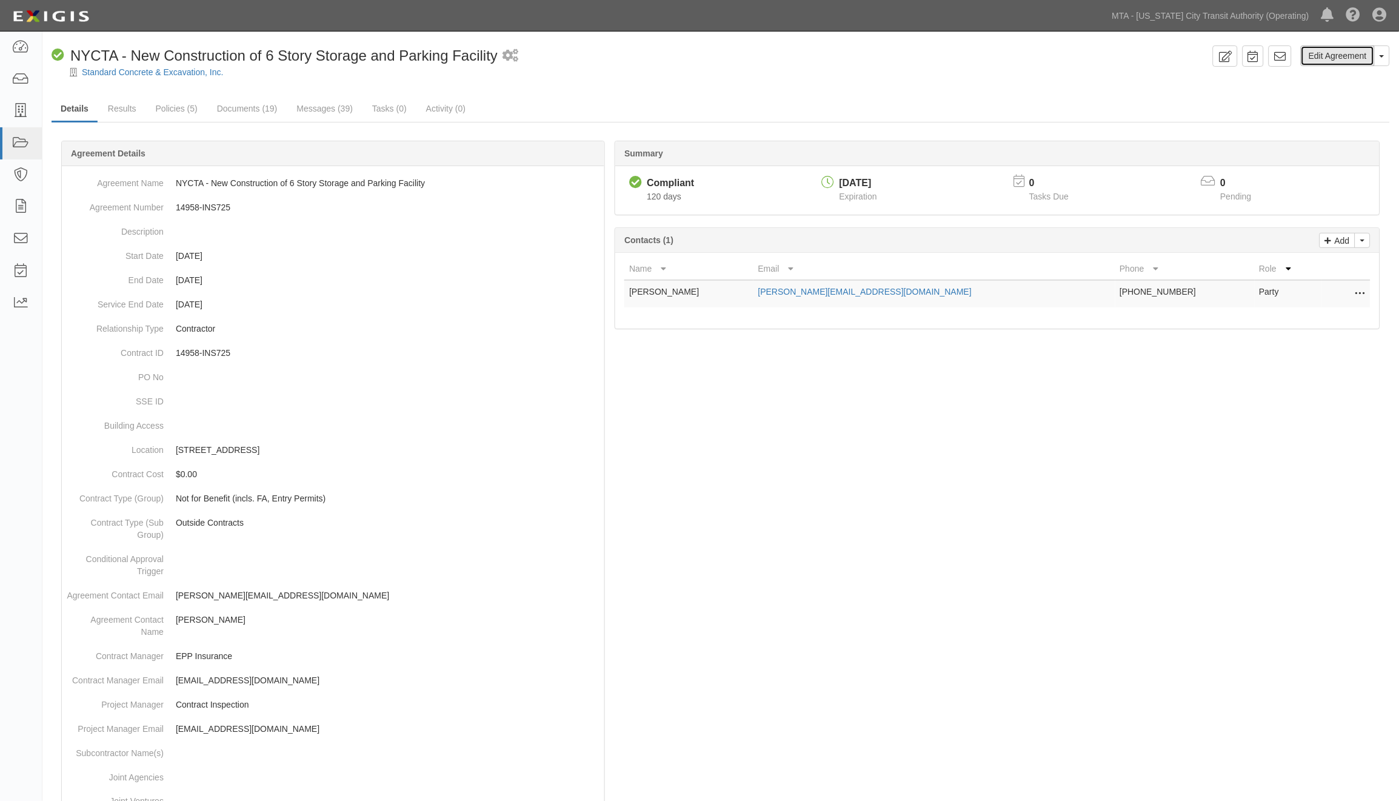
click at [1323, 52] on link "Edit Agreement" at bounding box center [1338, 55] width 74 height 21
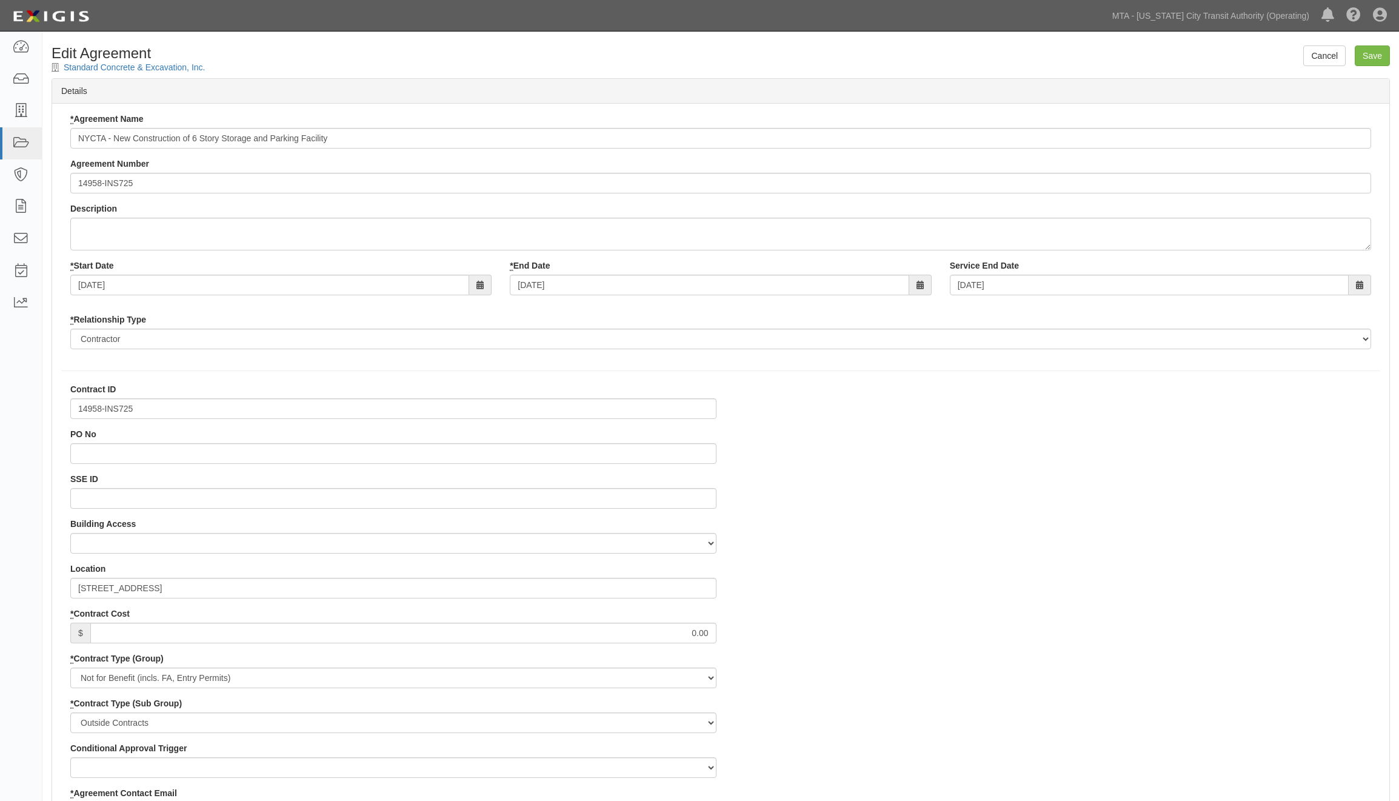
select select
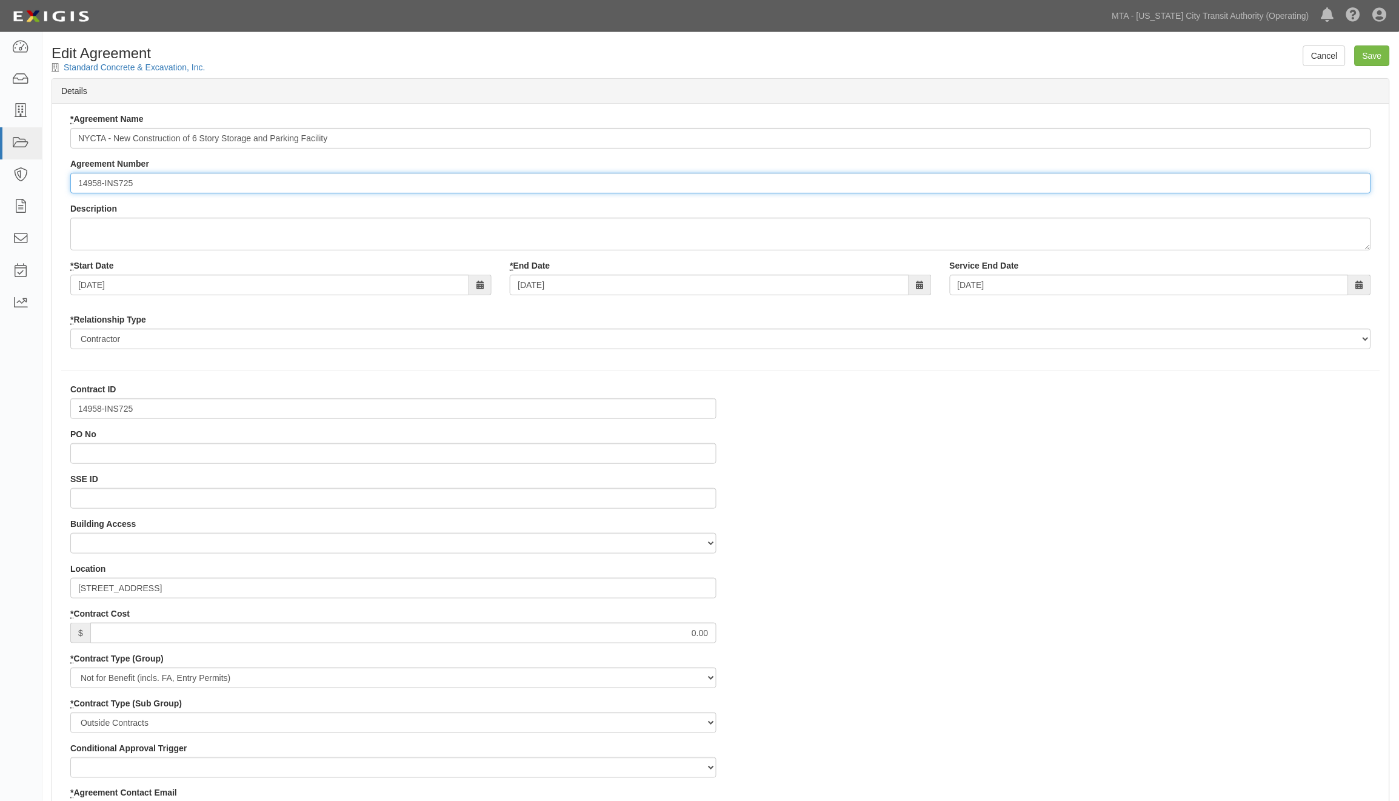
paste input "EP/Job No."
type input "EP/Job No. 14958-INS725"
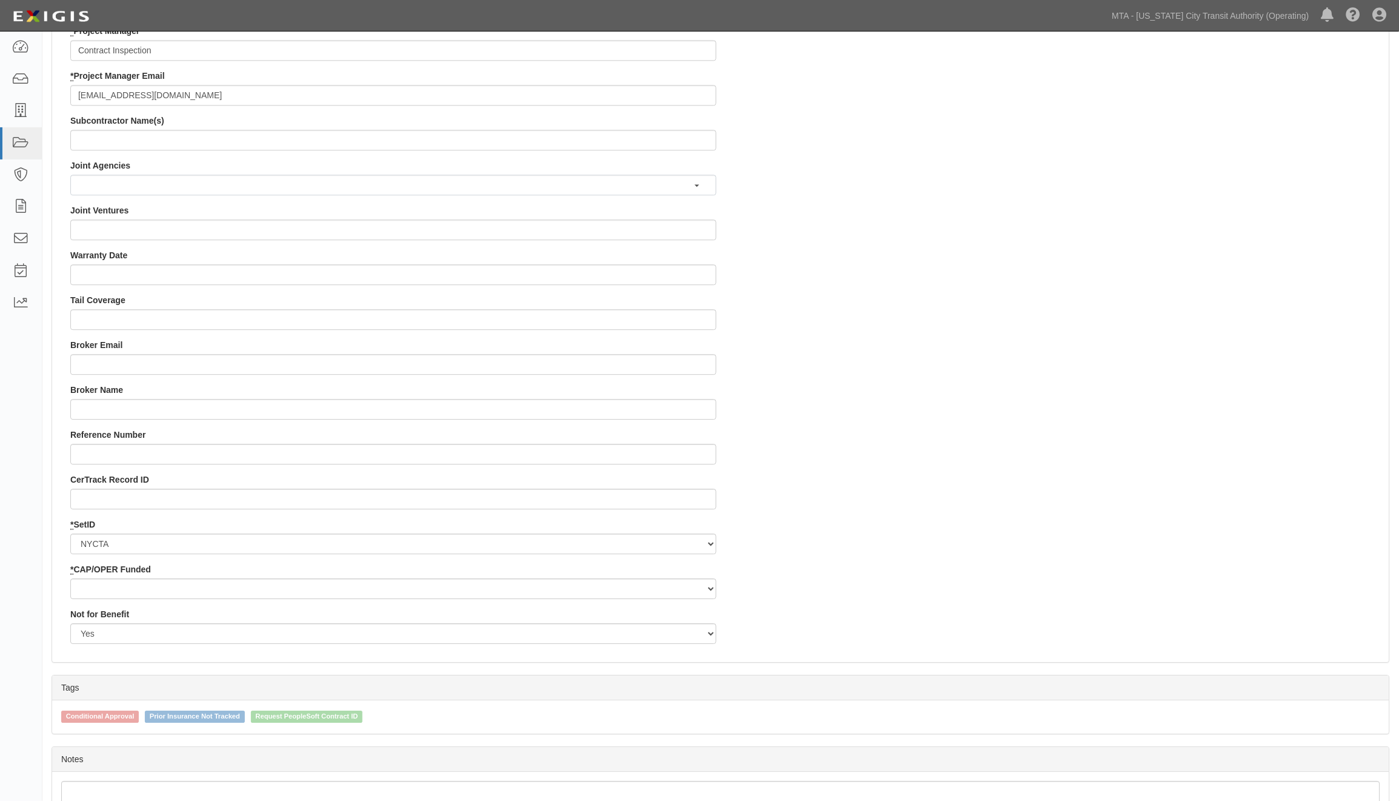
scroll to position [1024, 0]
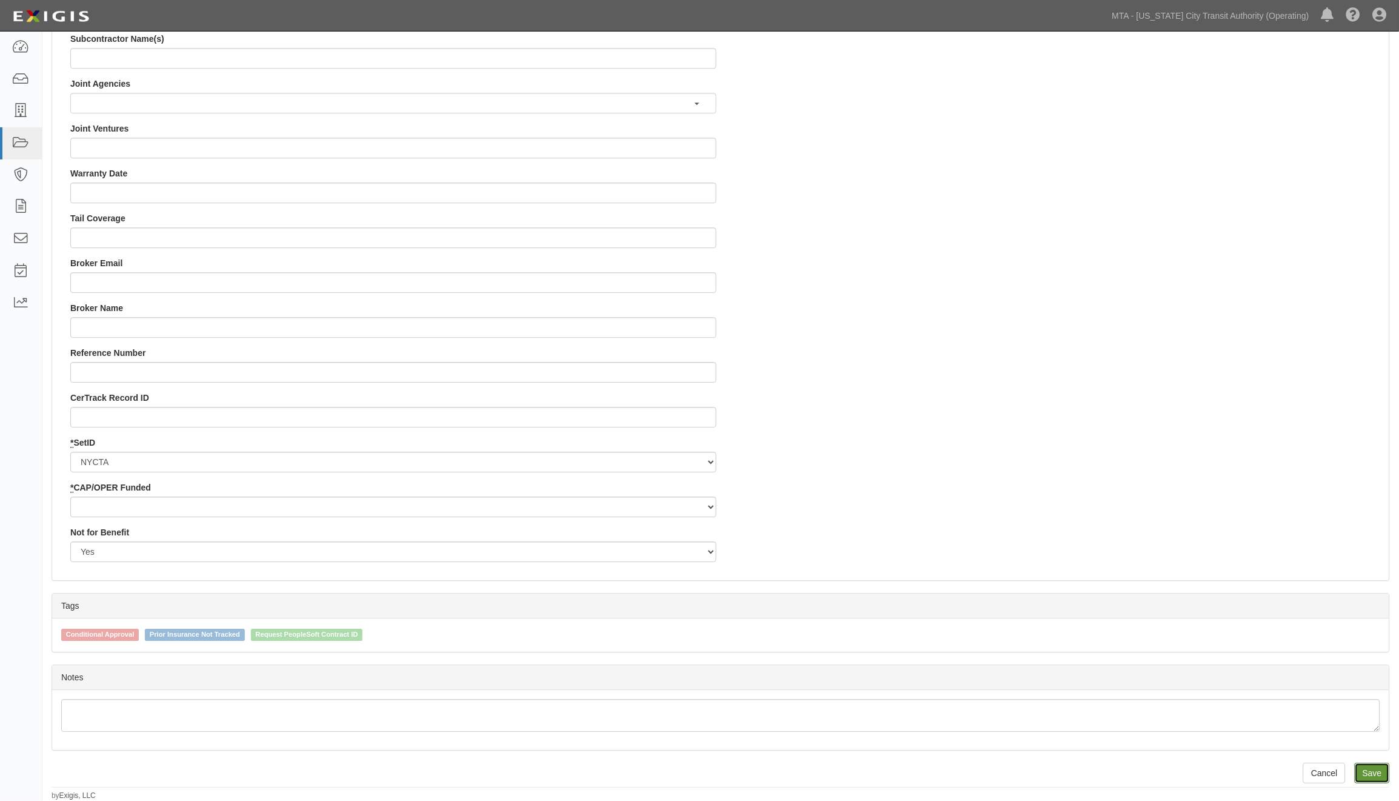
click at [1387, 777] on input "Save" at bounding box center [1372, 773] width 35 height 21
click at [184, 511] on select "Capital Operating" at bounding box center [393, 507] width 646 height 21
select select "439"
click at [70, 497] on select "Capital Operating" at bounding box center [393, 507] width 646 height 21
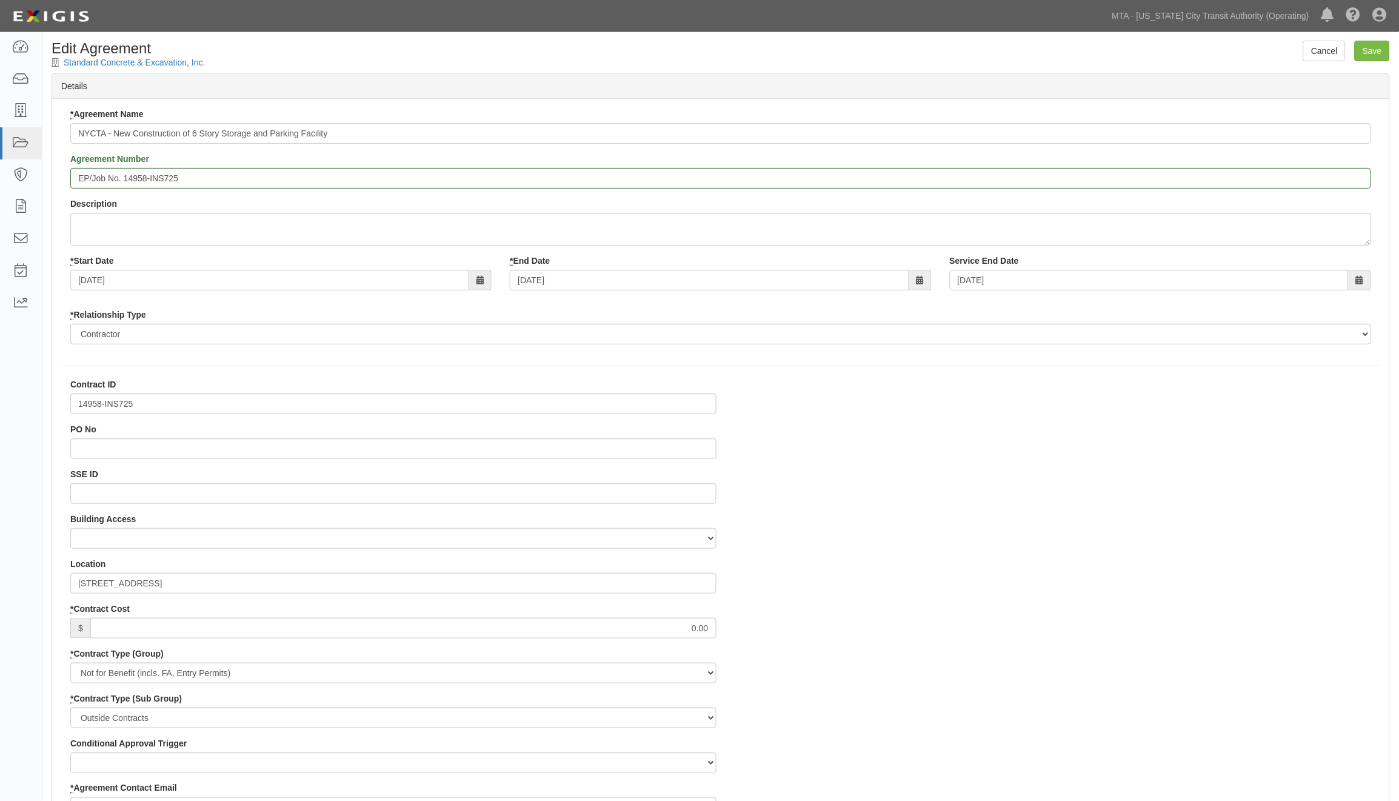
scroll to position [0, 0]
click at [1372, 58] on input "Save" at bounding box center [1372, 55] width 35 height 21
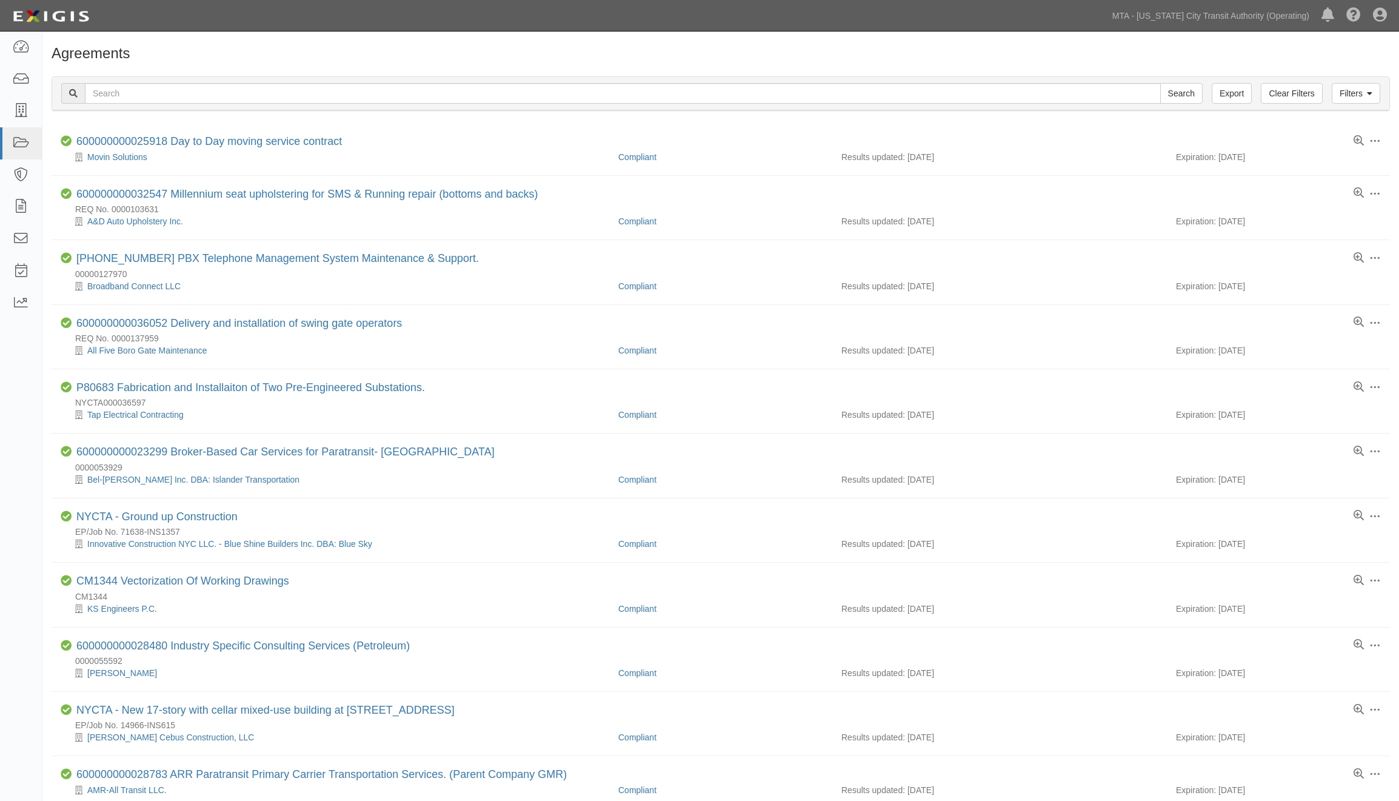
scroll to position [606, 0]
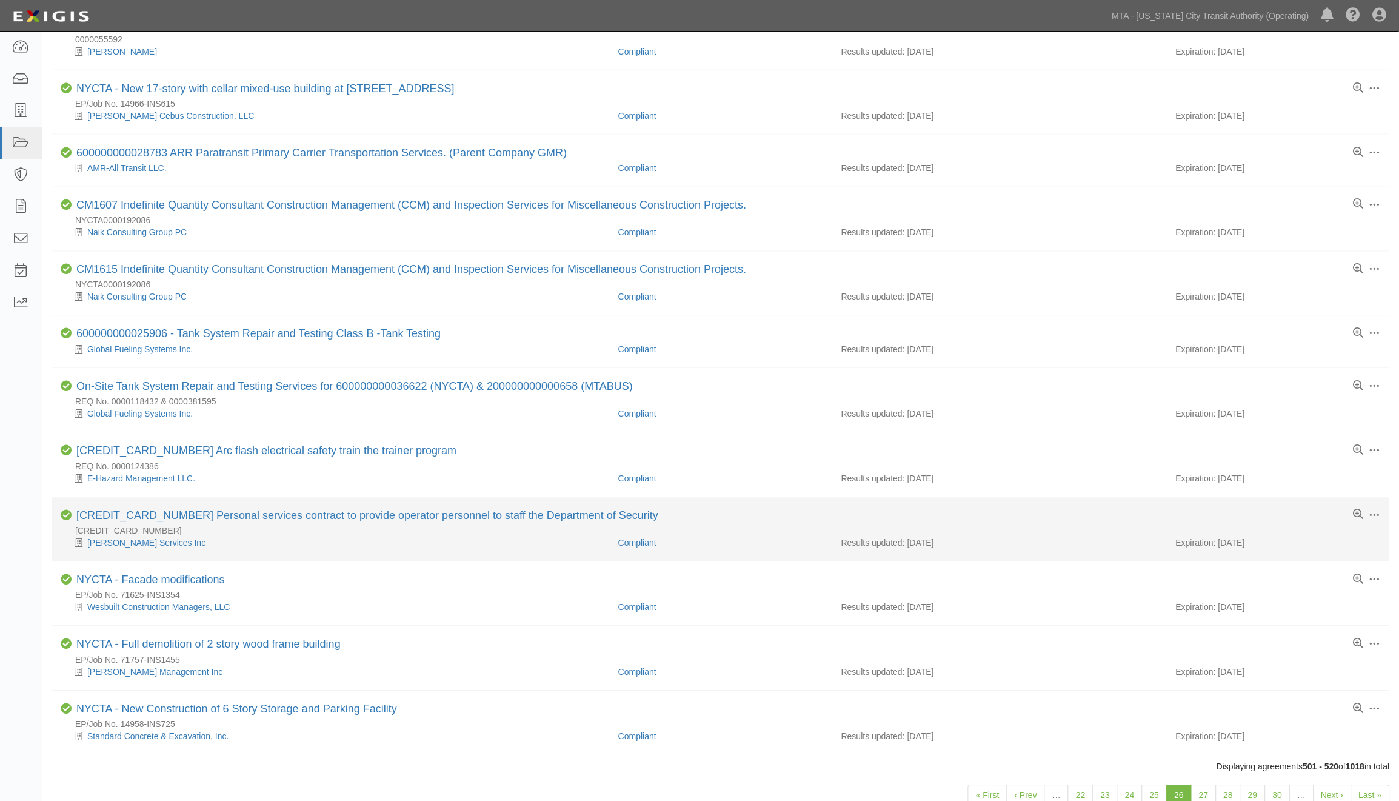
scroll to position [689, 0]
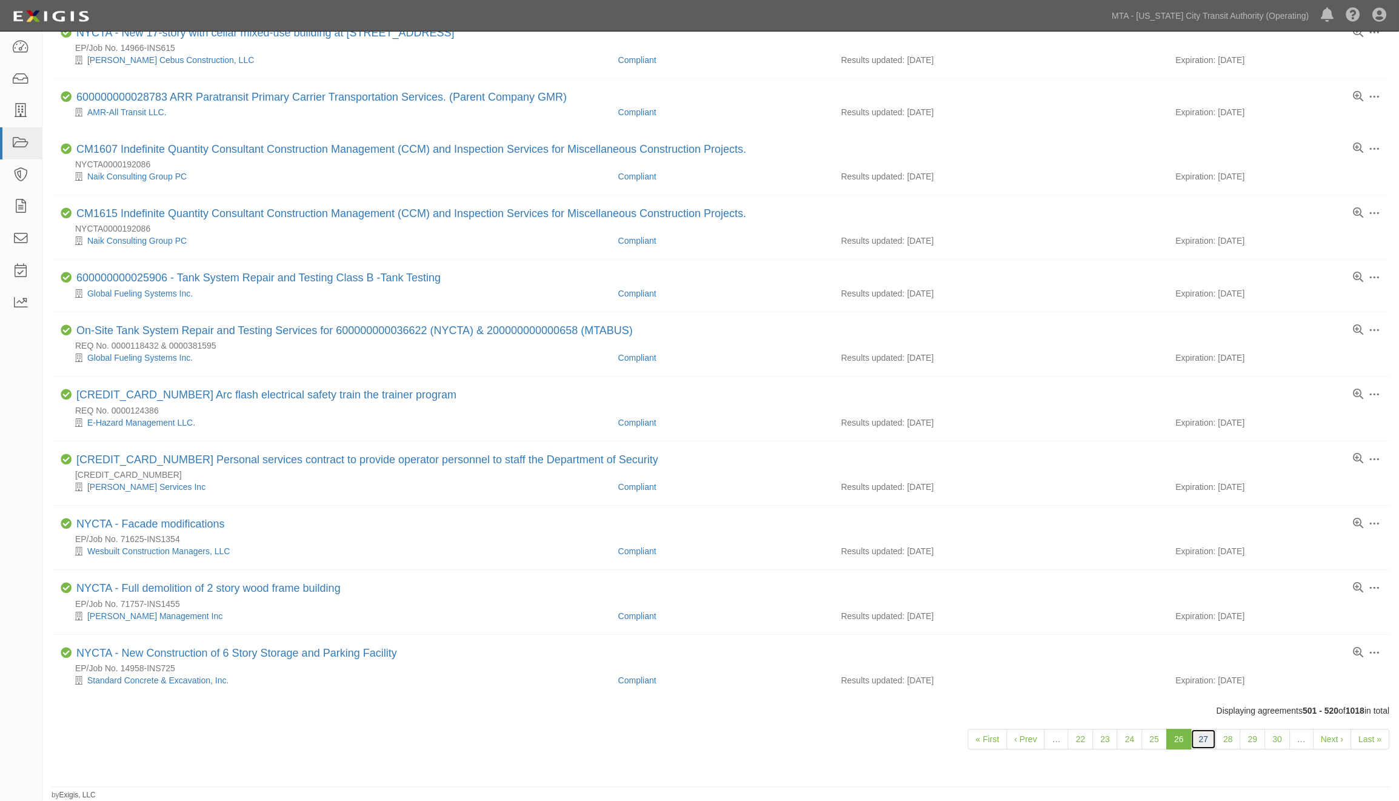
click at [1205, 744] on link "27" at bounding box center [1204, 739] width 25 height 21
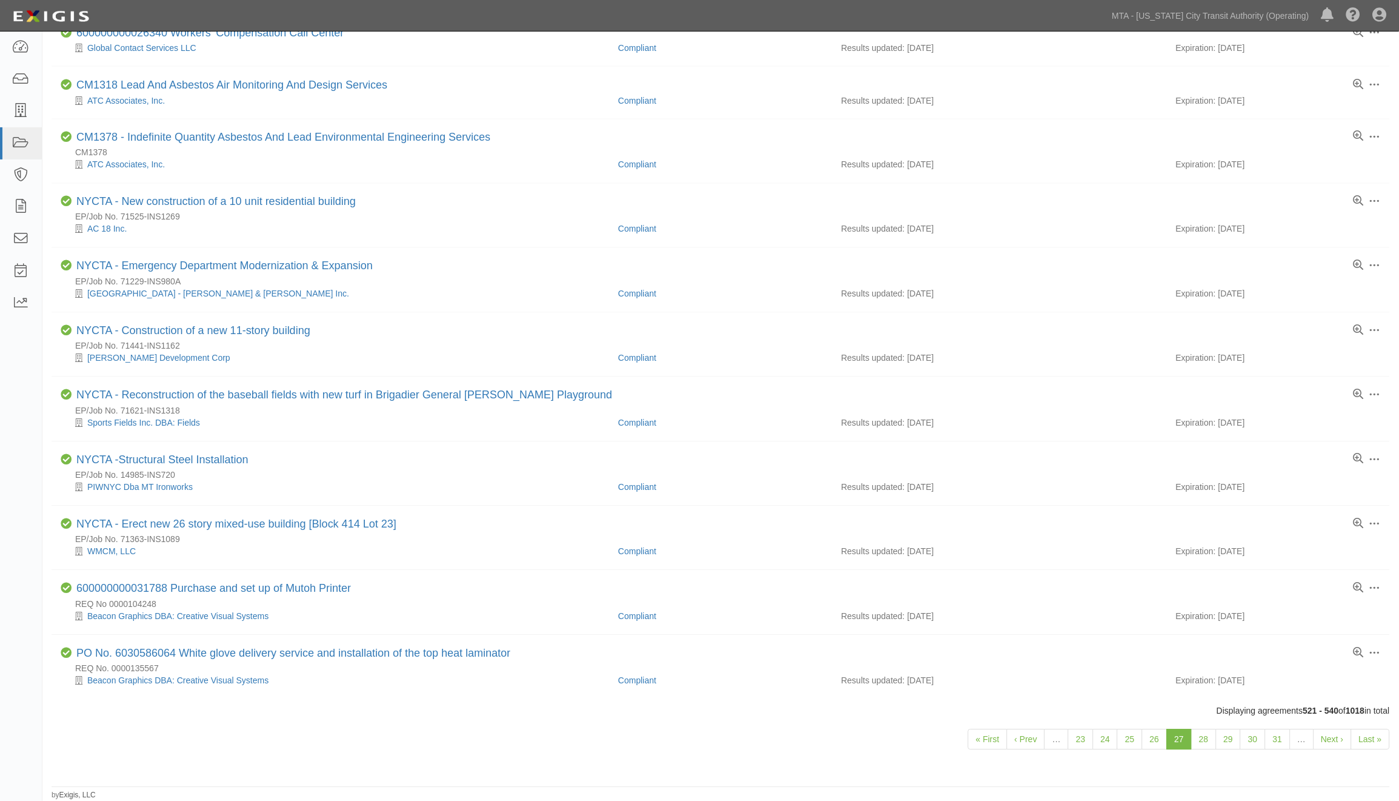
scroll to position [677, 0]
click at [1203, 746] on link "28" at bounding box center [1204, 739] width 25 height 21
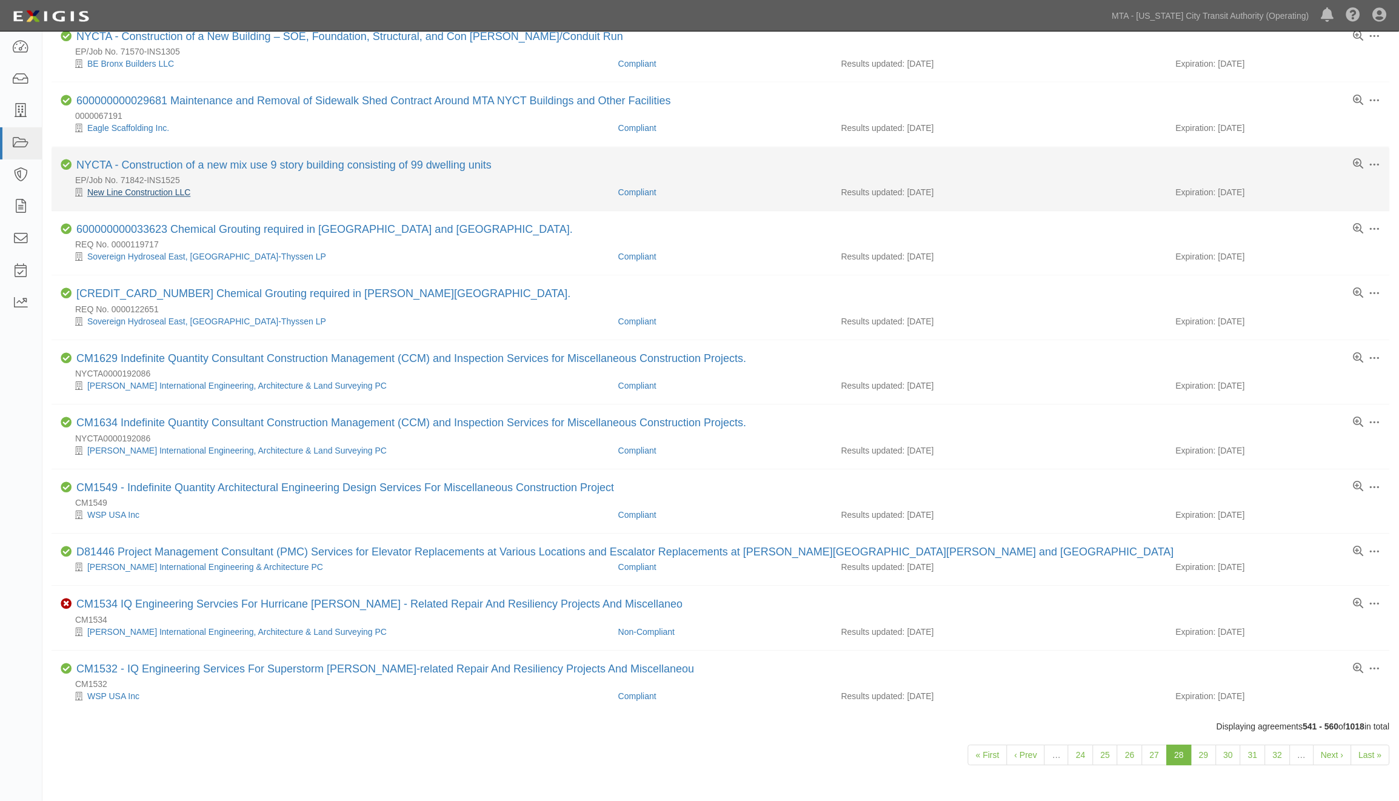
scroll to position [701, 0]
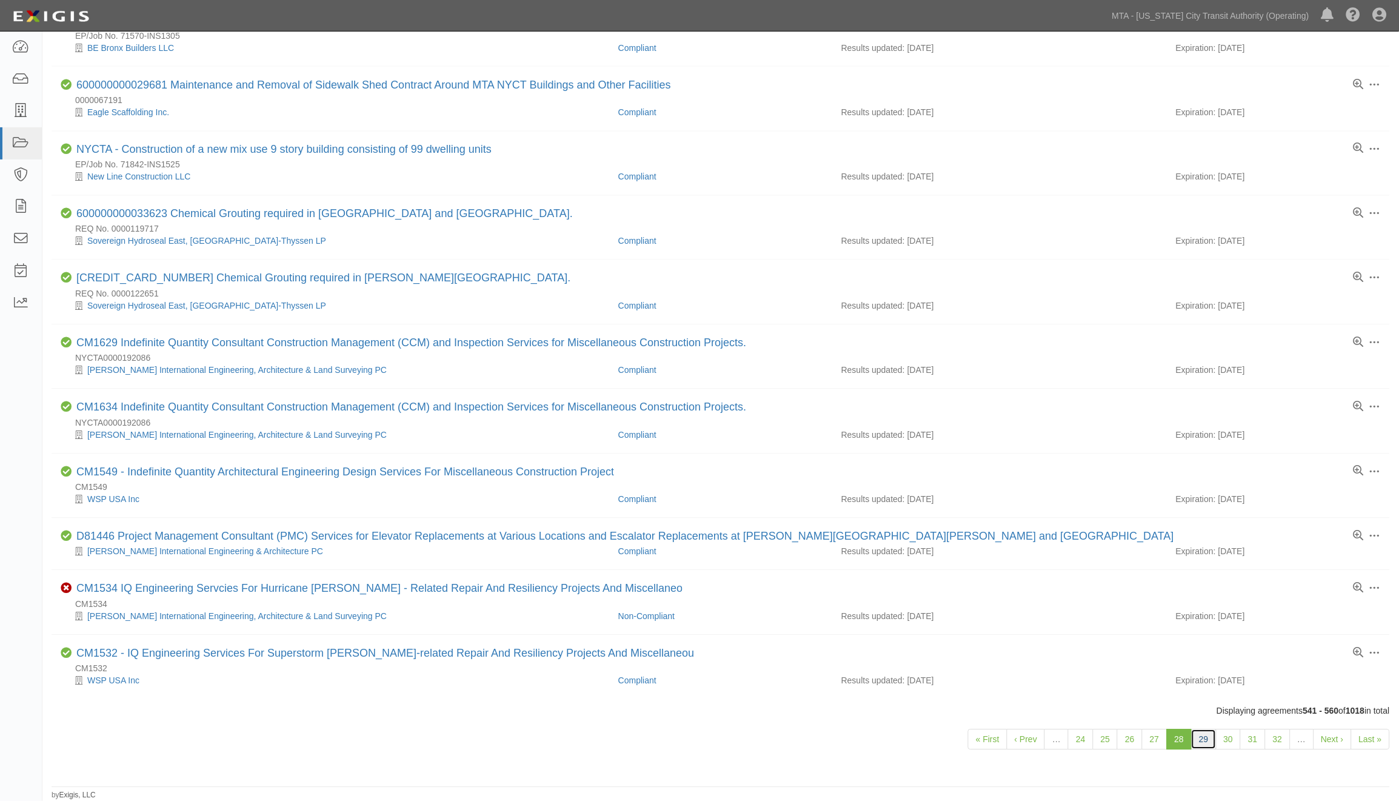
click at [1208, 741] on link "29" at bounding box center [1204, 739] width 25 height 21
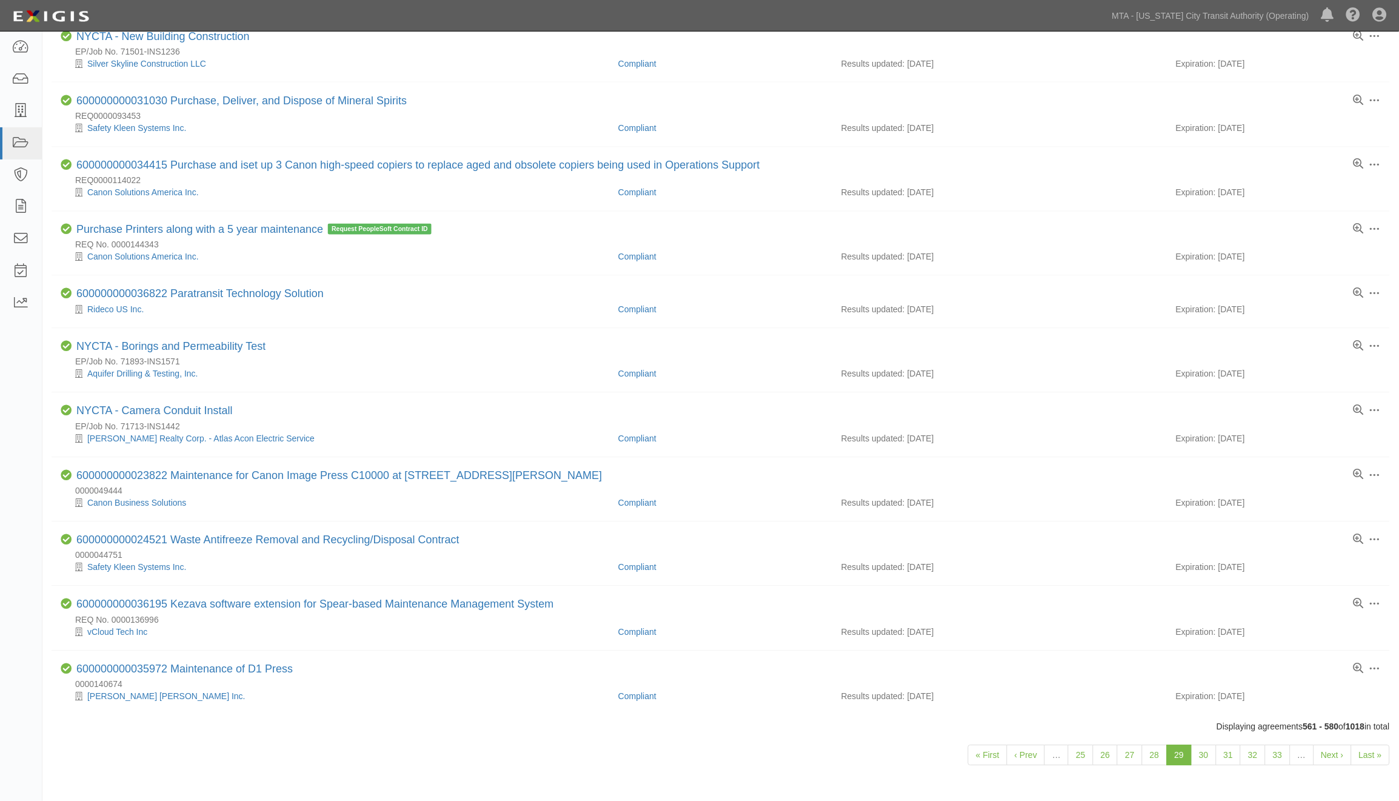
scroll to position [701, 0]
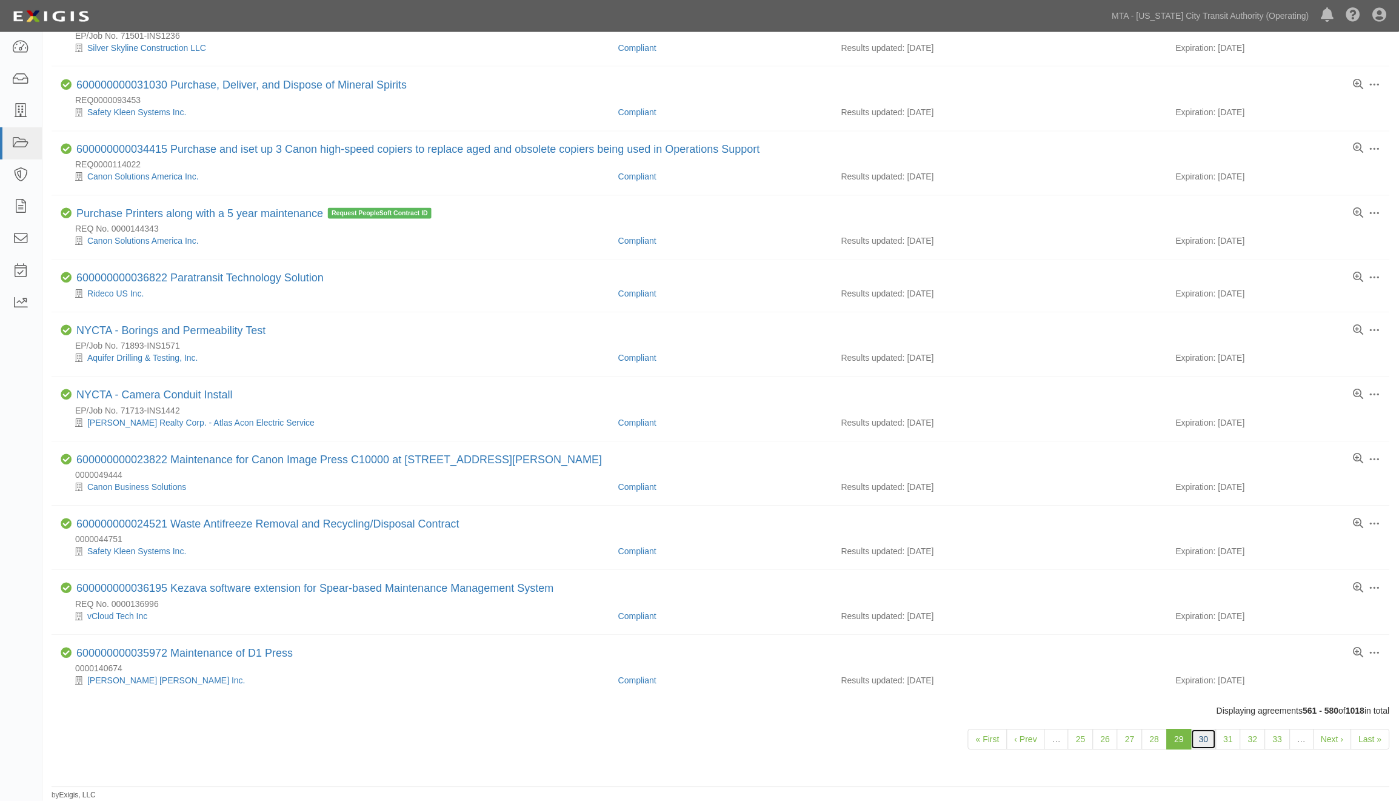
click at [1208, 736] on link "30" at bounding box center [1204, 739] width 25 height 21
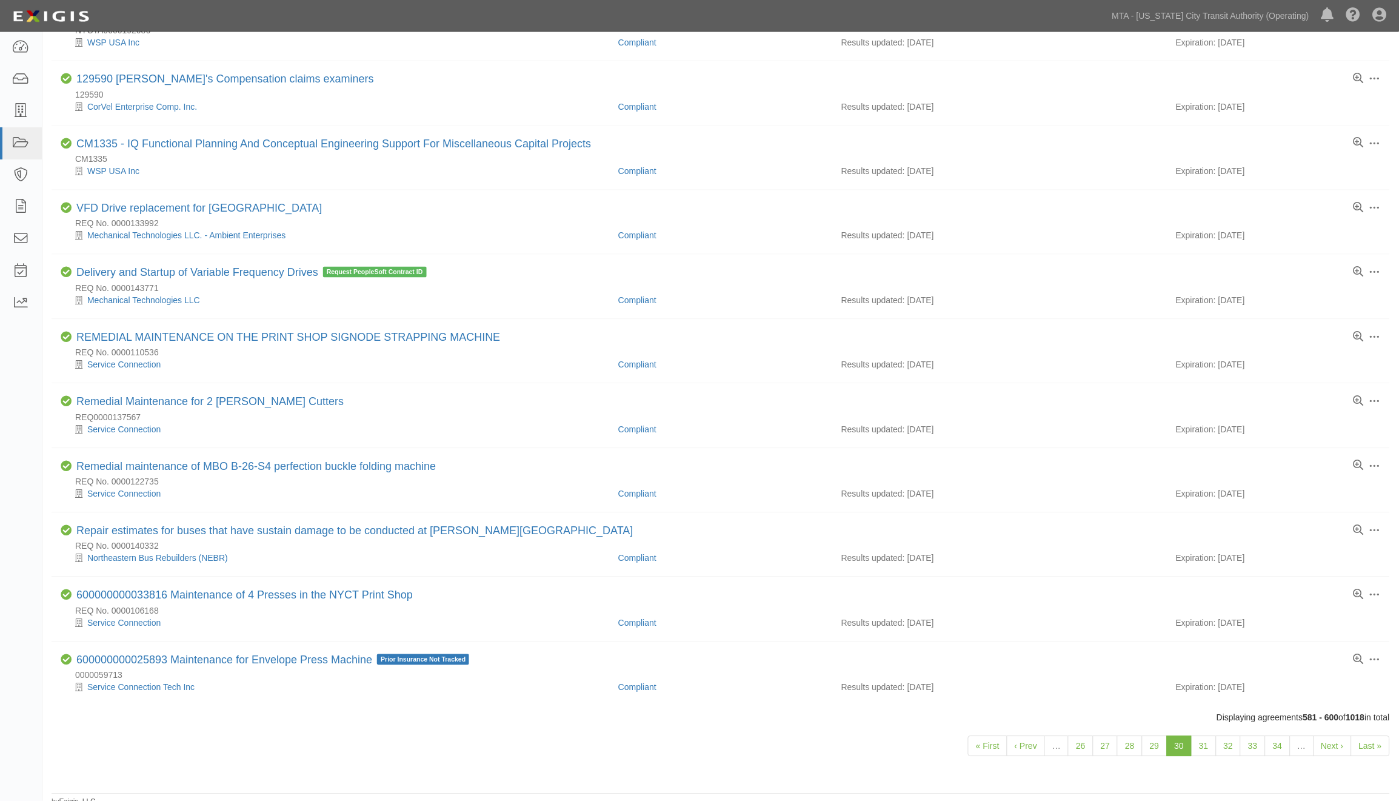
scroll to position [725, 0]
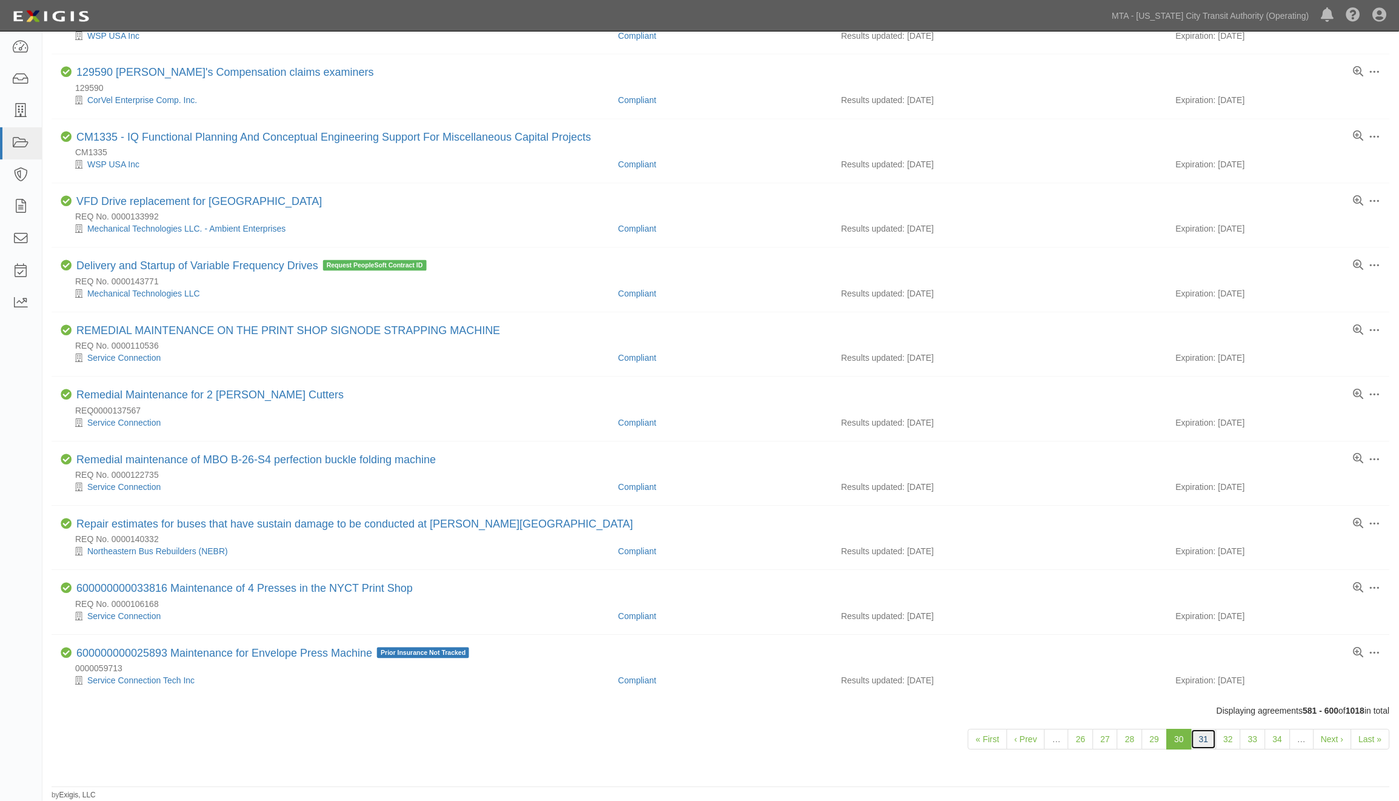
click at [1201, 739] on link "31" at bounding box center [1204, 739] width 25 height 21
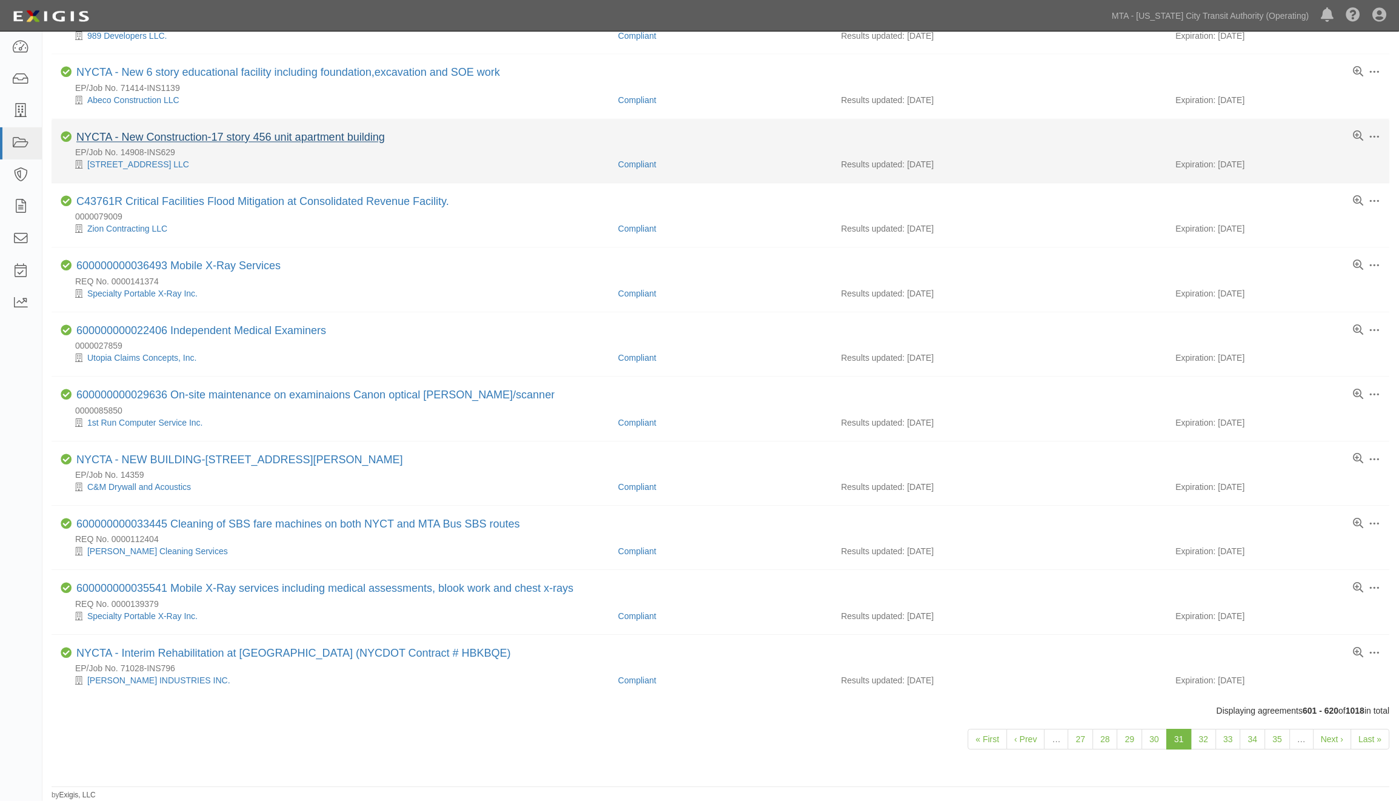
scroll to position [725, 0]
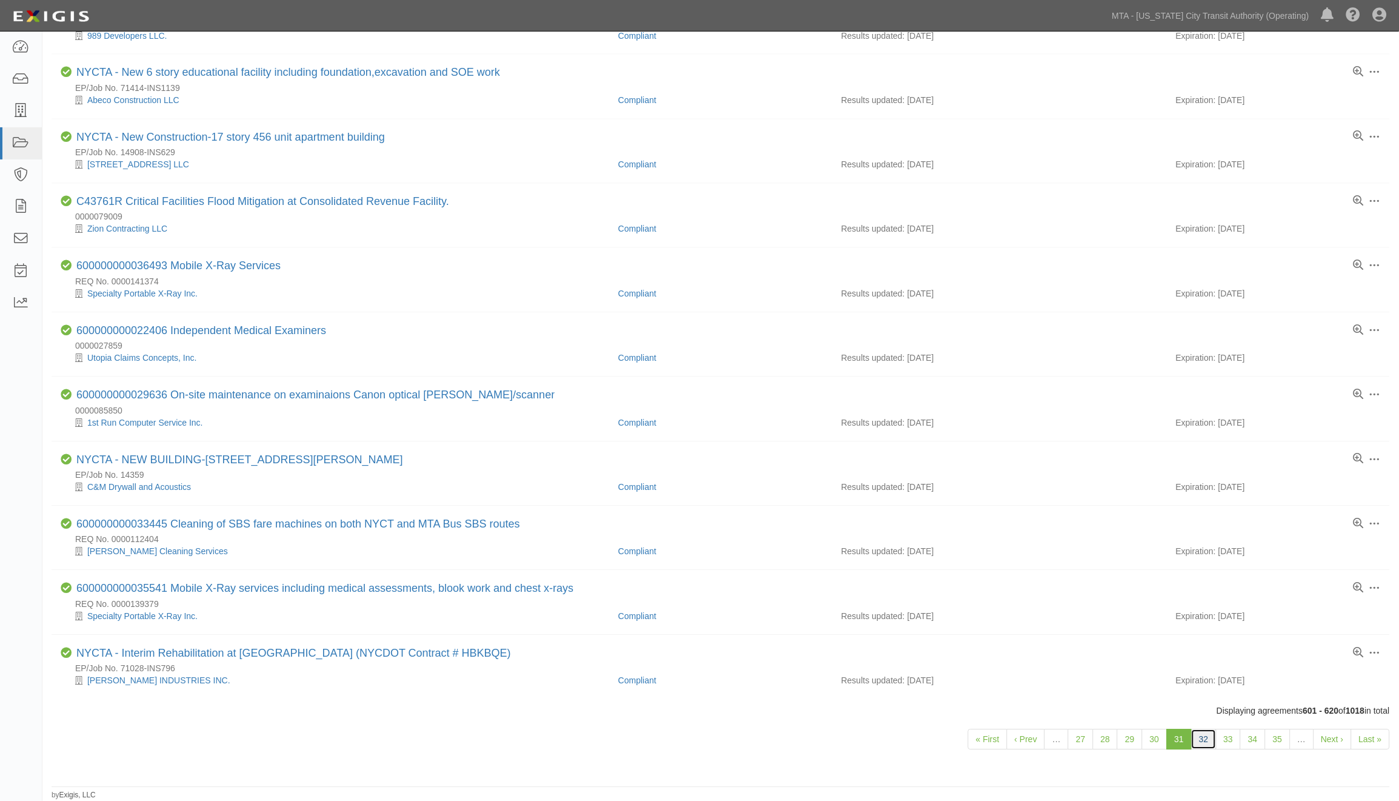
click at [1210, 743] on link "32" at bounding box center [1204, 739] width 25 height 21
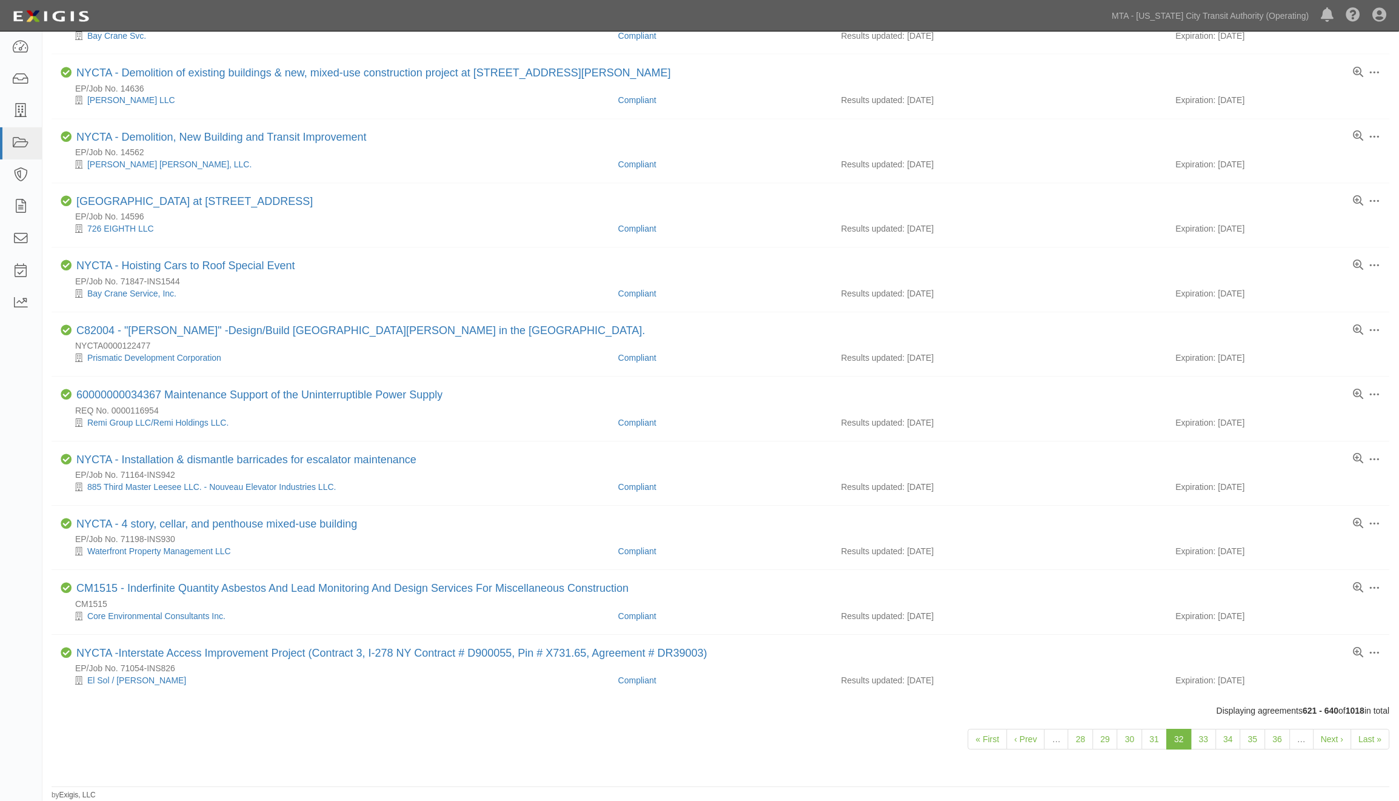
scroll to position [701, 0]
click at [1210, 742] on link "33" at bounding box center [1204, 739] width 25 height 21
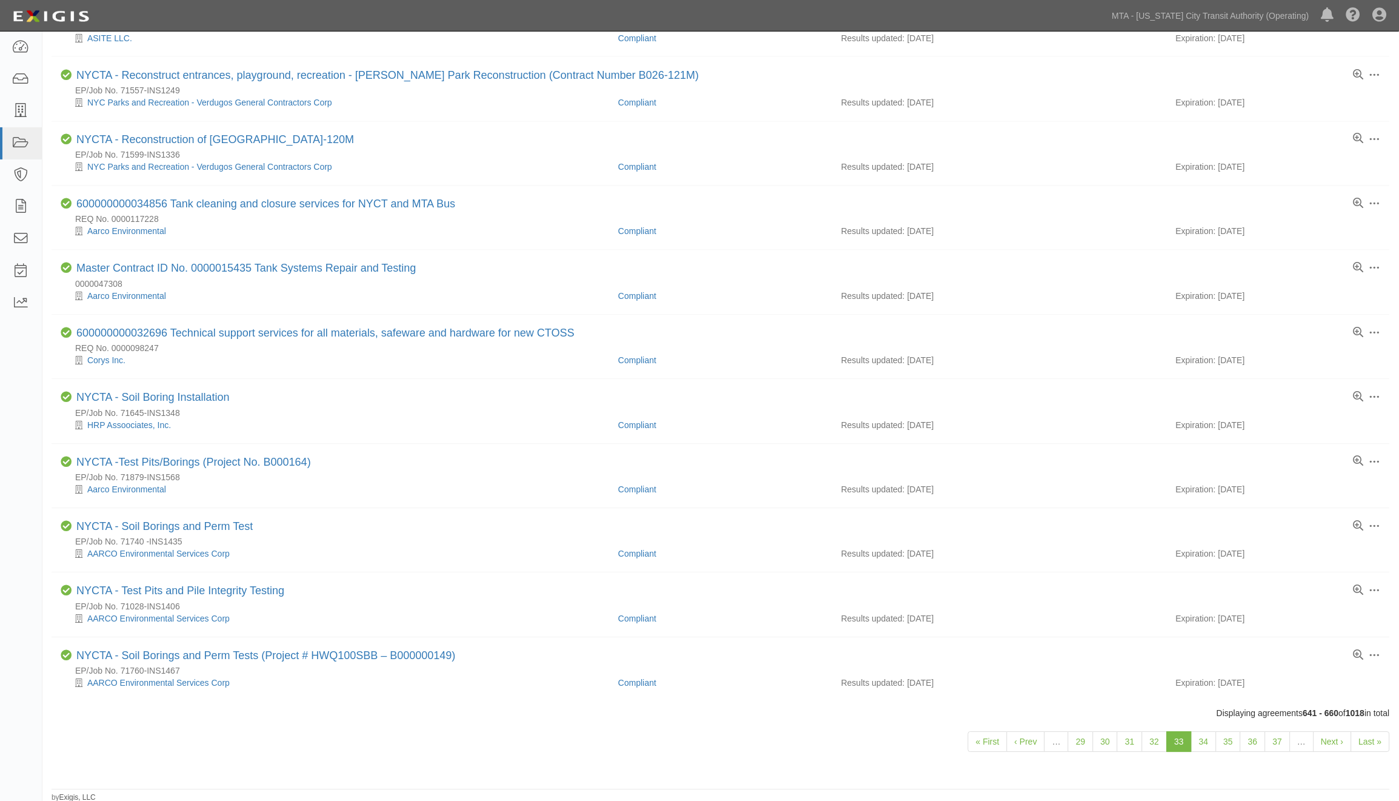
scroll to position [713, 0]
click at [1205, 744] on link "34" at bounding box center [1204, 739] width 25 height 21
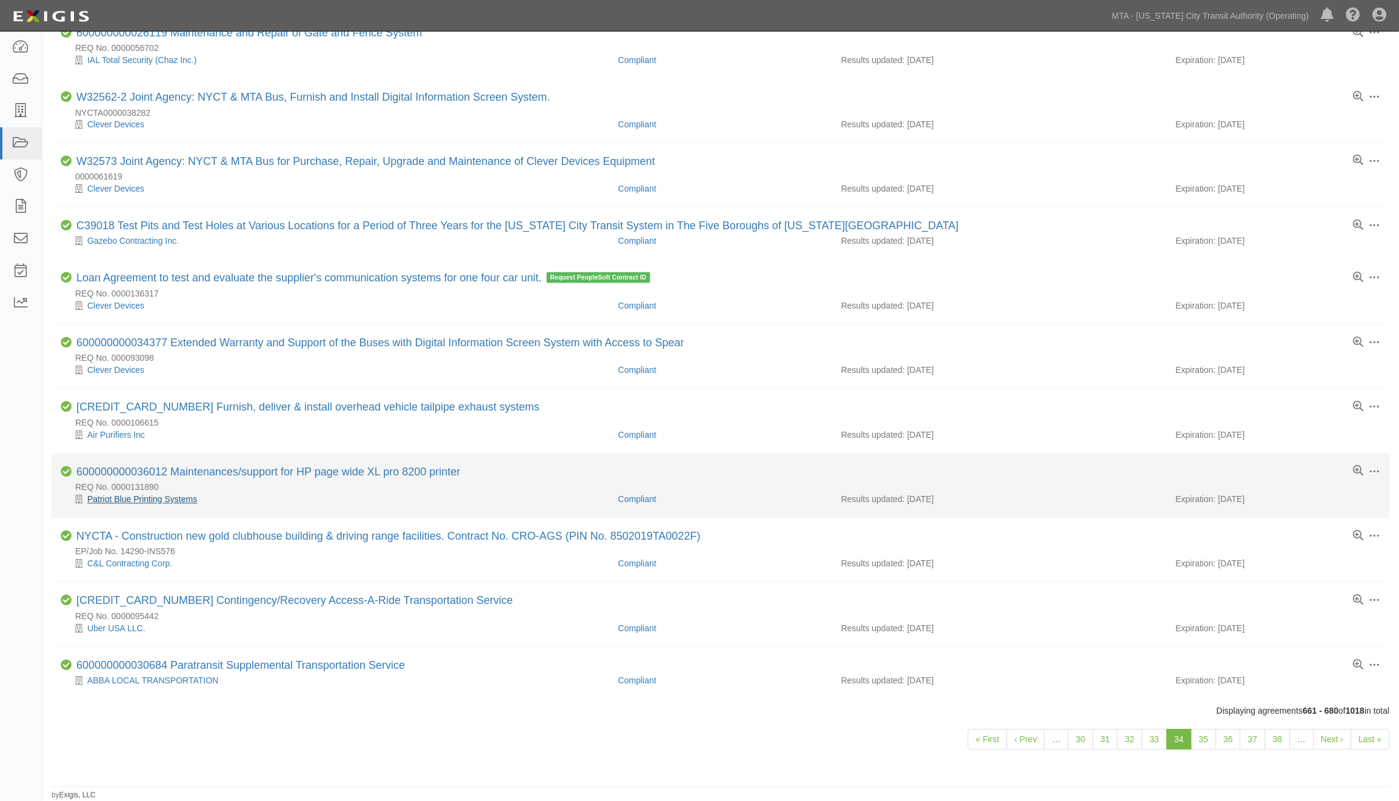
scroll to position [677, 0]
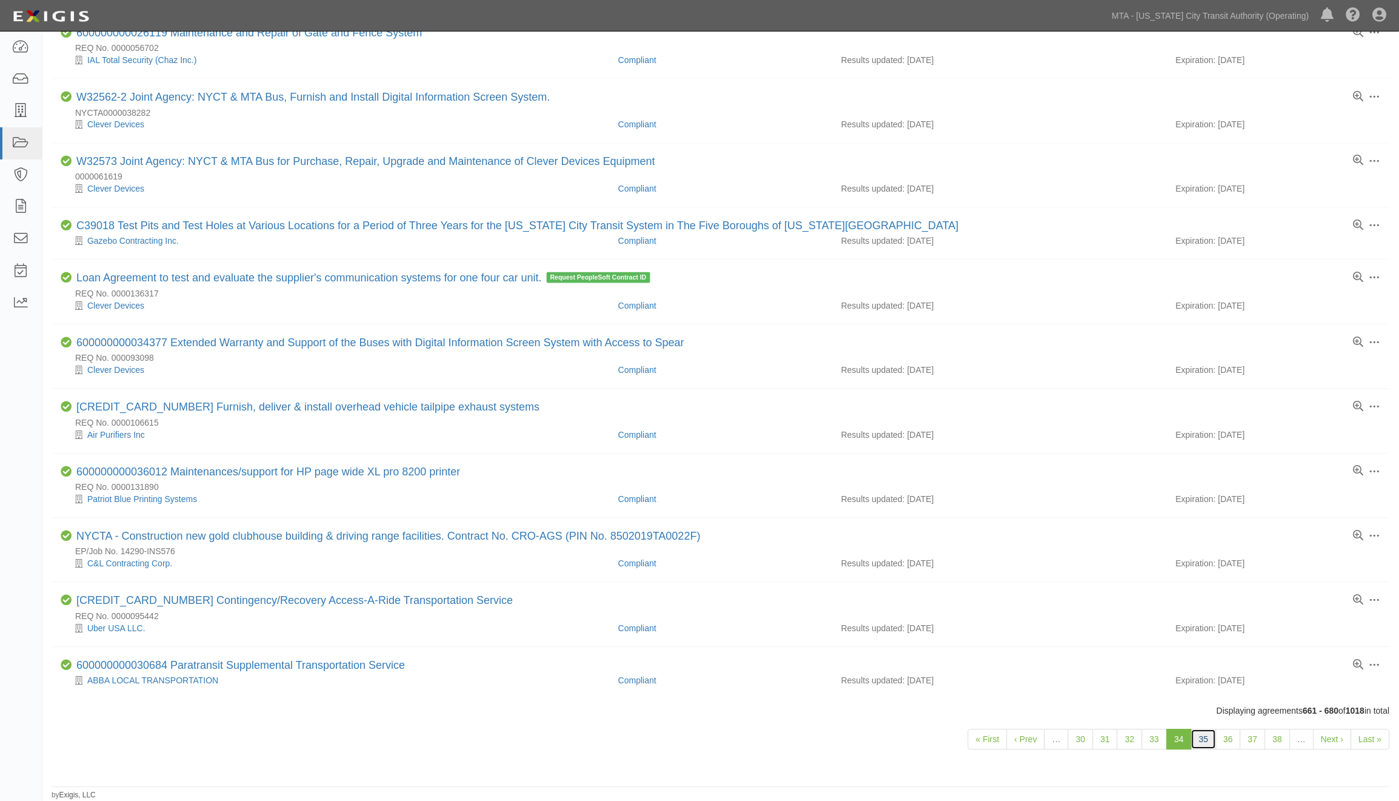
click at [1204, 738] on link "35" at bounding box center [1204, 739] width 25 height 21
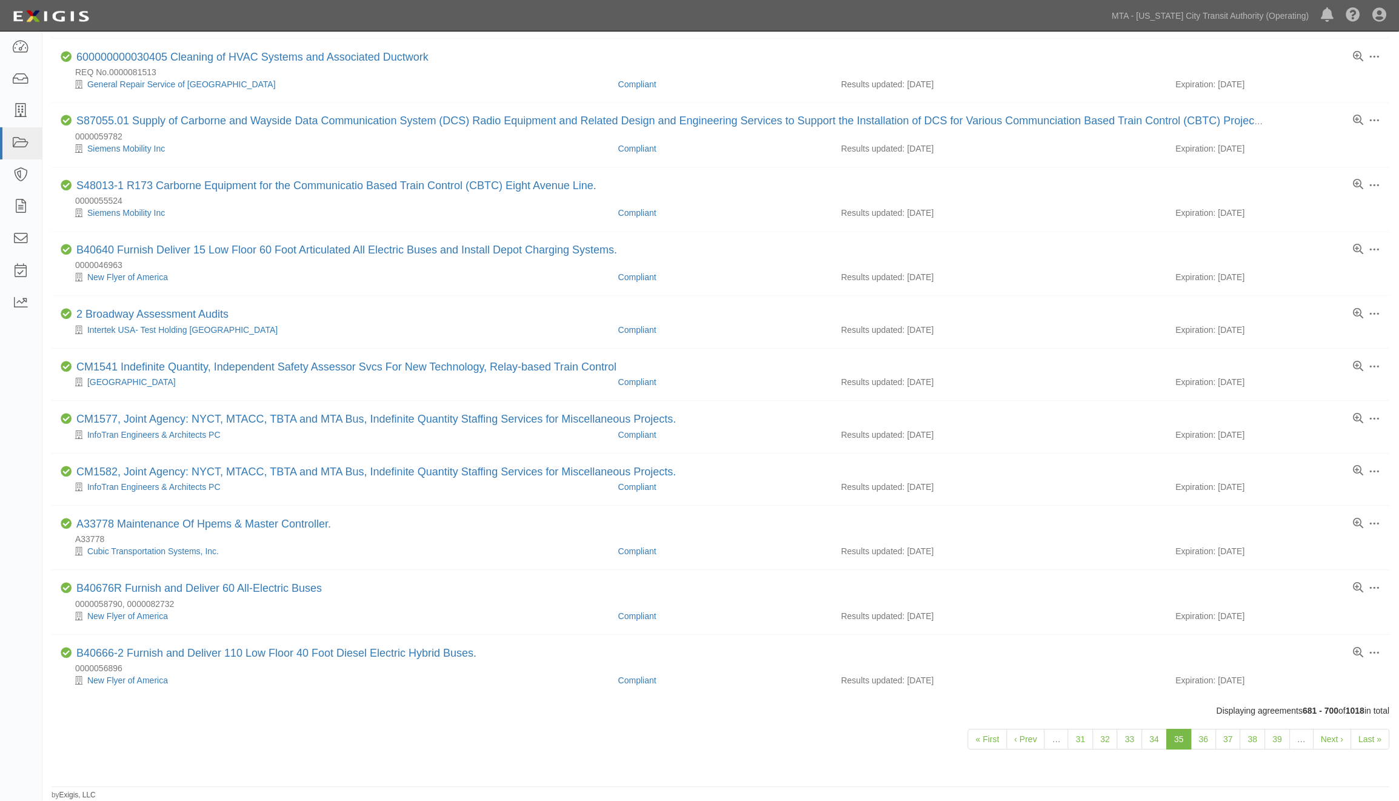
scroll to position [677, 0]
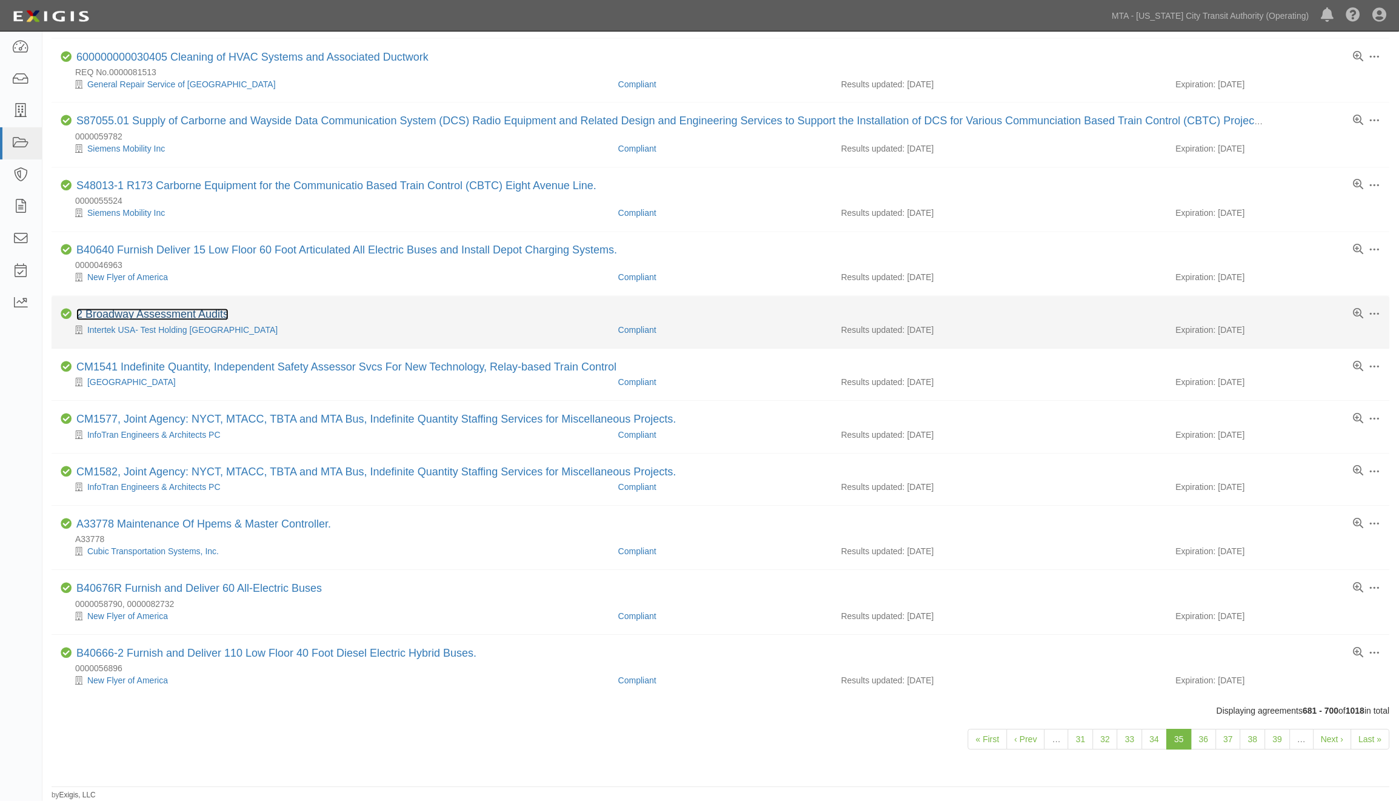
click at [222, 309] on link "2 Broadway Assessment Audits" at bounding box center [152, 315] width 152 height 12
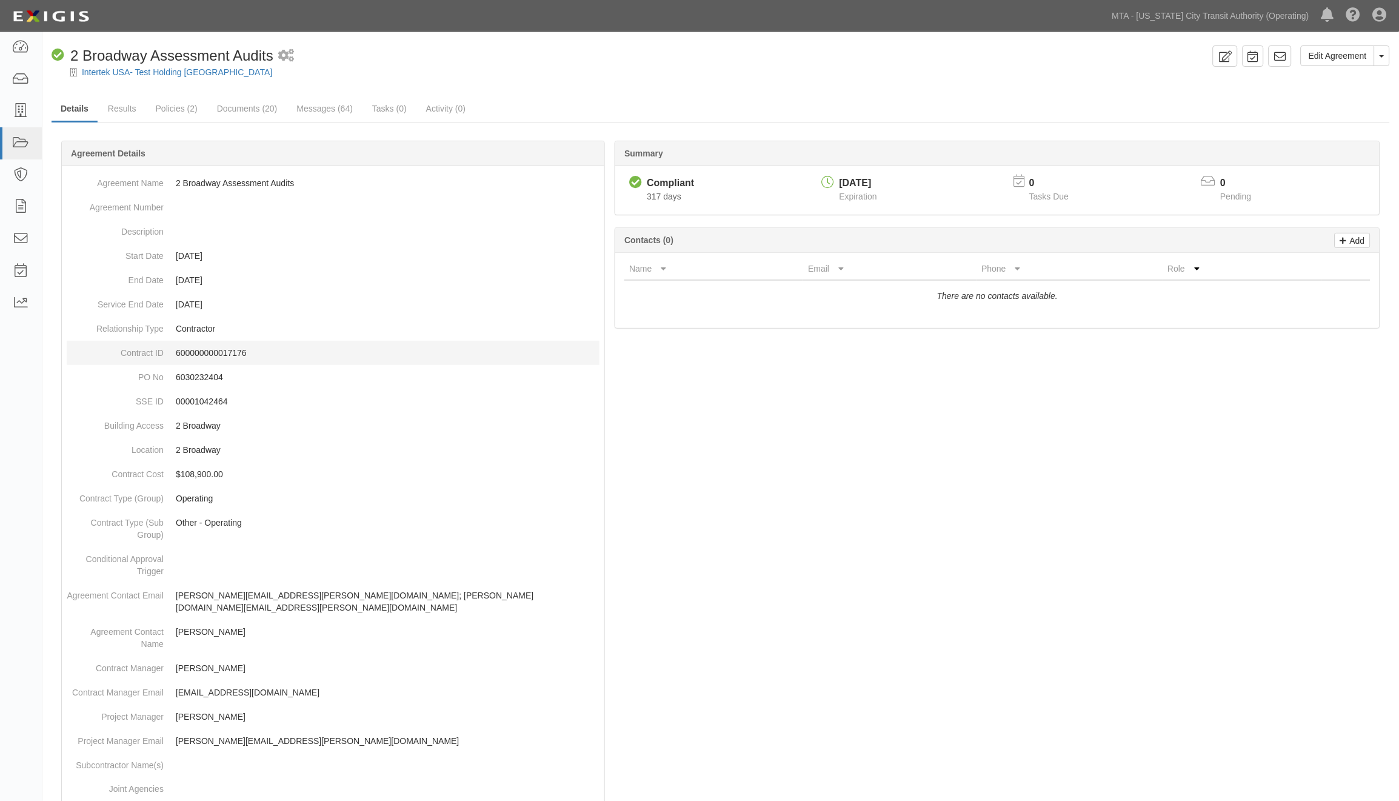
click at [240, 350] on p "600000000017176" at bounding box center [388, 353] width 424 height 12
copy p "600000000017176"
click at [1359, 58] on link "Edit Agreement" at bounding box center [1338, 55] width 74 height 21
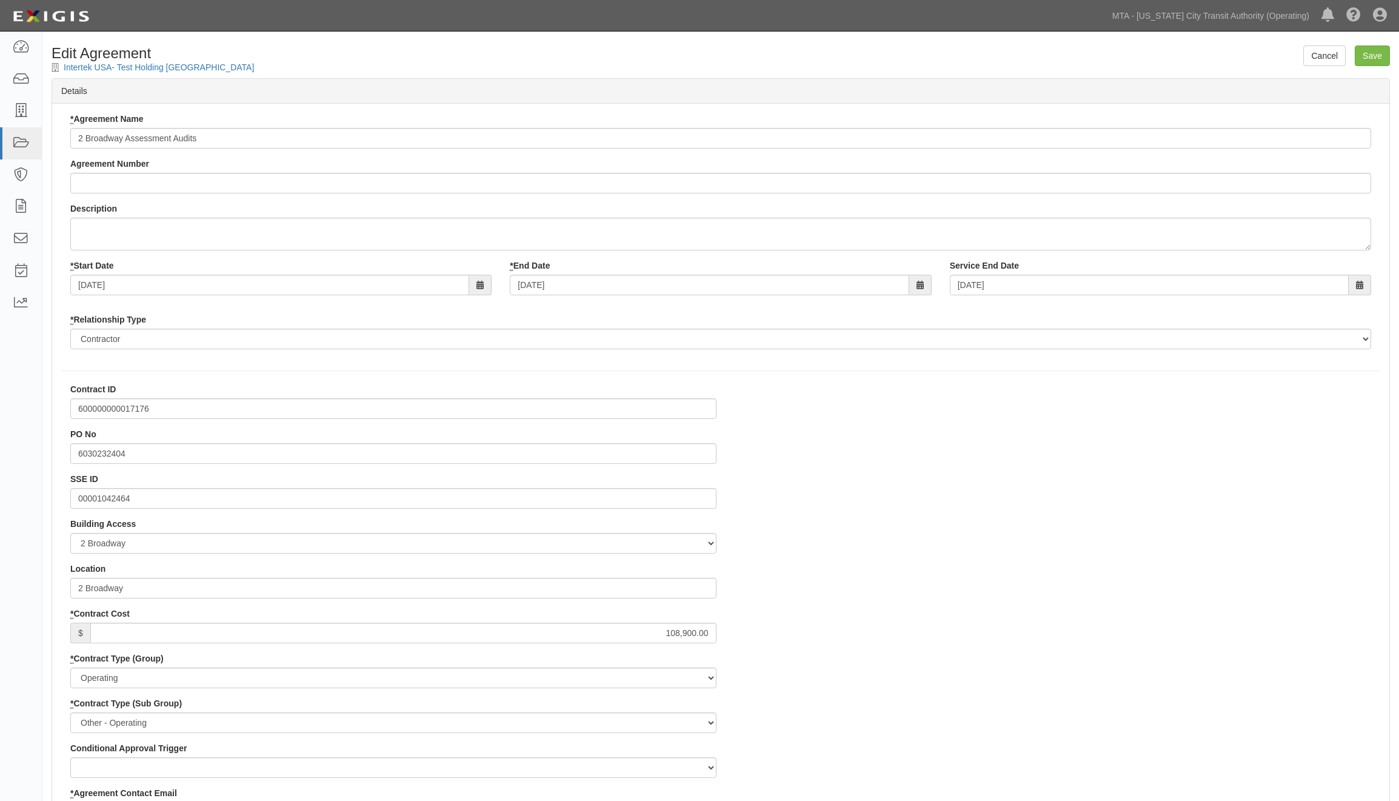
select select
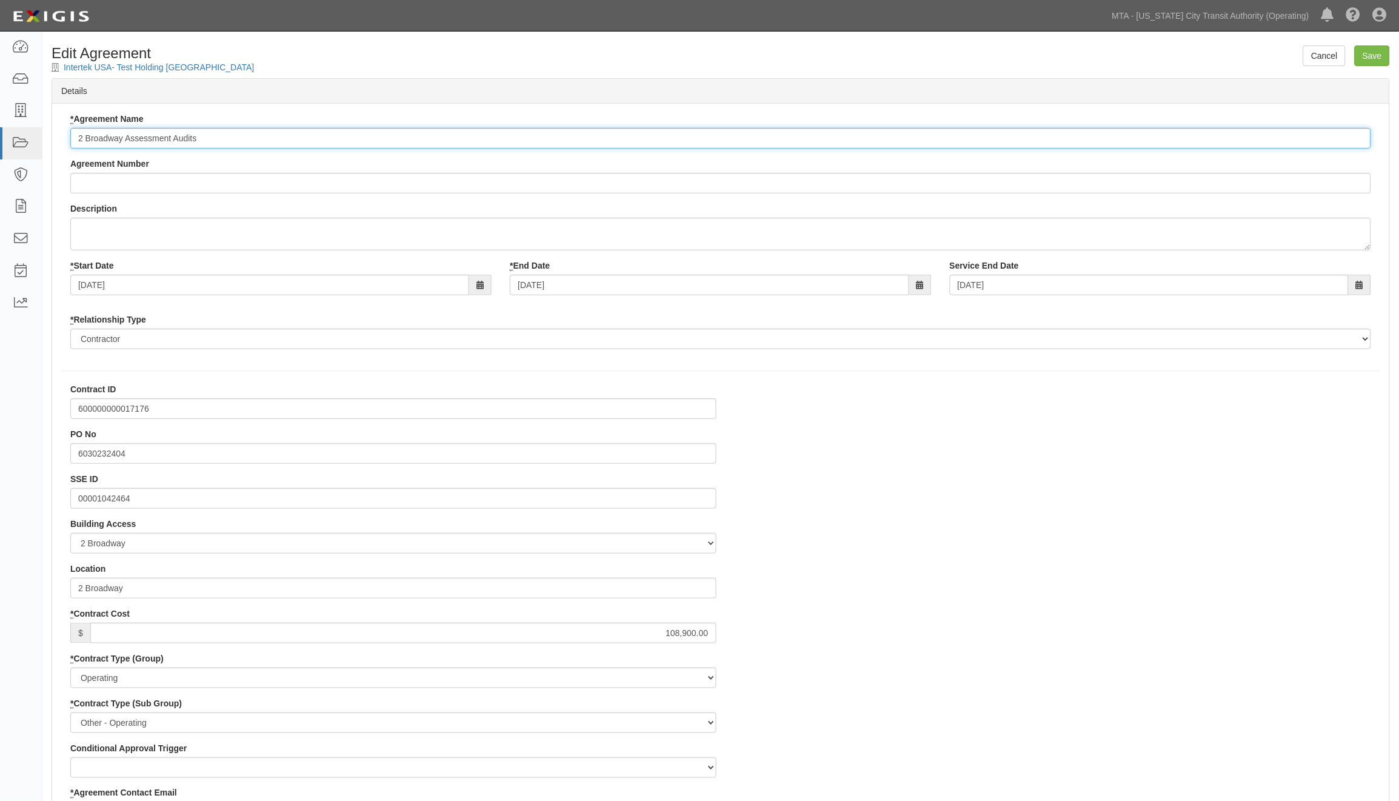
click at [77, 135] on input "2 Broadway Assessment Audits" at bounding box center [720, 138] width 1301 height 21
paste input "600000000017176"
type input "600000000017176 - 2 Broadway Assessment Audits"
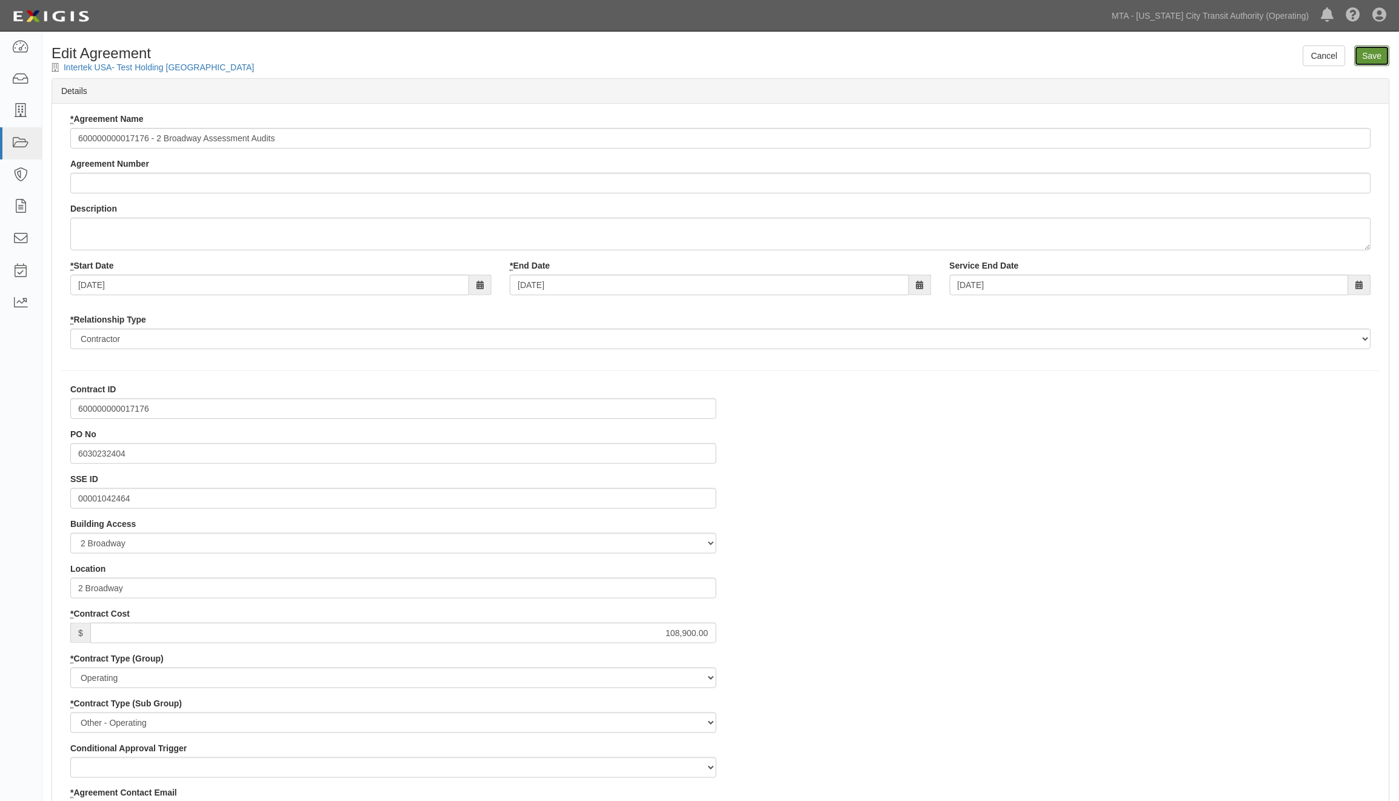
click at [1375, 58] on input "Save" at bounding box center [1372, 55] width 35 height 21
type input "108900.00"
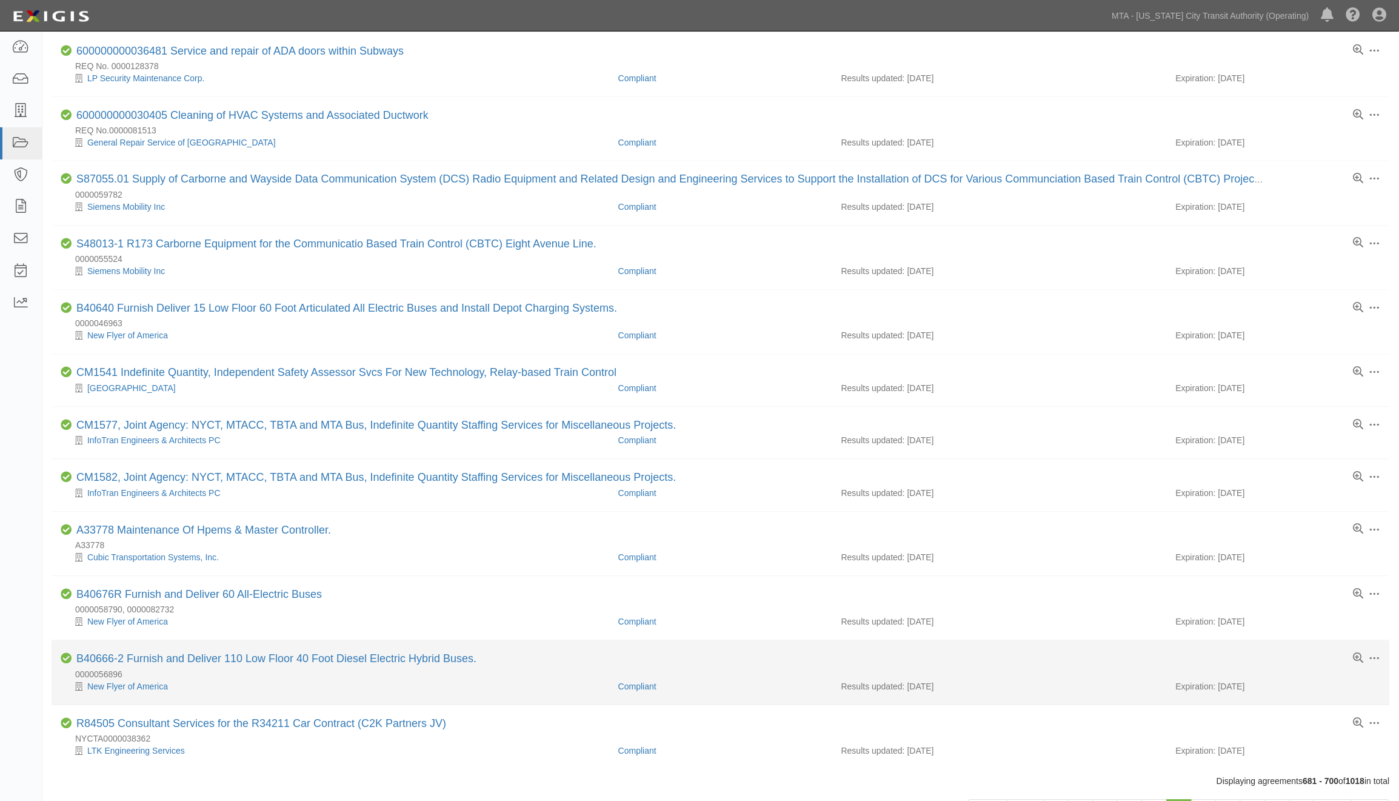
scroll to position [689, 0]
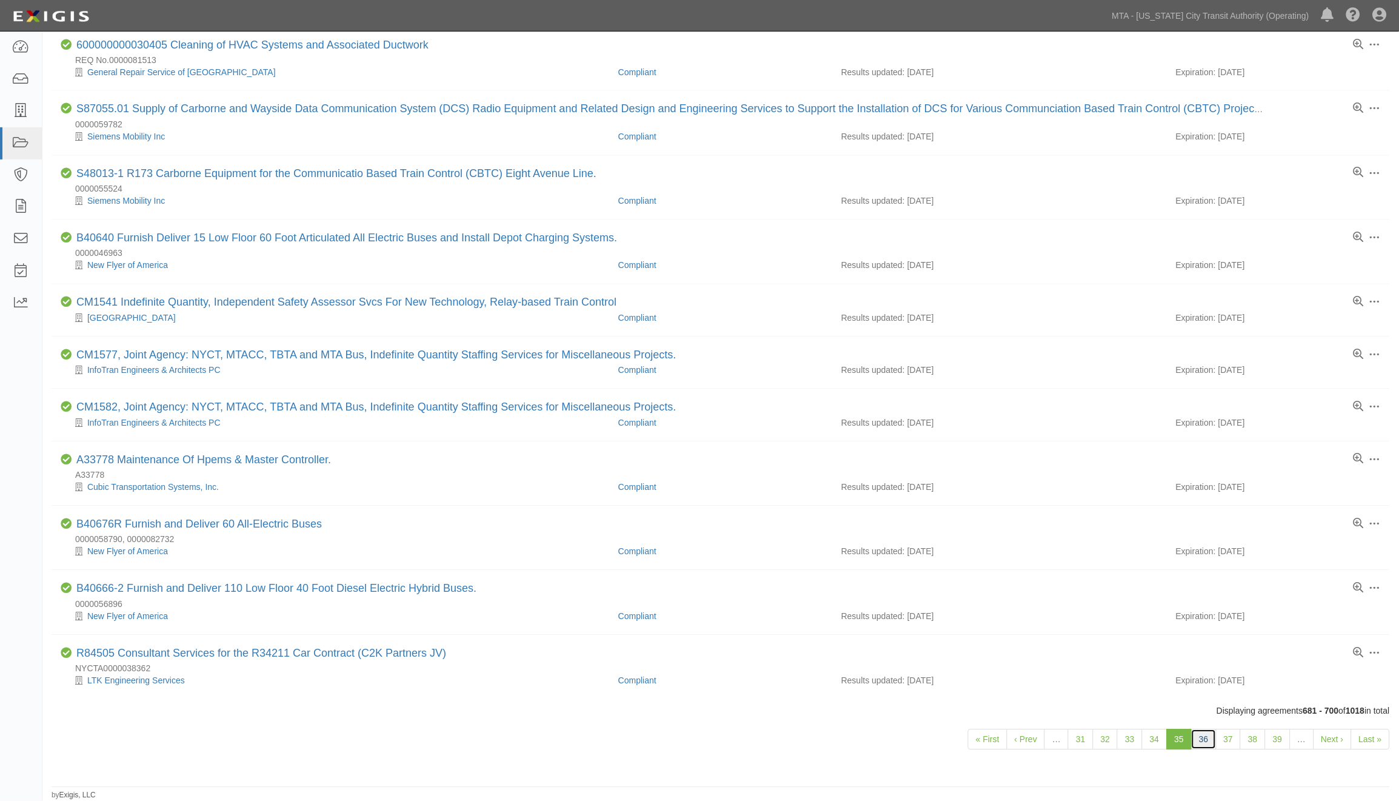
click at [1199, 735] on link "36" at bounding box center [1204, 739] width 25 height 21
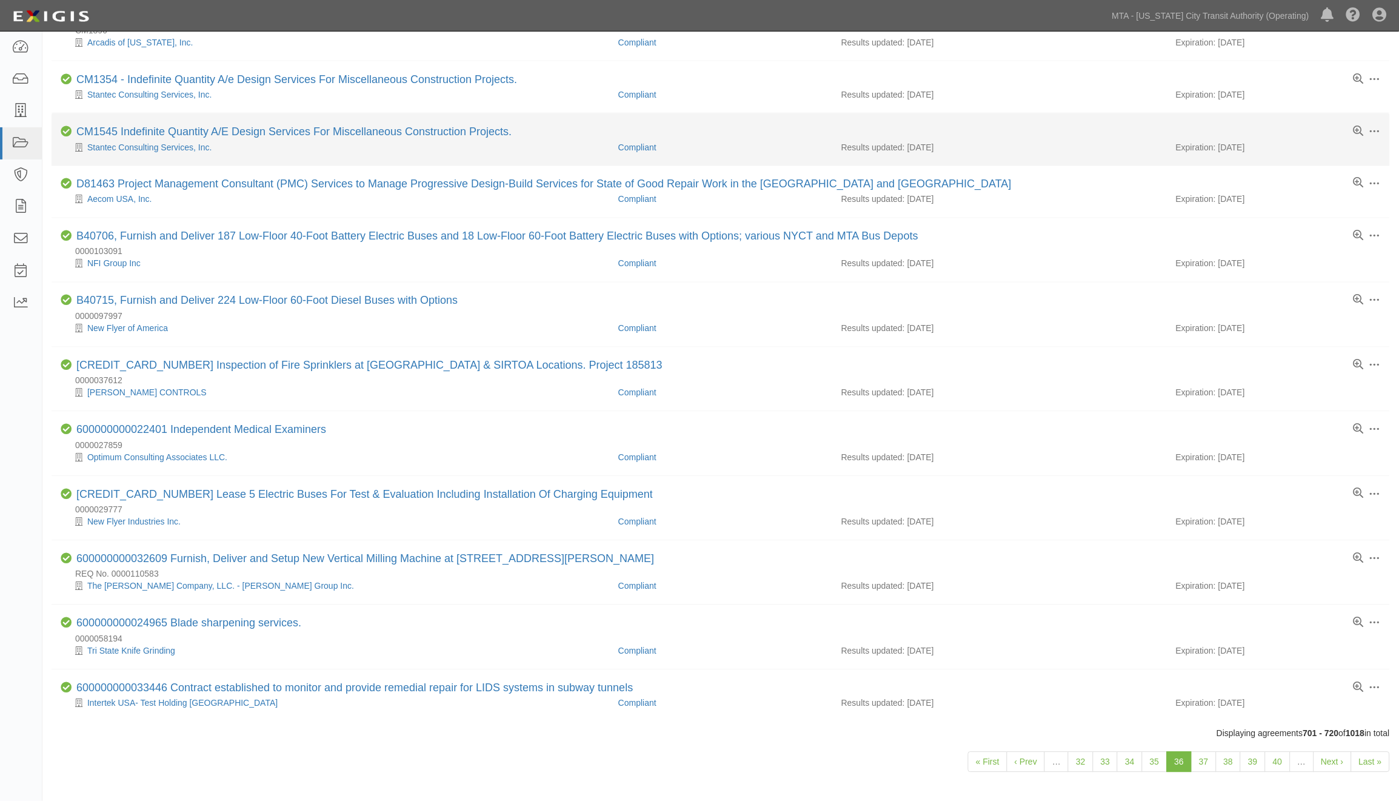
scroll to position [640, 0]
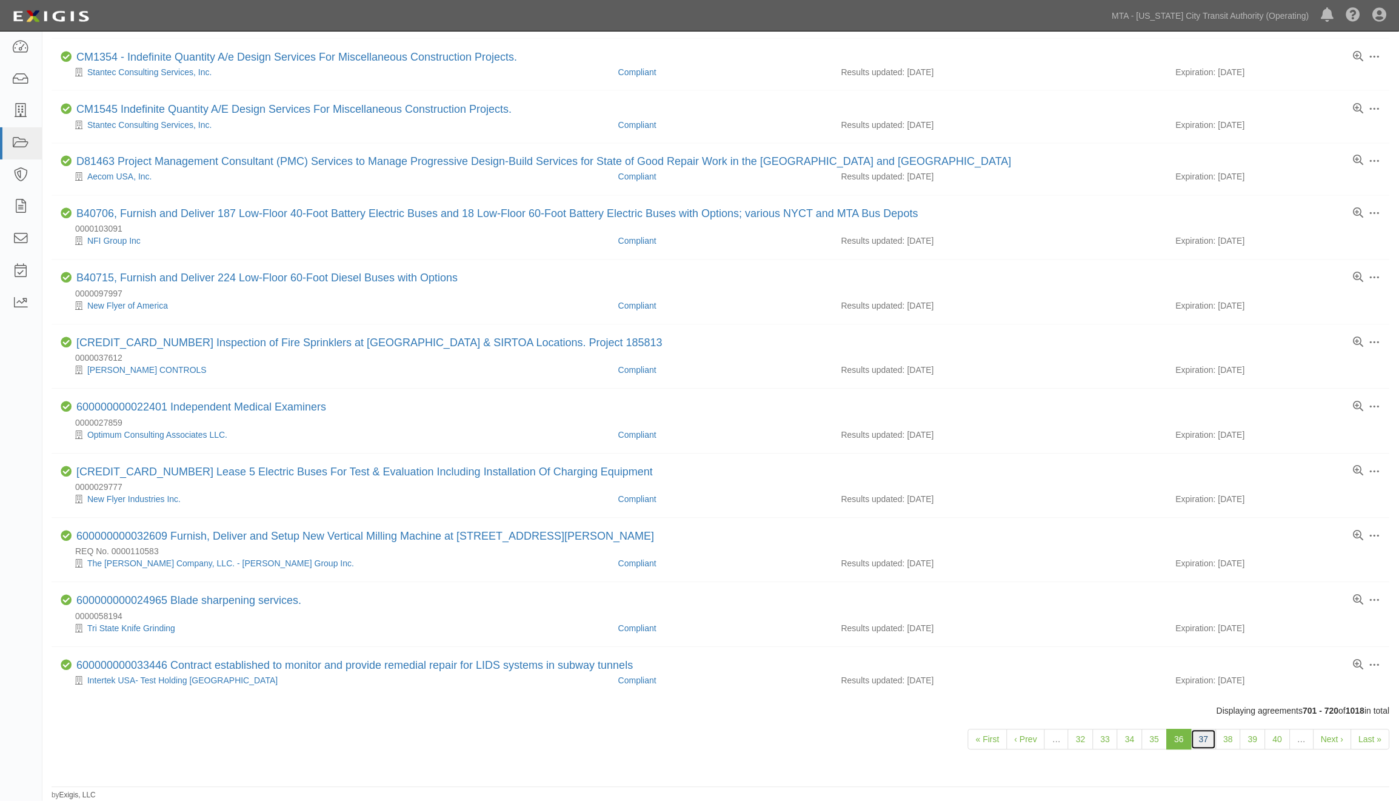
click at [1205, 734] on link "37" at bounding box center [1204, 739] width 25 height 21
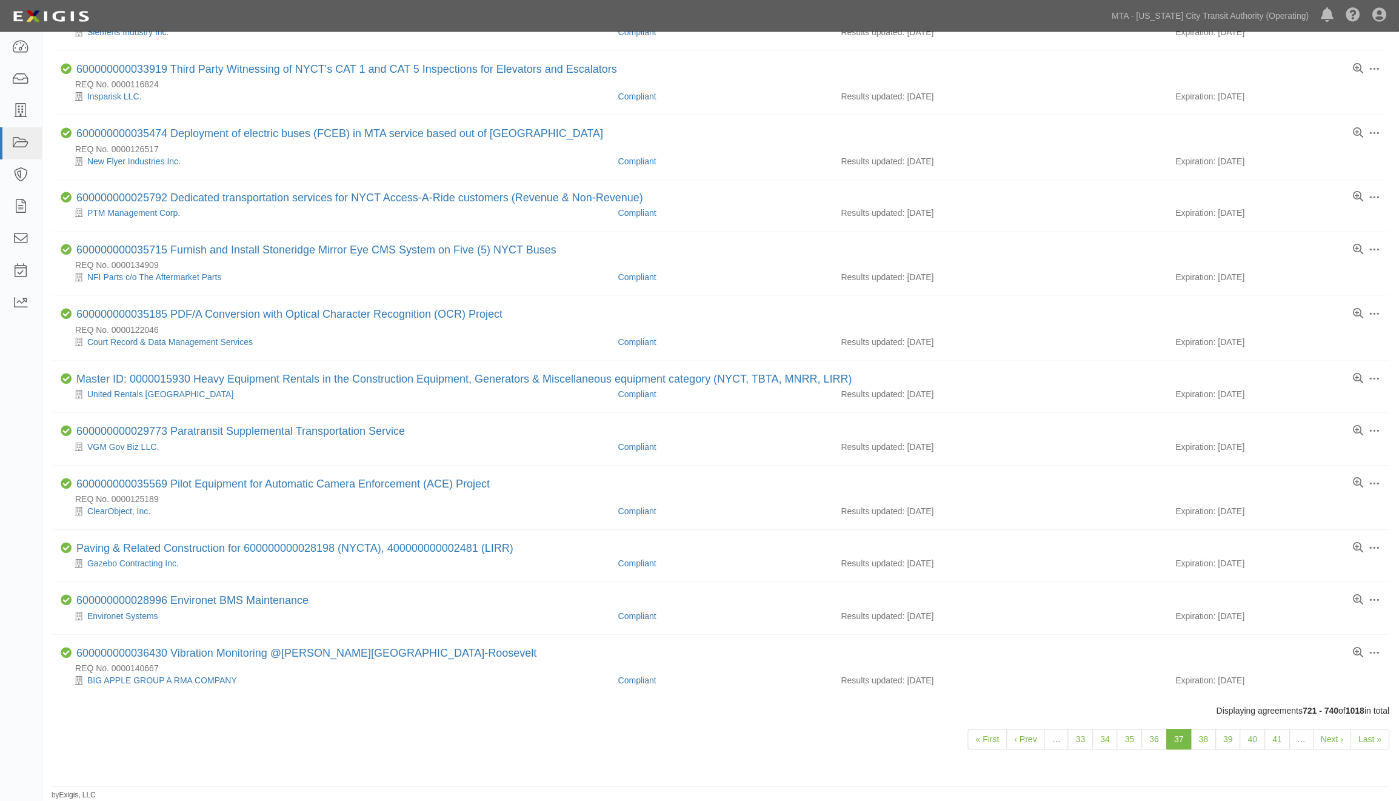
scroll to position [604, 0]
click at [1207, 741] on link "38" at bounding box center [1204, 739] width 25 height 21
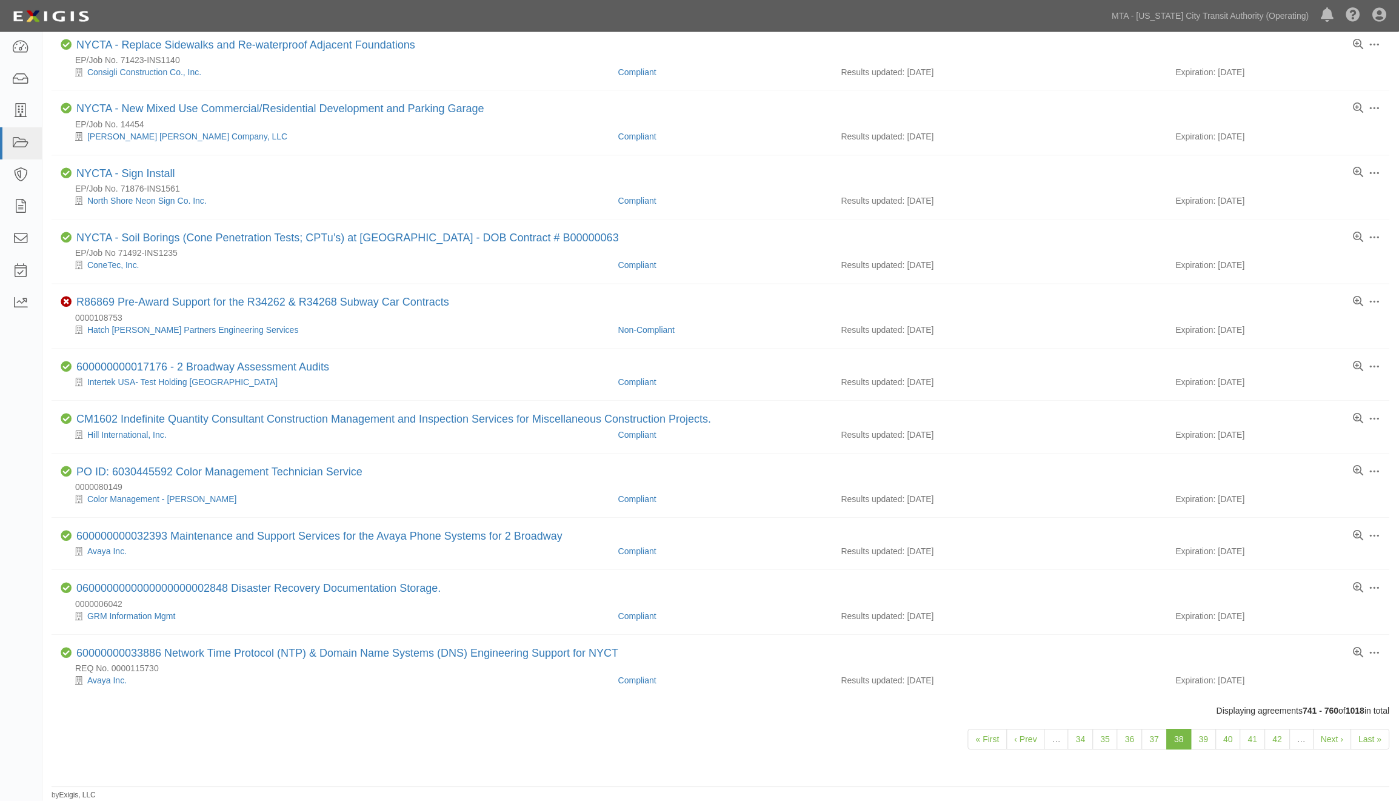
scroll to position [689, 0]
click at [1202, 740] on link "39" at bounding box center [1204, 739] width 25 height 21
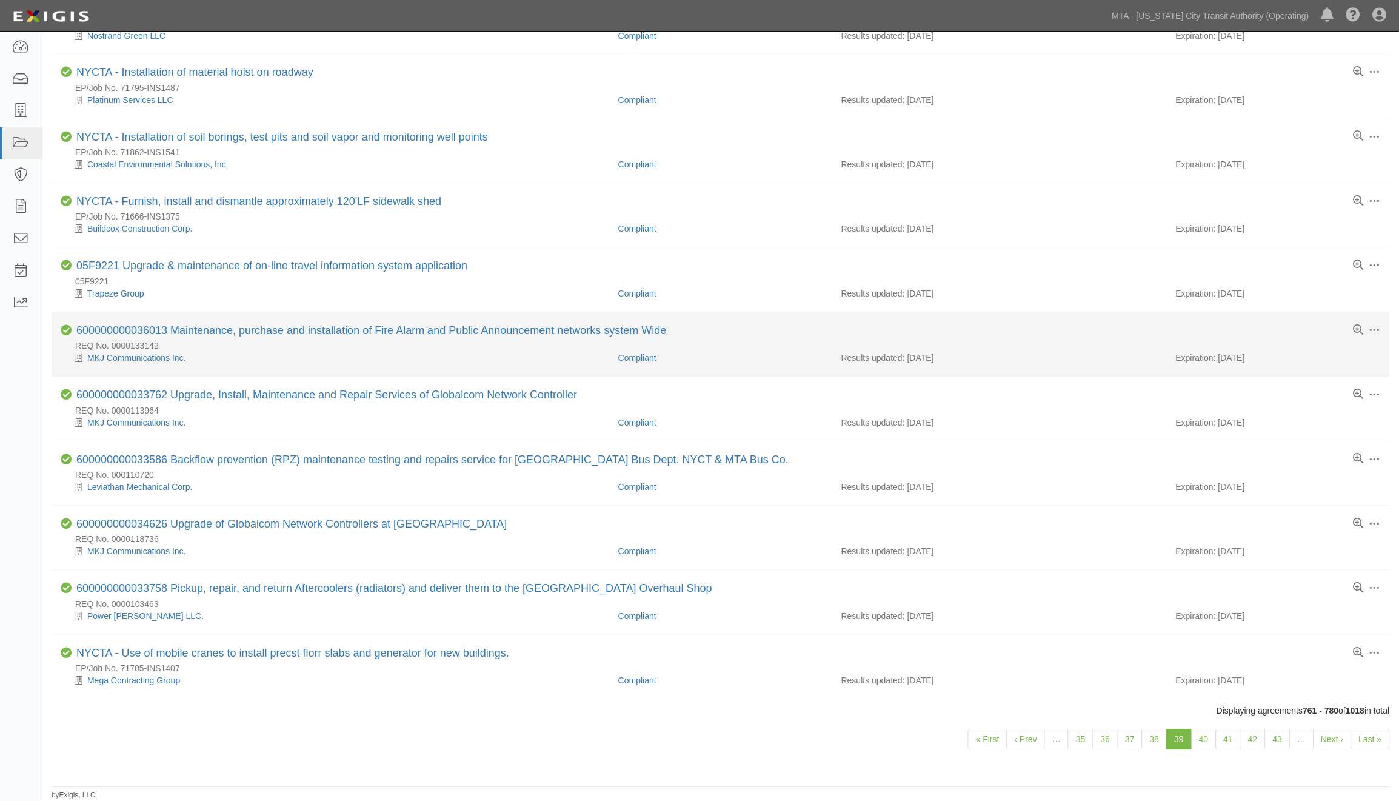
scroll to position [725, 0]
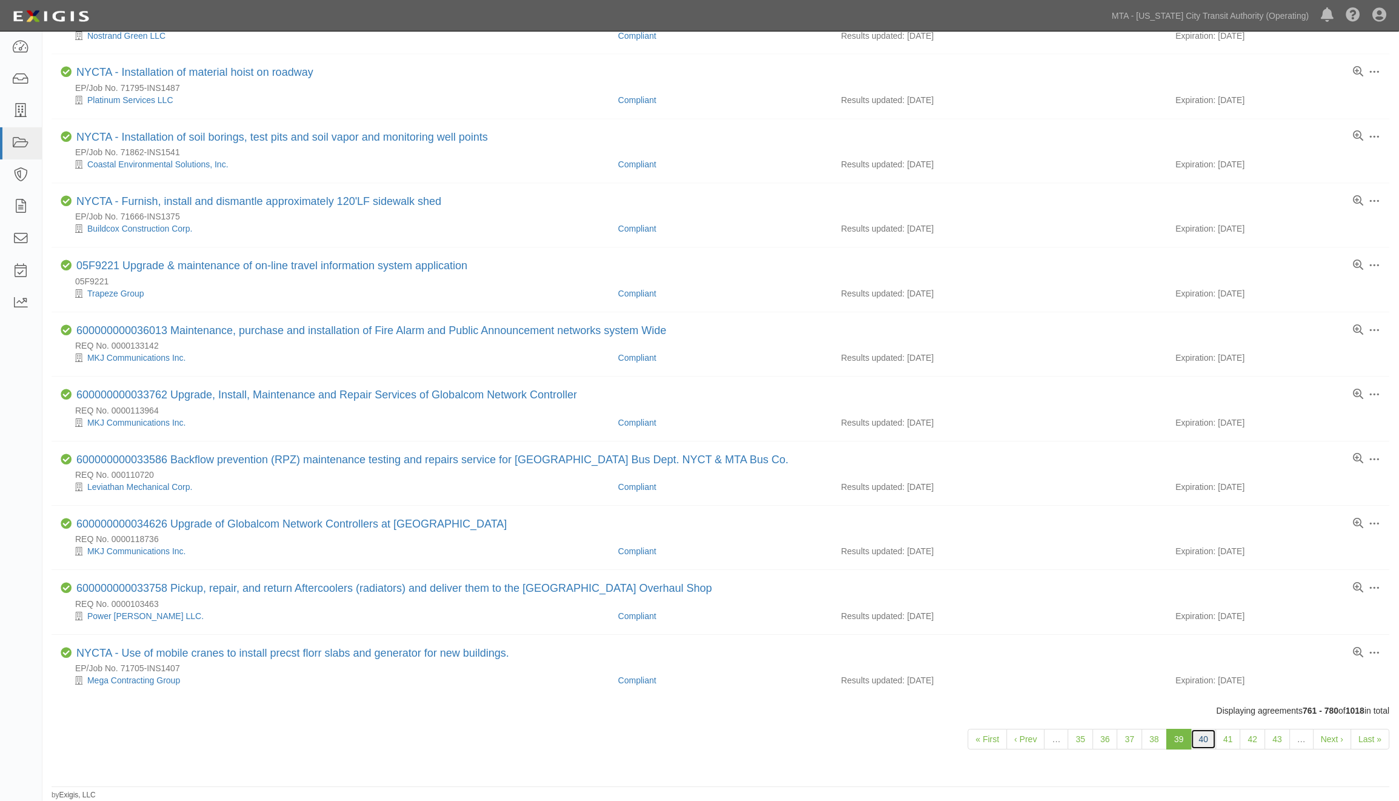
click at [1198, 740] on link "40" at bounding box center [1204, 739] width 25 height 21
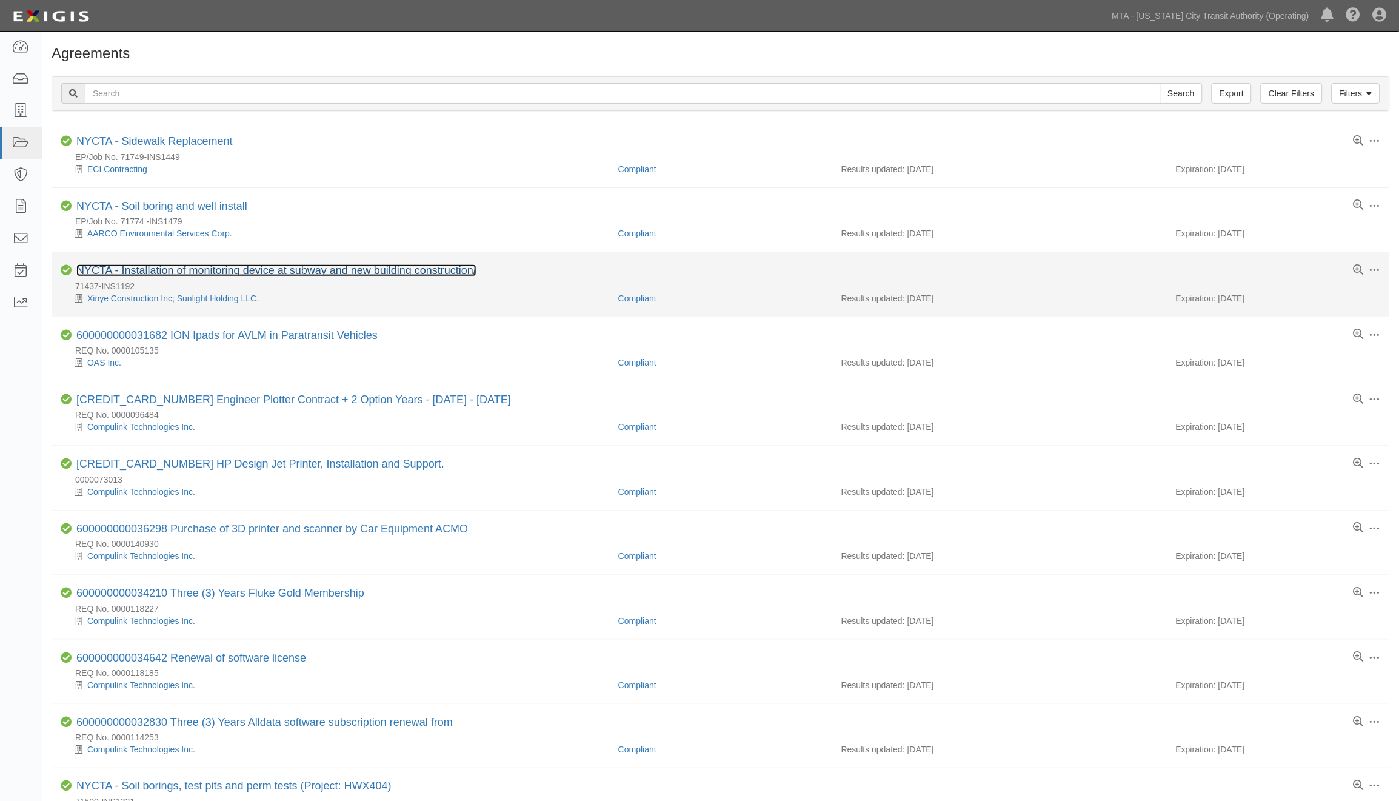
click at [158, 276] on link "NYCTA - Installation of monitoring device at subway and new building constructi…" at bounding box center [276, 270] width 400 height 12
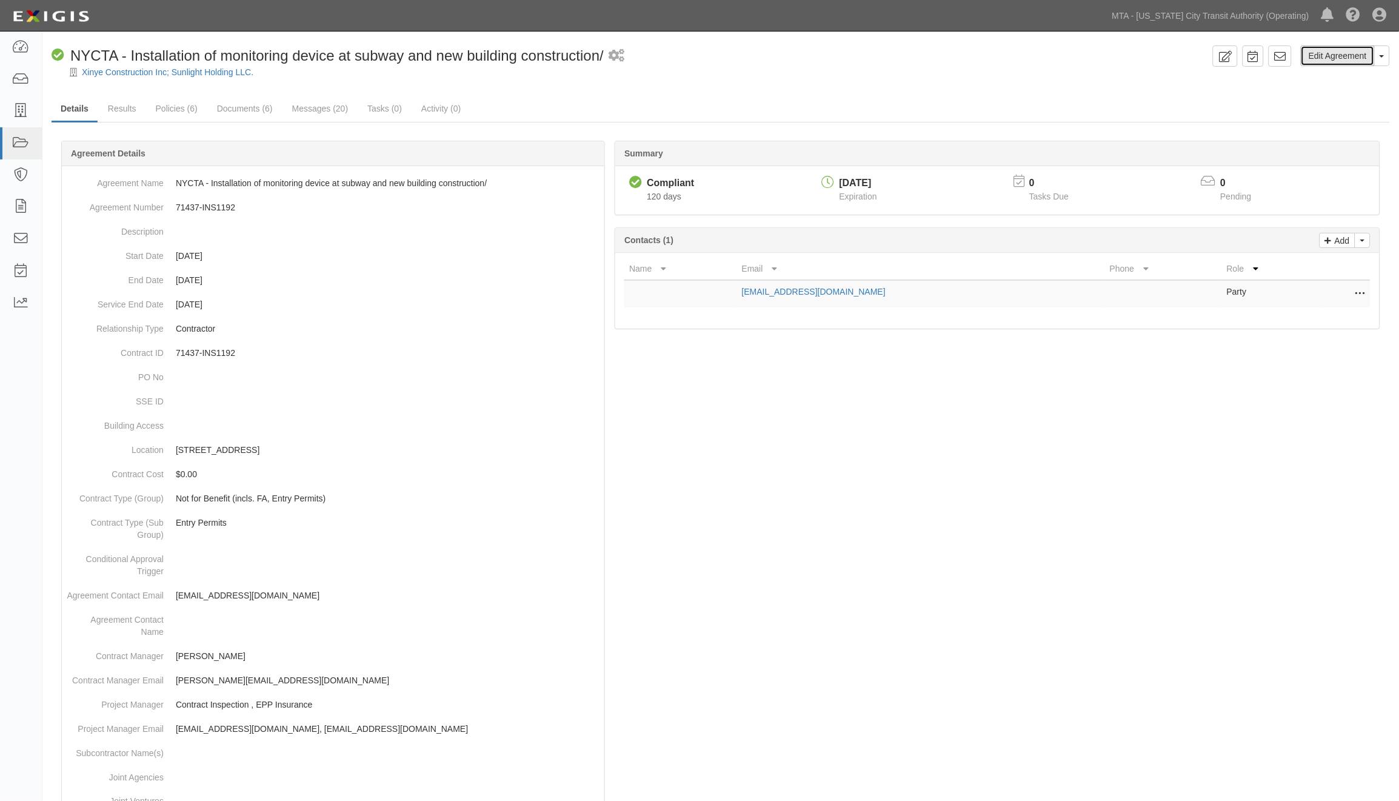
click at [1349, 59] on link "Edit Agreement" at bounding box center [1338, 55] width 74 height 21
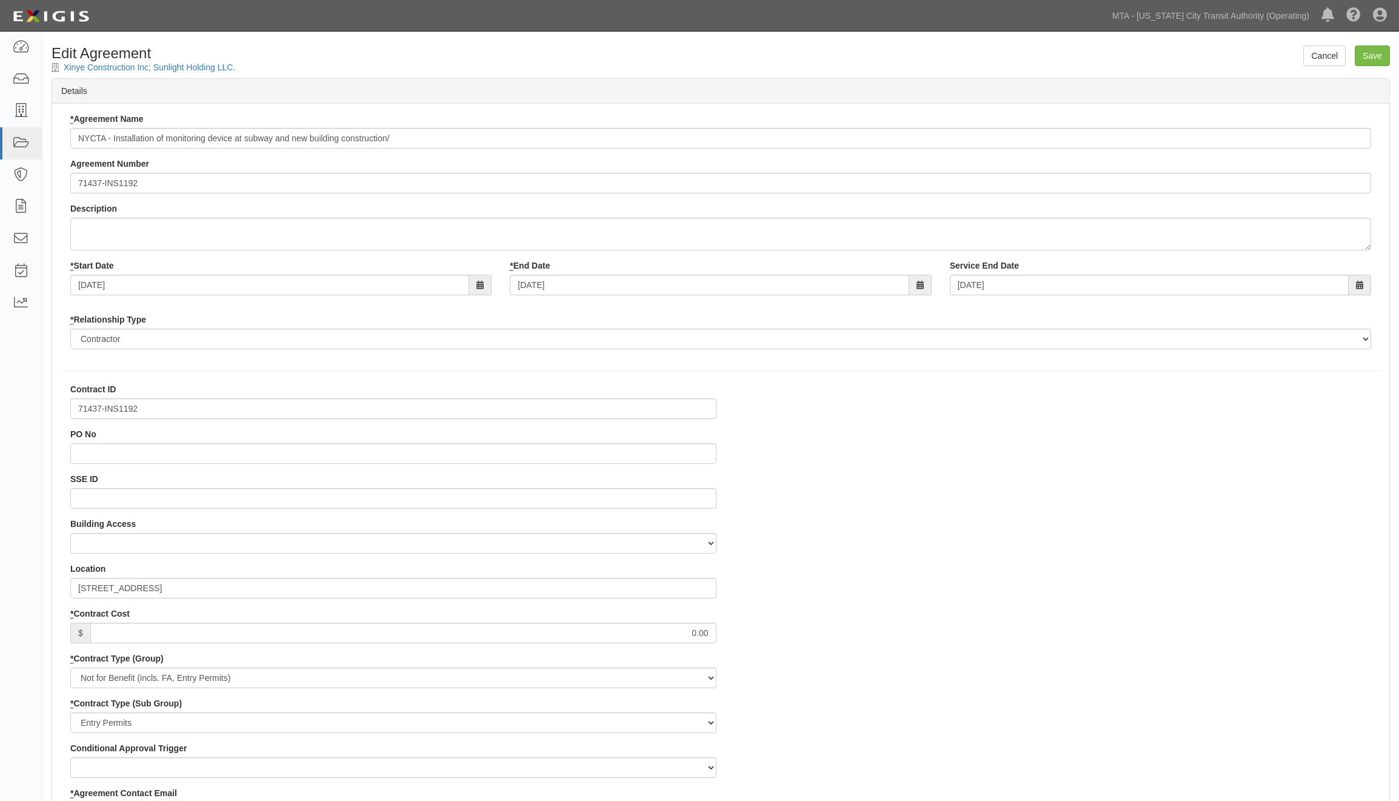
select select
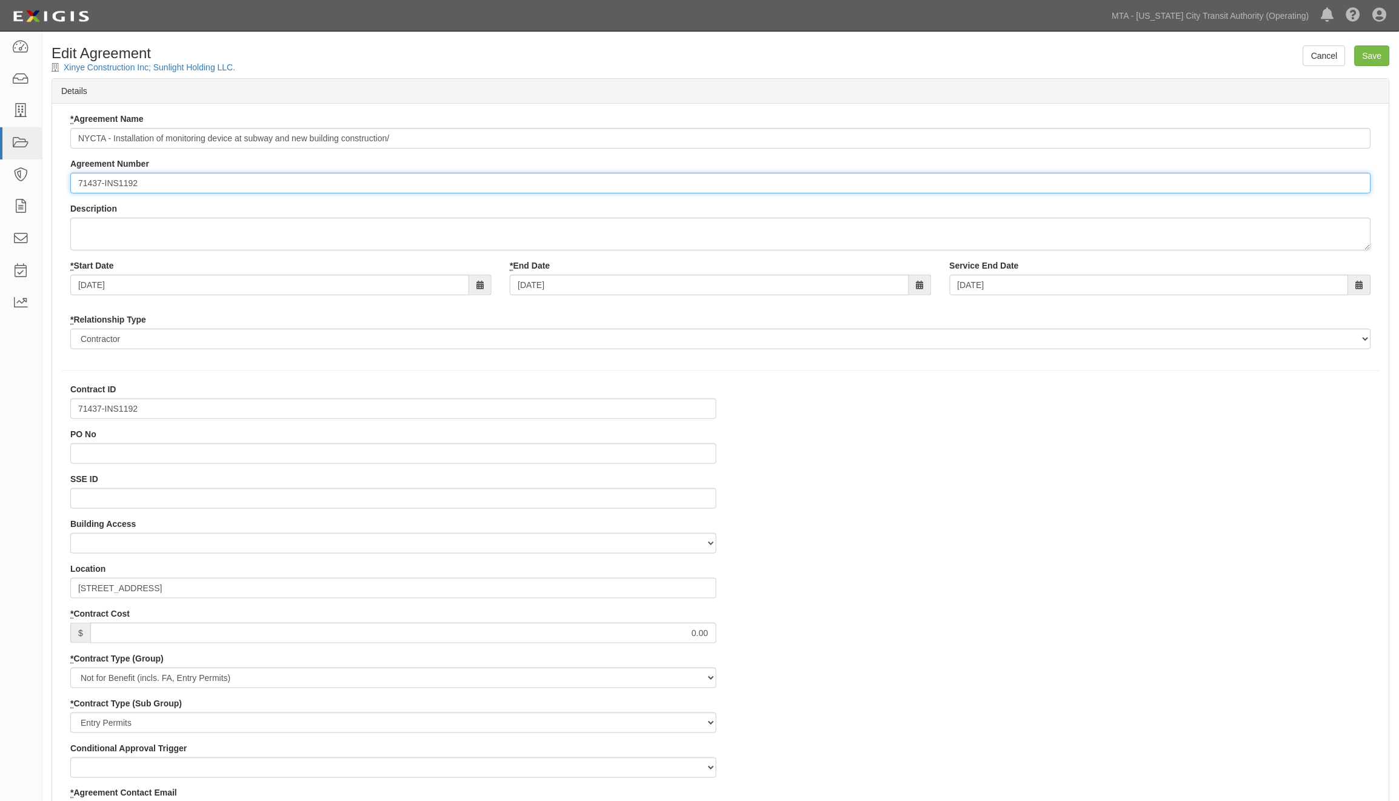
click at [75, 183] on input "71437-INS1192" at bounding box center [720, 183] width 1301 height 21
paste input "600000000017176"
drag, startPoint x: 122, startPoint y: 185, endPoint x: 75, endPoint y: 180, distance: 47.5
click at [75, 180] on input "EP/Job No. 71437-INS1192" at bounding box center [720, 183] width 1301 height 21
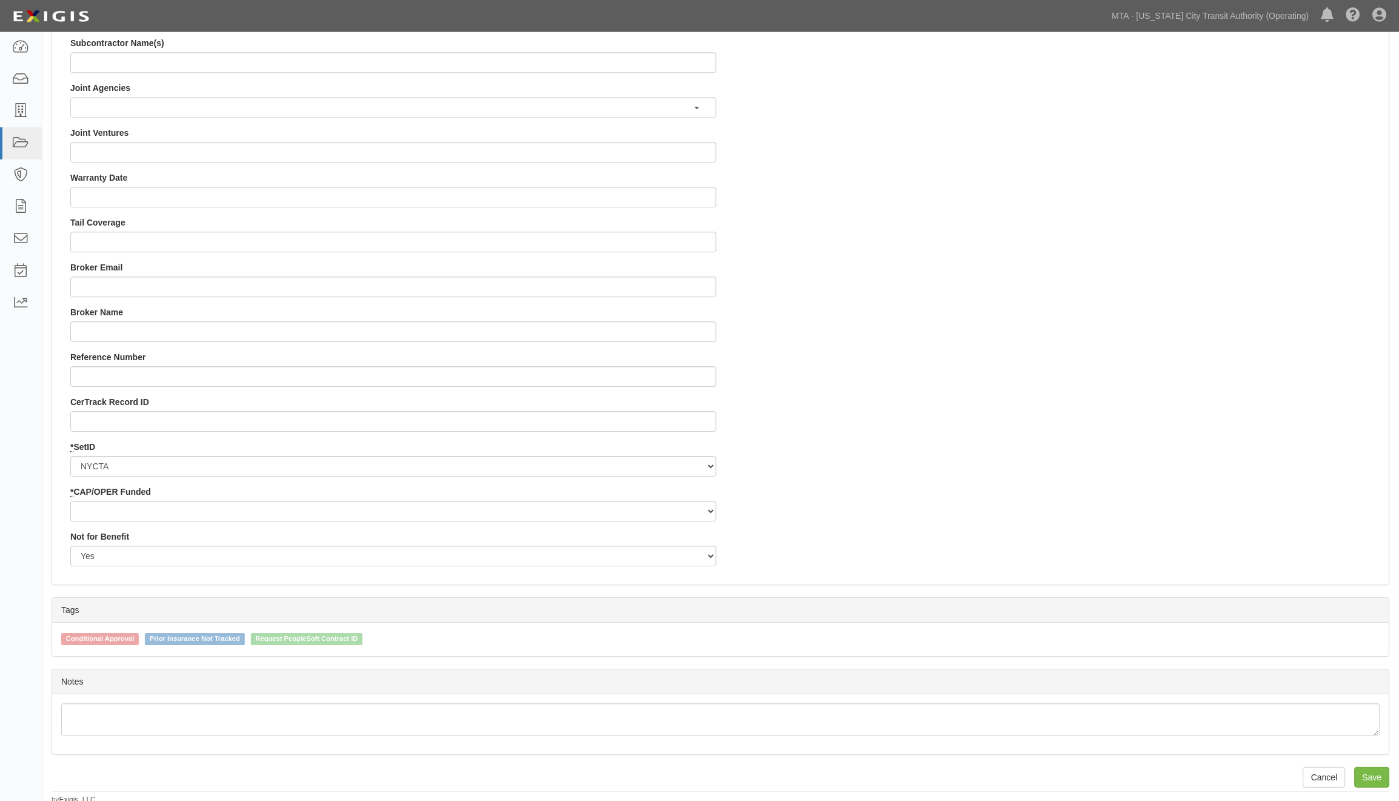
scroll to position [1024, 0]
type input "EP/Job No. 71437-INS1192"
click at [1370, 772] on input "Save" at bounding box center [1372, 773] width 35 height 21
click at [220, 507] on select "Capital Operating" at bounding box center [393, 507] width 646 height 21
select select "439"
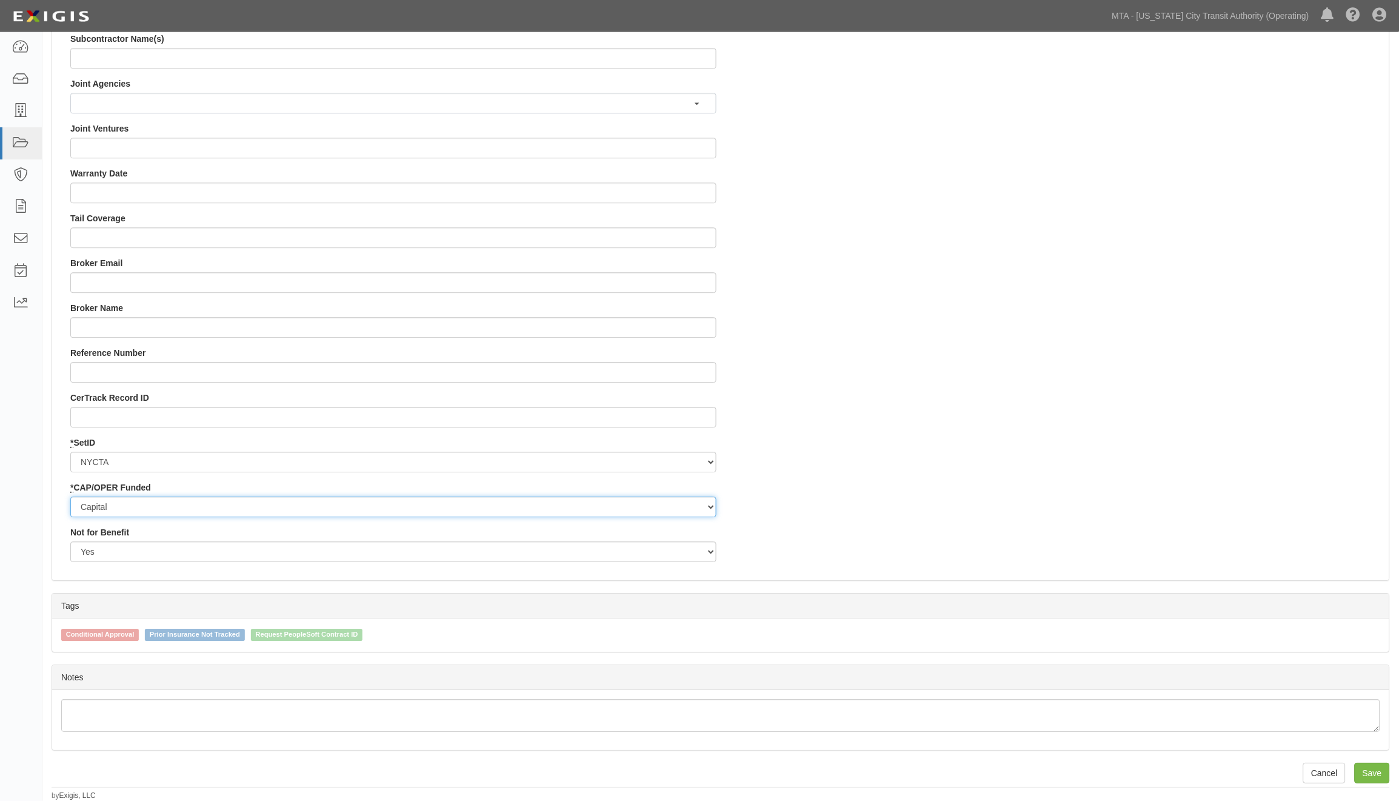
click at [70, 497] on select "Capital Operating" at bounding box center [393, 507] width 646 height 21
click at [1372, 774] on input "Save" at bounding box center [1372, 773] width 35 height 21
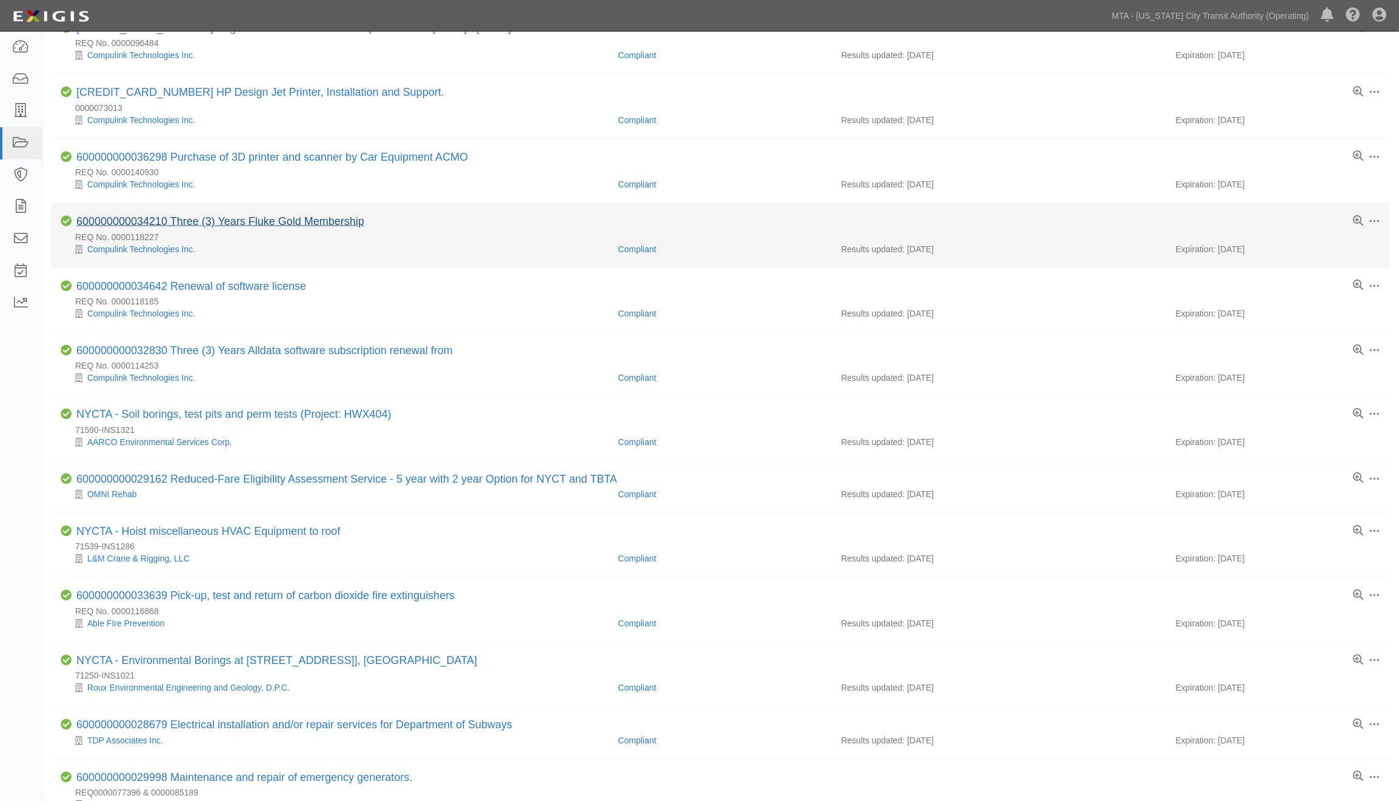
scroll to position [404, 0]
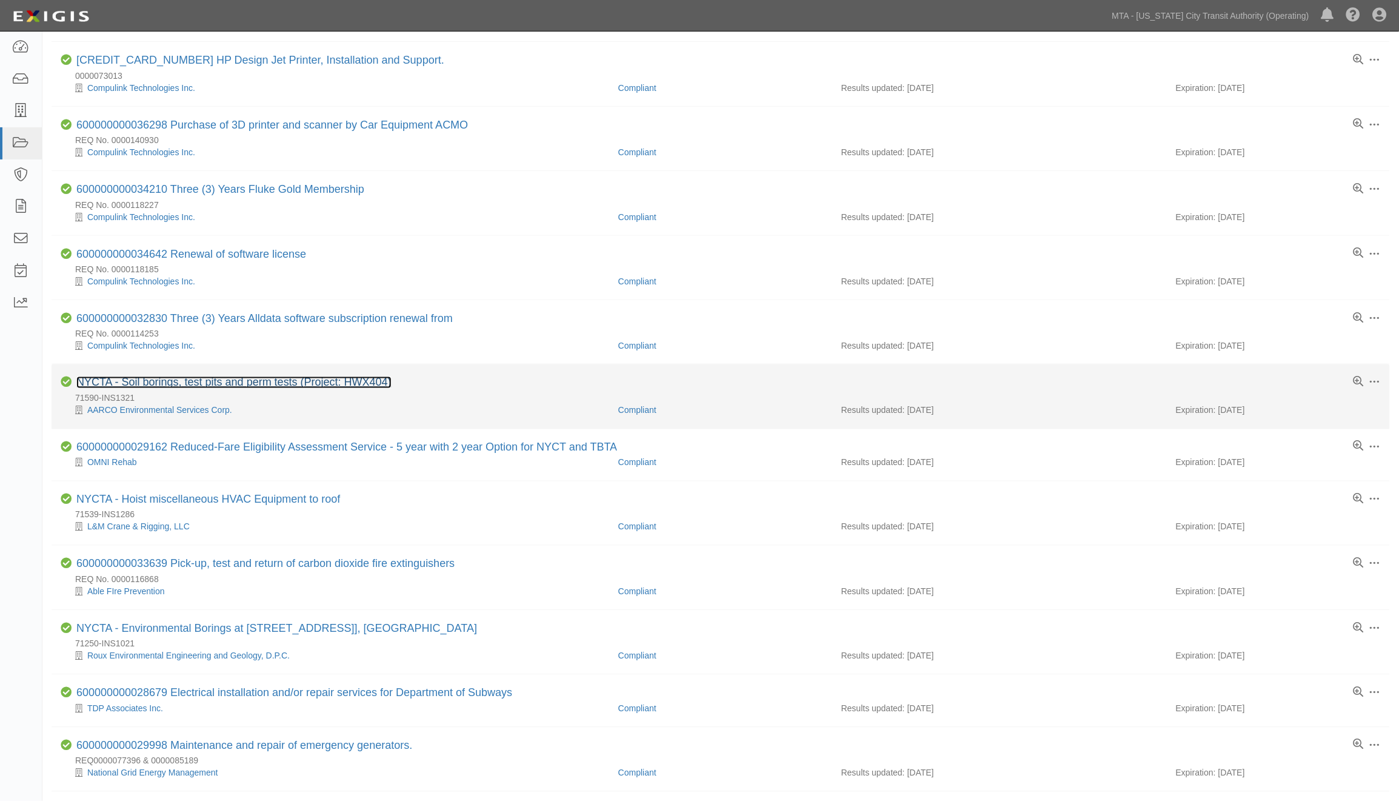
click at [229, 389] on link "NYCTA - Soil borings, test pits and perm tests (Project: HWX404)" at bounding box center [233, 383] width 315 height 12
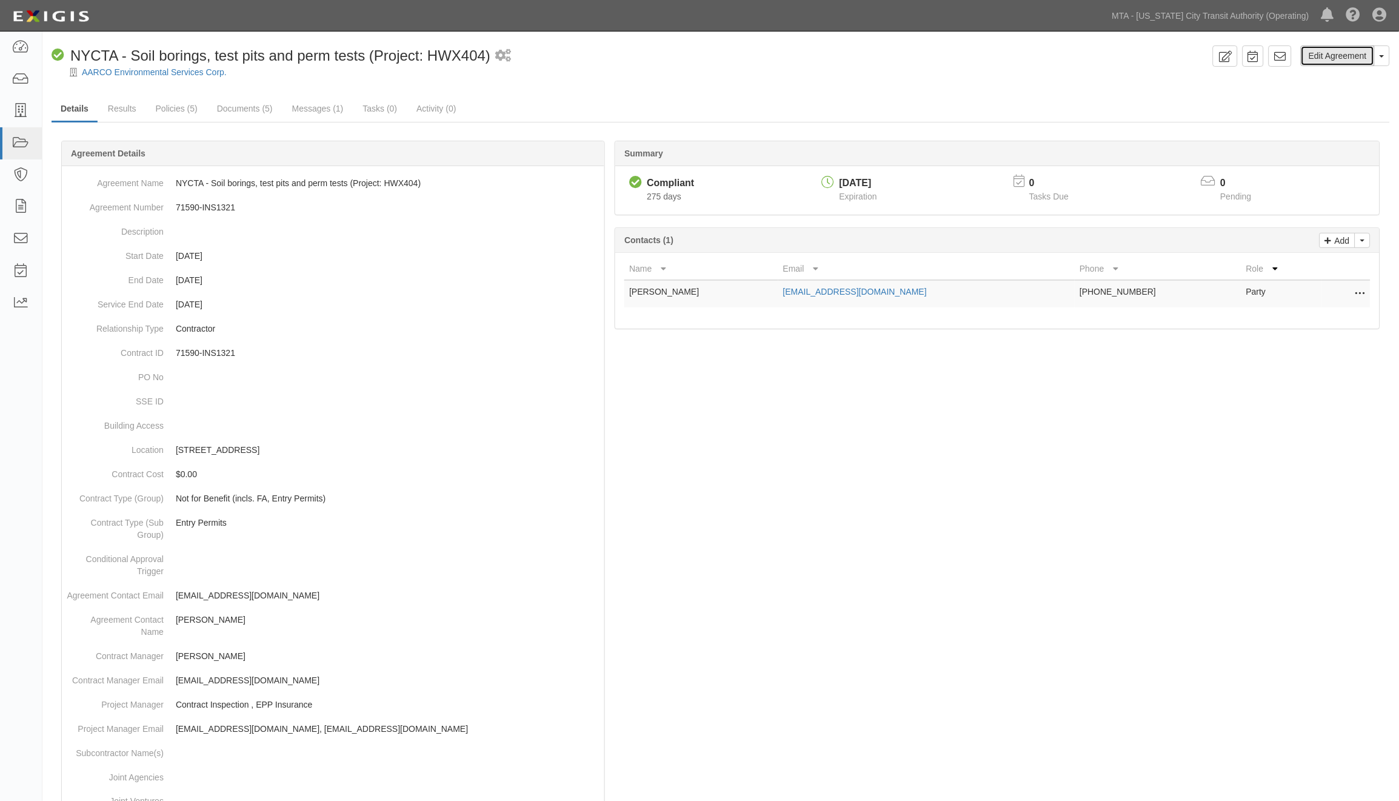
click at [1332, 59] on link "Edit Agreement" at bounding box center [1338, 55] width 74 height 21
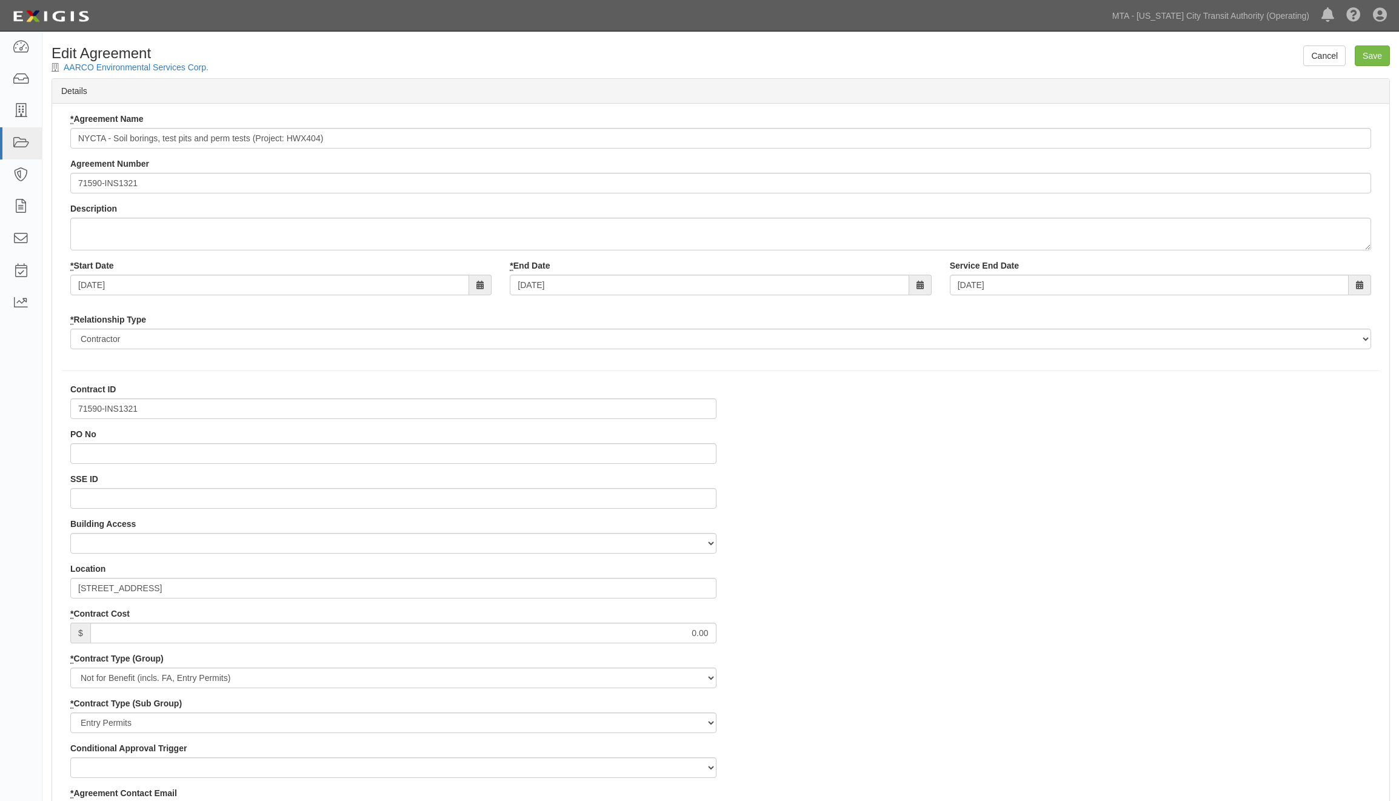
select select
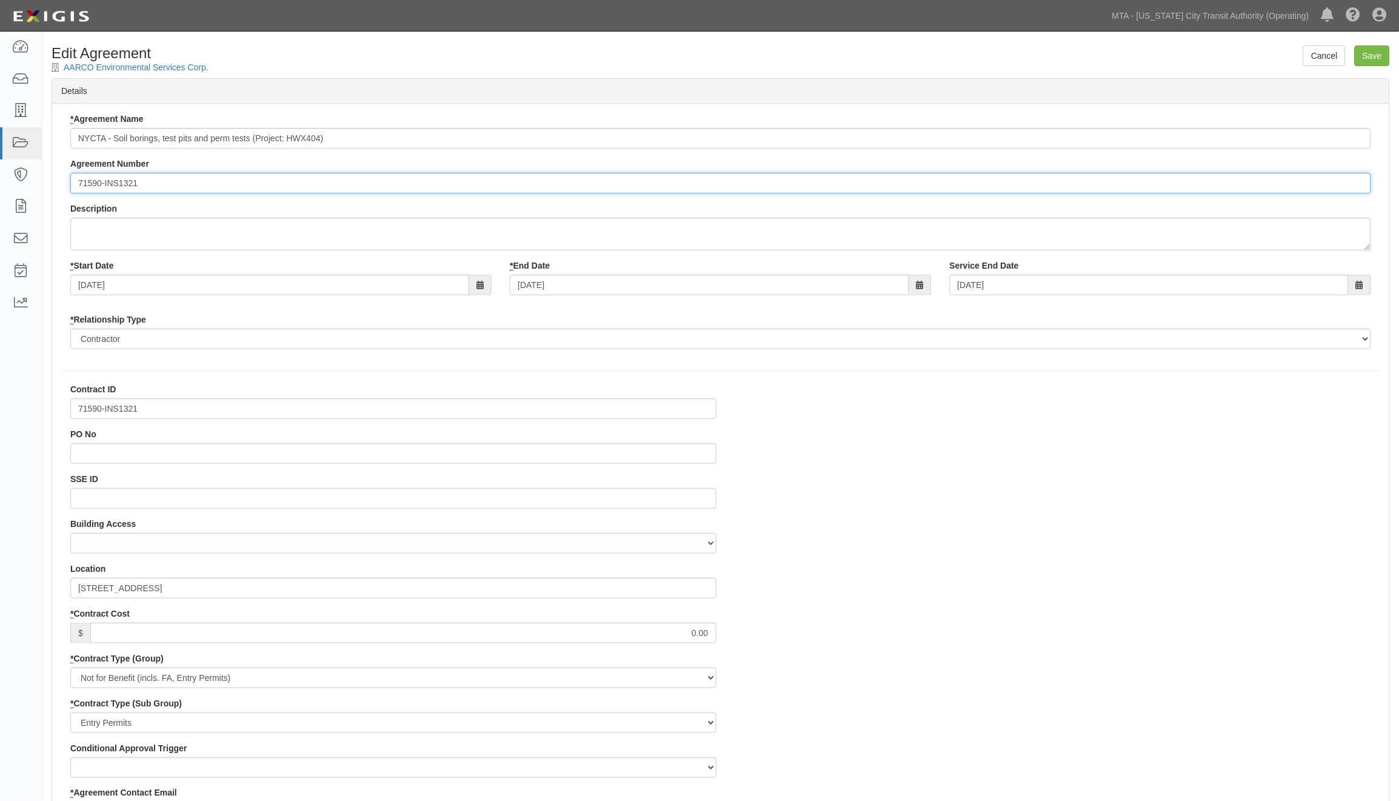
click at [74, 183] on input "71590-INS1321" at bounding box center [720, 183] width 1301 height 21
paste input "EP/Job No."
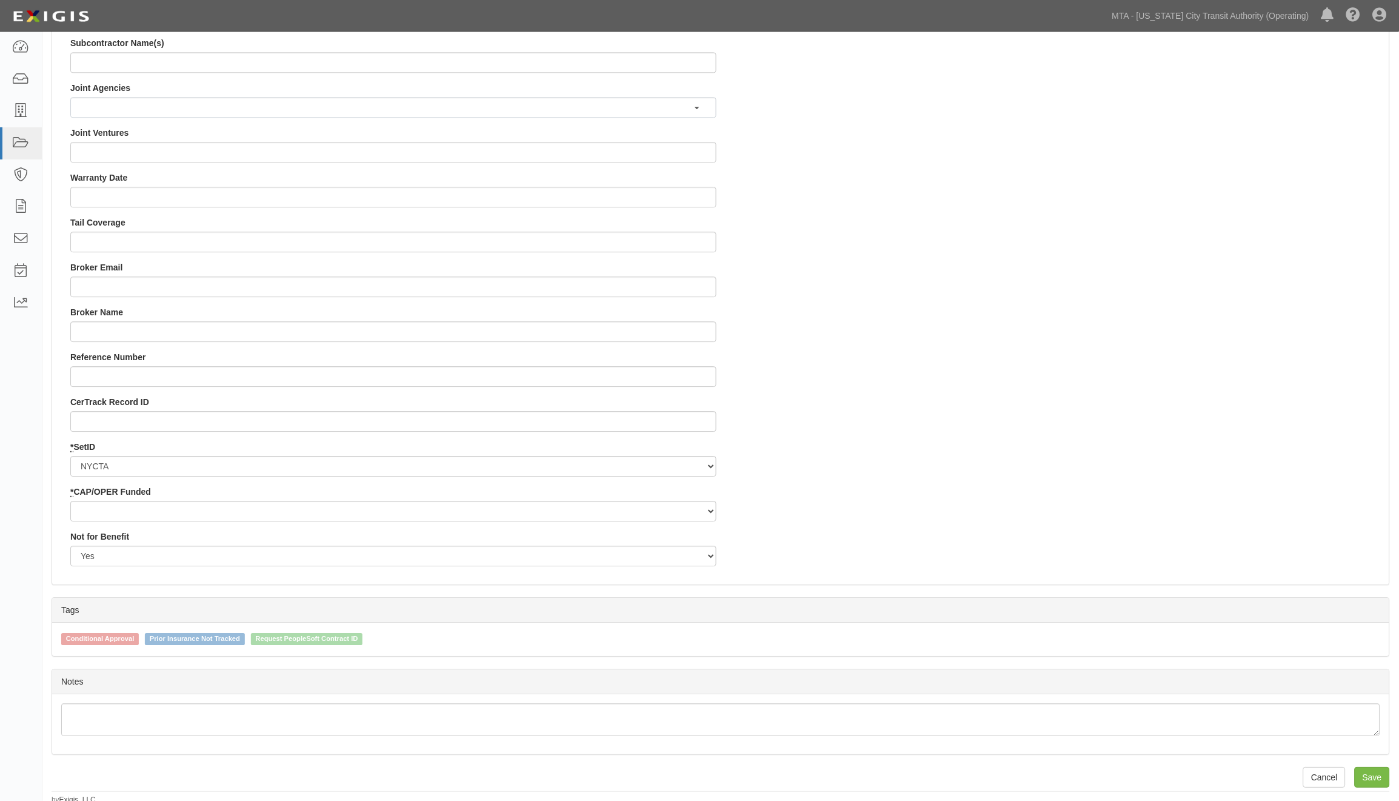
scroll to position [1024, 0]
type input "EP/Job No. 71590-INS1321"
click at [1376, 779] on input "Save" at bounding box center [1372, 773] width 35 height 21
click at [144, 501] on select "Capital Operating" at bounding box center [393, 507] width 646 height 21
select select "439"
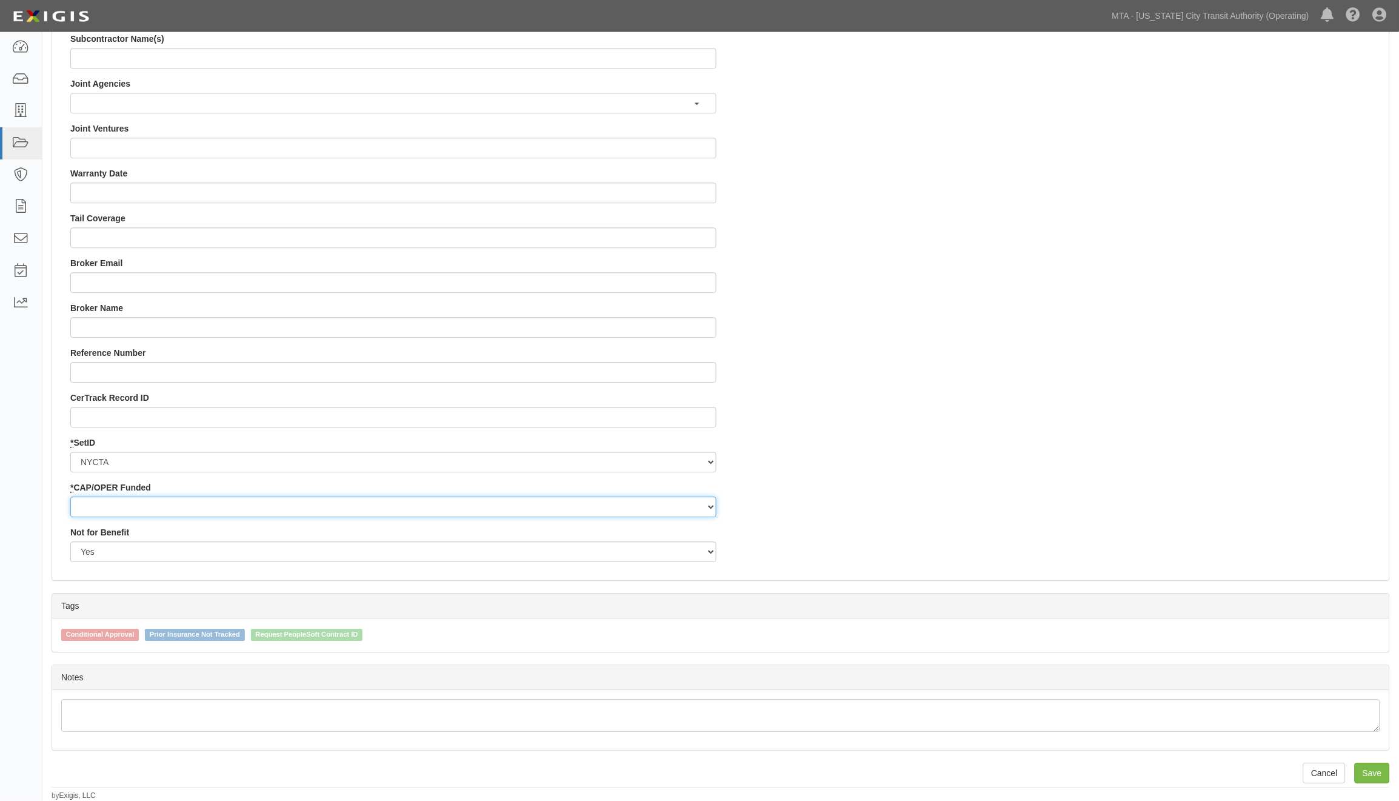
click at [70, 497] on select "Capital Operating" at bounding box center [393, 507] width 646 height 21
click at [1379, 777] on input "Save" at bounding box center [1372, 773] width 35 height 21
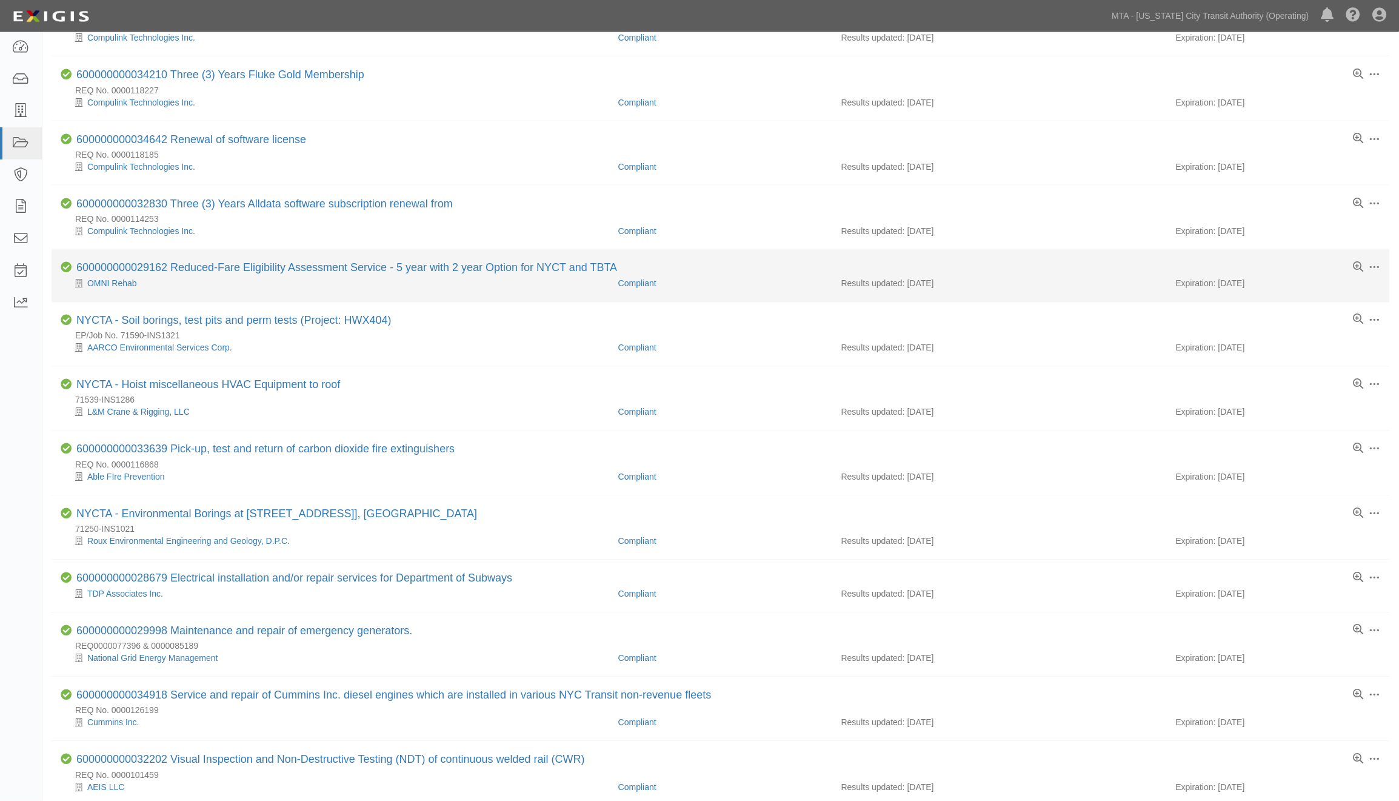
scroll to position [538, 0]
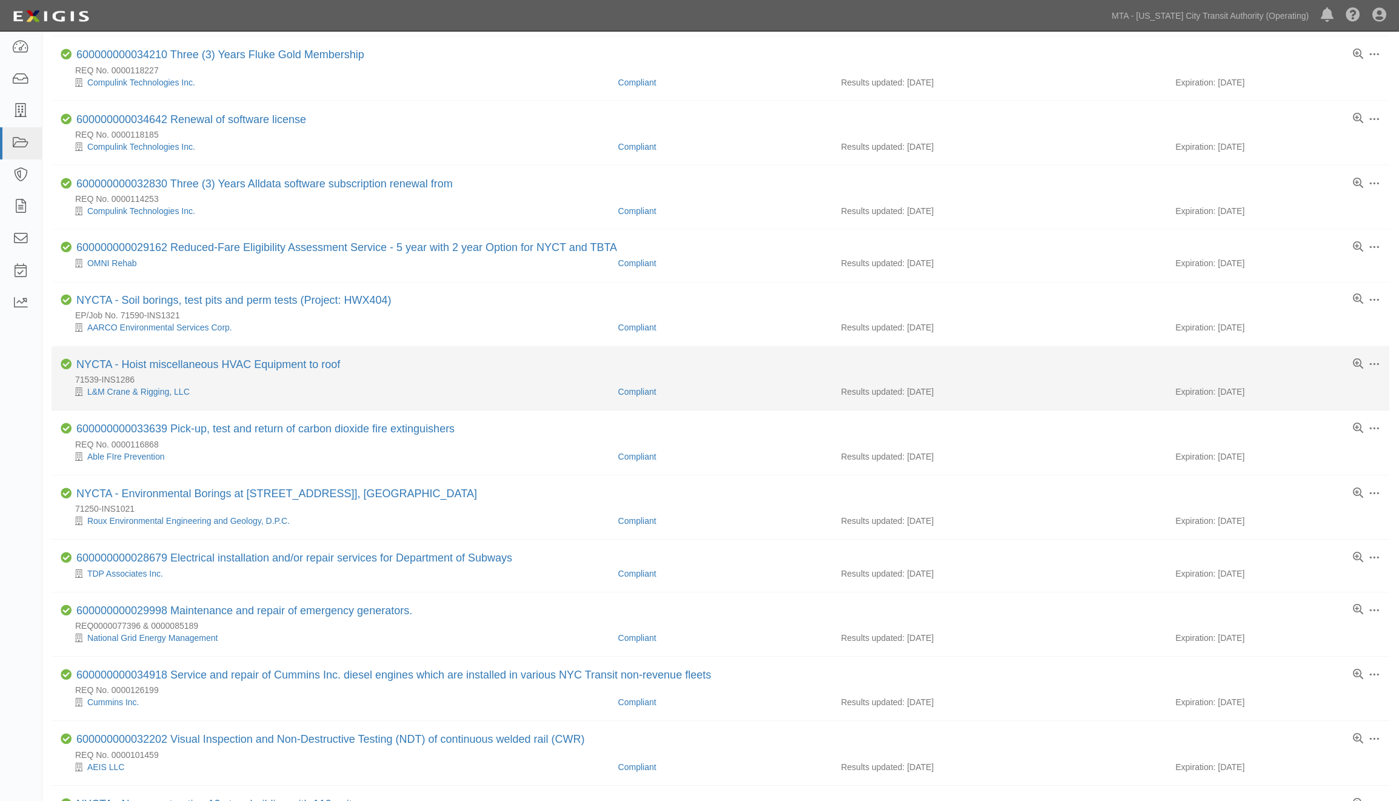
click at [280, 372] on div "NYCTA - Hoist miscellaneous HVAC Equipment to roof" at bounding box center [208, 365] width 264 height 13
click at [283, 364] on link "NYCTA - Hoist miscellaneous HVAC Equipment to roof" at bounding box center [208, 365] width 264 height 12
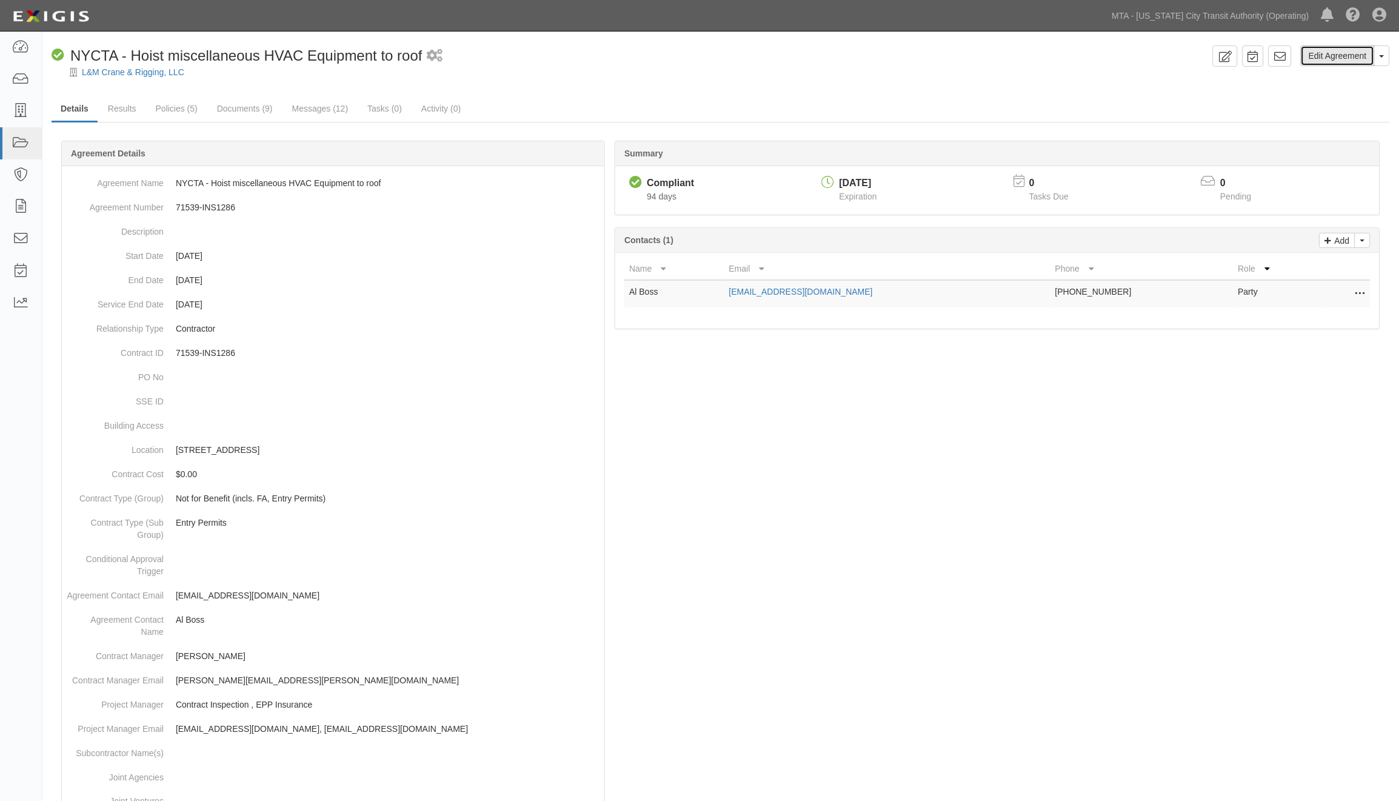
click at [1337, 51] on link "Edit Agreement" at bounding box center [1338, 55] width 74 height 21
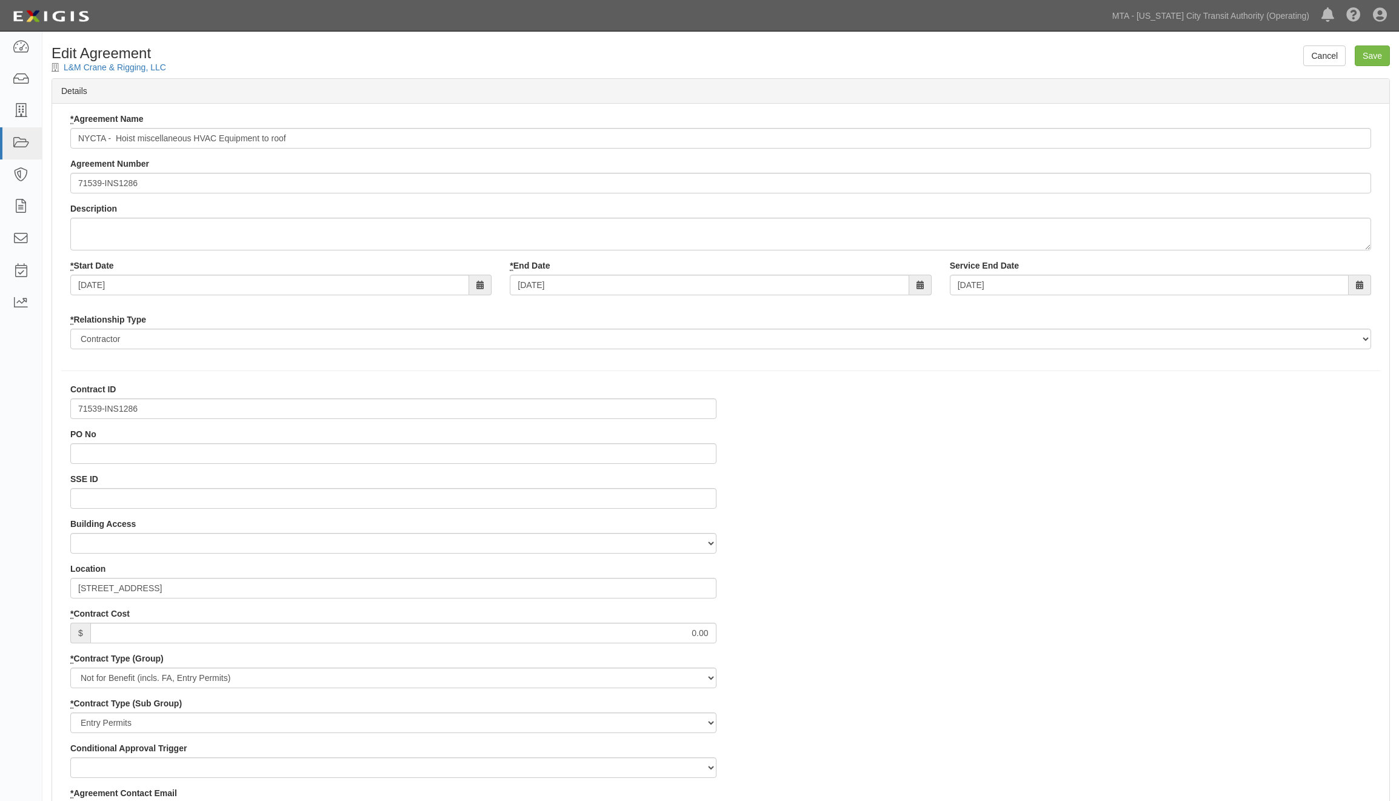
select select
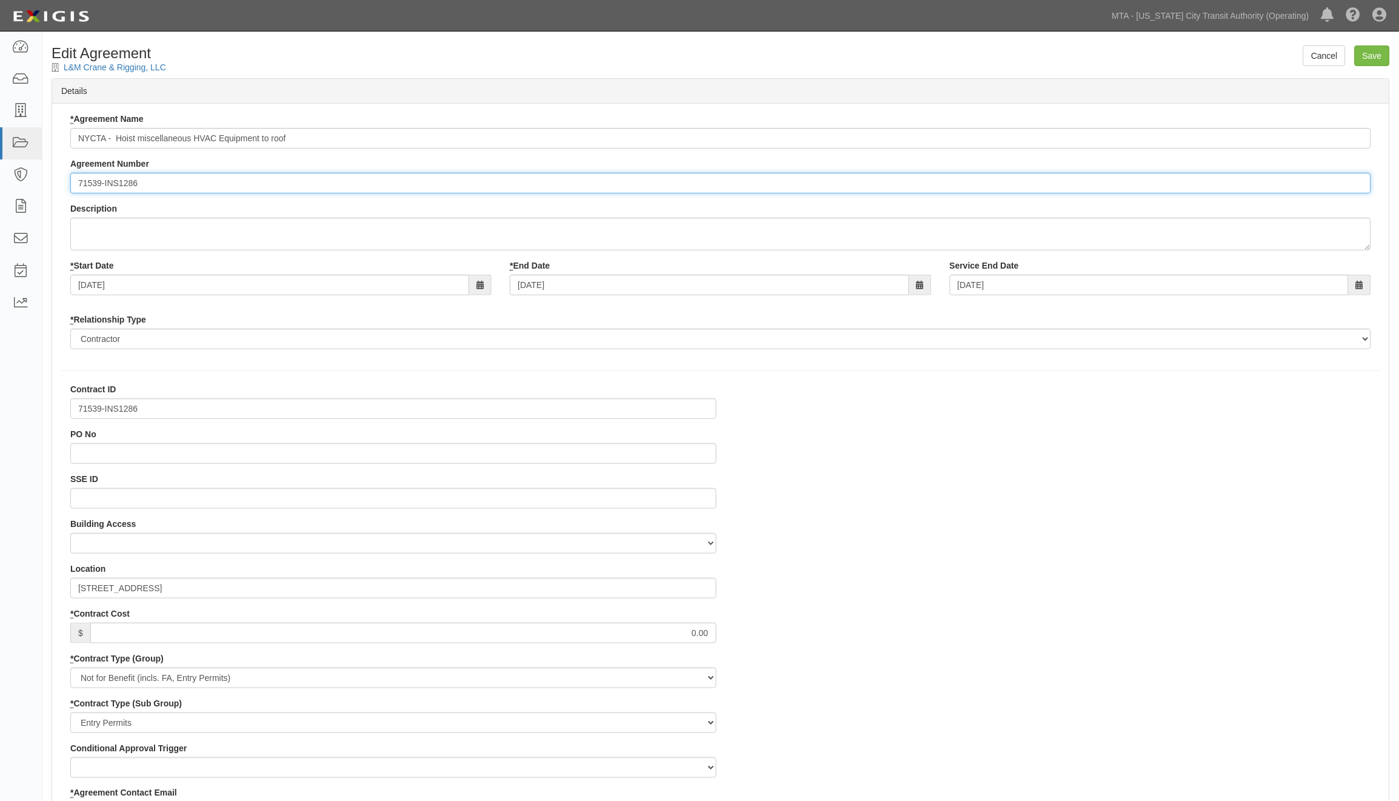
click at [78, 184] on input "71539-INS1286" at bounding box center [720, 183] width 1301 height 21
paste input "EP/Job No."
type input "EP/Job No. 71539-INS1286"
click at [1369, 55] on input "Save" at bounding box center [1372, 55] width 35 height 21
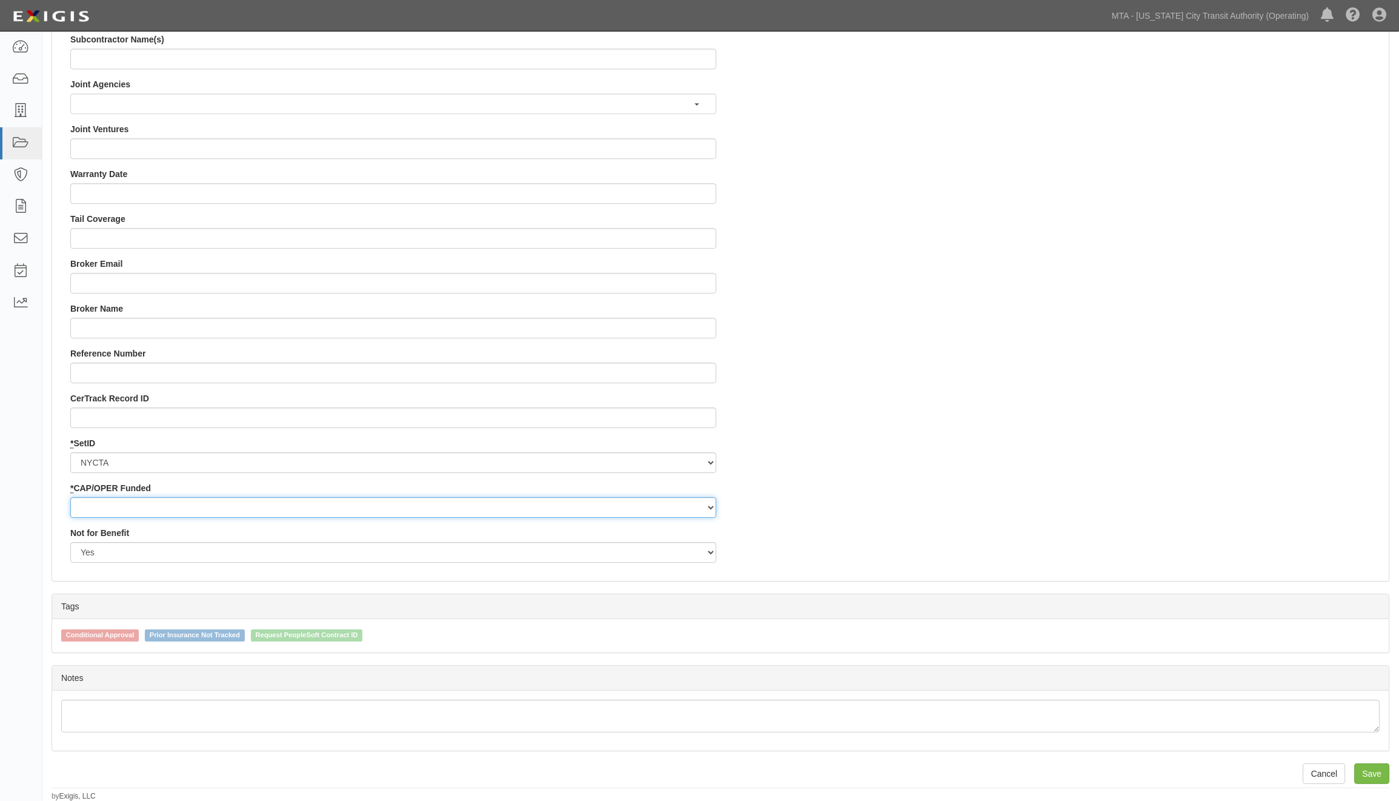
scroll to position [1024, 0]
click at [98, 501] on select "Capital Operating" at bounding box center [393, 507] width 646 height 21
select select "439"
click at [70, 497] on select "Capital Operating" at bounding box center [393, 507] width 646 height 21
click at [1377, 770] on input "Save" at bounding box center [1372, 773] width 35 height 21
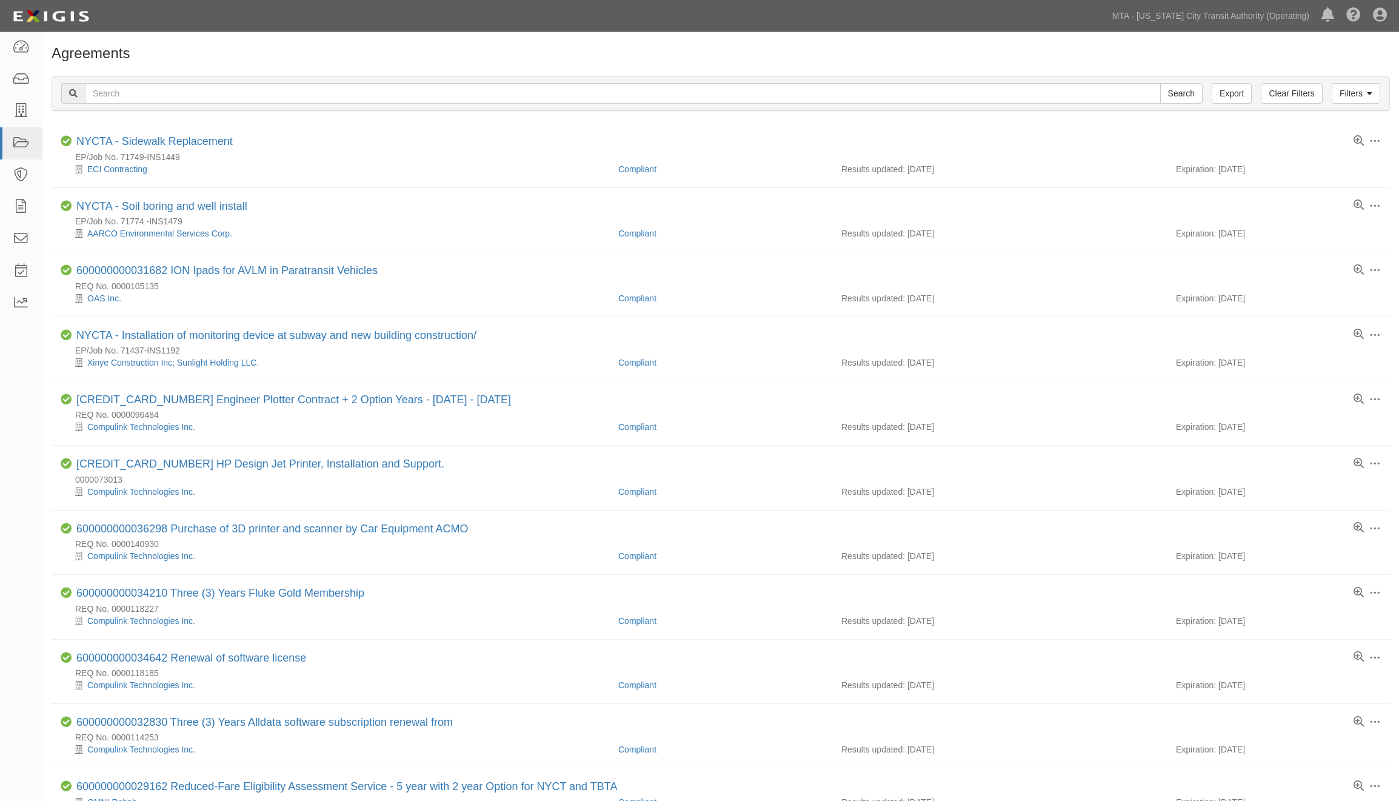
scroll to position [538, 0]
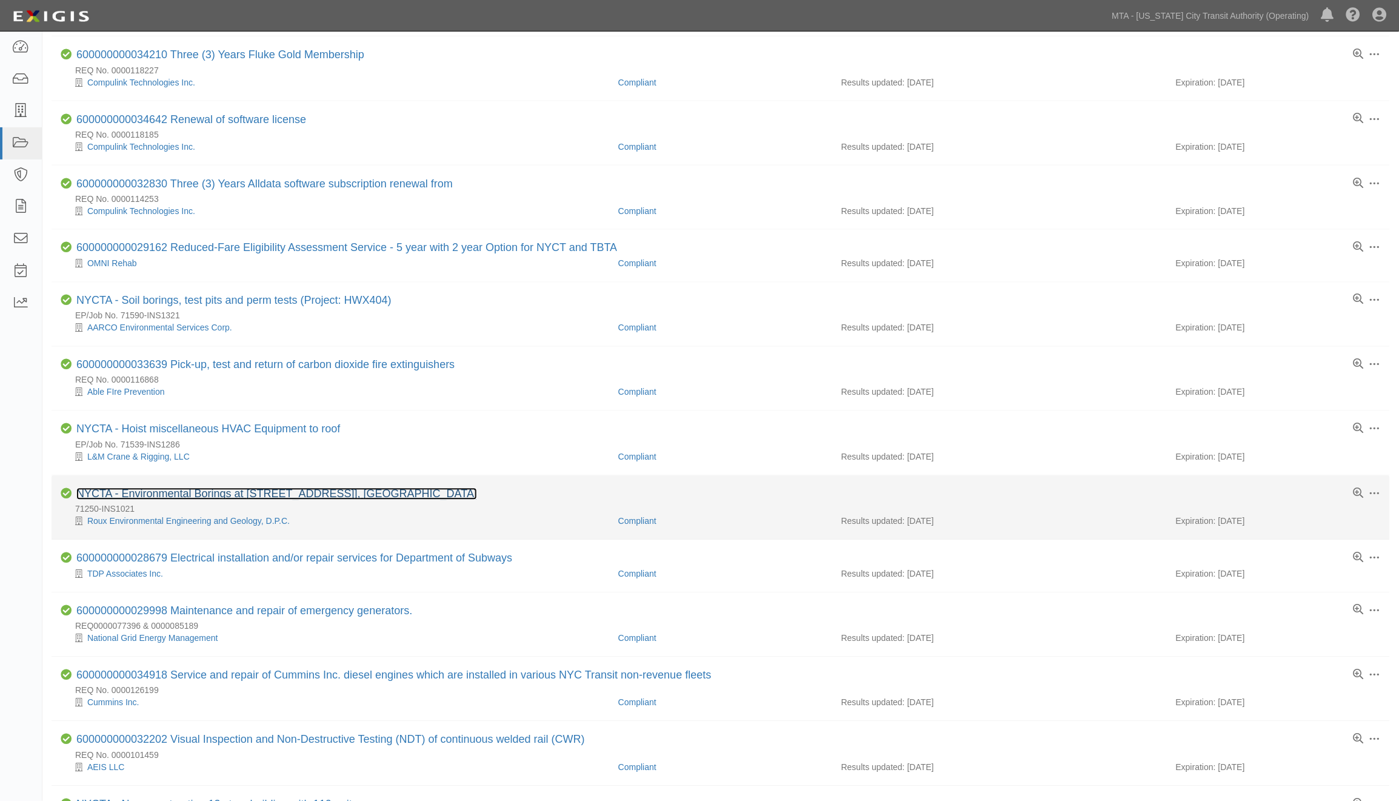
click at [233, 500] on link "NYCTA - Environmental Borings at [STREET_ADDRESS]], [GEOGRAPHIC_DATA]" at bounding box center [276, 494] width 401 height 12
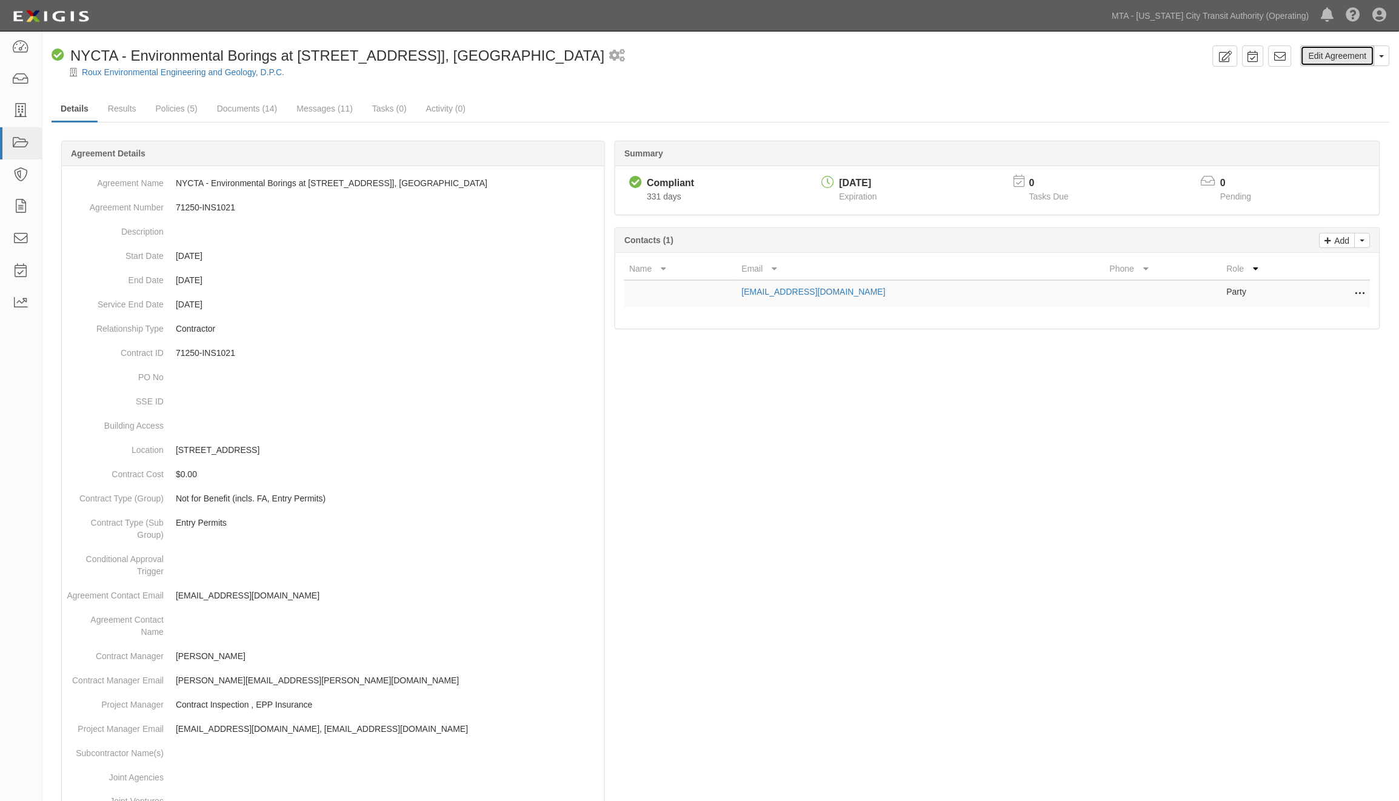
click at [1331, 61] on link "Edit Agreement" at bounding box center [1338, 55] width 74 height 21
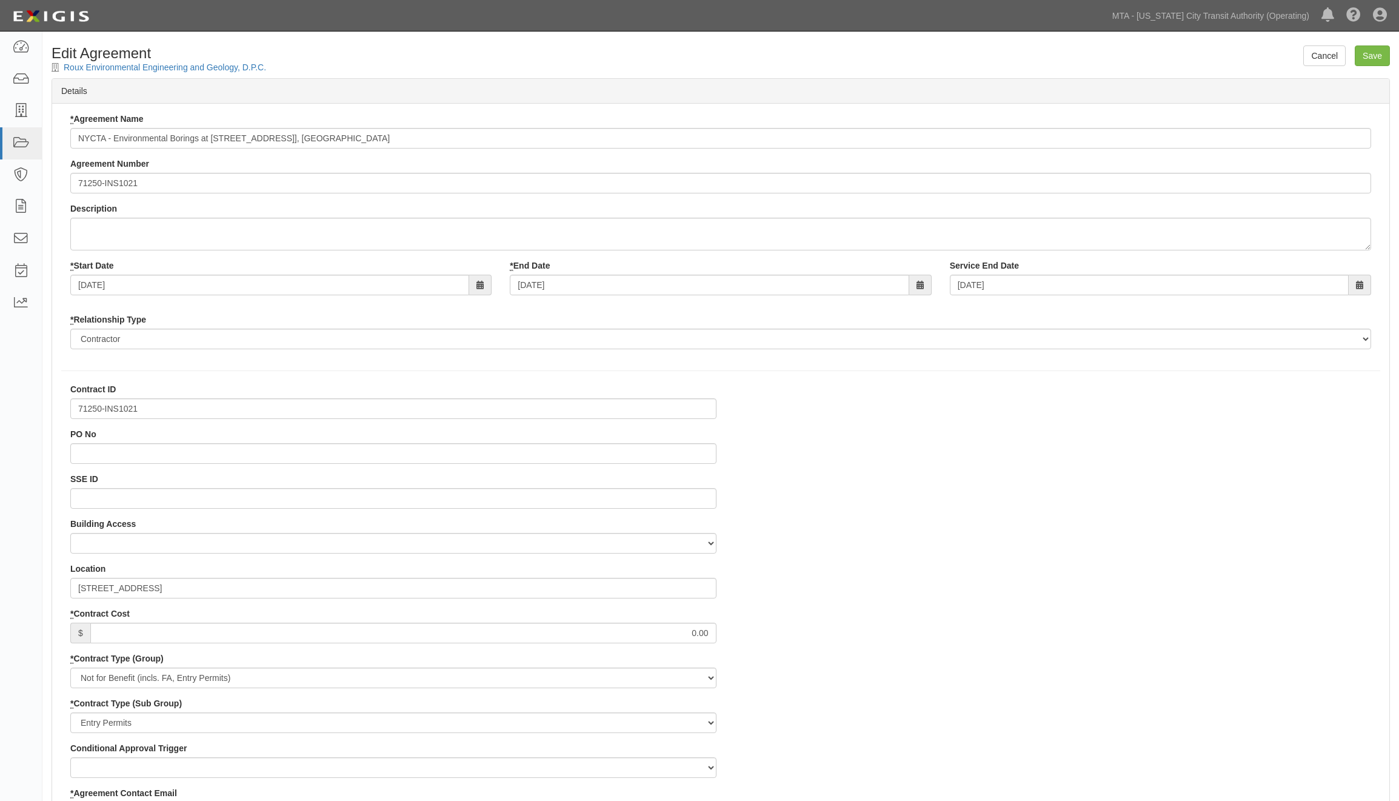
select select
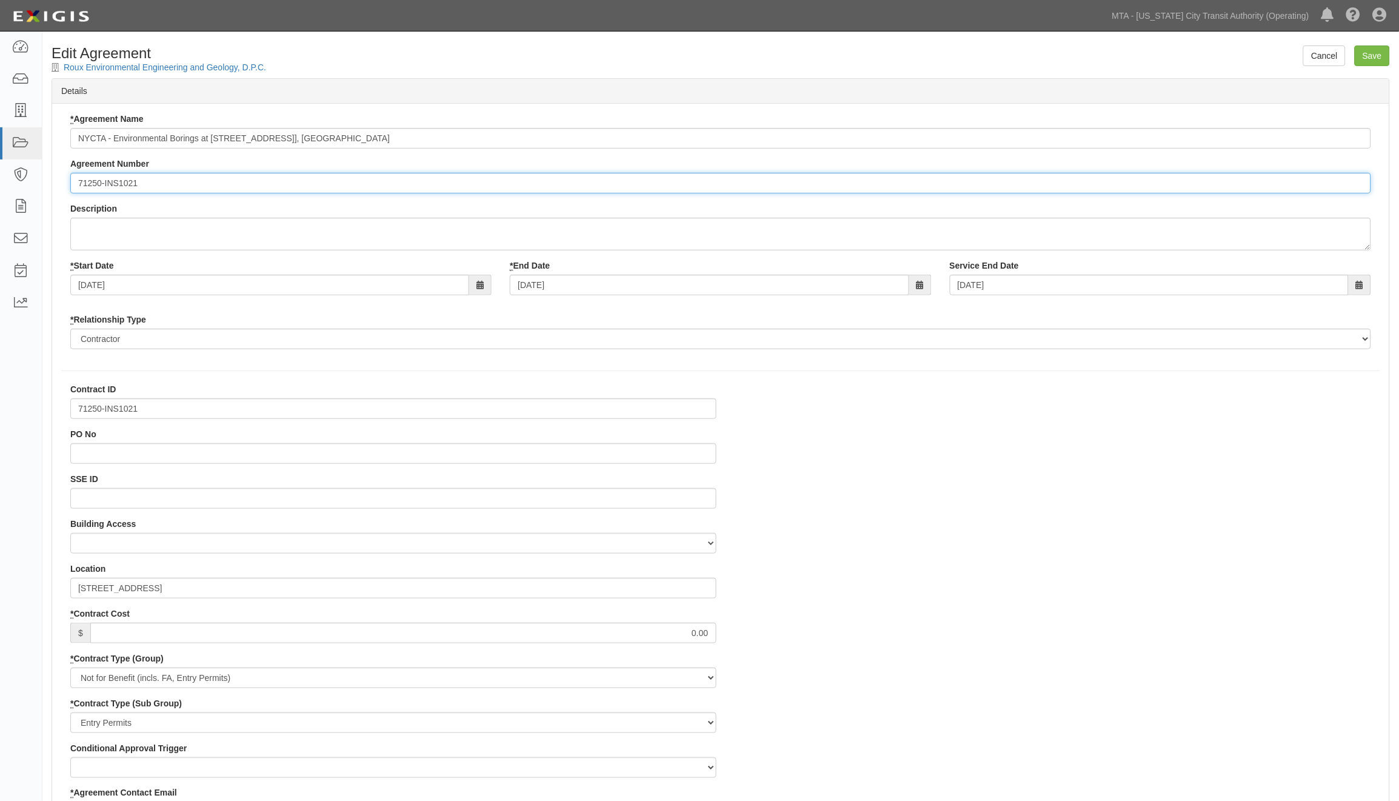
click at [74, 183] on input "71250-INS1021" at bounding box center [720, 183] width 1301 height 21
paste input "EP/Job No."
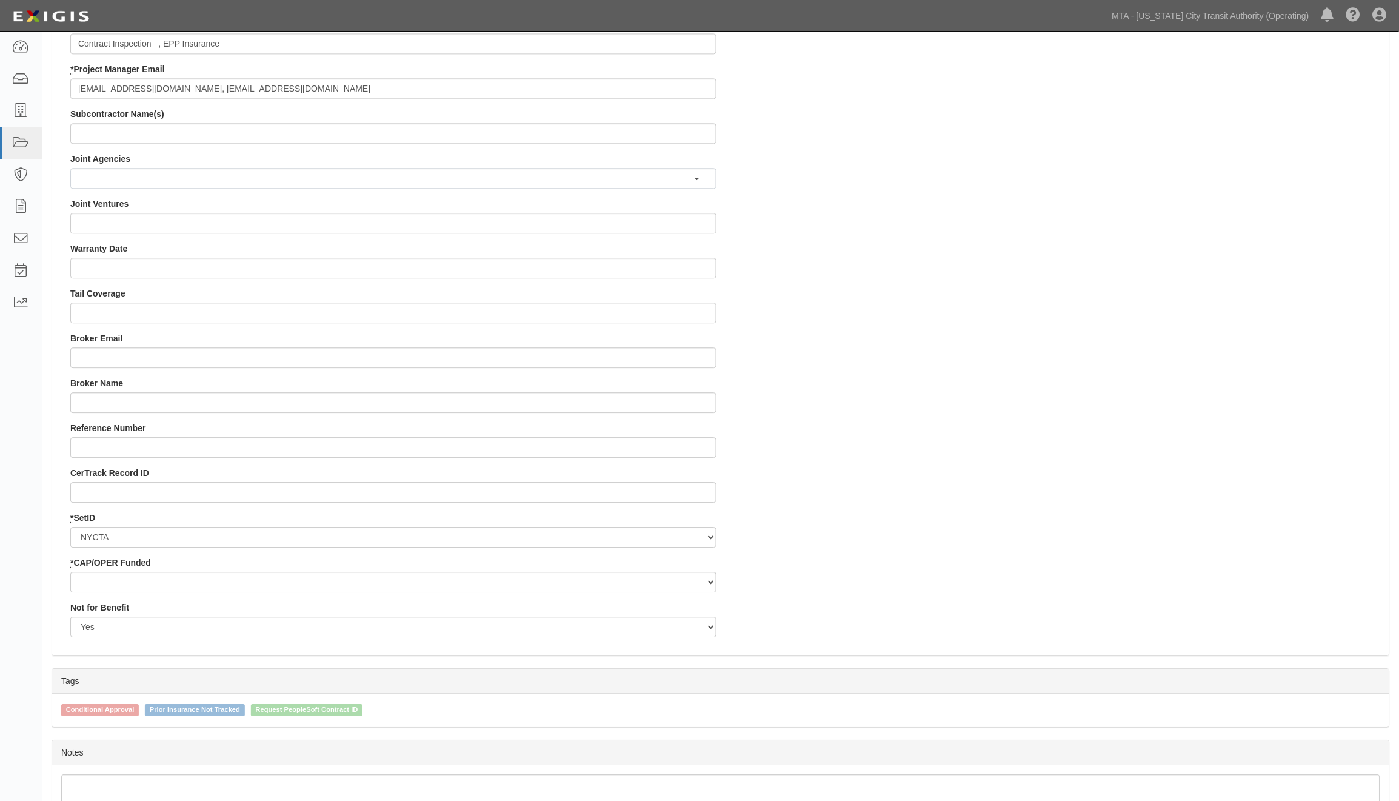
scroll to position [1024, 0]
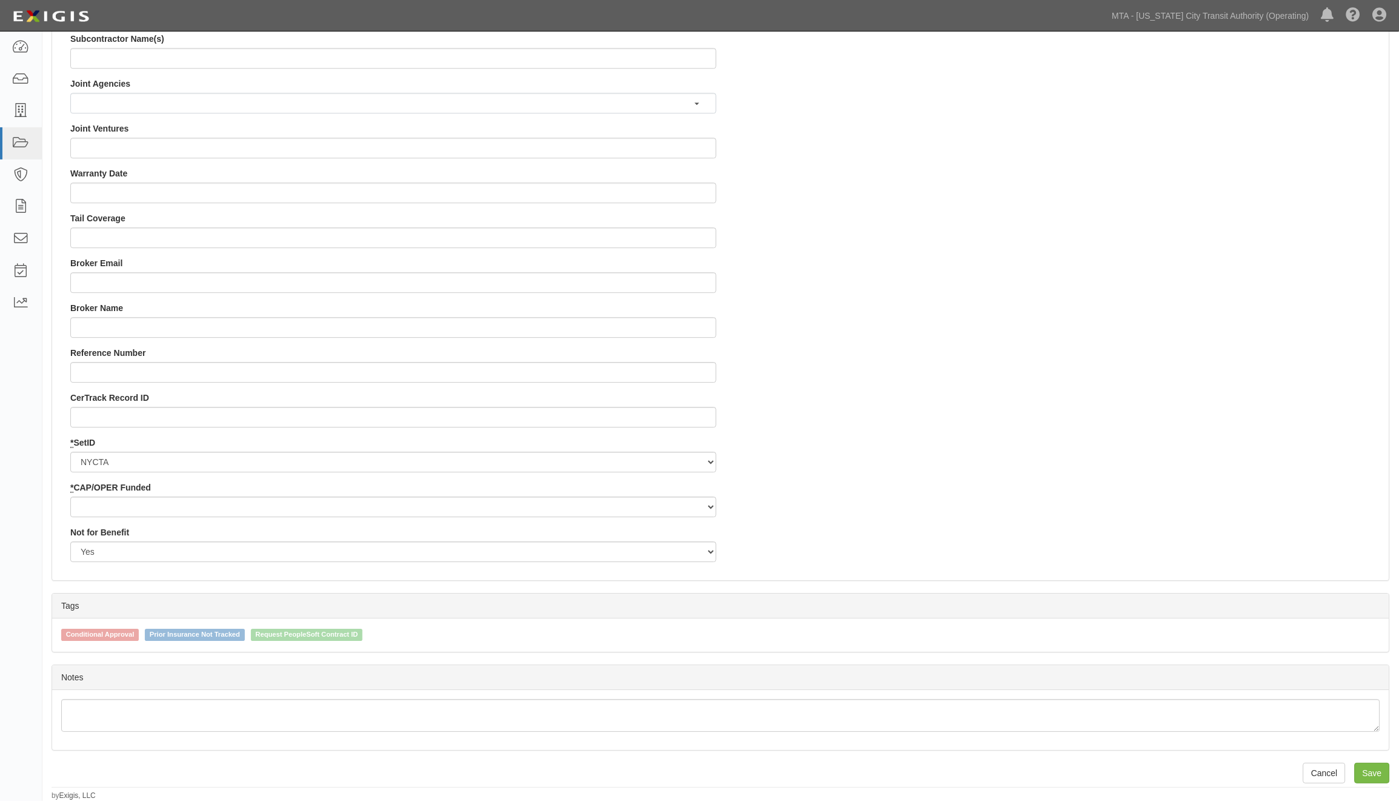
type input "EP/Job No. 71250-INS1021"
click at [266, 505] on select "Capital Operating" at bounding box center [393, 507] width 646 height 21
select select "439"
click at [70, 497] on select "Capital Operating" at bounding box center [393, 507] width 646 height 21
click at [1378, 773] on input "Save" at bounding box center [1372, 773] width 35 height 21
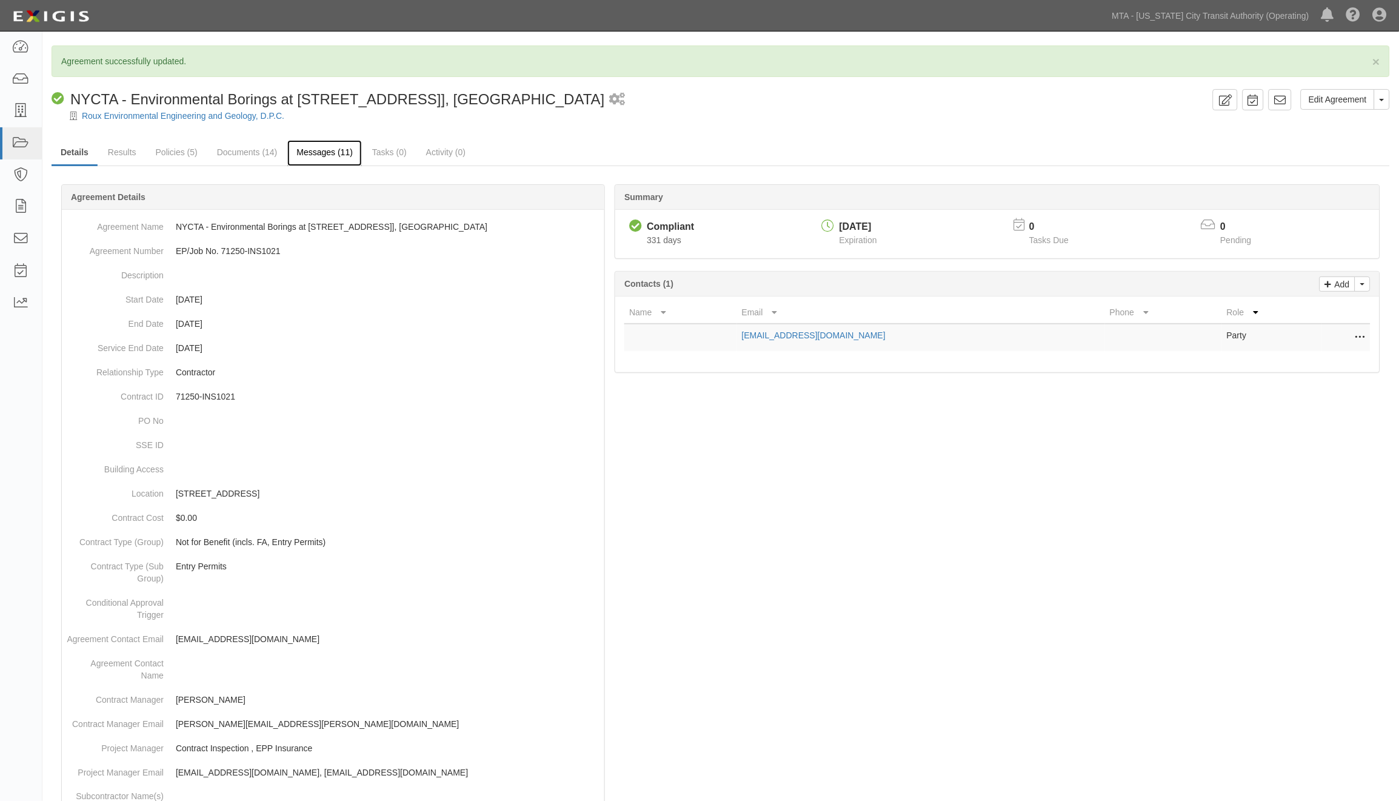
click at [310, 152] on link "Messages (11)" at bounding box center [324, 153] width 75 height 26
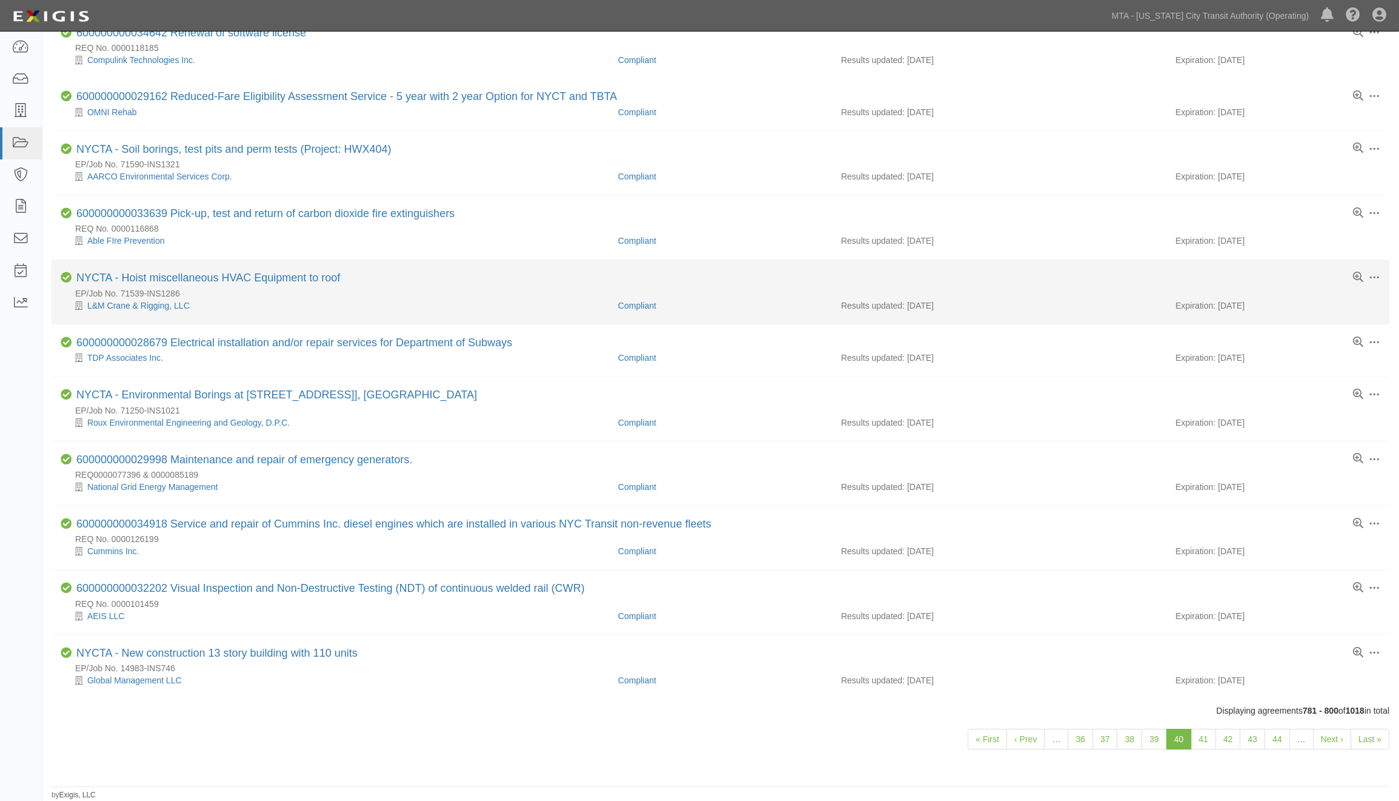
scroll to position [701, 0]
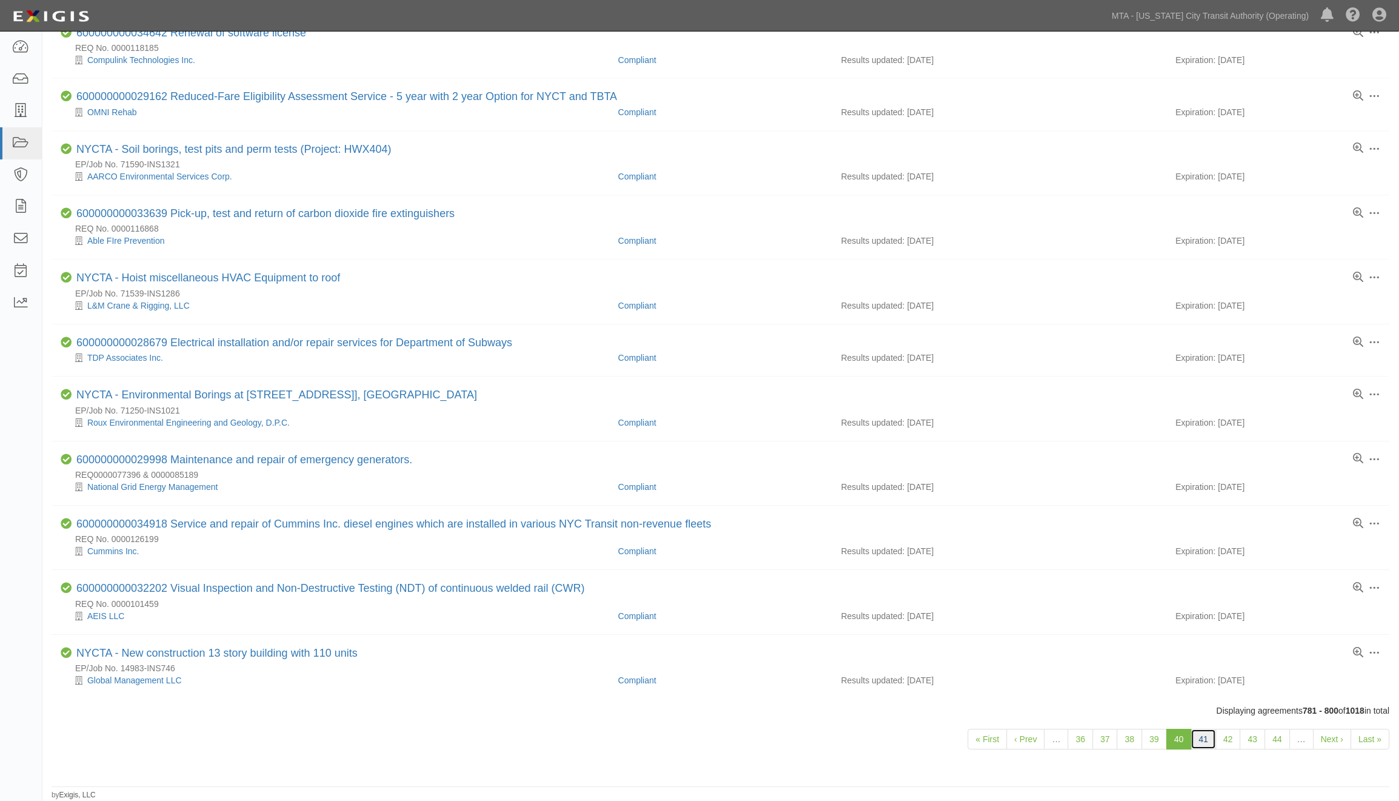
click at [1204, 743] on link "41" at bounding box center [1204, 739] width 25 height 21
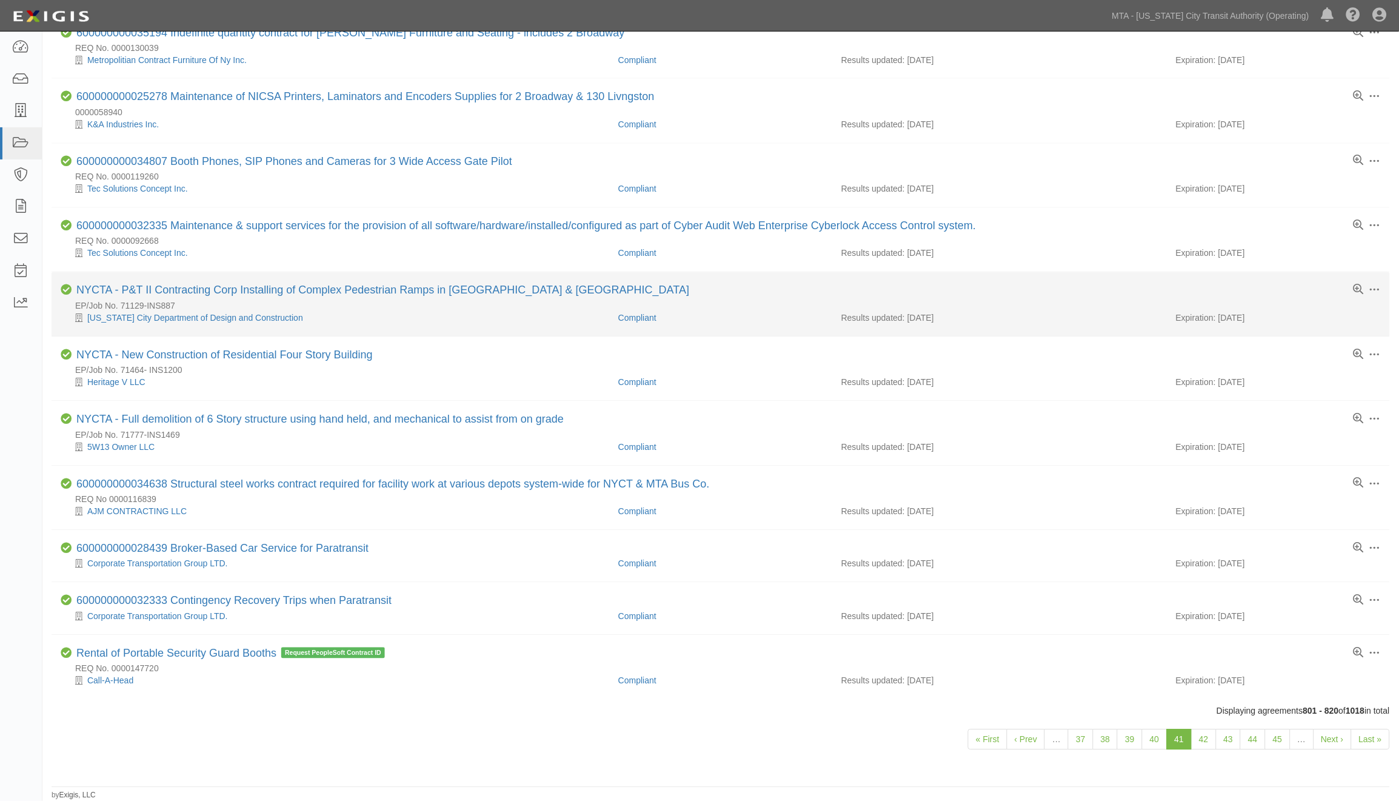
scroll to position [701, 0]
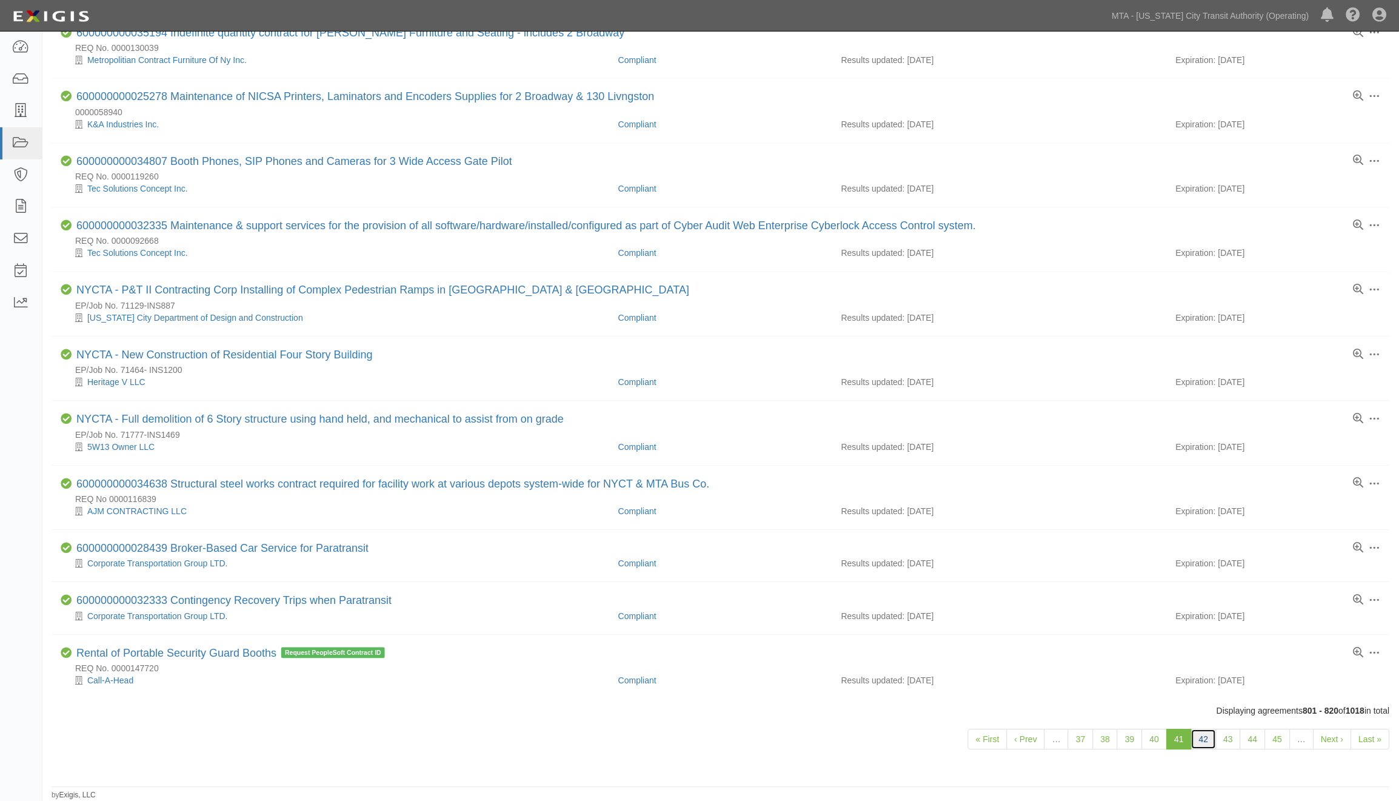
click at [1199, 741] on link "42" at bounding box center [1204, 739] width 25 height 21
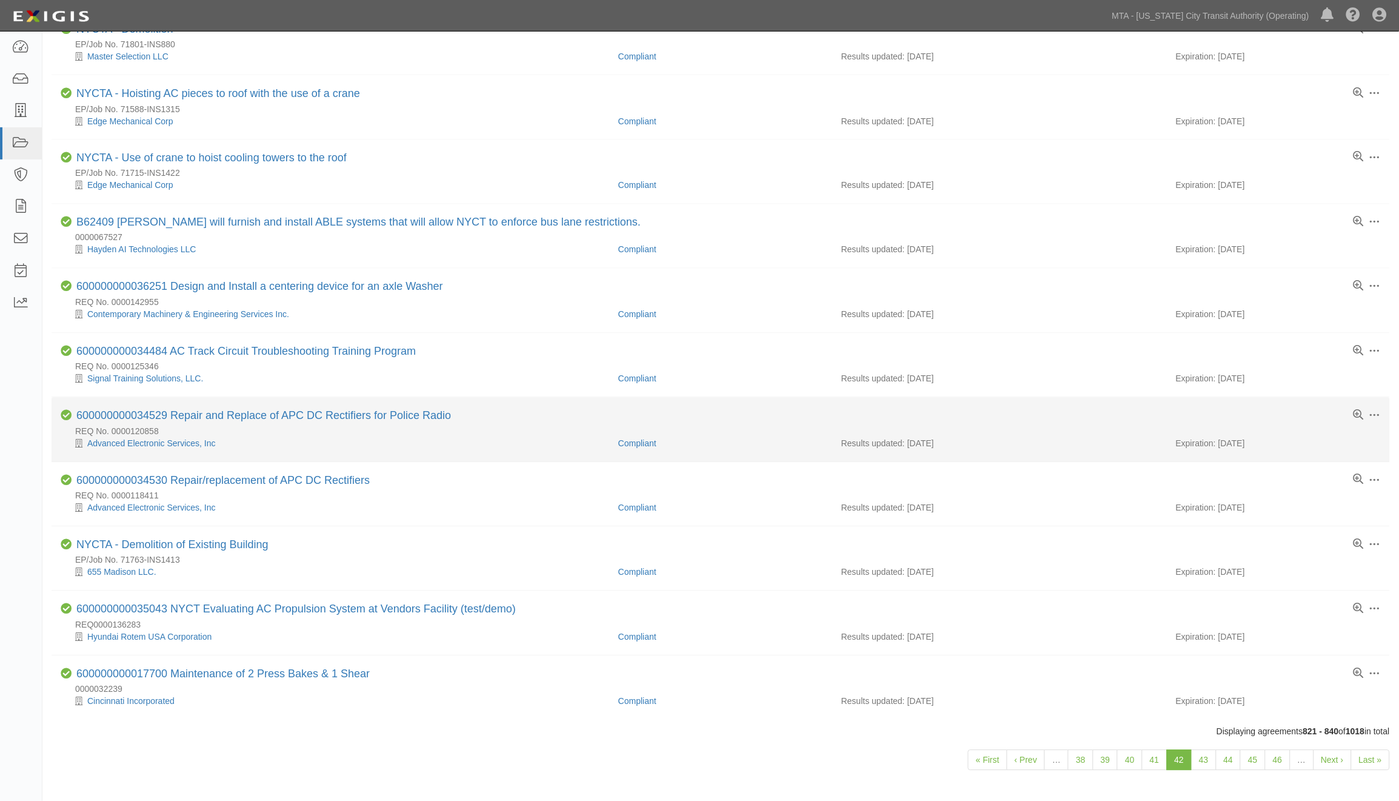
scroll to position [689, 0]
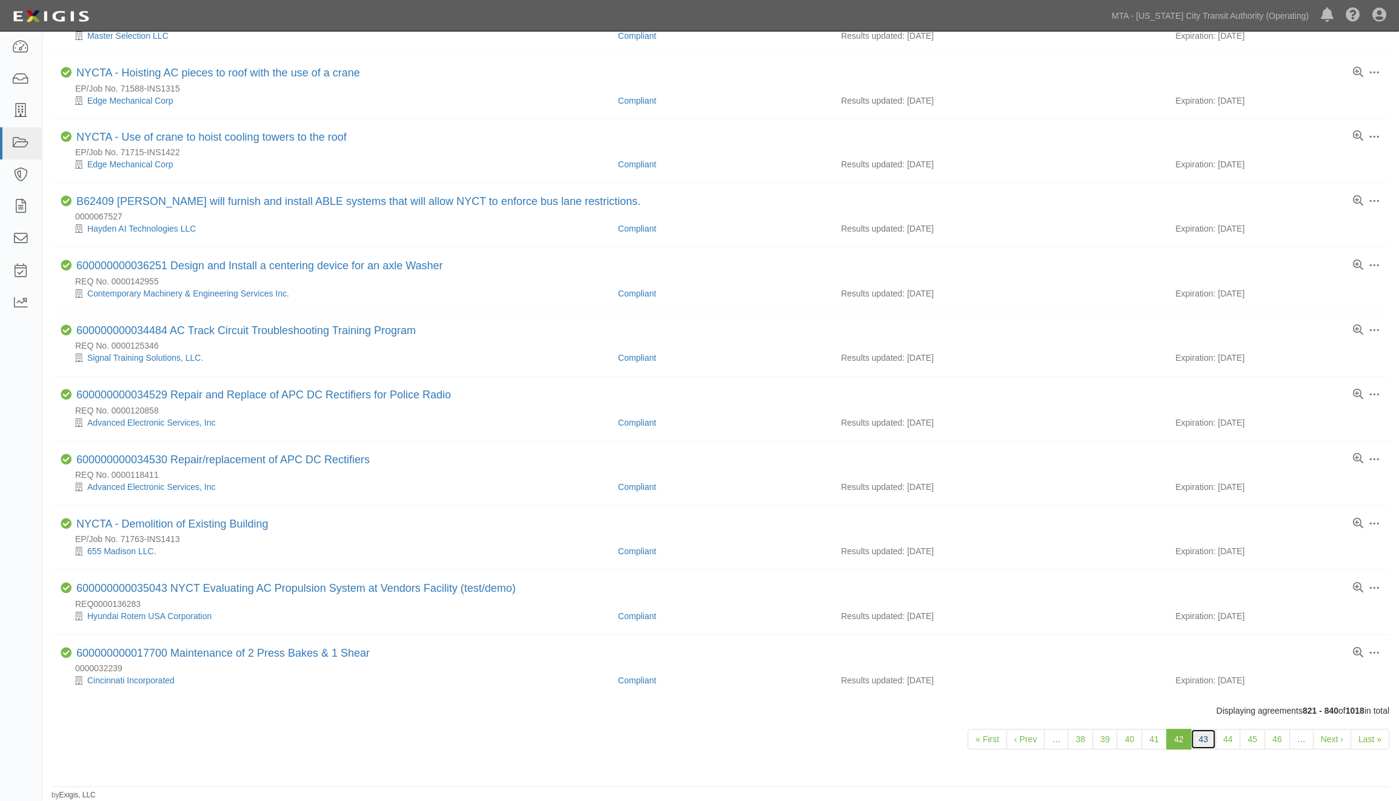
click at [1204, 737] on link "43" at bounding box center [1204, 739] width 25 height 21
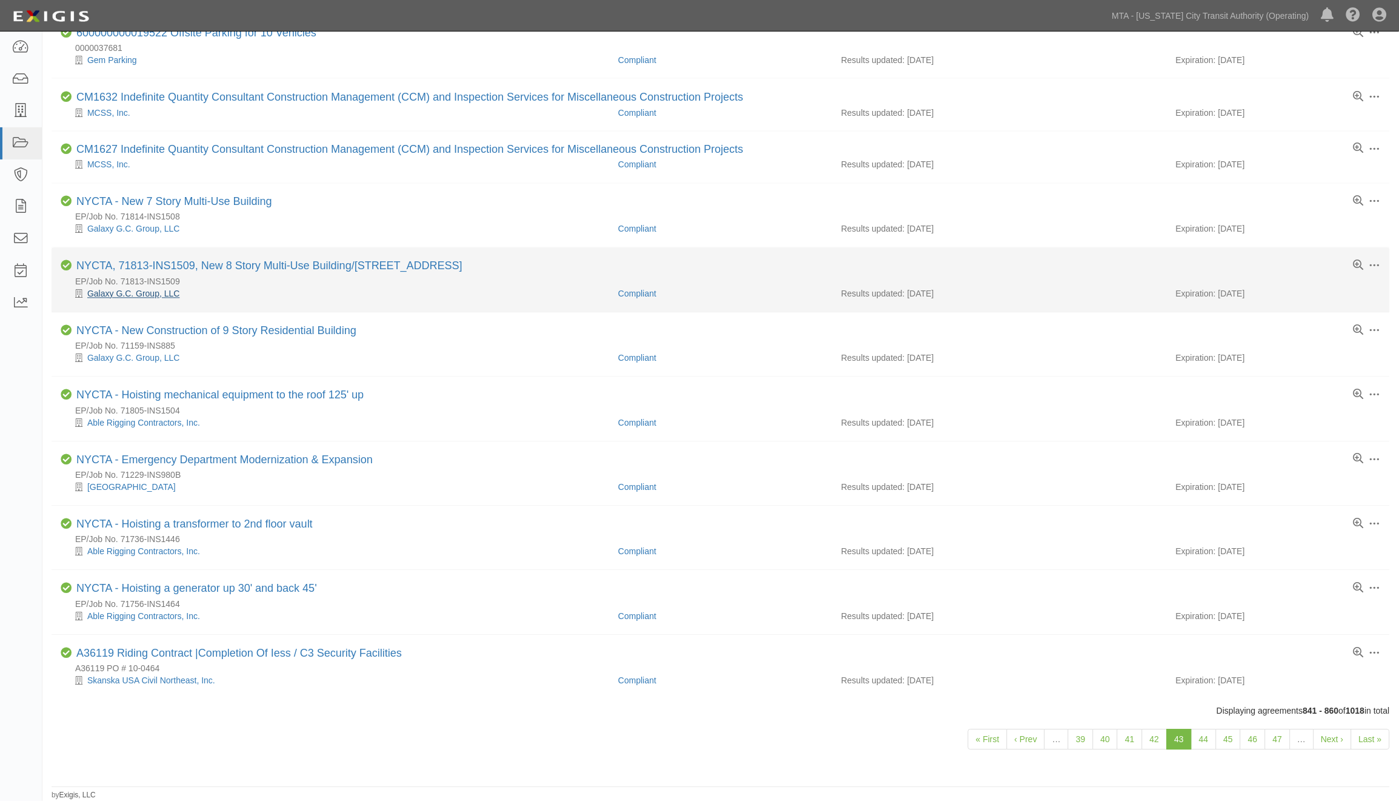
scroll to position [677, 0]
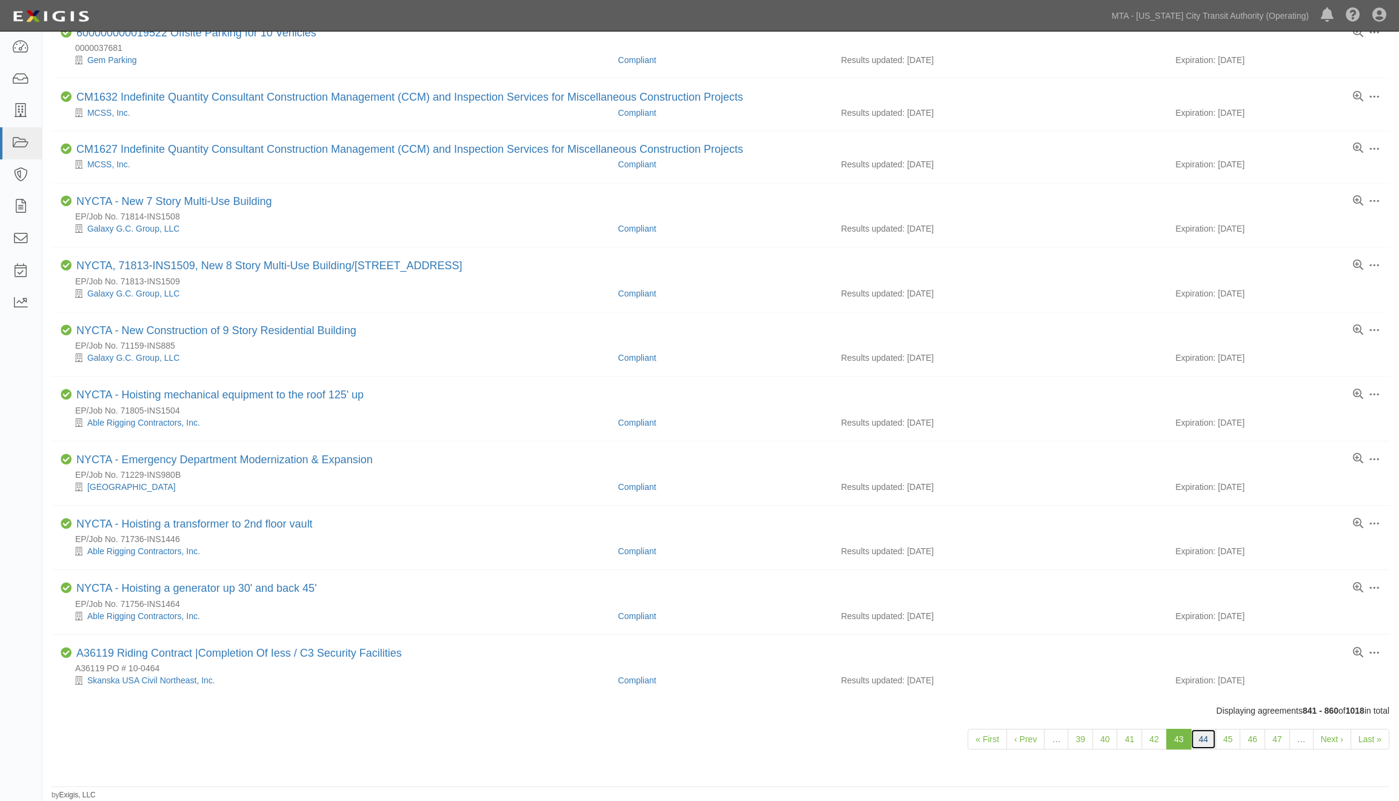
click at [1208, 737] on link "44" at bounding box center [1204, 739] width 25 height 21
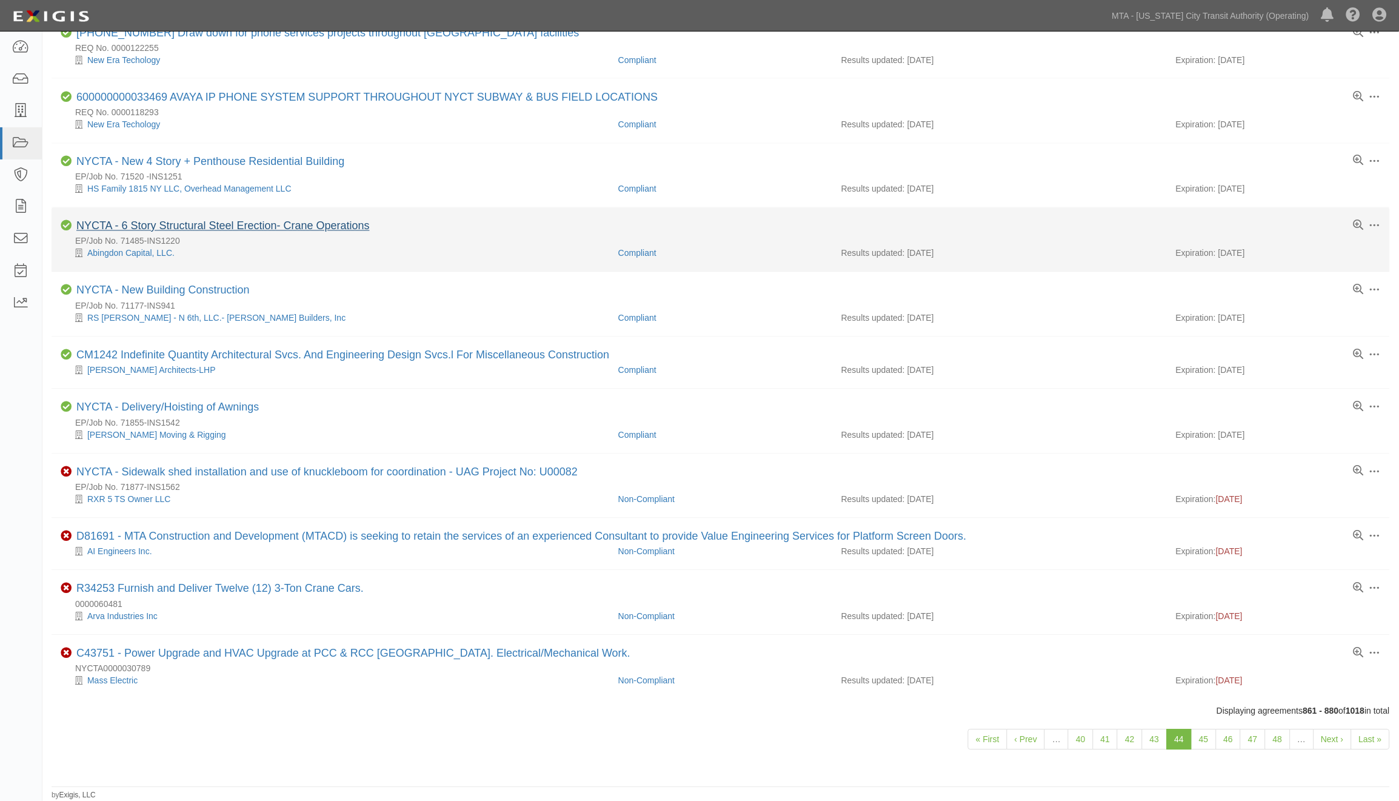
scroll to position [689, 0]
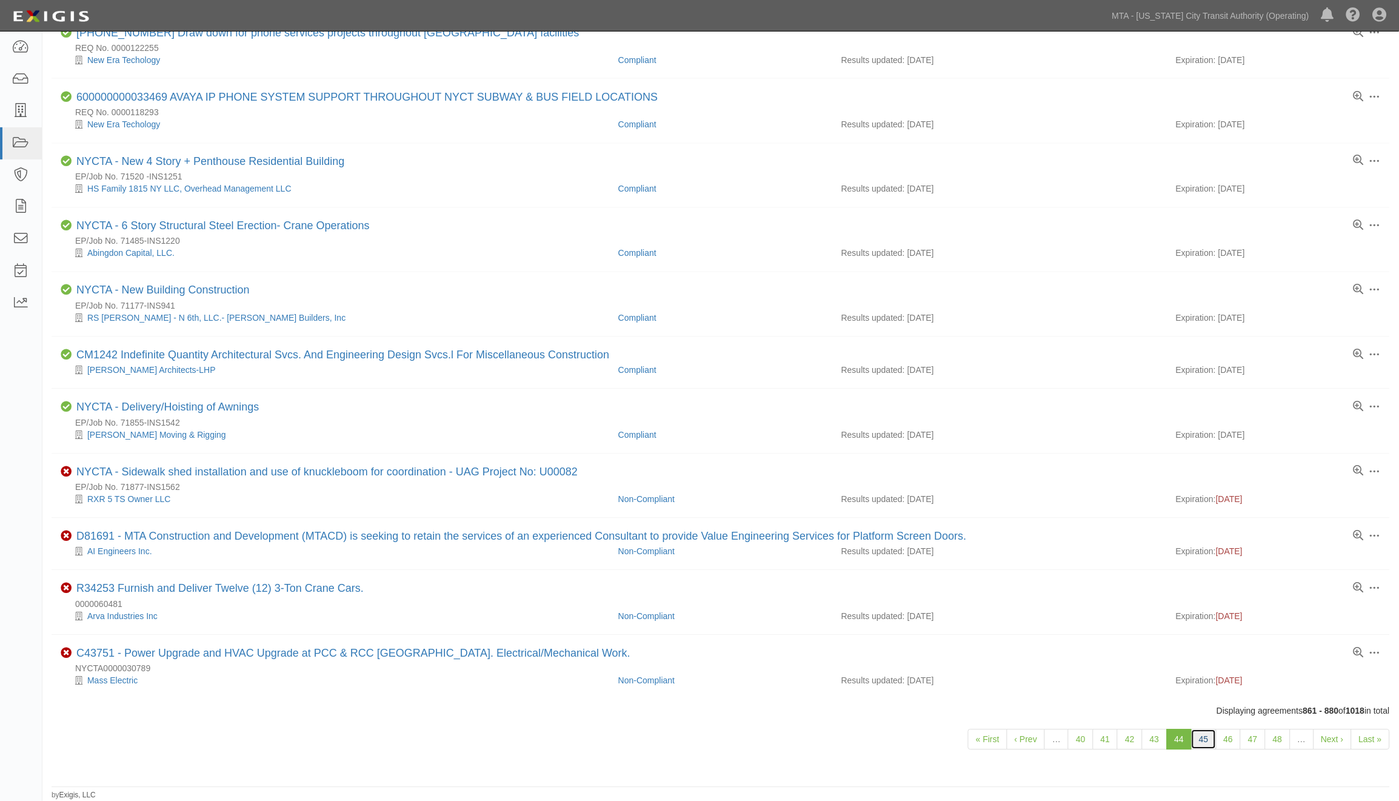
click at [1204, 742] on link "45" at bounding box center [1204, 739] width 25 height 21
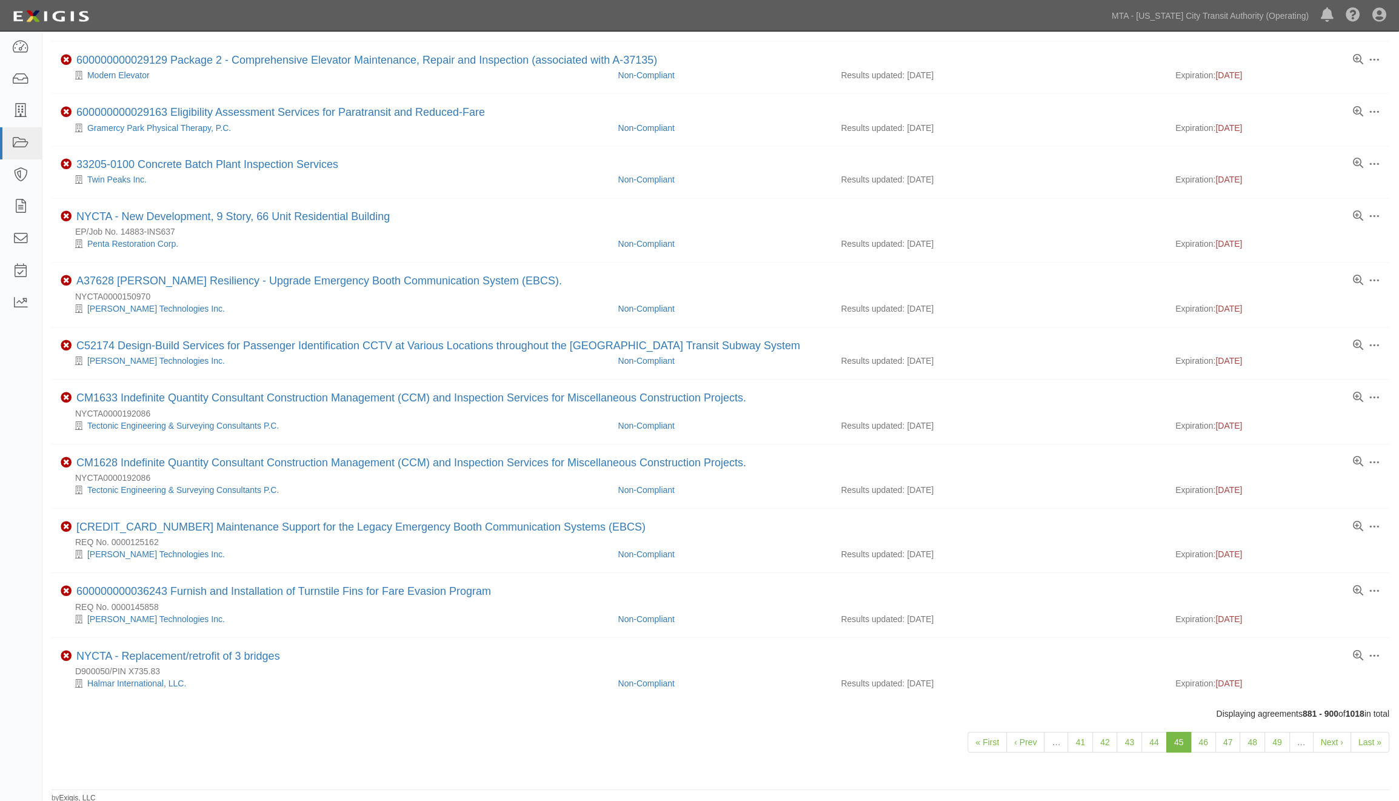
scroll to position [640, 0]
click at [1202, 742] on link "46" at bounding box center [1204, 739] width 25 height 21
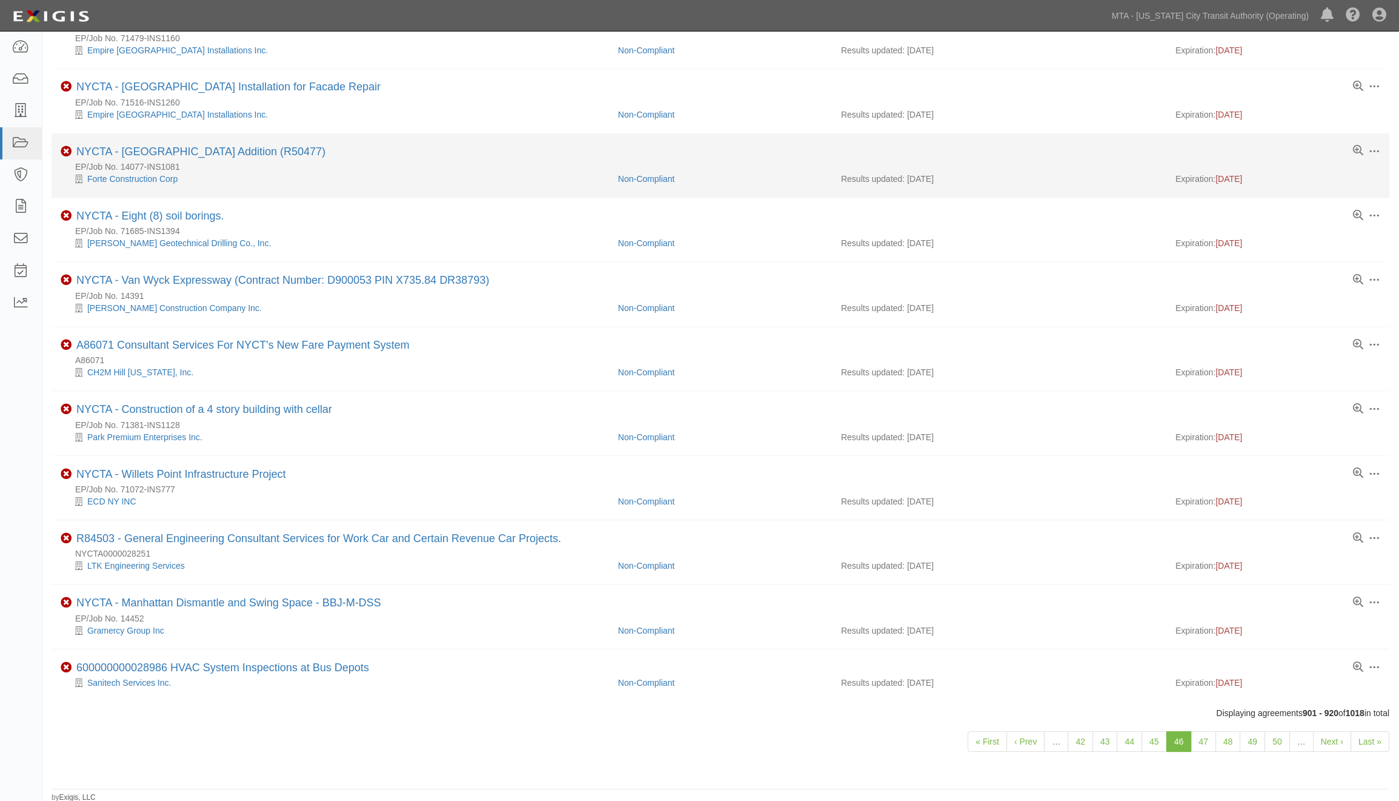
scroll to position [713, 0]
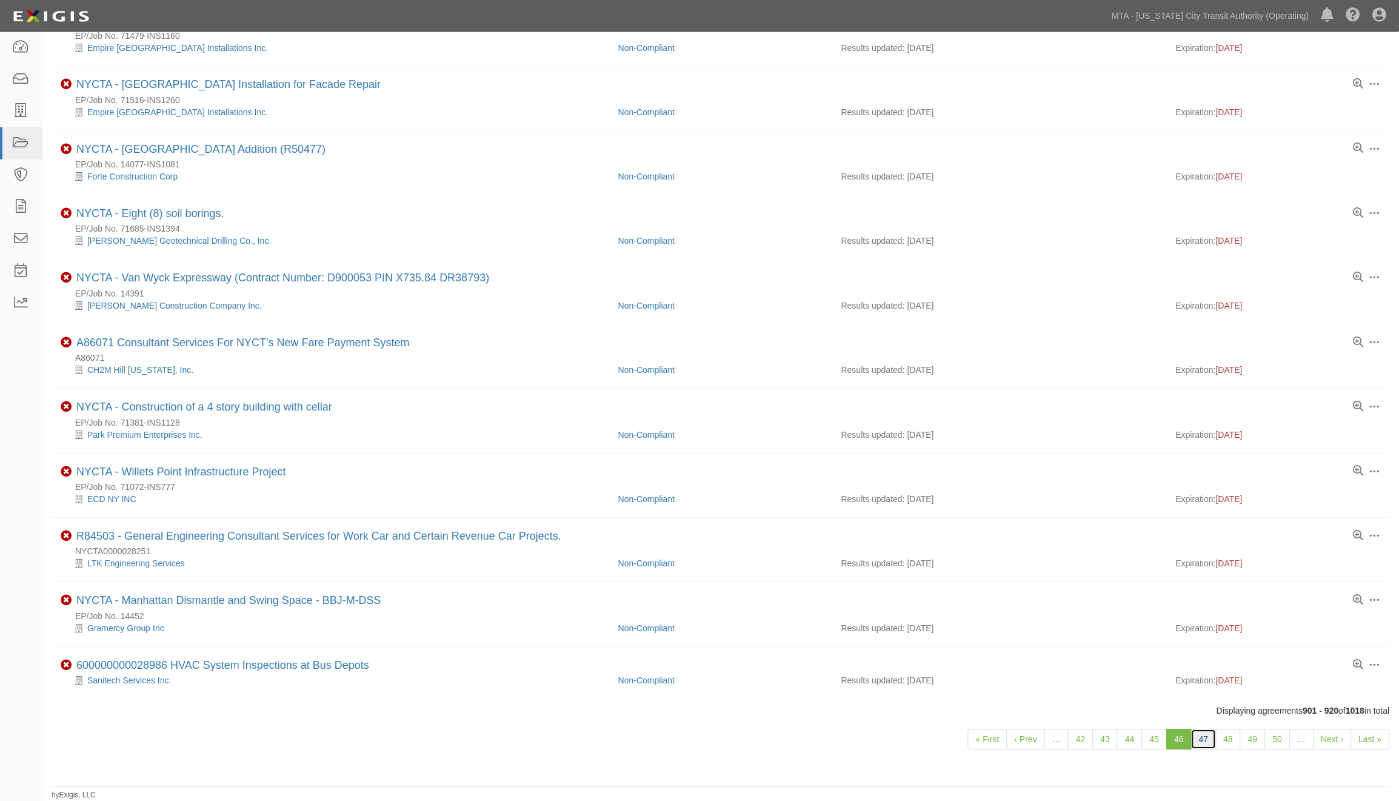
click at [1207, 741] on link "47" at bounding box center [1204, 739] width 25 height 21
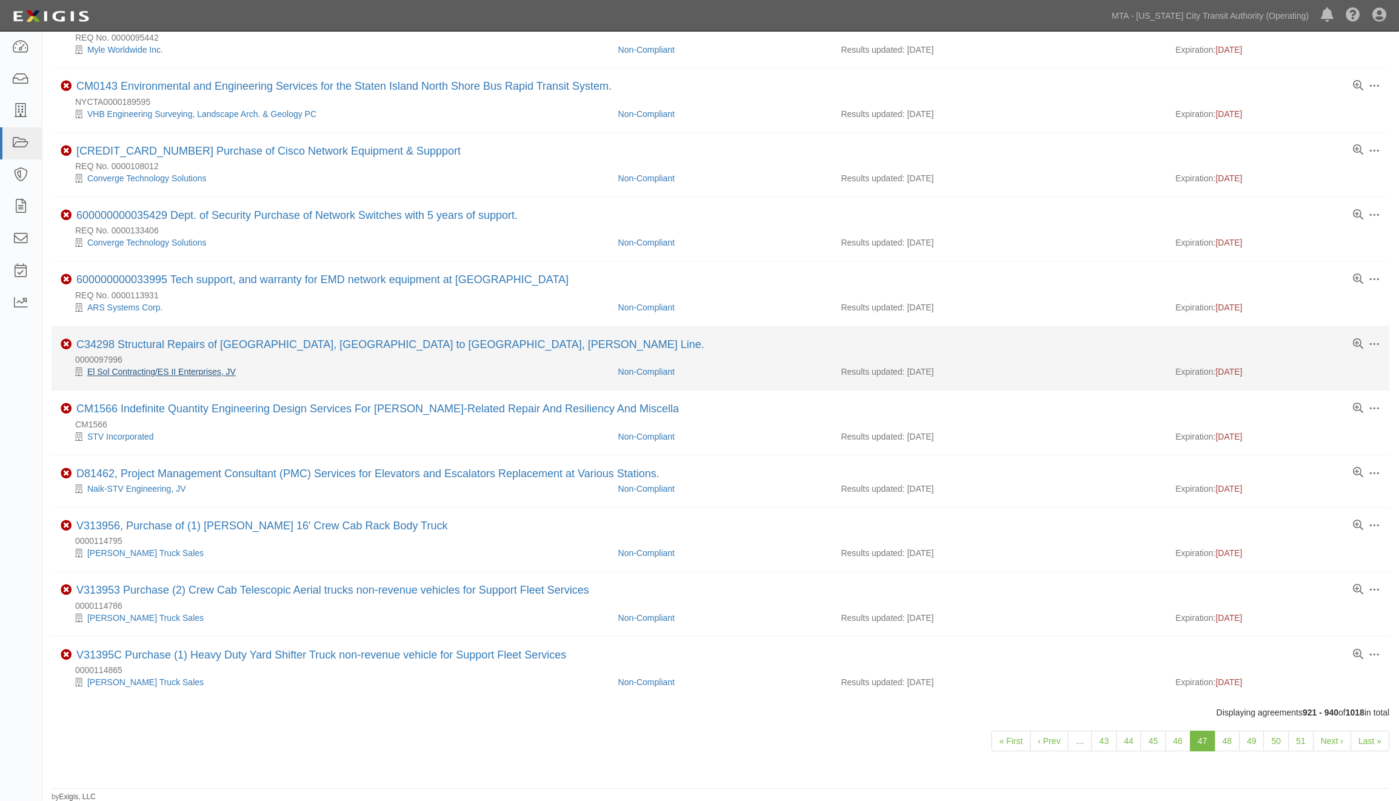
scroll to position [713, 0]
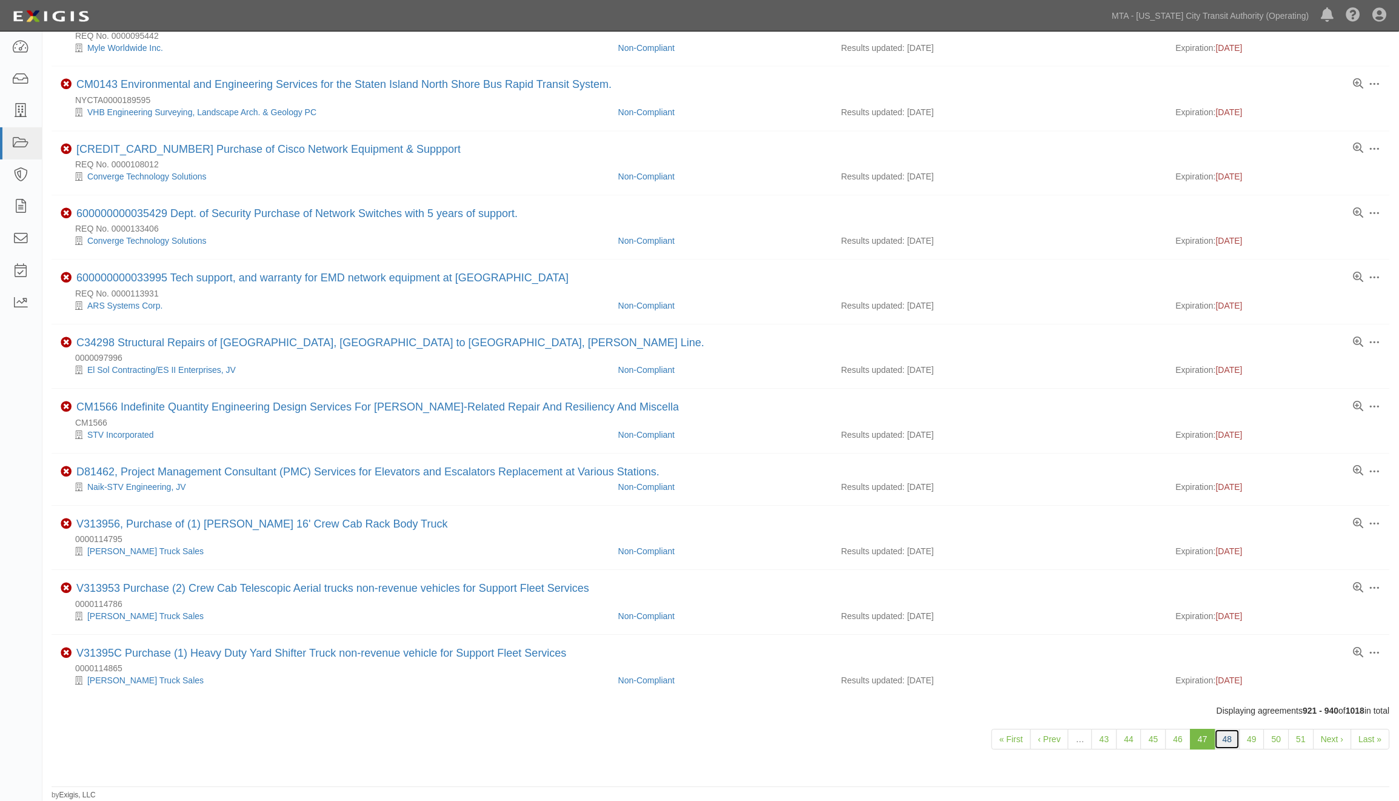
click at [1227, 740] on link "48" at bounding box center [1227, 739] width 25 height 21
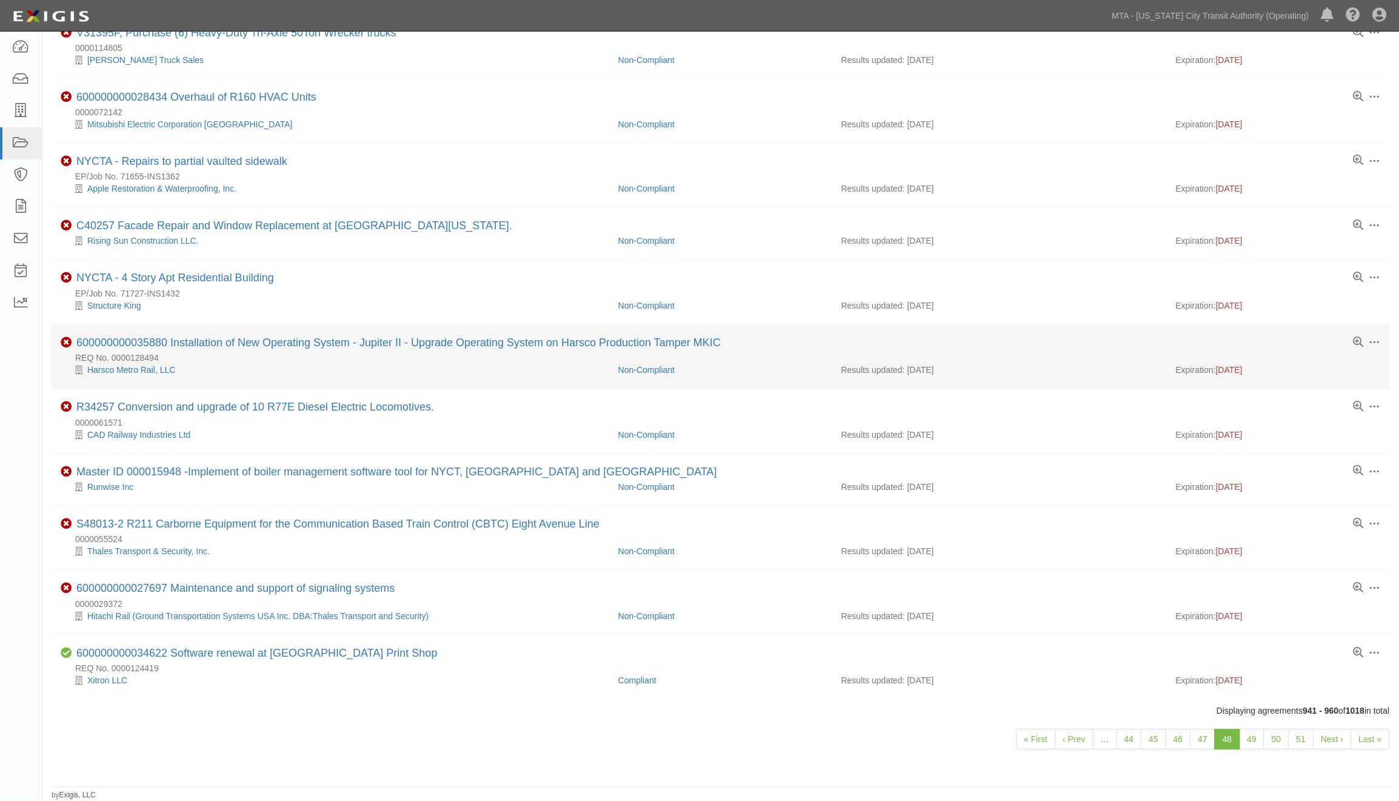
scroll to position [689, 0]
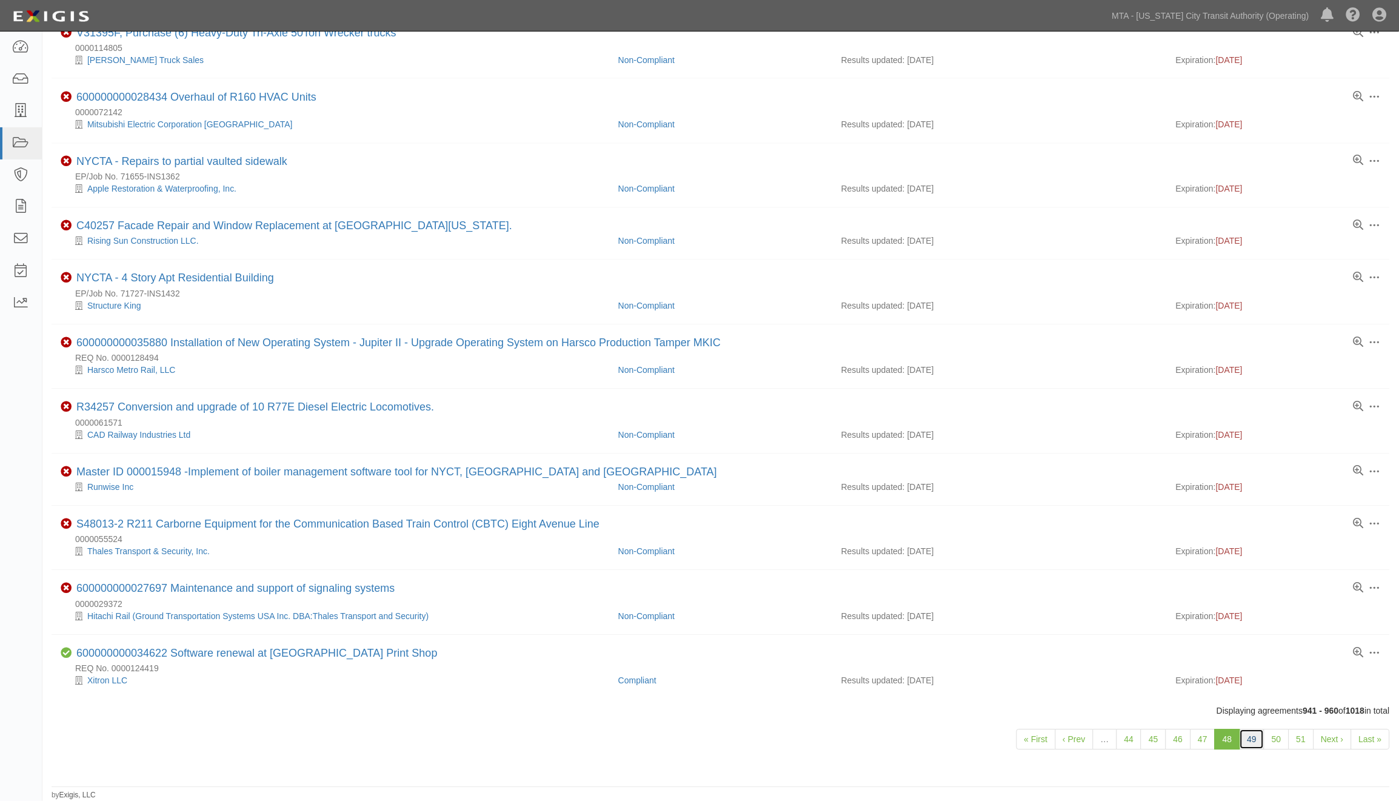
click at [1253, 740] on link "49" at bounding box center [1252, 739] width 25 height 21
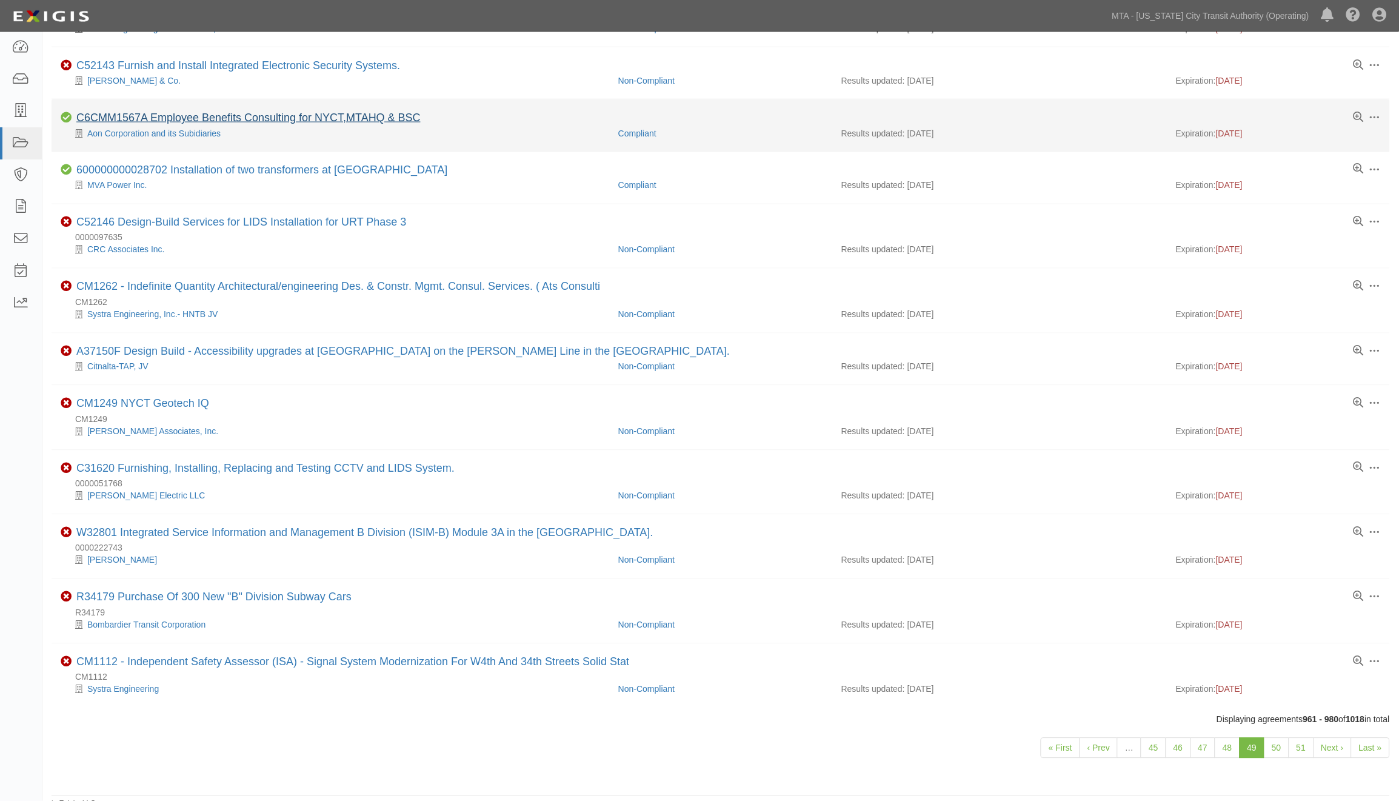
scroll to position [665, 0]
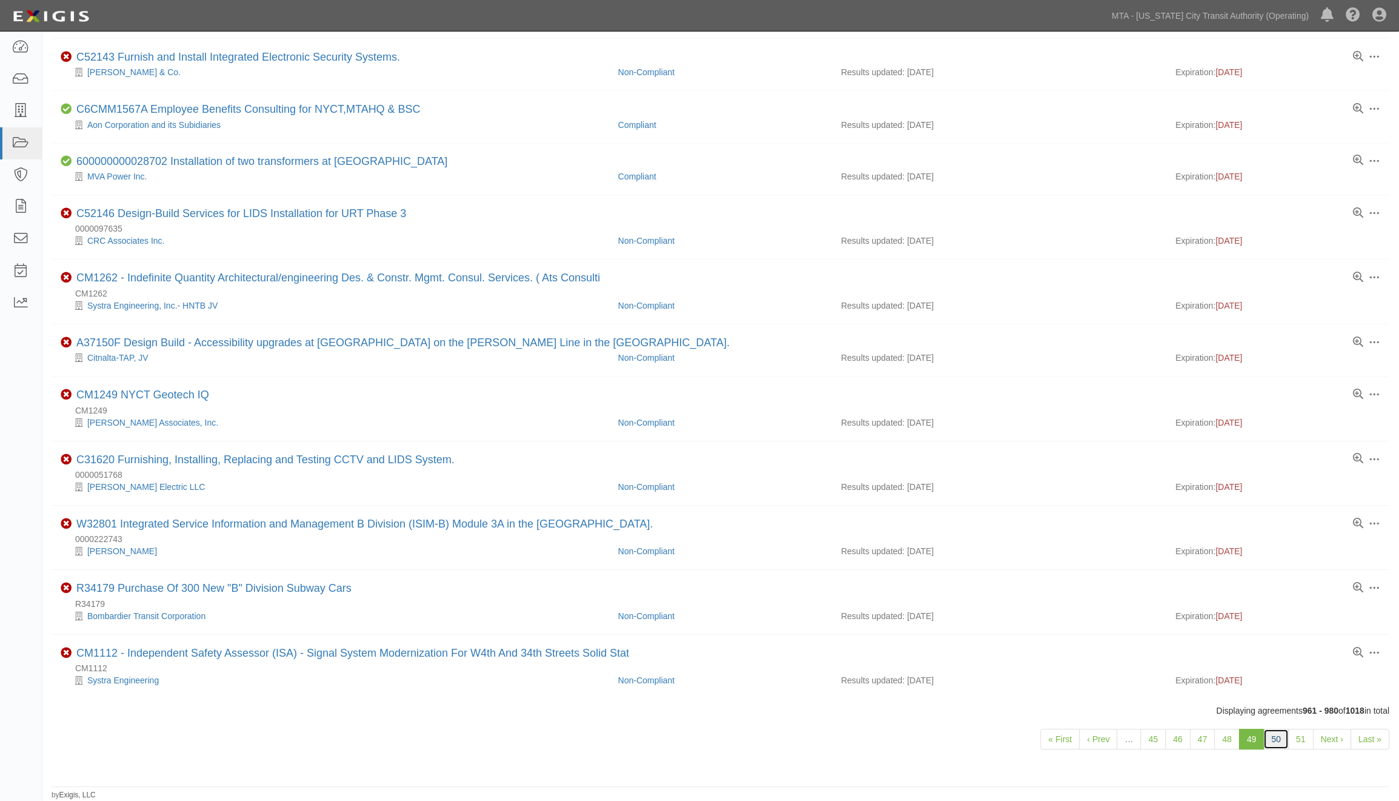
click at [1284, 742] on link "50" at bounding box center [1276, 739] width 25 height 21
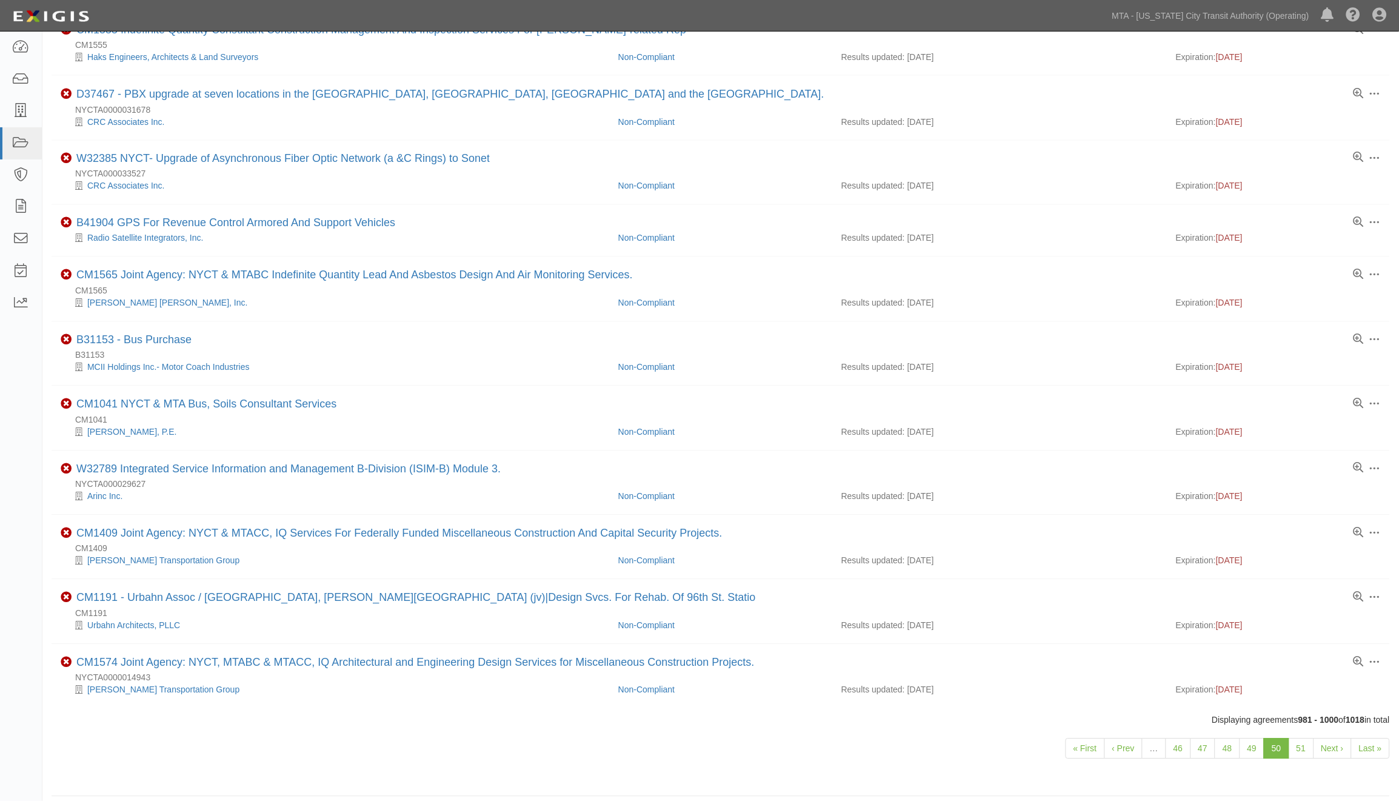
scroll to position [665, 0]
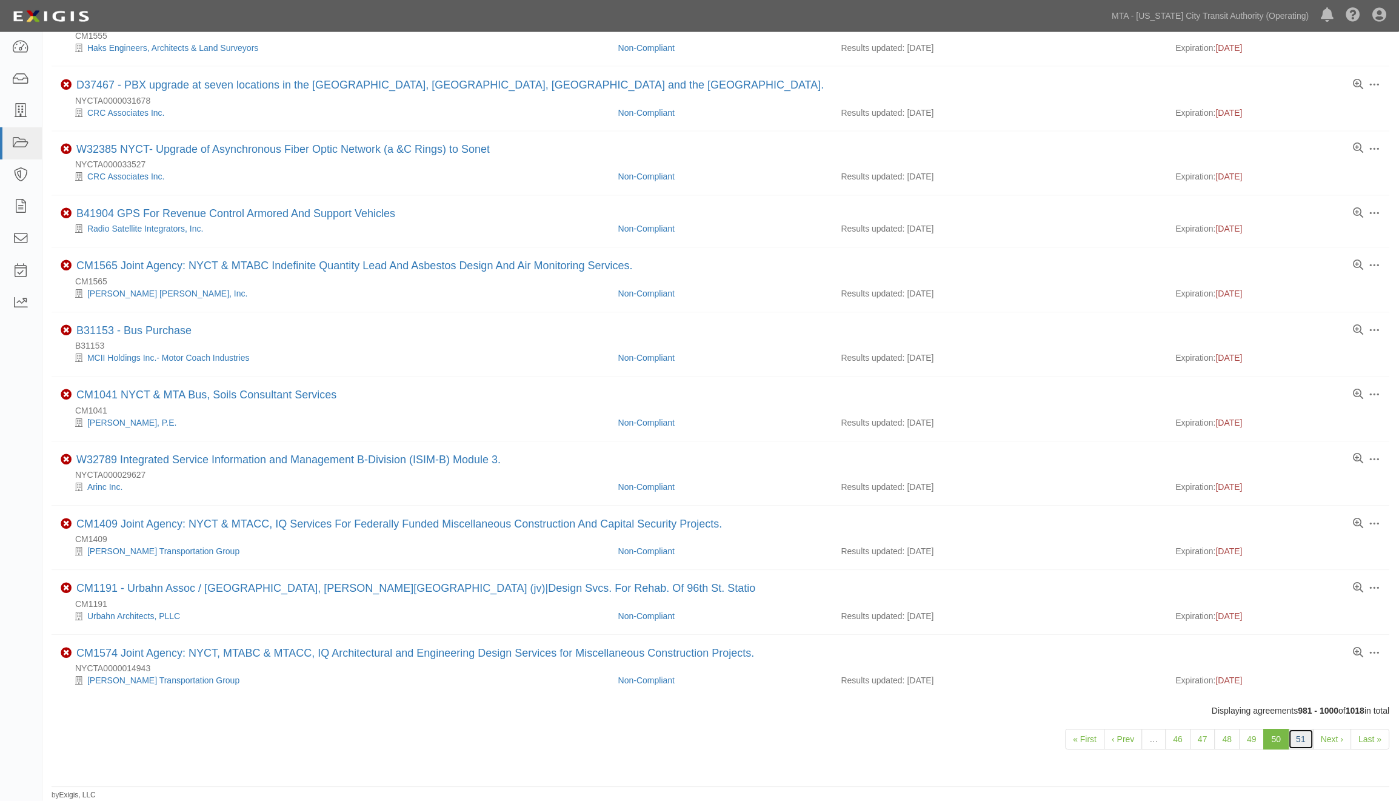
click at [1300, 742] on link "51" at bounding box center [1301, 739] width 25 height 21
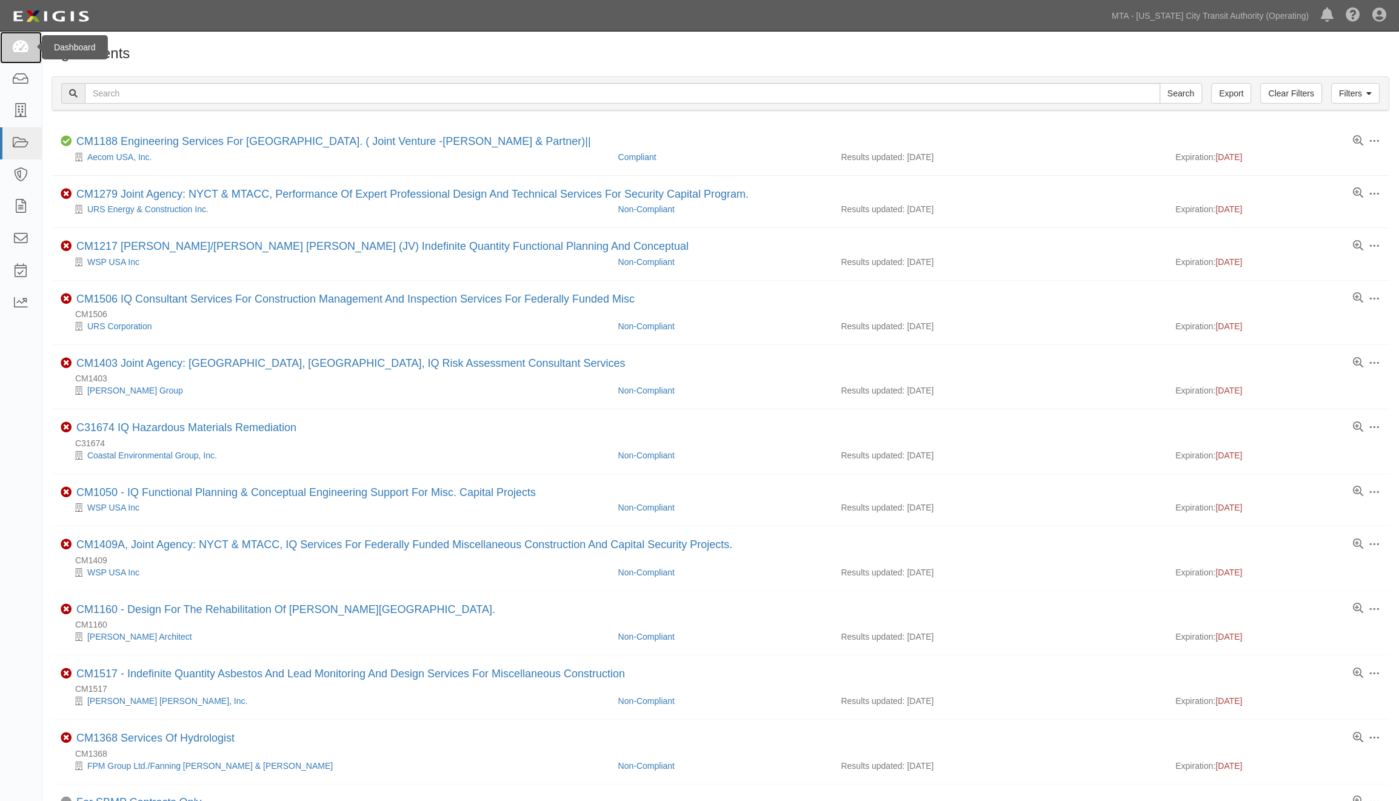
click at [19, 47] on icon at bounding box center [20, 48] width 17 height 14
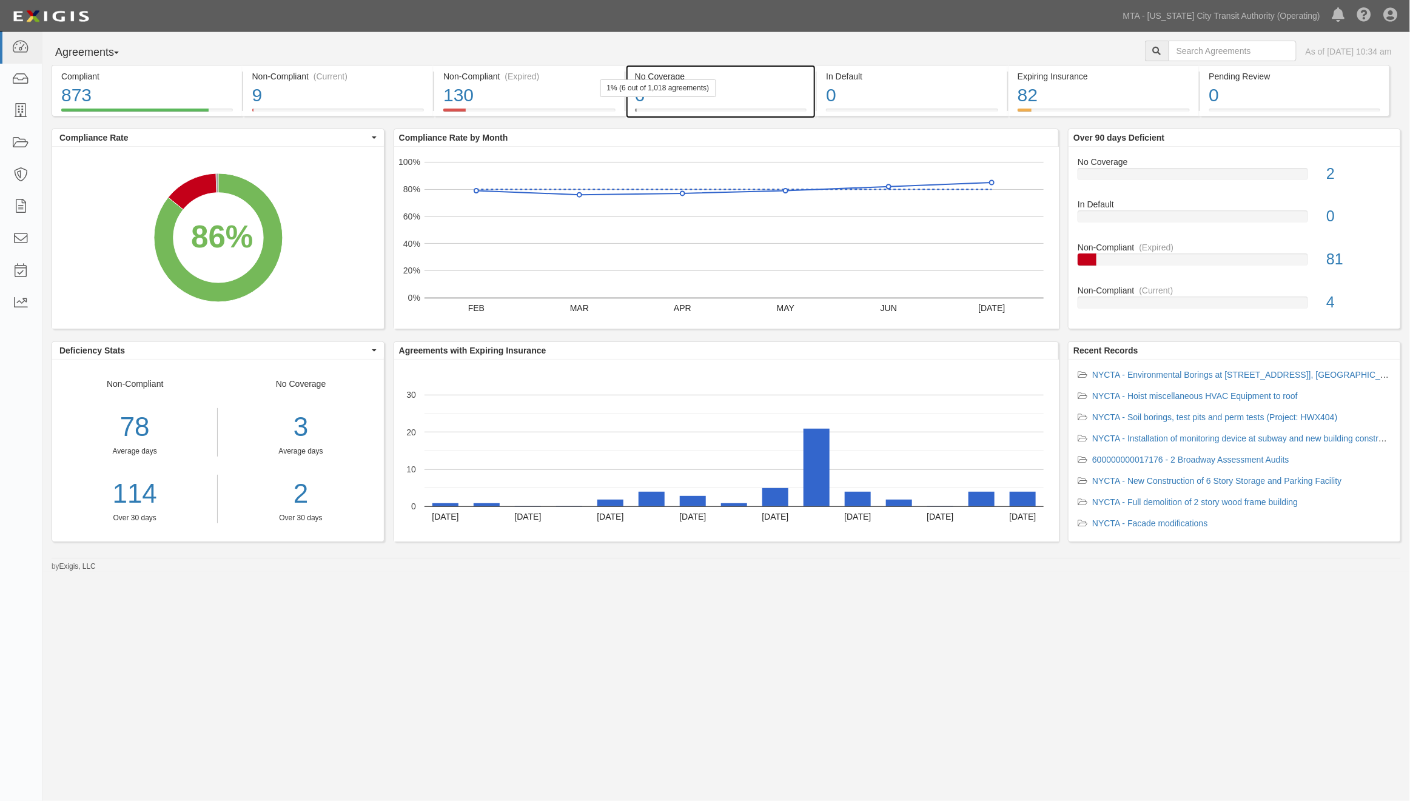
click at [765, 93] on div "6" at bounding box center [721, 95] width 172 height 26
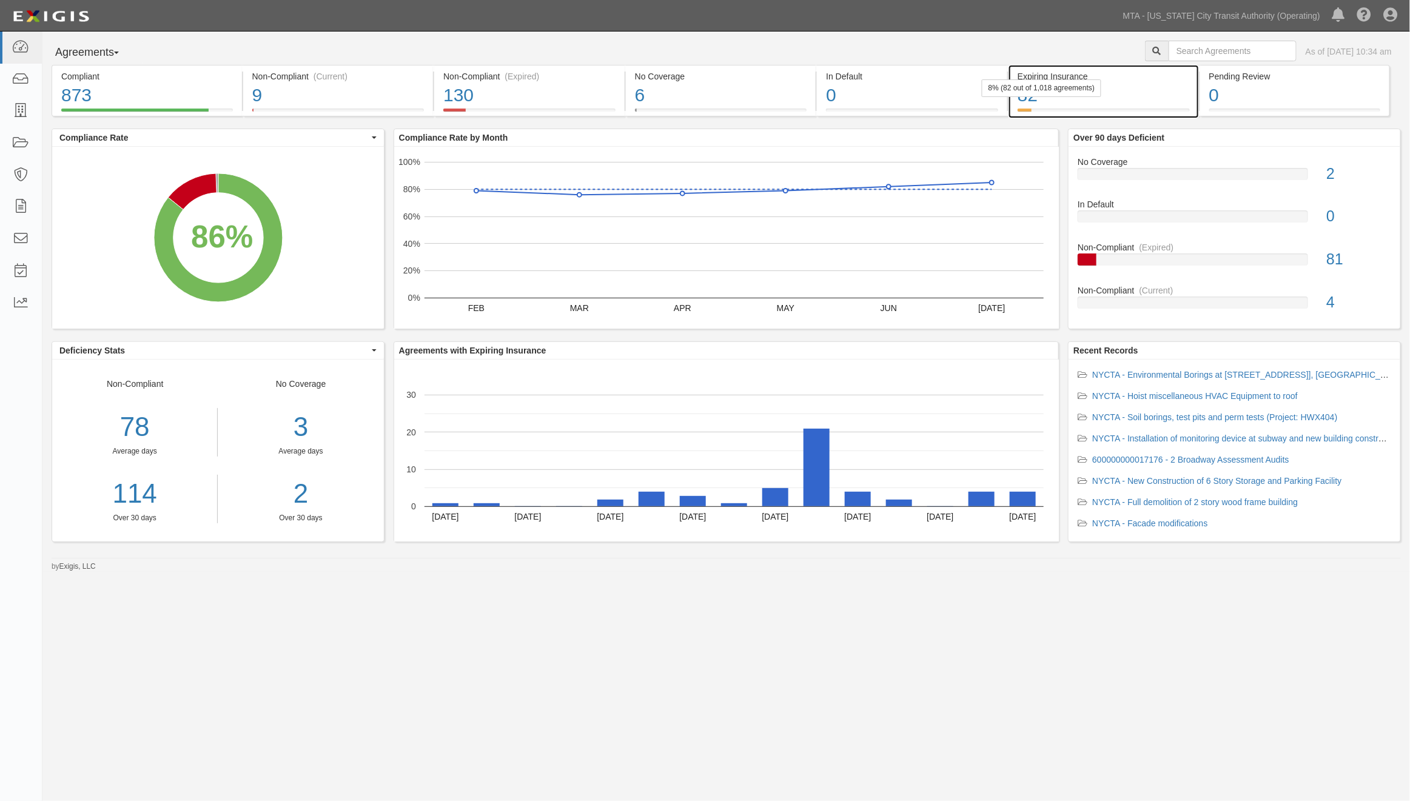
click at [1149, 102] on div "82" at bounding box center [1103, 95] width 172 height 26
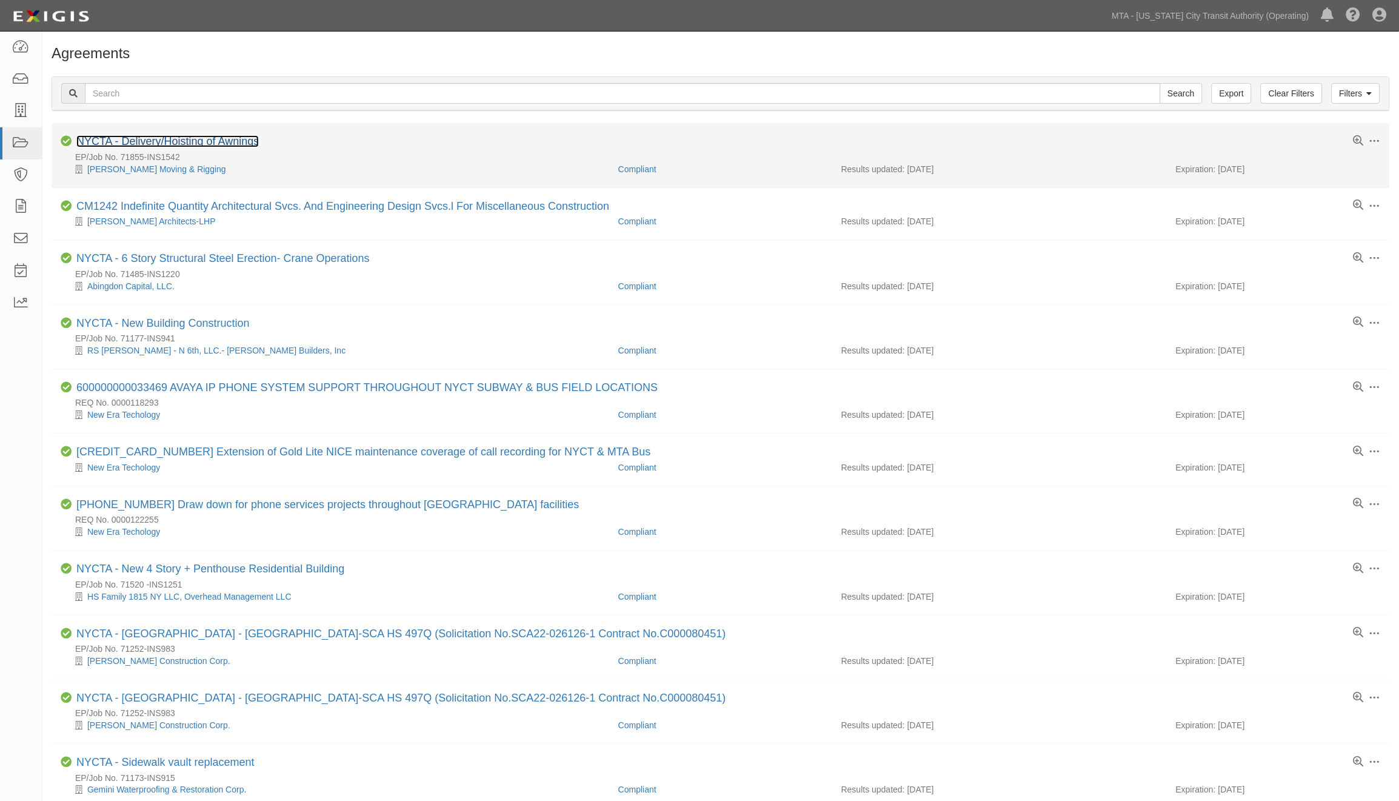
click at [153, 144] on link "NYCTA - Delivery/Hoisting of Awnings" at bounding box center [167, 141] width 183 height 12
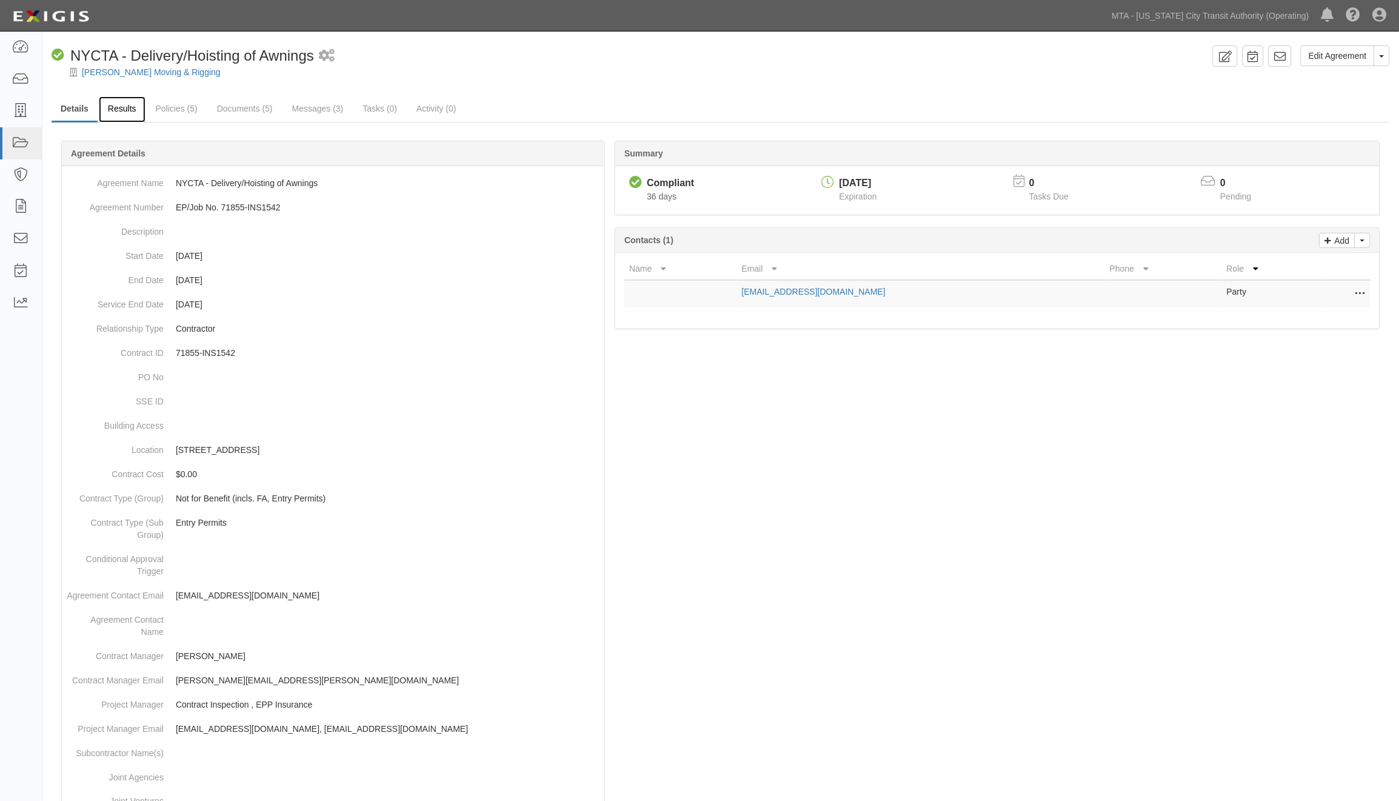
click at [122, 104] on link "Results" at bounding box center [122, 109] width 47 height 26
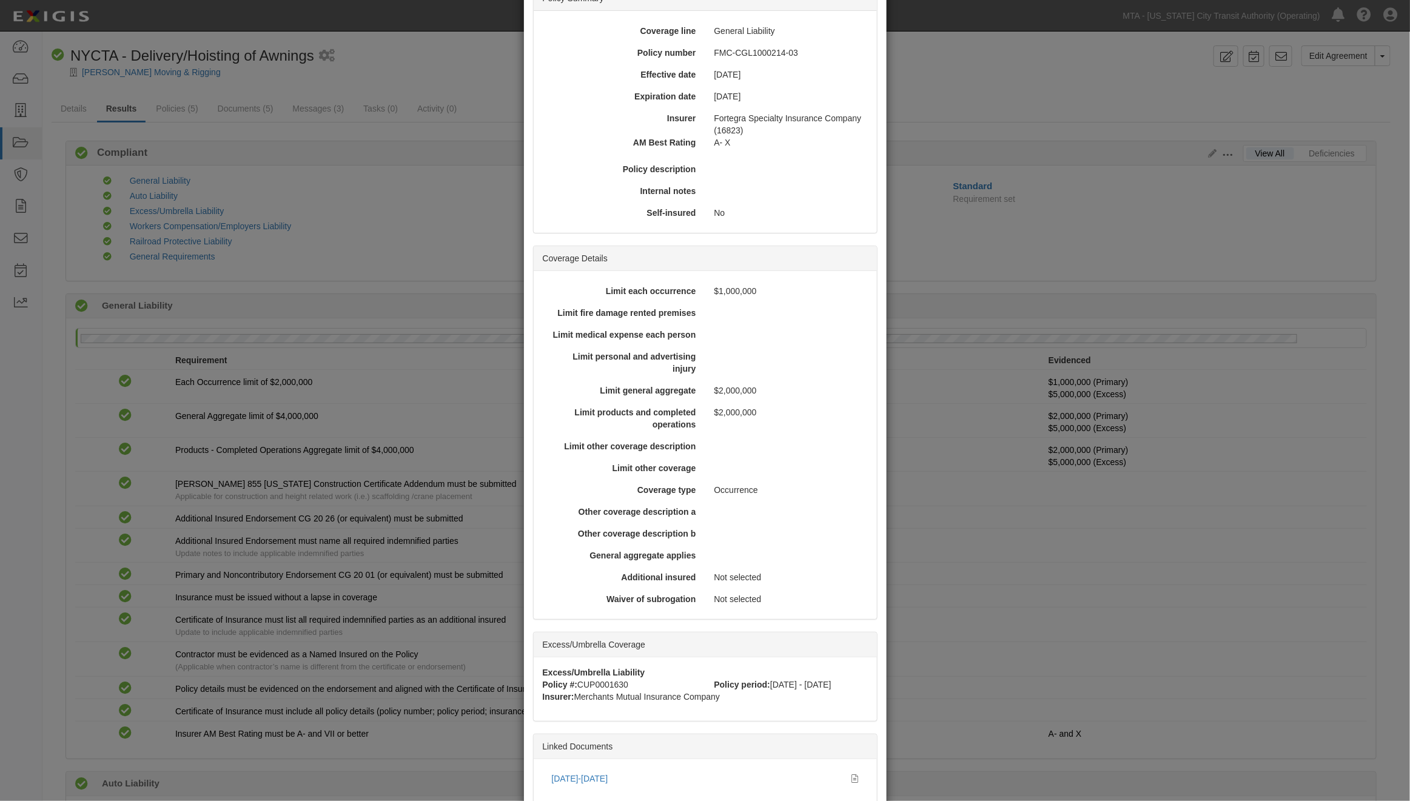
scroll to position [169, 0]
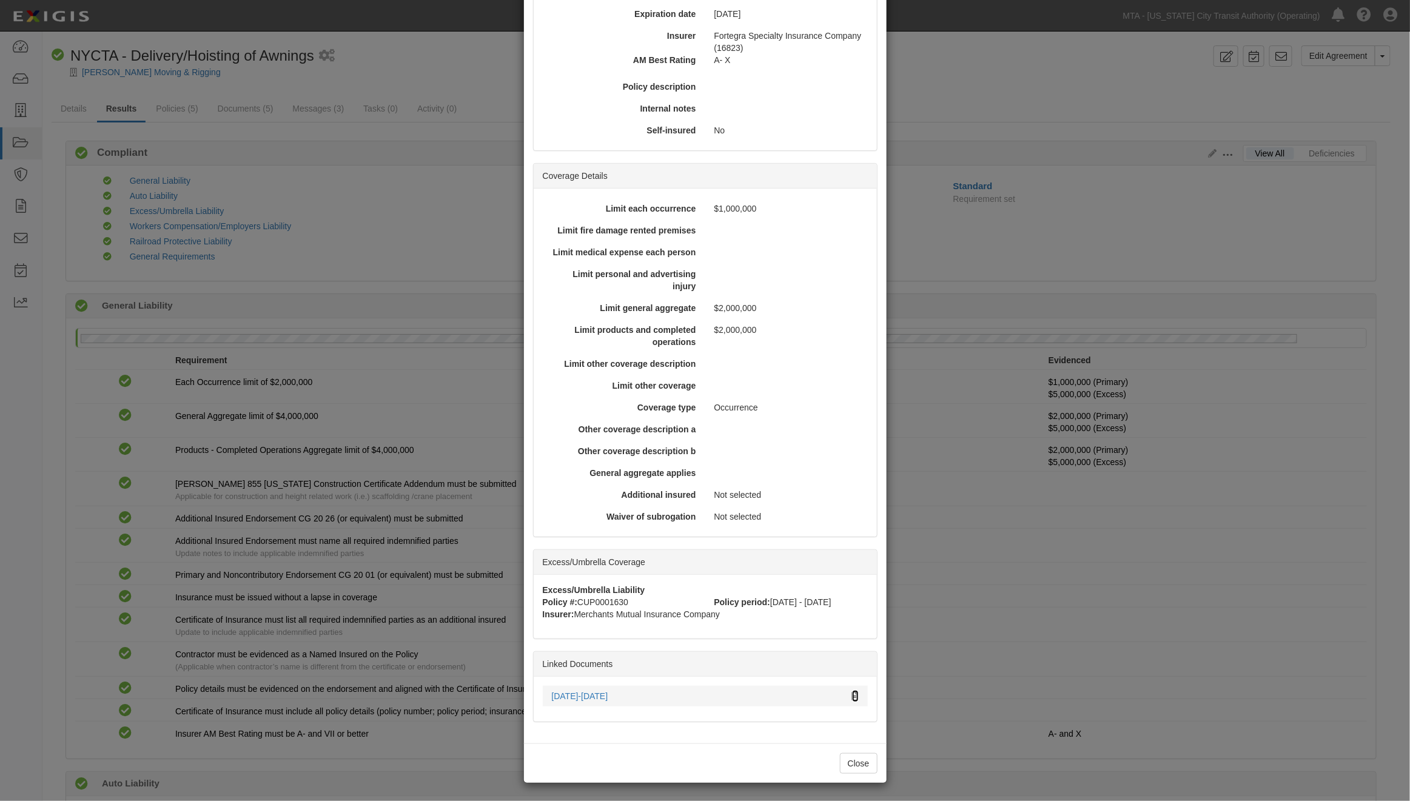
click at [852, 693] on icon at bounding box center [855, 696] width 7 height 8
